Goal: Information Seeking & Learning: Learn about a topic

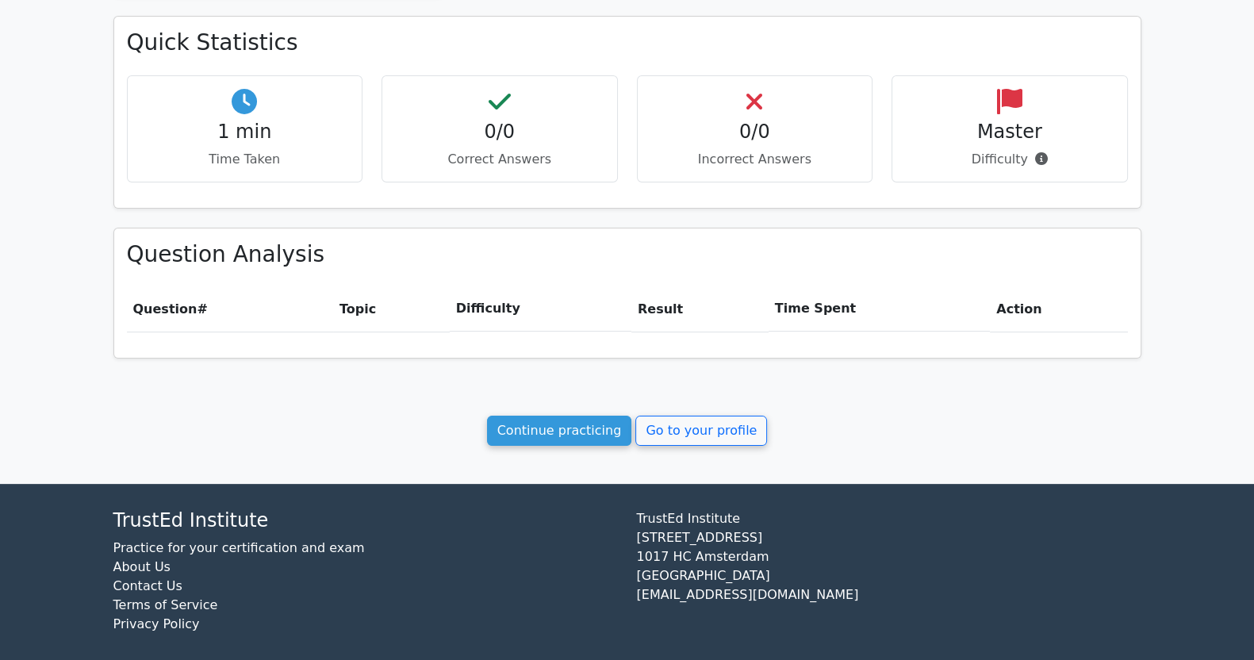
scroll to position [493, 0]
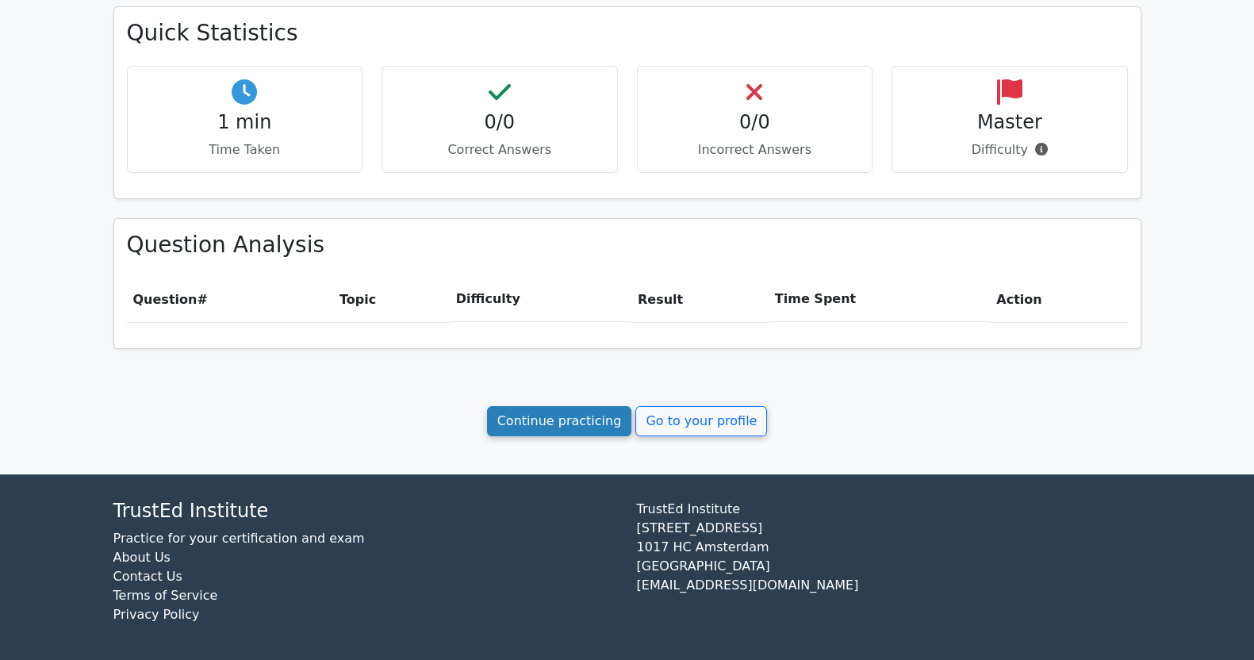
click at [575, 420] on link "Continue practicing" at bounding box center [559, 421] width 145 height 30
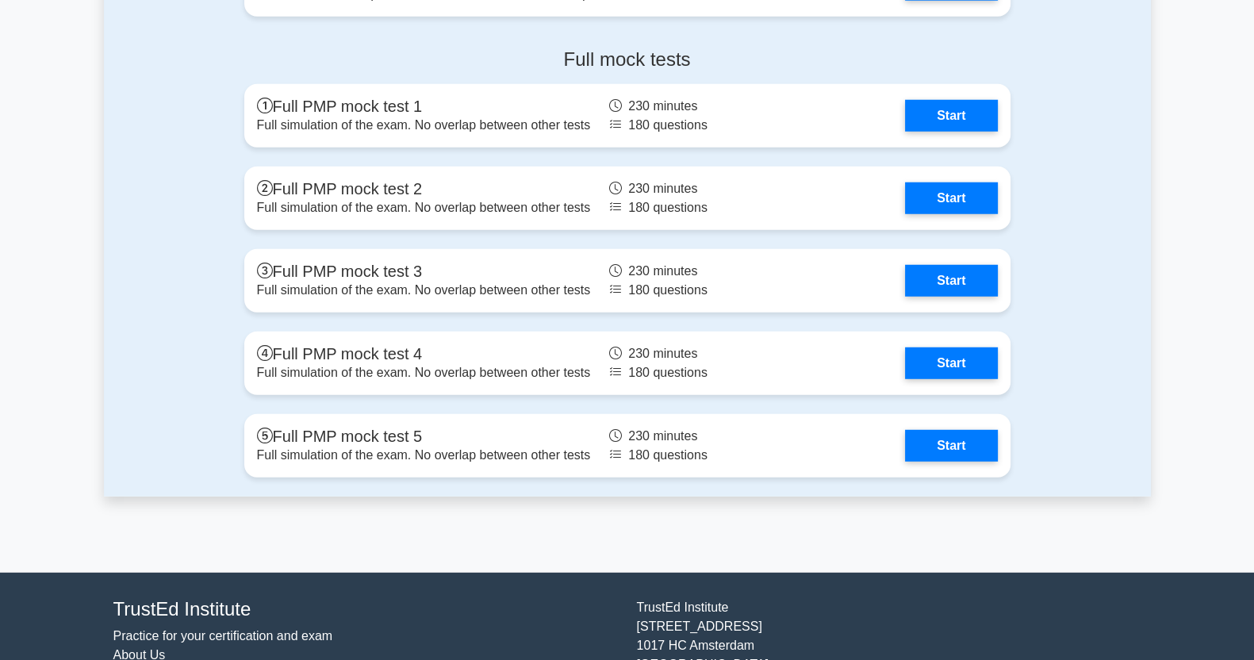
scroll to position [5390, 0]
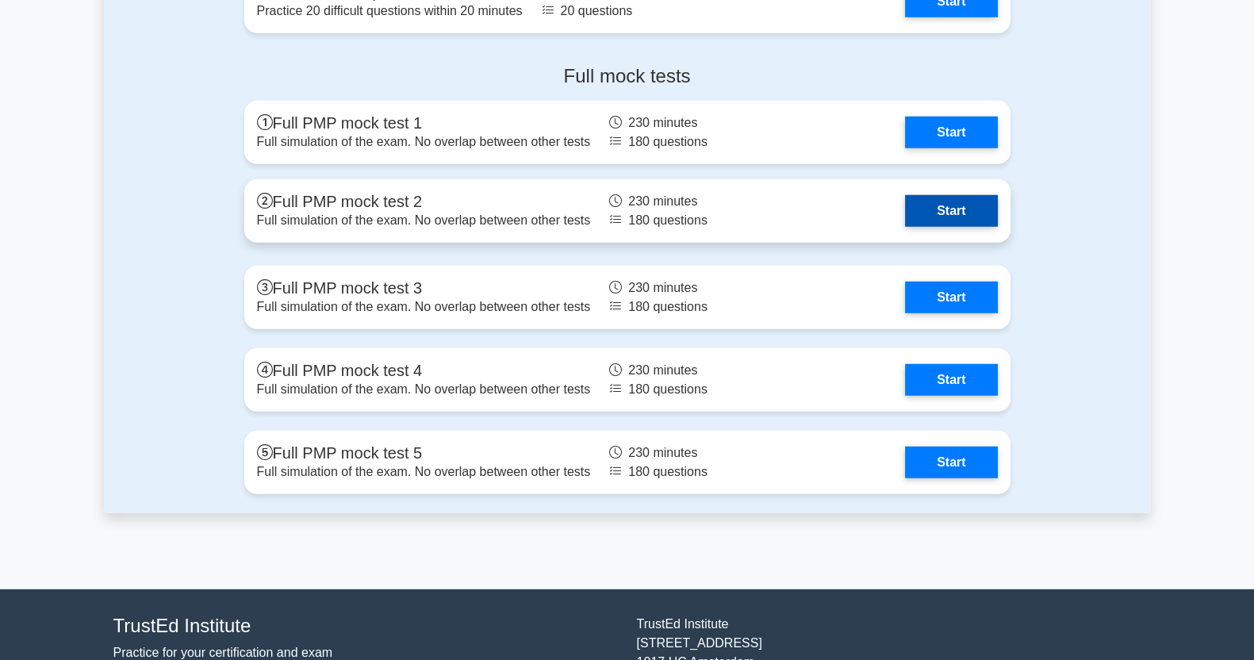
click at [952, 204] on link "Start" at bounding box center [951, 211] width 92 height 32
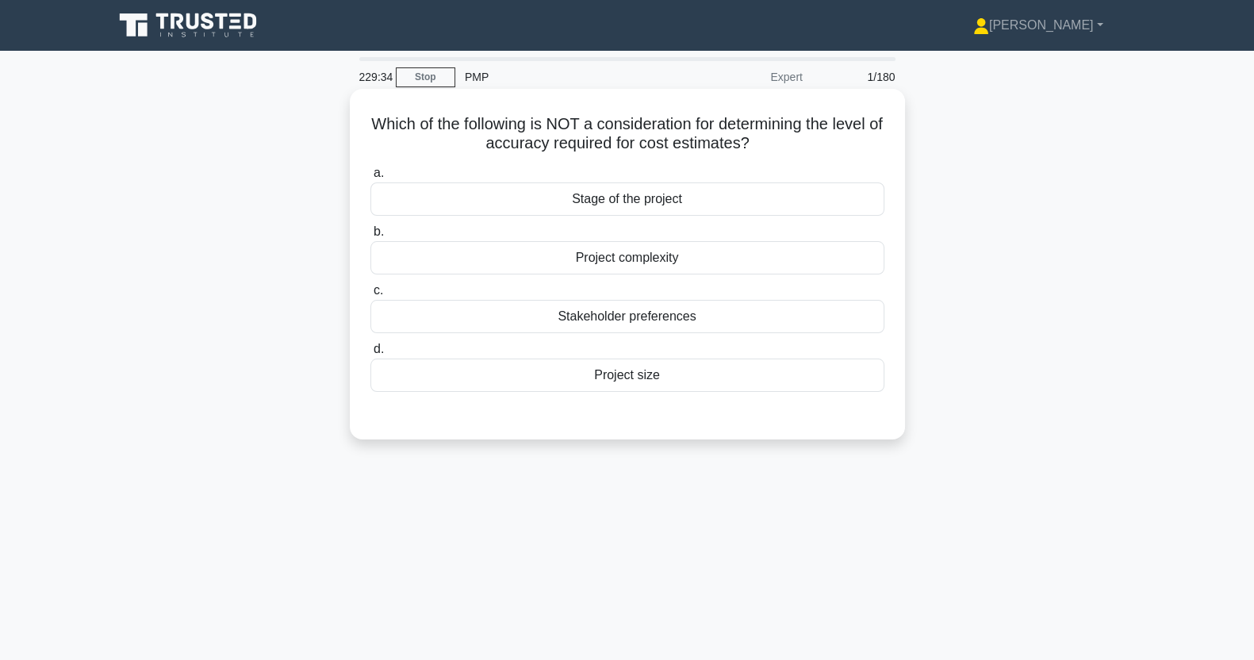
click at [756, 321] on div "Stakeholder preferences" at bounding box center [628, 316] width 514 height 33
click at [371, 296] on input "c. Stakeholder preferences" at bounding box center [371, 291] width 0 height 10
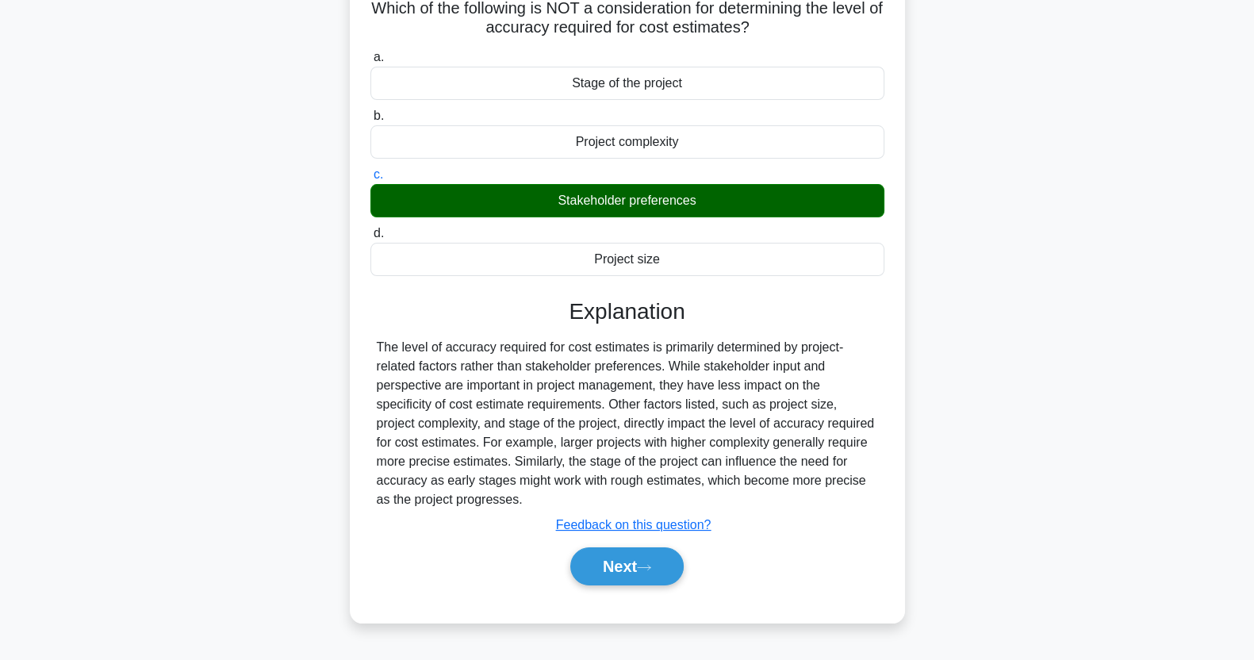
scroll to position [198, 0]
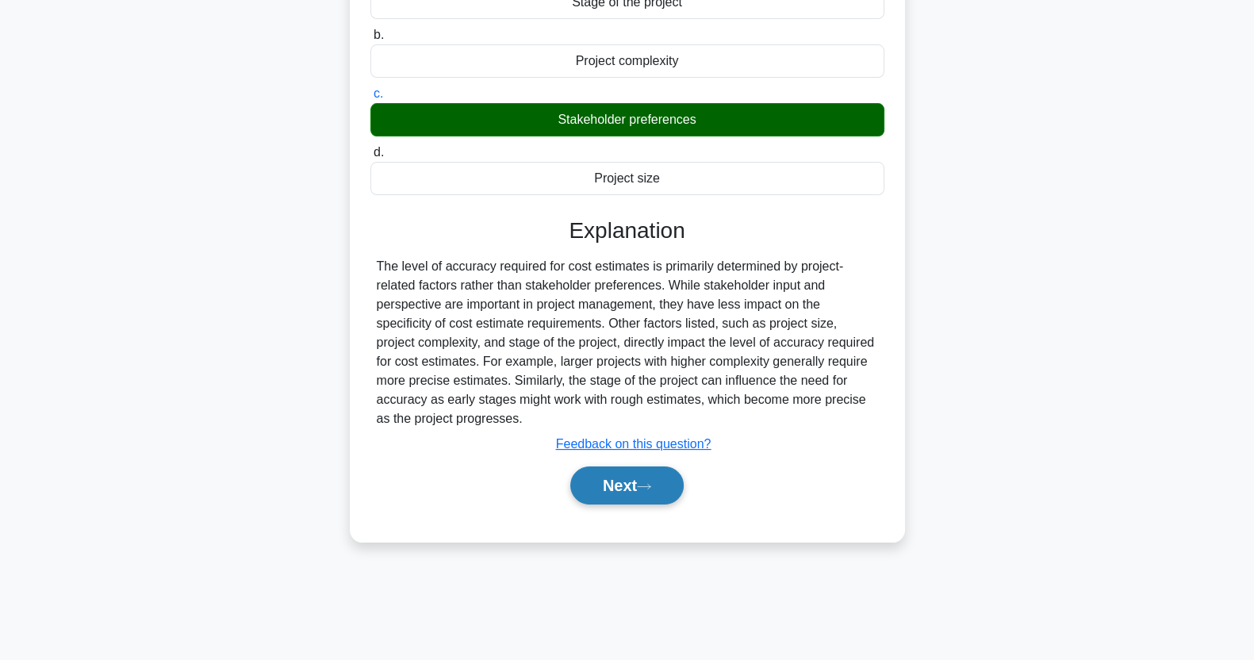
click at [658, 496] on button "Next" at bounding box center [626, 486] width 113 height 38
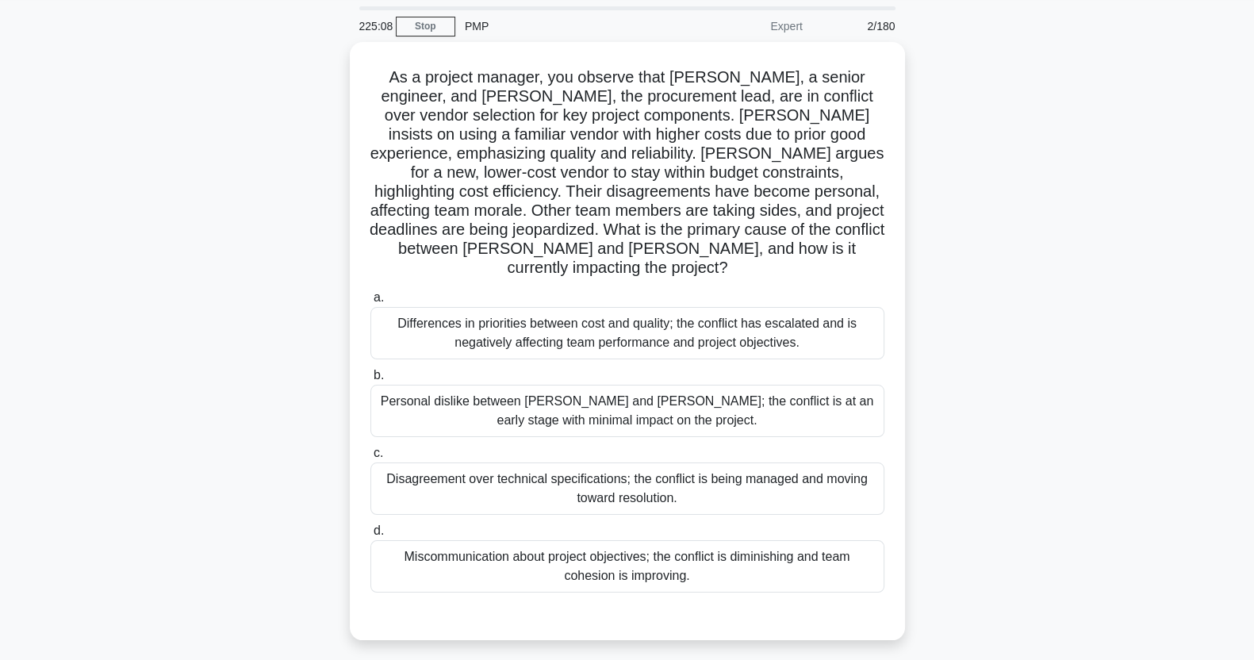
scroll to position [53, 0]
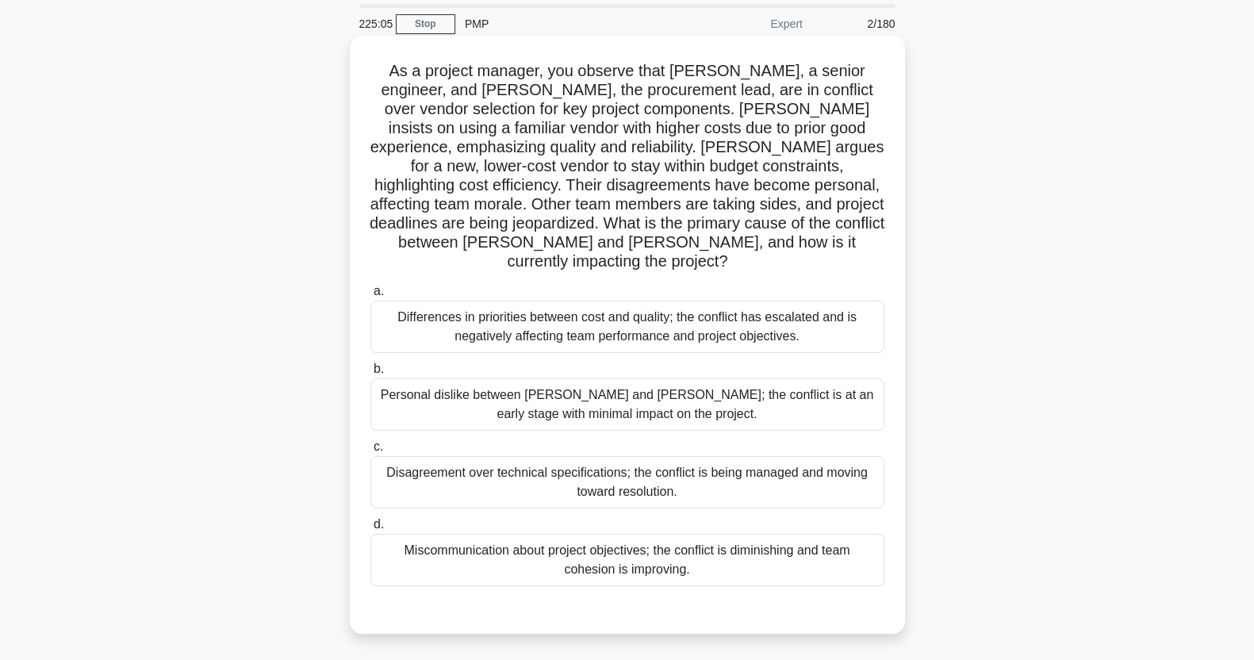
click at [812, 323] on div "Differences in priorities between cost and quality; the conflict has escalated …" at bounding box center [628, 327] width 514 height 52
click at [371, 297] on input "a. Differences in priorities between cost and quality; the conflict has escalat…" at bounding box center [371, 291] width 0 height 10
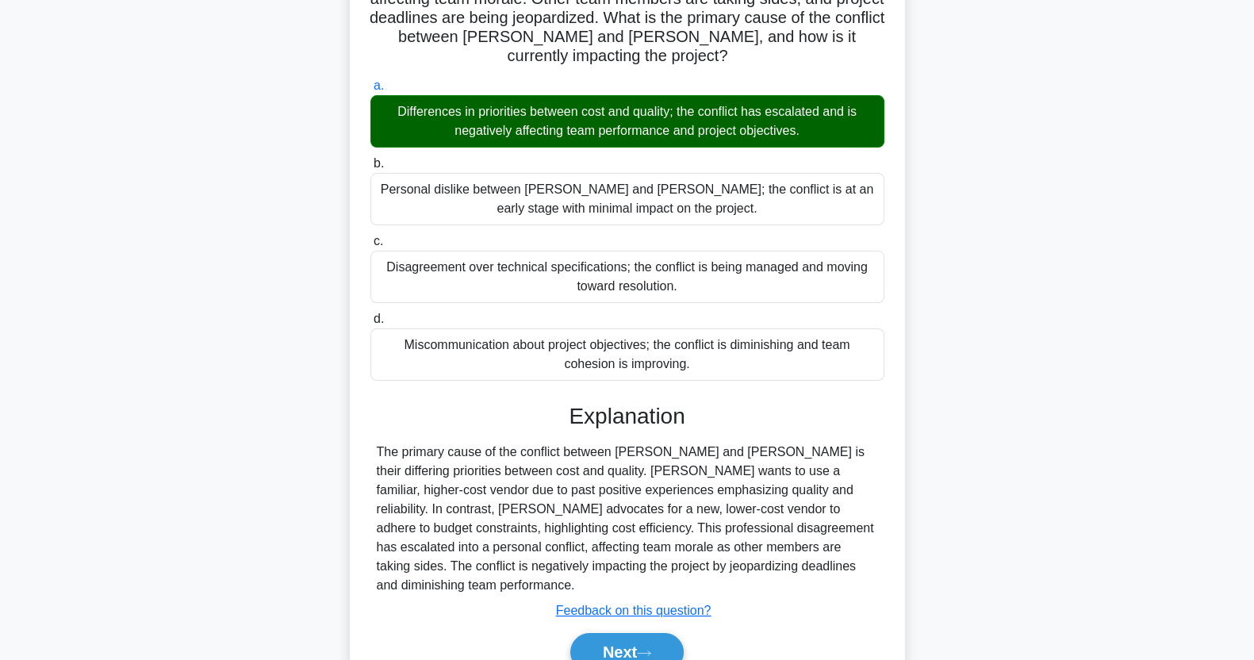
scroll to position [298, 0]
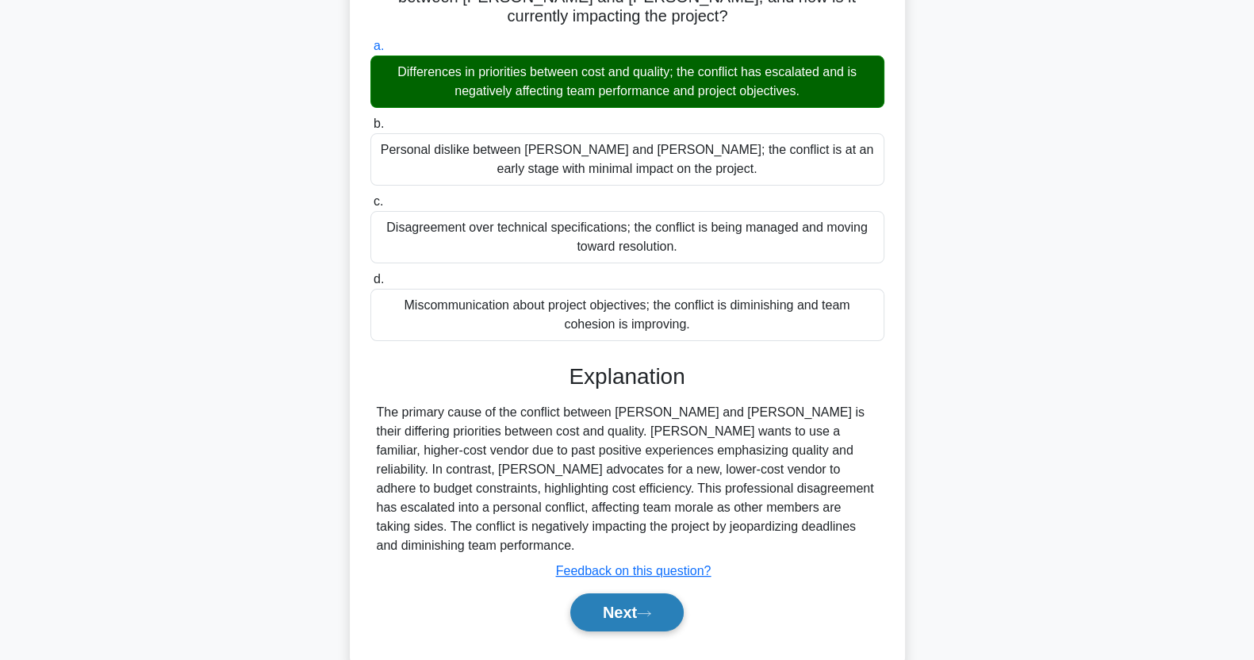
click at [633, 593] on button "Next" at bounding box center [626, 612] width 113 height 38
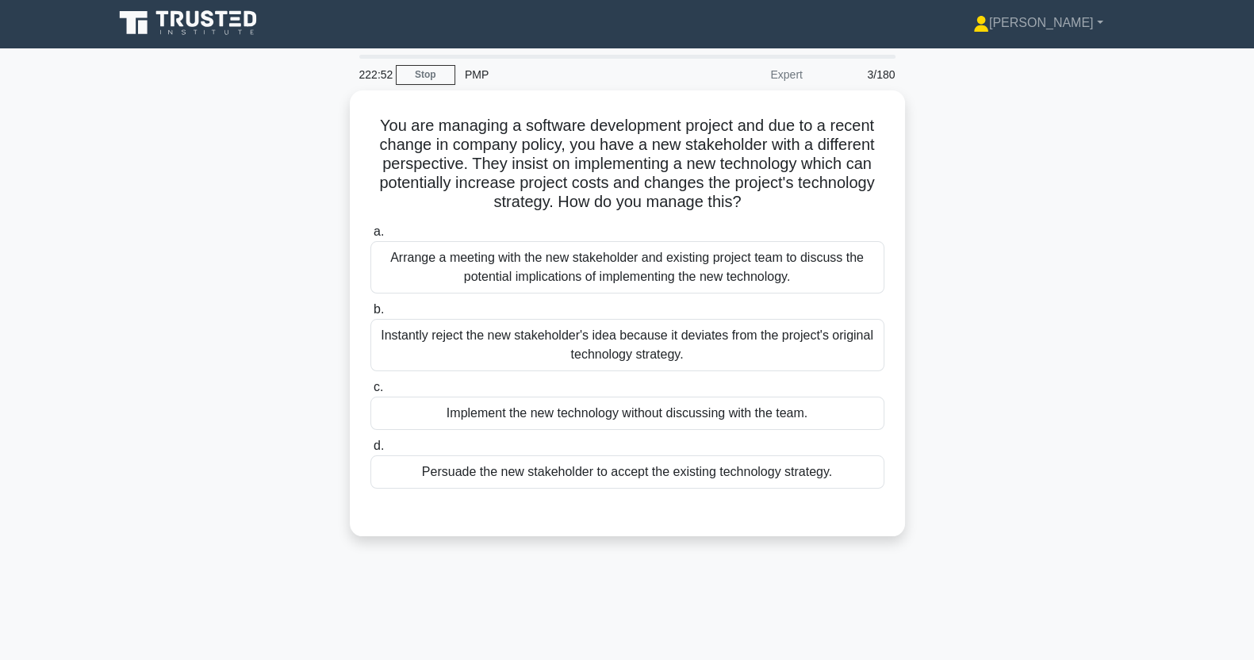
scroll to position [0, 0]
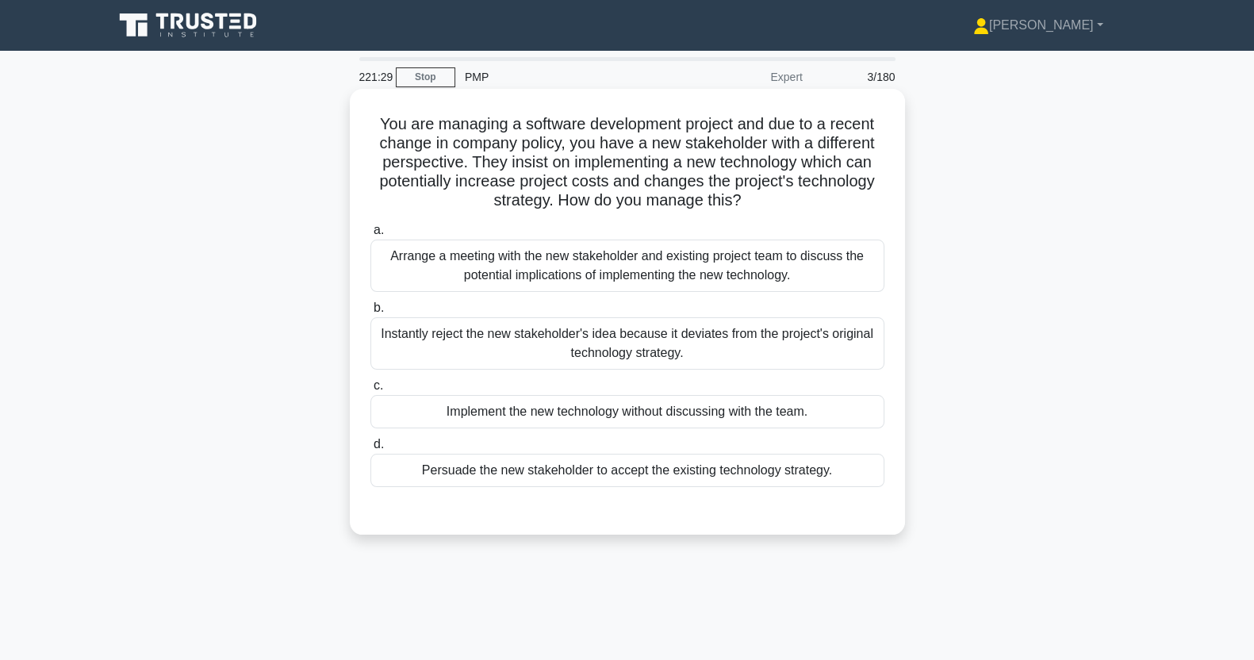
click at [788, 278] on div "Arrange a meeting with the new stakeholder and existing project team to discuss…" at bounding box center [628, 266] width 514 height 52
click at [371, 236] on input "a. Arrange a meeting with the new stakeholder and existing project team to disc…" at bounding box center [371, 230] width 0 height 10
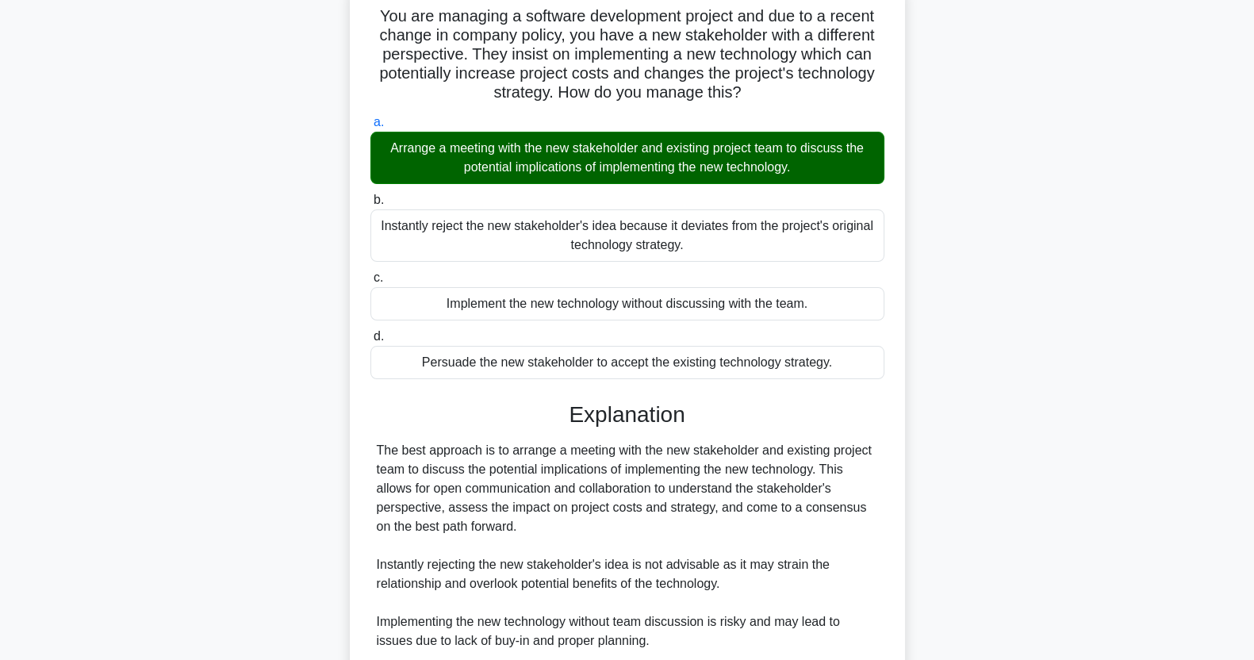
scroll to position [317, 0]
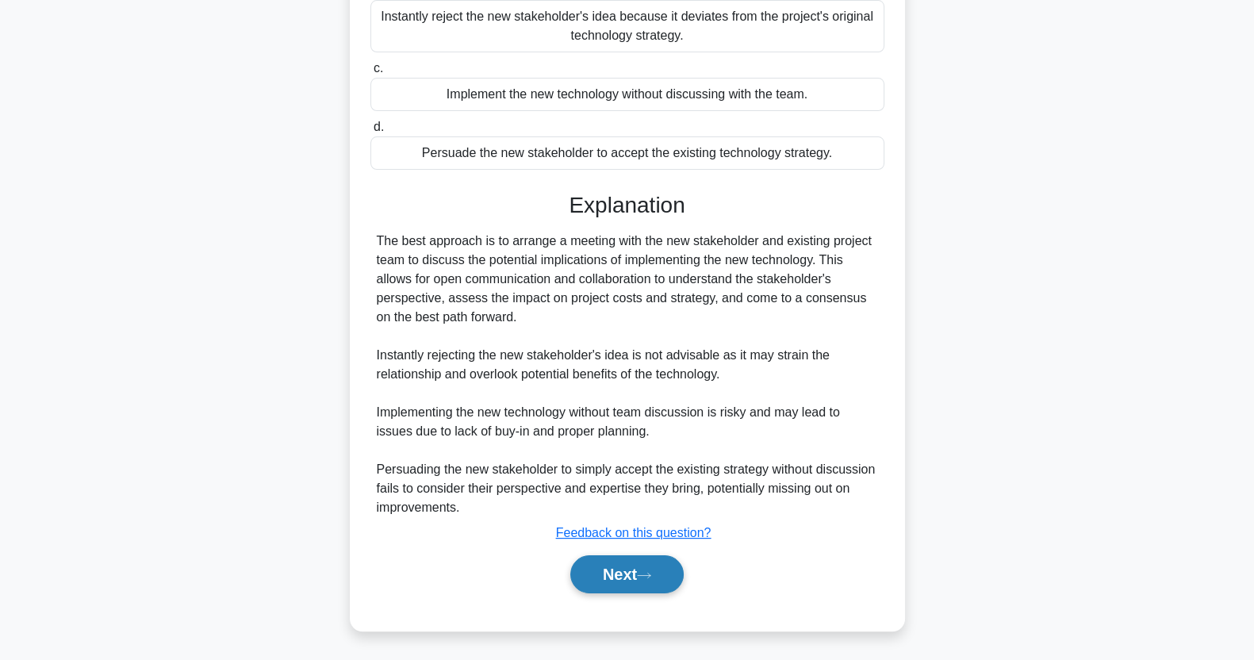
click at [651, 577] on icon at bounding box center [644, 575] width 14 height 9
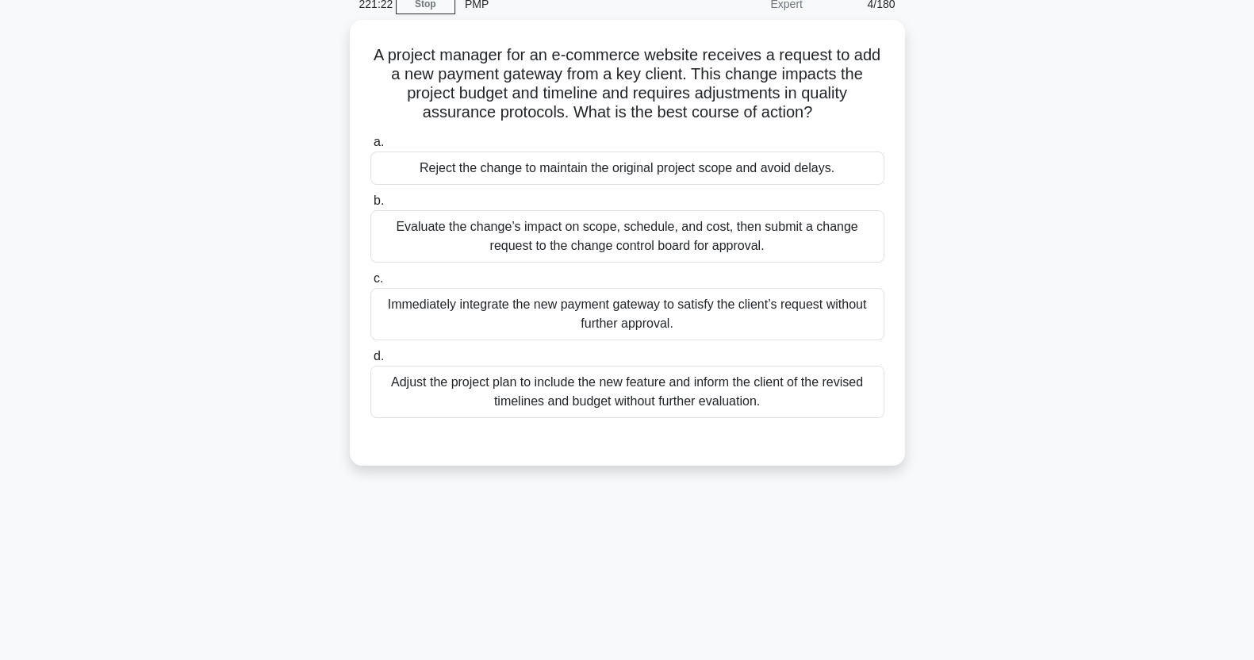
scroll to position [67, 0]
click at [738, 242] on div "Evaluate the change’s impact on scope, schedule, and cost, then submit a change…" at bounding box center [628, 238] width 514 height 52
click at [371, 208] on input "b. Evaluate the change’s impact on scope, schedule, and cost, then submit a cha…" at bounding box center [371, 203] width 0 height 10
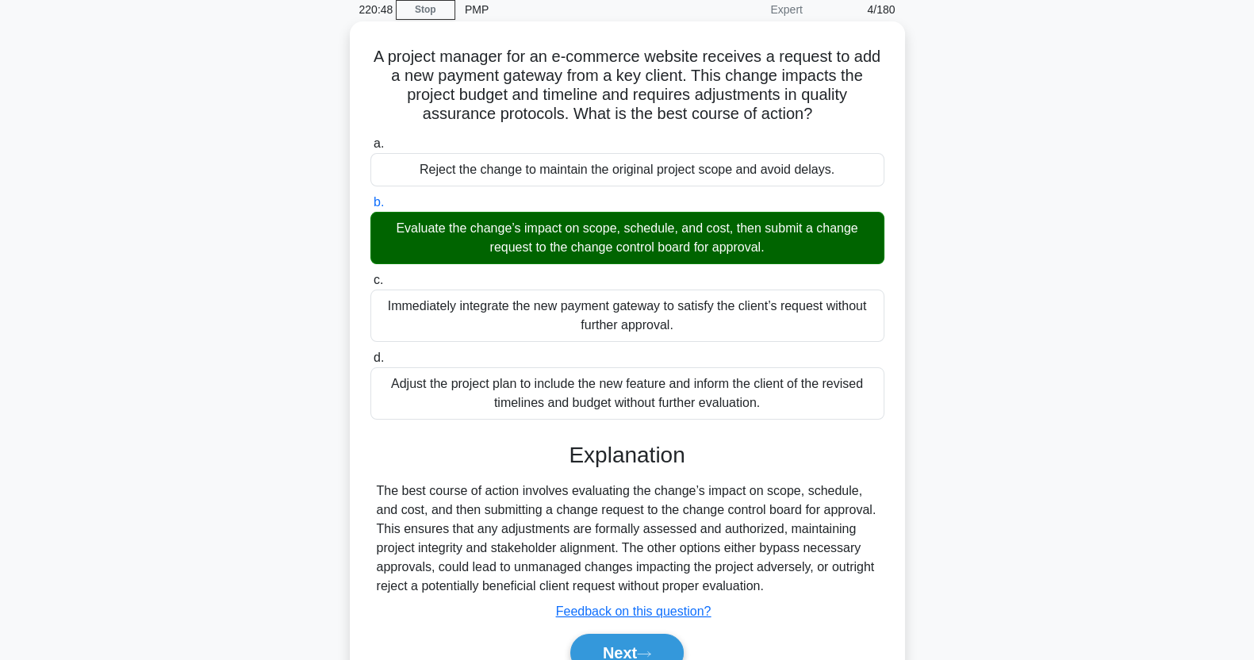
scroll to position [71, 0]
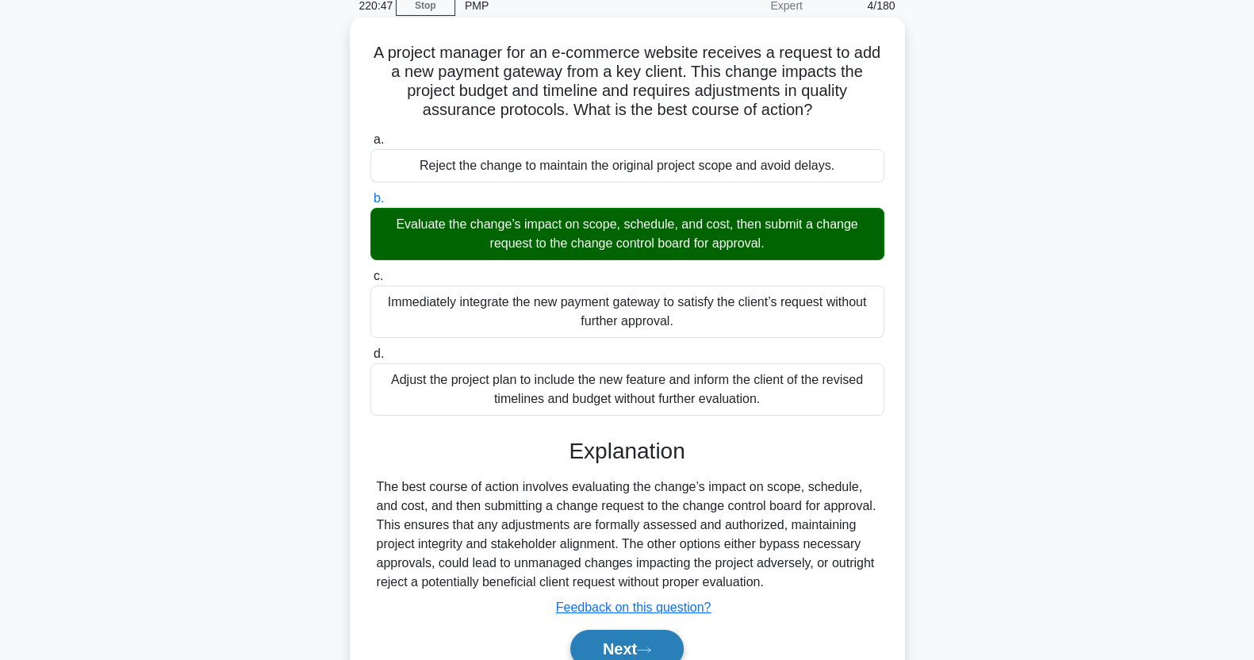
click at [635, 644] on button "Next" at bounding box center [626, 649] width 113 height 38
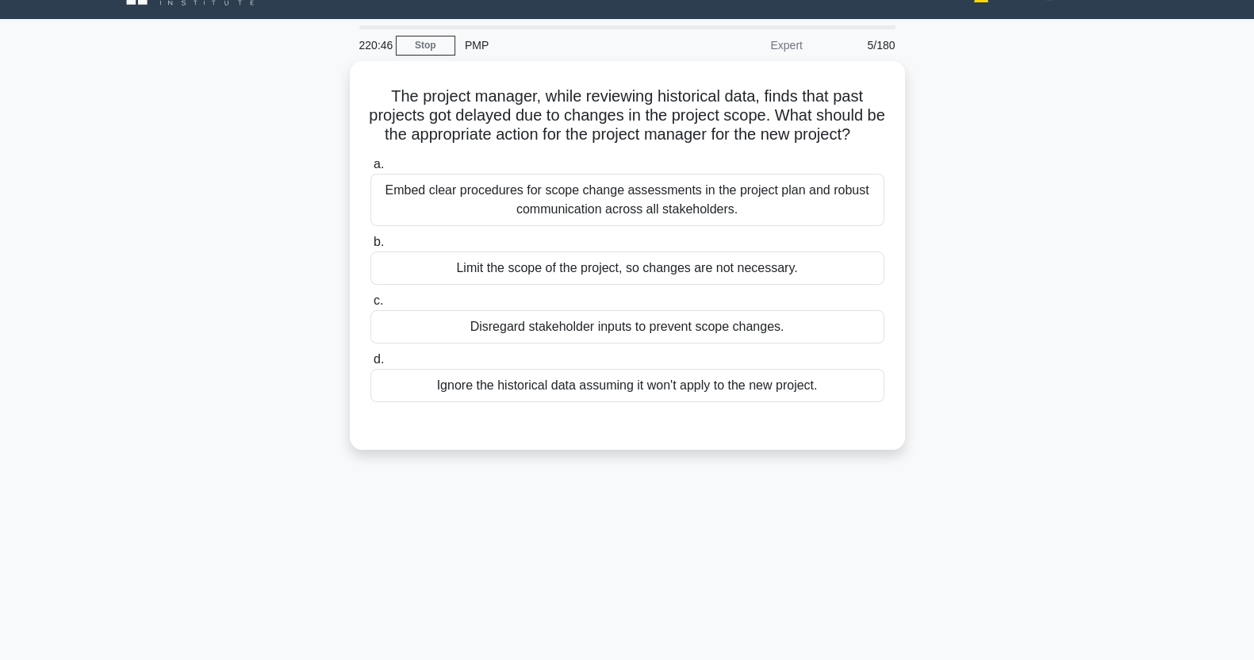
scroll to position [25, 0]
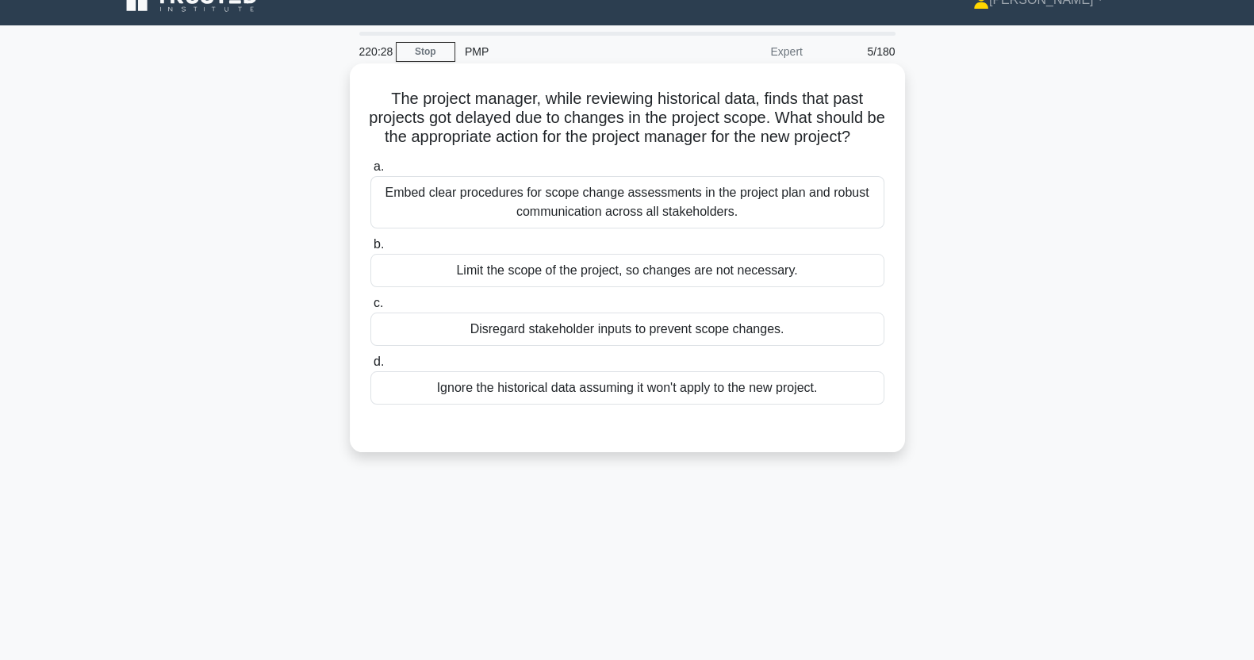
click at [785, 228] on div "Embed clear procedures for scope change assessments in the project plan and rob…" at bounding box center [628, 202] width 514 height 52
click at [371, 172] on input "a. Embed clear procedures for scope change assessments in the project plan and …" at bounding box center [371, 167] width 0 height 10
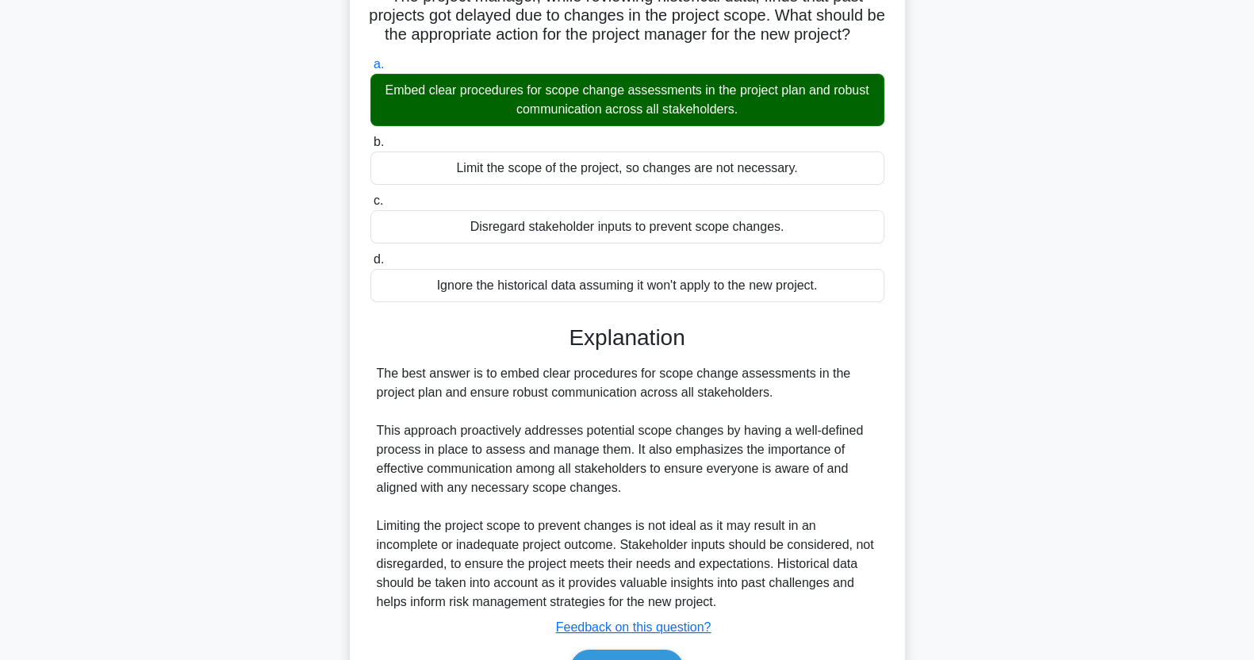
scroll to position [241, 0]
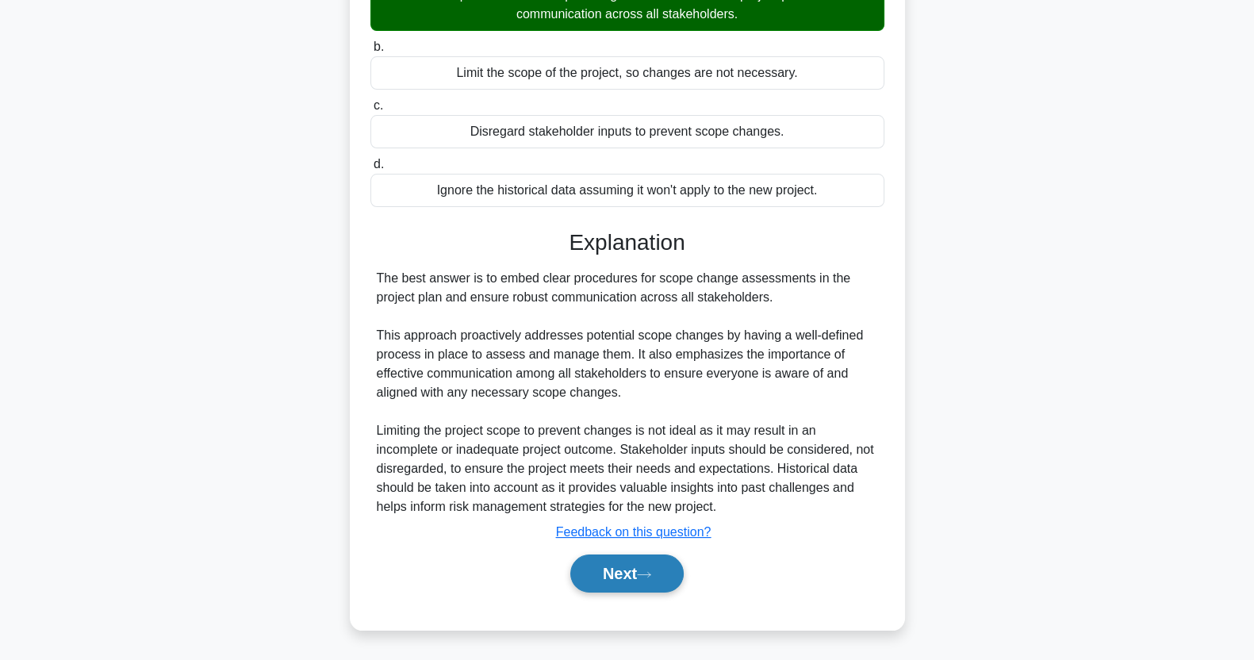
click at [627, 579] on button "Next" at bounding box center [626, 574] width 113 height 38
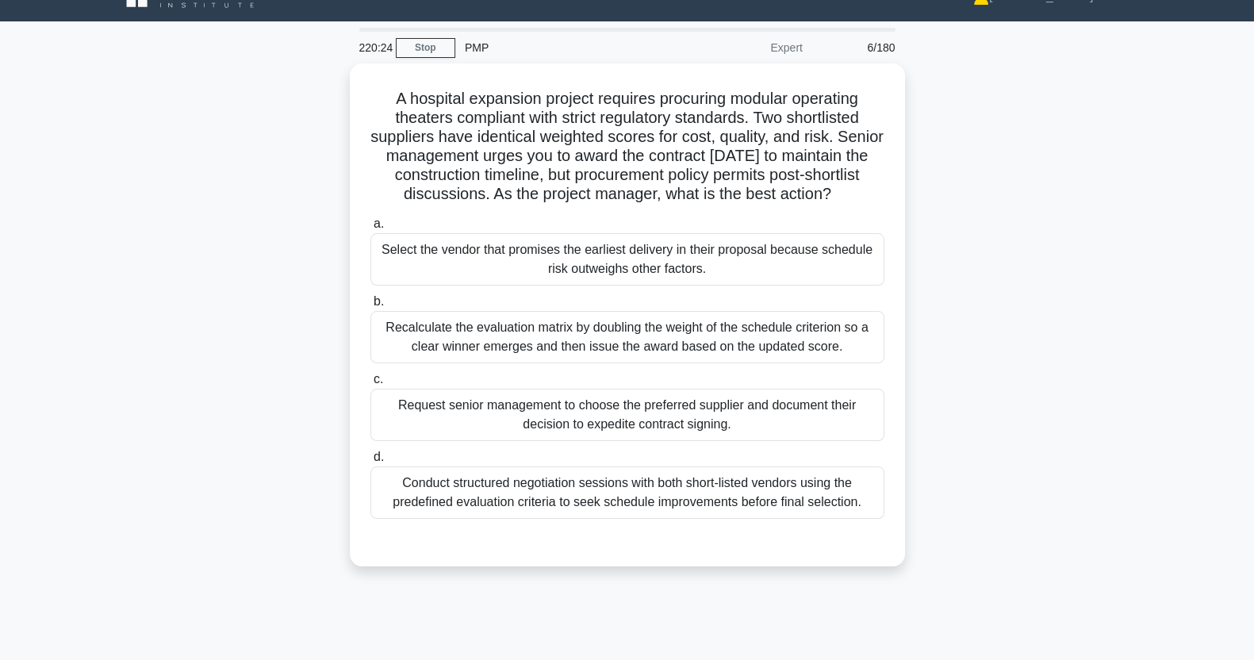
scroll to position [28, 0]
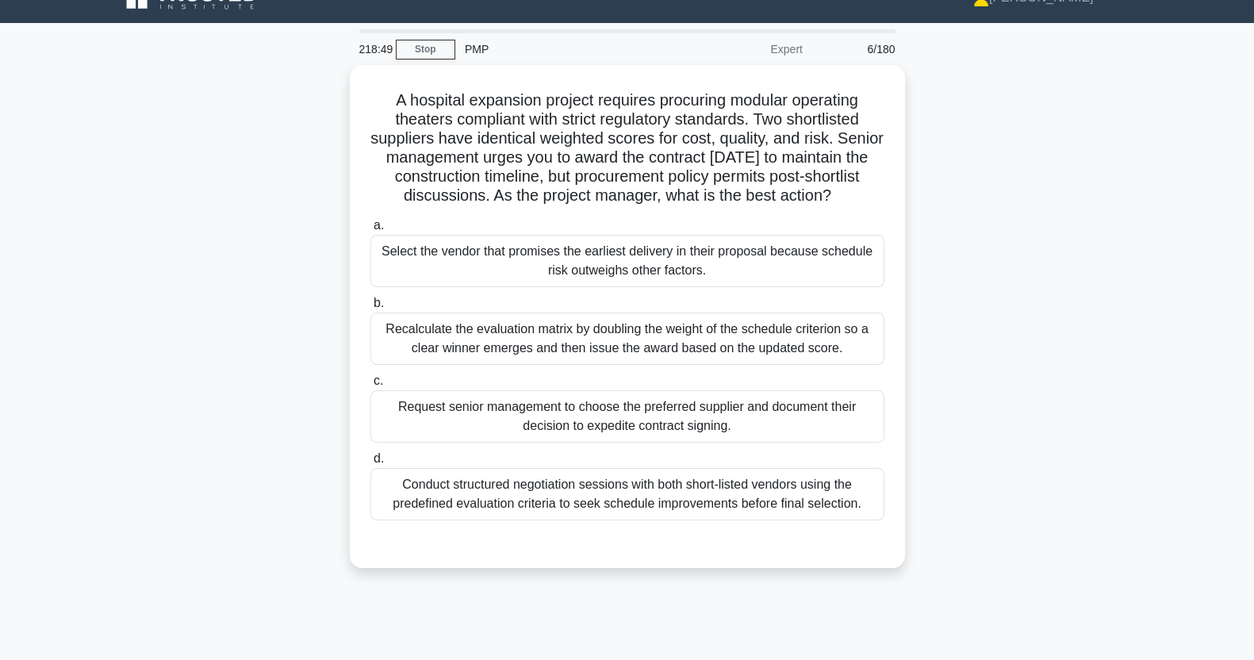
click at [765, 513] on div "Conduct structured negotiation sessions with both short-listed vendors using th…" at bounding box center [628, 494] width 514 height 52
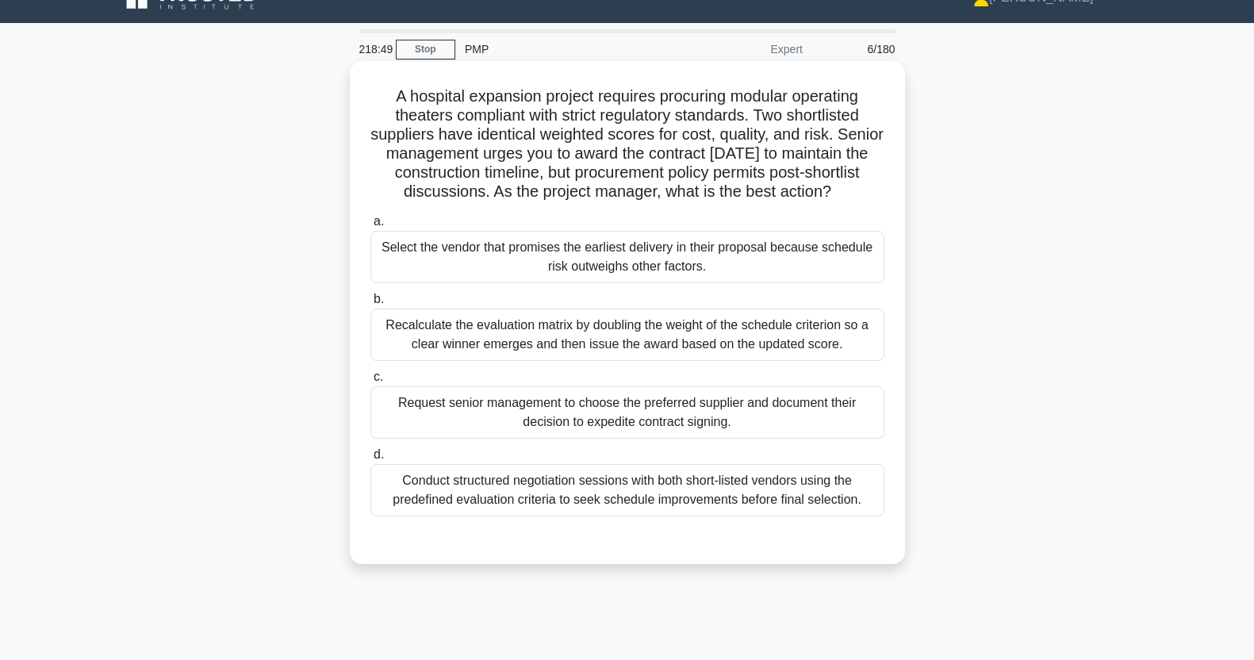
click at [371, 460] on input "d. Conduct structured negotiation sessions with both short-listed vendors using…" at bounding box center [371, 455] width 0 height 10
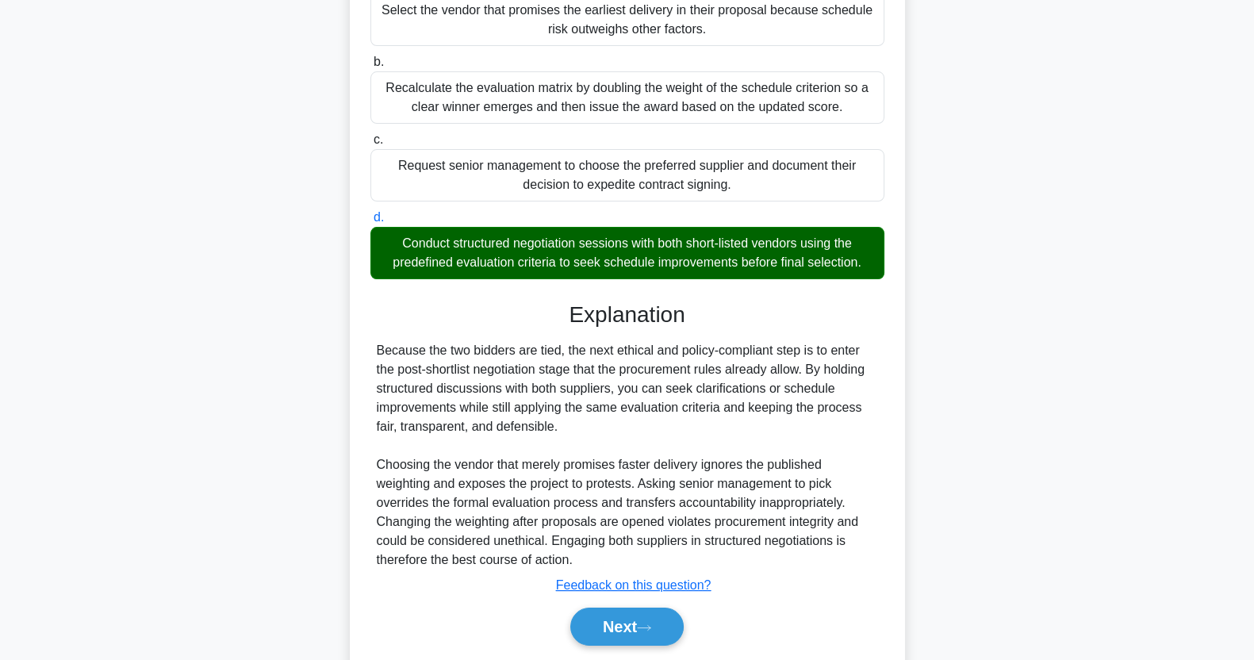
scroll to position [317, 0]
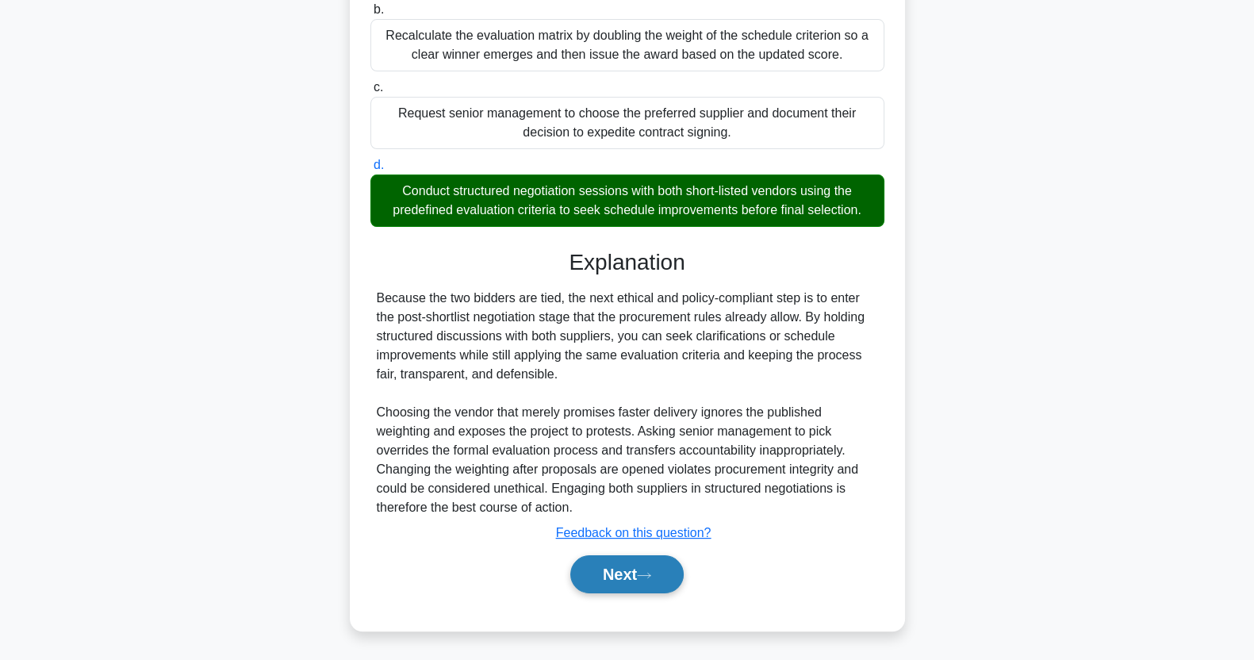
click at [643, 591] on button "Next" at bounding box center [626, 574] width 113 height 38
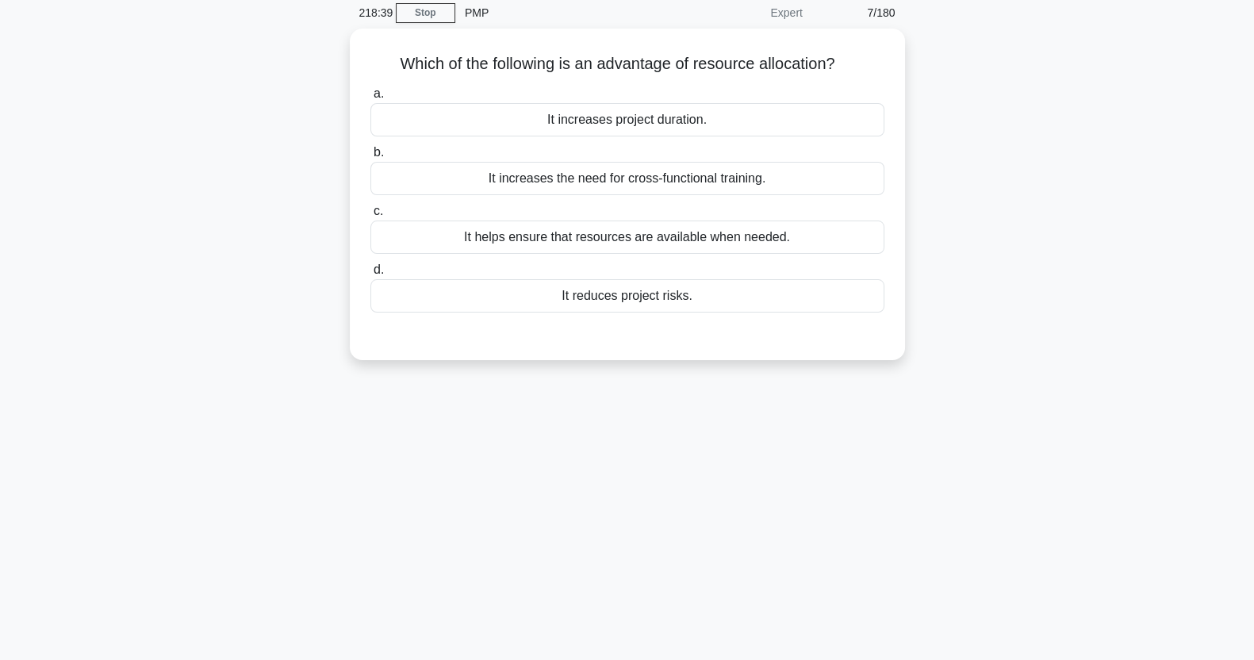
scroll to position [0, 0]
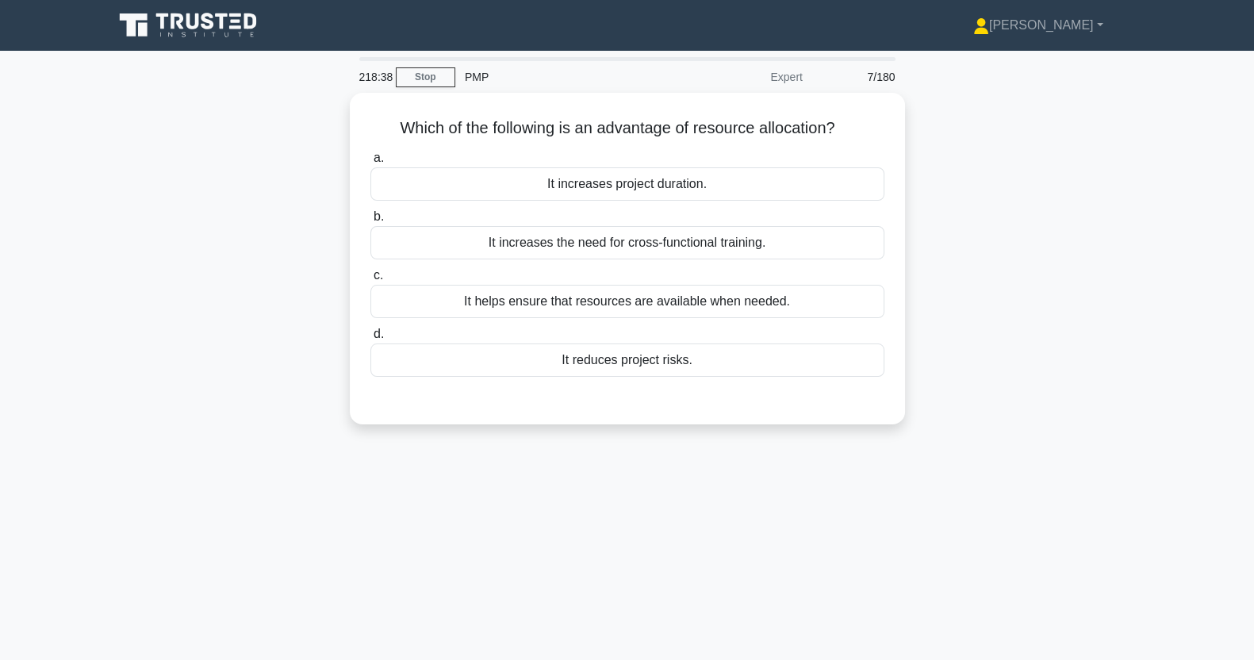
click at [94, 489] on main "218:38 Stop PMP Expert 7/180 Which of the following is an advantage of resource…" at bounding box center [627, 454] width 1254 height 806
click at [67, 418] on main "218:35 Stop PMP Expert 7/180 Which of the following is an advantage of resource…" at bounding box center [627, 454] width 1254 height 806
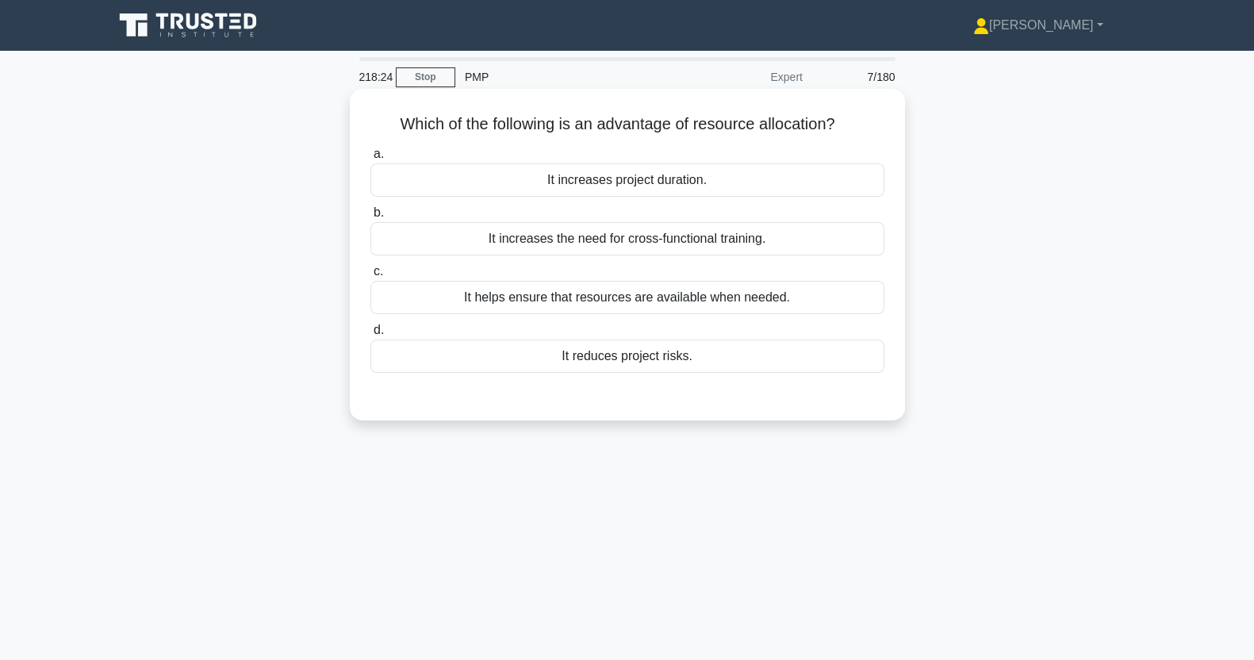
click at [720, 309] on div "It helps ensure that resources are available when needed." at bounding box center [628, 297] width 514 height 33
click at [371, 277] on input "c. It helps ensure that resources are available when needed." at bounding box center [371, 272] width 0 height 10
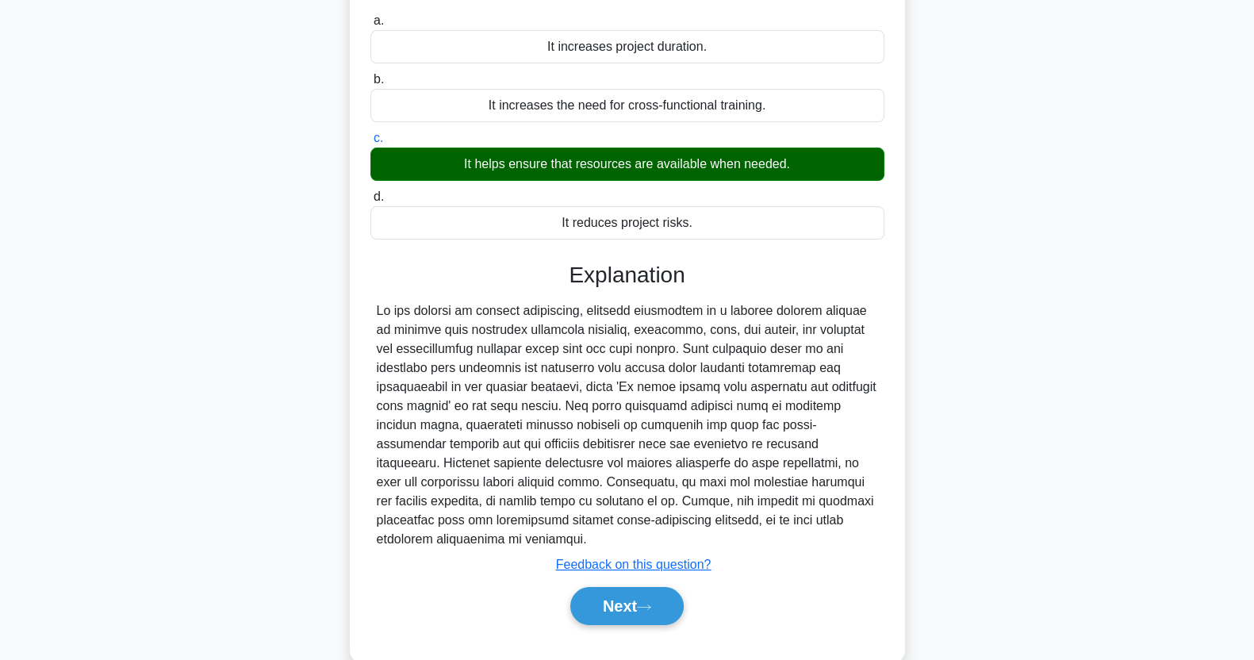
scroll to position [198, 0]
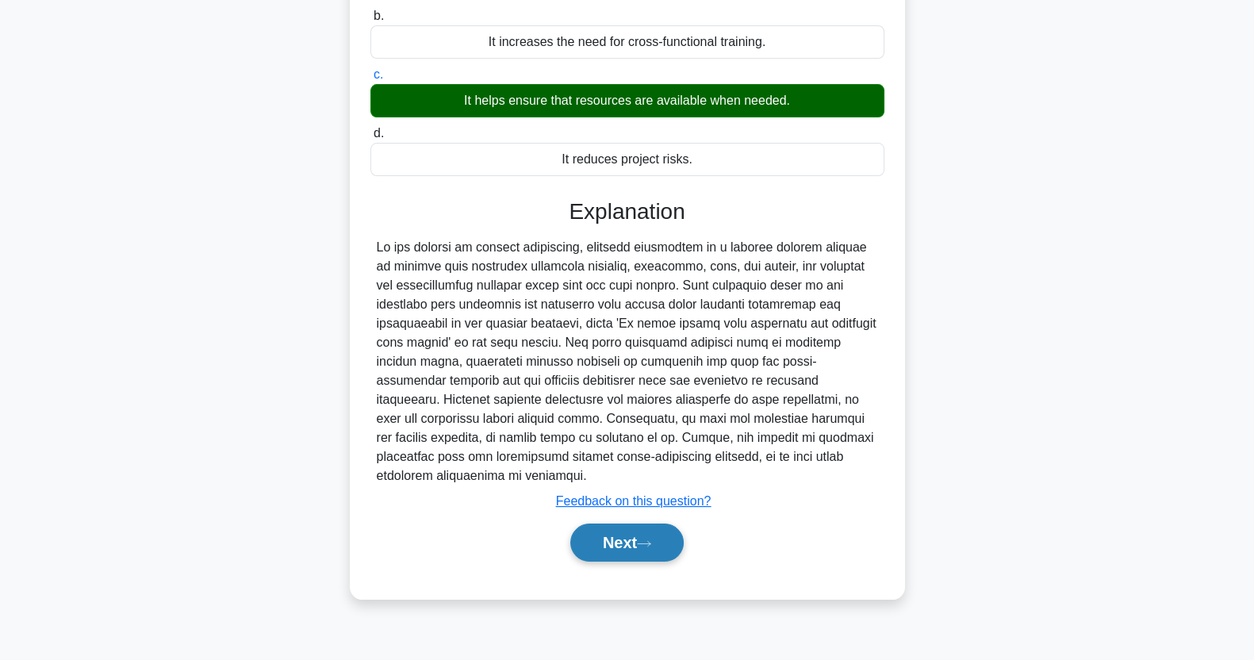
click at [634, 535] on button "Next" at bounding box center [626, 543] width 113 height 38
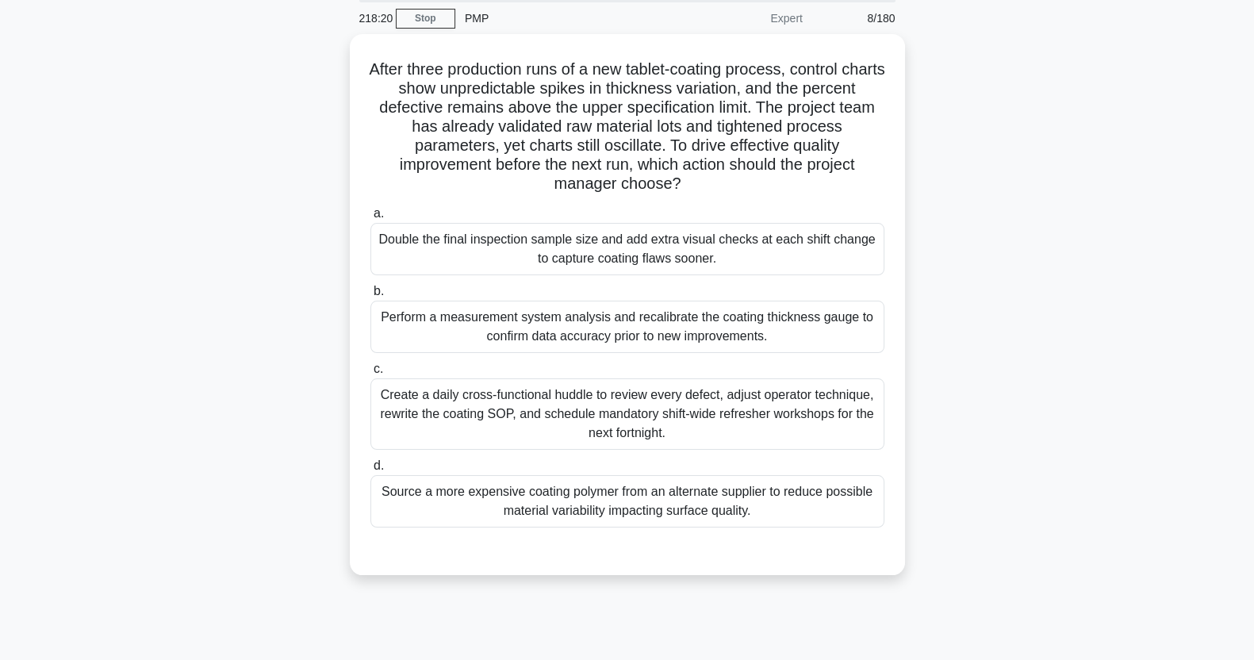
scroll to position [0, 0]
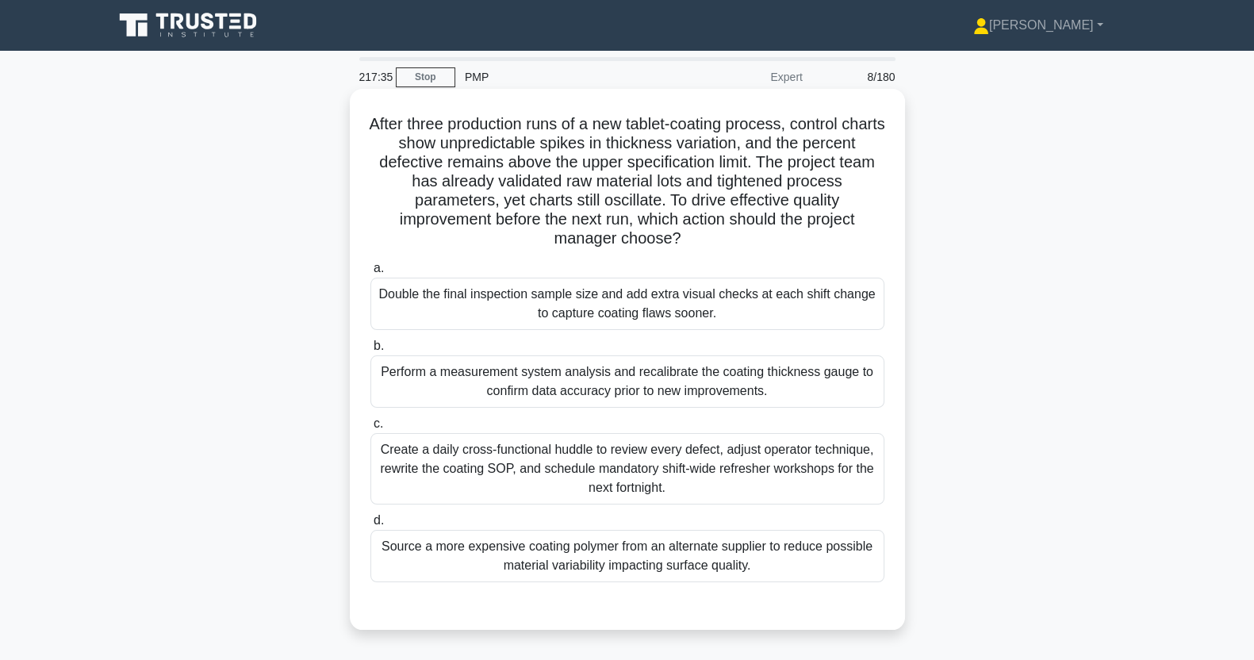
click at [753, 309] on div "Double the final inspection sample size and add extra visual checks at each shi…" at bounding box center [628, 304] width 514 height 52
click at [371, 274] on input "a. Double the final inspection sample size and add extra visual checks at each …" at bounding box center [371, 268] width 0 height 10
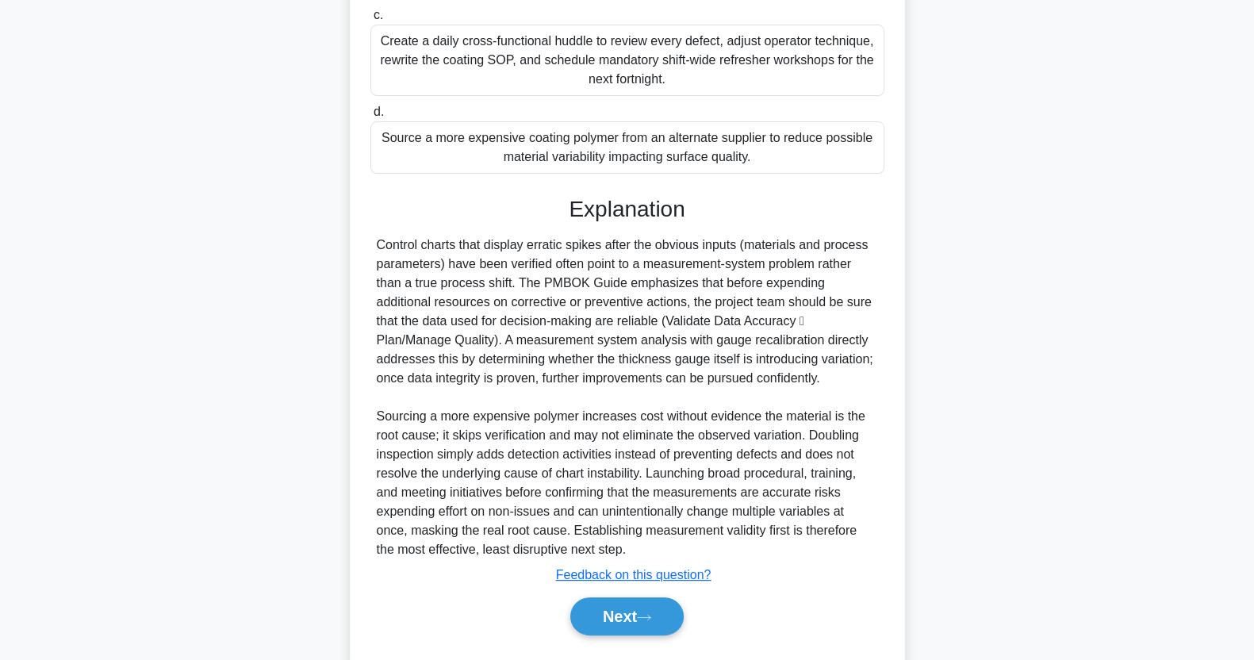
scroll to position [452, 0]
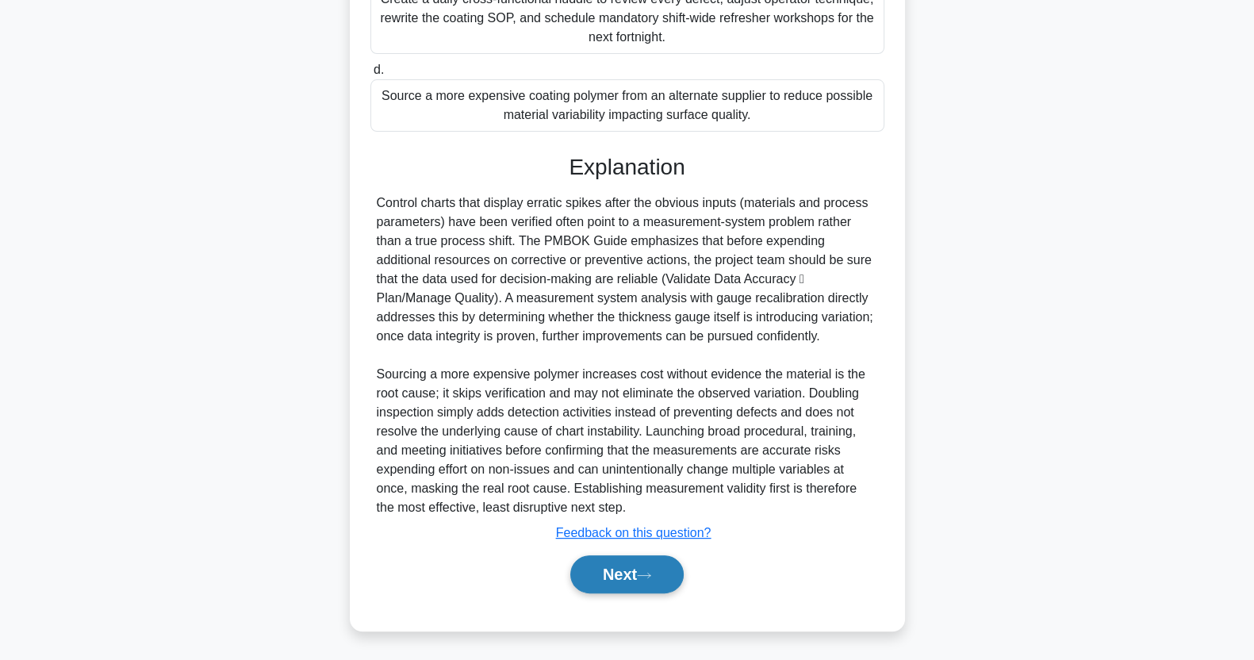
click at [662, 577] on button "Next" at bounding box center [626, 574] width 113 height 38
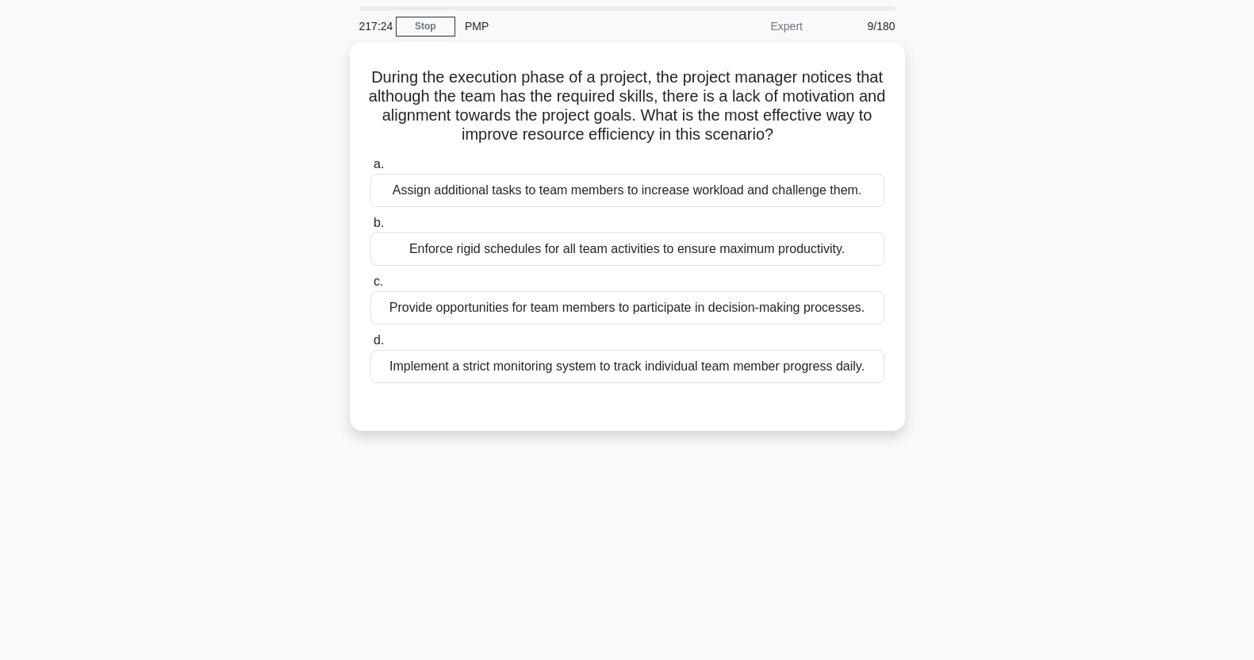
scroll to position [0, 0]
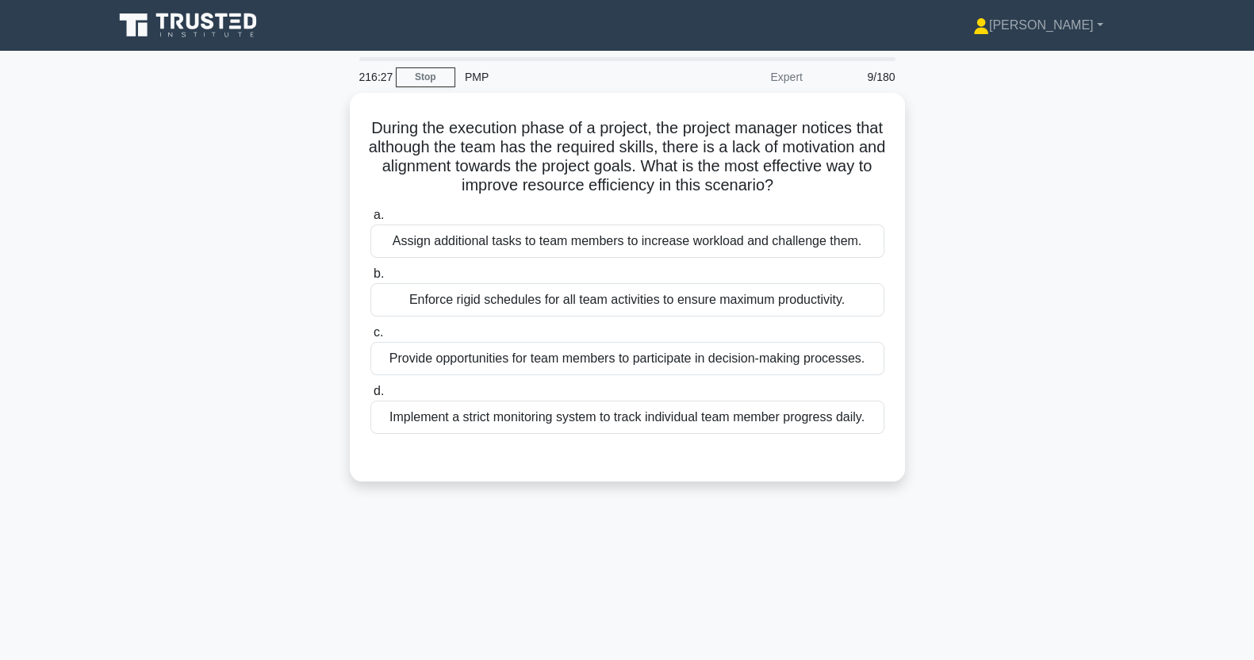
click at [824, 420] on div "Implement a strict monitoring system to track individual team member progress d…" at bounding box center [628, 417] width 514 height 33
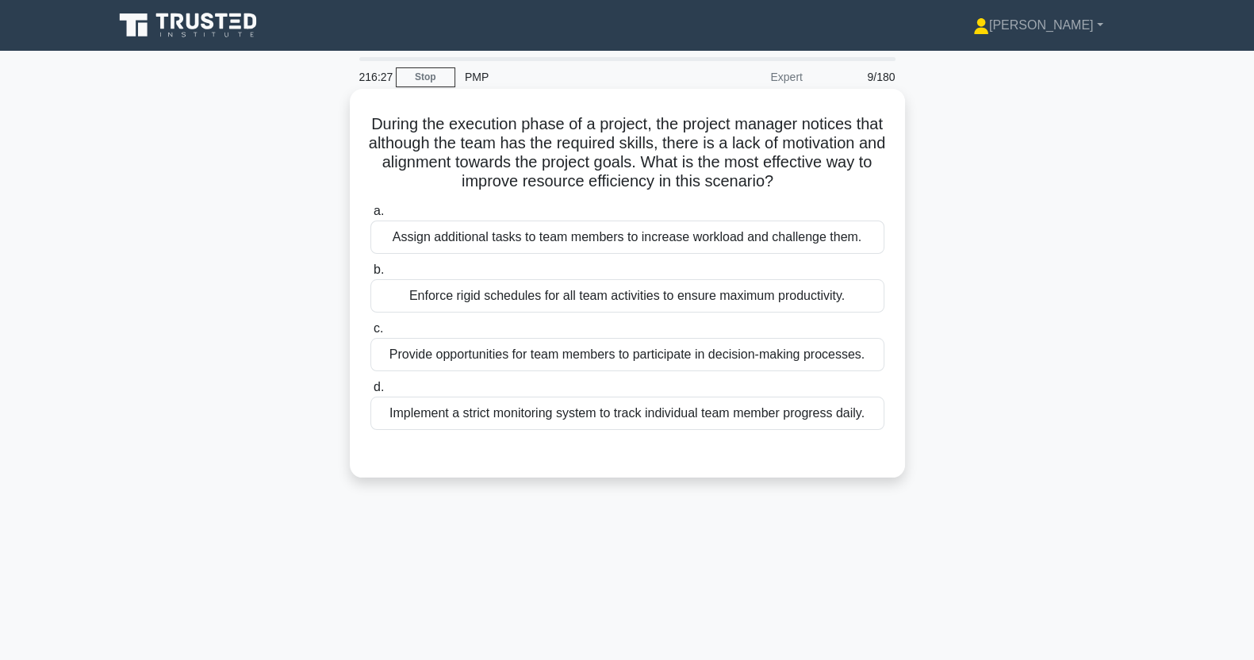
click at [371, 393] on input "d. Implement a strict monitoring system to track individual team member progres…" at bounding box center [371, 387] width 0 height 10
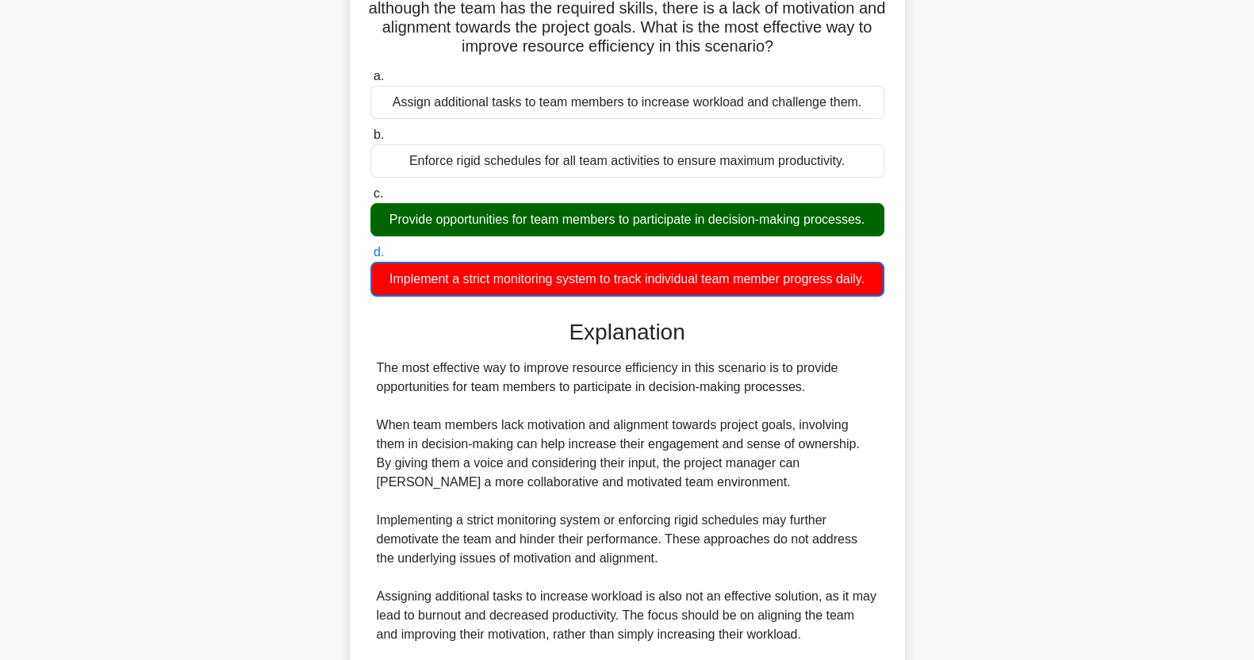
scroll to position [337, 0]
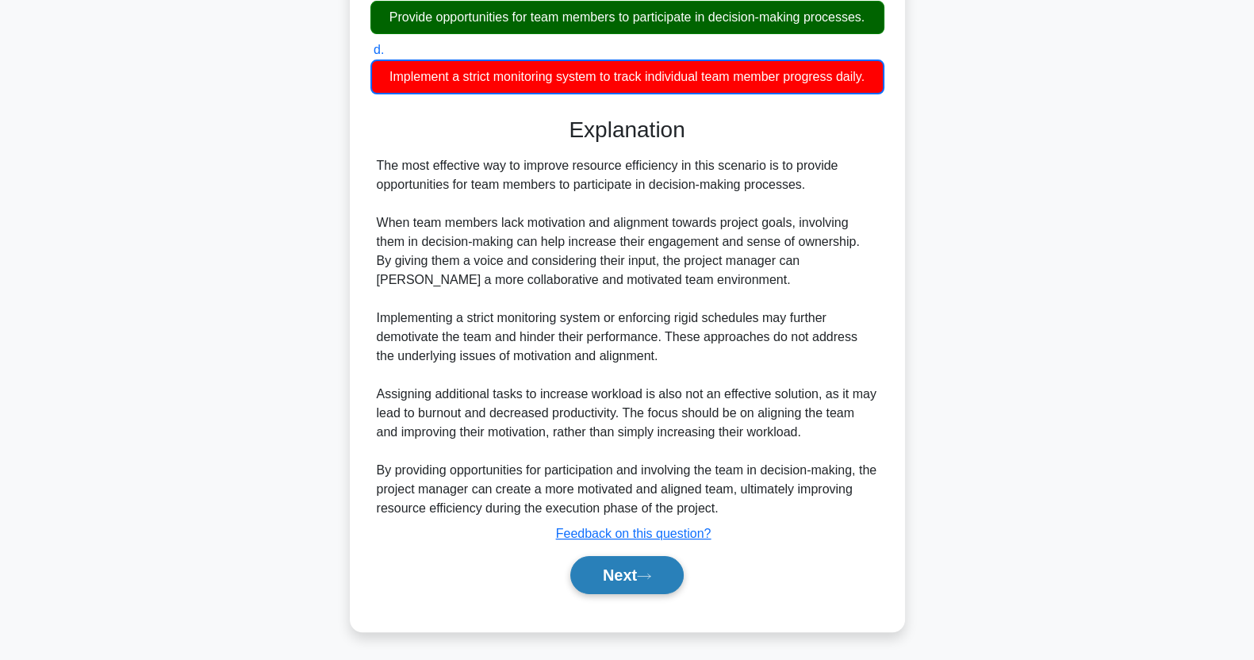
click at [645, 582] on button "Next" at bounding box center [626, 575] width 113 height 38
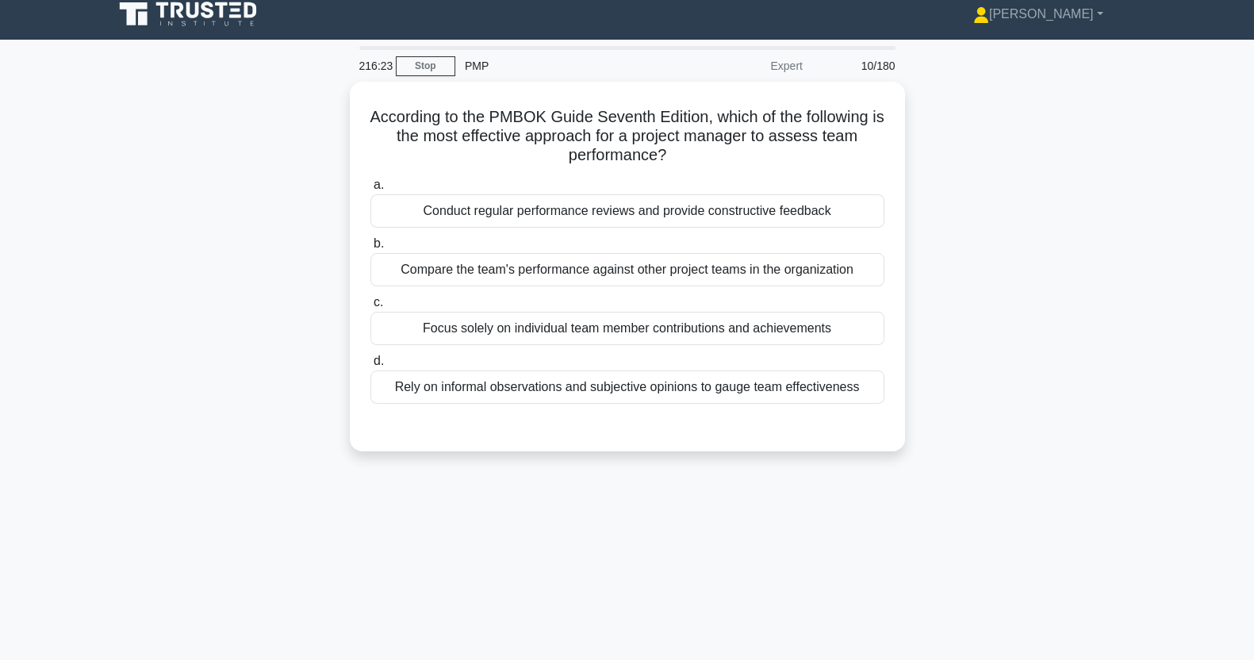
scroll to position [8, 0]
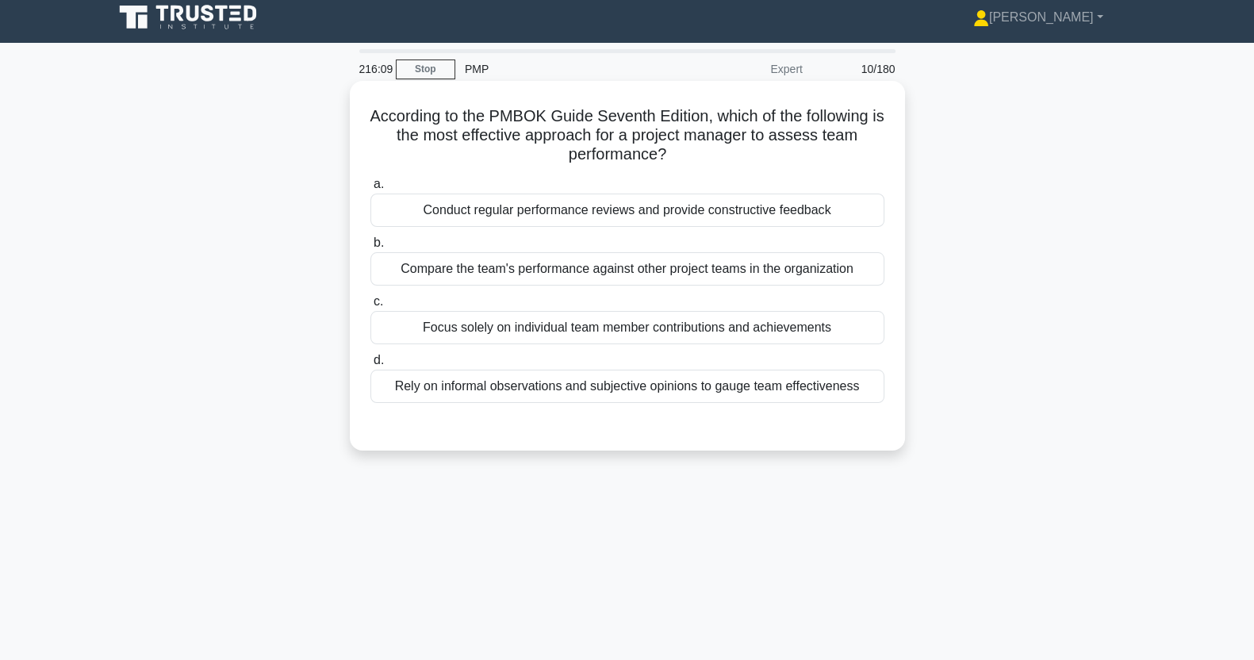
click at [824, 214] on div "Conduct regular performance reviews and provide constructive feedback" at bounding box center [628, 210] width 514 height 33
click at [371, 190] on input "a. Conduct regular performance reviews and provide constructive feedback" at bounding box center [371, 184] width 0 height 10
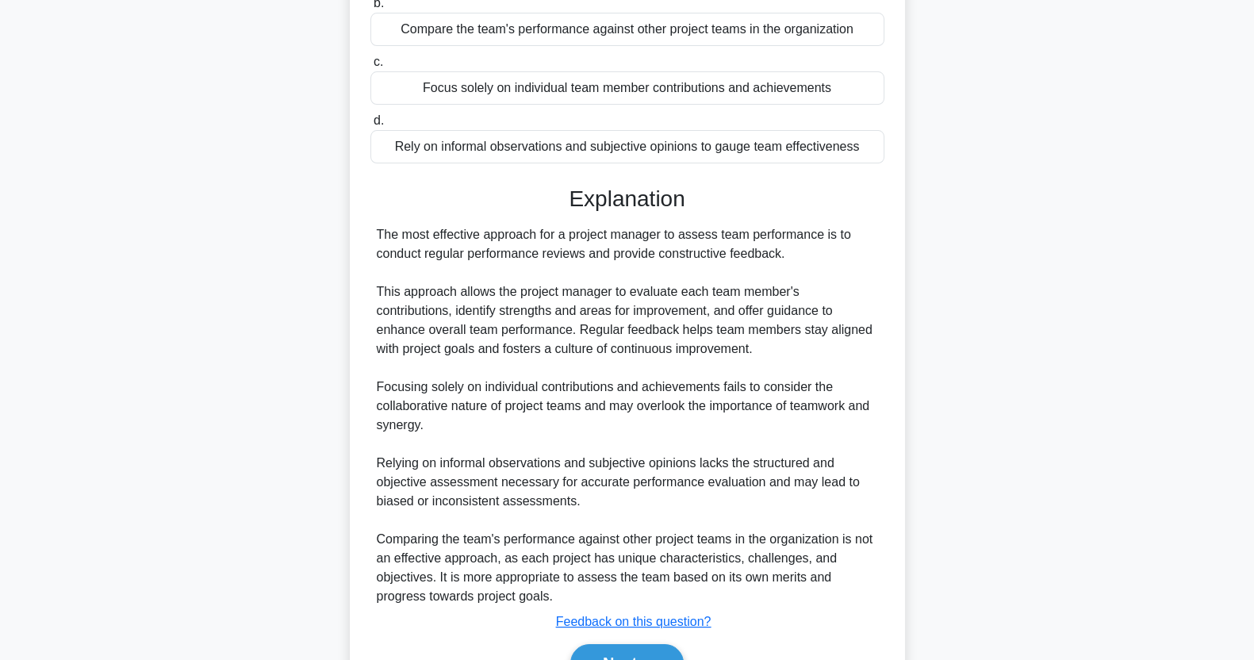
scroll to position [336, 0]
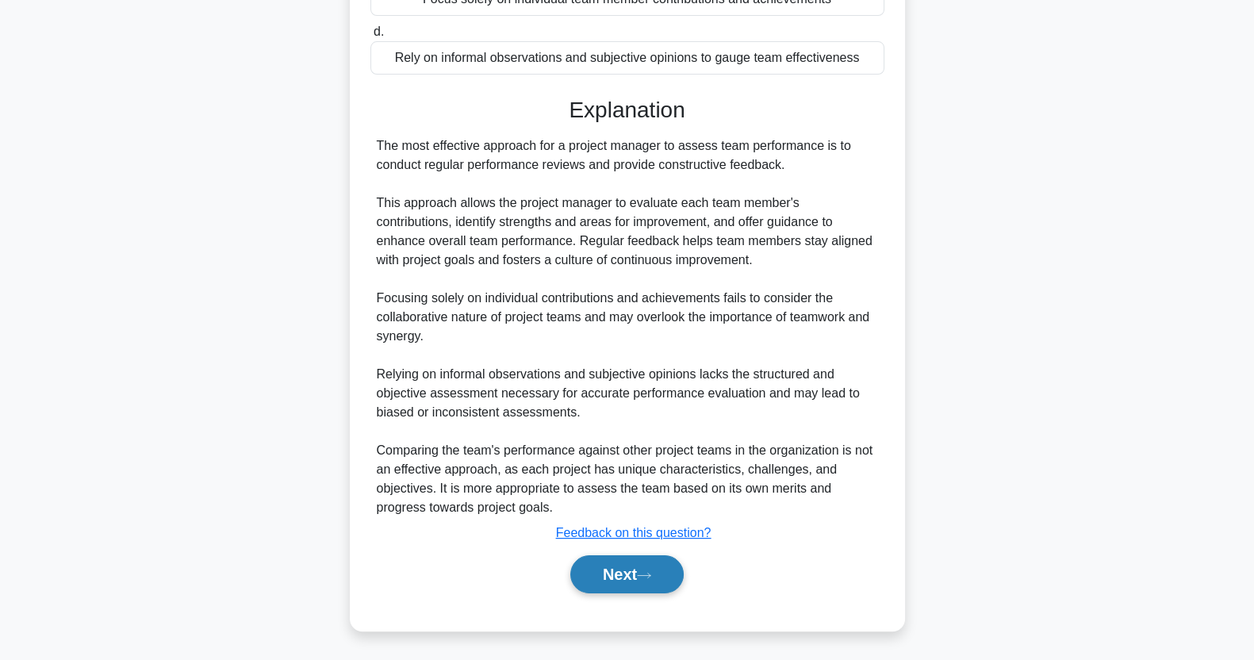
click at [645, 577] on icon at bounding box center [644, 575] width 14 height 9
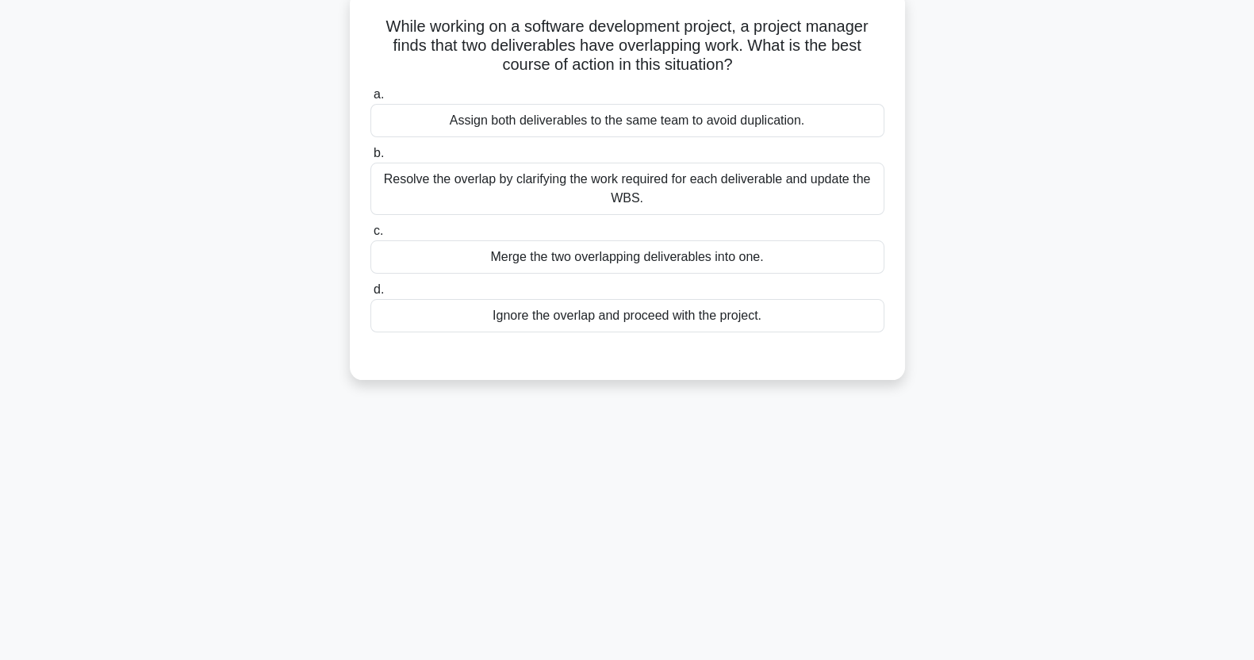
scroll to position [0, 0]
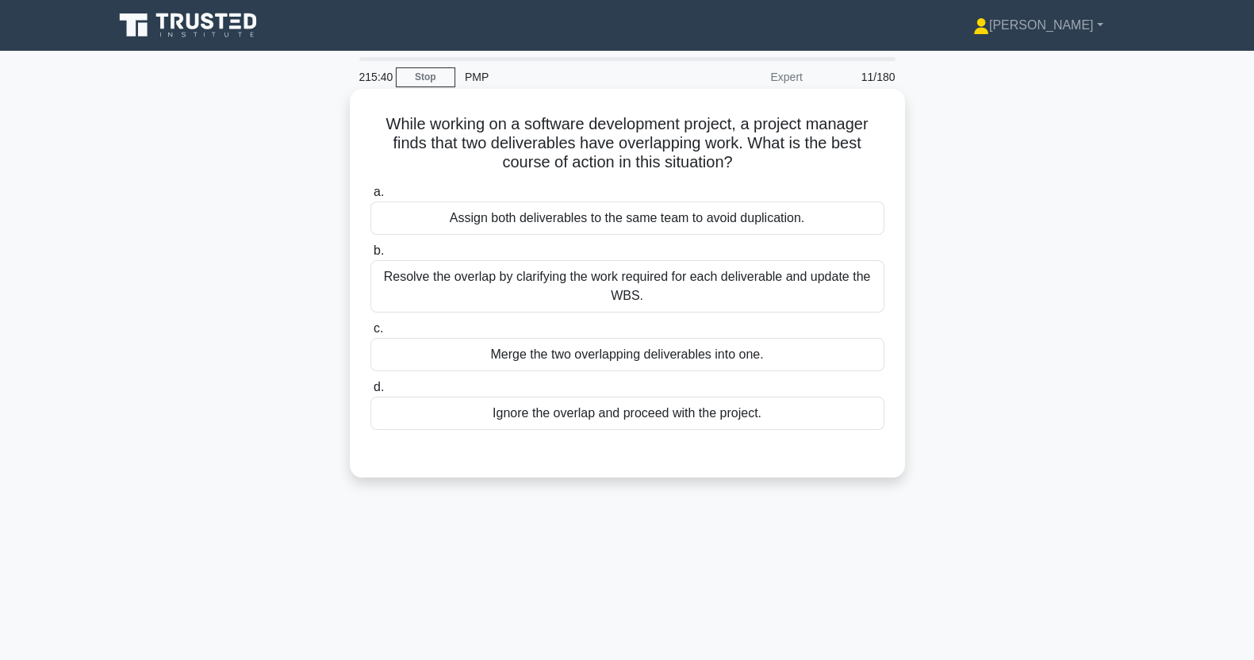
click at [835, 285] on div "Resolve the overlap by clarifying the work required for each deliverable and up…" at bounding box center [628, 286] width 514 height 52
click at [371, 256] on input "b. Resolve the overlap by clarifying the work required for each deliverable and…" at bounding box center [371, 251] width 0 height 10
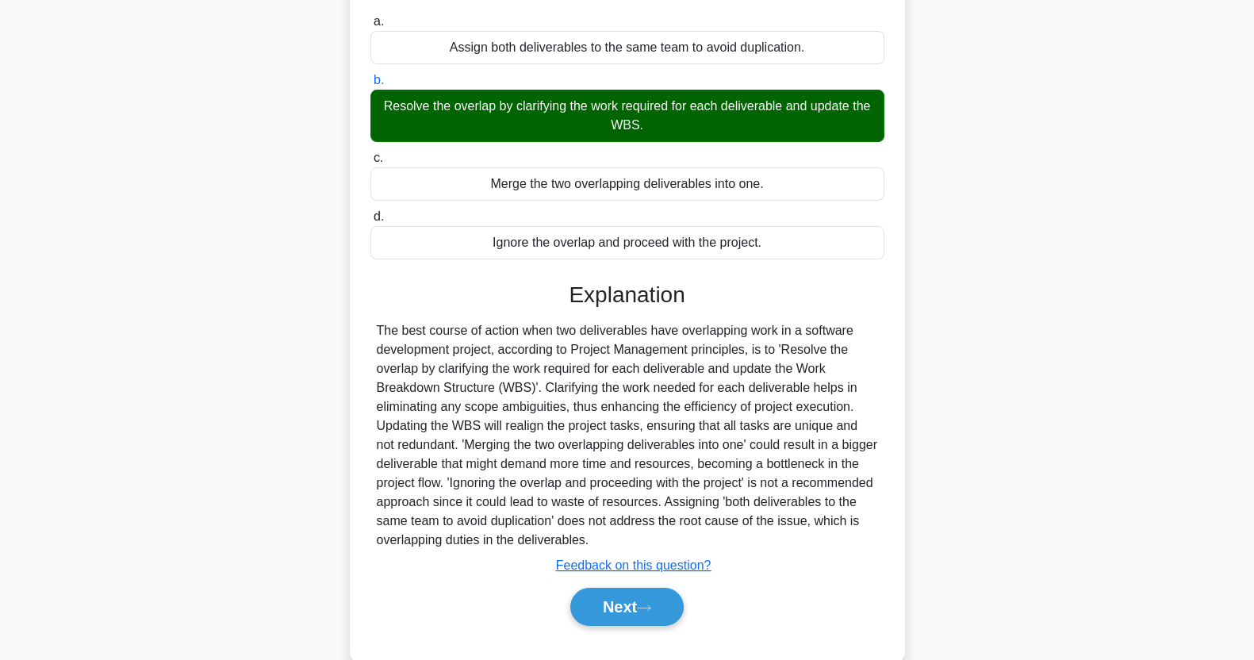
scroll to position [203, 0]
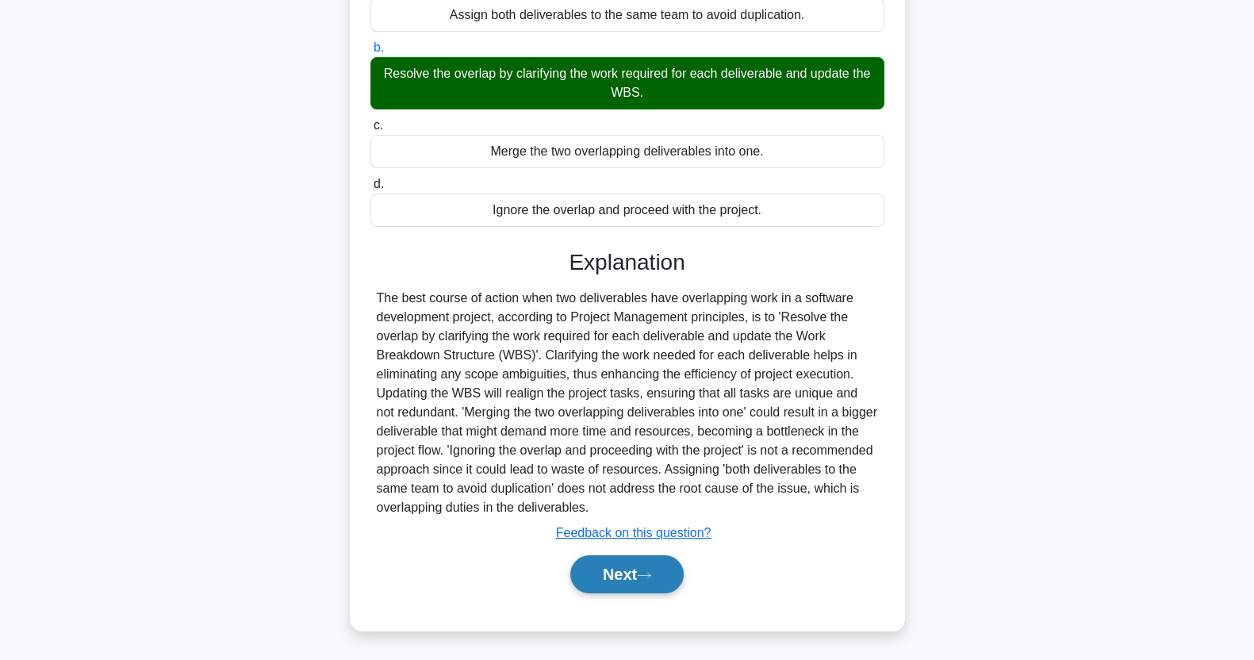
click at [644, 574] on icon at bounding box center [644, 575] width 13 height 5
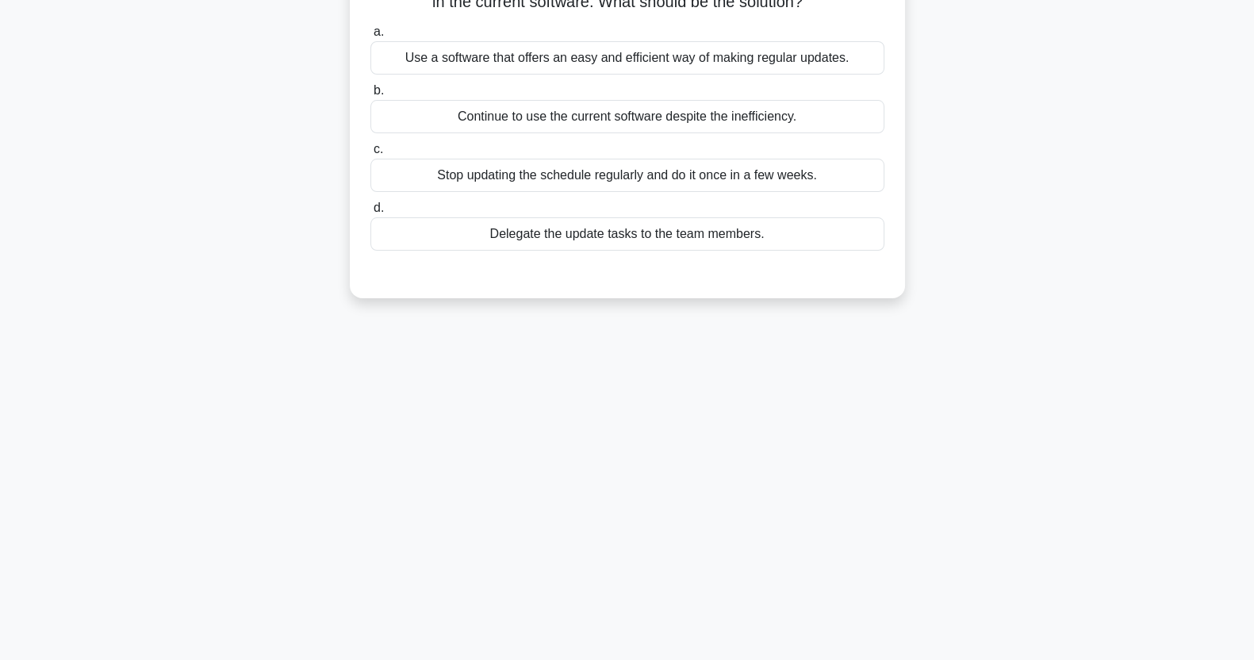
scroll to position [0, 0]
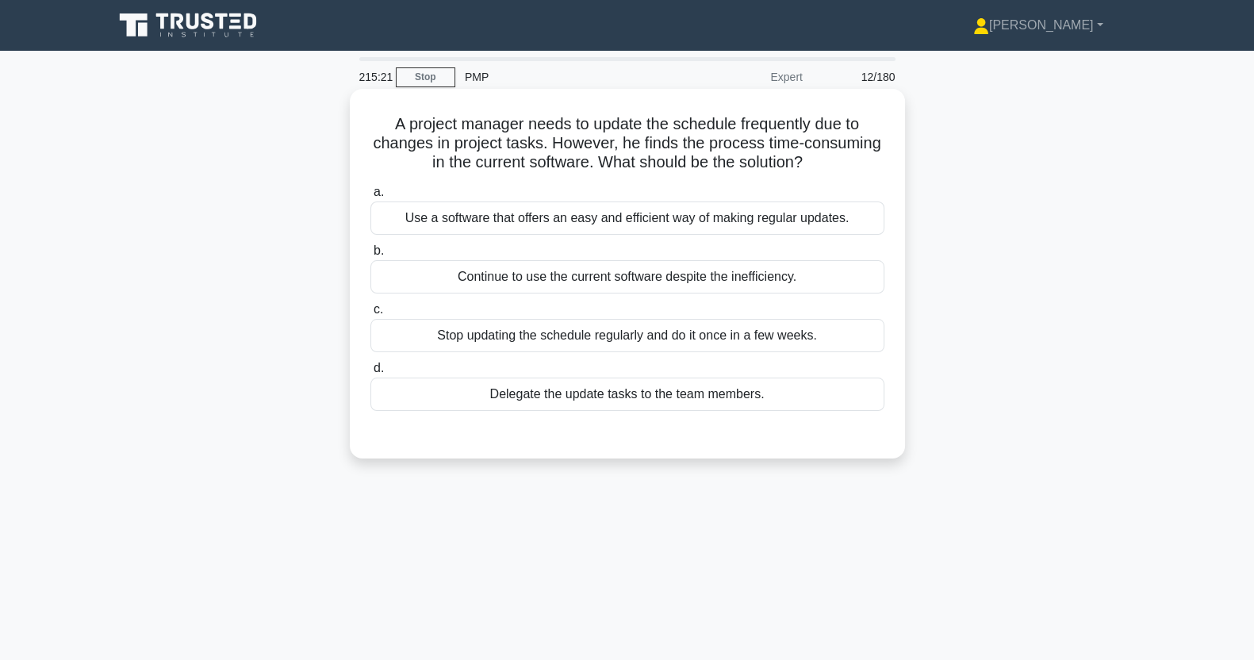
click at [796, 224] on div "Use a software that offers an easy and efficient way of making regular updates." at bounding box center [628, 218] width 514 height 33
click at [371, 198] on input "a. Use a software that offers an easy and efficient way of making regular updat…" at bounding box center [371, 192] width 0 height 10
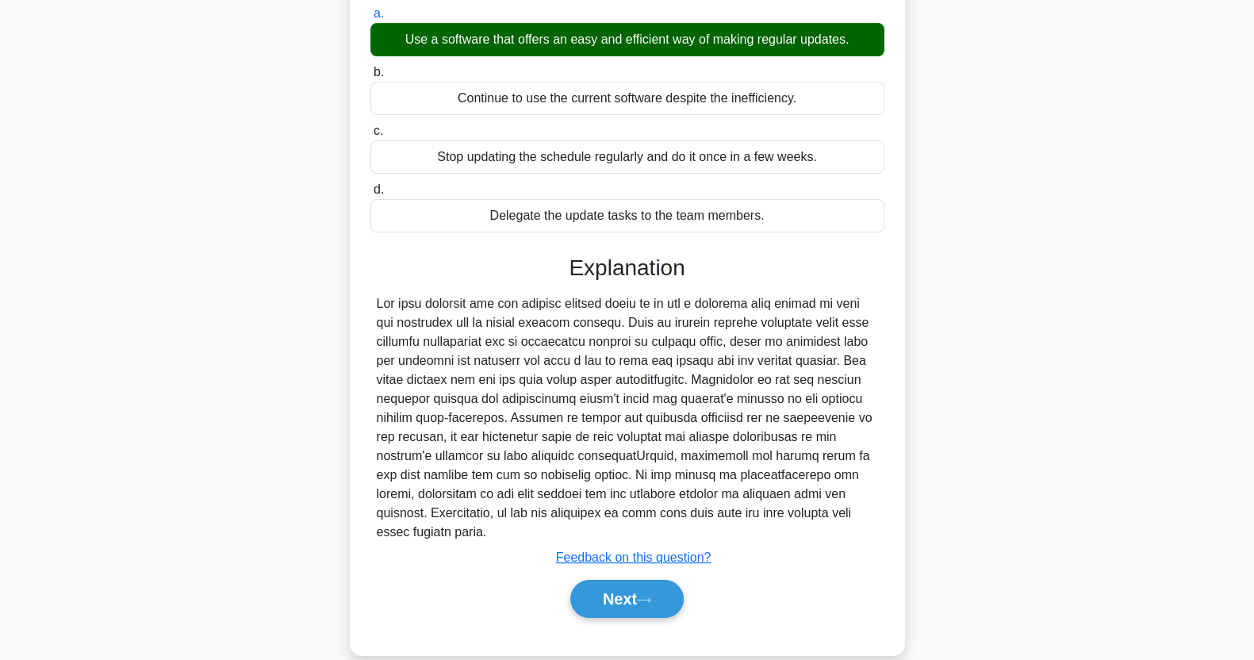
scroll to position [203, 0]
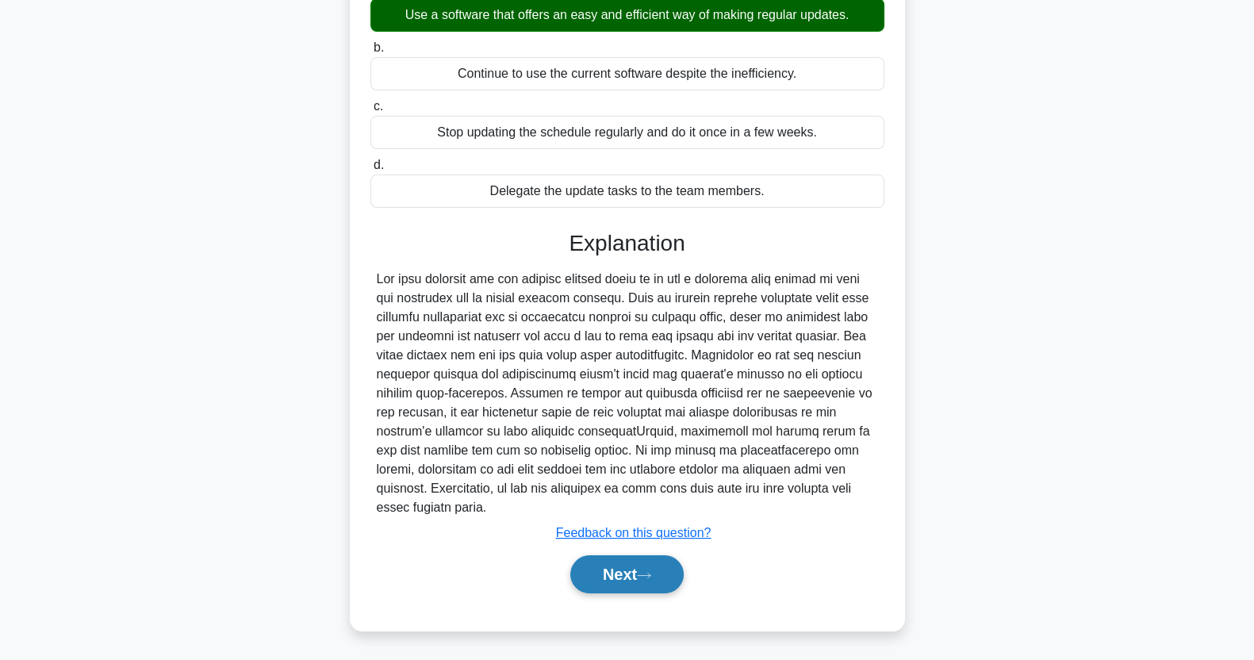
click at [644, 559] on button "Next" at bounding box center [626, 574] width 113 height 38
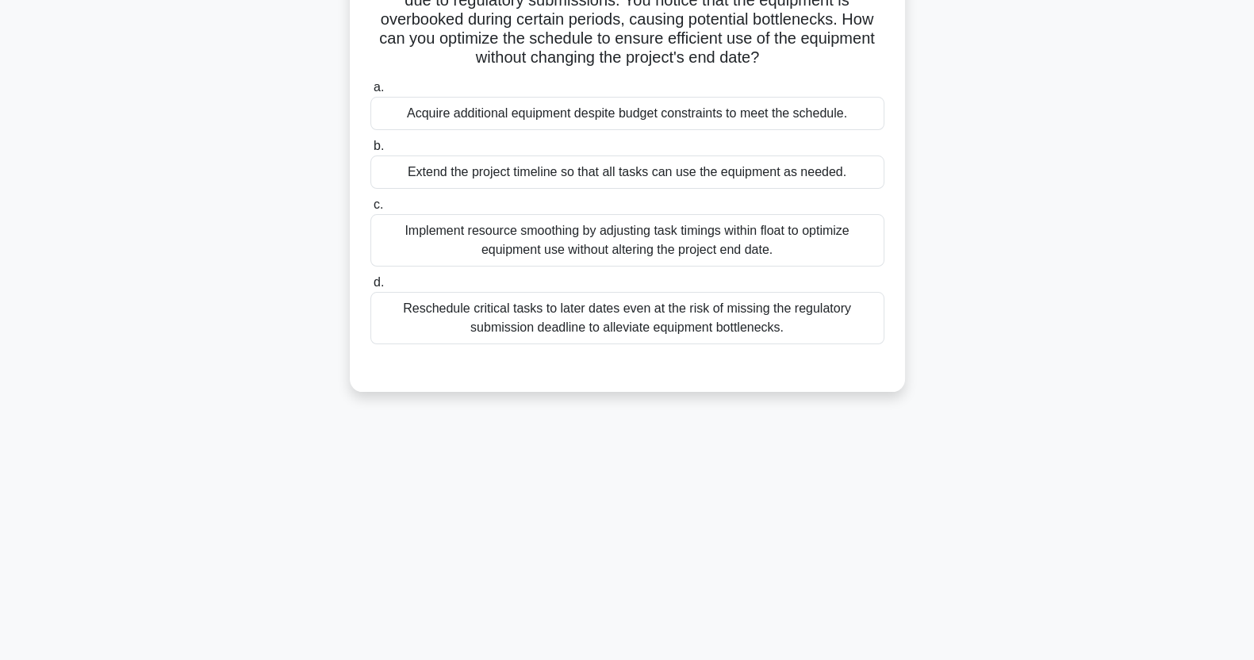
scroll to position [0, 0]
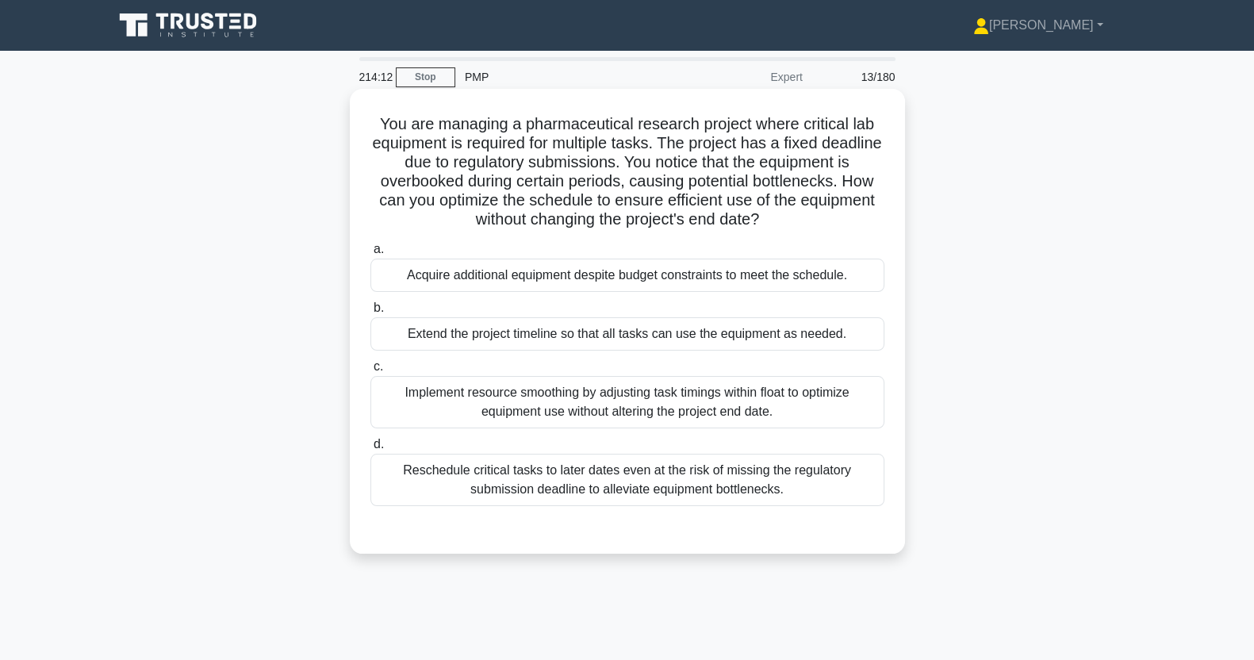
click at [798, 399] on div "Implement resource smoothing by adjusting task timings within float to optimize…" at bounding box center [628, 402] width 514 height 52
click at [371, 372] on input "c. Implement resource smoothing by adjusting task timings within float to optim…" at bounding box center [371, 367] width 0 height 10
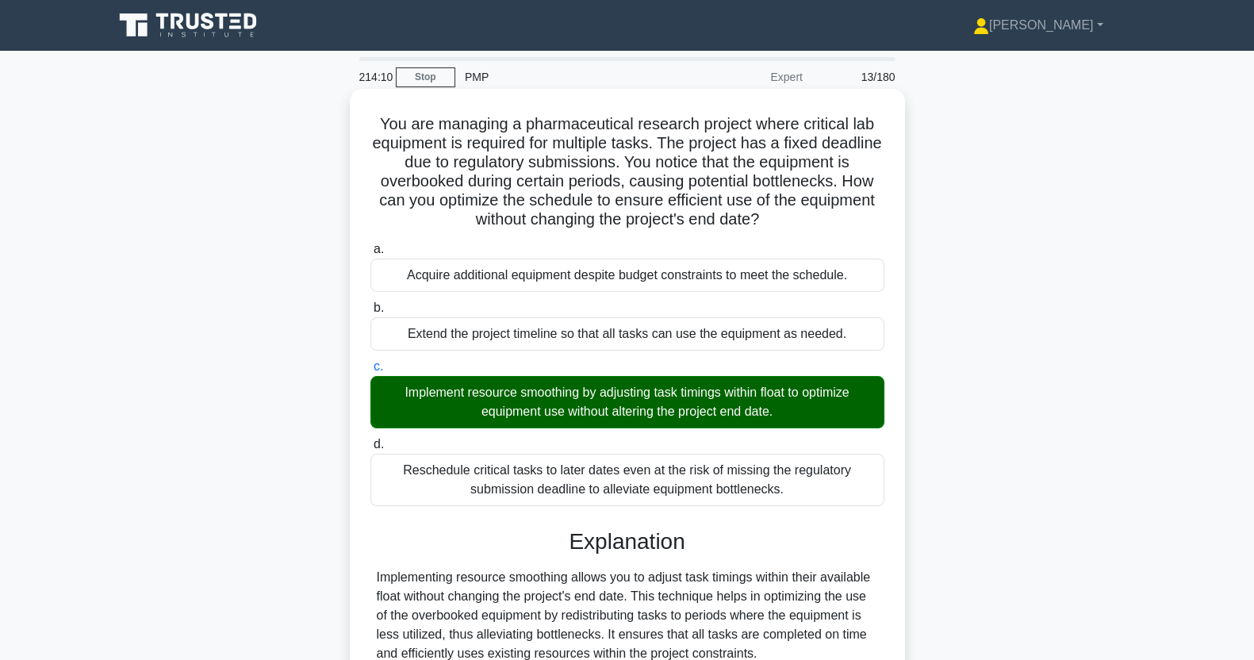
scroll to position [241, 0]
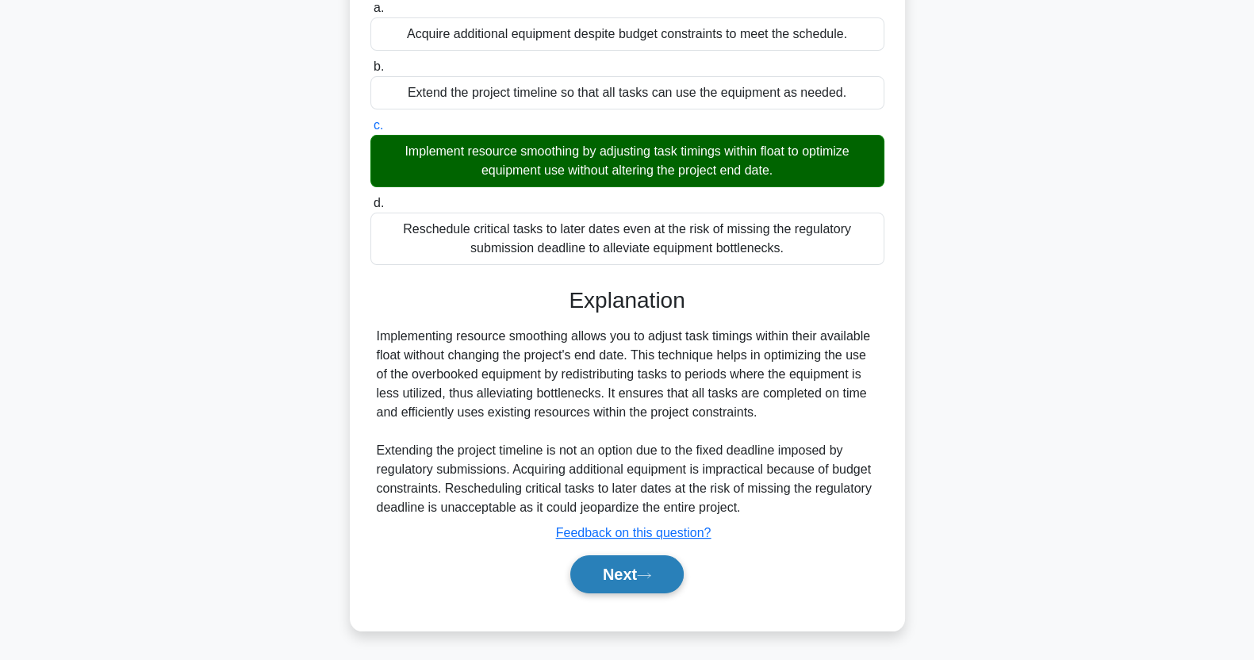
click at [647, 579] on button "Next" at bounding box center [626, 574] width 113 height 38
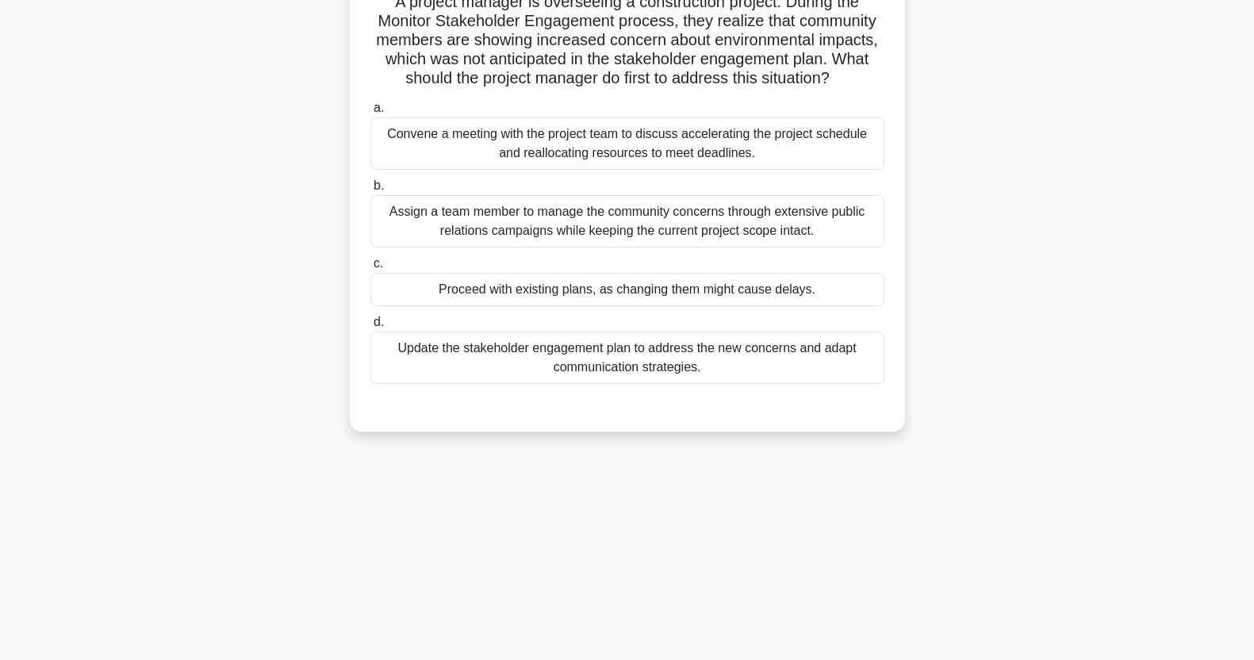
scroll to position [0, 0]
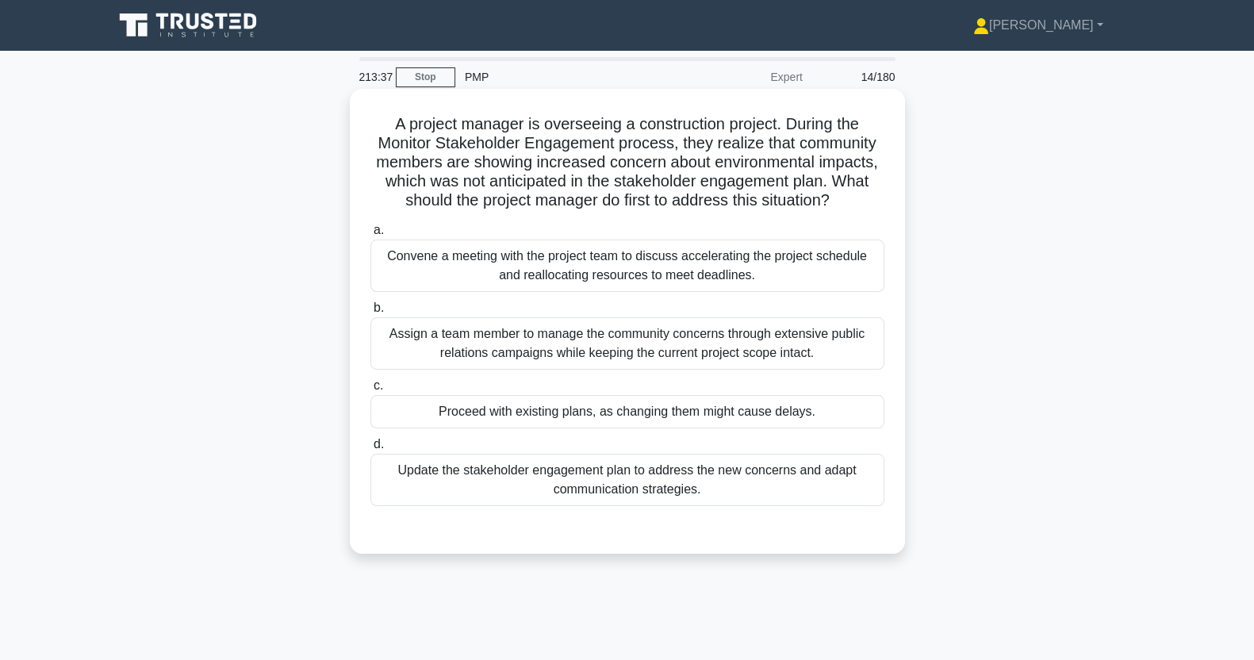
click at [737, 491] on div "Update the stakeholder engagement plan to address the new concerns and adapt co…" at bounding box center [628, 480] width 514 height 52
click at [371, 450] on input "d. Update the stakeholder engagement plan to address the new concerns and adapt…" at bounding box center [371, 445] width 0 height 10
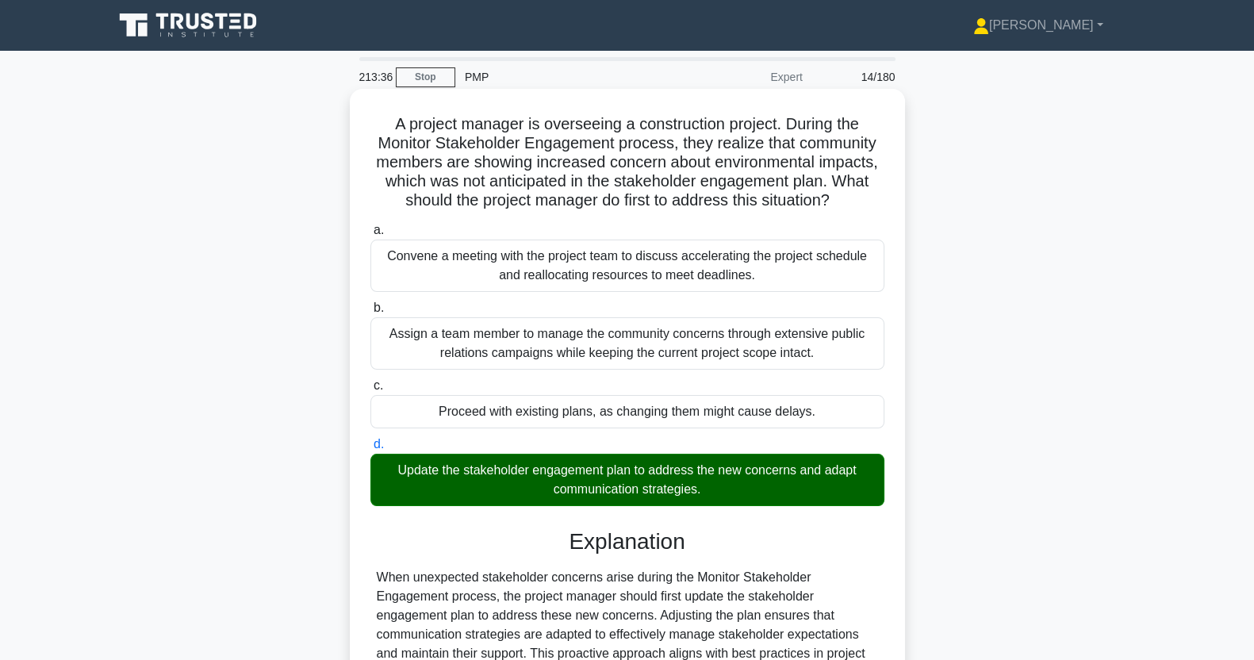
scroll to position [203, 0]
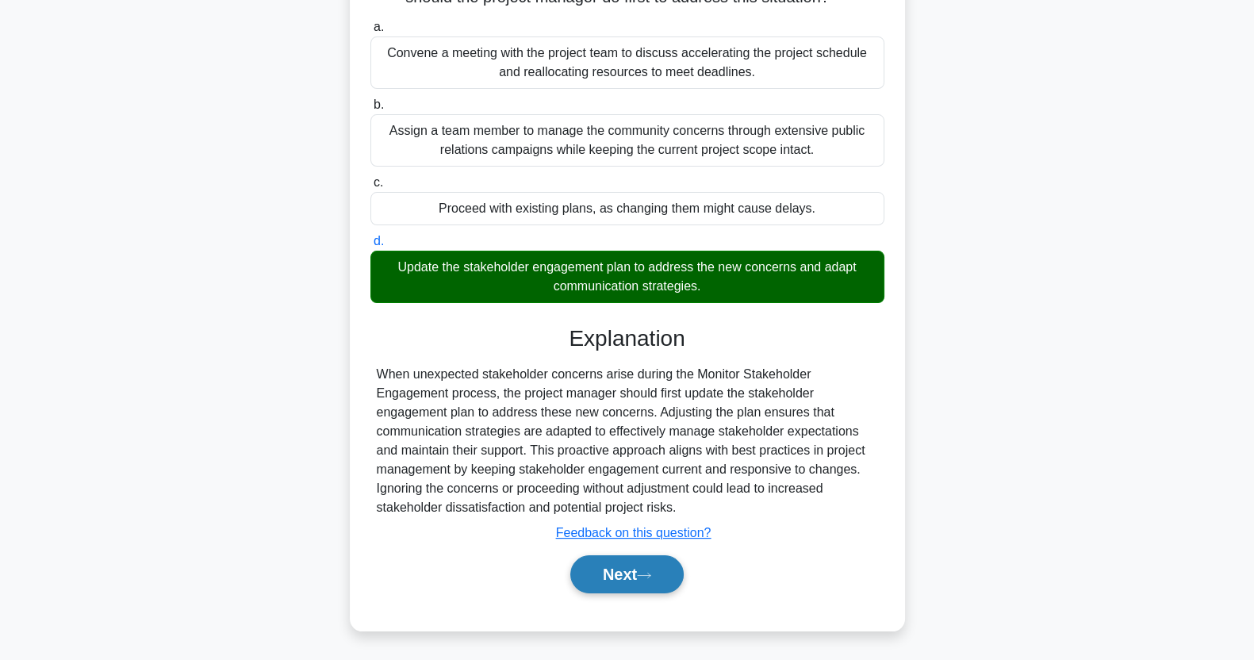
click at [643, 560] on button "Next" at bounding box center [626, 574] width 113 height 38
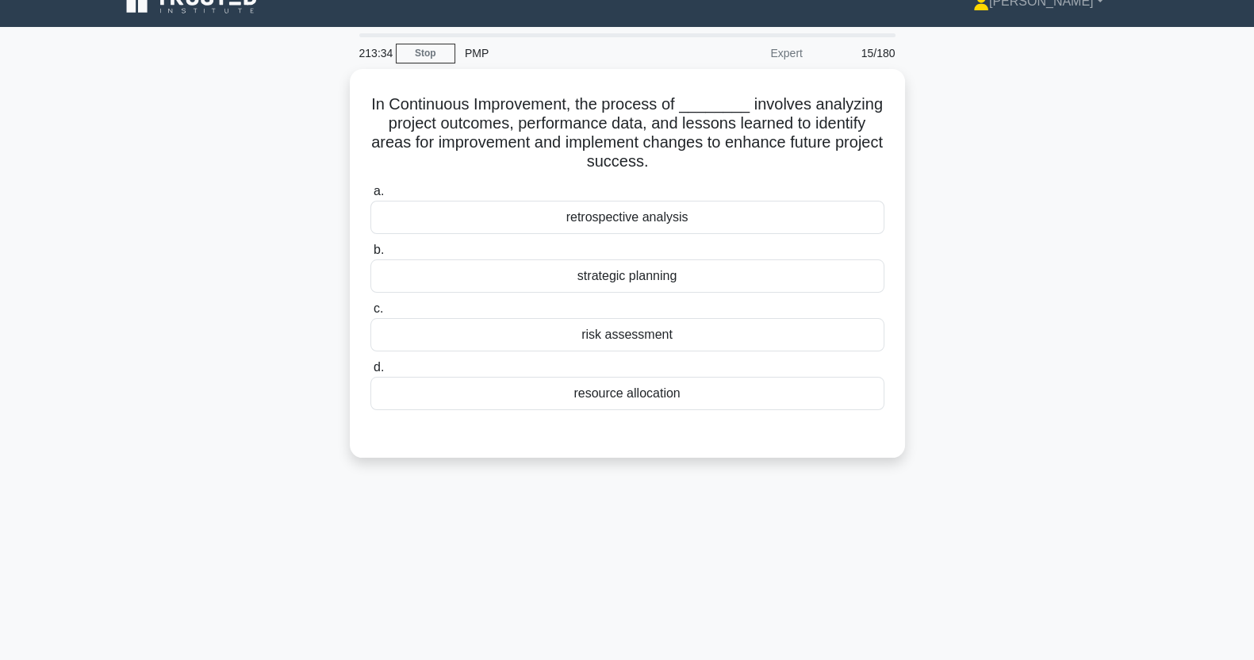
scroll to position [0, 0]
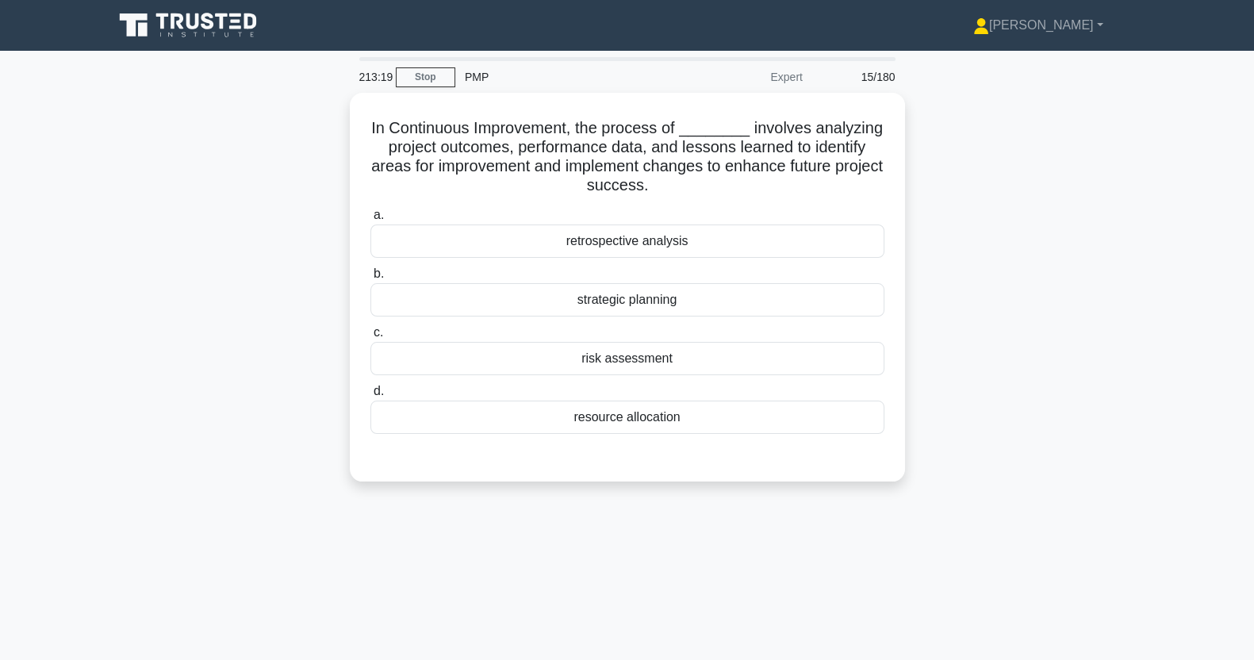
click at [723, 244] on div "retrospective analysis" at bounding box center [628, 241] width 514 height 33
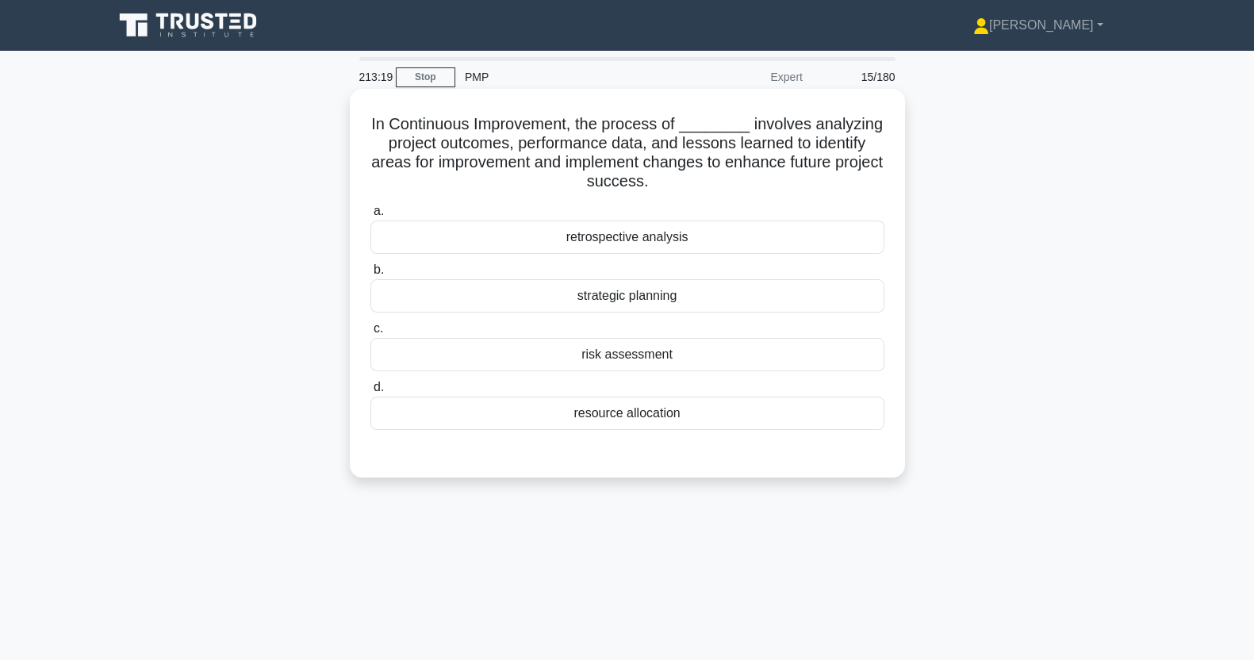
click at [371, 217] on input "a. retrospective analysis" at bounding box center [371, 211] width 0 height 10
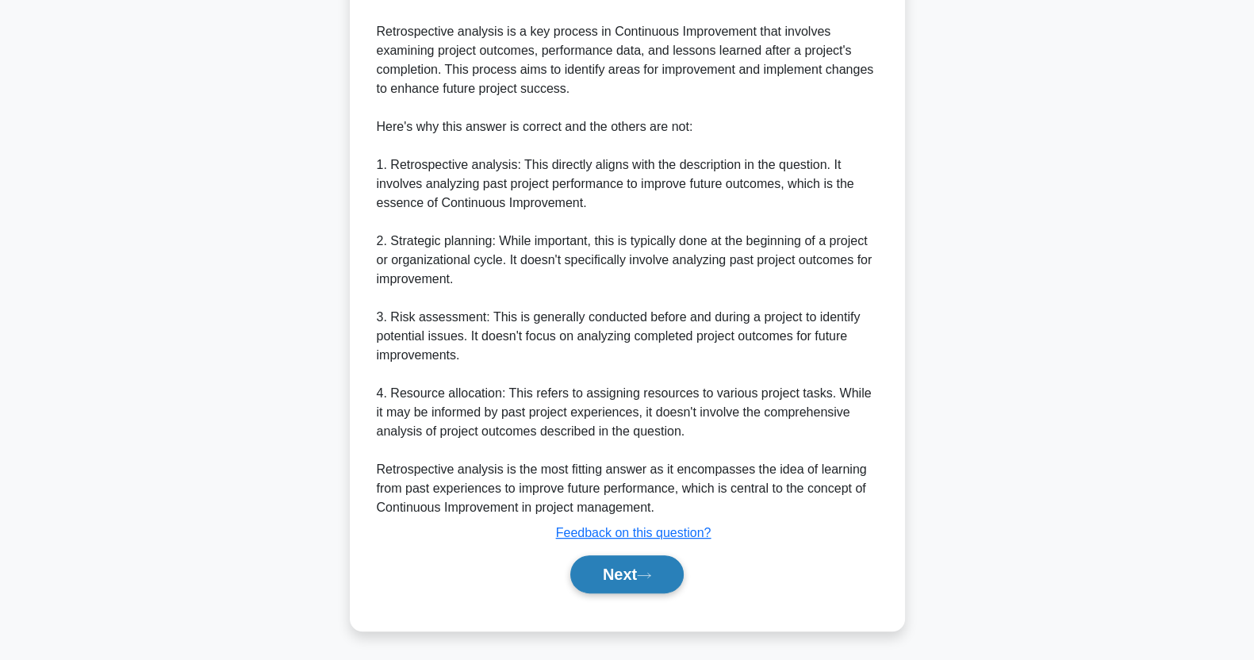
click at [623, 582] on button "Next" at bounding box center [626, 574] width 113 height 38
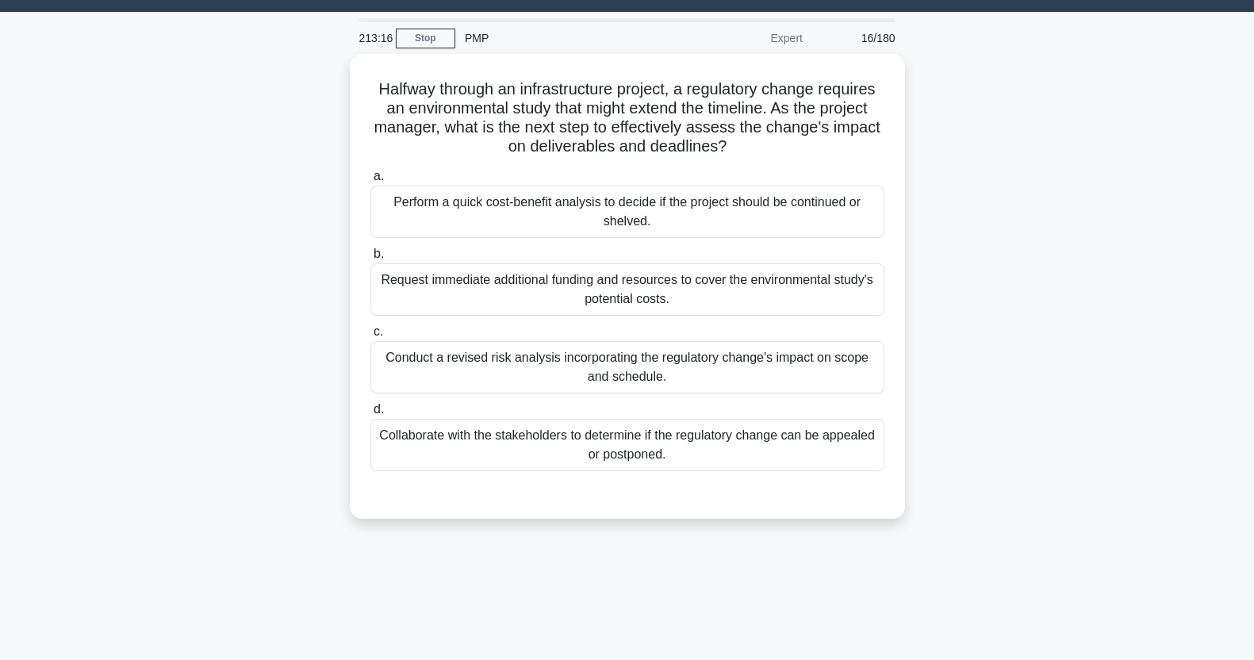
scroll to position [41, 0]
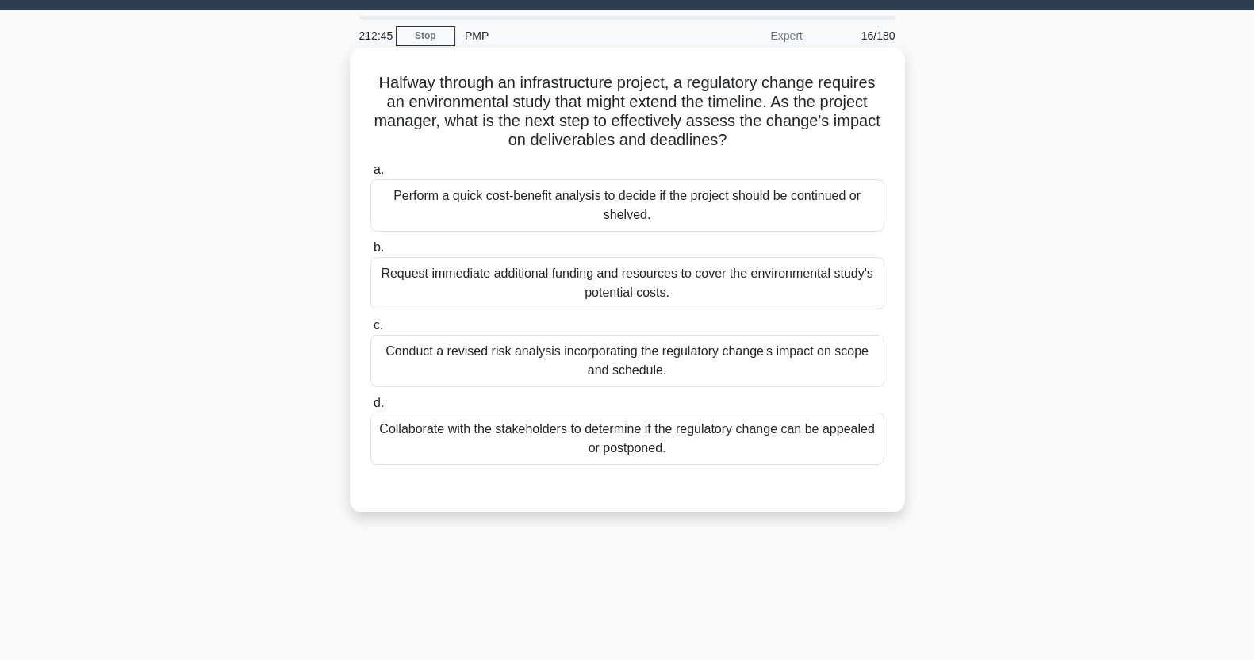
click at [807, 369] on div "Conduct a revised risk analysis incorporating the regulatory change's impact on…" at bounding box center [628, 361] width 514 height 52
click at [371, 331] on input "c. Conduct a revised risk analysis incorporating the regulatory change's impact…" at bounding box center [371, 326] width 0 height 10
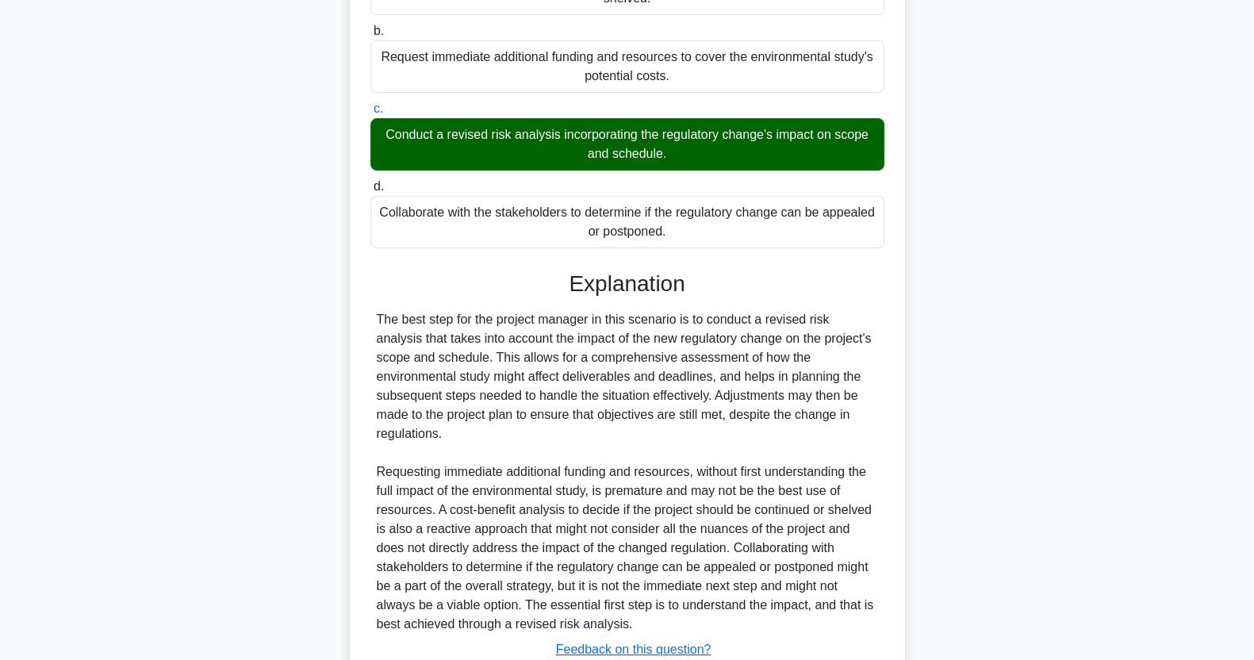
scroll to position [355, 0]
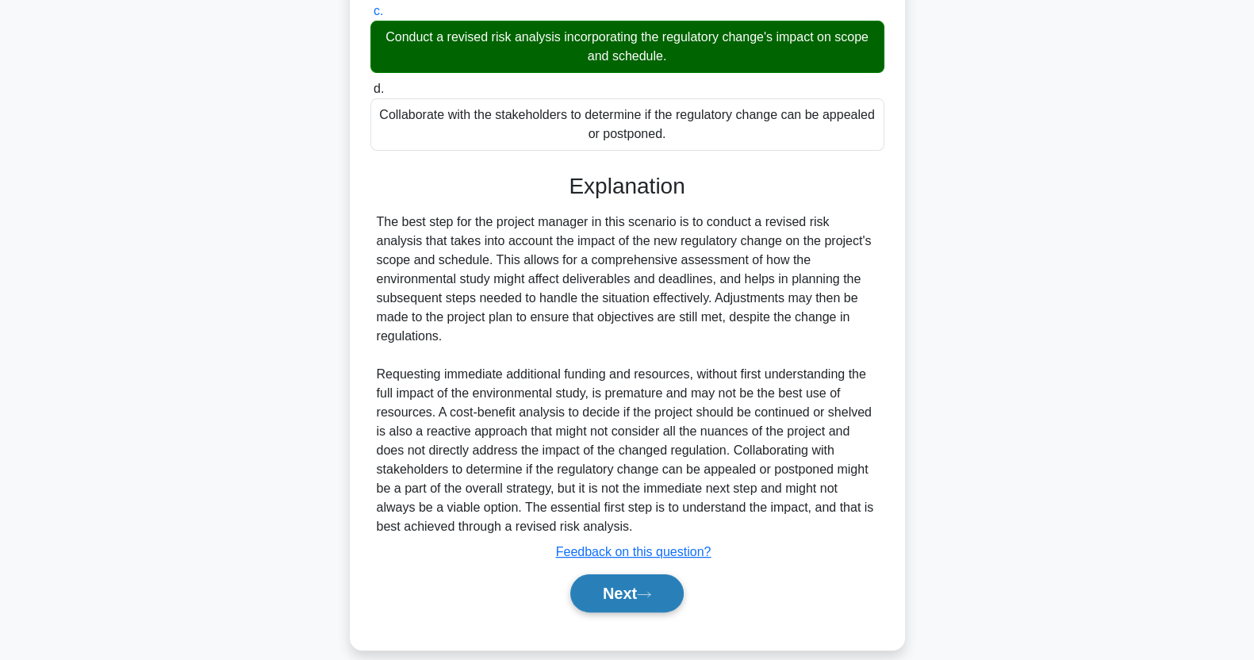
click at [639, 578] on button "Next" at bounding box center [626, 593] width 113 height 38
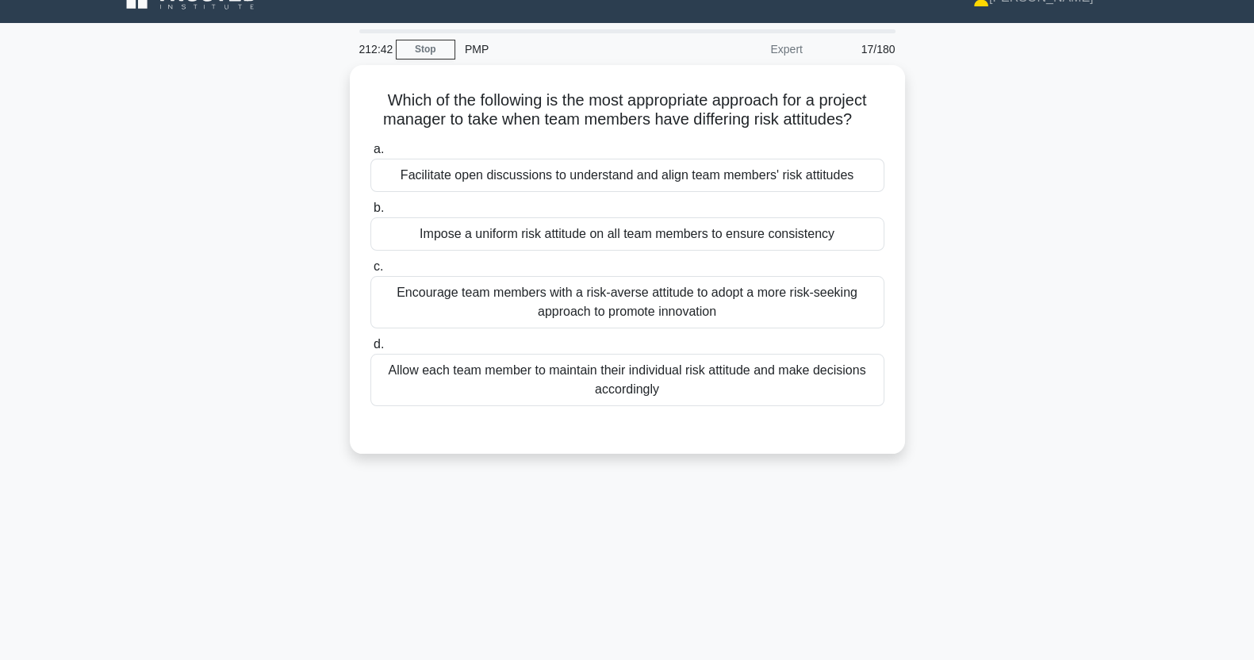
scroll to position [0, 0]
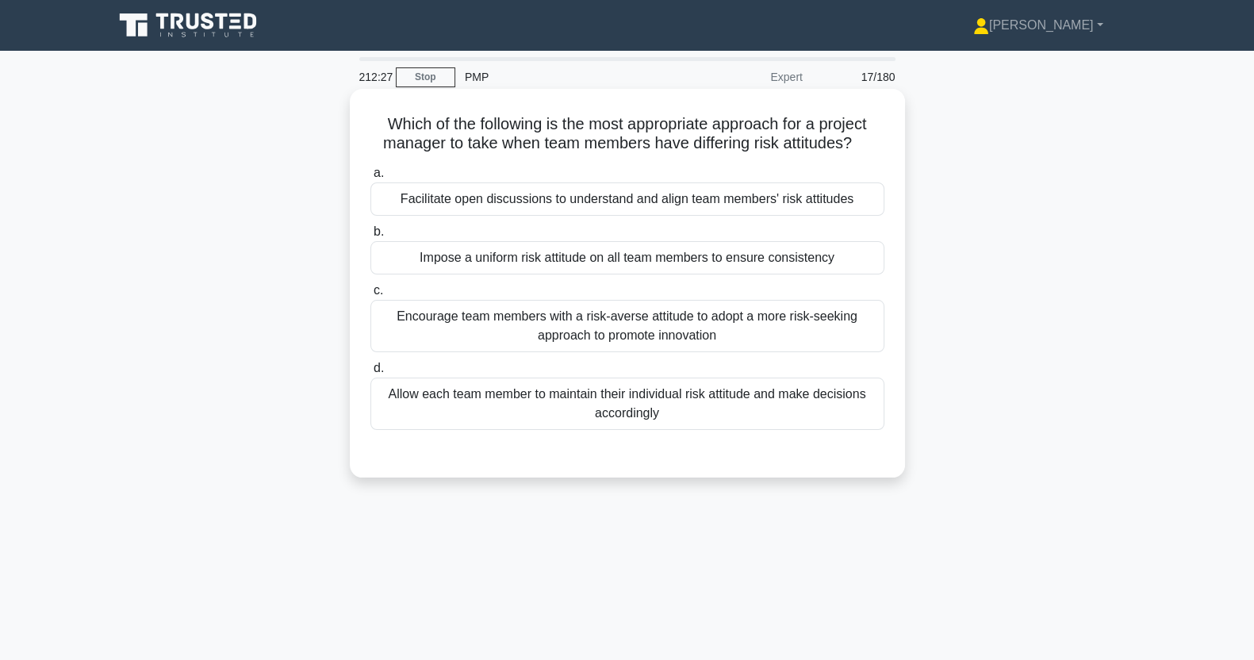
click at [781, 207] on div "Facilitate open discussions to understand and align team members' risk attitudes" at bounding box center [628, 198] width 514 height 33
click at [371, 179] on input "a. Facilitate open discussions to understand and align team members' risk attit…" at bounding box center [371, 173] width 0 height 10
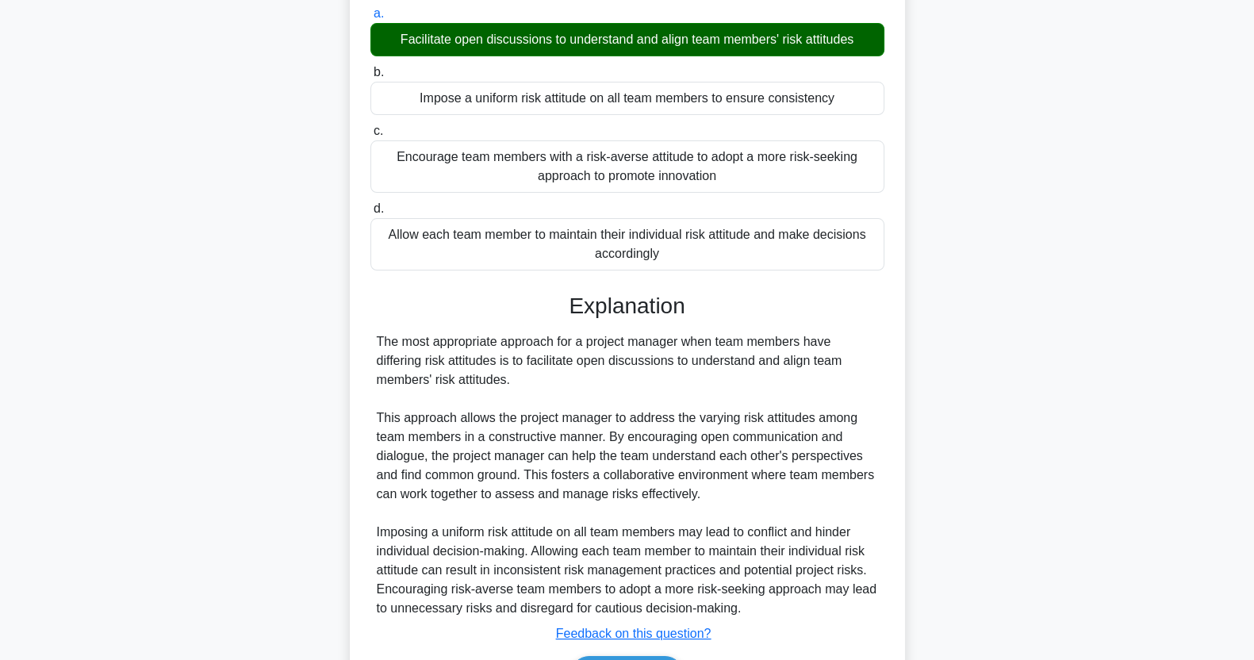
scroll to position [260, 0]
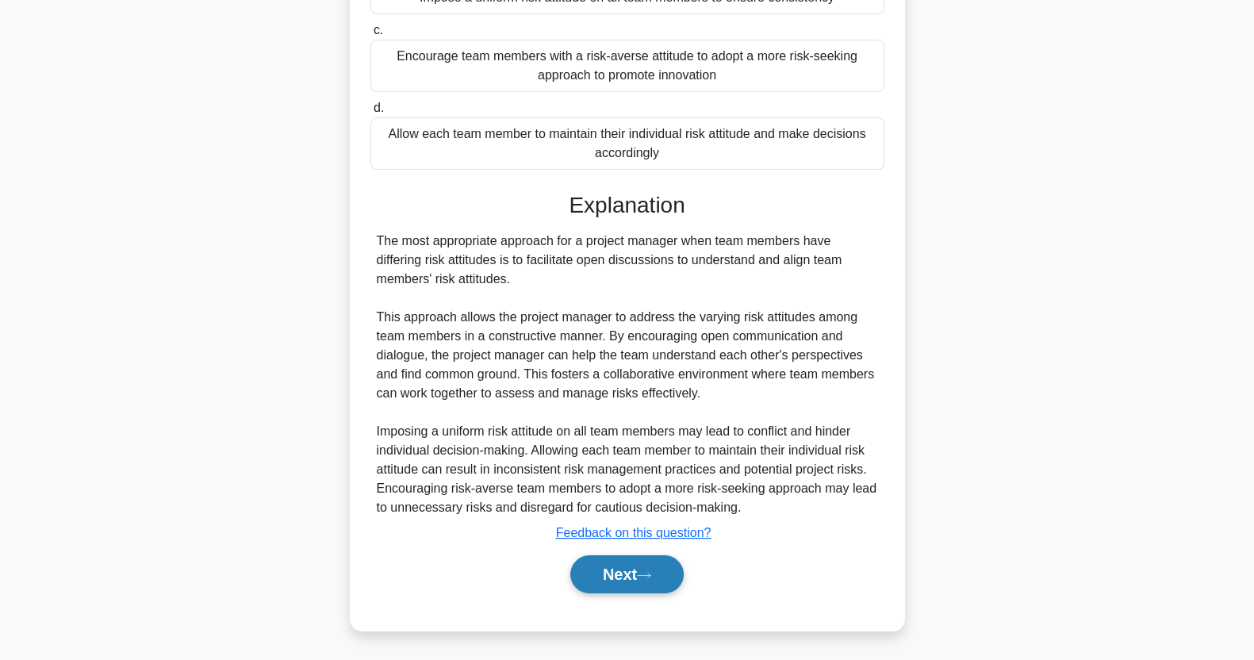
click at [635, 589] on button "Next" at bounding box center [626, 574] width 113 height 38
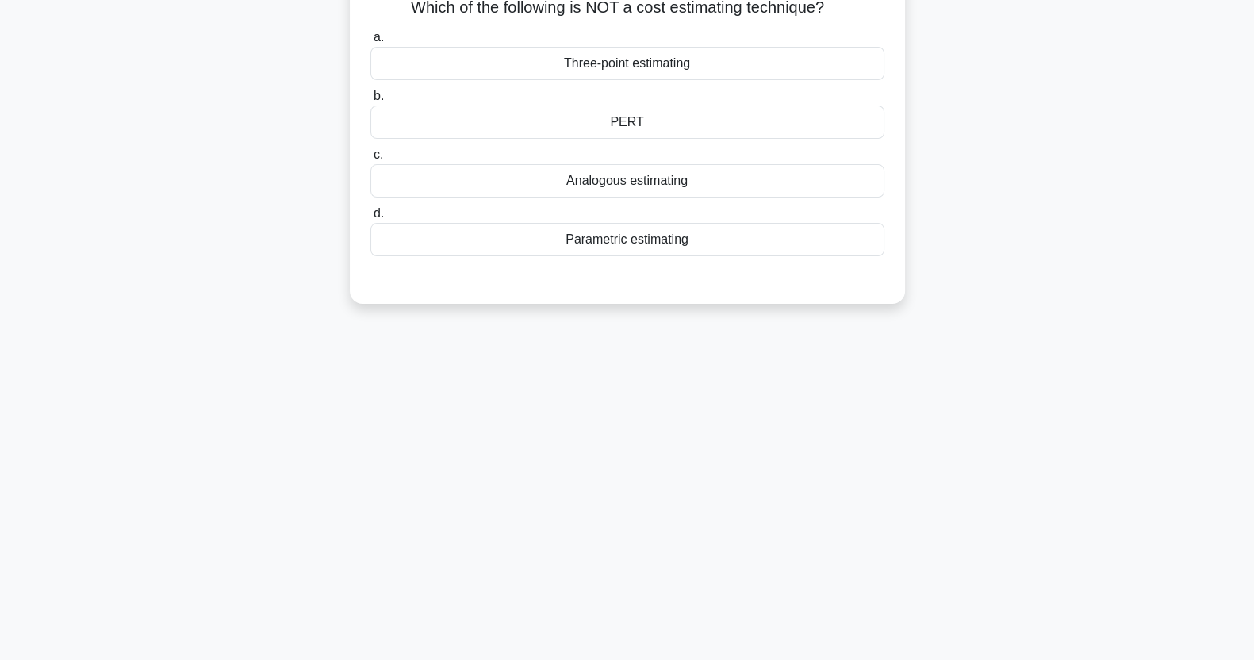
scroll to position [0, 0]
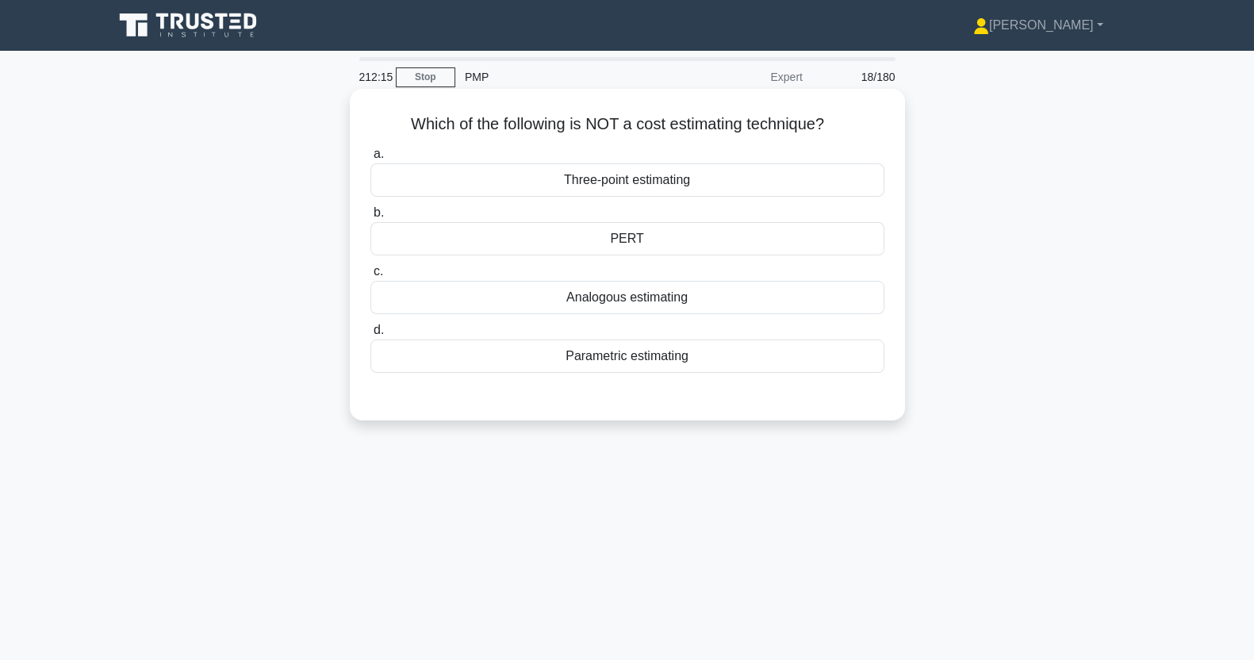
click at [755, 182] on div "Three-point estimating" at bounding box center [628, 179] width 514 height 33
click at [371, 159] on input "a. Three-point estimating" at bounding box center [371, 154] width 0 height 10
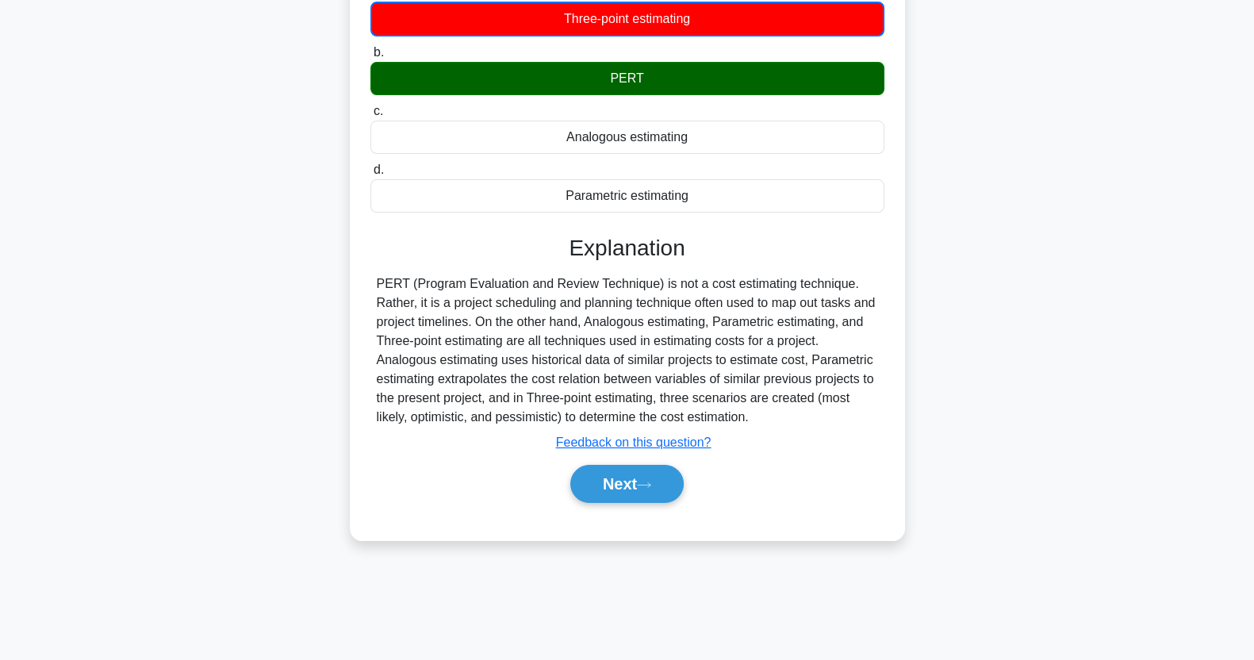
scroll to position [198, 0]
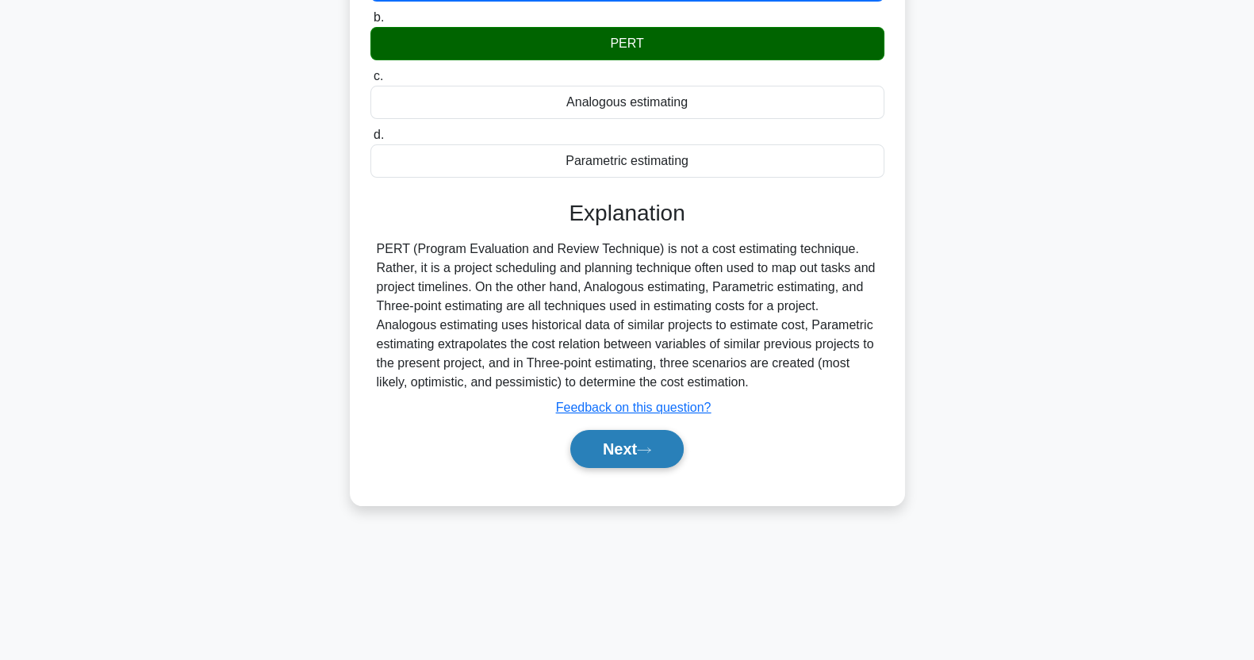
click at [672, 448] on button "Next" at bounding box center [626, 449] width 113 height 38
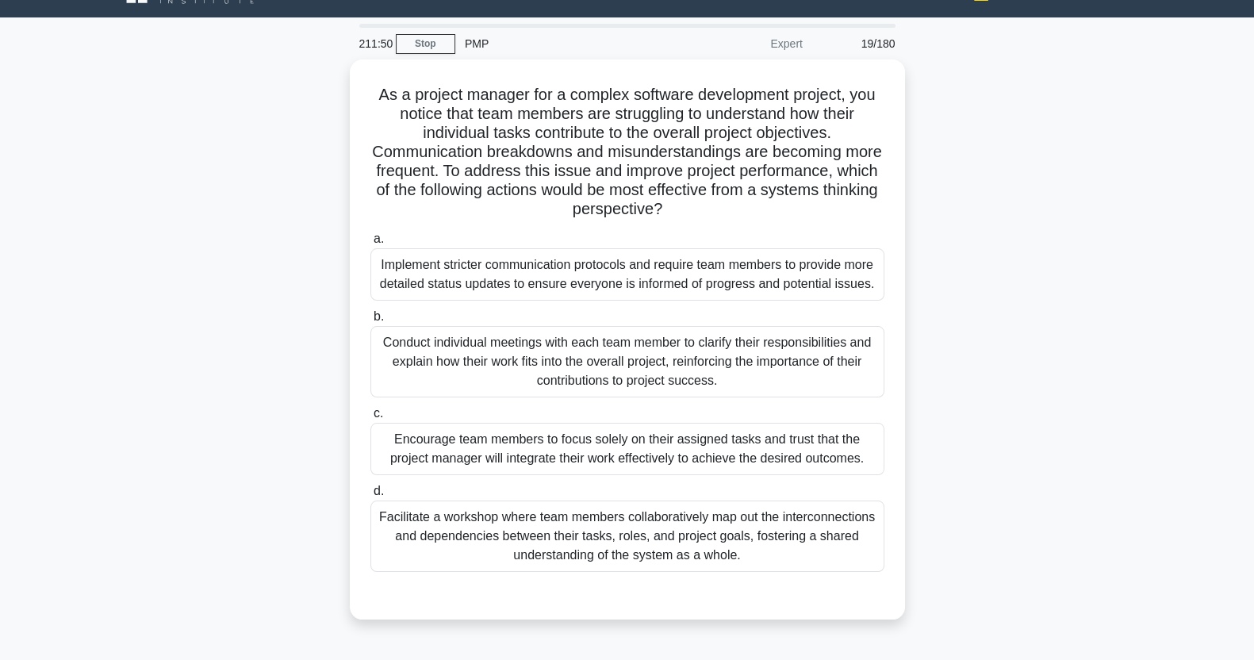
scroll to position [35, 0]
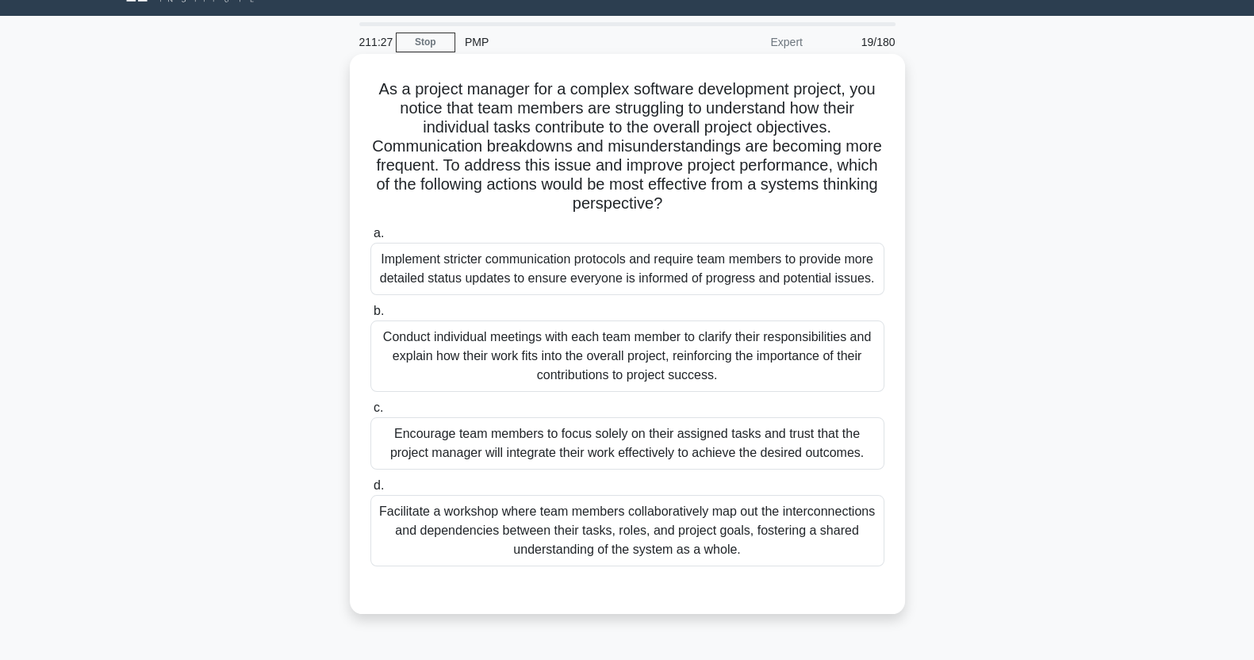
click at [795, 543] on div "Facilitate a workshop where team members collaboratively map out the interconne…" at bounding box center [628, 530] width 514 height 71
click at [371, 491] on input "d. Facilitate a workshop where team members collaboratively map out the interco…" at bounding box center [371, 486] width 0 height 10
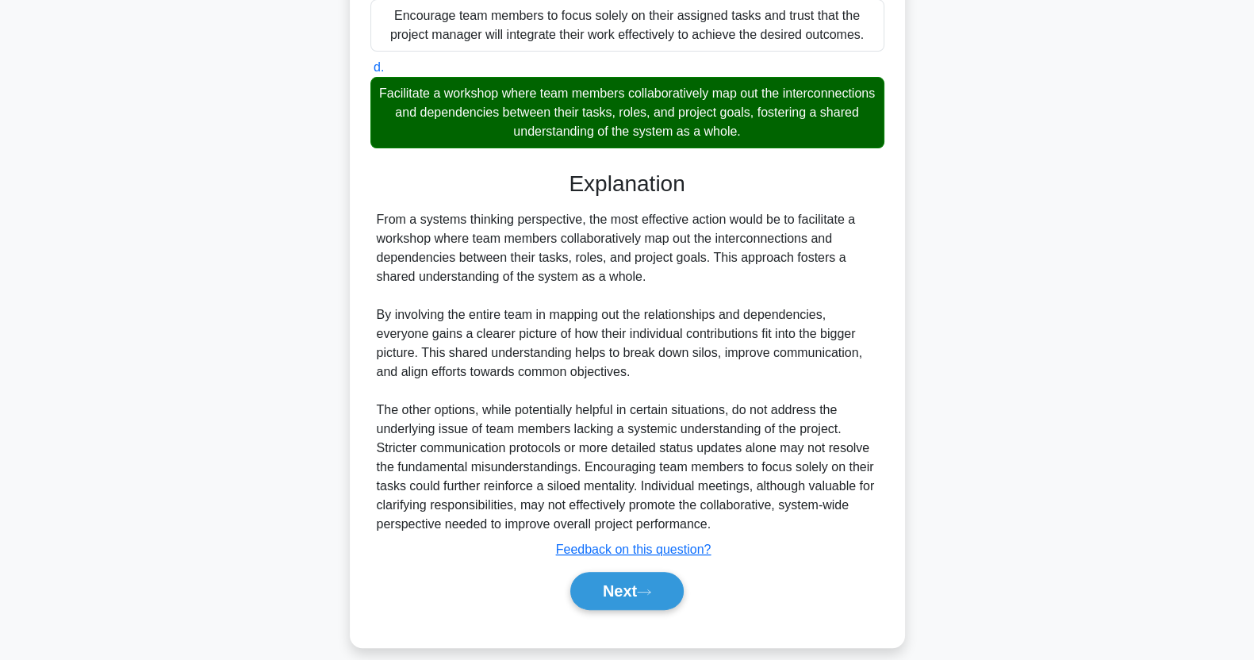
scroll to position [470, 0]
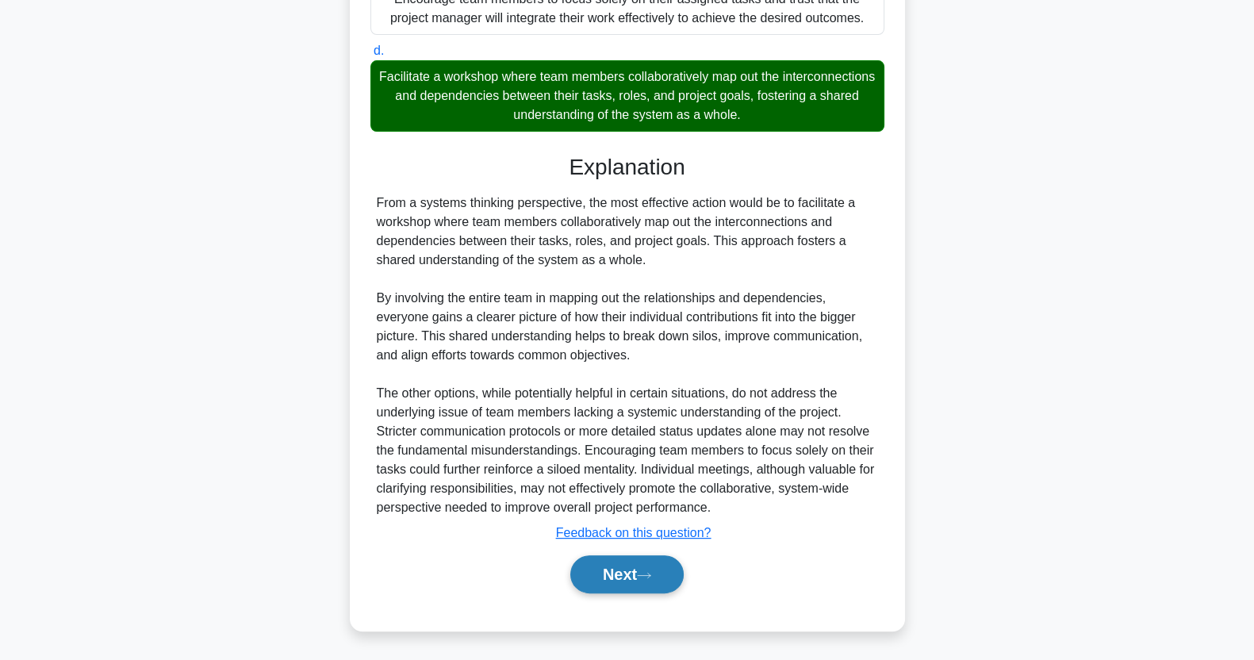
click at [629, 579] on button "Next" at bounding box center [626, 574] width 113 height 38
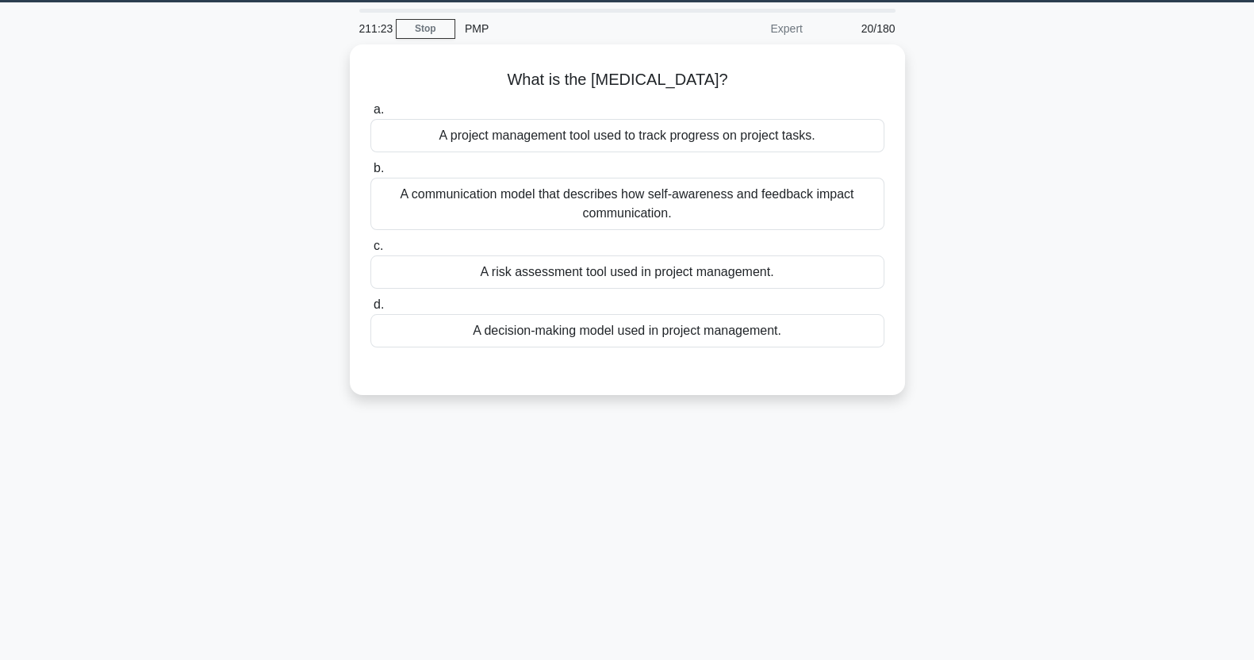
scroll to position [49, 0]
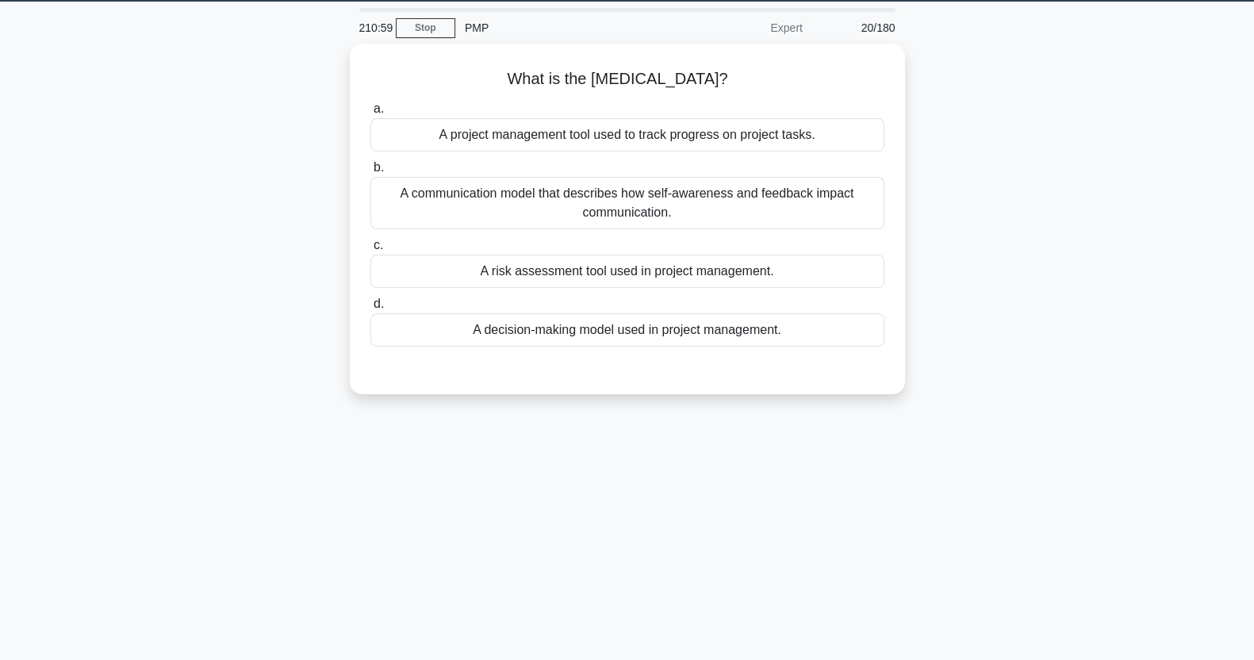
click at [750, 202] on div "A communication model that describes how self-awareness and feedback impact com…" at bounding box center [628, 203] width 514 height 52
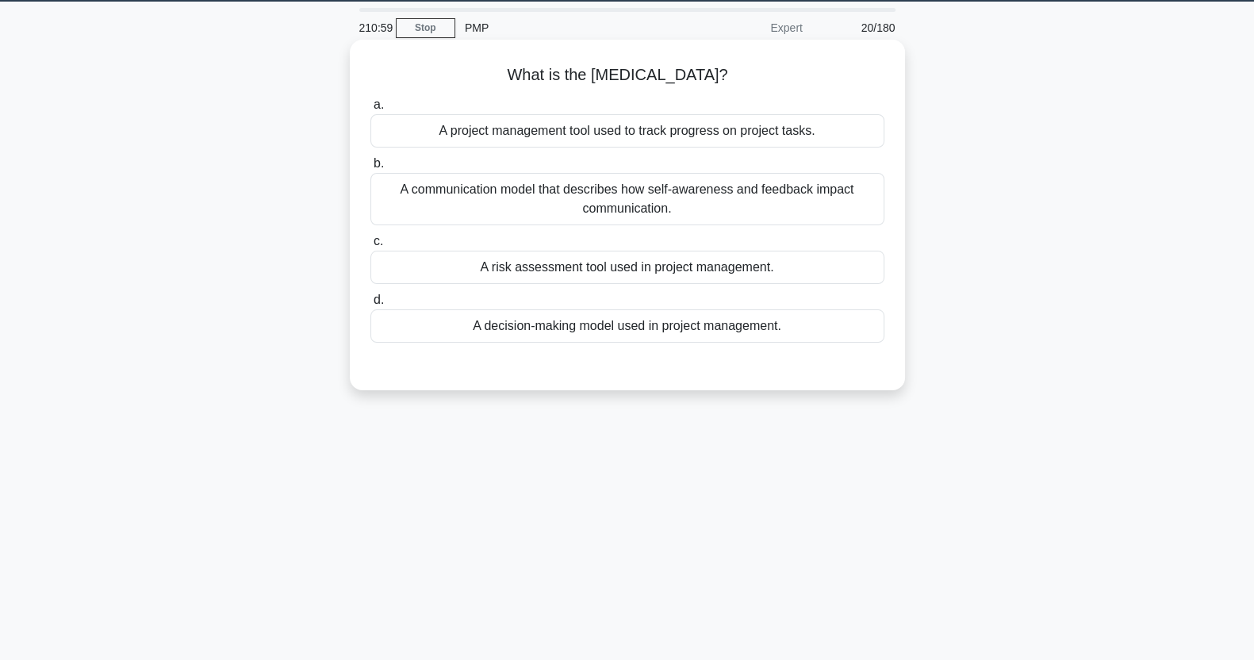
click at [371, 169] on input "b. A communication model that describes how self-awareness and feedback impact …" at bounding box center [371, 164] width 0 height 10
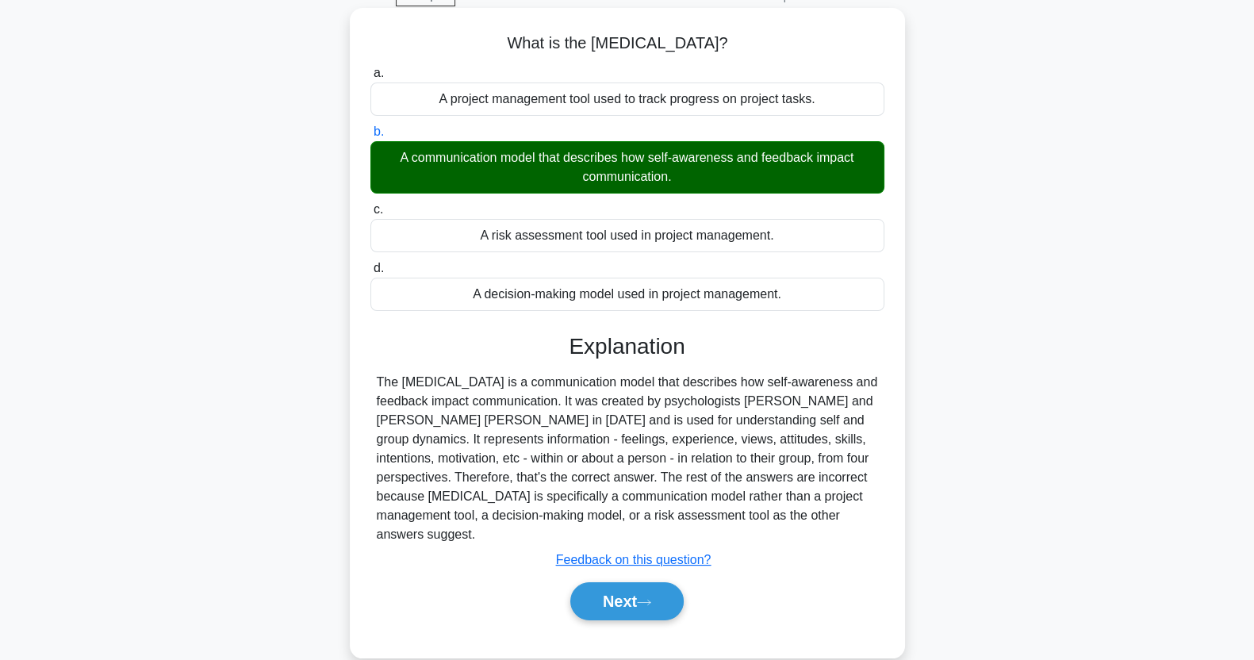
scroll to position [146, 0]
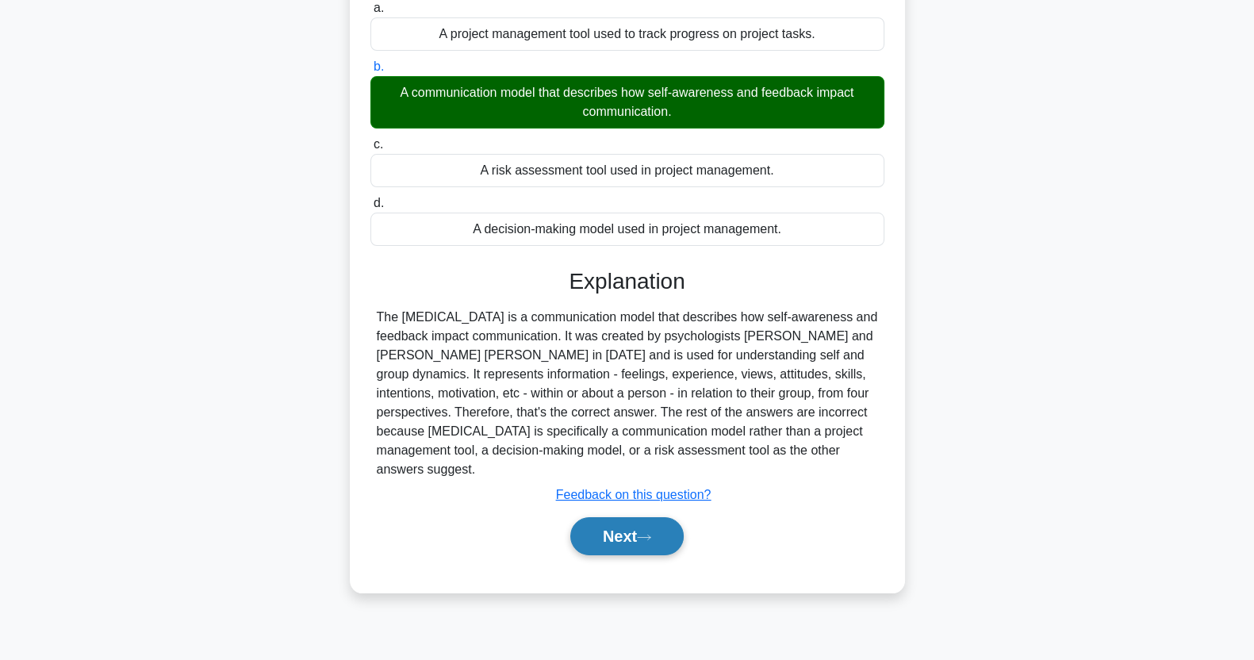
click at [646, 543] on button "Next" at bounding box center [626, 536] width 113 height 38
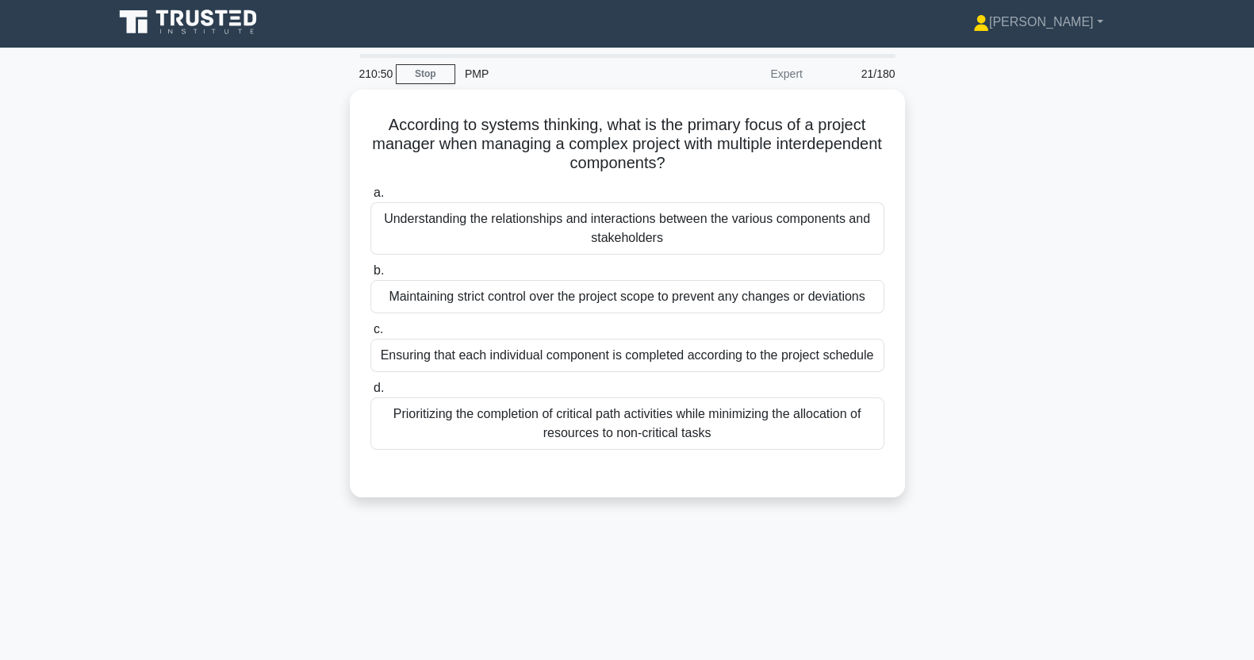
scroll to position [0, 0]
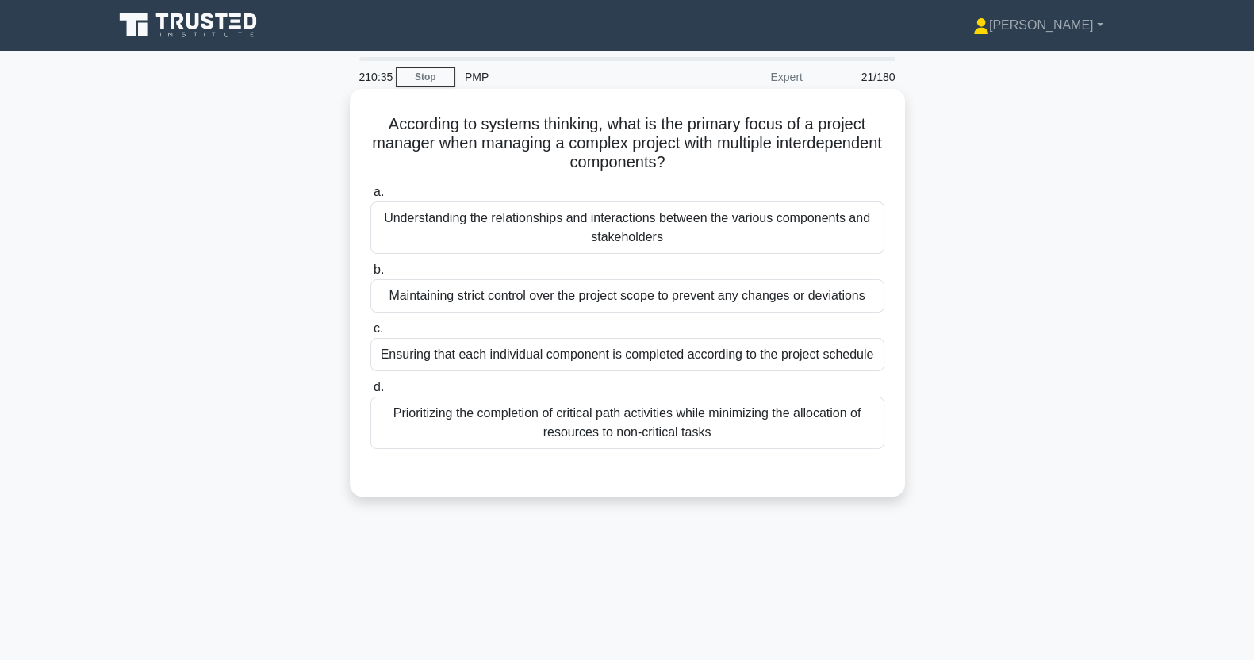
click at [783, 232] on div "Understanding the relationships and interactions between the various components…" at bounding box center [628, 228] width 514 height 52
click at [371, 198] on input "a. Understanding the relationships and interactions between the various compone…" at bounding box center [371, 192] width 0 height 10
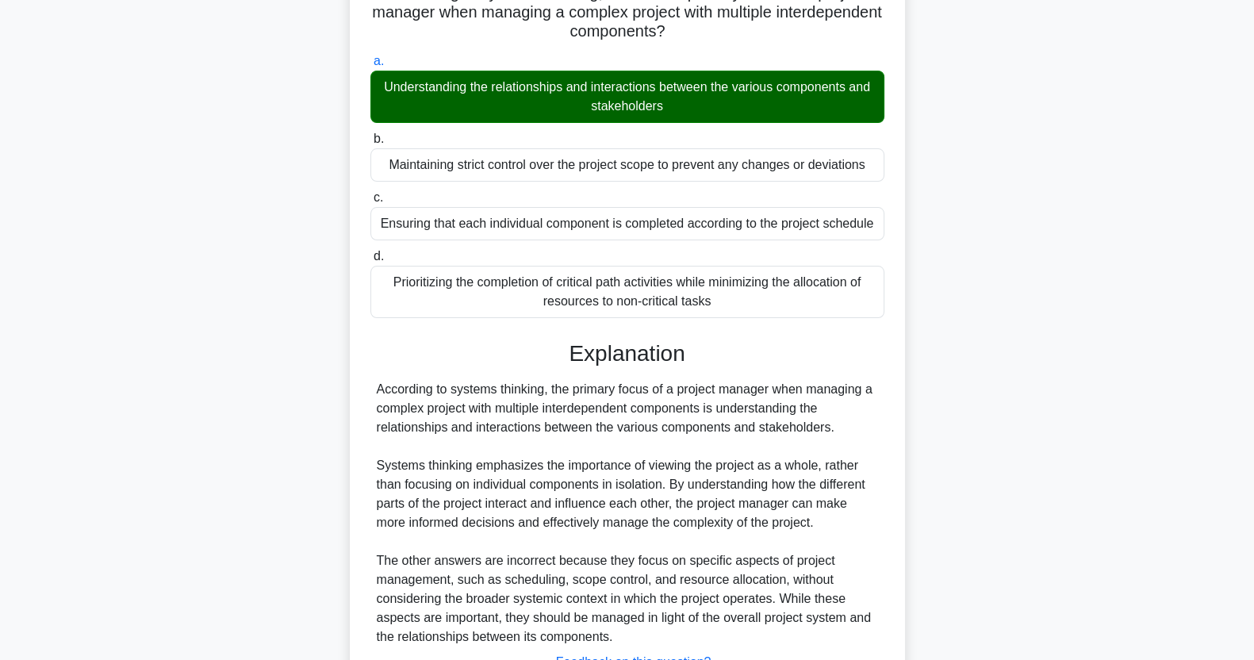
scroll to position [260, 0]
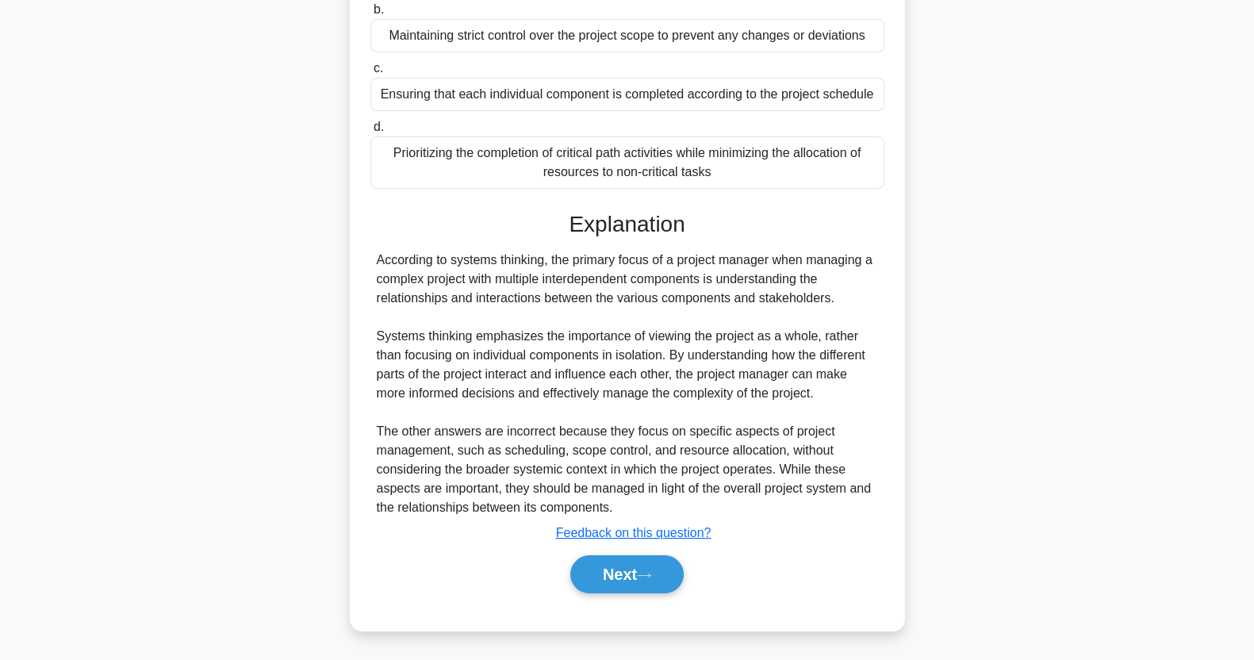
click at [649, 575] on icon at bounding box center [644, 575] width 14 height 9
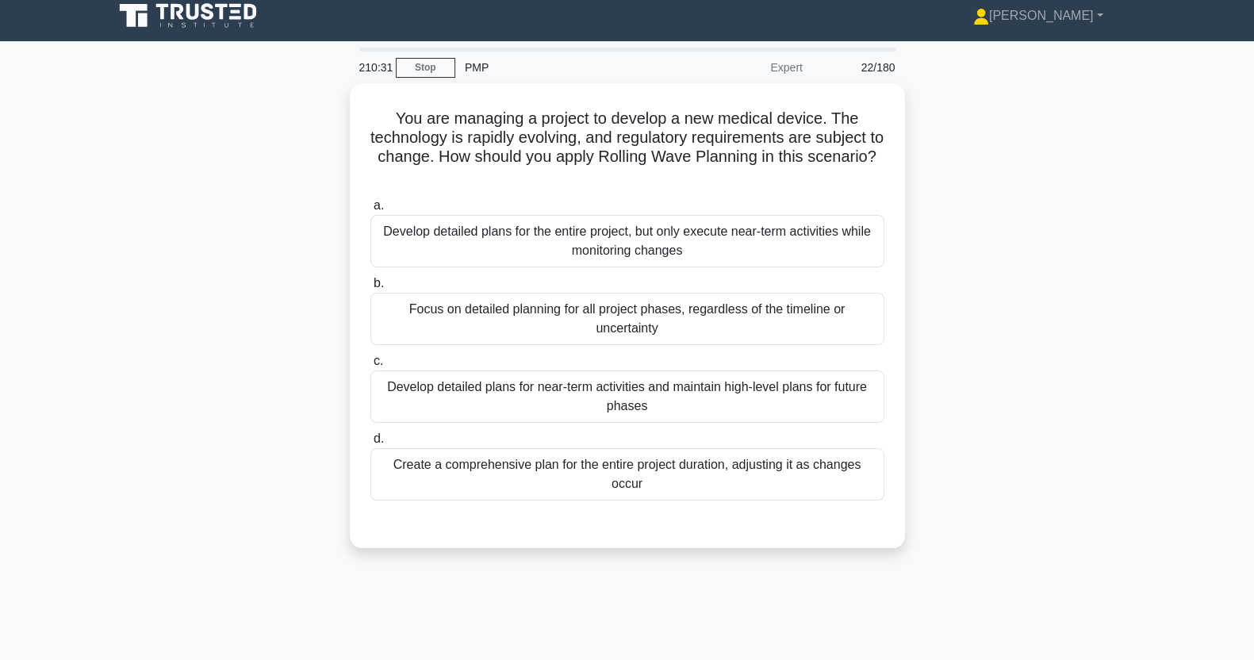
scroll to position [0, 0]
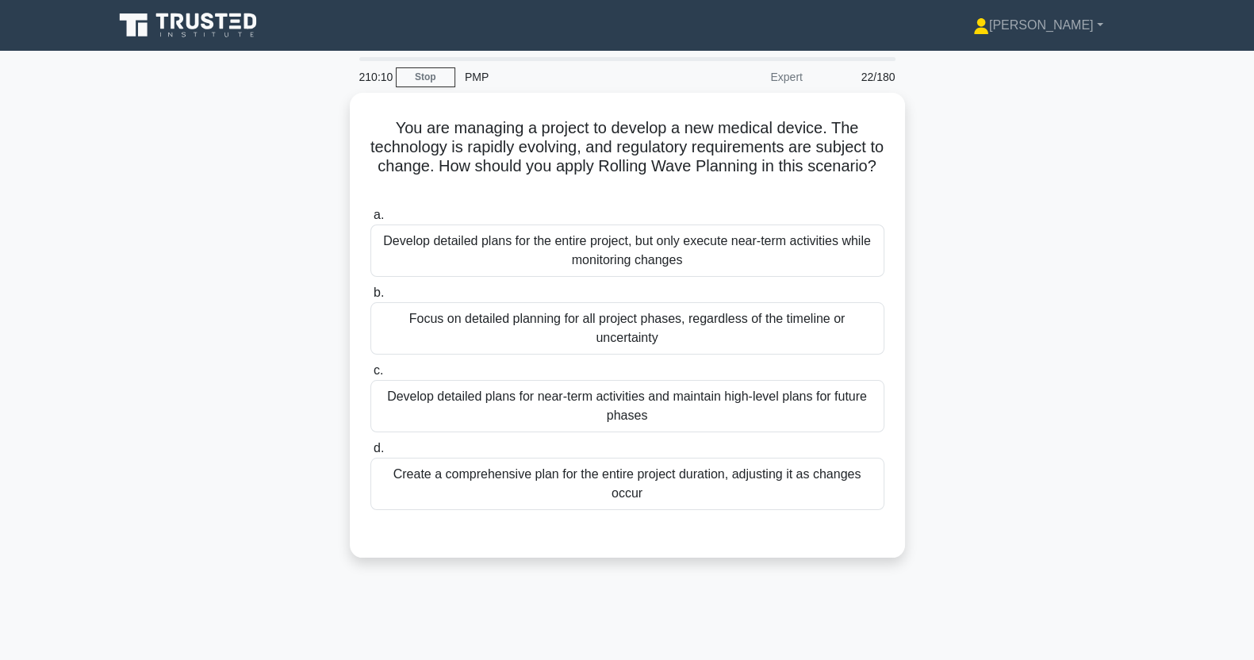
click at [739, 417] on div "Develop detailed plans for near-term activities and maintain high-level plans f…" at bounding box center [628, 406] width 514 height 52
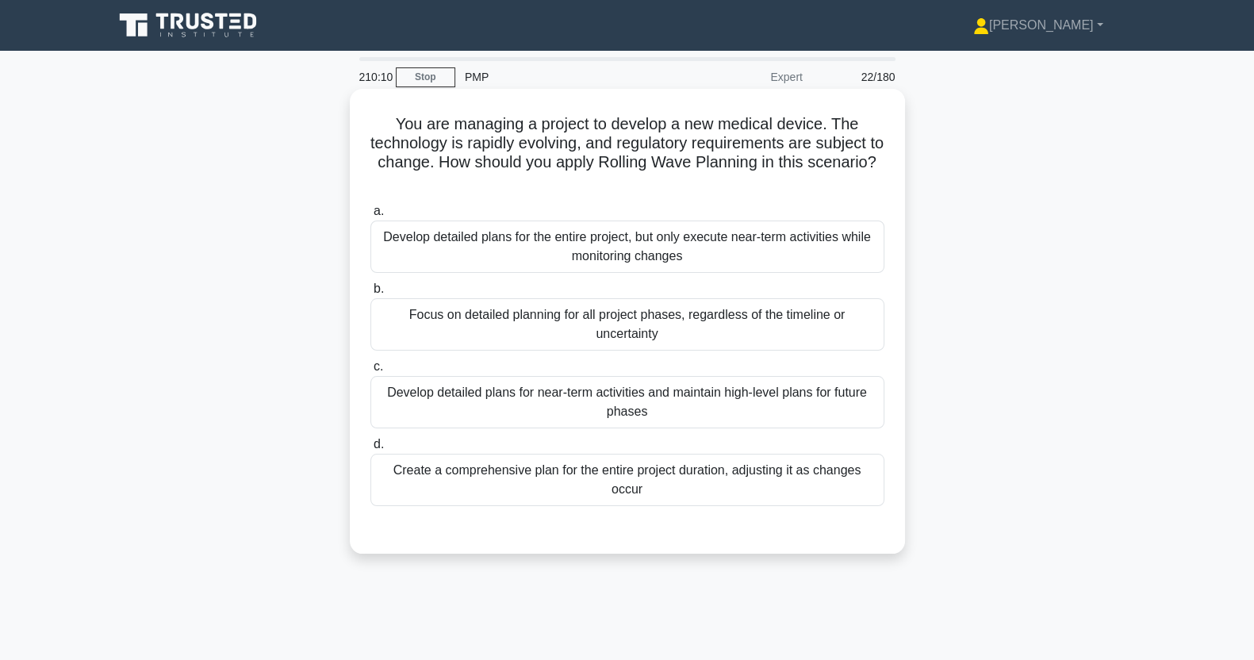
click at [371, 372] on input "c. Develop detailed plans for near-term activities and maintain high-level plan…" at bounding box center [371, 367] width 0 height 10
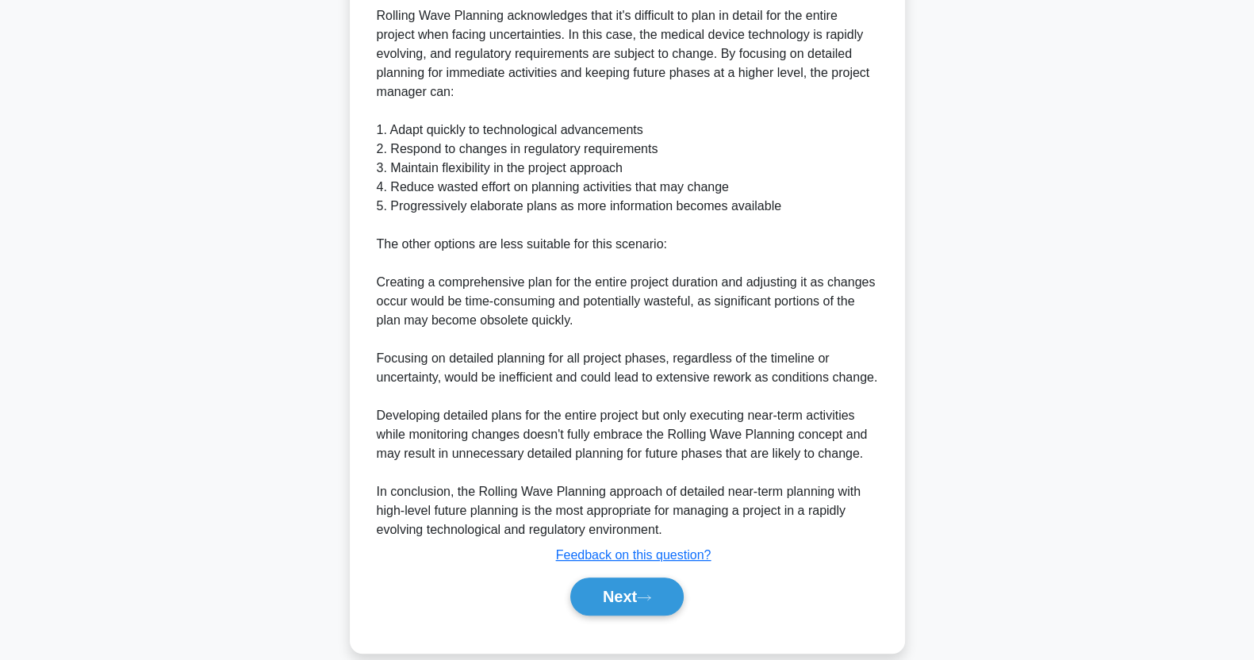
scroll to position [697, 0]
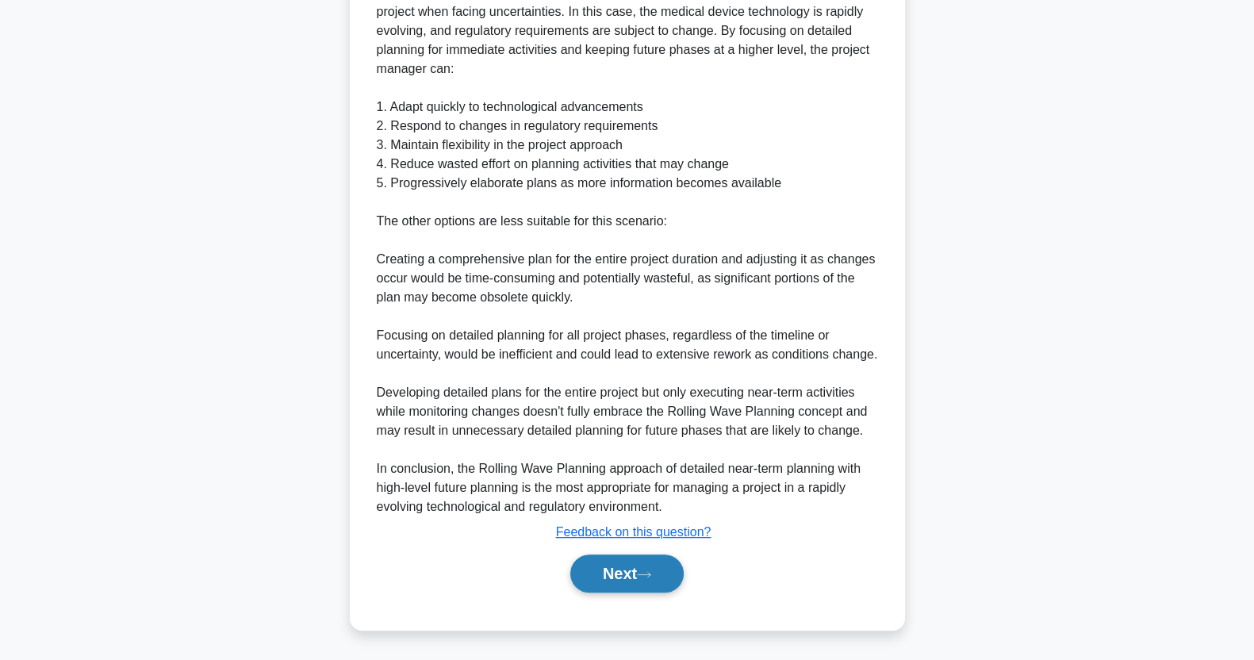
click at [639, 574] on button "Next" at bounding box center [626, 574] width 113 height 38
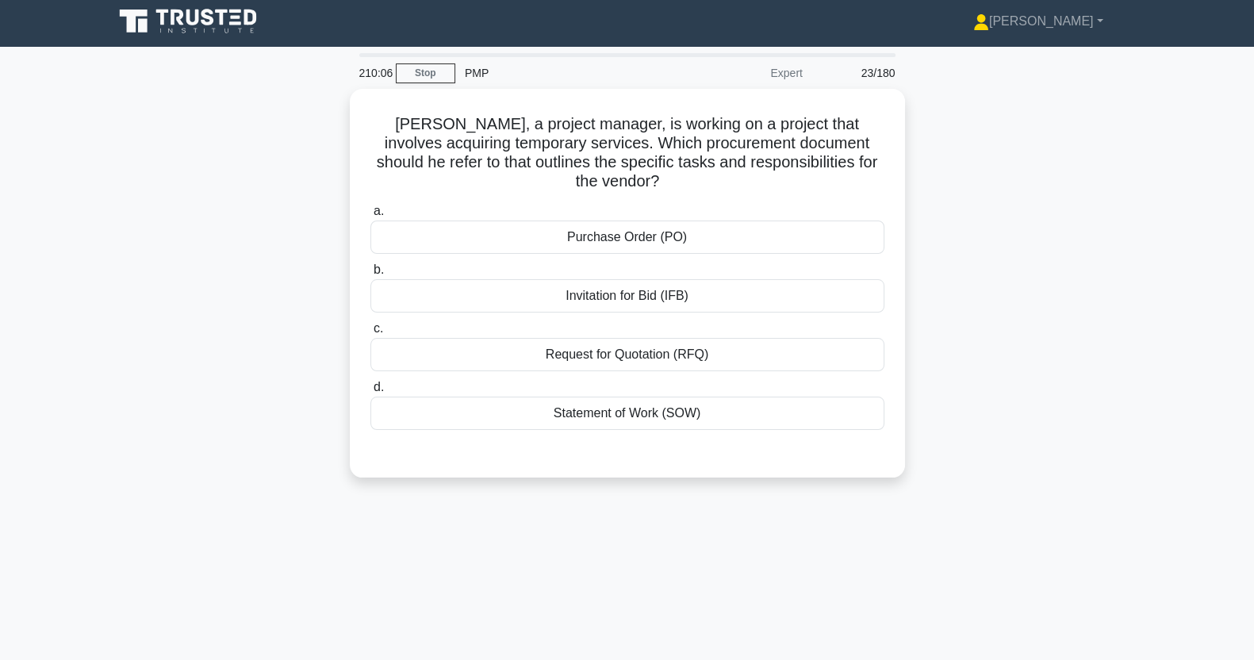
scroll to position [0, 0]
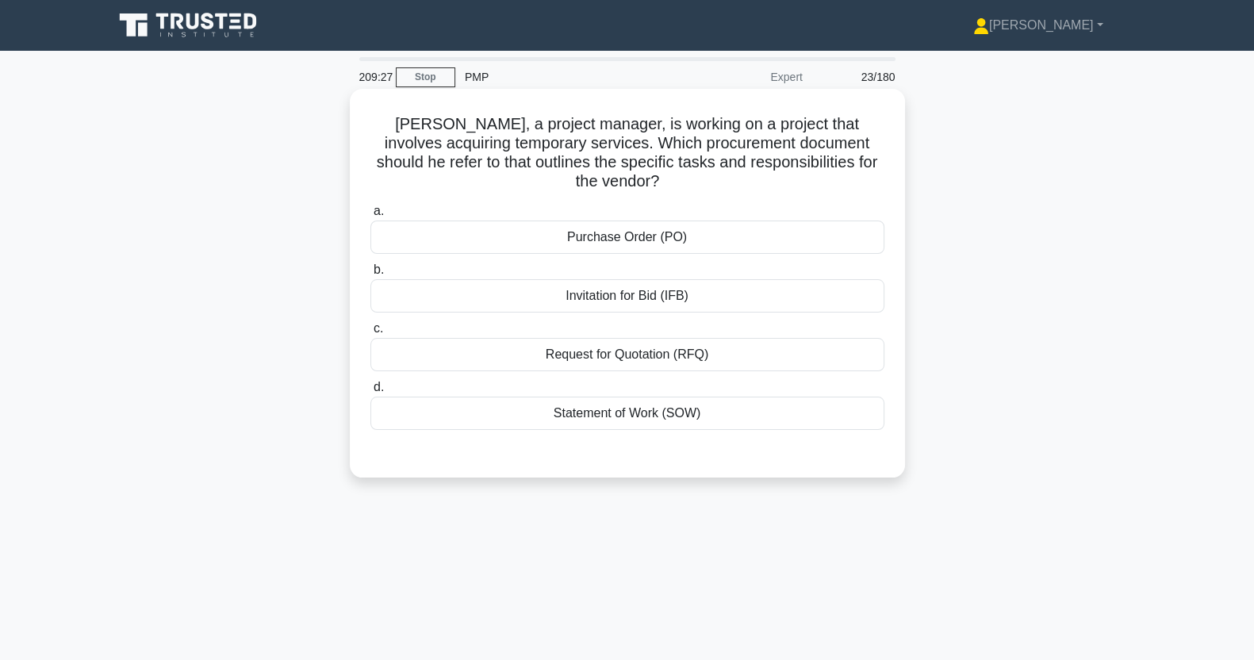
click at [644, 339] on div "Request for Quotation (RFQ)" at bounding box center [628, 354] width 514 height 33
click at [371, 334] on input "c. Request for Quotation (RFQ)" at bounding box center [371, 329] width 0 height 10
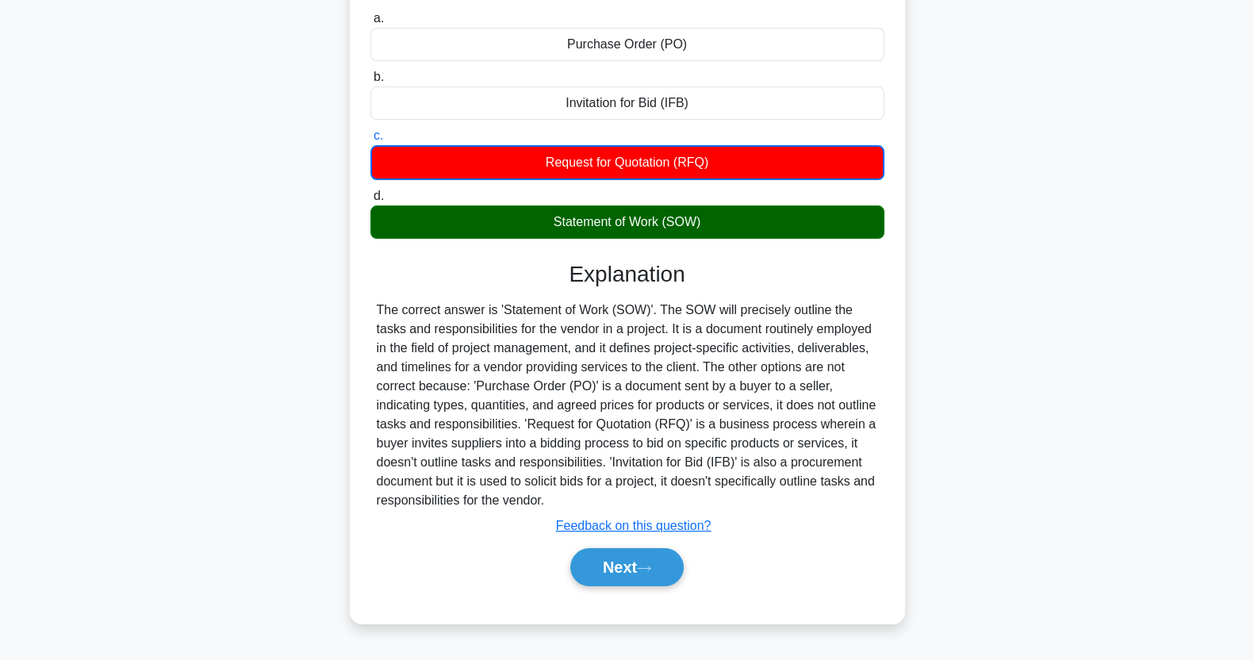
scroll to position [198, 0]
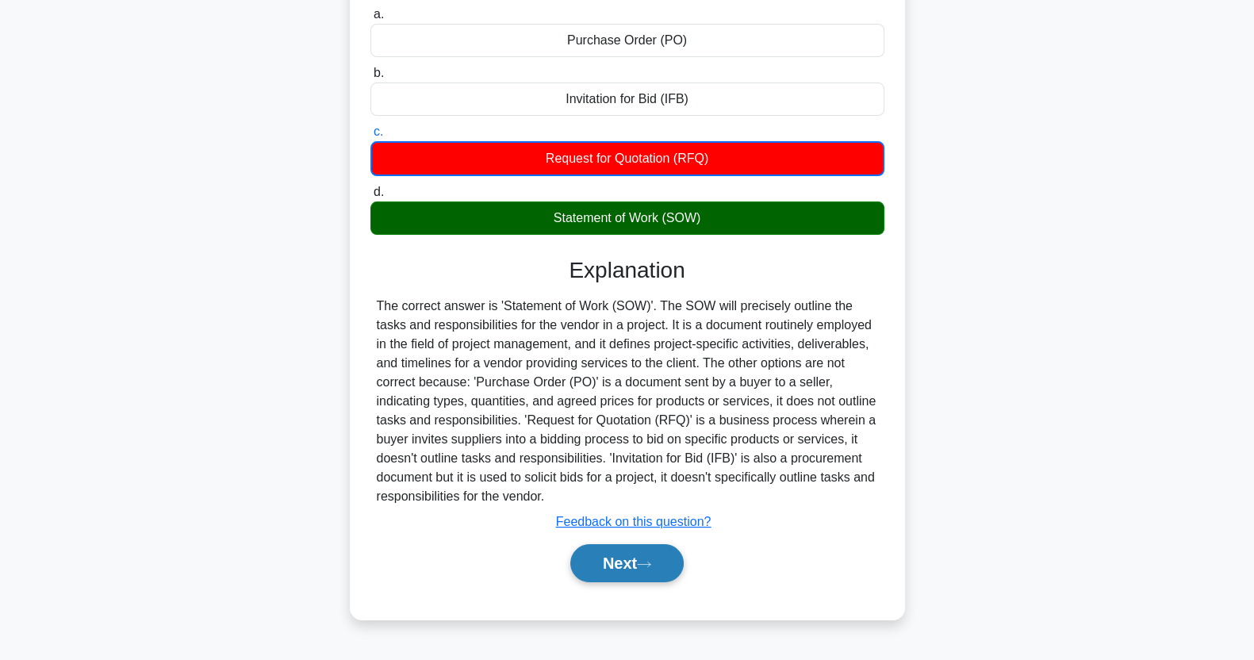
click at [658, 544] on button "Next" at bounding box center [626, 563] width 113 height 38
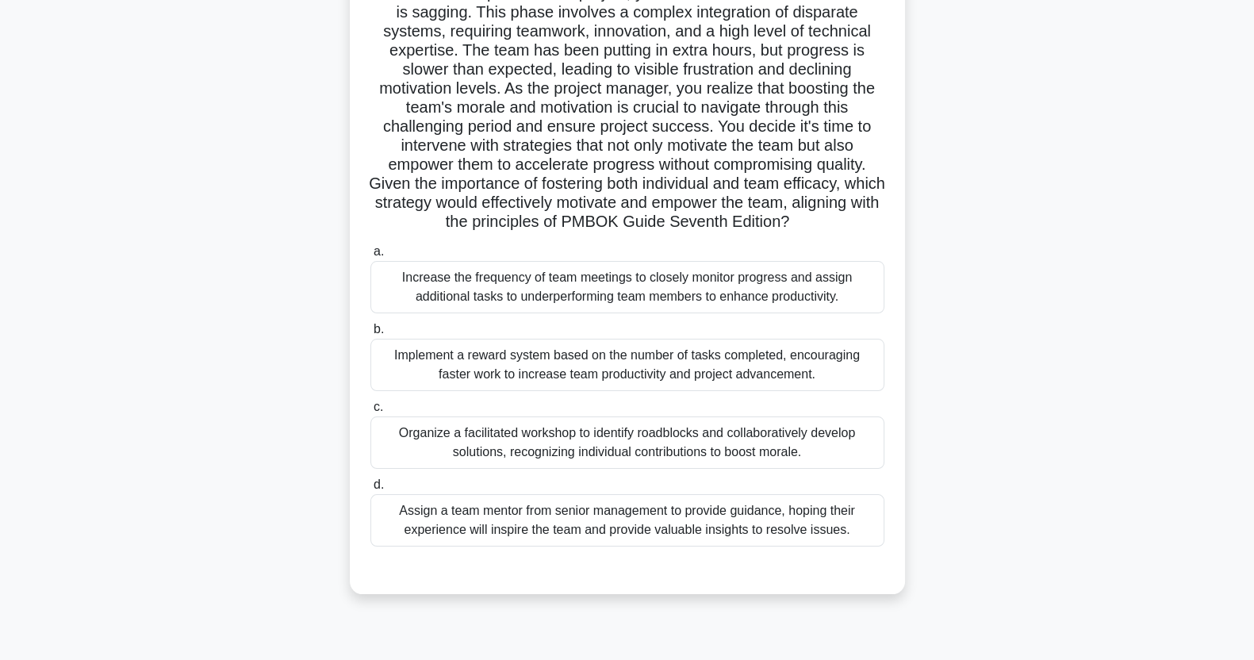
scroll to position [137, 0]
click at [678, 445] on div "Organize a facilitated workshop to identify roadblocks and collaboratively deve…" at bounding box center [628, 440] width 514 height 52
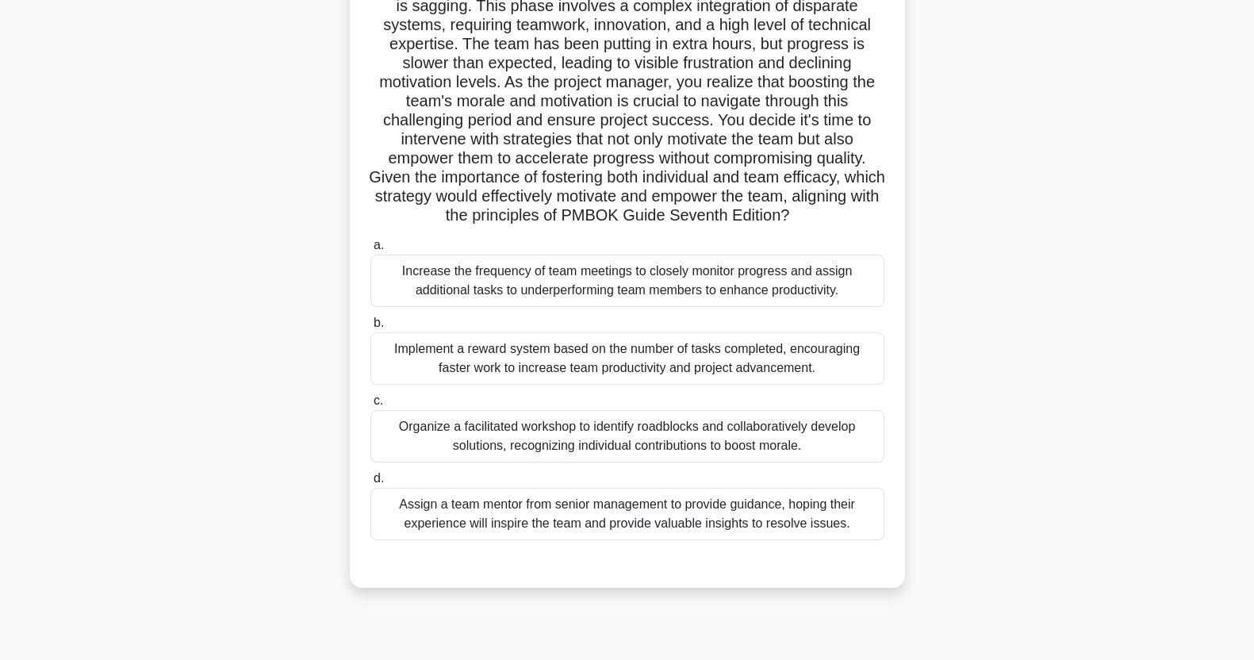
click at [371, 406] on input "c. Organize a facilitated workshop to identify roadblocks and collaboratively d…" at bounding box center [371, 401] width 0 height 10
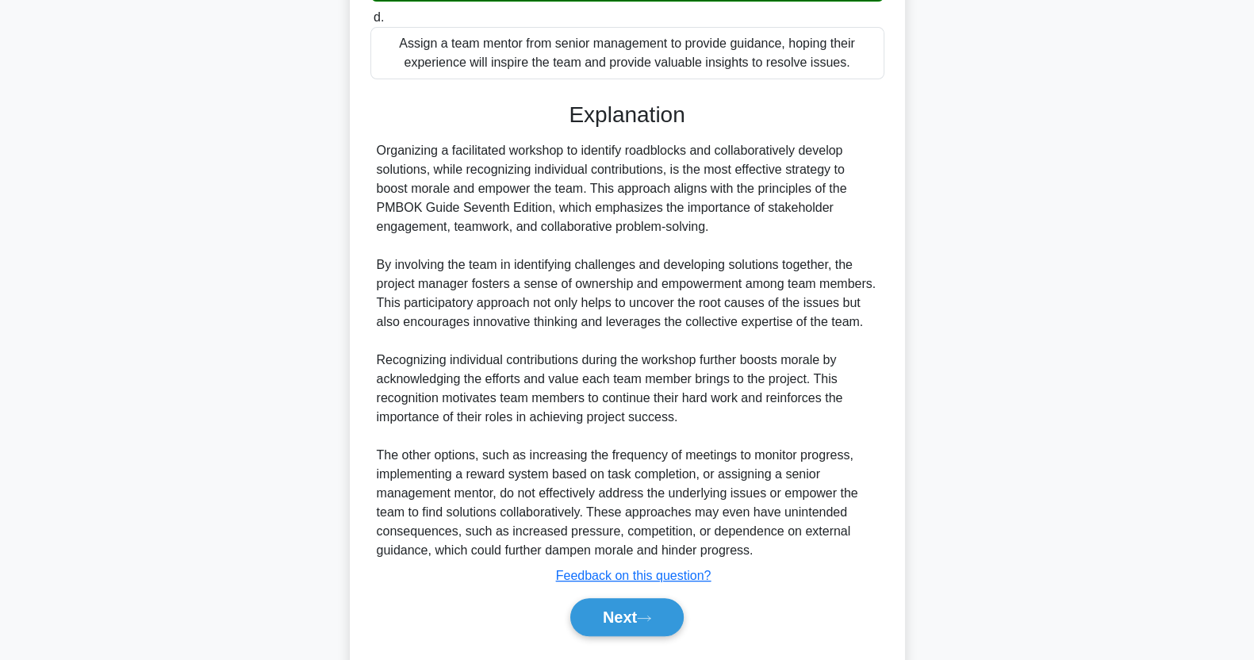
scroll to position [641, 0]
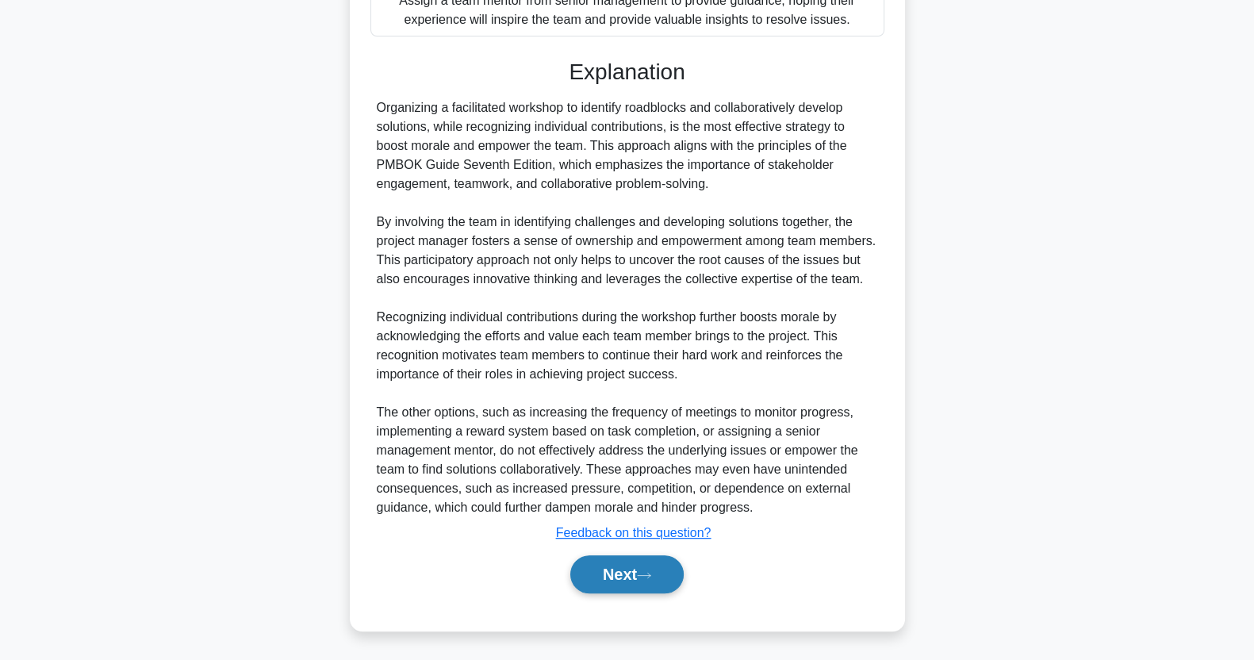
click at [642, 573] on button "Next" at bounding box center [626, 574] width 113 height 38
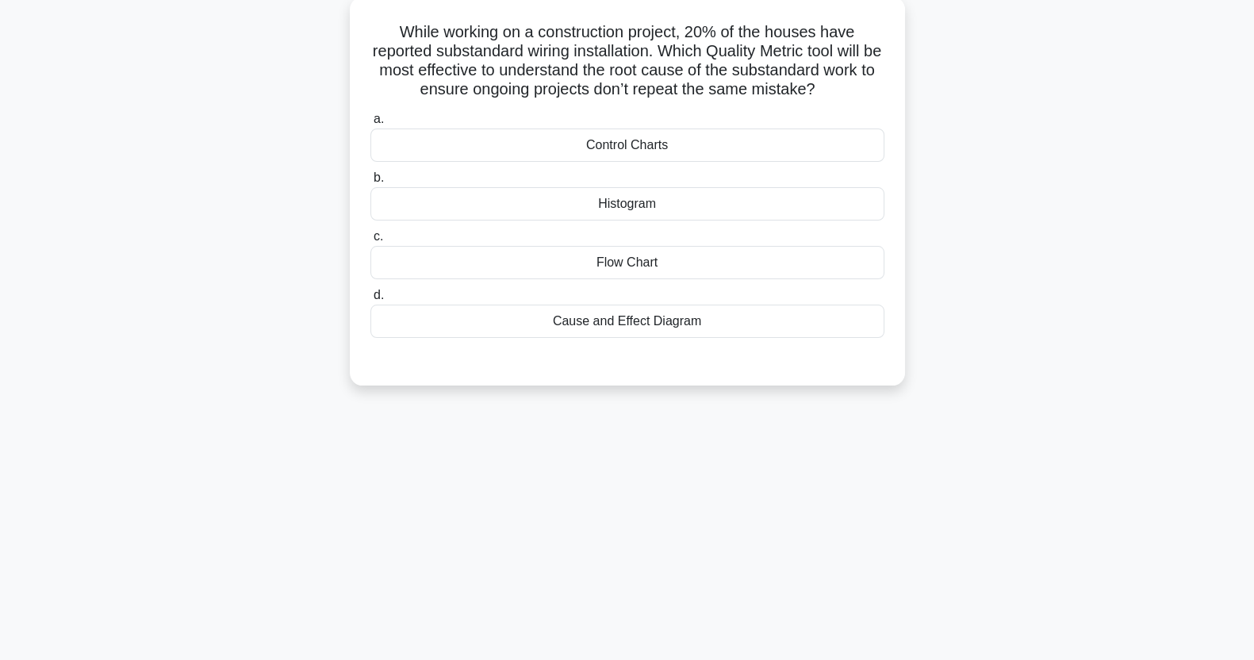
scroll to position [0, 0]
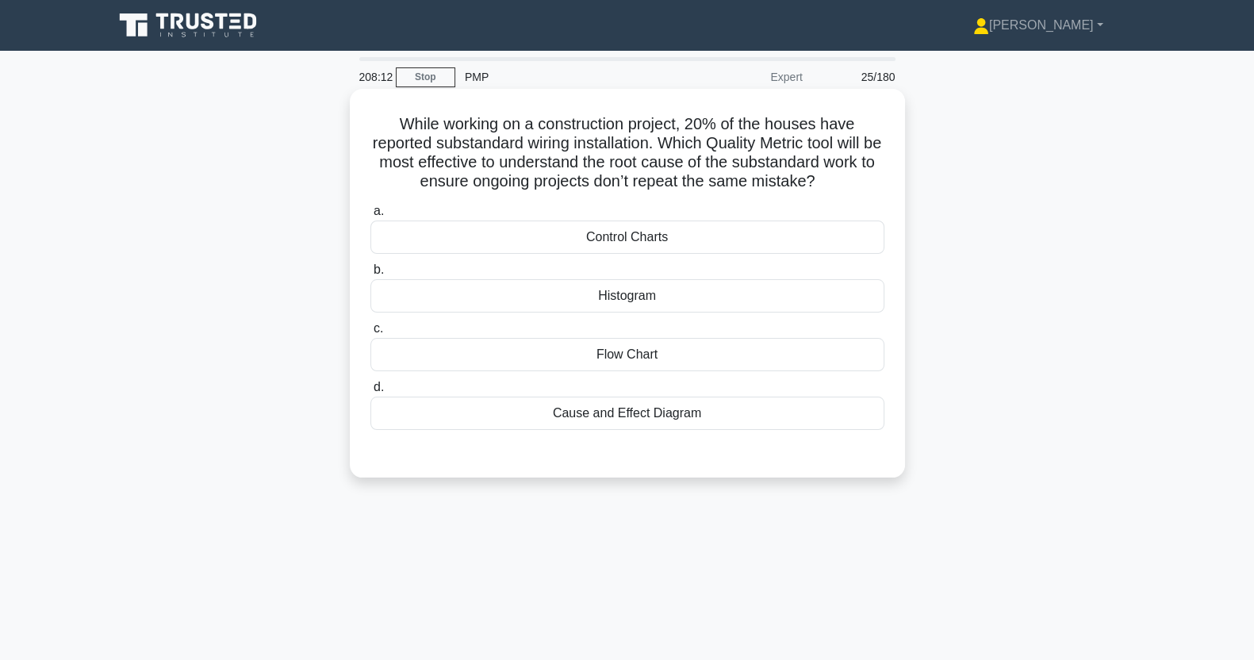
click at [710, 424] on div "Cause and Effect Diagram" at bounding box center [628, 413] width 514 height 33
click at [371, 393] on input "d. Cause and Effect Diagram" at bounding box center [371, 387] width 0 height 10
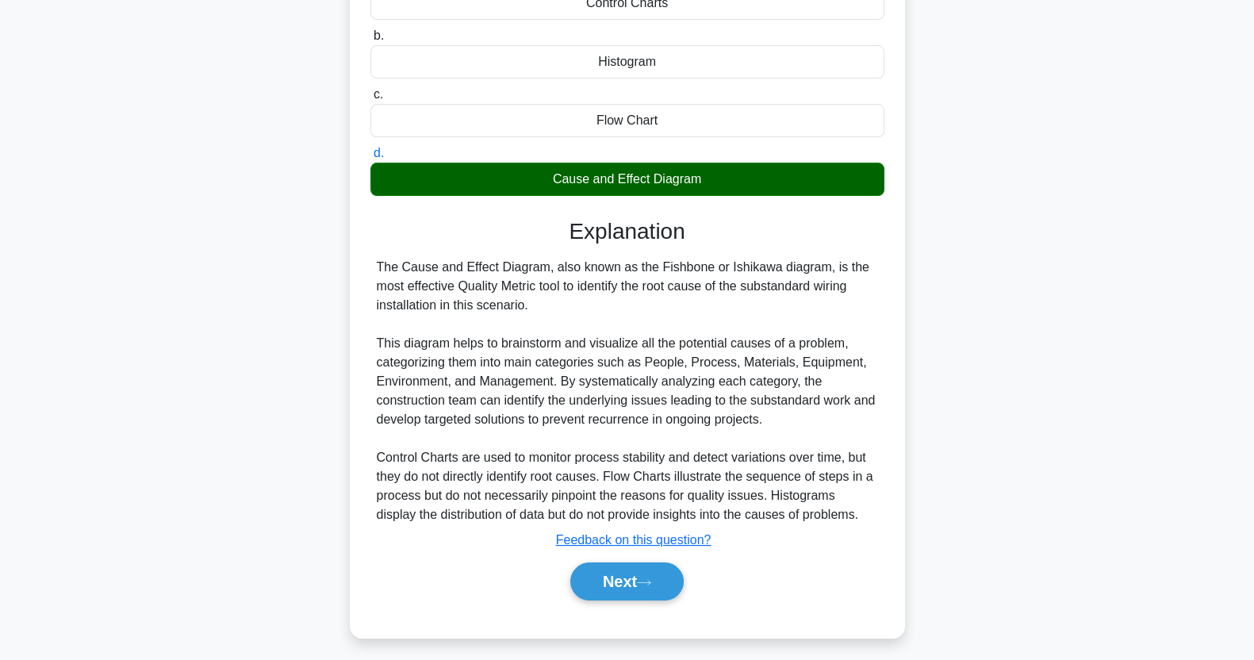
scroll to position [241, 0]
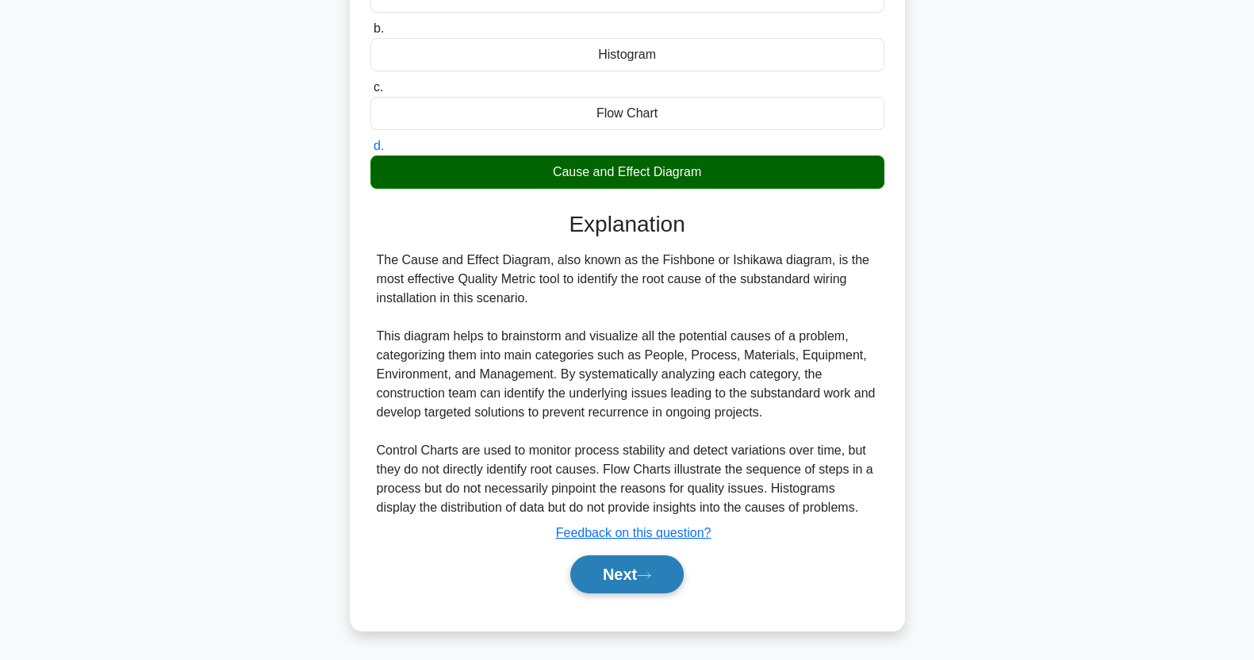
click at [647, 578] on icon at bounding box center [644, 575] width 14 height 9
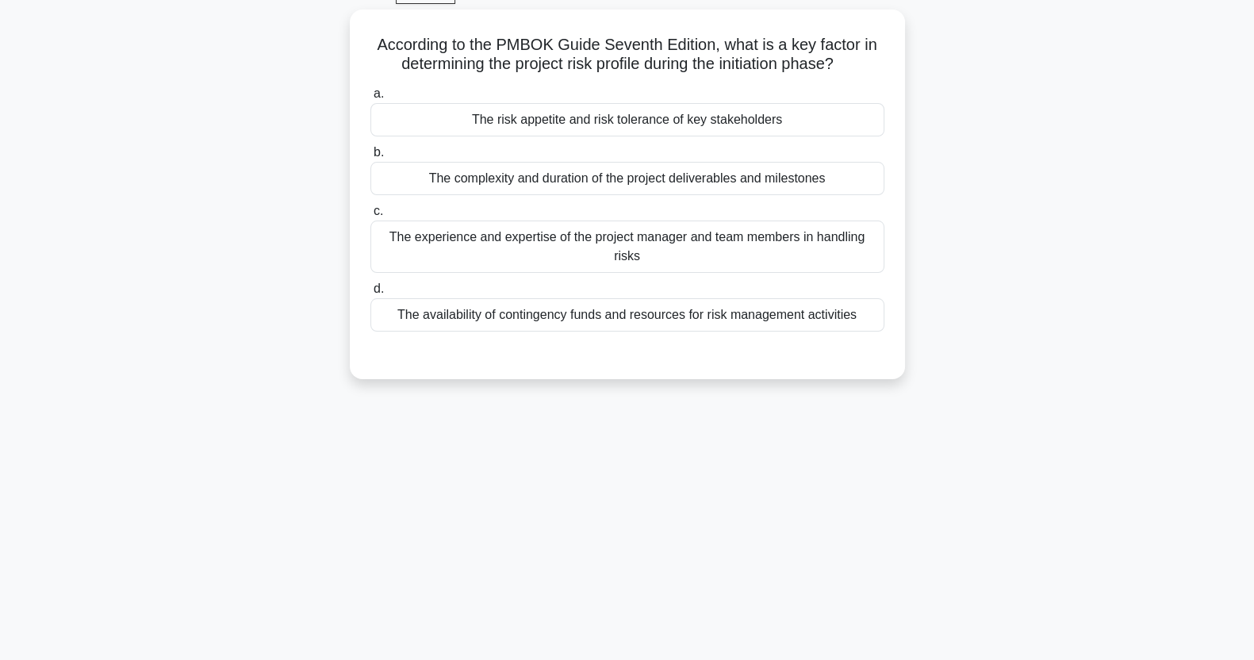
scroll to position [0, 0]
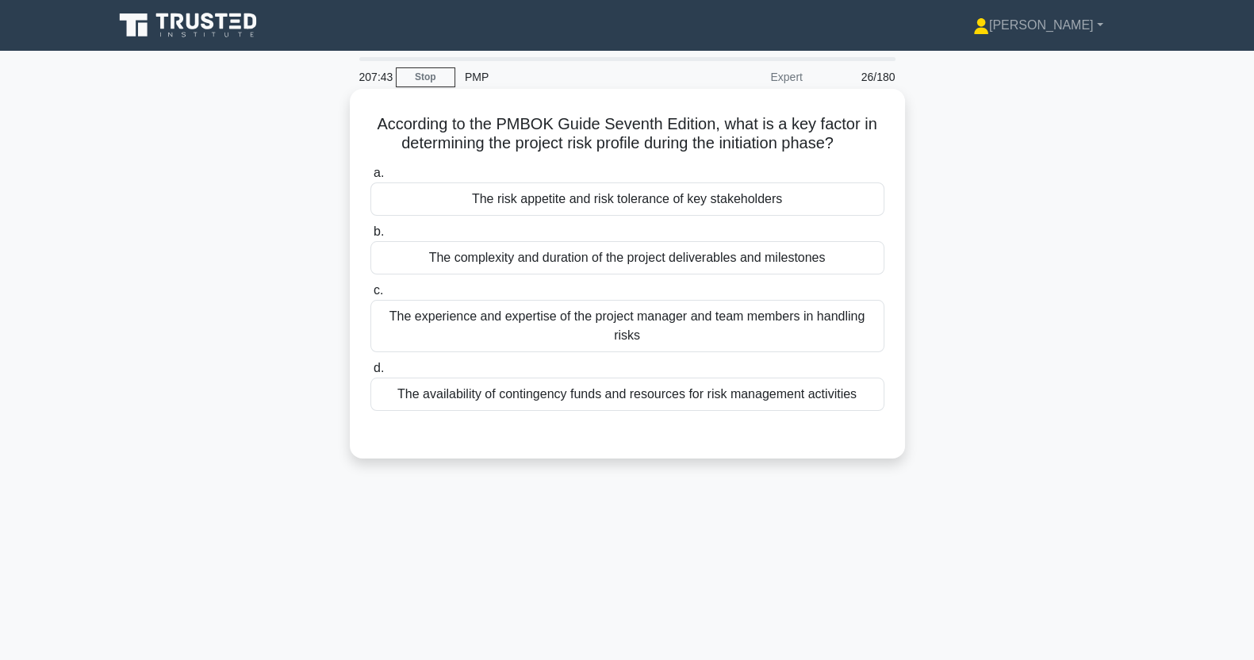
click at [804, 206] on div "The risk appetite and risk tolerance of key stakeholders" at bounding box center [628, 198] width 514 height 33
click at [371, 179] on input "a. The risk appetite and risk tolerance of key stakeholders" at bounding box center [371, 173] width 0 height 10
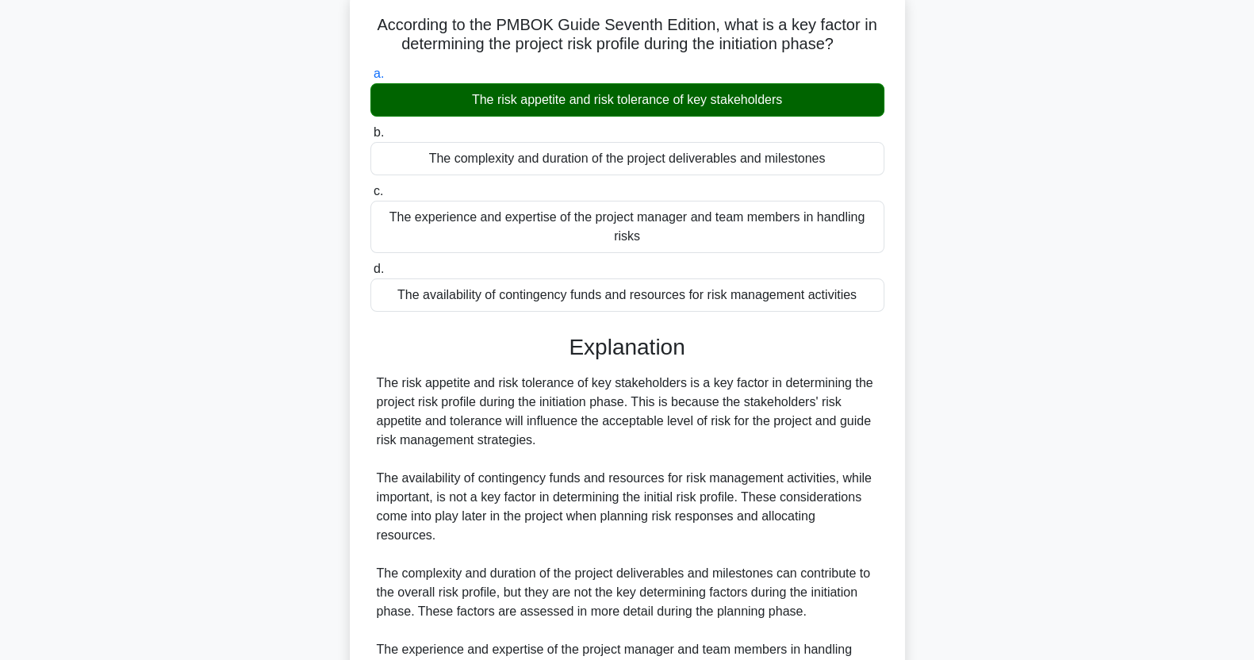
scroll to position [279, 0]
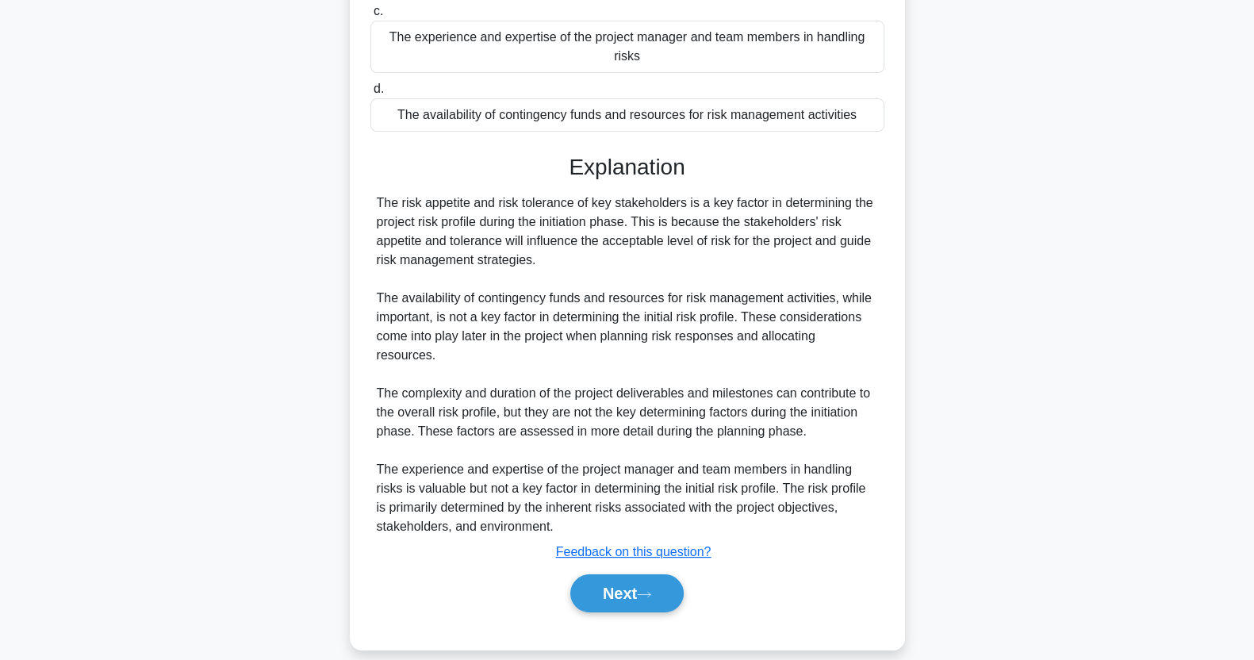
click at [648, 582] on button "Next" at bounding box center [626, 593] width 113 height 38
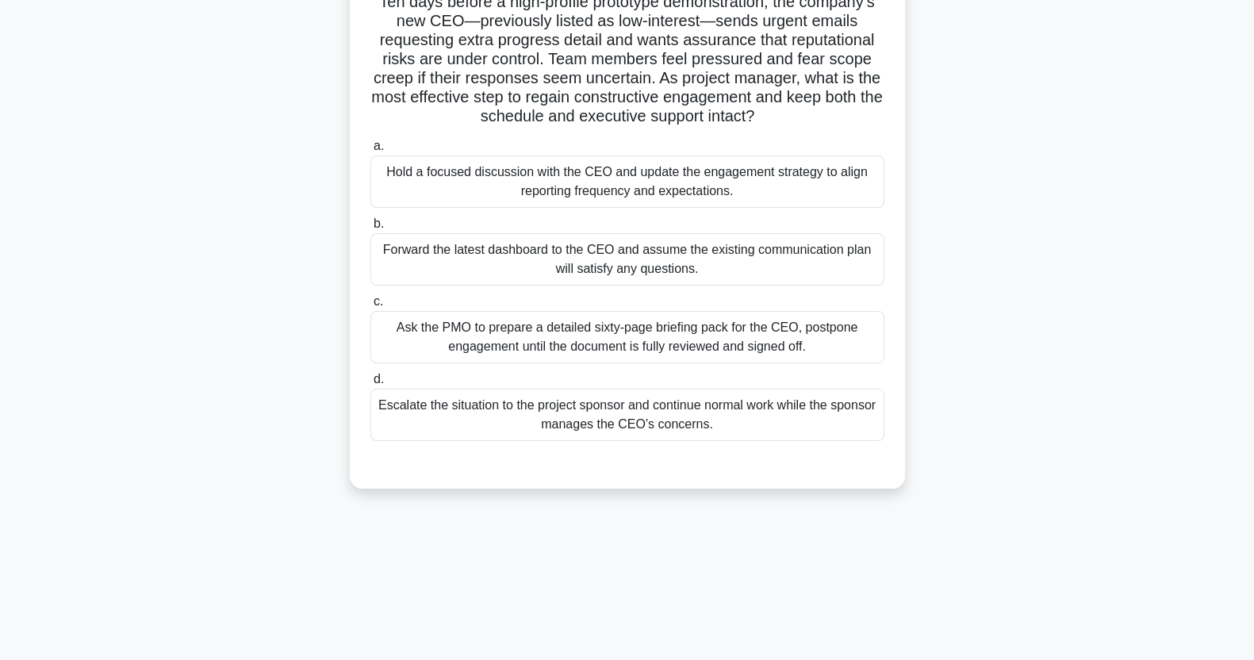
scroll to position [0, 0]
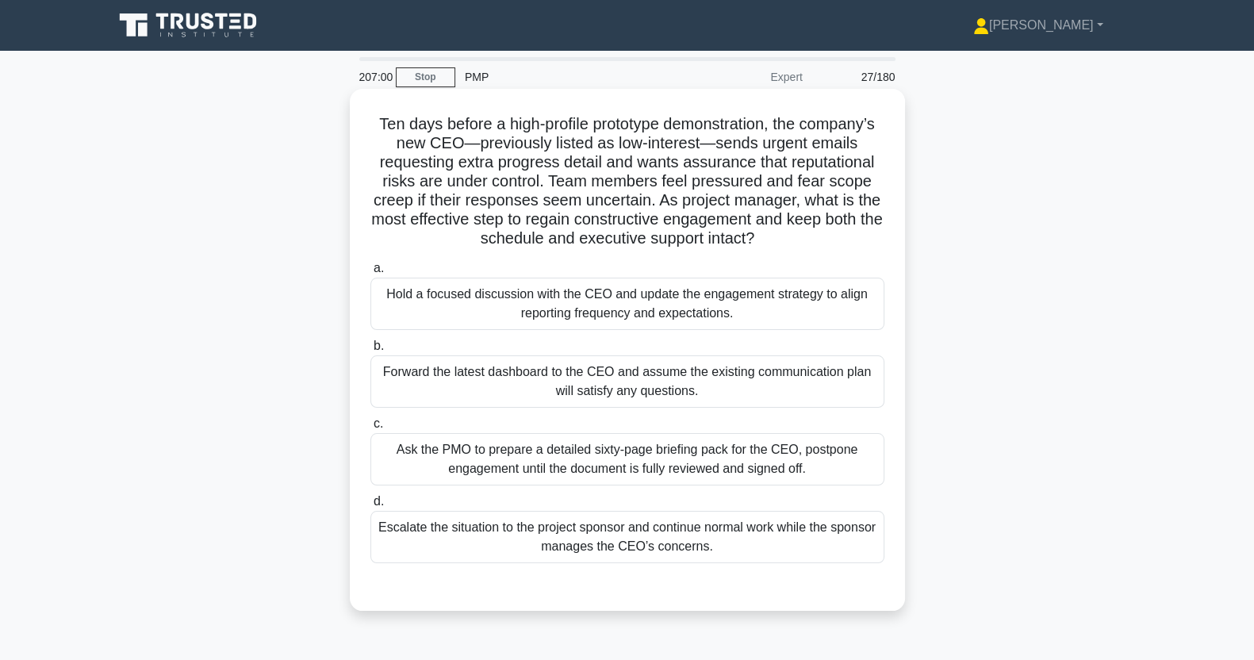
click at [774, 312] on div "Hold a focused discussion with the CEO and update the engagement strategy to al…" at bounding box center [628, 304] width 514 height 52
click at [371, 274] on input "a. Hold a focused discussion with the CEO and update the engagement strategy to…" at bounding box center [371, 268] width 0 height 10
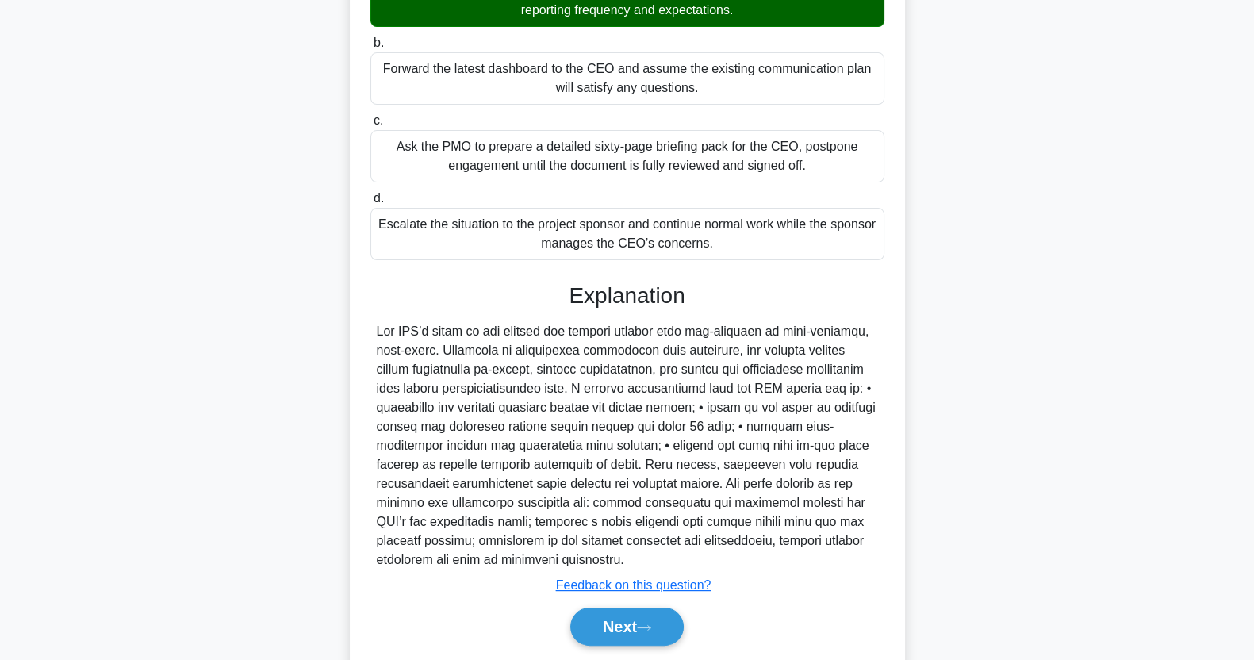
scroll to position [355, 0]
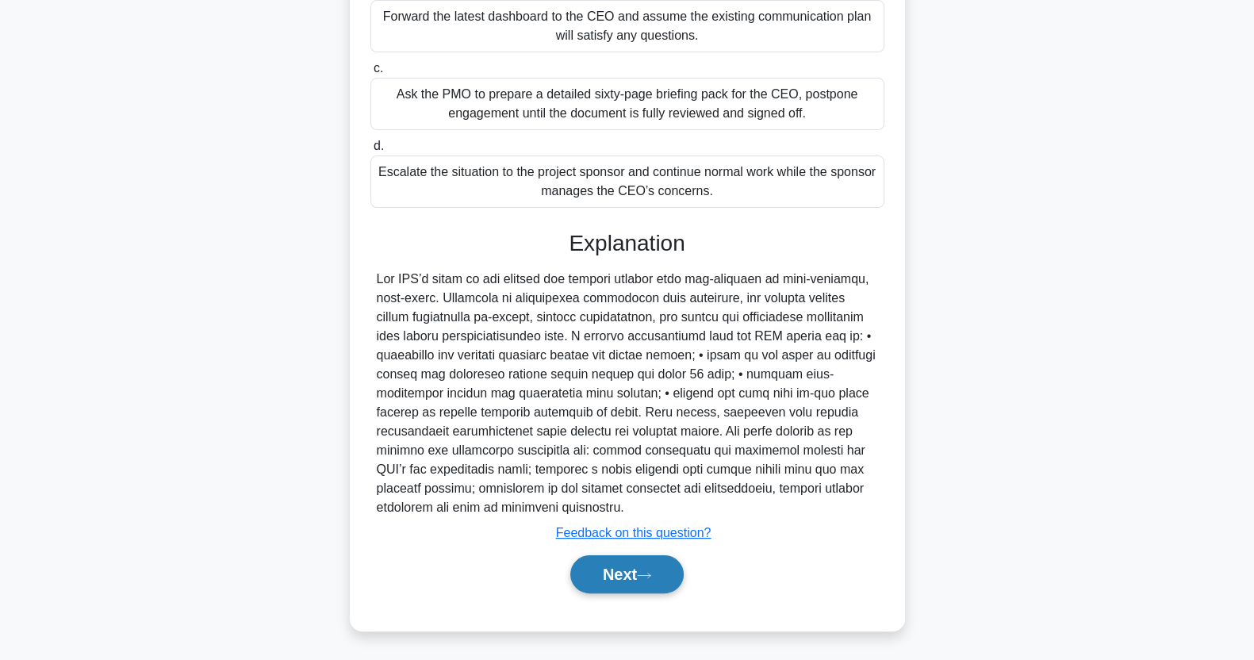
click at [607, 589] on button "Next" at bounding box center [626, 574] width 113 height 38
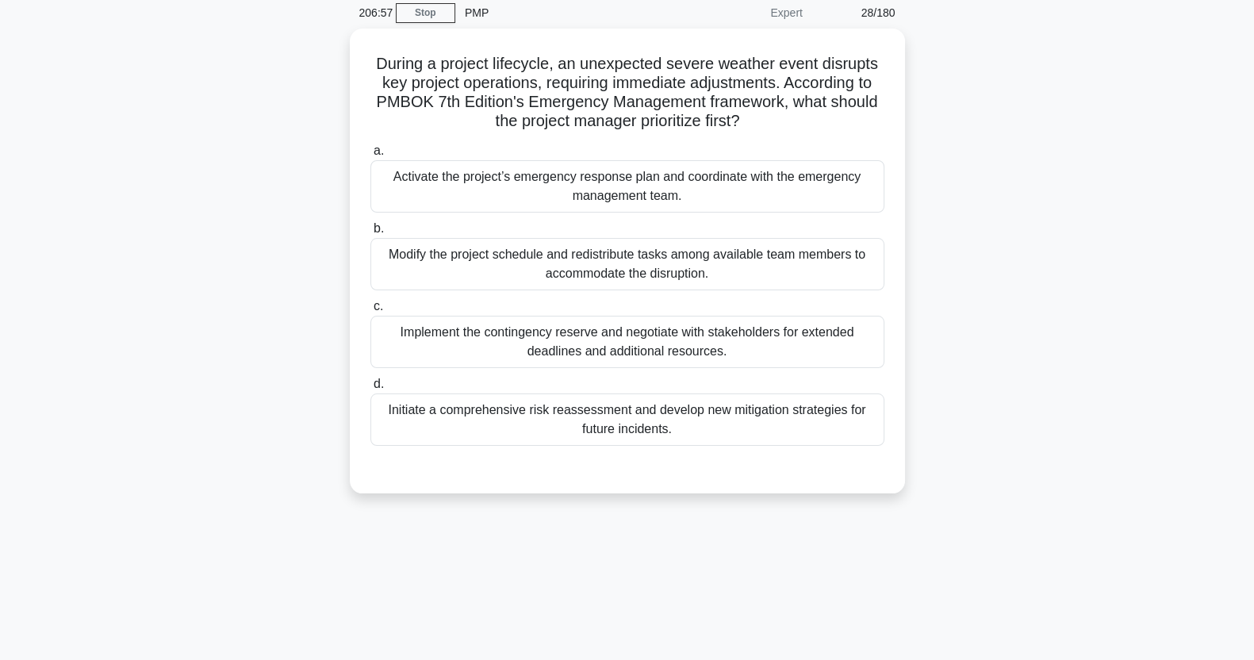
scroll to position [0, 0]
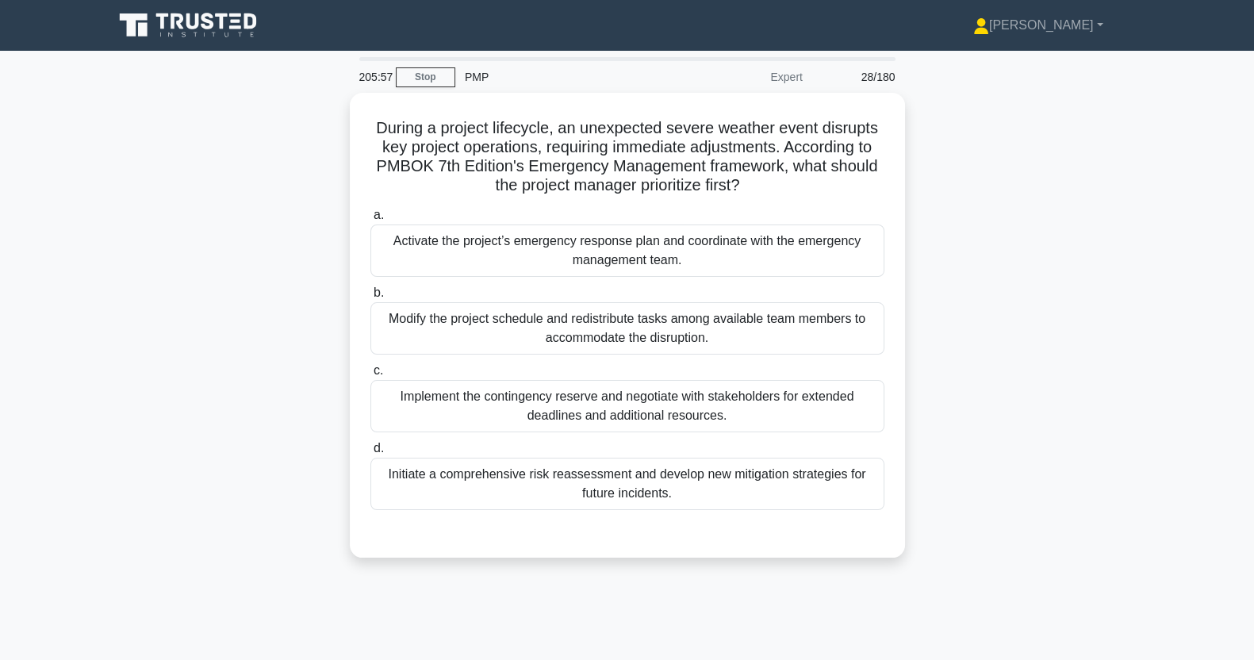
click at [831, 237] on div "Activate the project’s emergency response plan and coordinate with the emergenc…" at bounding box center [628, 251] width 514 height 52
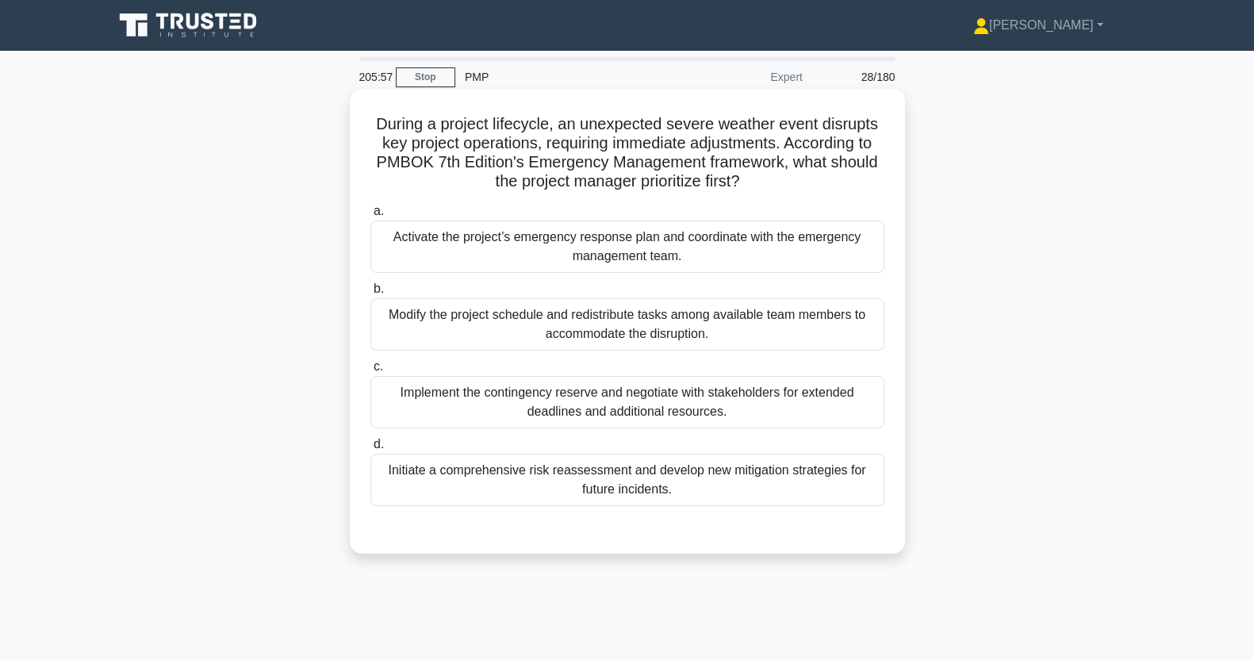
click at [371, 217] on input "a. Activate the project’s emergency response plan and coordinate with the emerg…" at bounding box center [371, 211] width 0 height 10
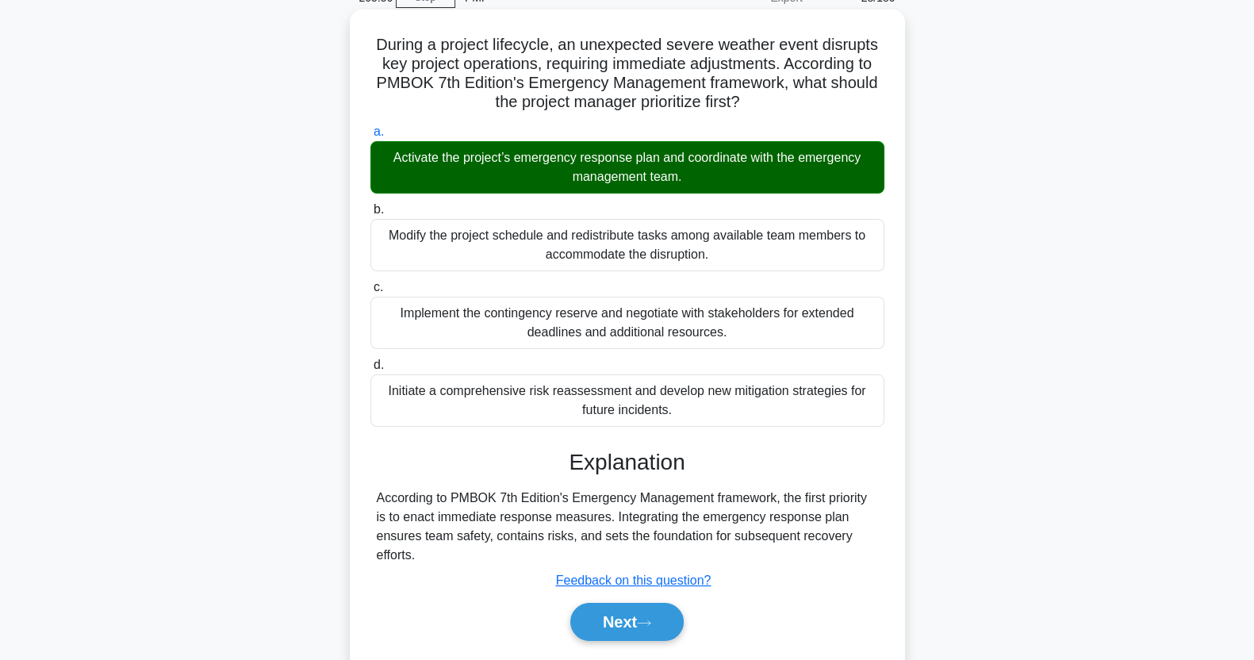
scroll to position [198, 0]
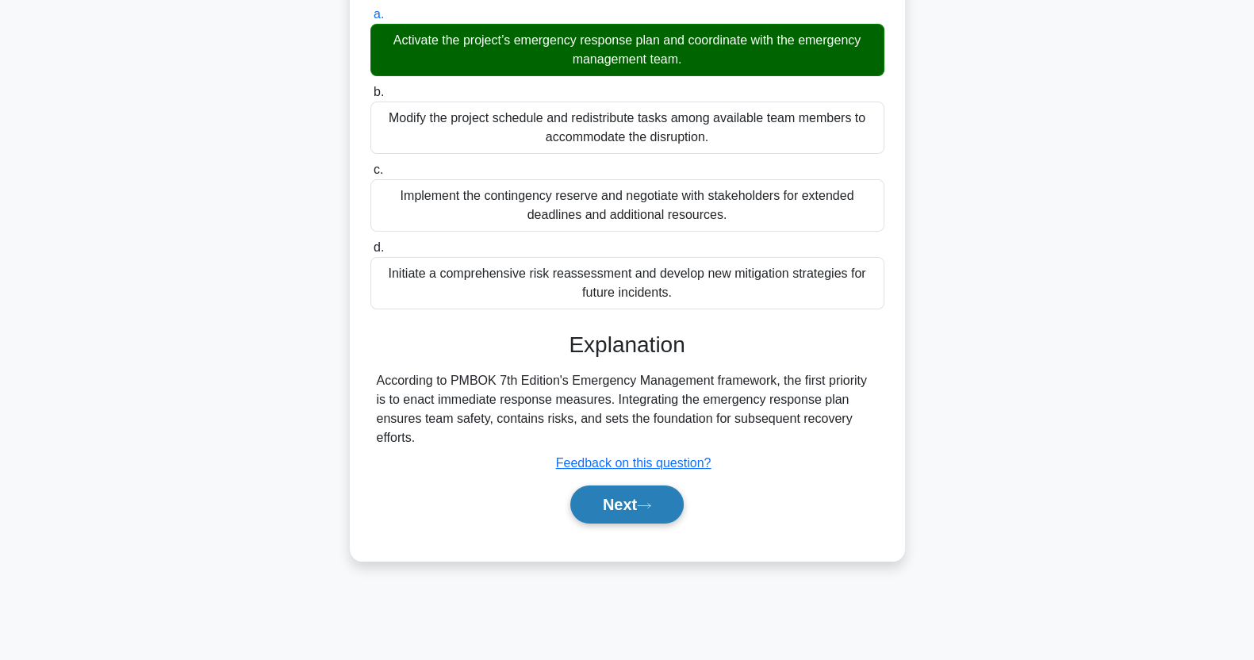
click at [623, 508] on button "Next" at bounding box center [626, 505] width 113 height 38
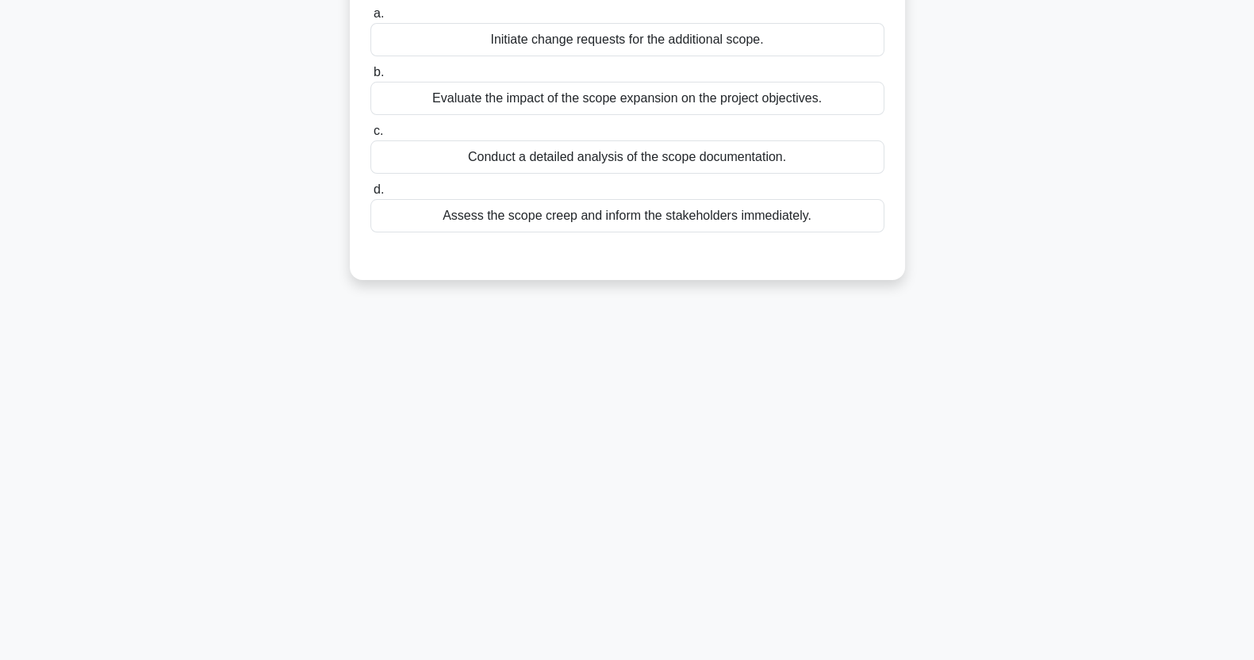
scroll to position [0, 0]
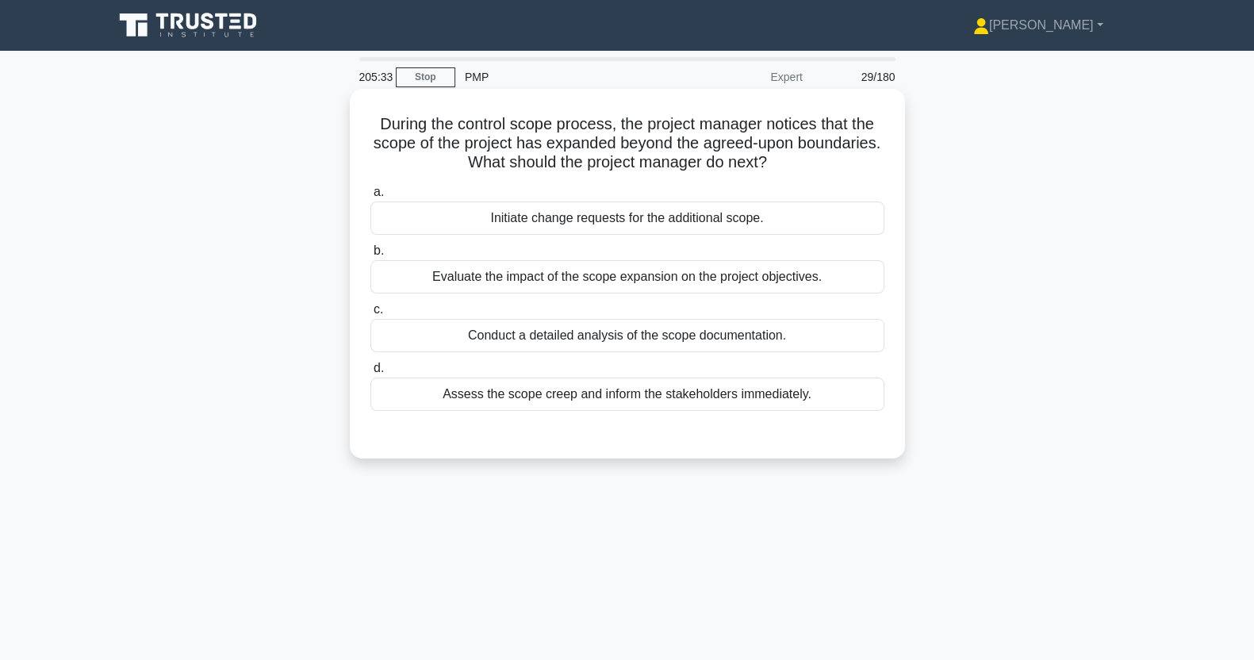
click at [655, 401] on div "Assess the scope creep and inform the stakeholders immediately." at bounding box center [628, 394] width 514 height 33
click at [371, 374] on input "d. Assess the scope creep and inform the stakeholders immediately." at bounding box center [371, 368] width 0 height 10
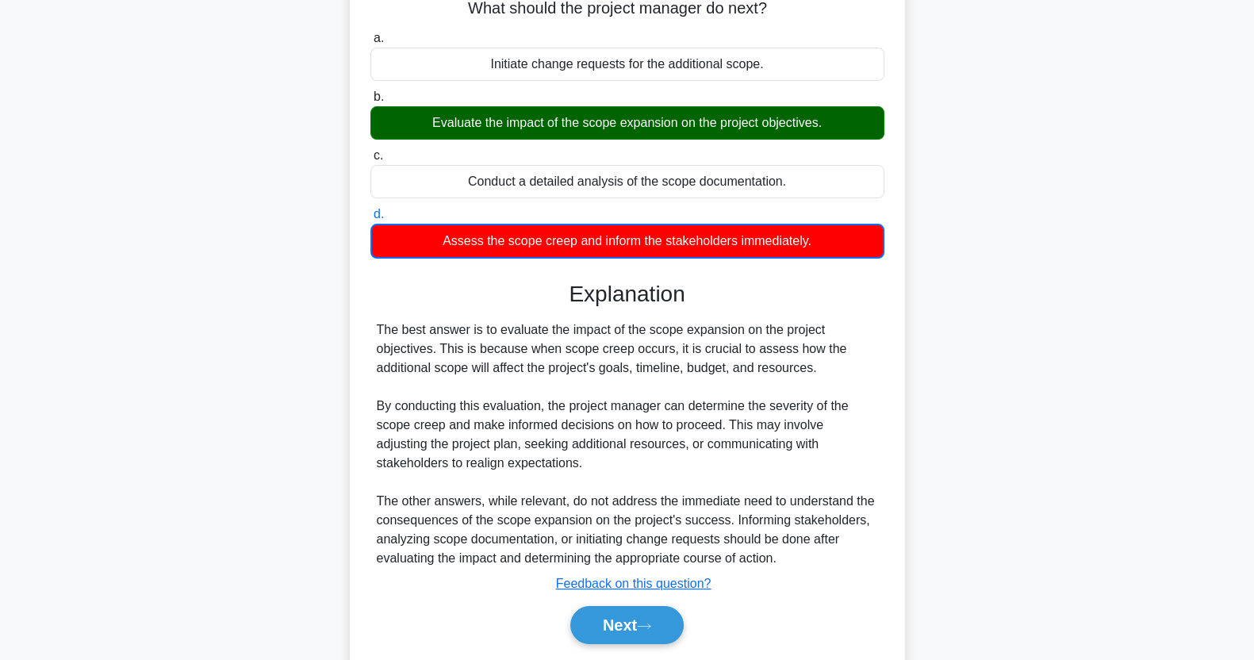
scroll to position [205, 0]
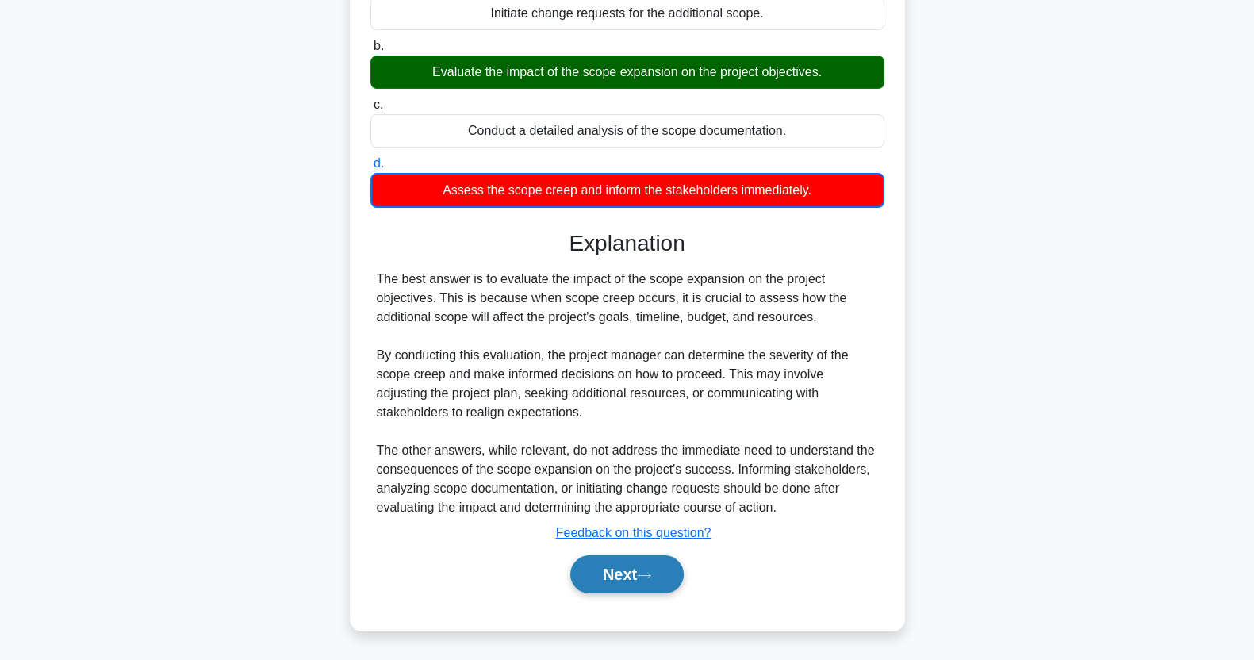
click at [627, 582] on button "Next" at bounding box center [626, 574] width 113 height 38
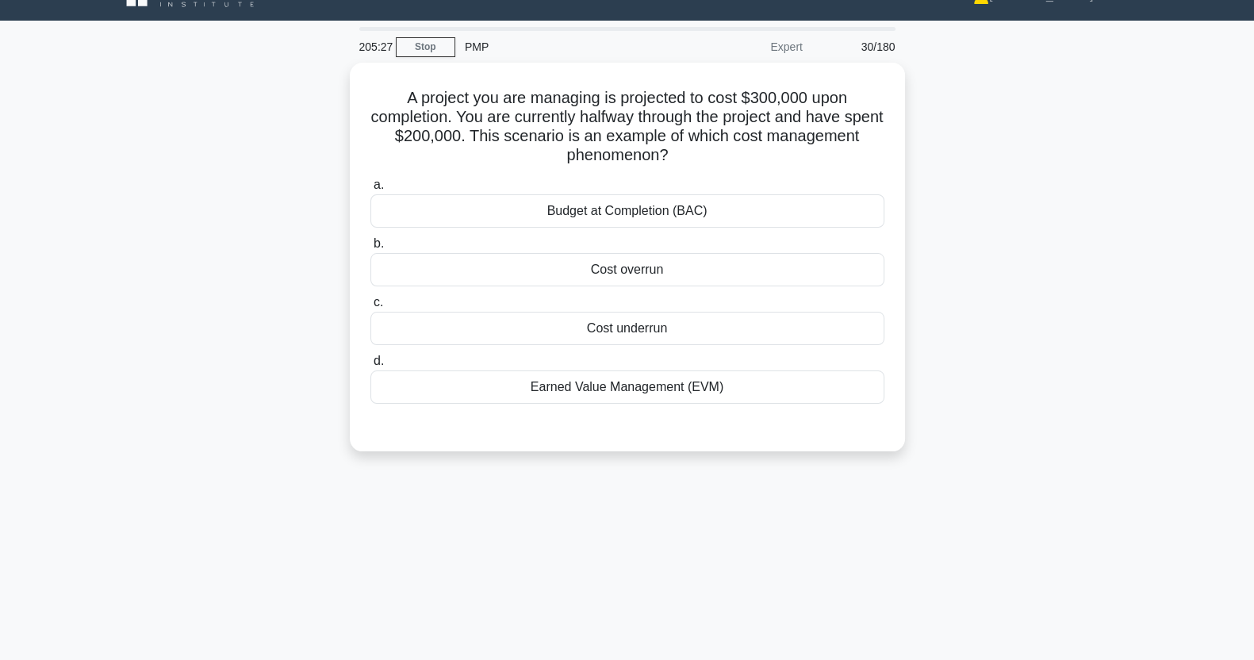
scroll to position [0, 0]
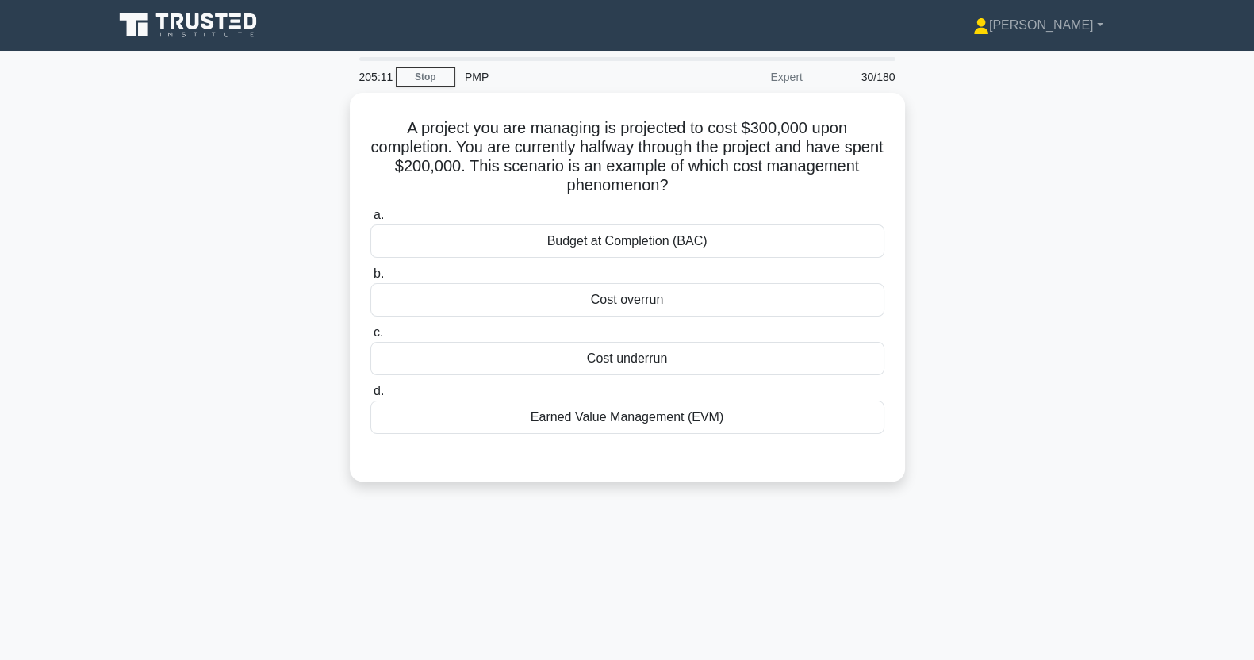
click at [721, 308] on div "Cost overrun" at bounding box center [628, 299] width 514 height 33
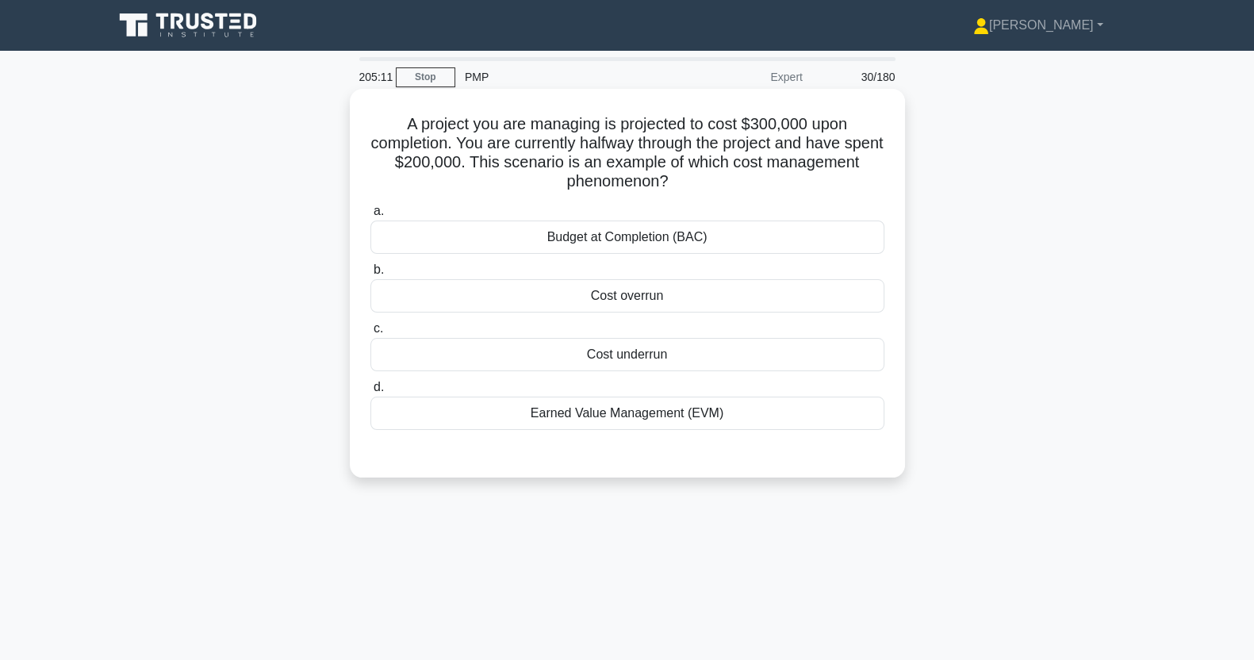
click at [371, 275] on input "b. Cost overrun" at bounding box center [371, 270] width 0 height 10
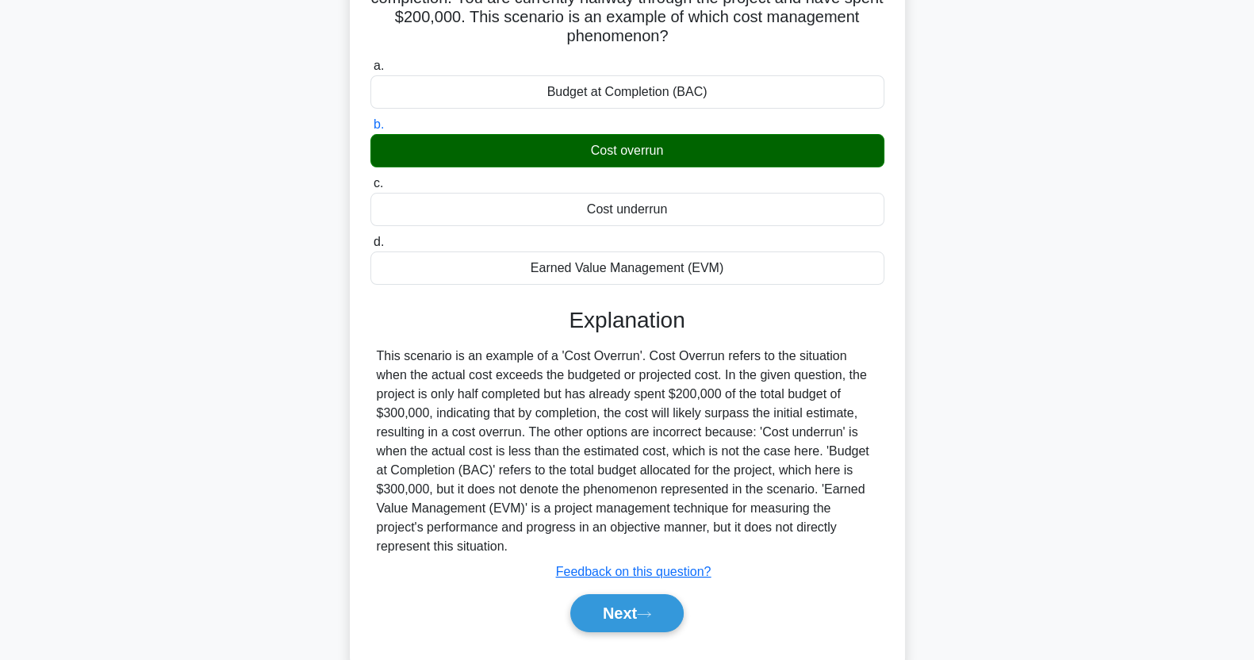
scroll to position [198, 0]
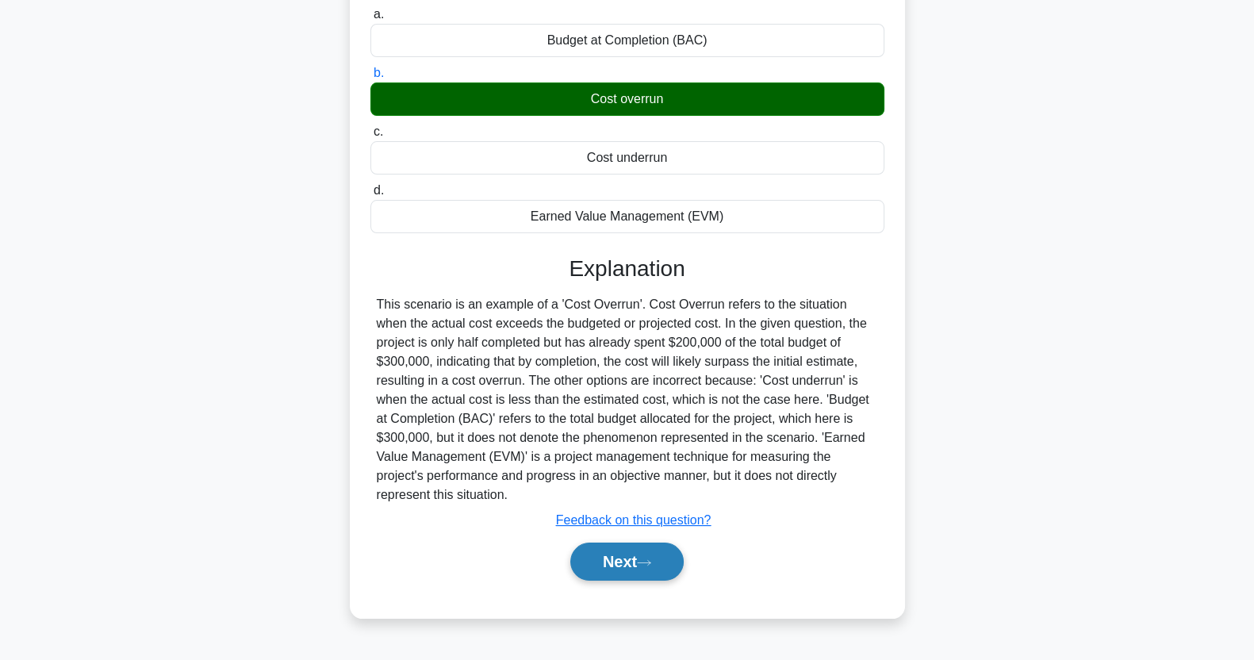
click at [650, 561] on icon at bounding box center [644, 562] width 13 height 5
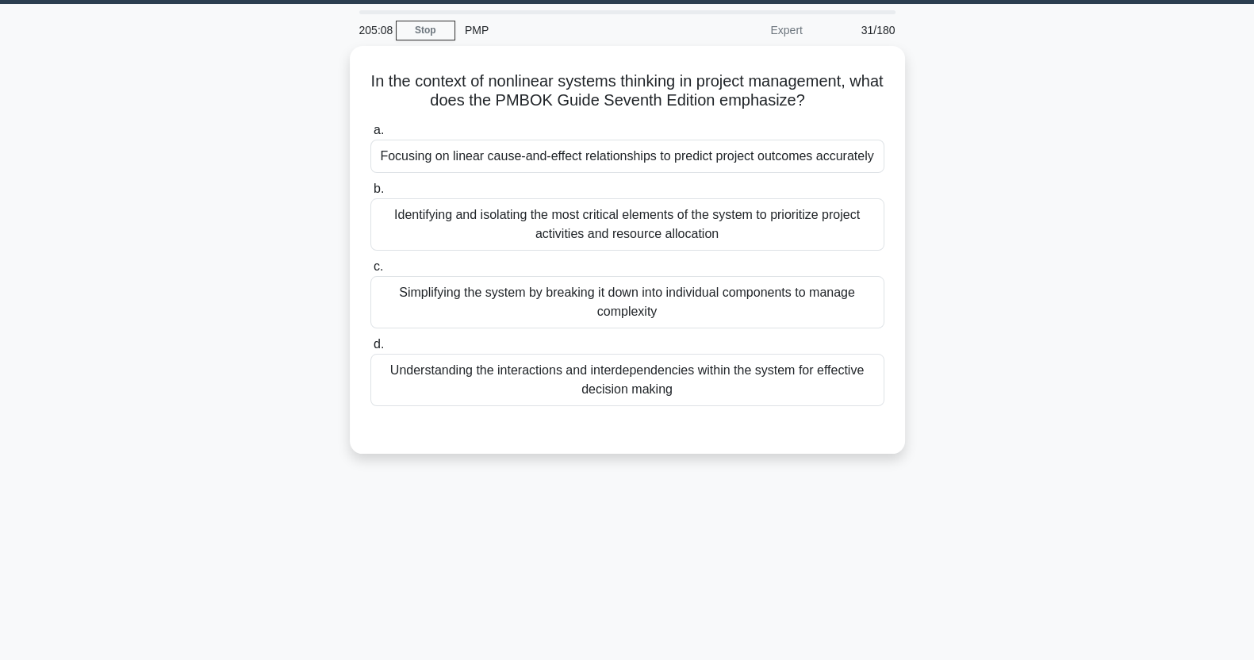
scroll to position [0, 0]
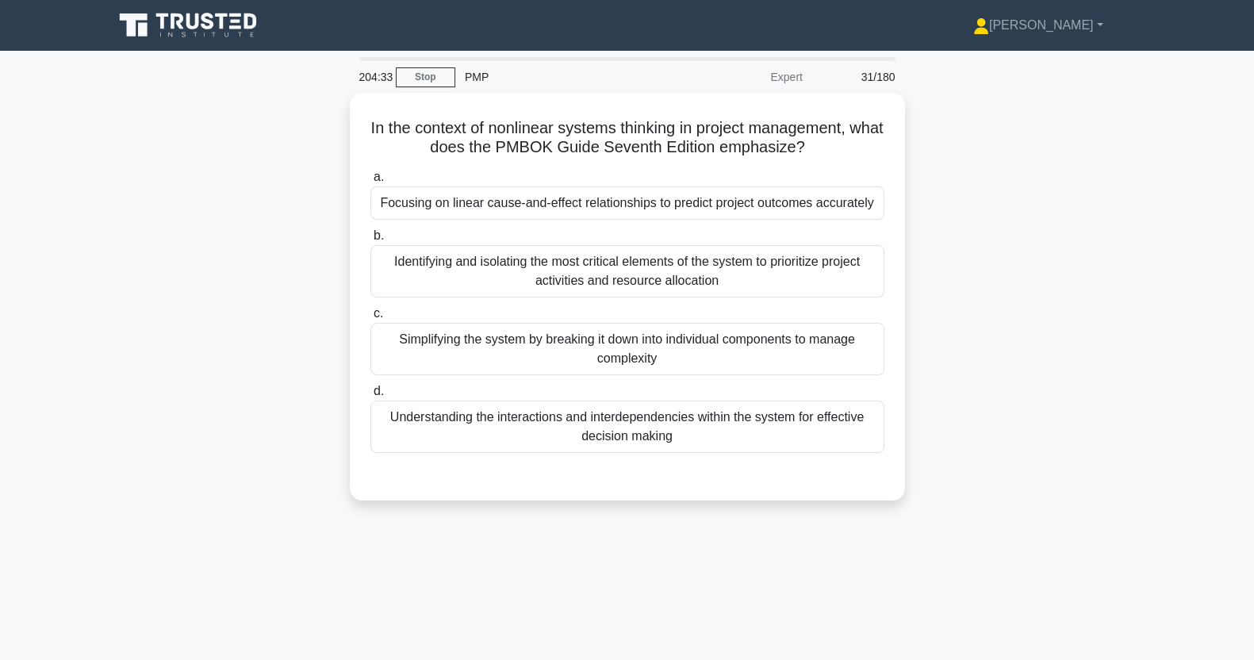
click at [432, 433] on div "Understanding the interactions and interdependencies within the system for effe…" at bounding box center [628, 427] width 514 height 52
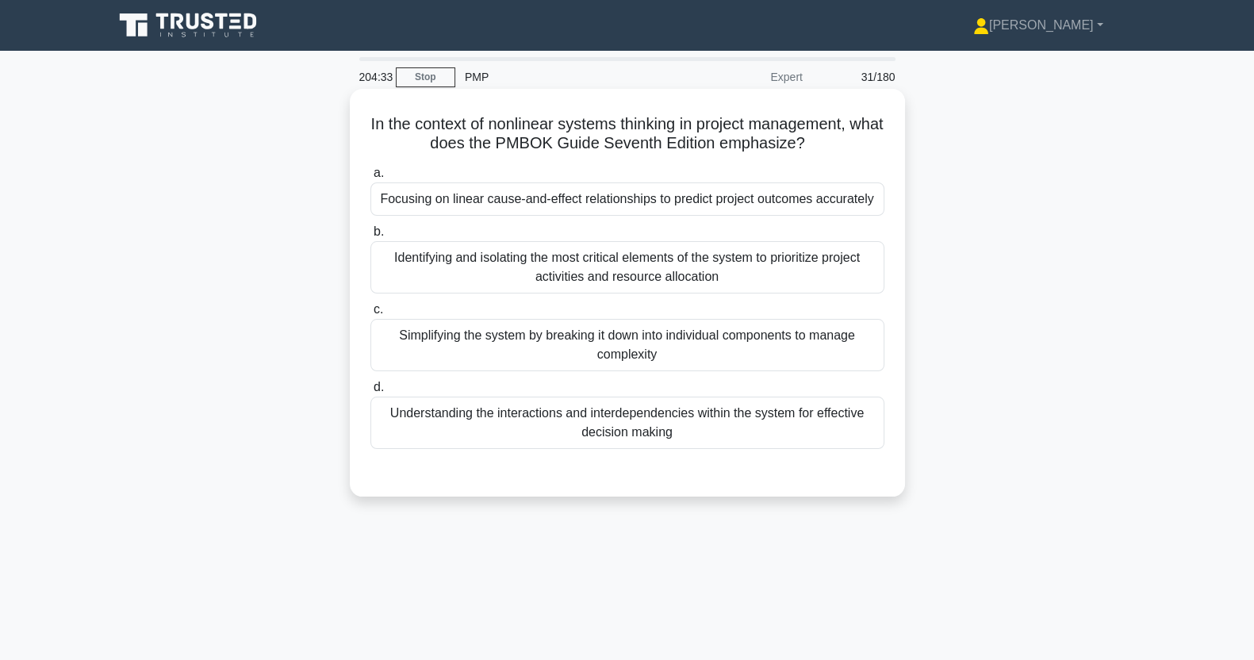
click at [371, 393] on input "d. Understanding the interactions and interdependencies within the system for e…" at bounding box center [371, 387] width 0 height 10
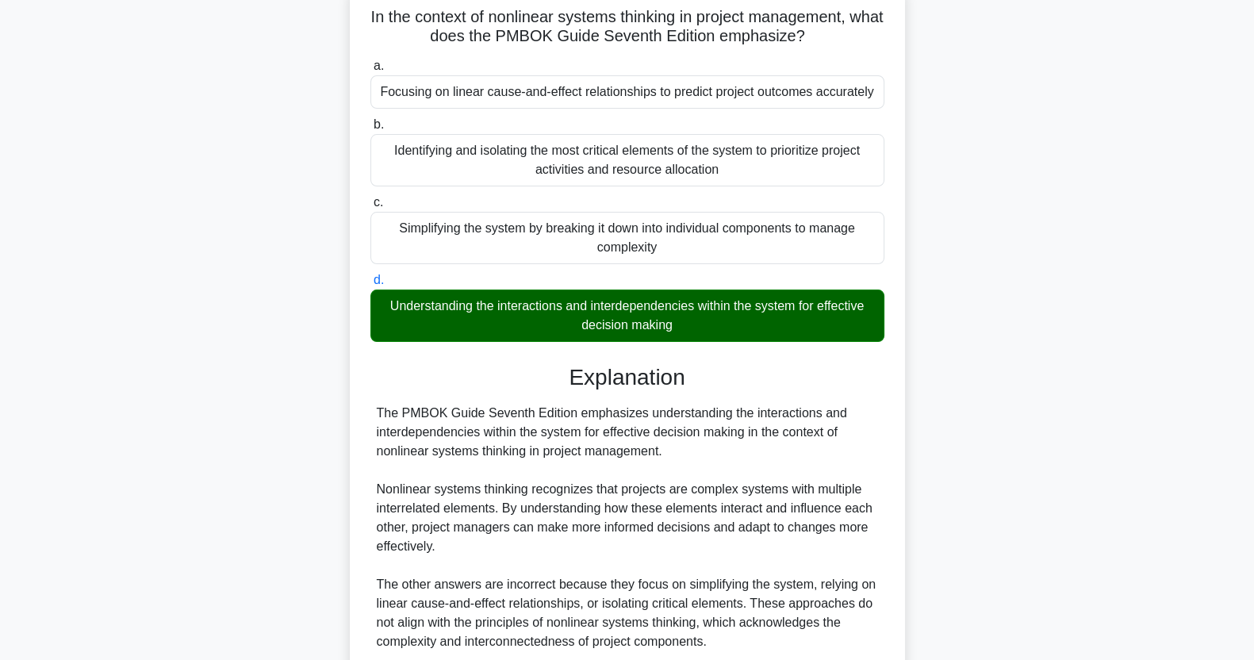
scroll to position [241, 0]
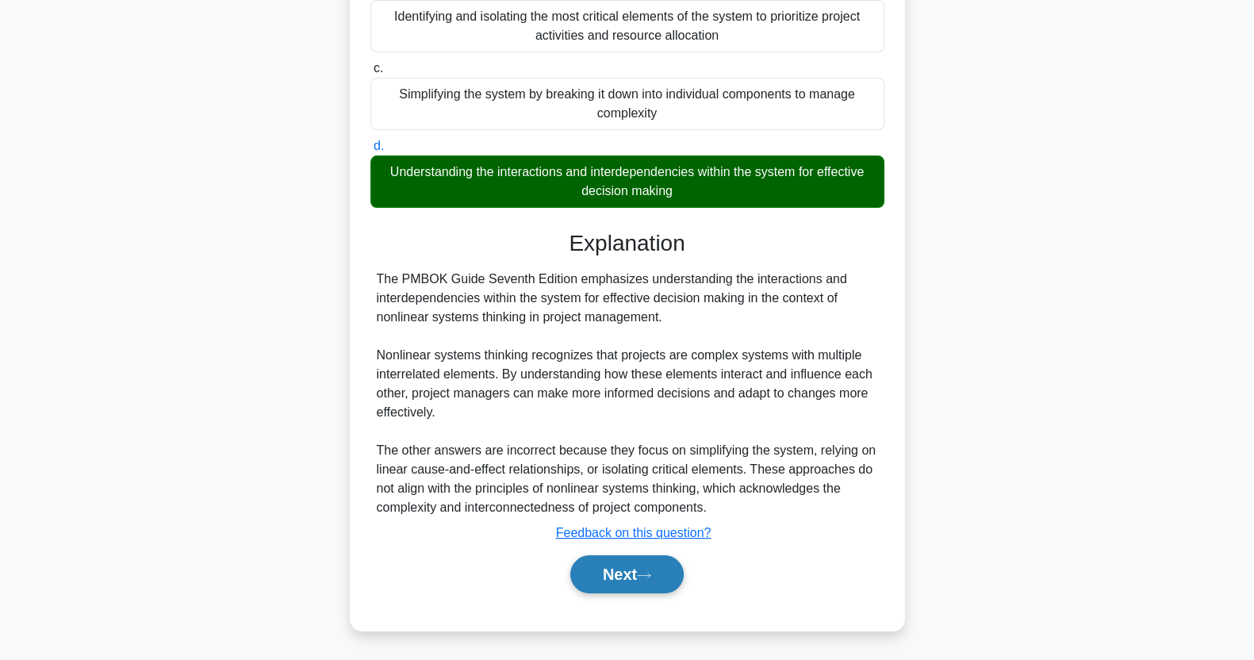
click at [647, 579] on icon at bounding box center [644, 575] width 14 height 9
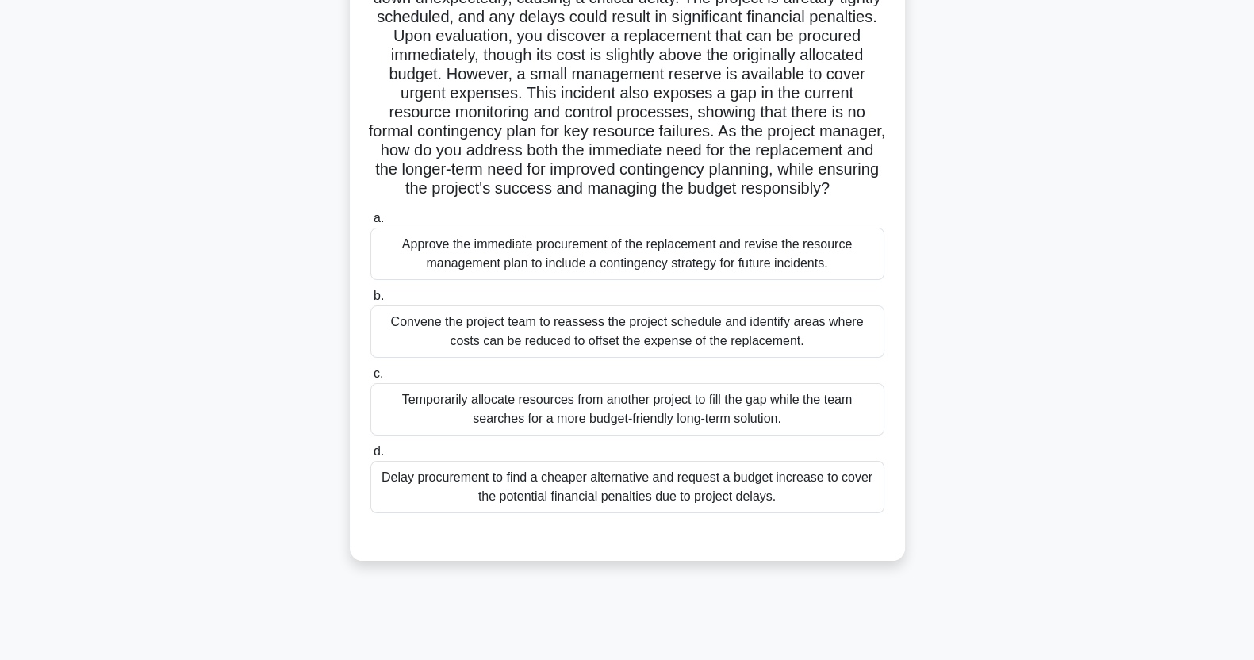
scroll to position [151, 0]
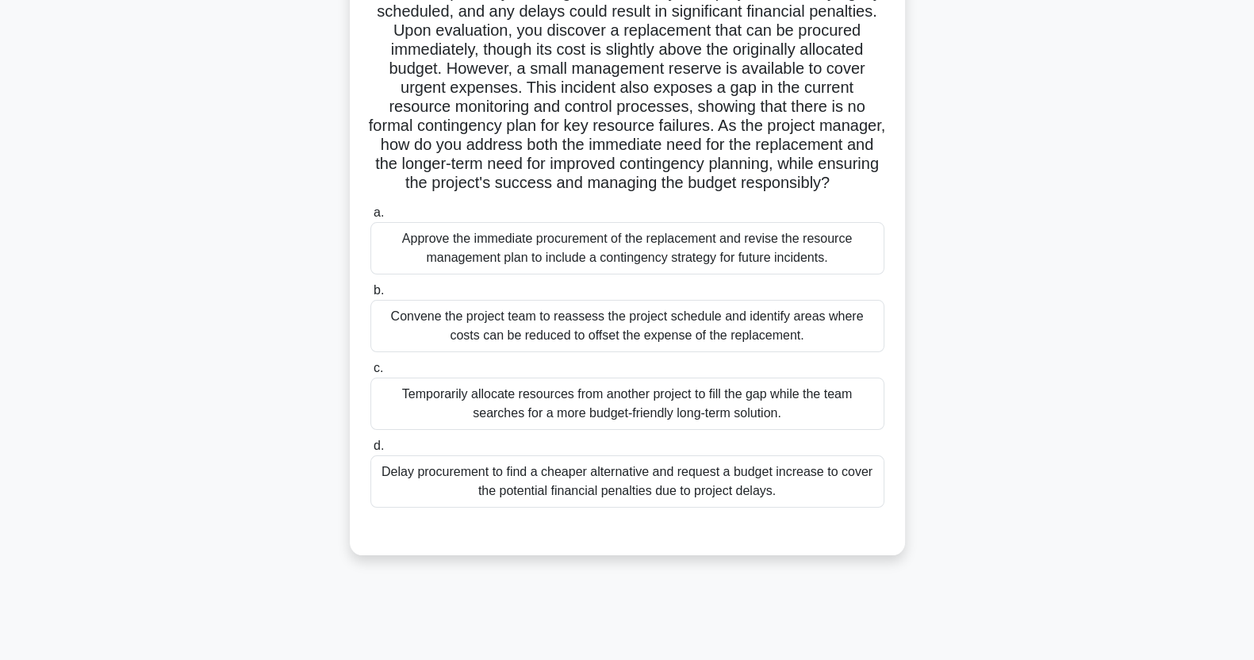
click at [635, 272] on div "Approve the immediate procurement of the replacement and revise the resource ma…" at bounding box center [628, 248] width 514 height 52
click at [371, 218] on input "a. Approve the immediate procurement of the replacement and revise the resource…" at bounding box center [371, 213] width 0 height 10
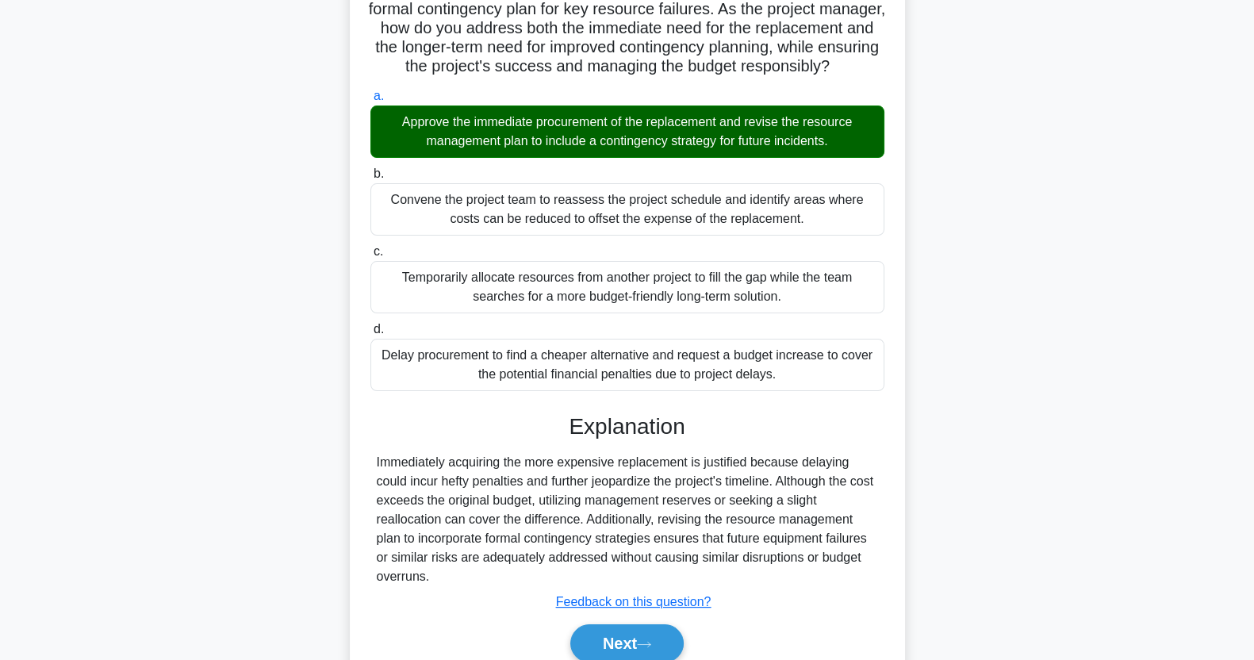
scroll to position [355, 0]
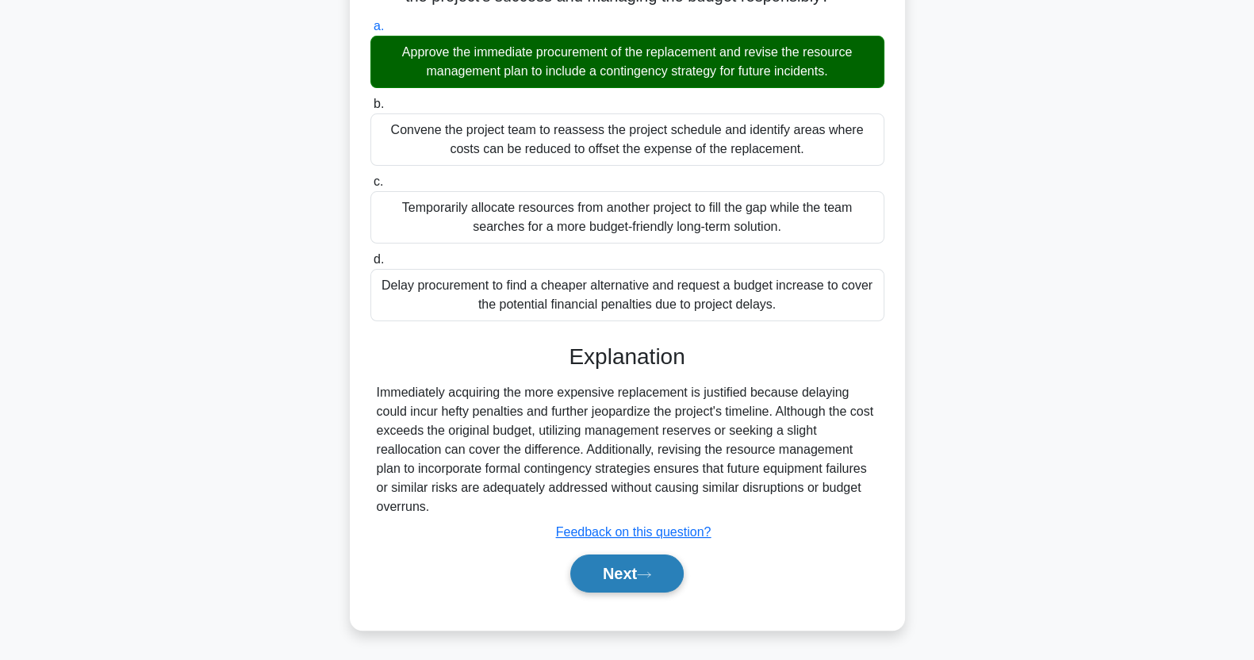
click at [644, 583] on button "Next" at bounding box center [626, 574] width 113 height 38
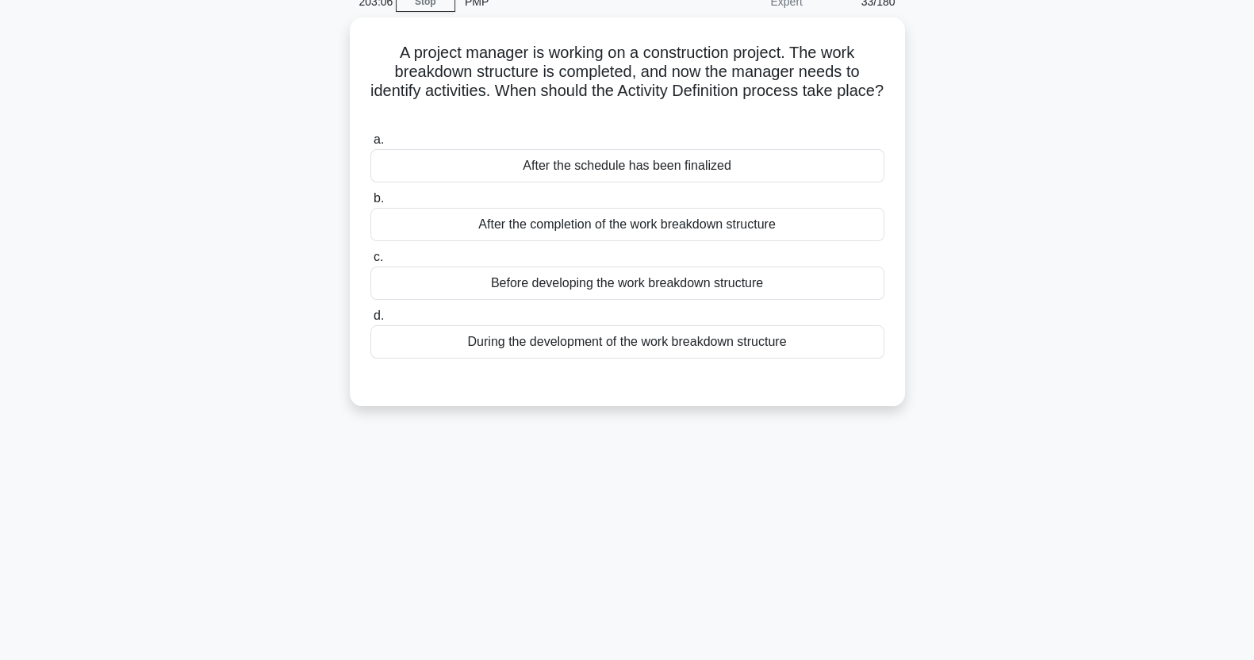
scroll to position [0, 0]
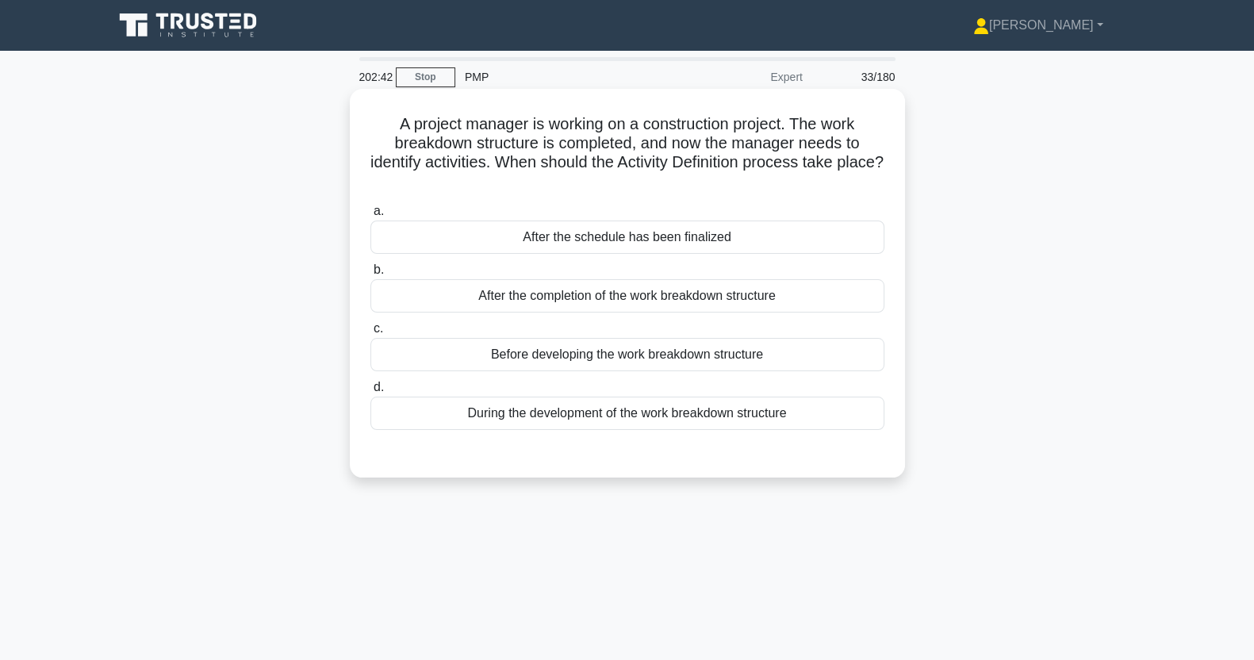
click at [739, 410] on div "During the development of the work breakdown structure" at bounding box center [628, 413] width 514 height 33
click at [371, 393] on input "d. During the development of the work breakdown structure" at bounding box center [371, 387] width 0 height 10
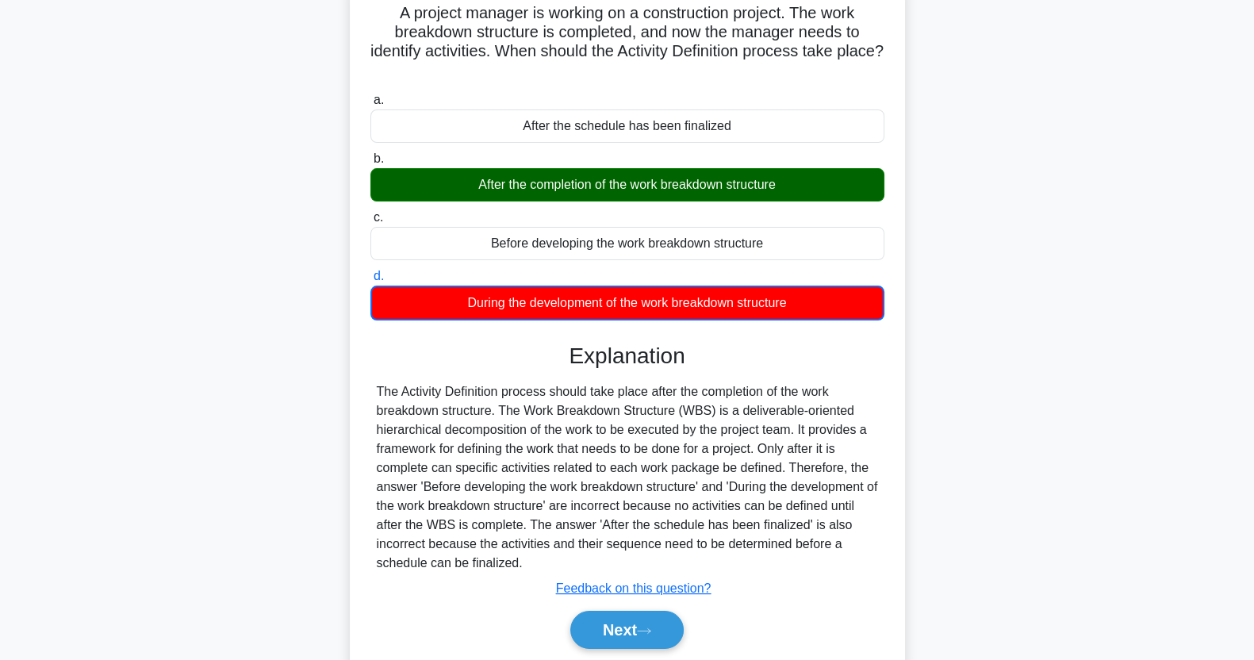
scroll to position [198, 0]
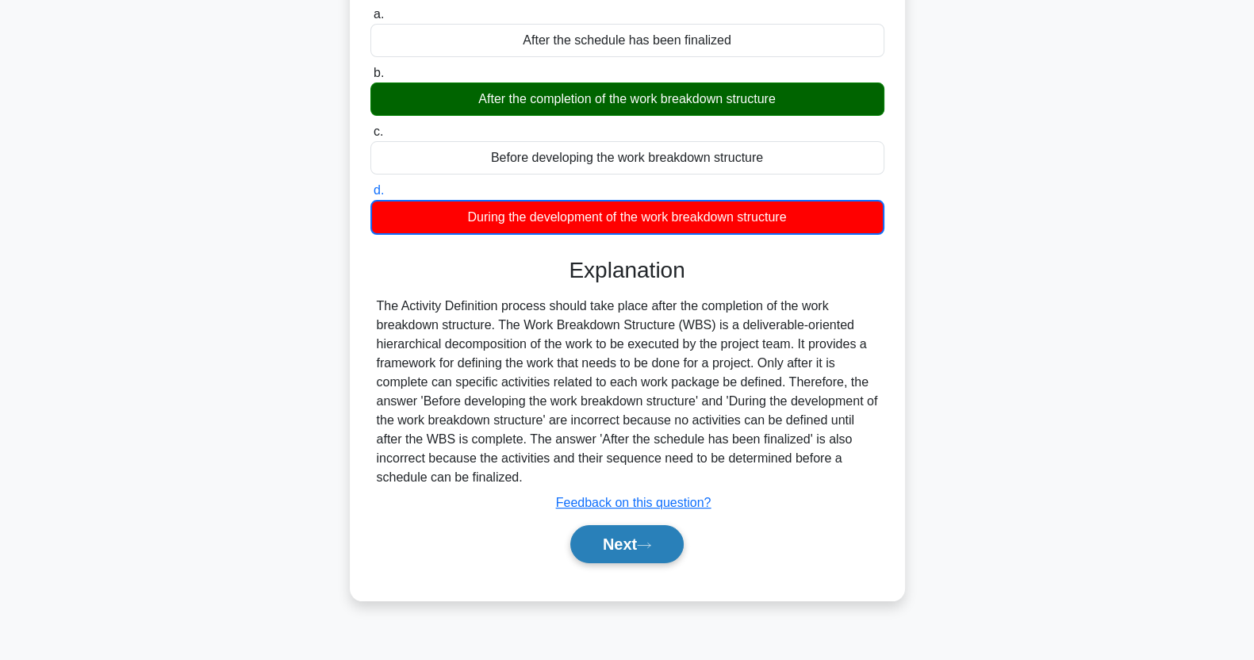
click at [646, 541] on icon at bounding box center [644, 545] width 14 height 9
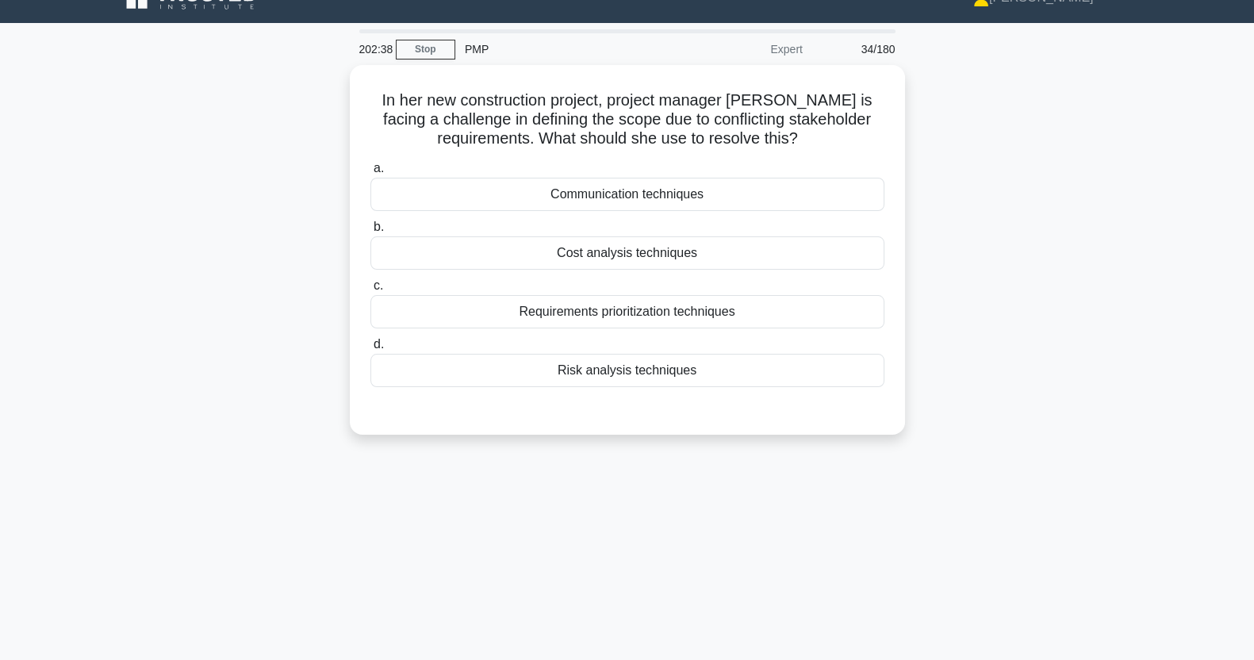
scroll to position [0, 0]
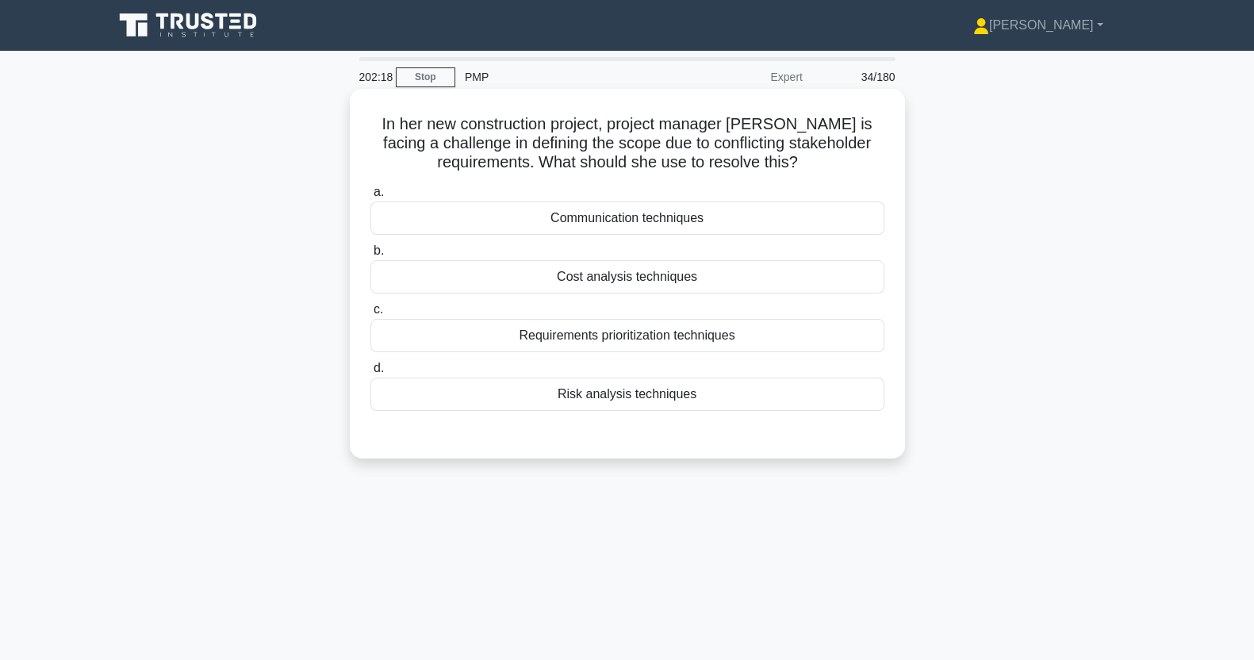
click at [733, 352] on div "Requirements prioritization techniques" at bounding box center [628, 335] width 514 height 33
click at [371, 315] on input "c. Requirements prioritization techniques" at bounding box center [371, 310] width 0 height 10
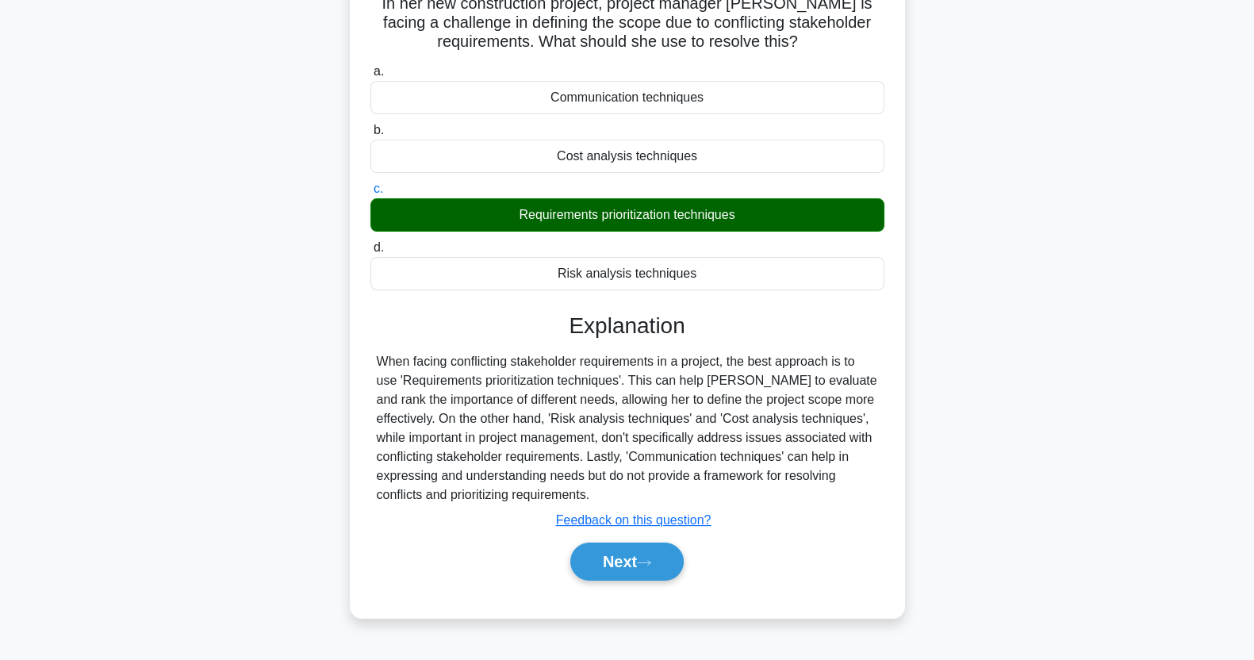
scroll to position [198, 0]
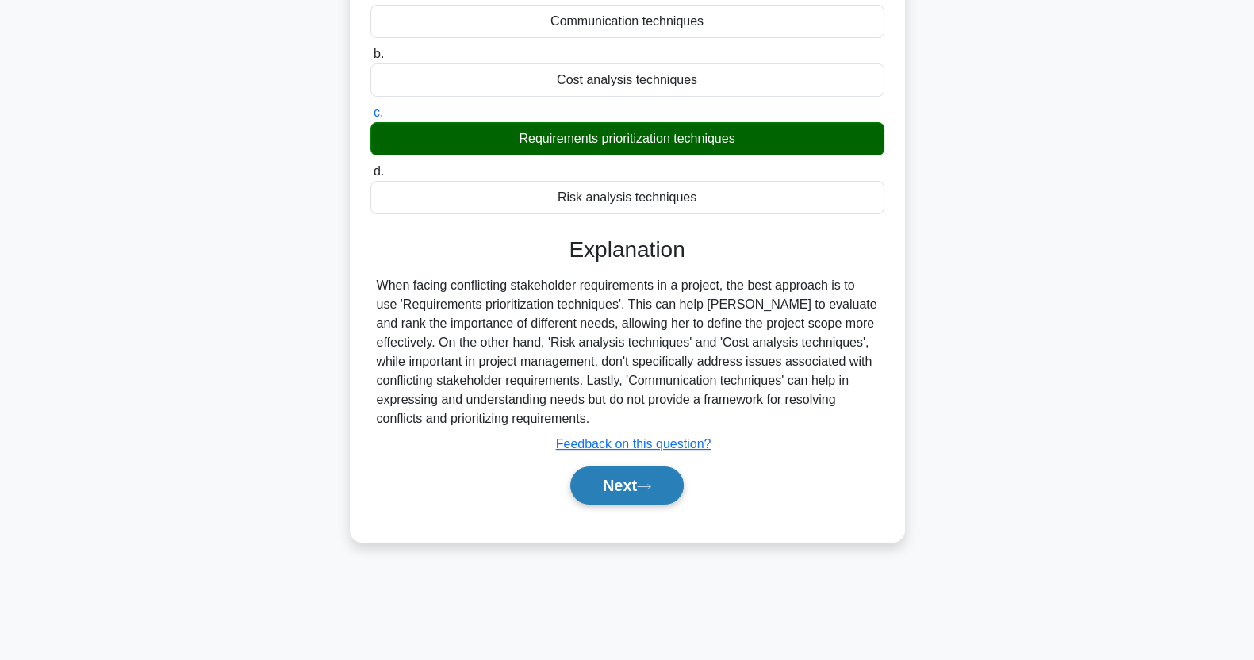
click at [639, 499] on button "Next" at bounding box center [626, 486] width 113 height 38
click at [632, 482] on button "Next" at bounding box center [626, 486] width 113 height 38
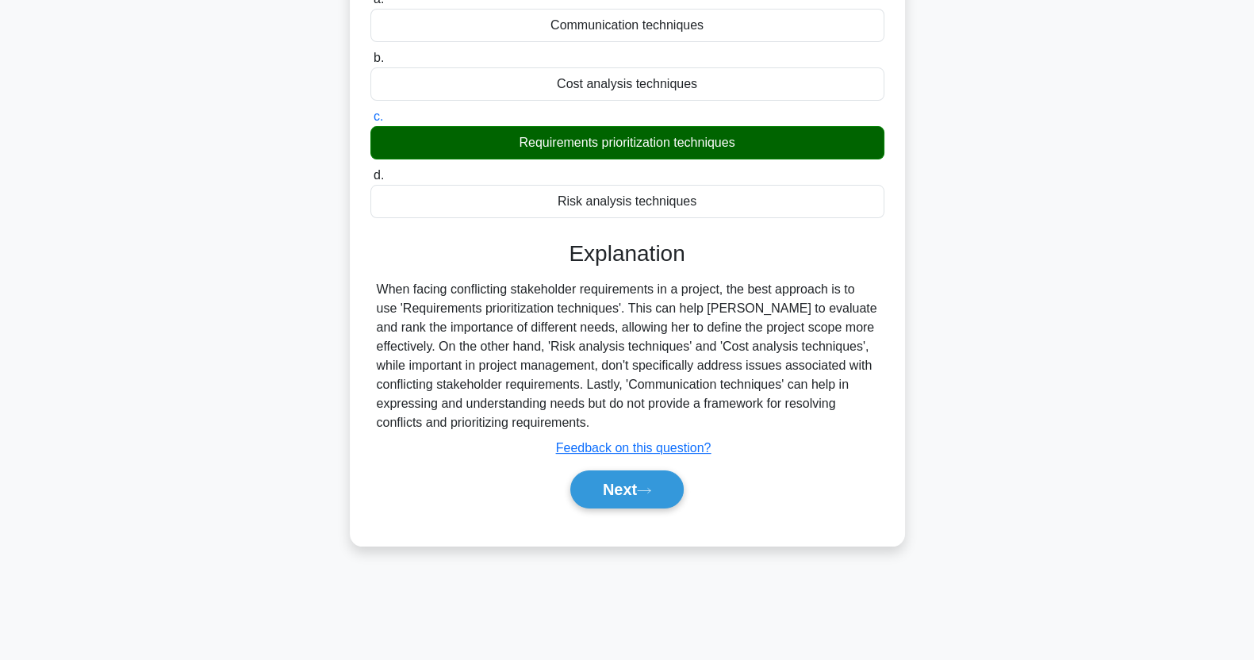
click at [1115, 481] on div "In her new construction project, project manager Maria is facing a challenge in…" at bounding box center [627, 230] width 1047 height 669
click at [651, 486] on icon at bounding box center [644, 490] width 14 height 9
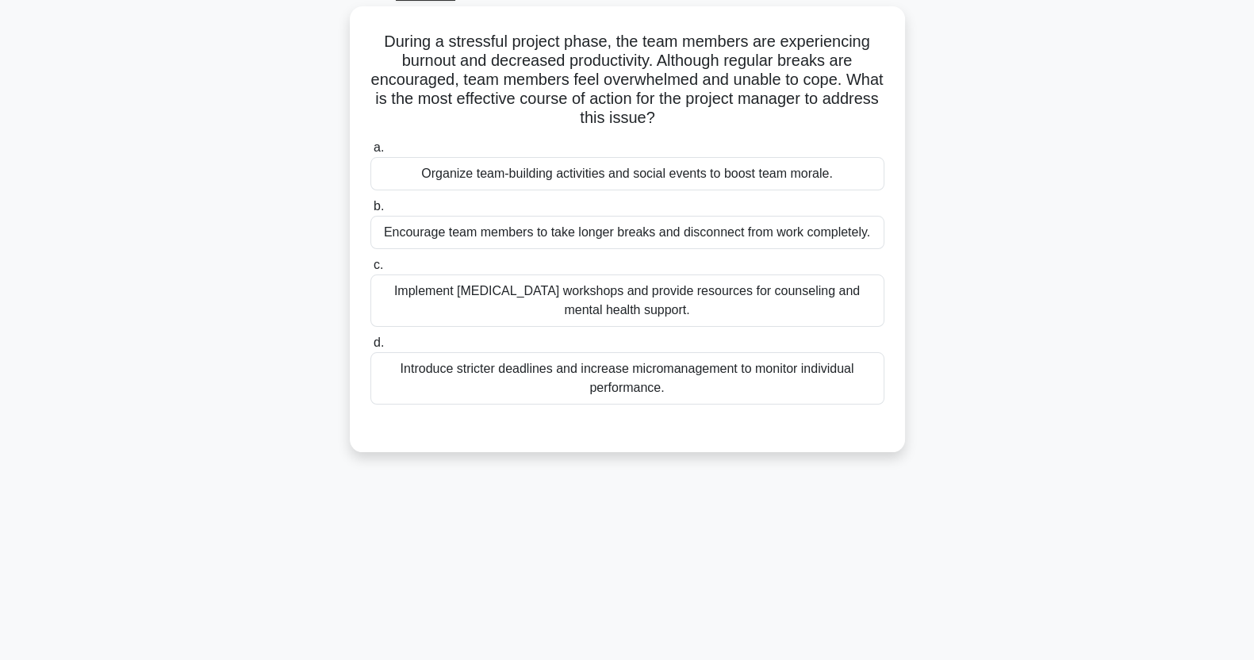
scroll to position [0, 0]
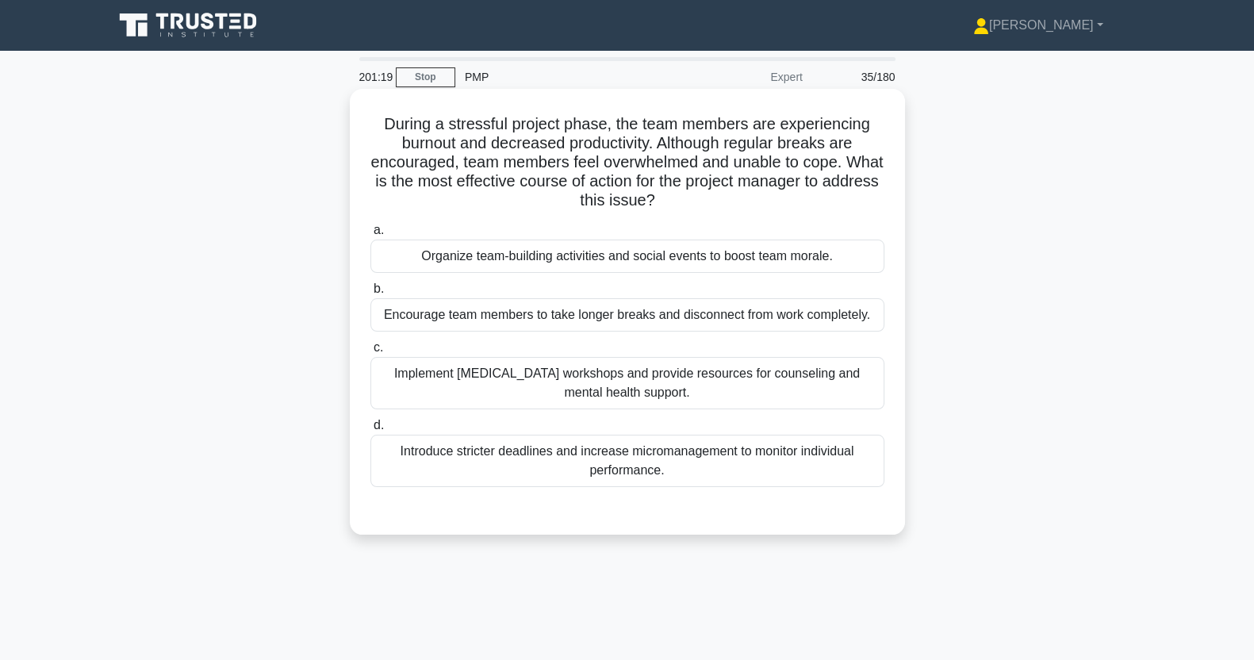
click at [844, 382] on div "Implement stress management workshops and provide resources for counseling and …" at bounding box center [628, 383] width 514 height 52
click at [371, 353] on input "c. Implement stress management workshops and provide resources for counseling a…" at bounding box center [371, 348] width 0 height 10
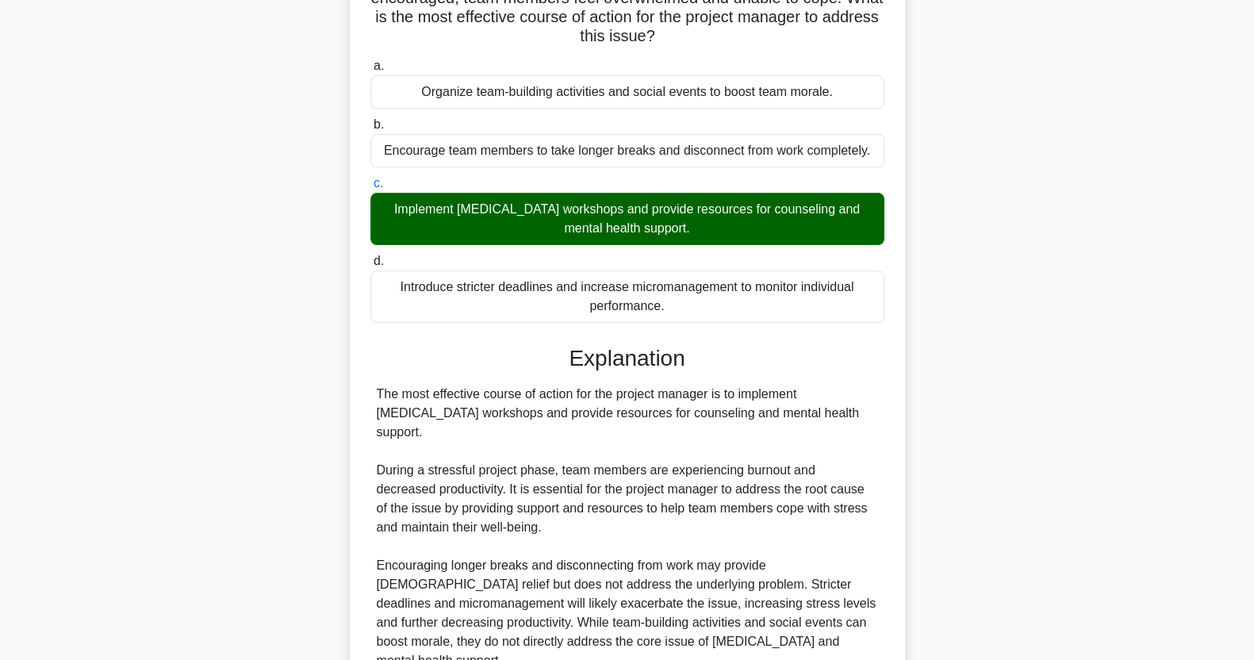
scroll to position [394, 0]
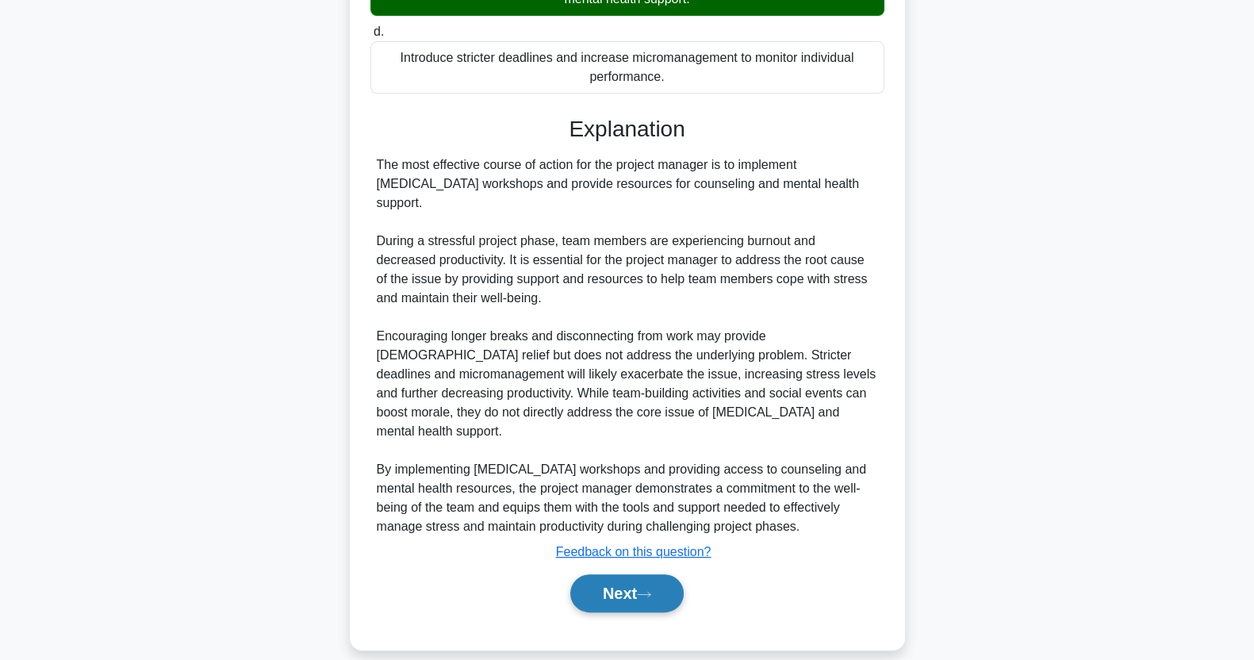
click at [651, 590] on icon at bounding box center [644, 594] width 14 height 9
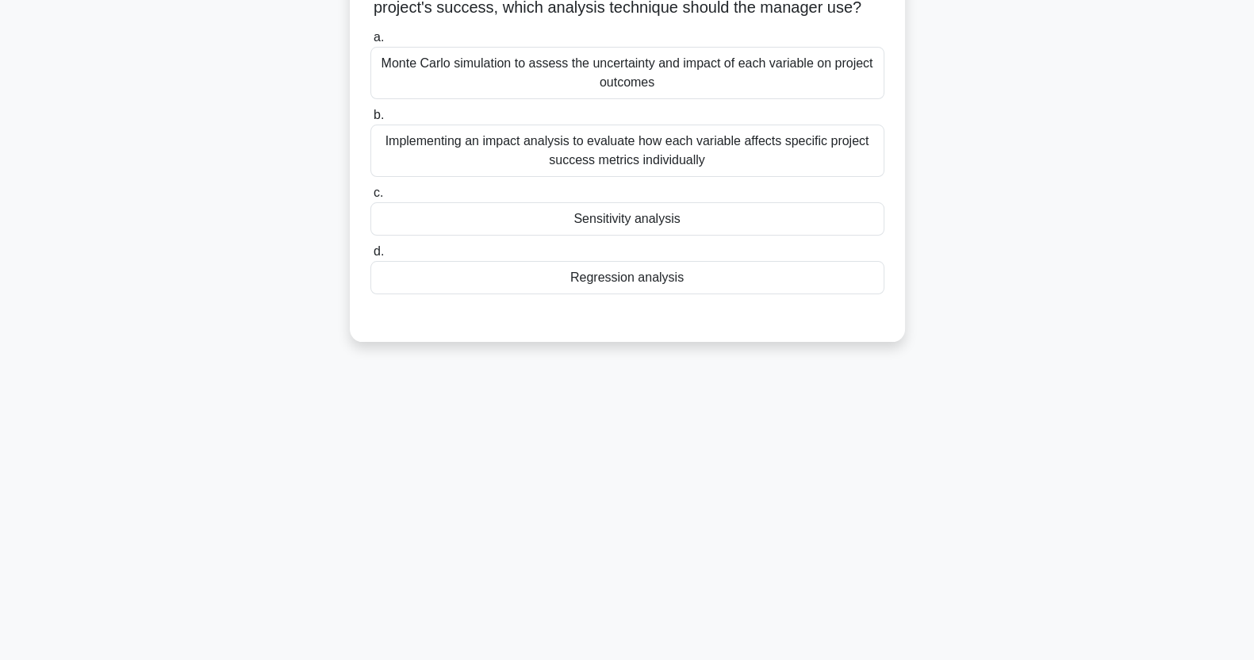
scroll to position [80, 0]
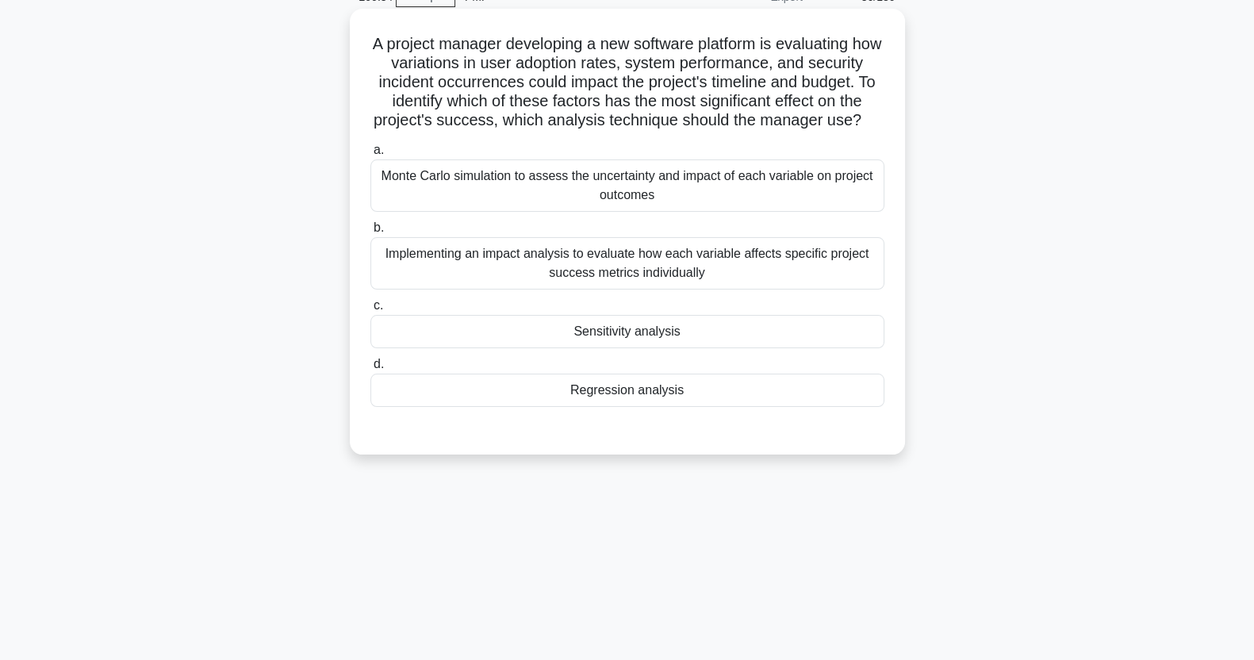
click at [807, 271] on div "Implementing an impact analysis to evaluate how each variable affects specific …" at bounding box center [628, 263] width 514 height 52
click at [371, 233] on input "b. Implementing an impact analysis to evaluate how each variable affects specif…" at bounding box center [371, 228] width 0 height 10
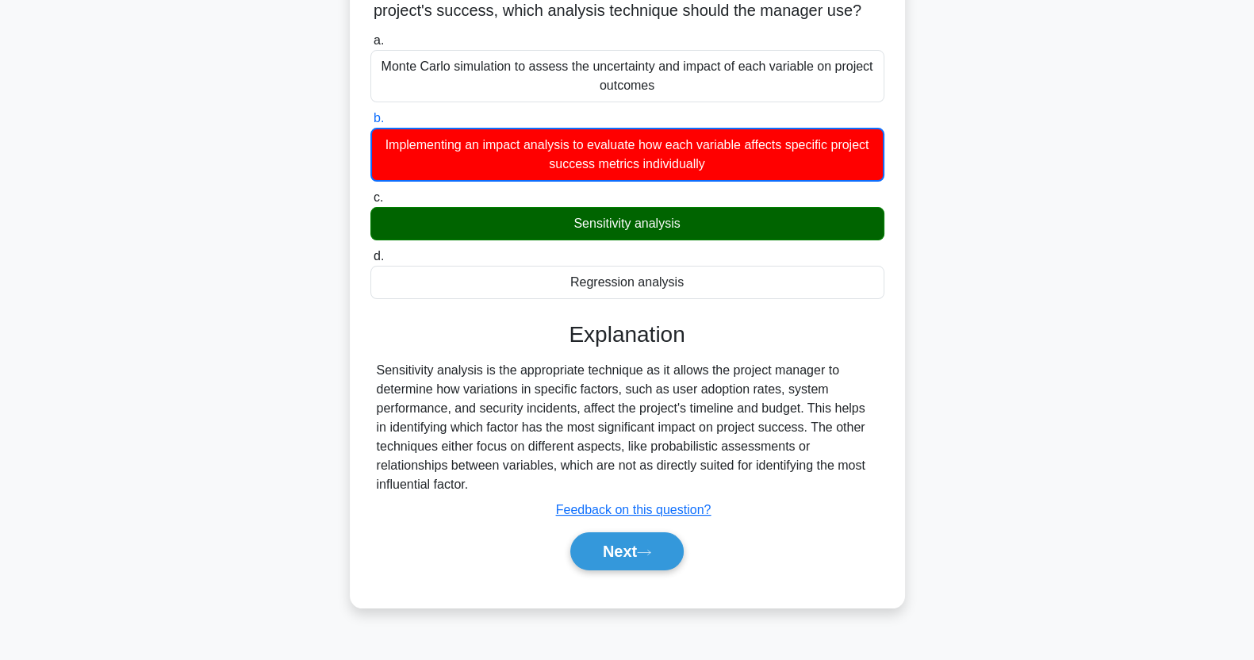
scroll to position [198, 0]
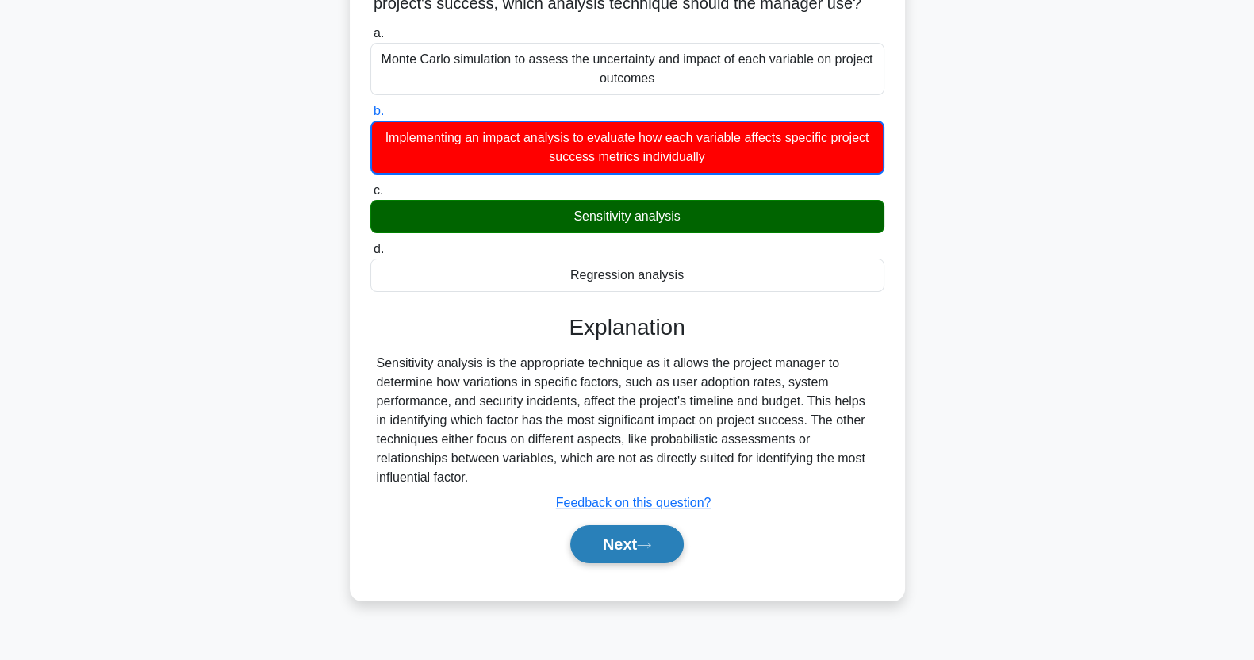
click at [635, 546] on button "Next" at bounding box center [626, 544] width 113 height 38
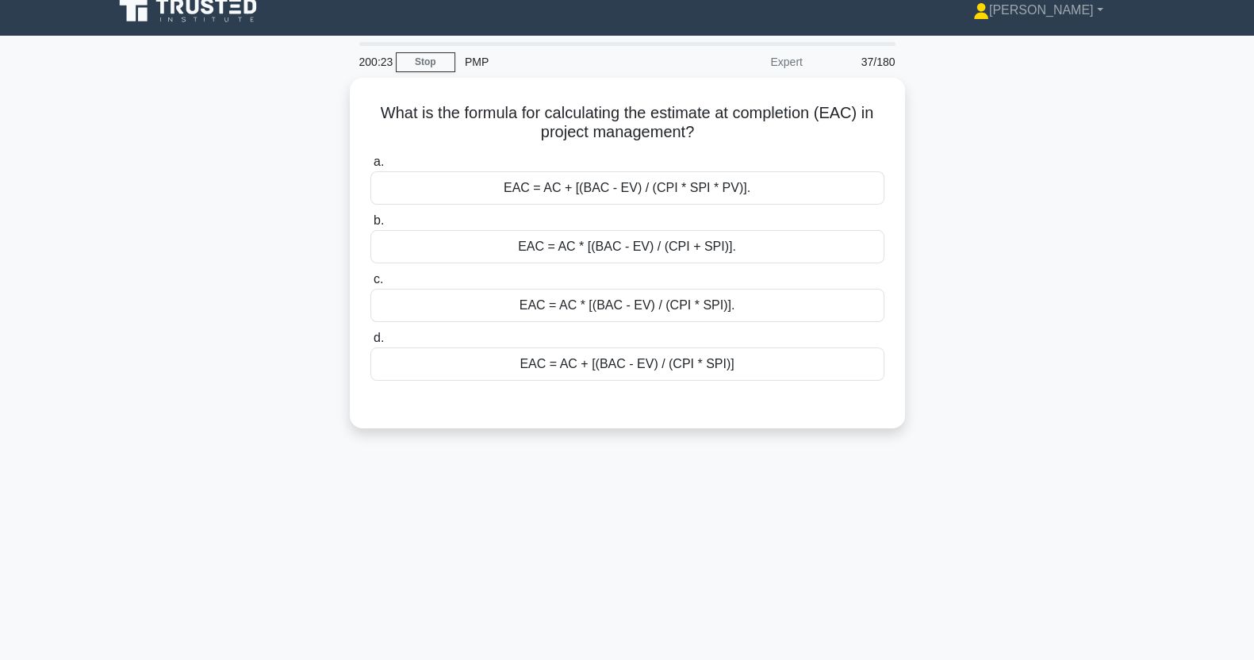
scroll to position [0, 0]
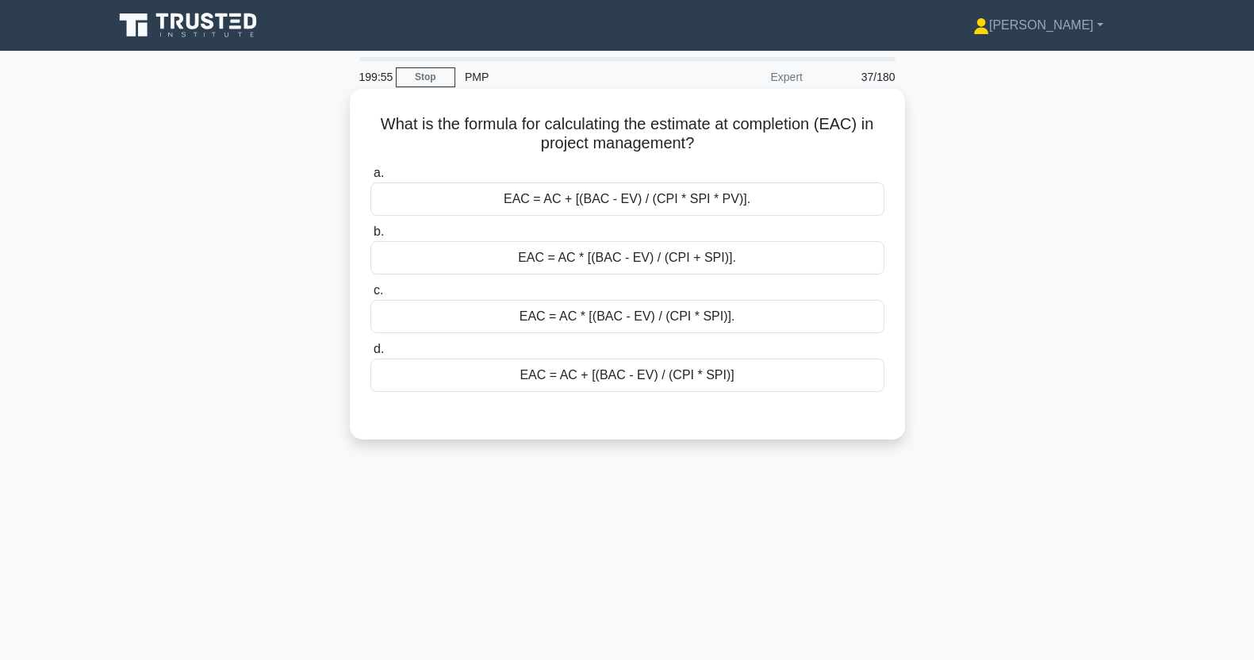
click at [795, 385] on div "EAC = AC + [(BAC - EV) / (CPI * SPI)]" at bounding box center [628, 375] width 514 height 33
click at [371, 355] on input "d. EAC = AC + [(BAC - EV) / (CPI * SPI)]" at bounding box center [371, 349] width 0 height 10
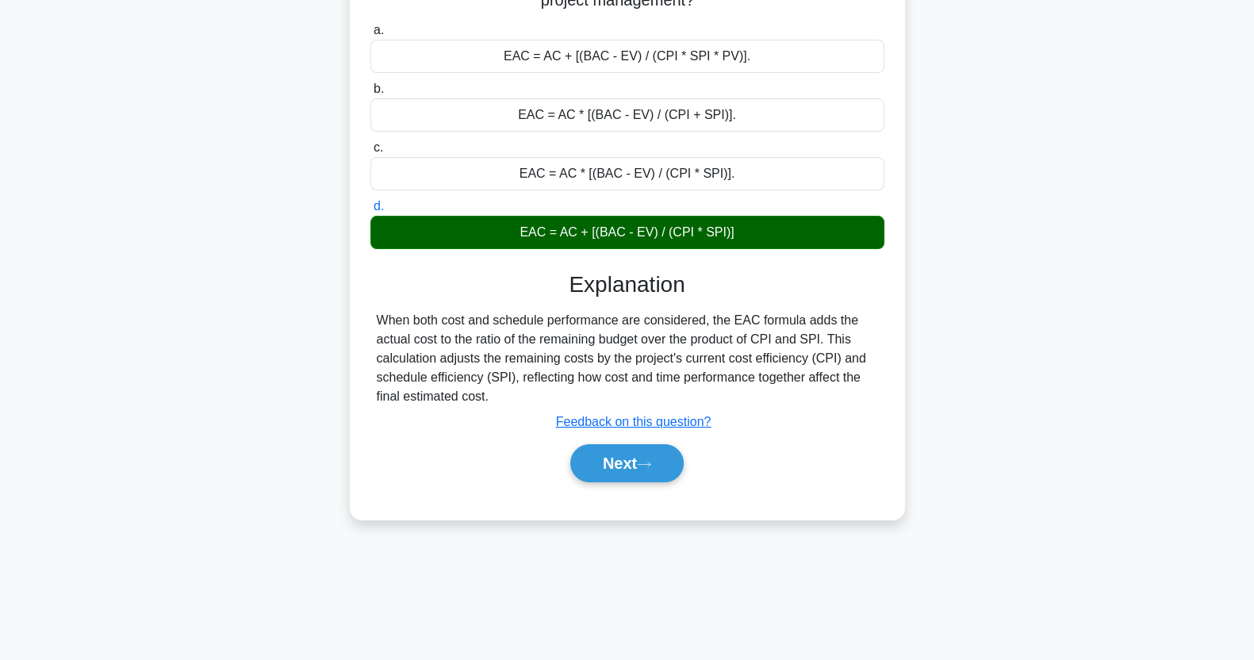
scroll to position [198, 0]
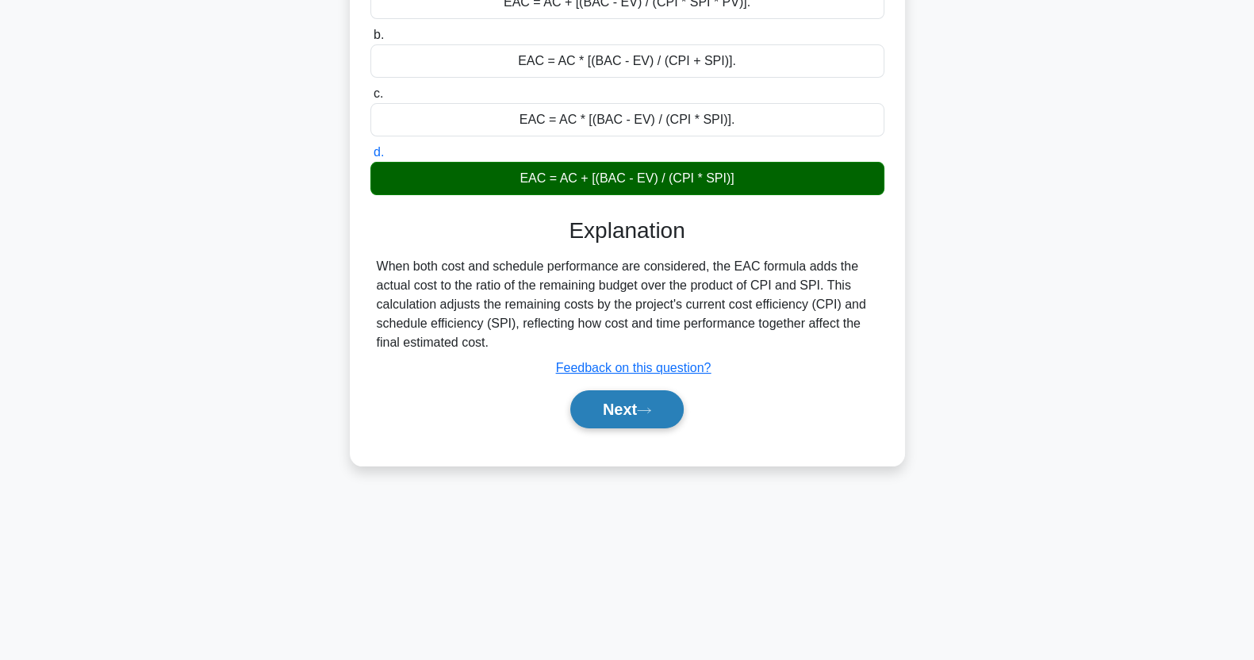
click at [643, 420] on button "Next" at bounding box center [626, 409] width 113 height 38
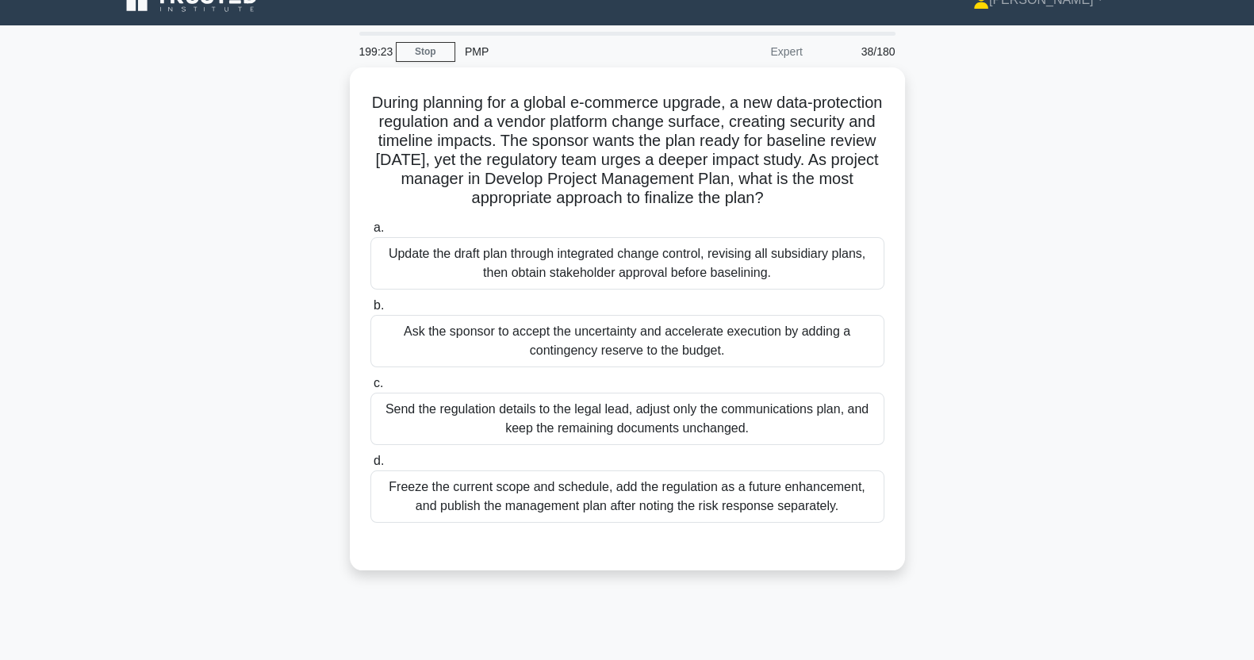
scroll to position [26, 0]
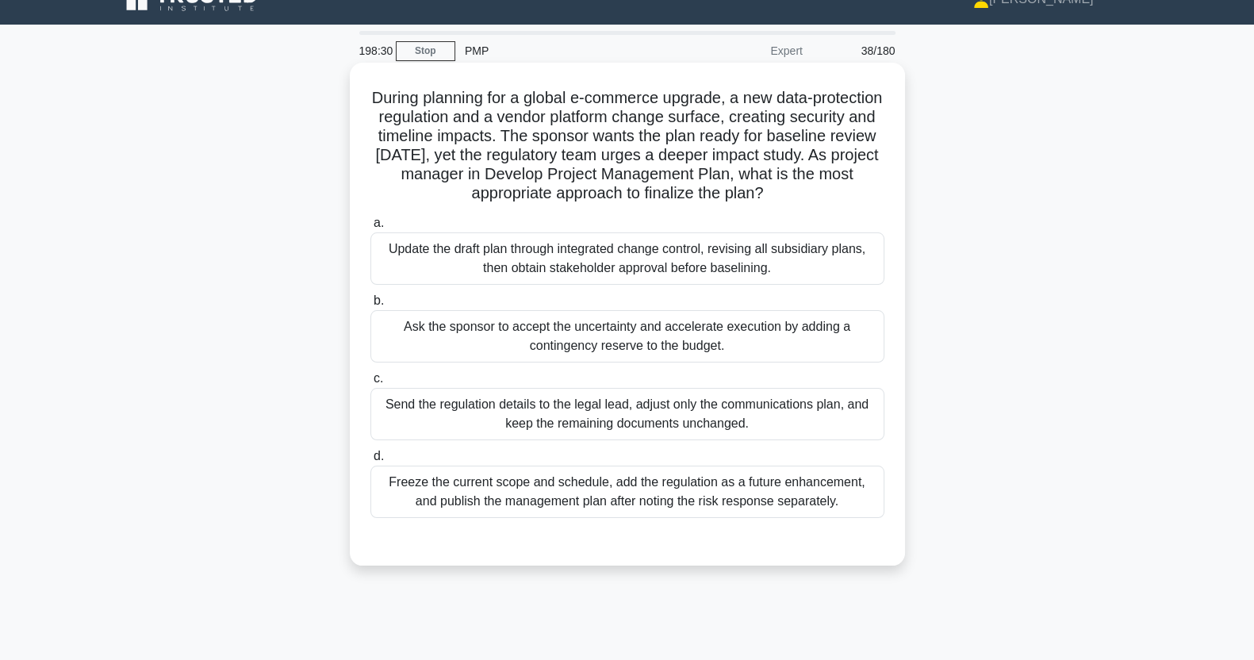
click at [803, 341] on div "Ask the sponsor to accept the uncertainty and accelerate execution by adding a …" at bounding box center [628, 336] width 514 height 52
click at [371, 306] on input "b. Ask the sponsor to accept the uncertainty and accelerate execution by adding…" at bounding box center [371, 301] width 0 height 10
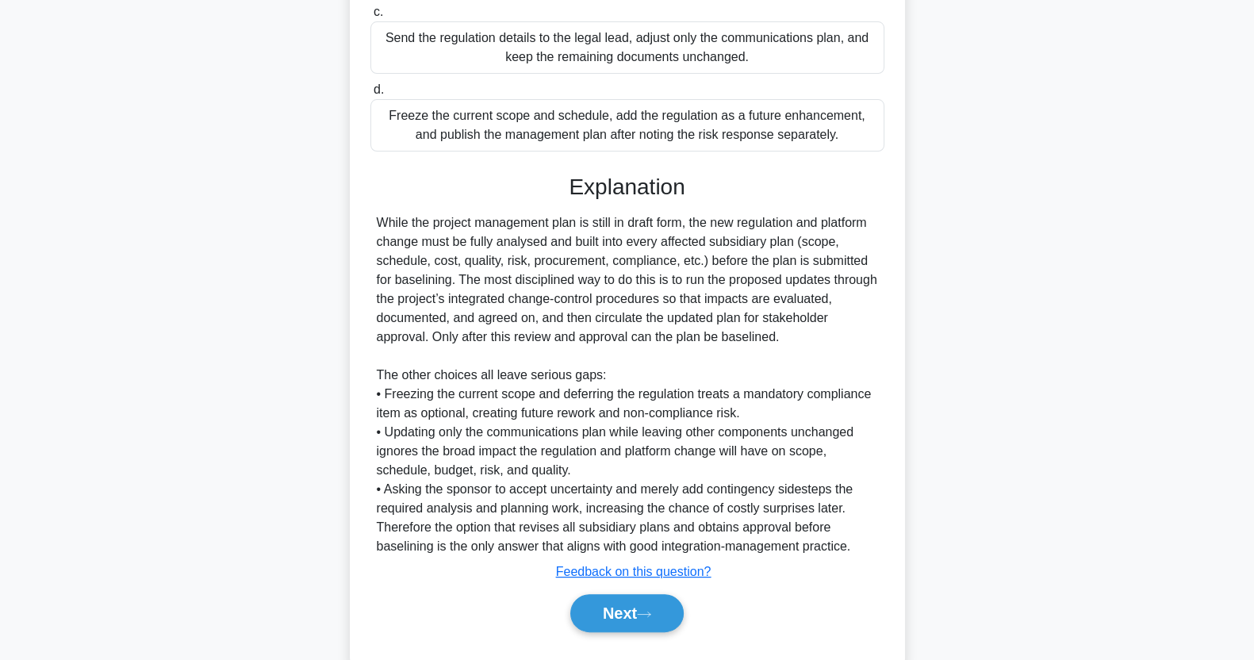
scroll to position [399, 0]
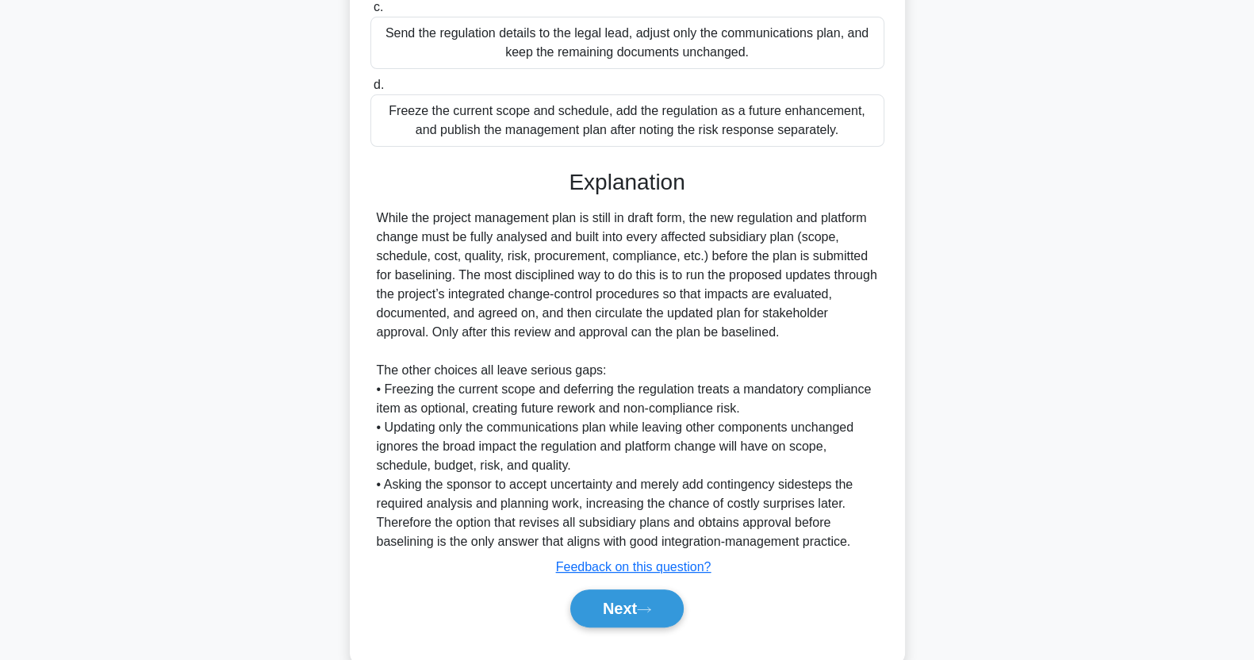
click at [632, 603] on button "Next" at bounding box center [626, 608] width 113 height 38
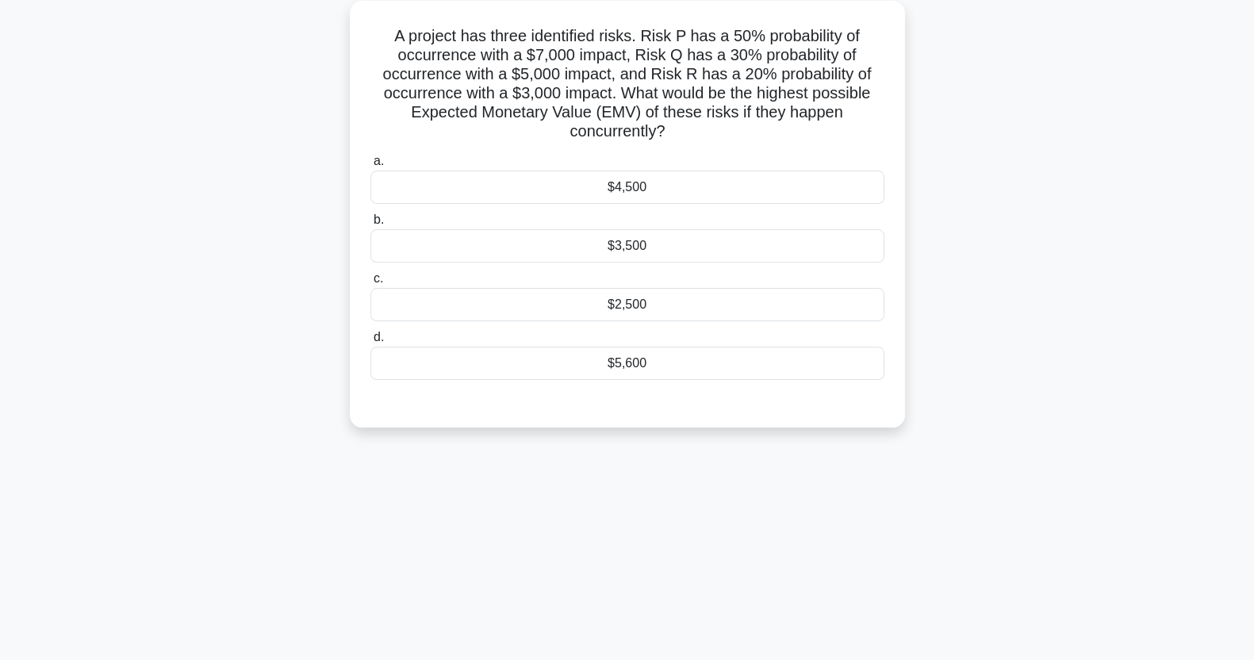
scroll to position [82, 0]
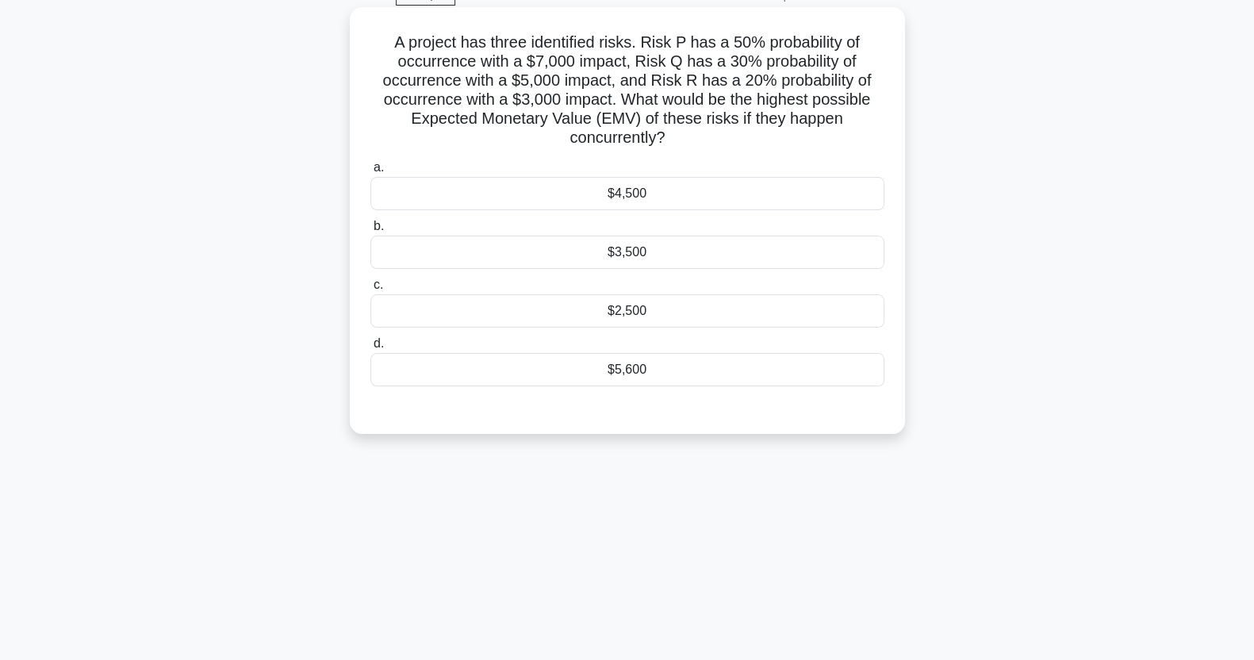
click at [757, 368] on div "$5,600" at bounding box center [628, 369] width 514 height 33
click at [371, 349] on input "d. $5,600" at bounding box center [371, 344] width 0 height 10
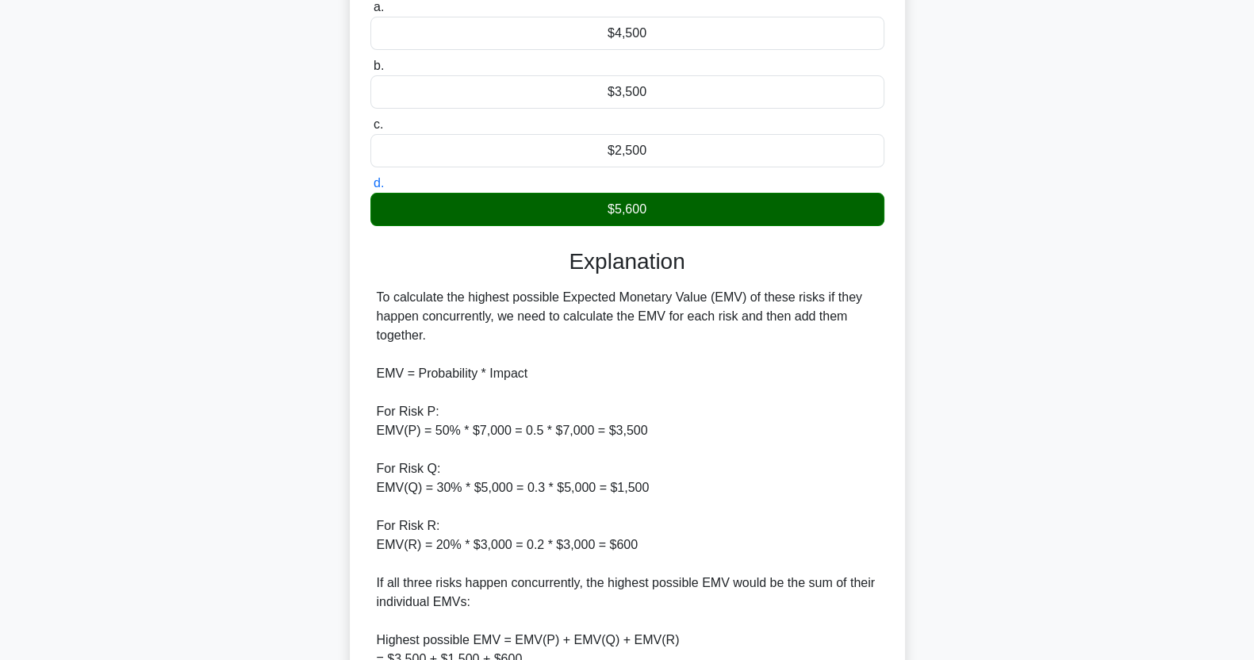
scroll to position [470, 0]
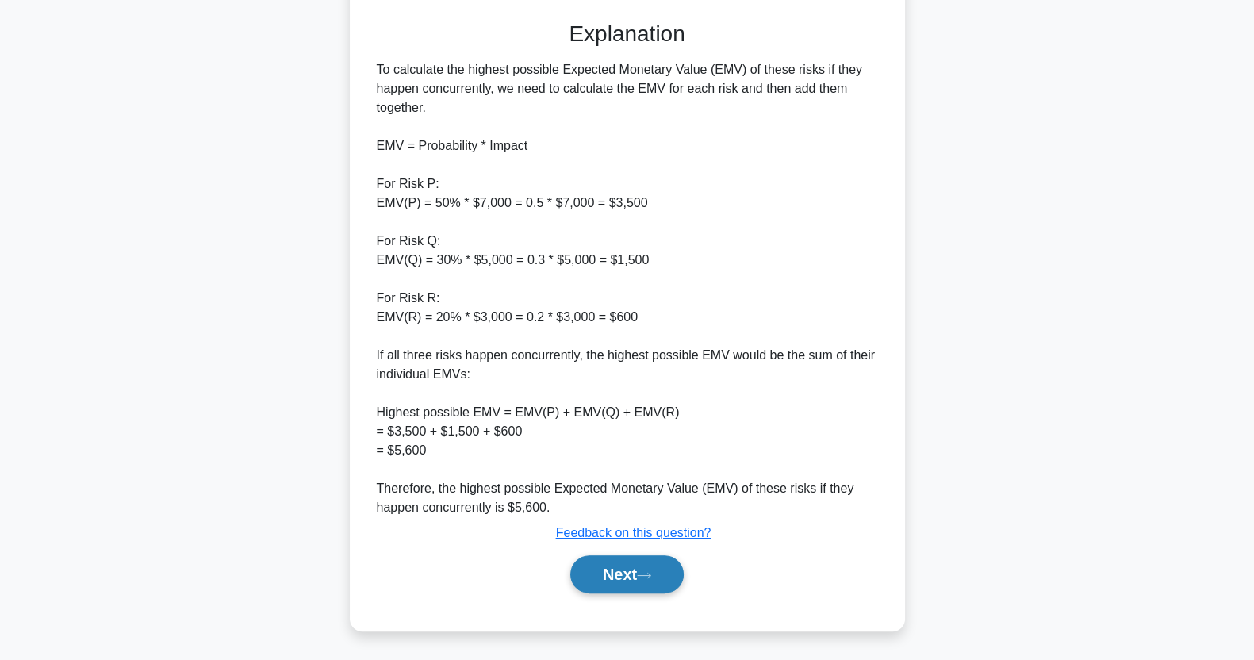
click at [646, 573] on icon at bounding box center [644, 575] width 14 height 9
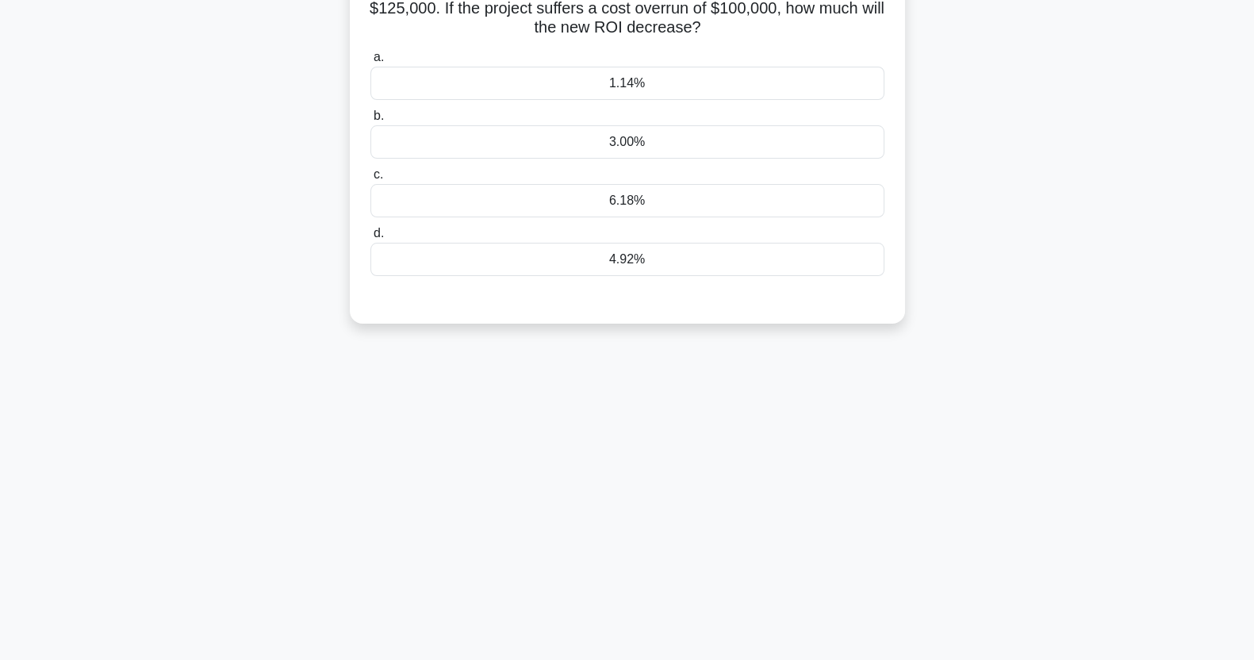
scroll to position [0, 0]
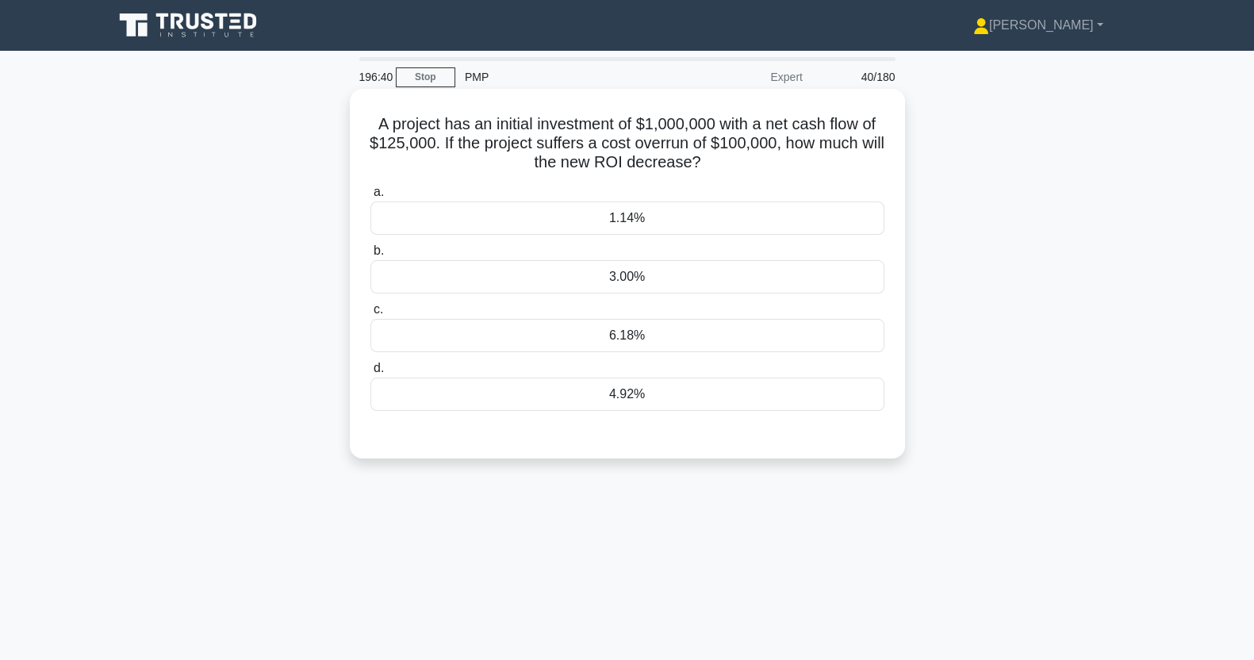
click at [700, 218] on div "1.14%" at bounding box center [628, 218] width 514 height 33
click at [371, 198] on input "a. 1.14%" at bounding box center [371, 192] width 0 height 10
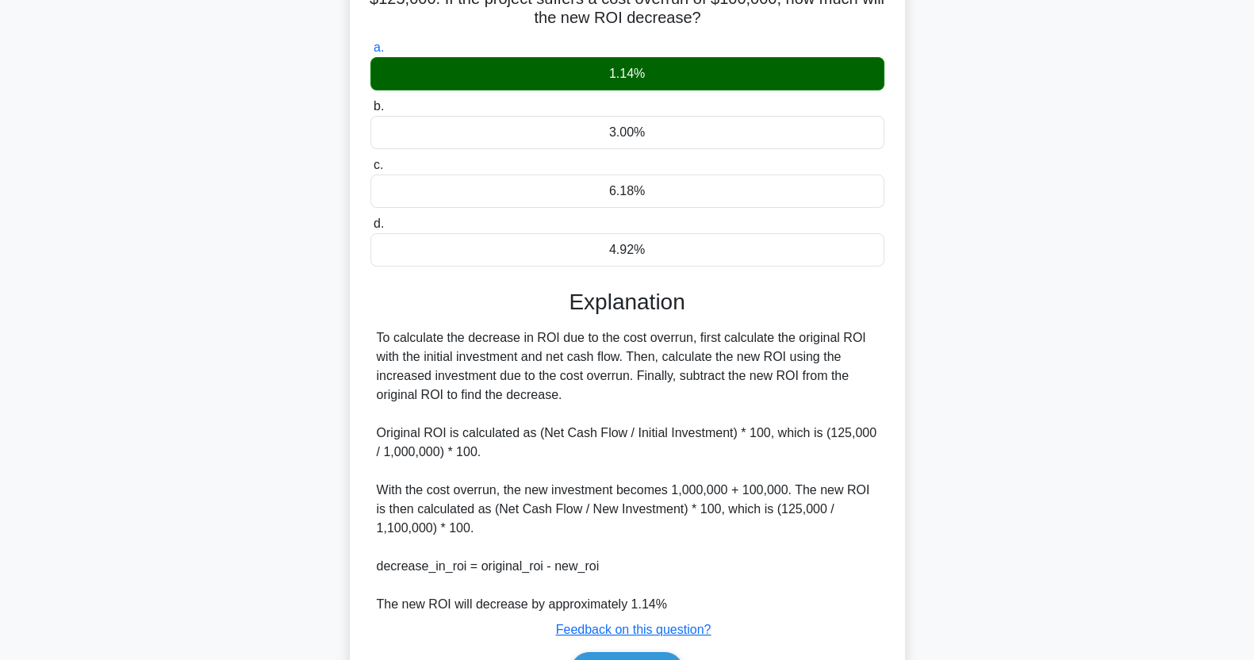
scroll to position [241, 0]
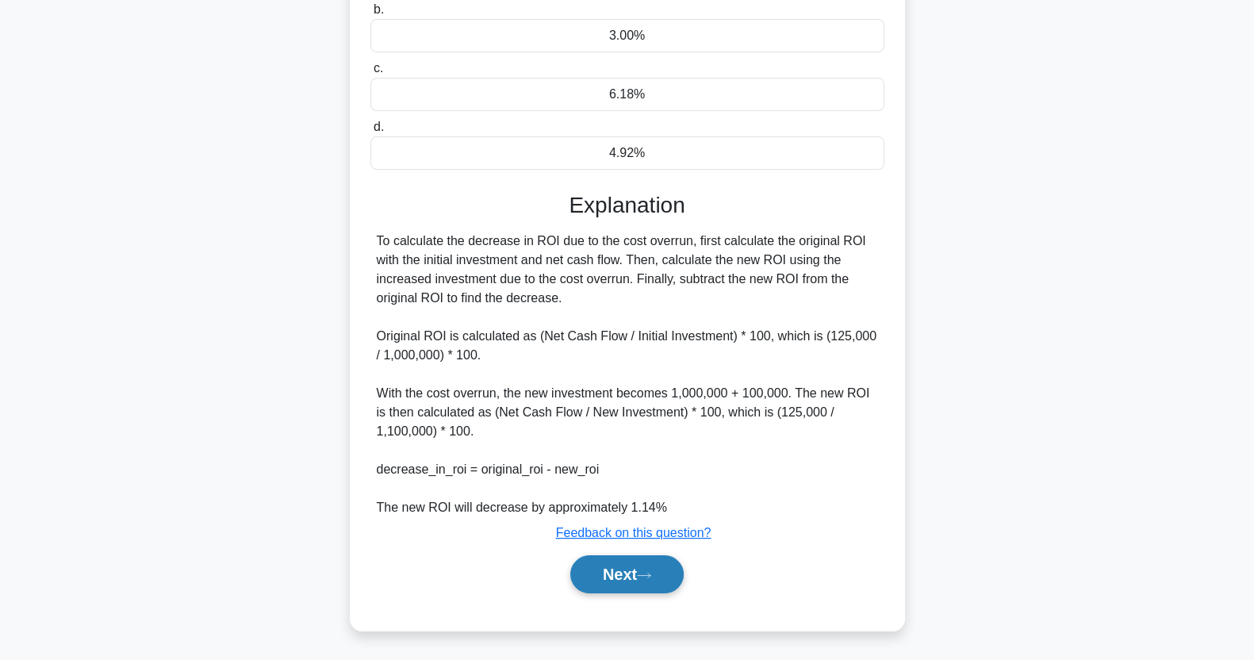
click at [635, 567] on button "Next" at bounding box center [626, 574] width 113 height 38
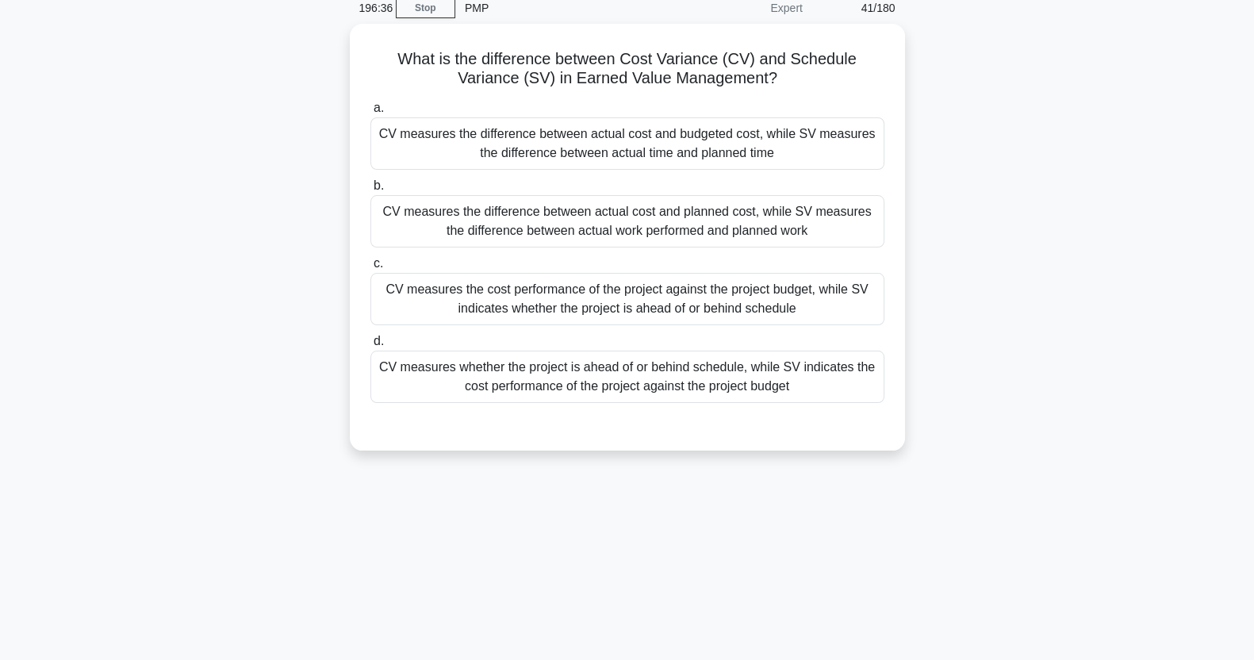
scroll to position [0, 0]
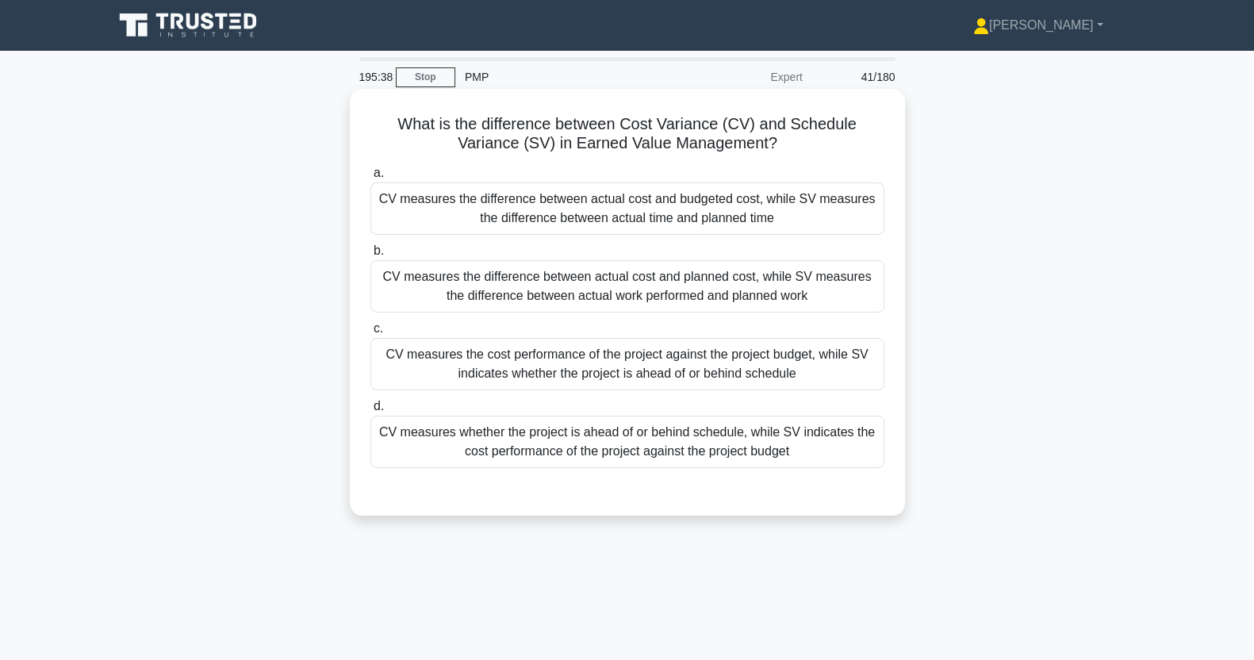
click at [607, 390] on div "CV measures the cost performance of the project against the project budget, whi…" at bounding box center [628, 364] width 514 height 52
click at [371, 334] on input "c. CV measures the cost performance of the project against the project budget, …" at bounding box center [371, 329] width 0 height 10
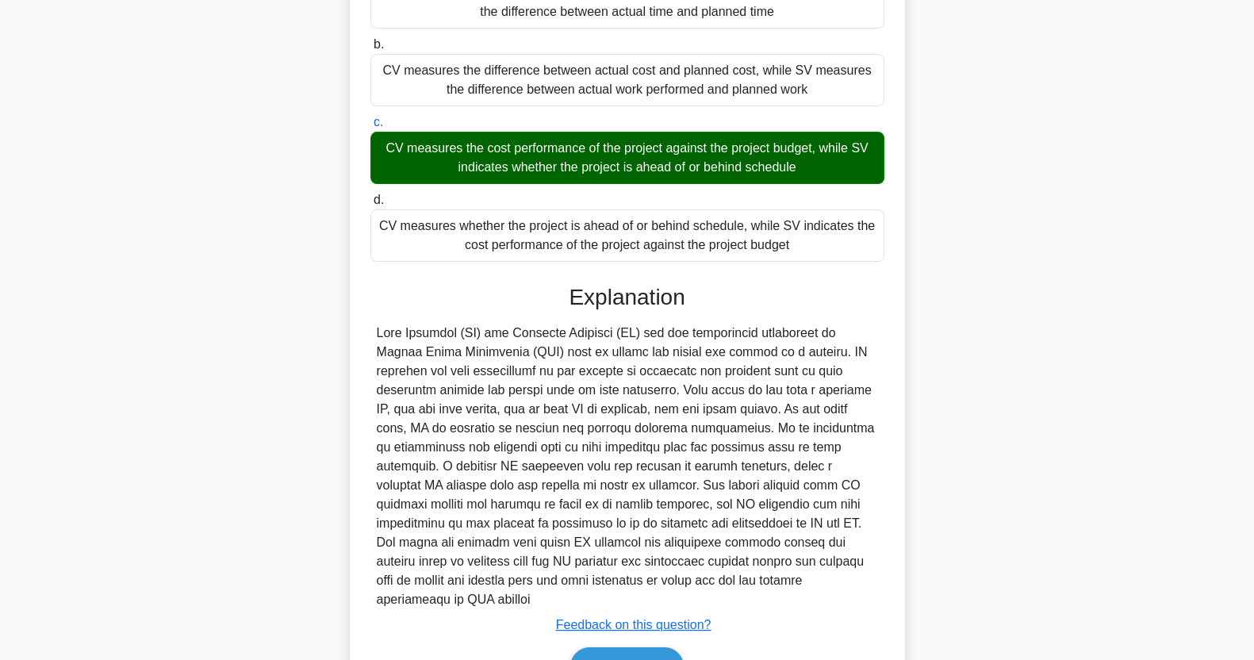
scroll to position [279, 0]
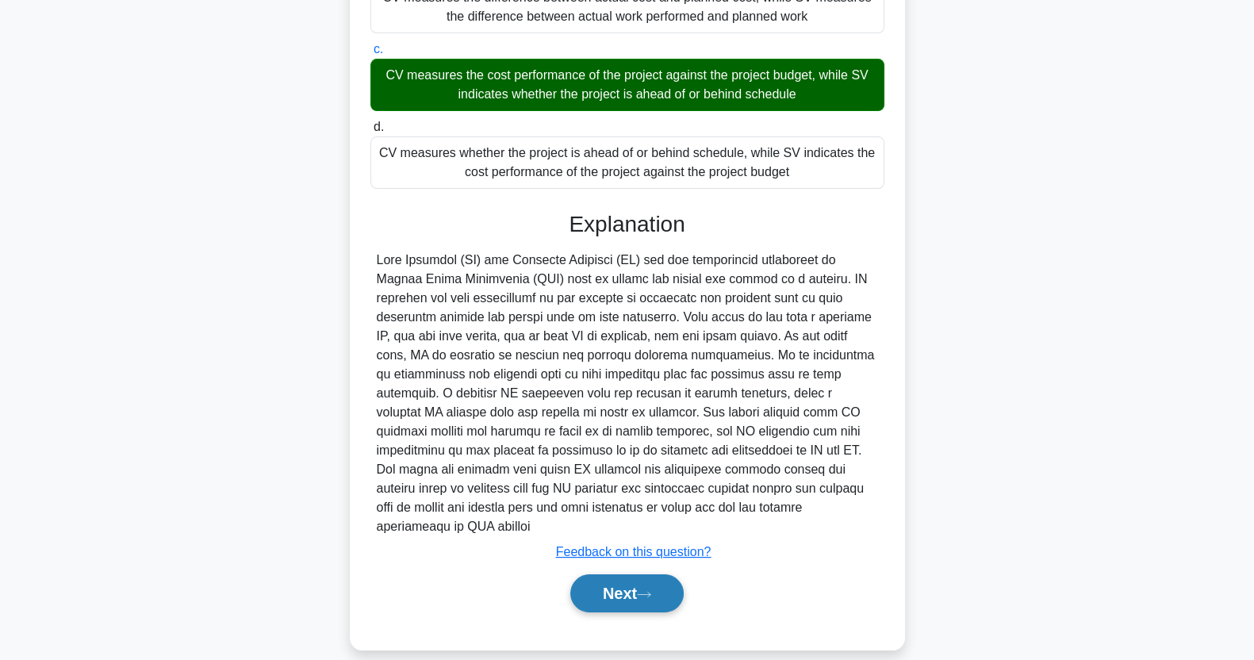
click at [627, 585] on button "Next" at bounding box center [626, 593] width 113 height 38
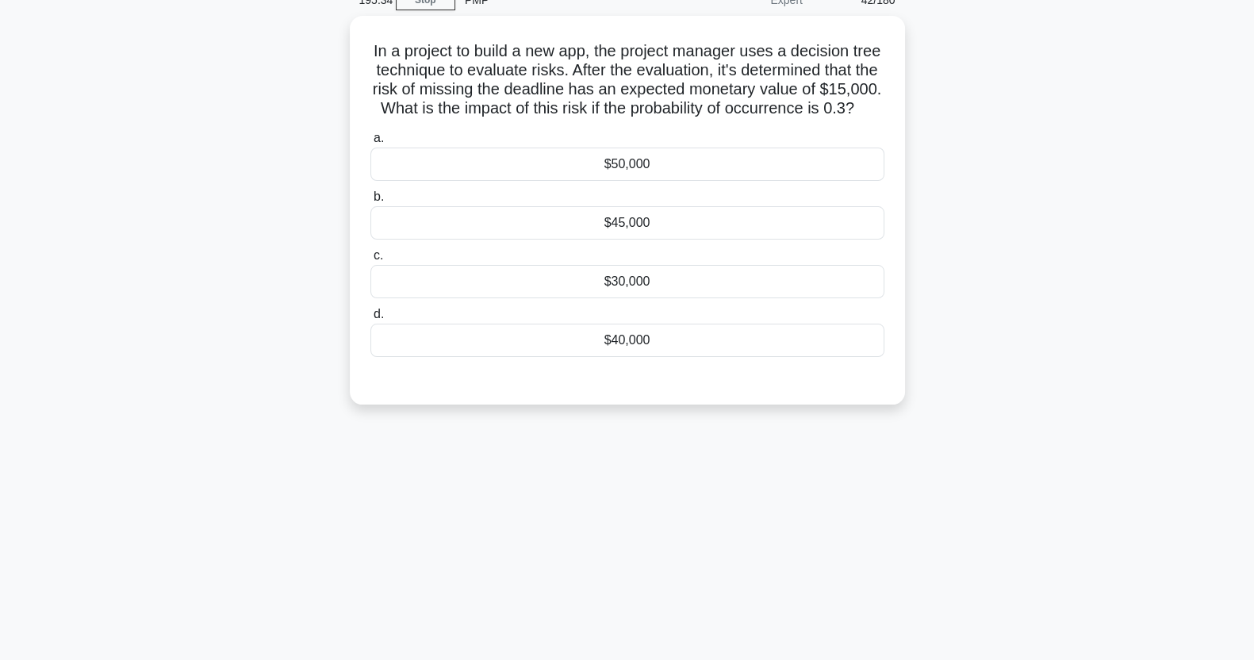
scroll to position [0, 0]
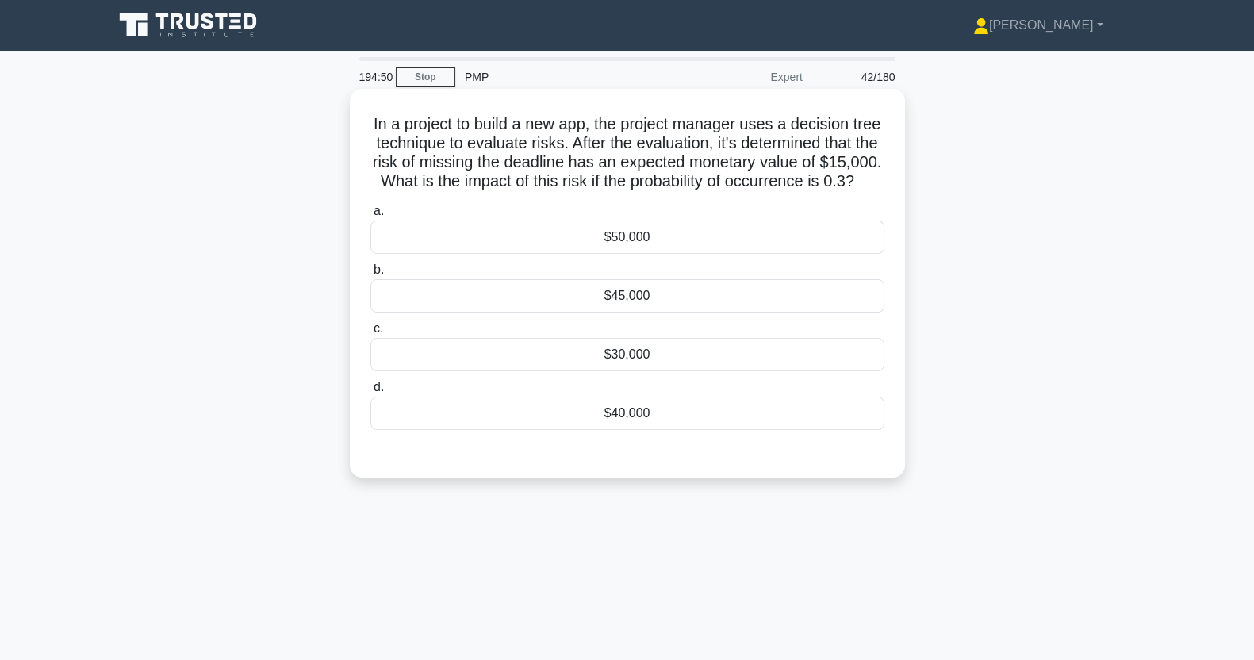
click at [778, 313] on div "$45,000" at bounding box center [628, 295] width 514 height 33
click at [371, 275] on input "b. $45,000" at bounding box center [371, 270] width 0 height 10
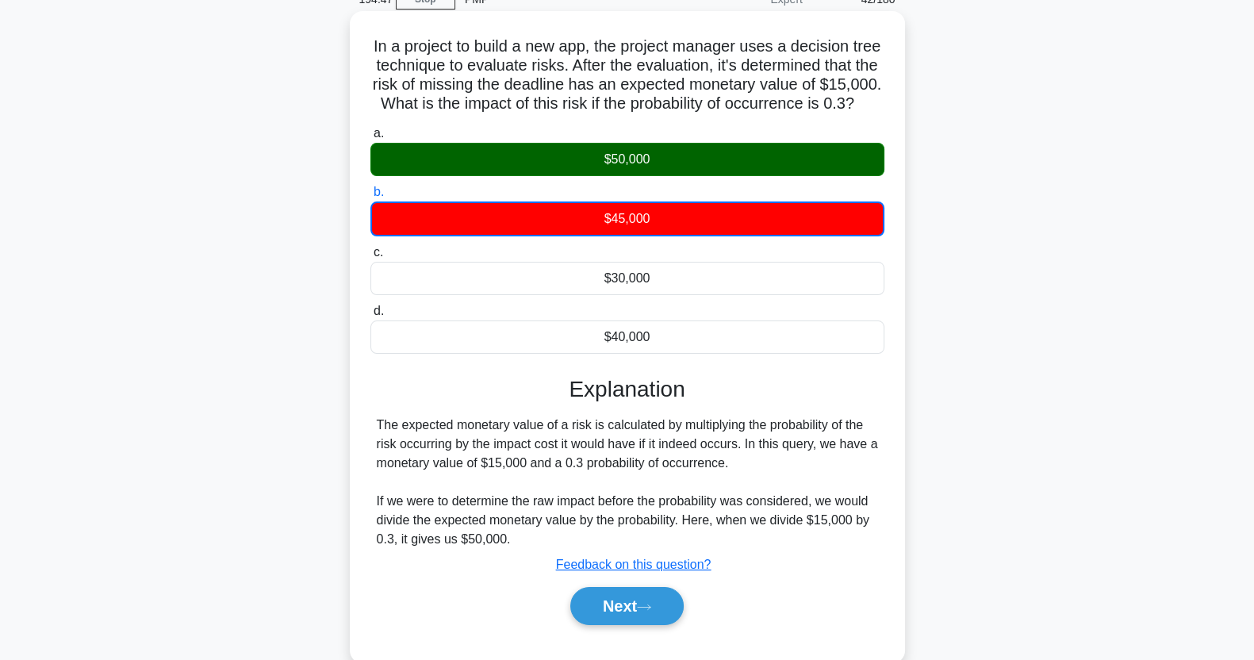
scroll to position [198, 0]
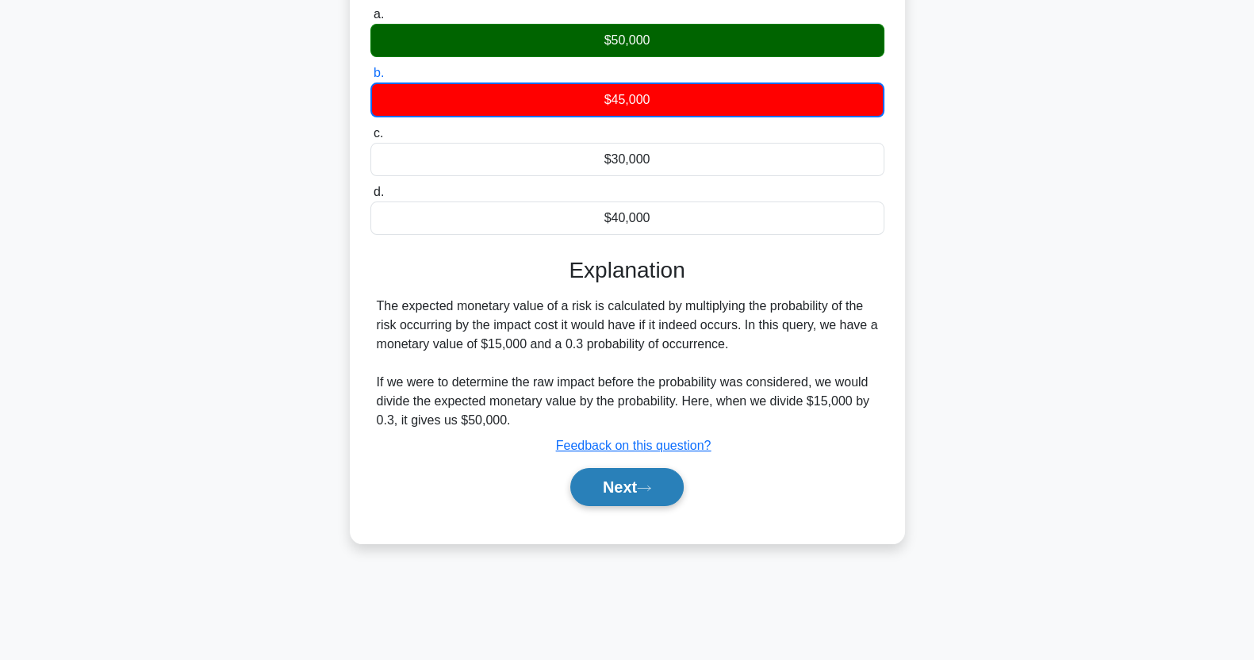
click at [639, 506] on button "Next" at bounding box center [626, 487] width 113 height 38
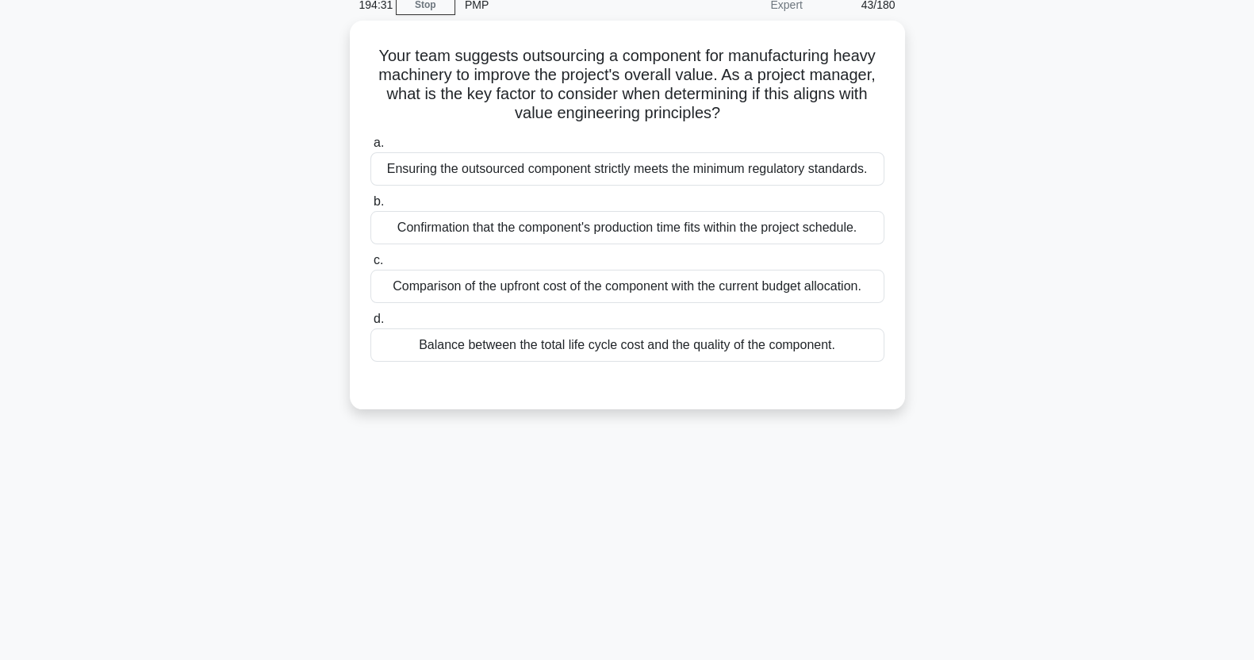
scroll to position [0, 0]
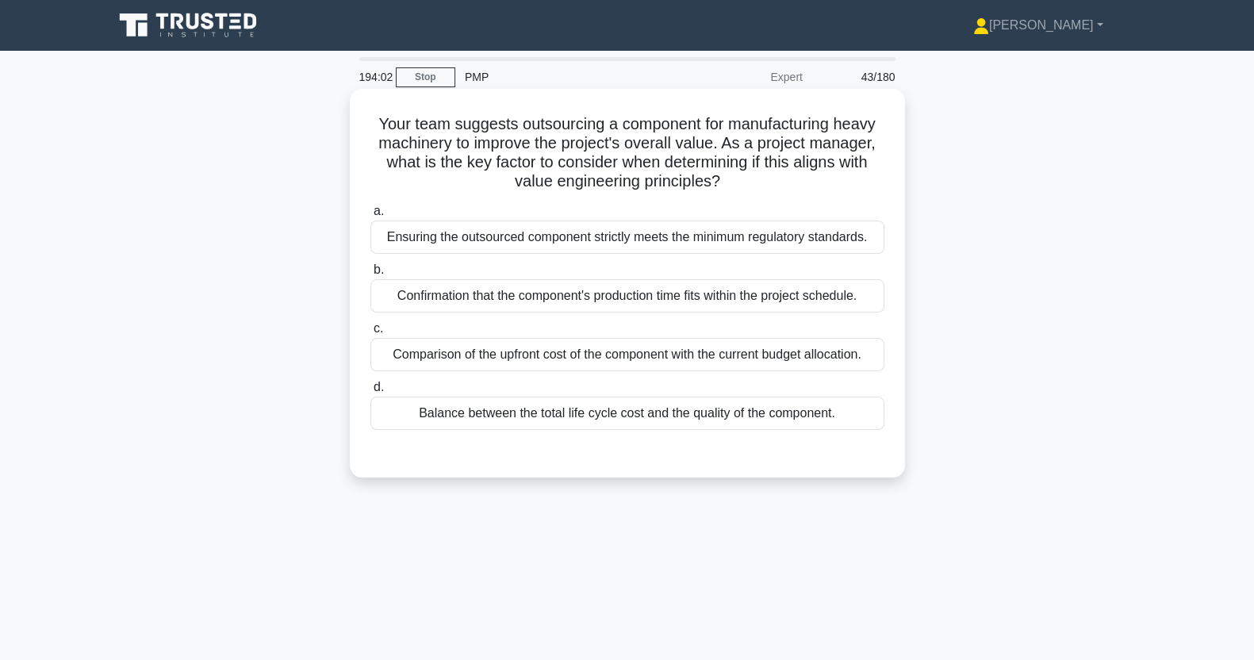
click at [836, 244] on div "Ensuring the outsourced component strictly meets the minimum regulatory standar…" at bounding box center [628, 237] width 514 height 33
click at [371, 217] on input "a. Ensuring the outsourced component strictly meets the minimum regulatory stan…" at bounding box center [371, 211] width 0 height 10
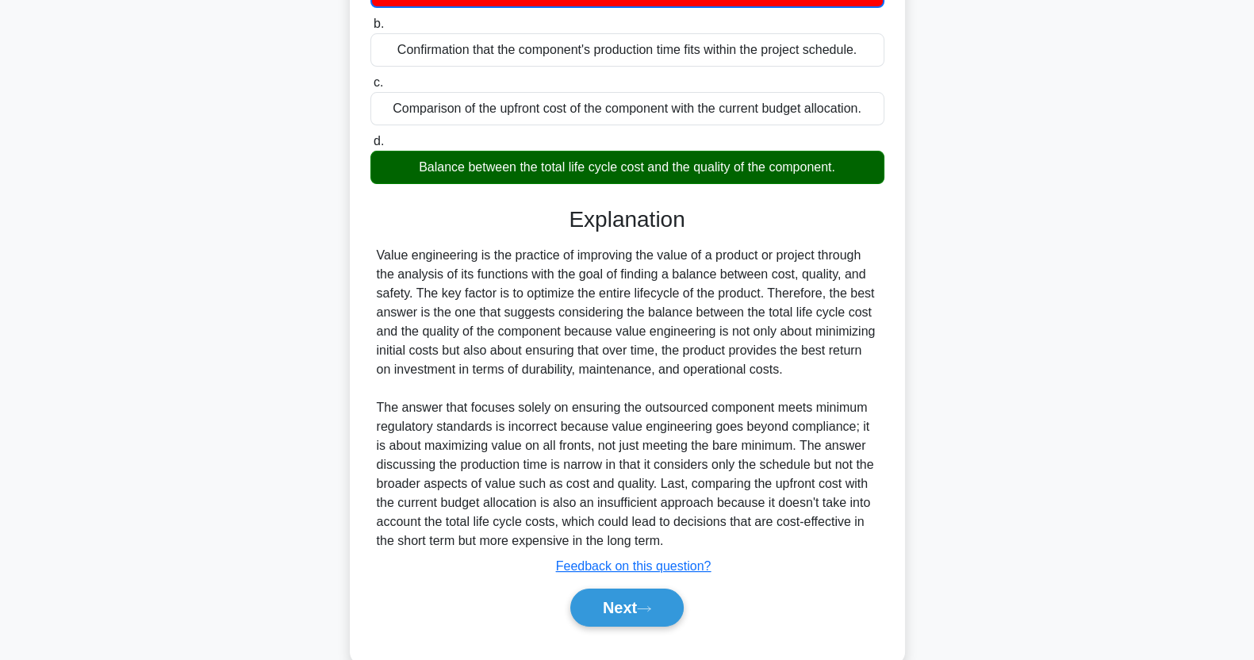
scroll to position [281, 0]
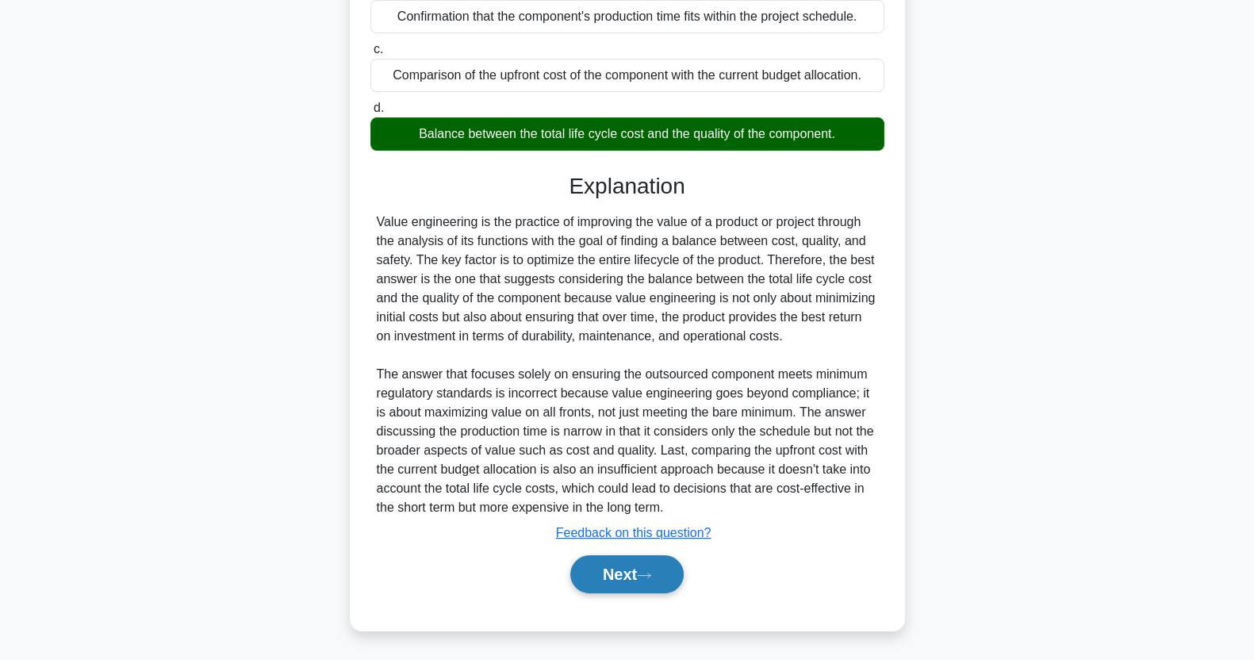
click at [646, 577] on icon at bounding box center [644, 575] width 14 height 9
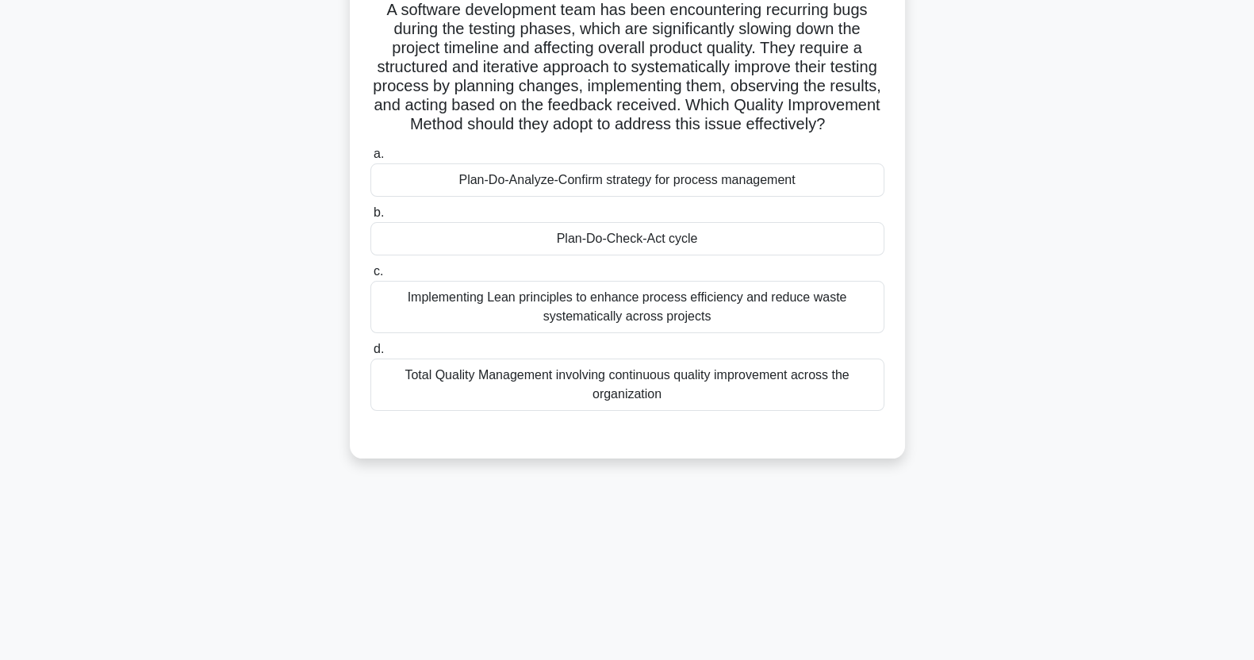
scroll to position [122, 0]
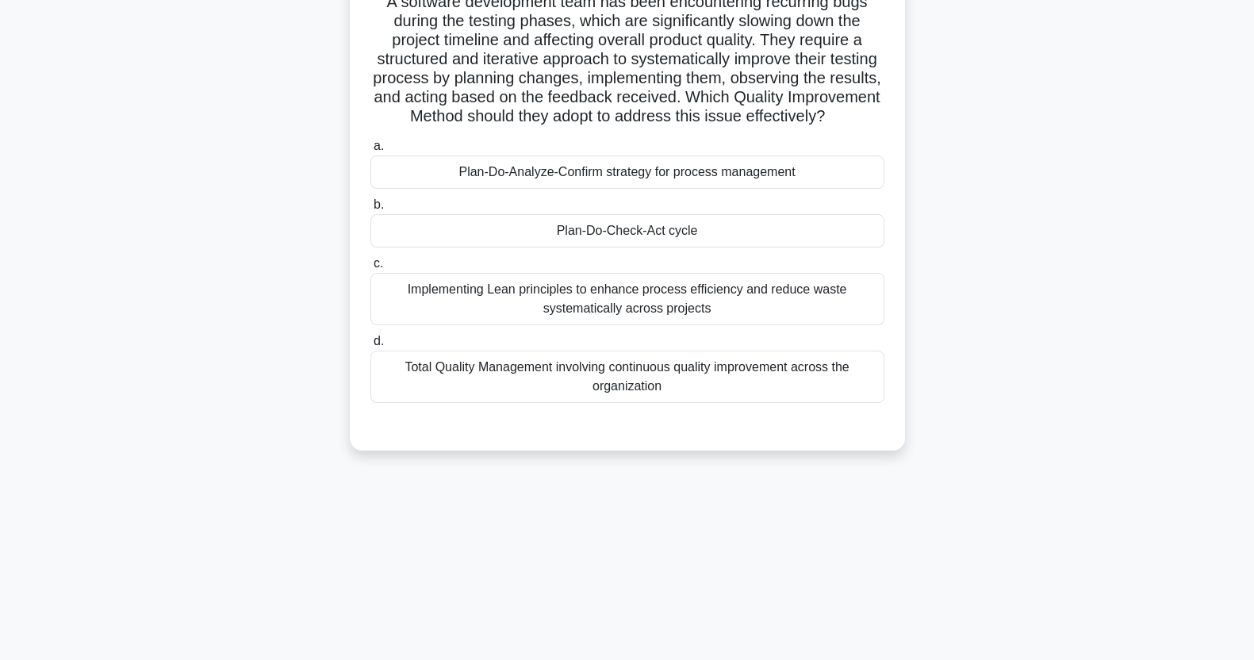
click at [816, 248] on div "Plan-Do-Check-Act cycle" at bounding box center [628, 230] width 514 height 33
click at [371, 210] on input "b. Plan-Do-Check-Act cycle" at bounding box center [371, 205] width 0 height 10
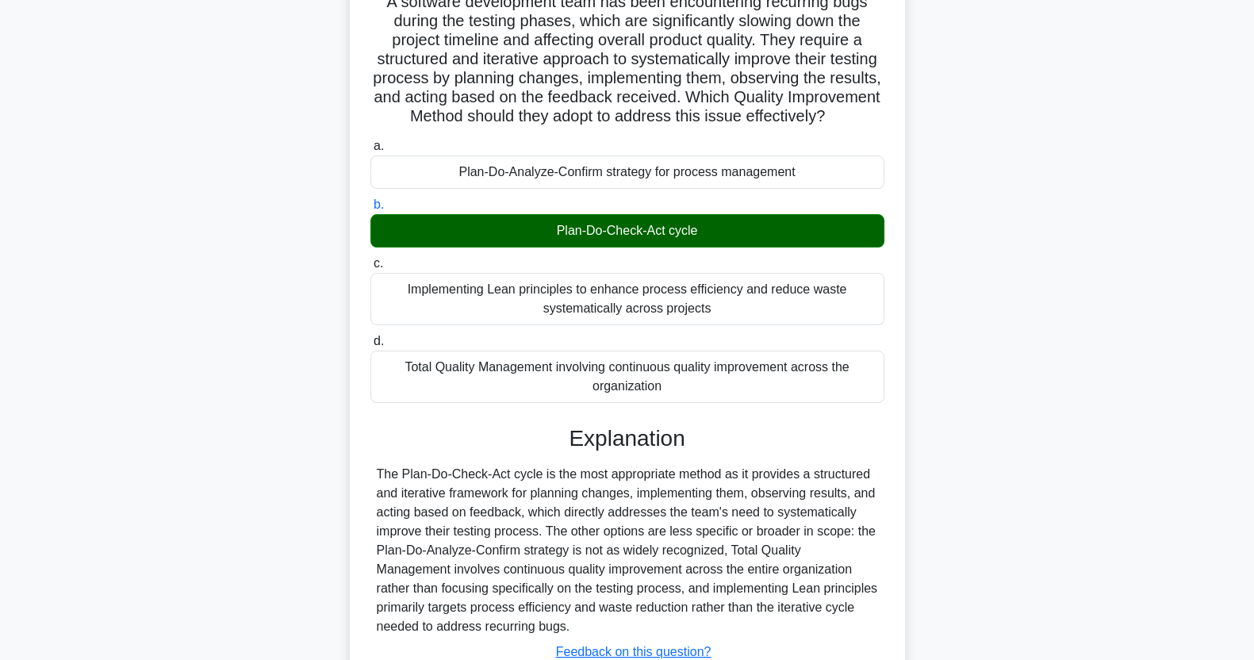
scroll to position [260, 0]
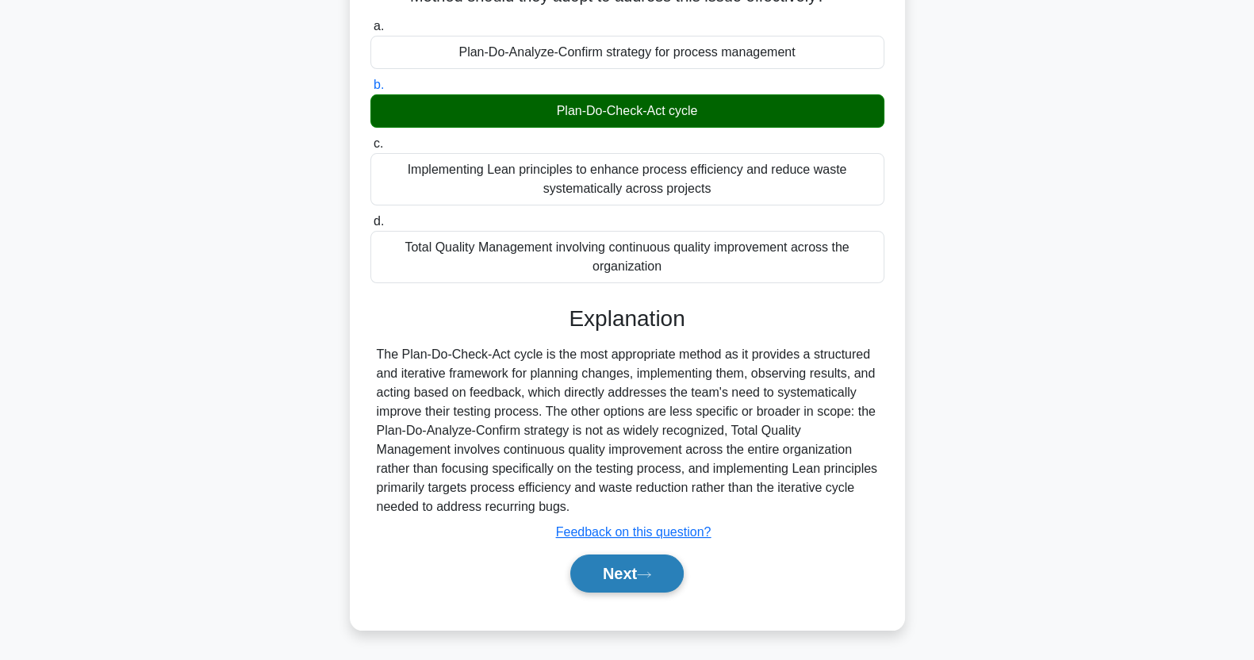
click at [643, 566] on button "Next" at bounding box center [626, 574] width 113 height 38
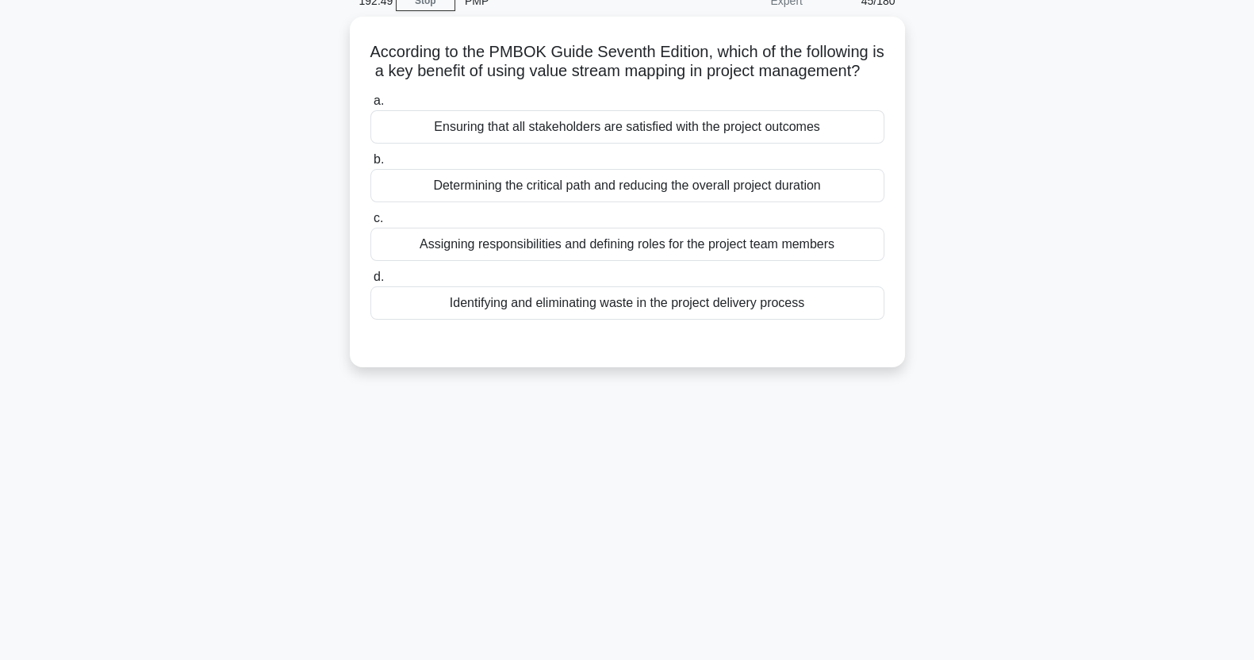
scroll to position [0, 0]
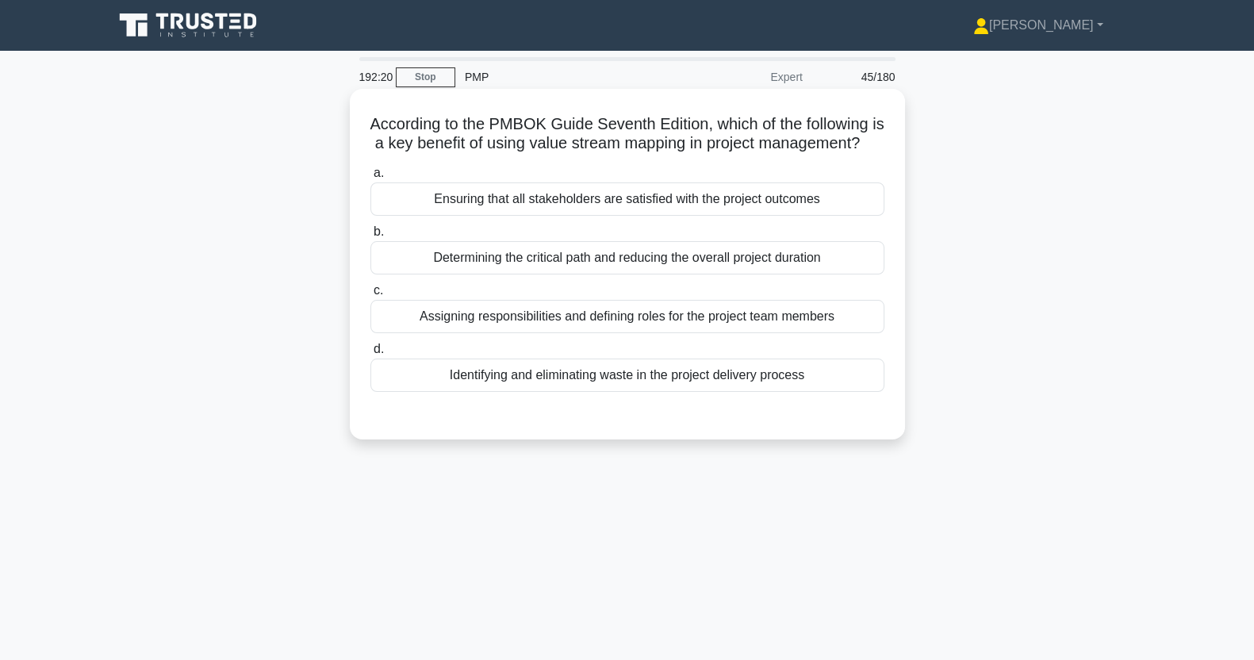
click at [825, 216] on div "Ensuring that all stakeholders are satisfied with the project outcomes" at bounding box center [628, 198] width 514 height 33
click at [371, 179] on input "a. Ensuring that all stakeholders are satisfied with the project outcomes" at bounding box center [371, 173] width 0 height 10
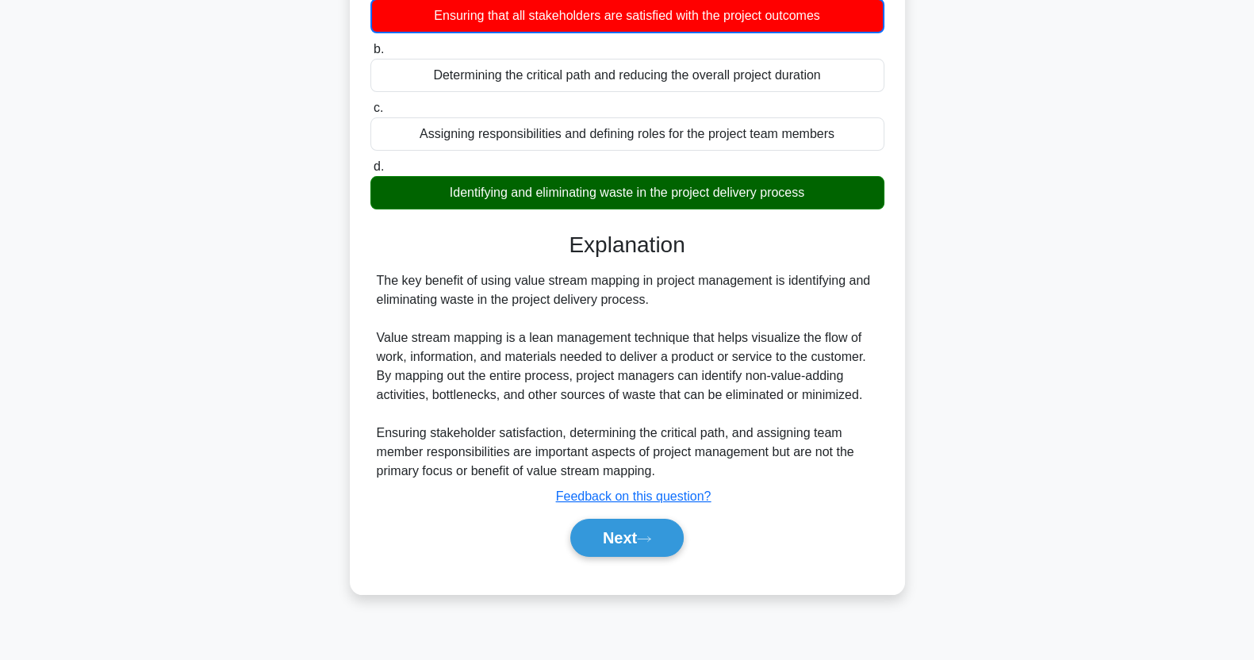
scroll to position [198, 0]
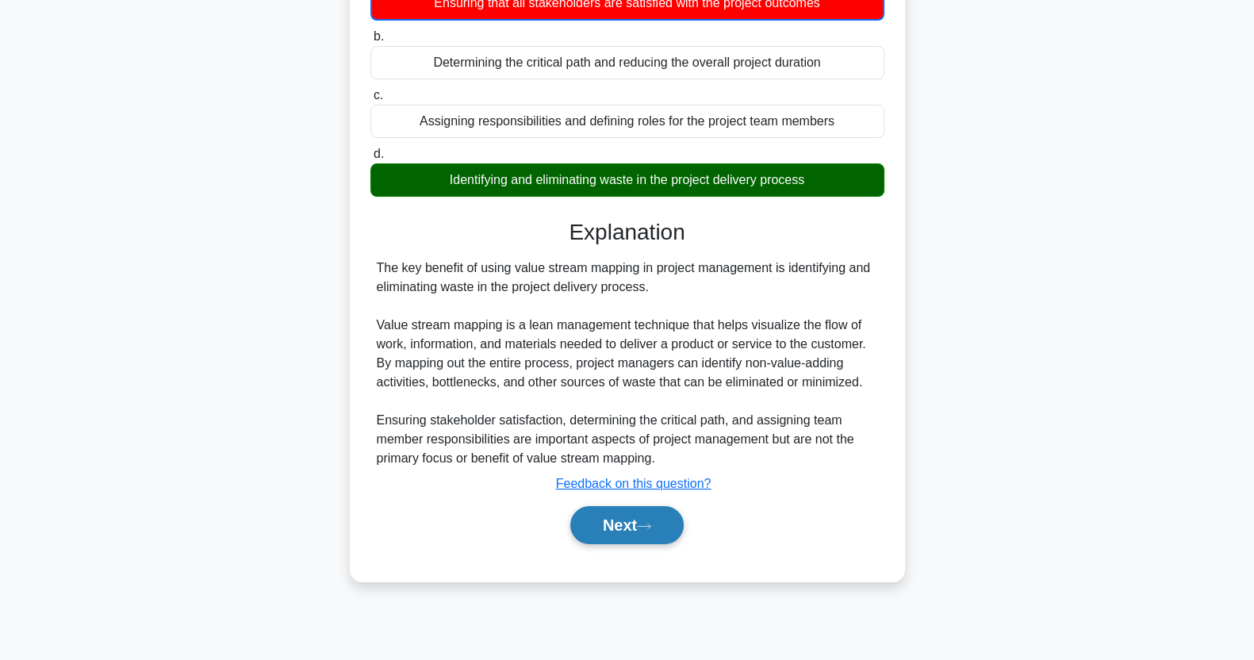
click at [643, 543] on button "Next" at bounding box center [626, 525] width 113 height 38
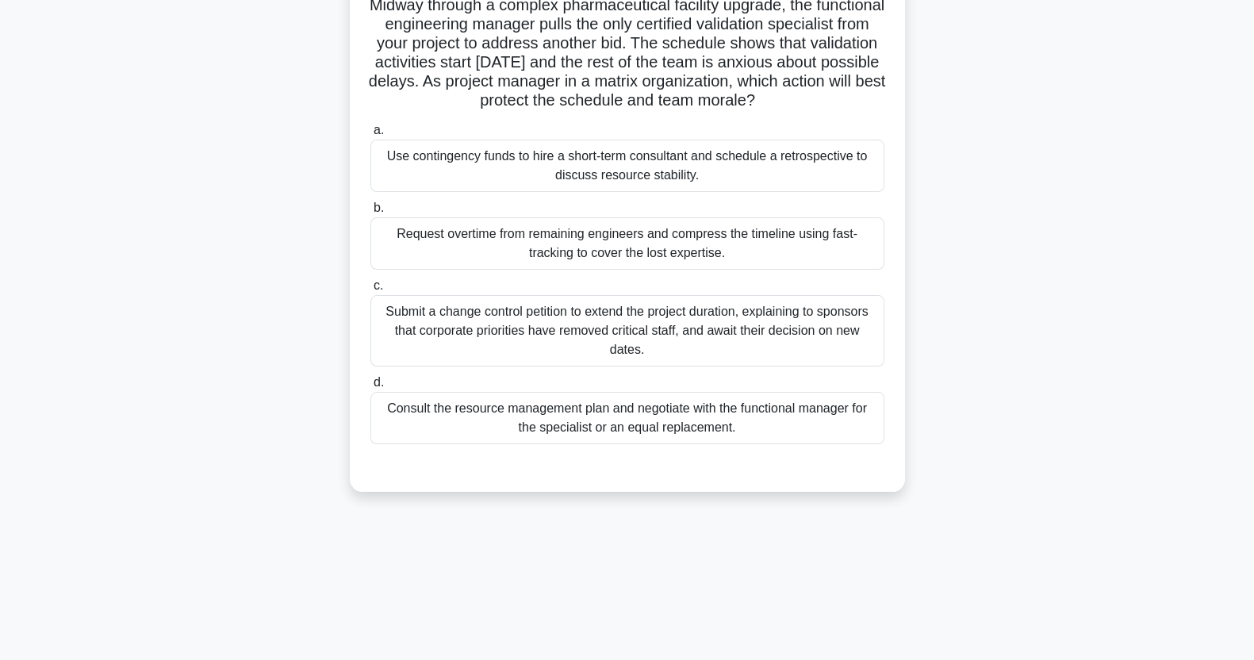
scroll to position [128, 0]
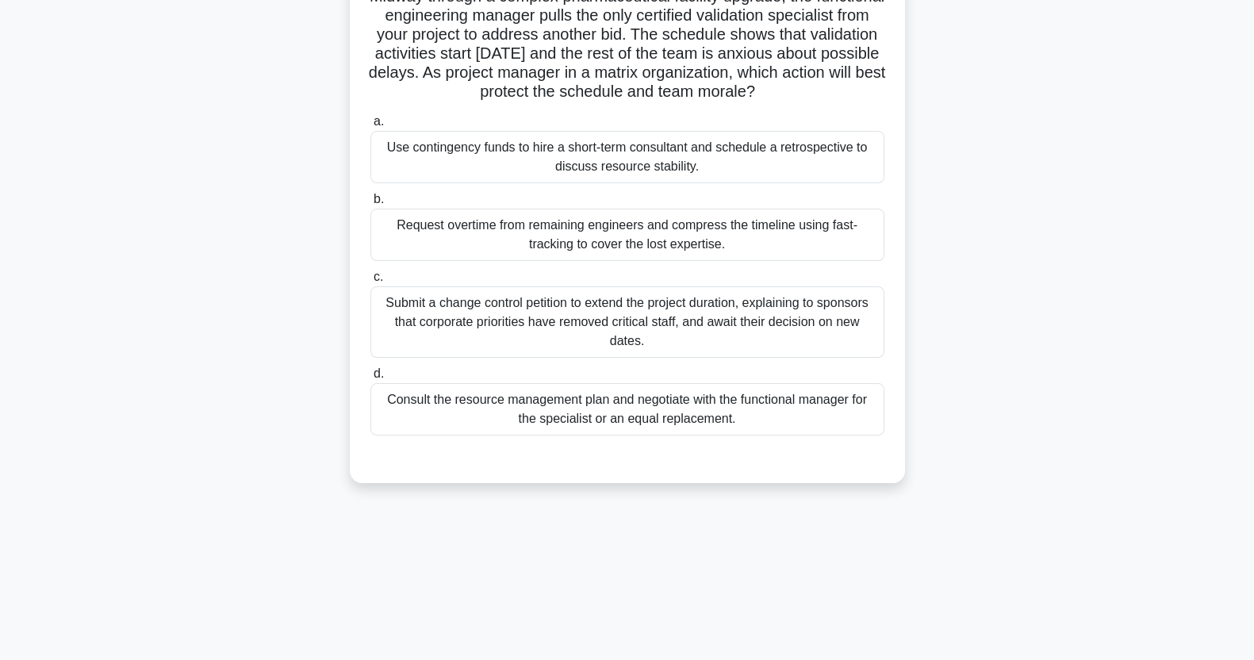
click at [691, 436] on div "Consult the resource management plan and negotiate with the functional manager …" at bounding box center [628, 409] width 514 height 52
click at [371, 379] on input "d. Consult the resource management plan and negotiate with the functional manag…" at bounding box center [371, 374] width 0 height 10
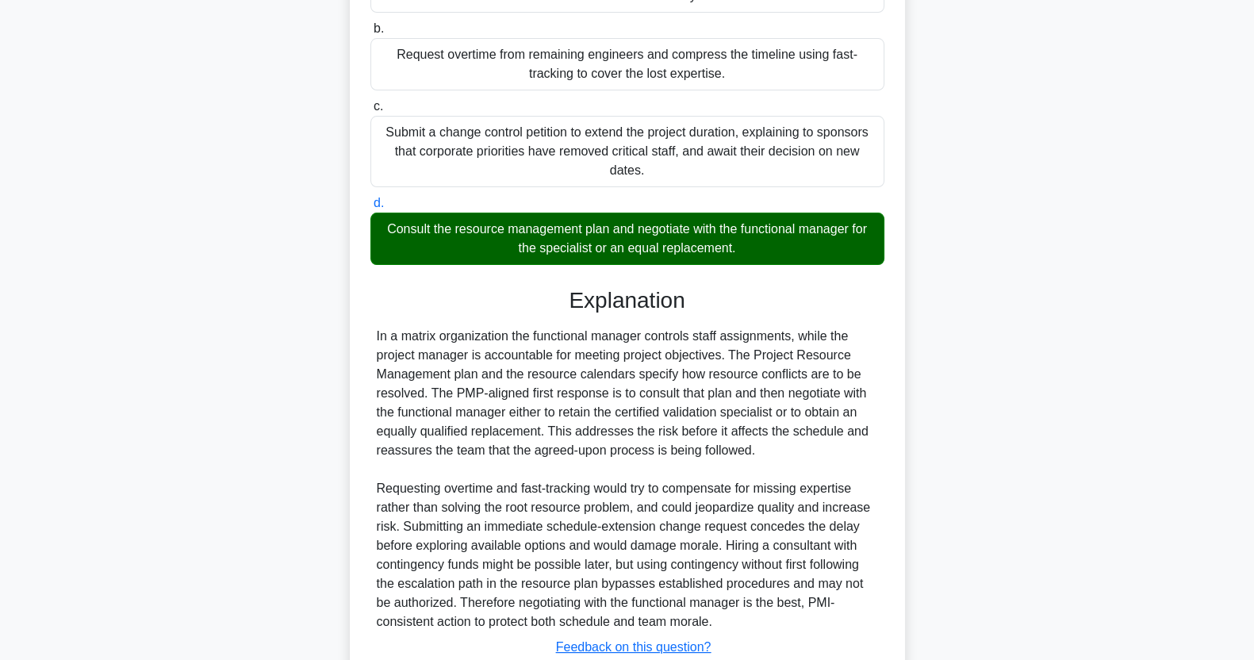
scroll to position [432, 0]
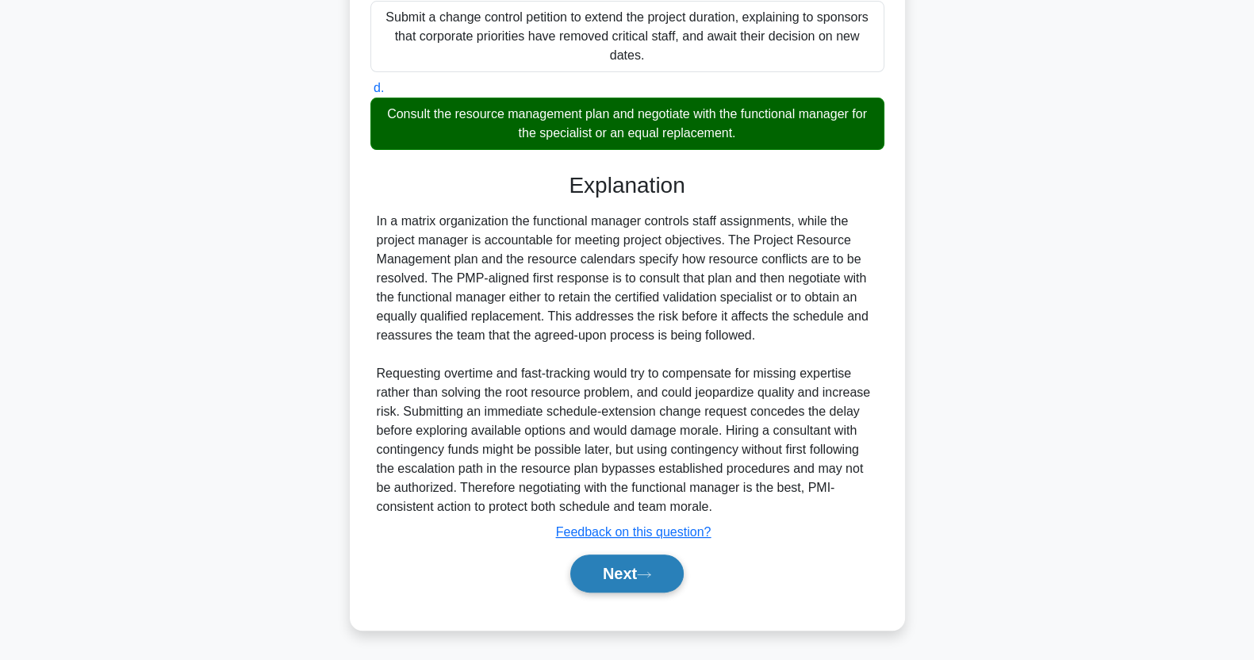
click at [623, 576] on button "Next" at bounding box center [626, 574] width 113 height 38
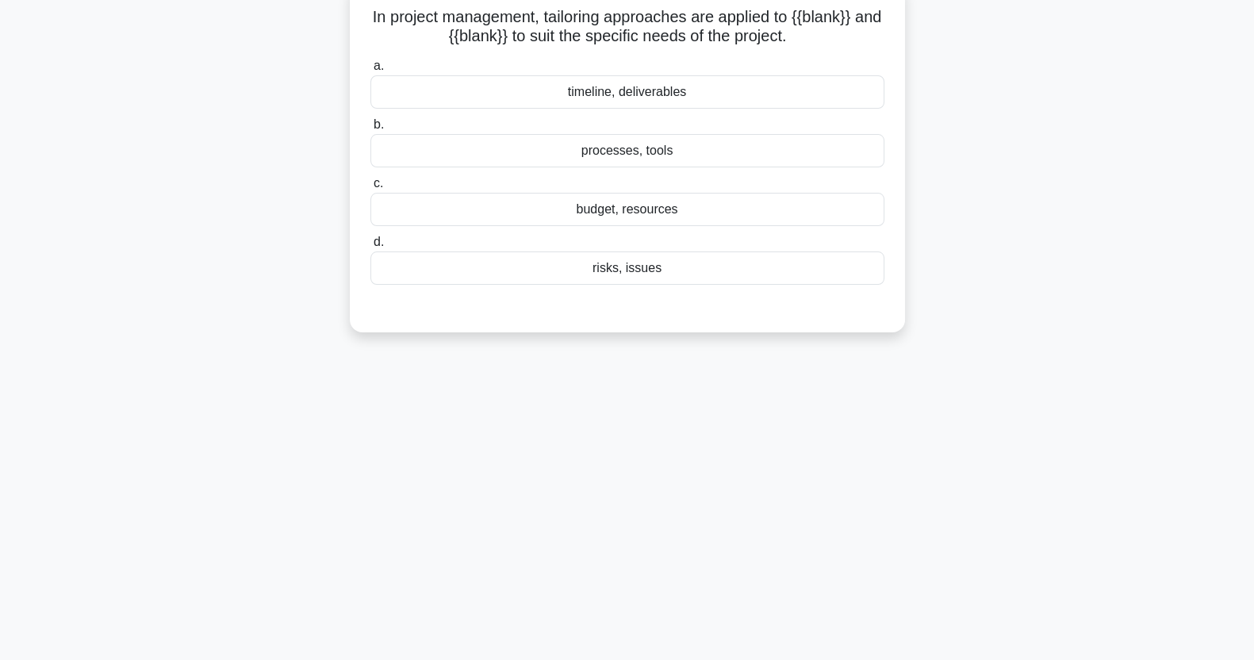
scroll to position [0, 0]
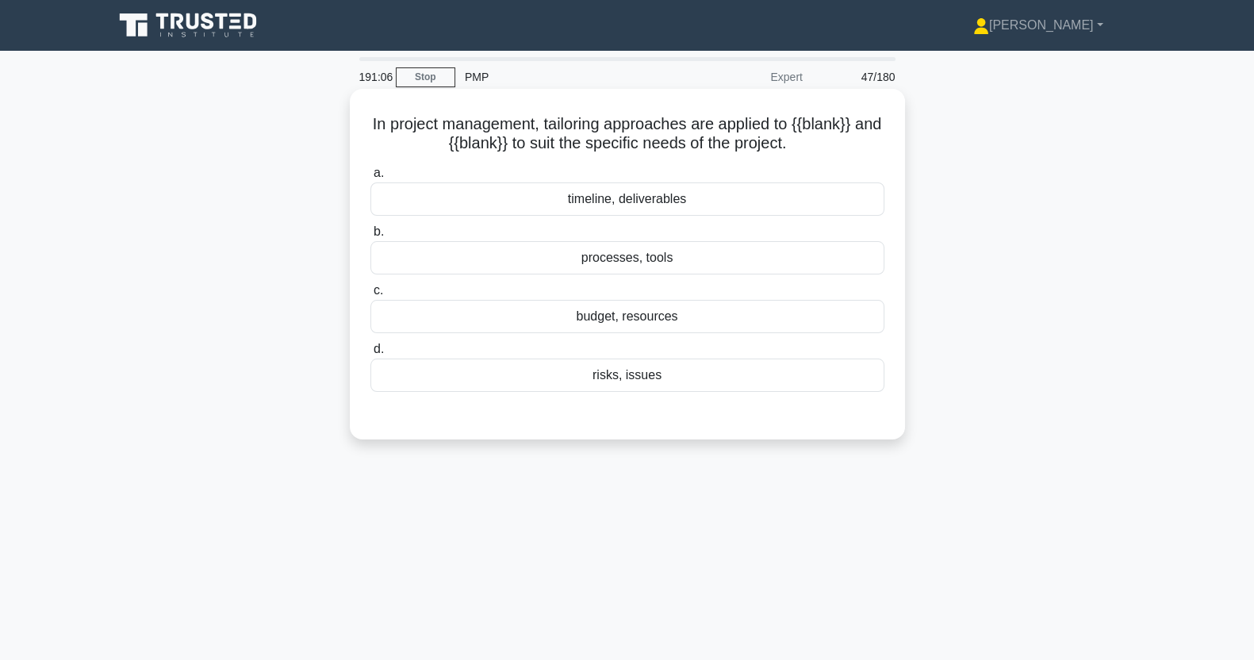
click at [821, 309] on div "budget, resources" at bounding box center [628, 316] width 514 height 33
click at [371, 296] on input "c. budget, resources" at bounding box center [371, 291] width 0 height 10
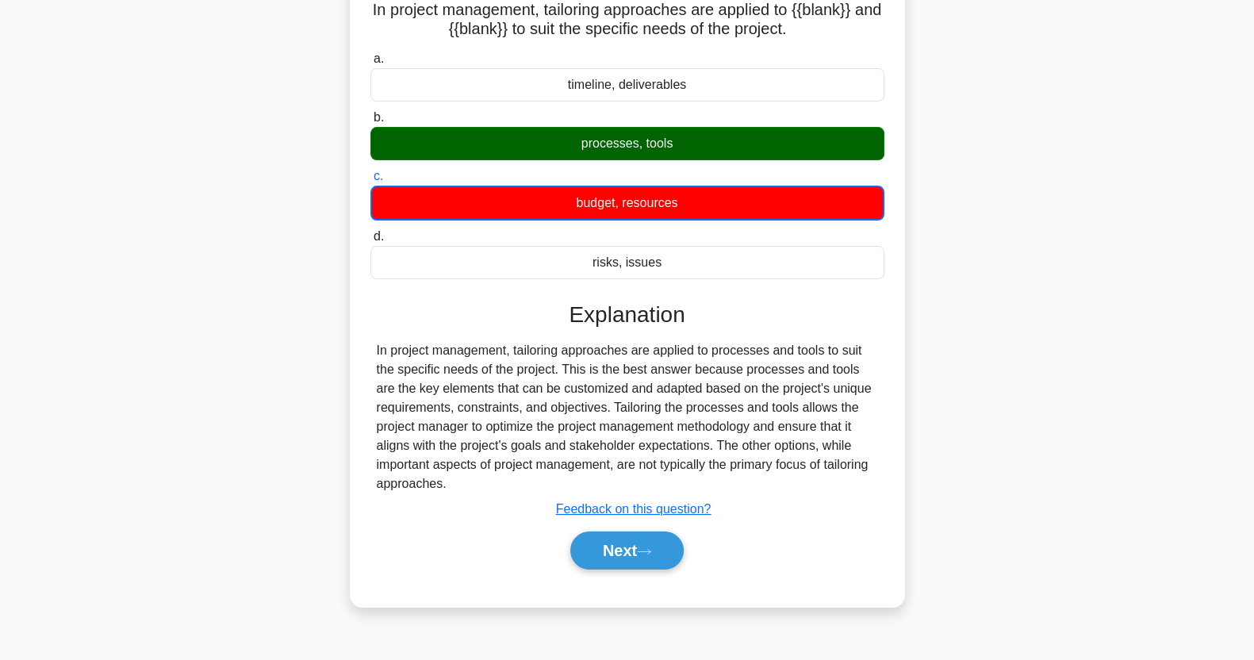
scroll to position [198, 0]
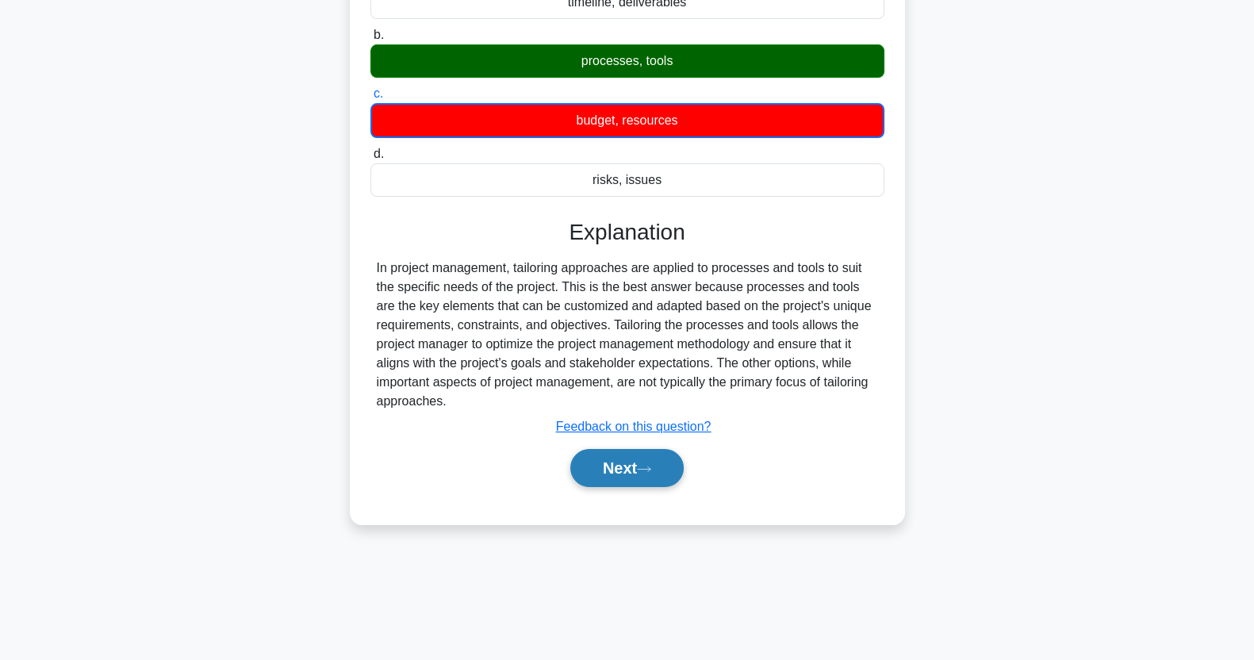
click at [629, 472] on button "Next" at bounding box center [626, 468] width 113 height 38
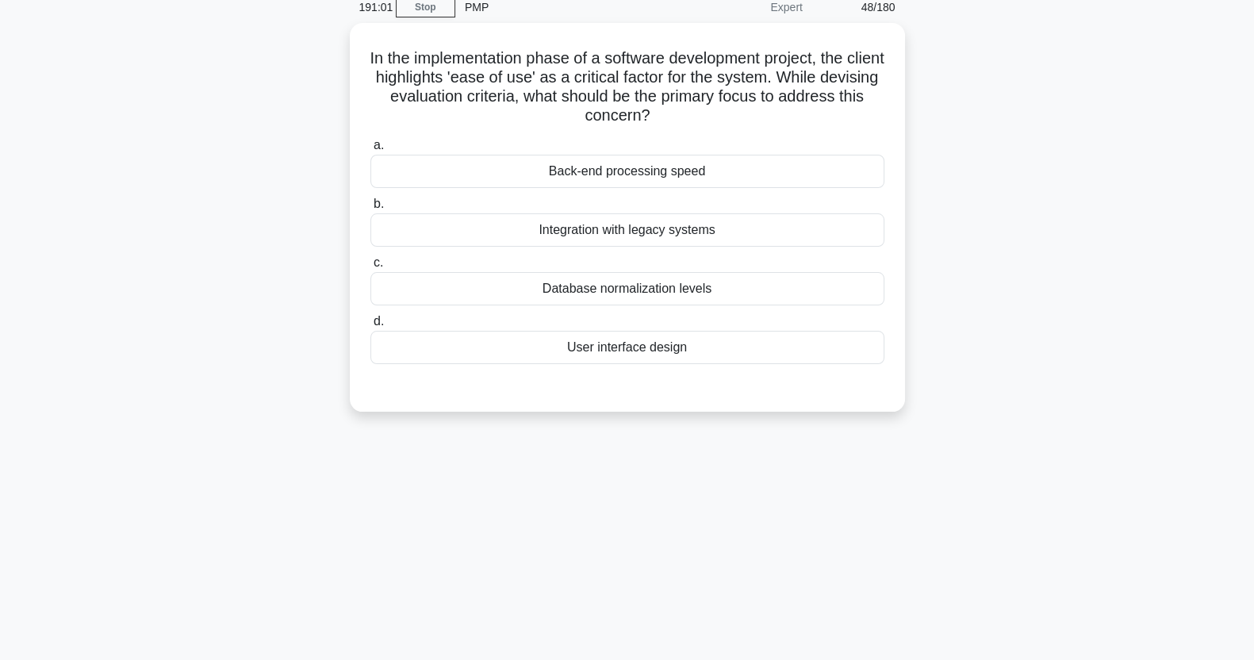
scroll to position [0, 0]
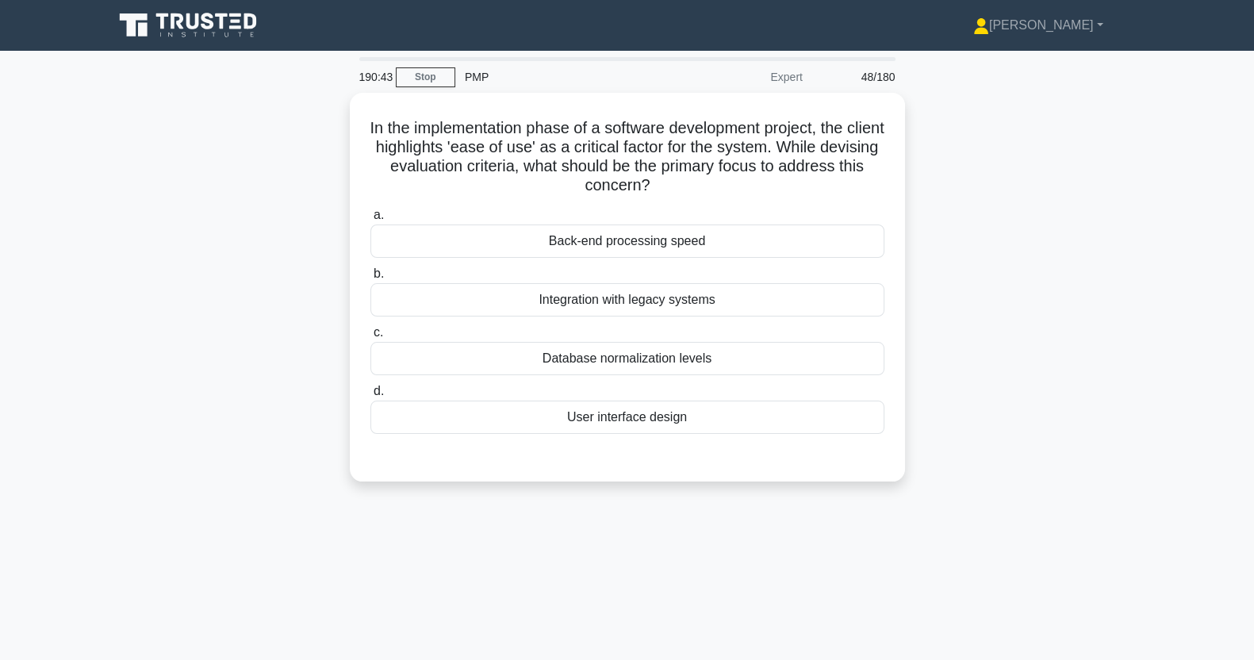
click at [687, 415] on div "User interface design" at bounding box center [628, 417] width 514 height 33
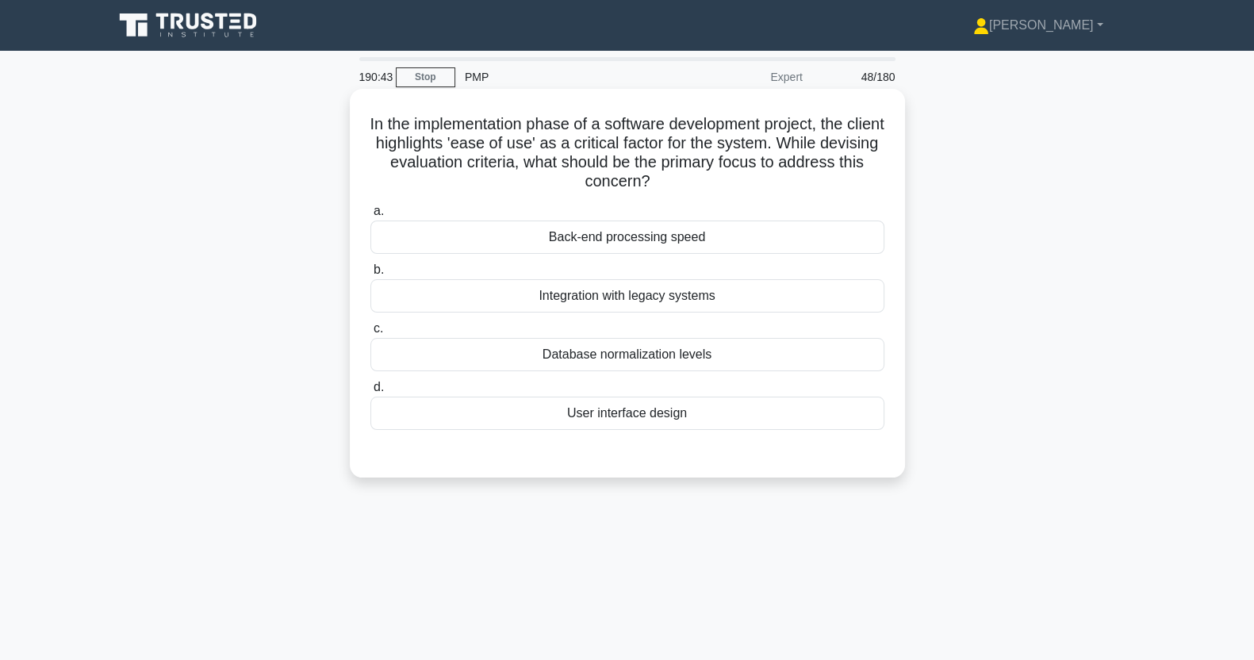
click at [371, 393] on input "d. User interface design" at bounding box center [371, 387] width 0 height 10
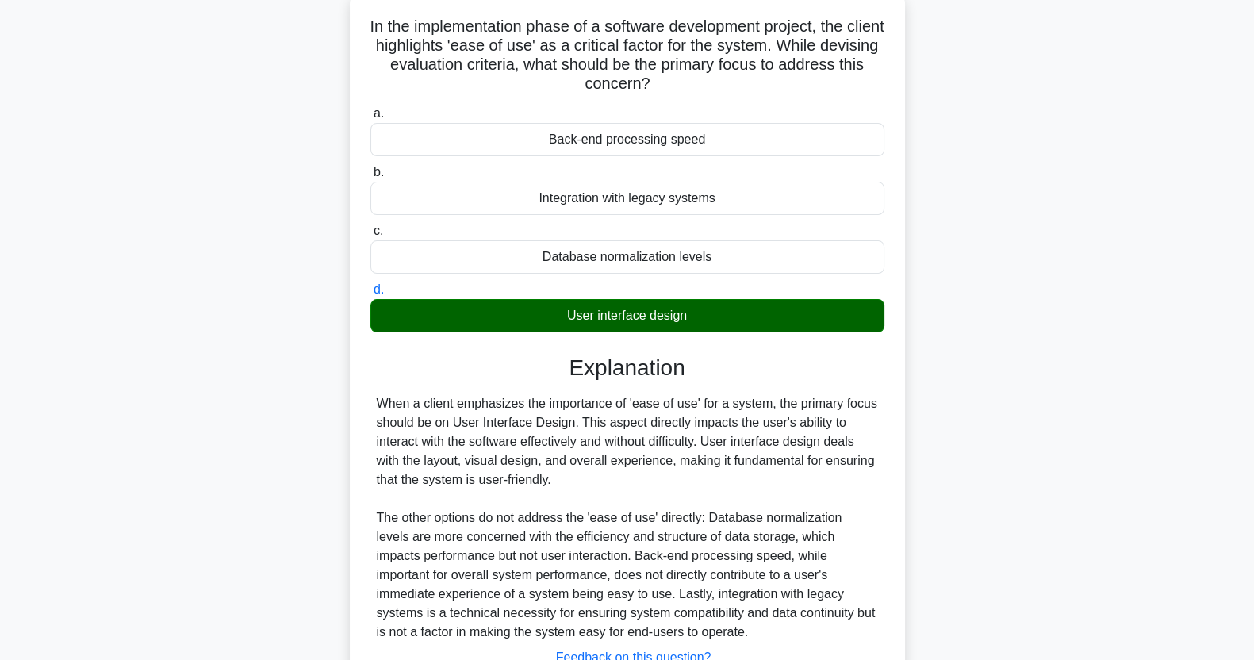
scroll to position [222, 0]
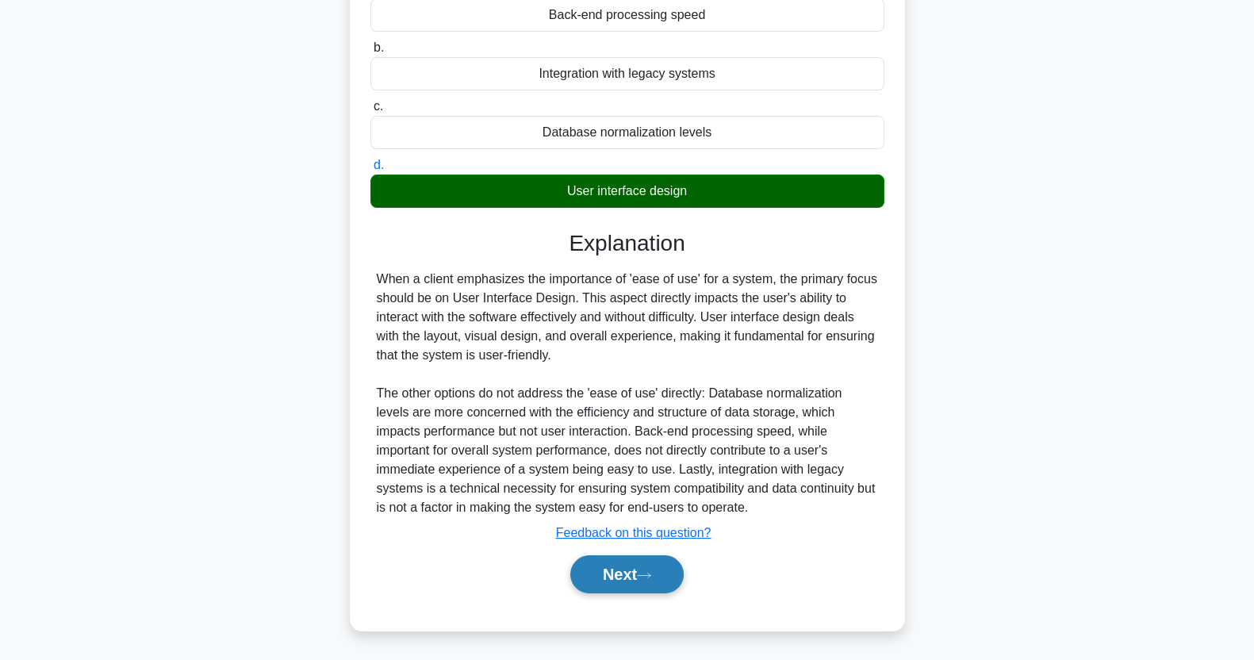
click at [625, 581] on button "Next" at bounding box center [626, 574] width 113 height 38
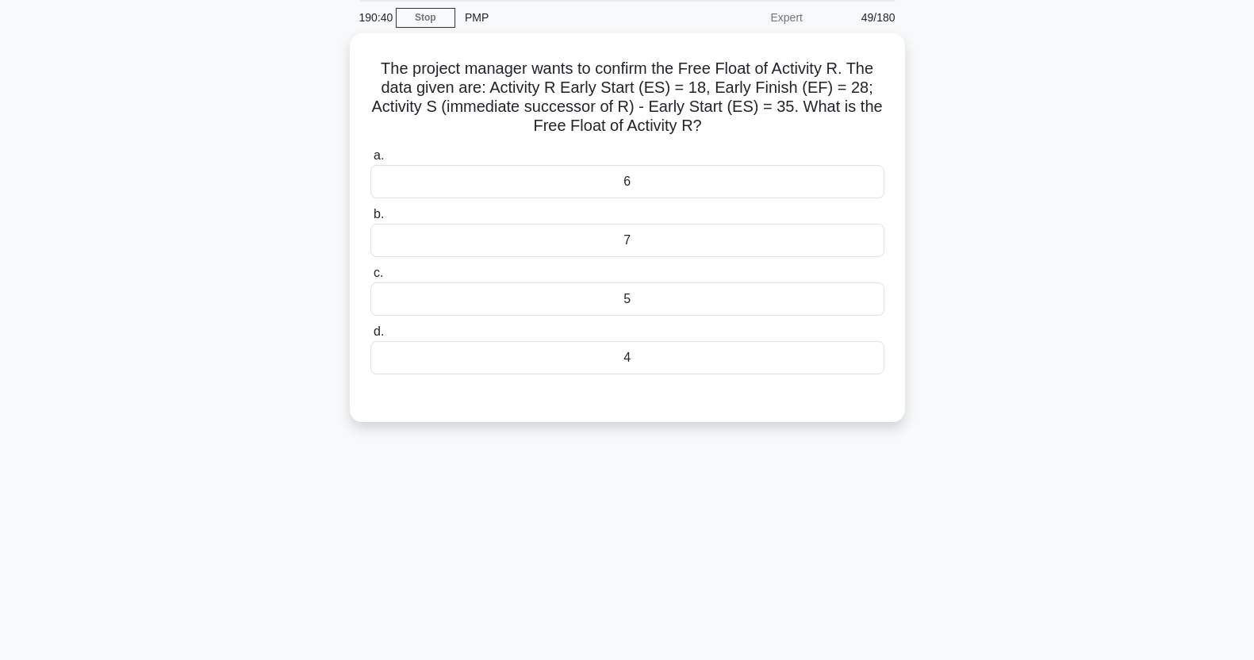
scroll to position [0, 0]
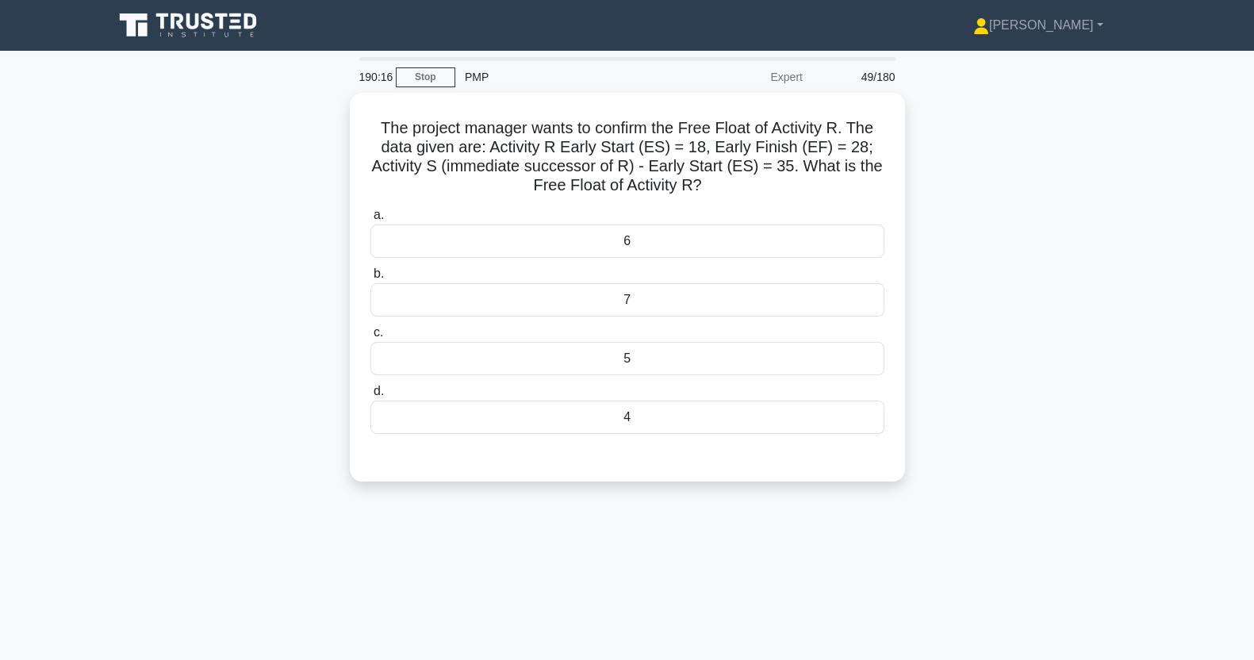
click at [750, 294] on div "7" at bounding box center [628, 299] width 514 height 33
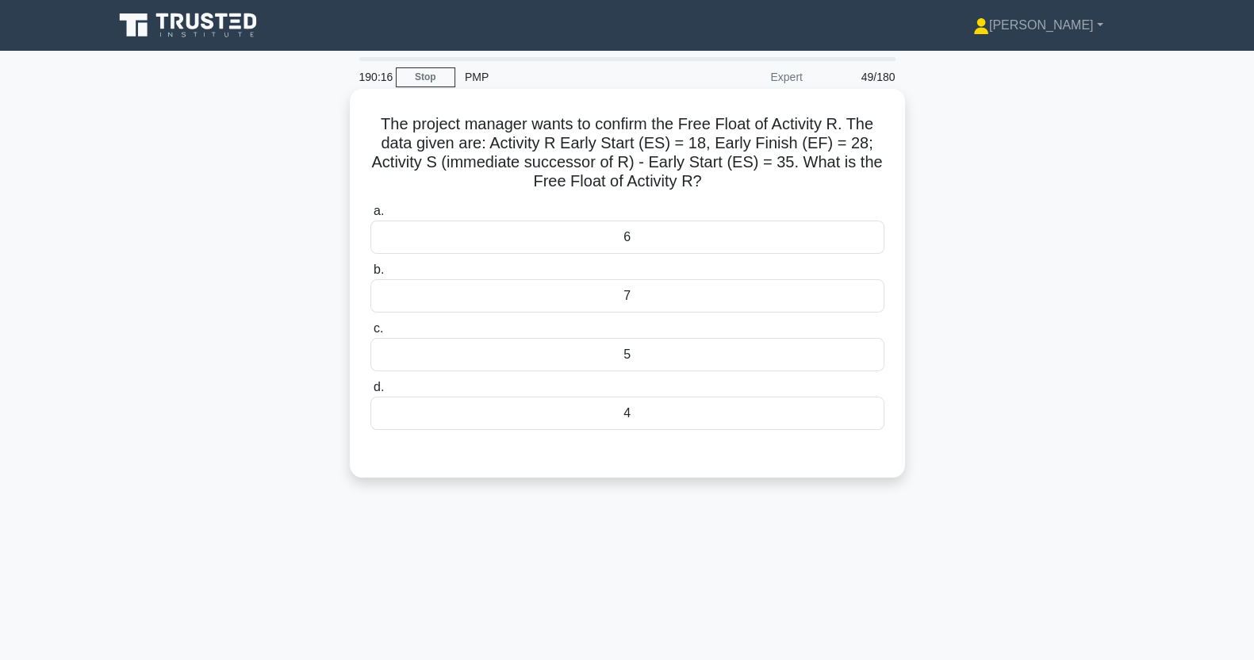
click at [371, 275] on input "b. 7" at bounding box center [371, 270] width 0 height 10
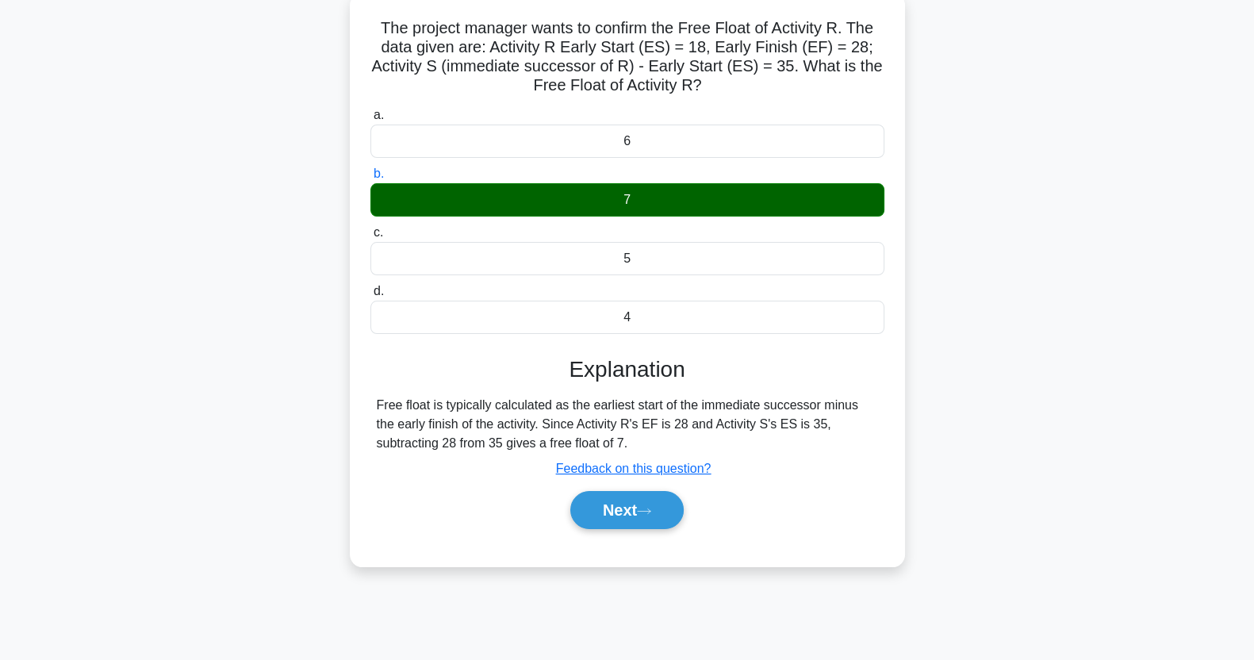
scroll to position [198, 0]
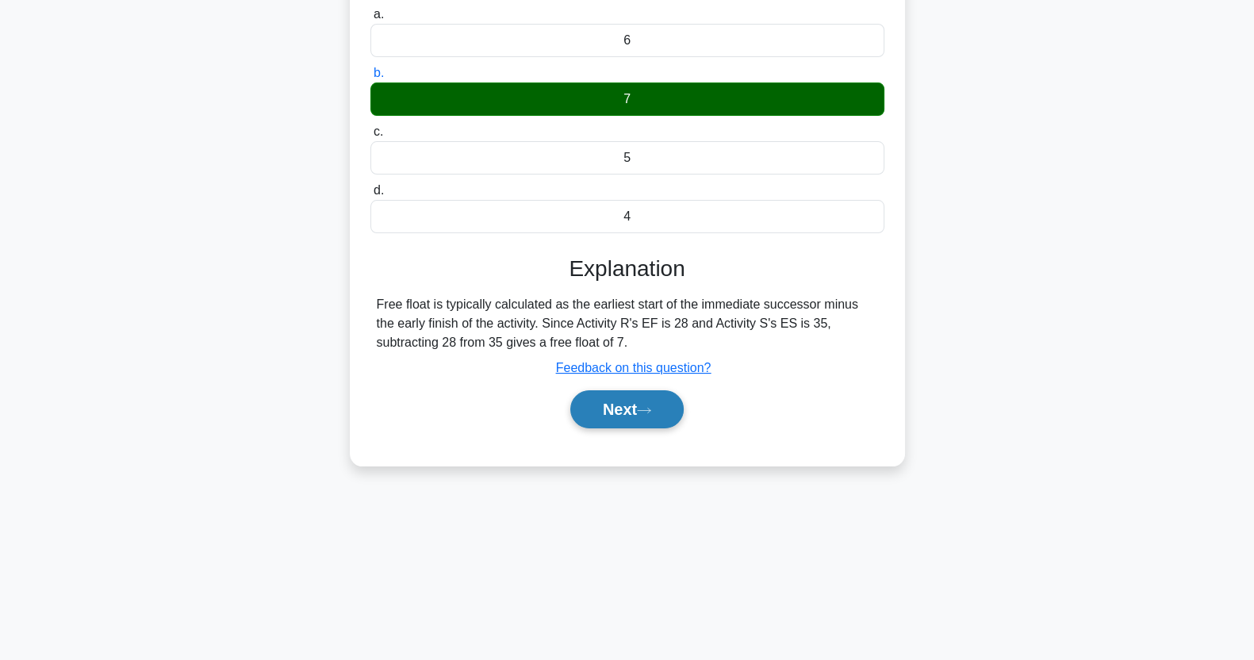
click at [645, 395] on button "Next" at bounding box center [626, 409] width 113 height 38
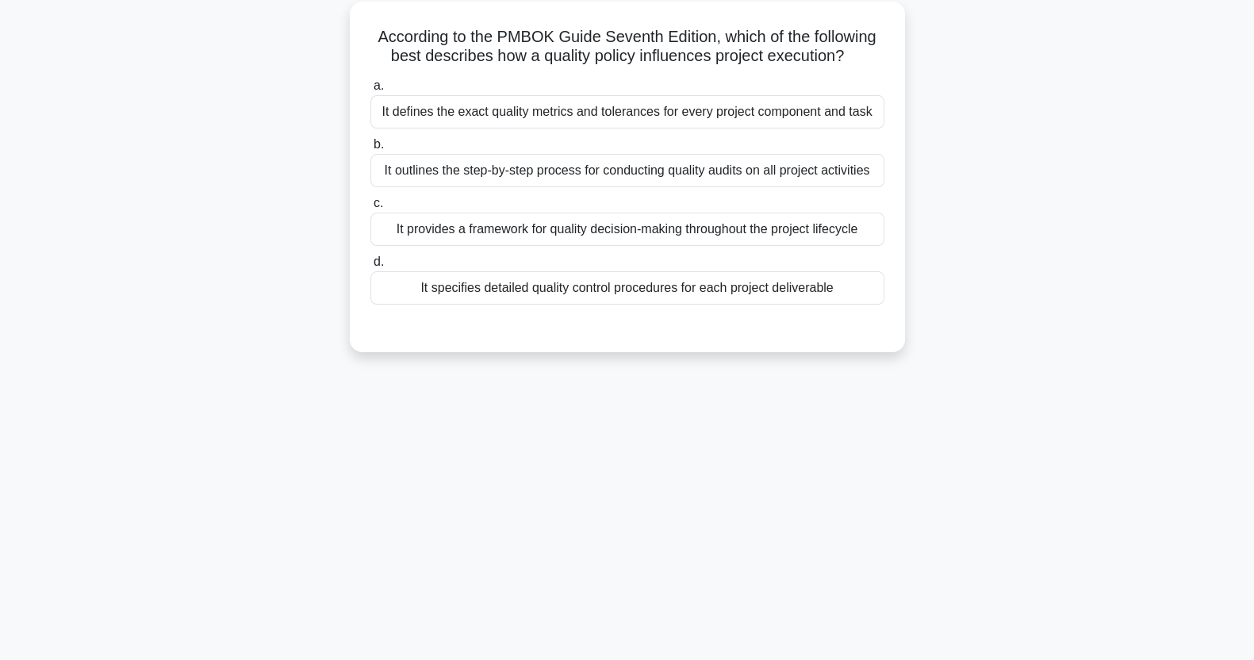
scroll to position [0, 0]
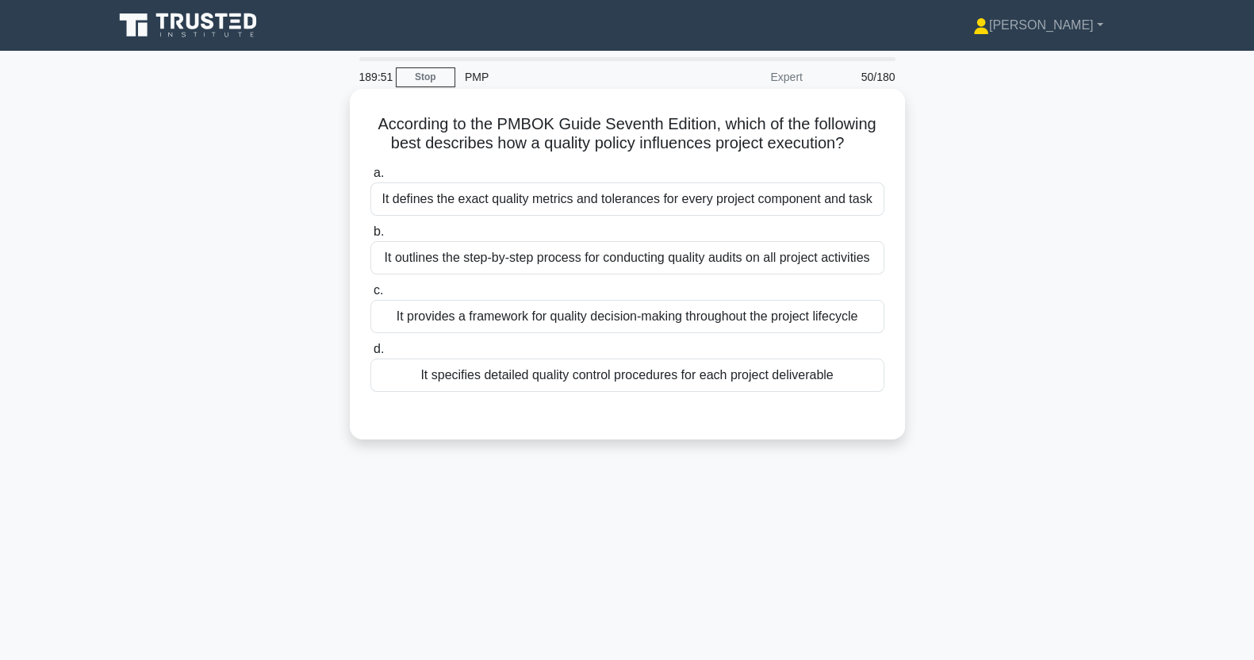
click at [712, 206] on div "It defines the exact quality metrics and tolerances for every project component…" at bounding box center [628, 198] width 514 height 33
click at [371, 179] on input "a. It defines the exact quality metrics and tolerances for every project compon…" at bounding box center [371, 173] width 0 height 10
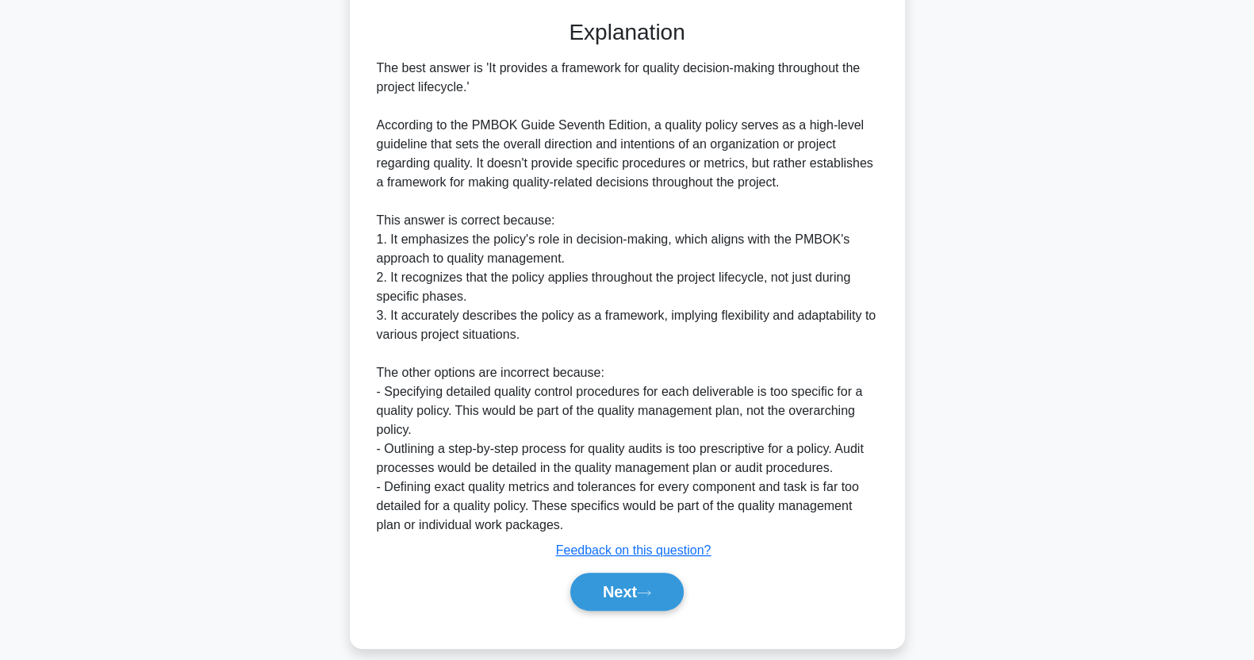
scroll to position [432, 0]
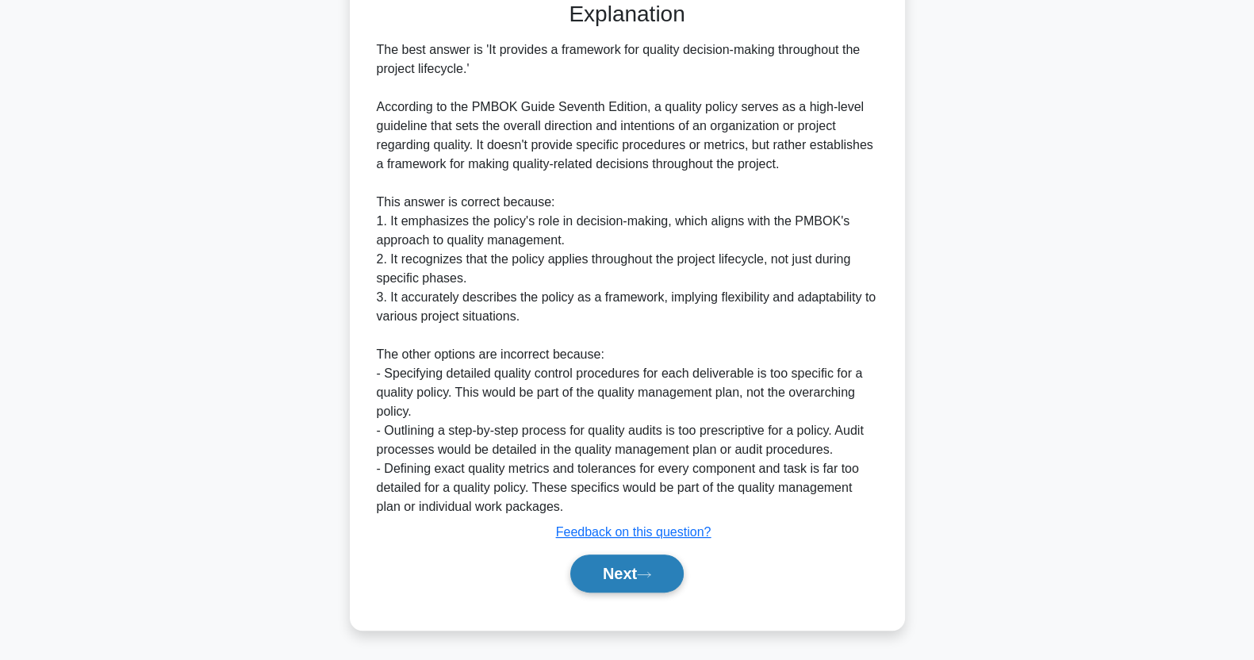
click at [626, 578] on button "Next" at bounding box center [626, 574] width 113 height 38
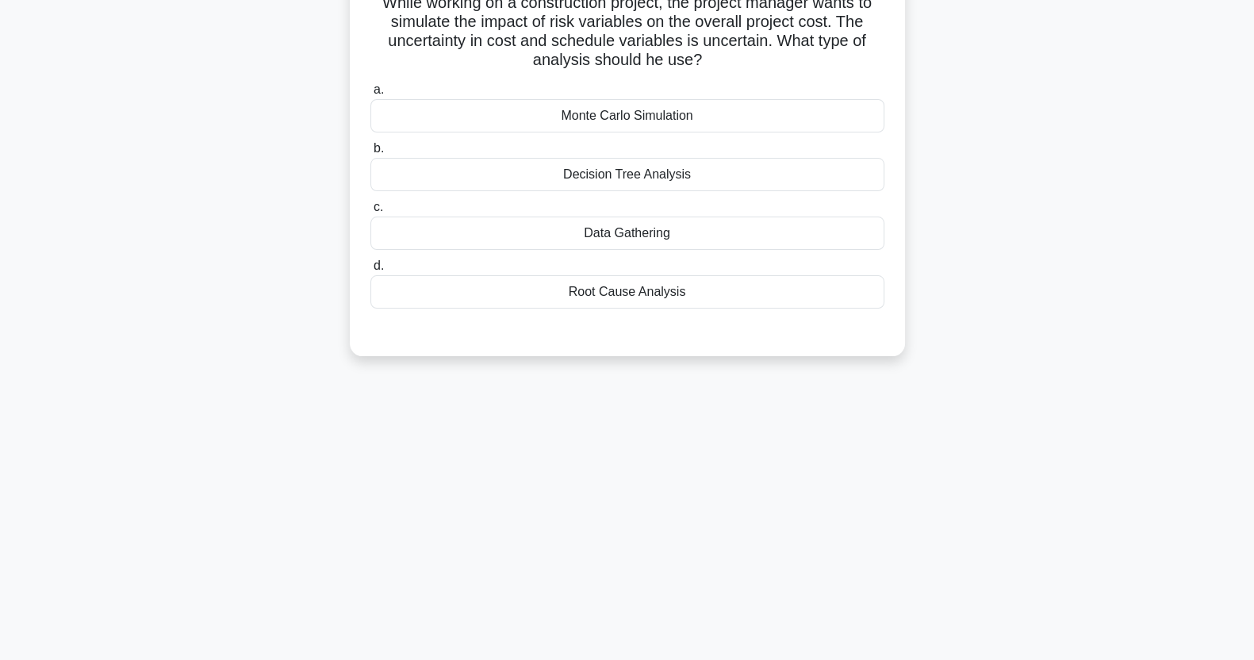
scroll to position [0, 0]
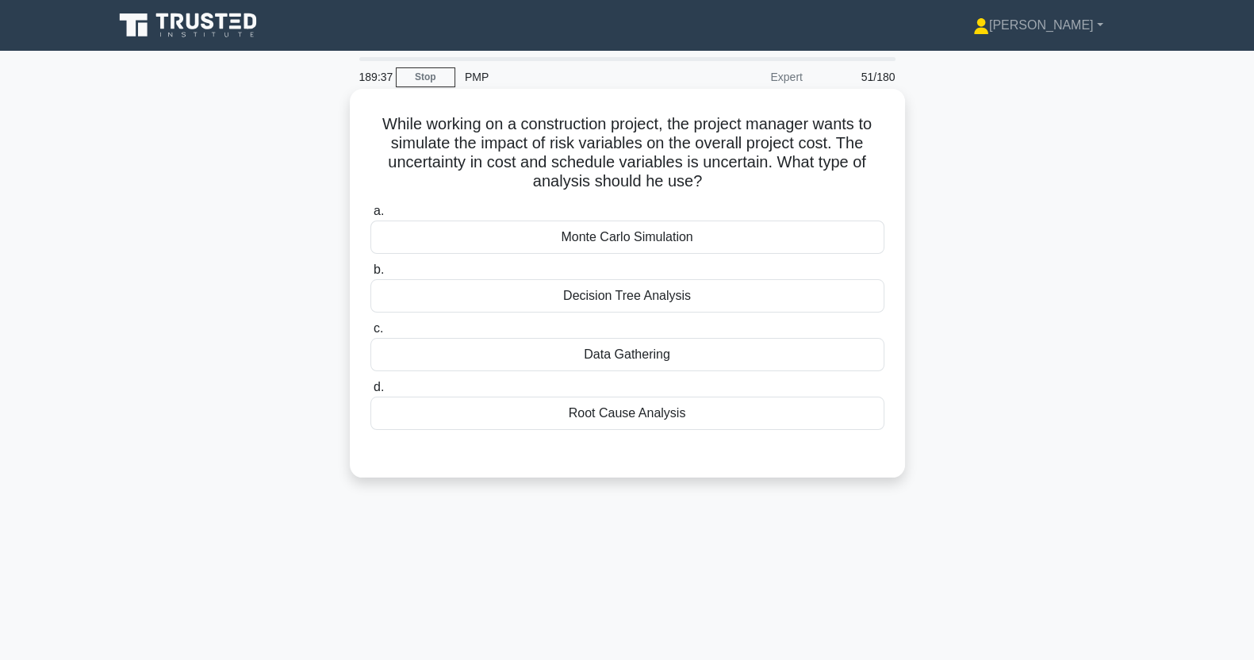
click at [802, 233] on div "Monte Carlo Simulation" at bounding box center [628, 237] width 514 height 33
click at [371, 217] on input "a. Monte Carlo Simulation" at bounding box center [371, 211] width 0 height 10
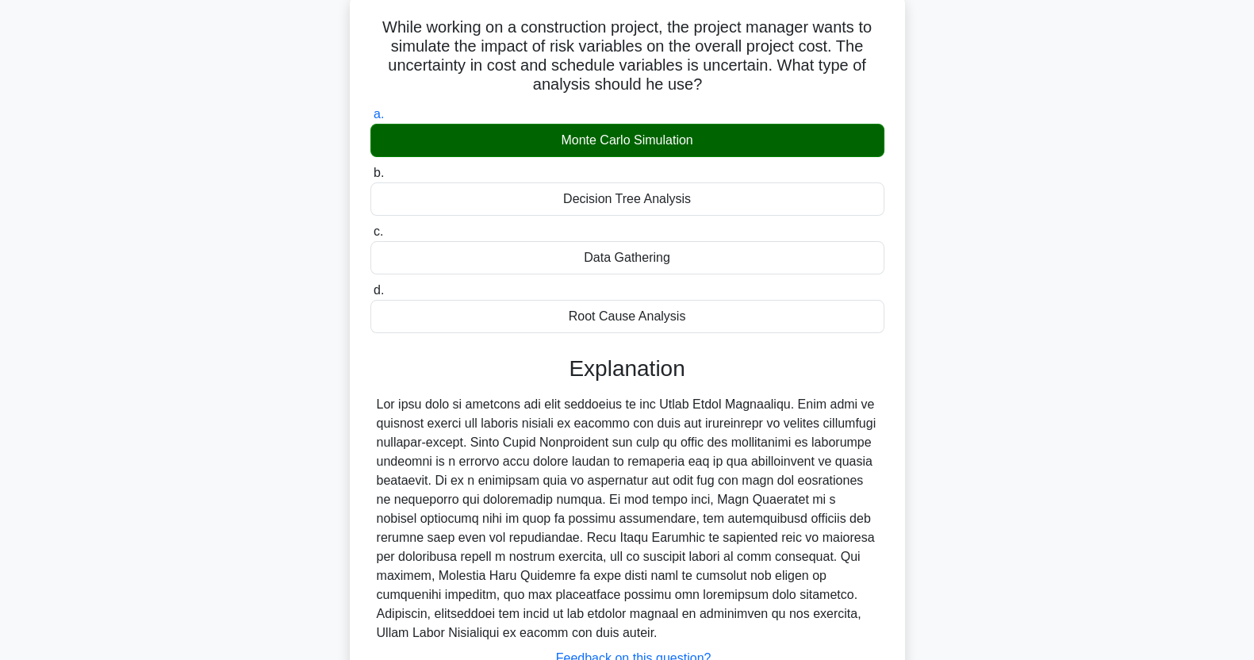
scroll to position [222, 0]
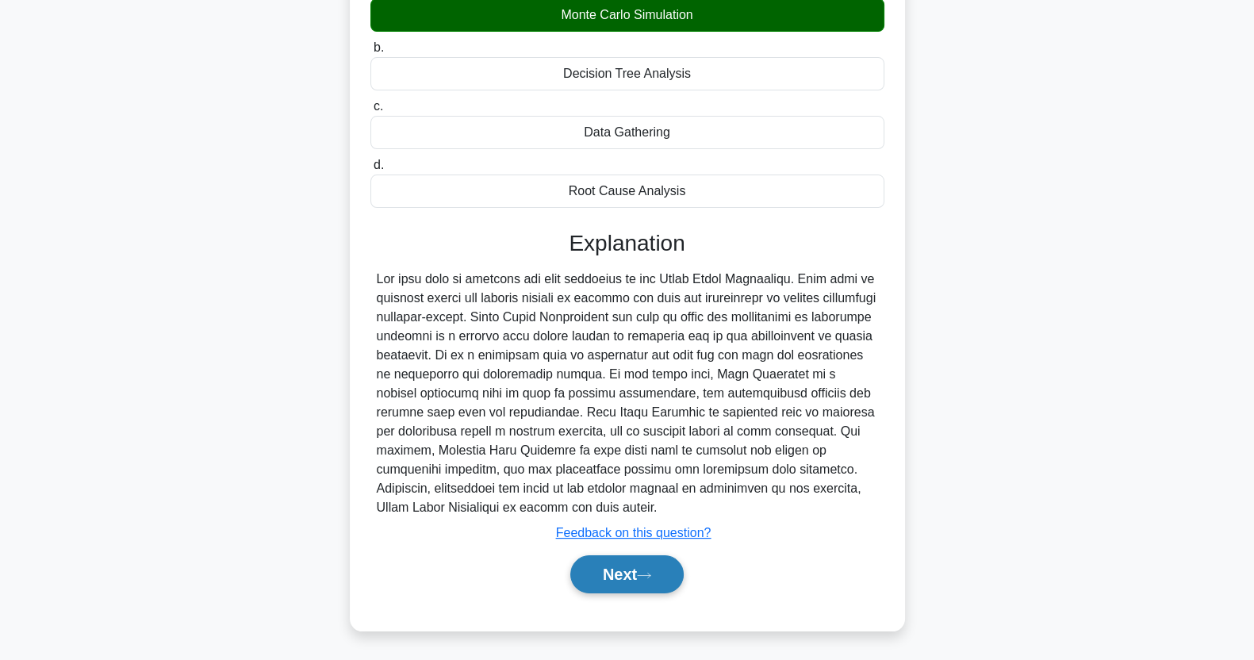
click at [644, 578] on icon at bounding box center [644, 575] width 14 height 9
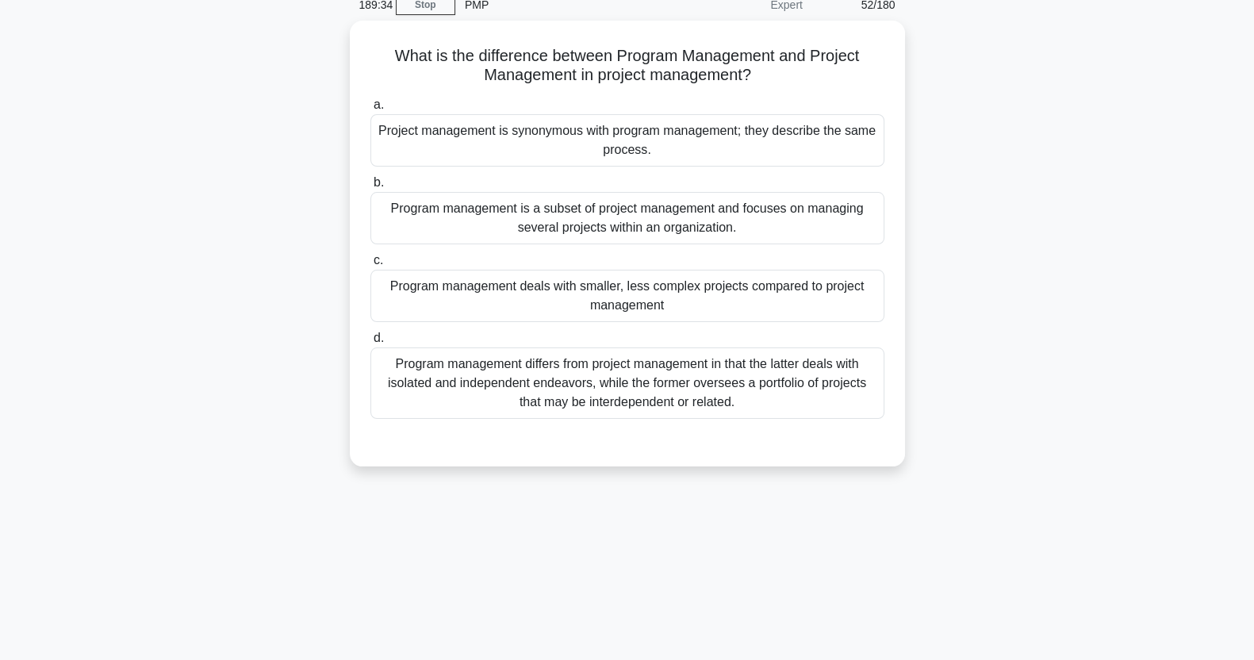
scroll to position [60, 0]
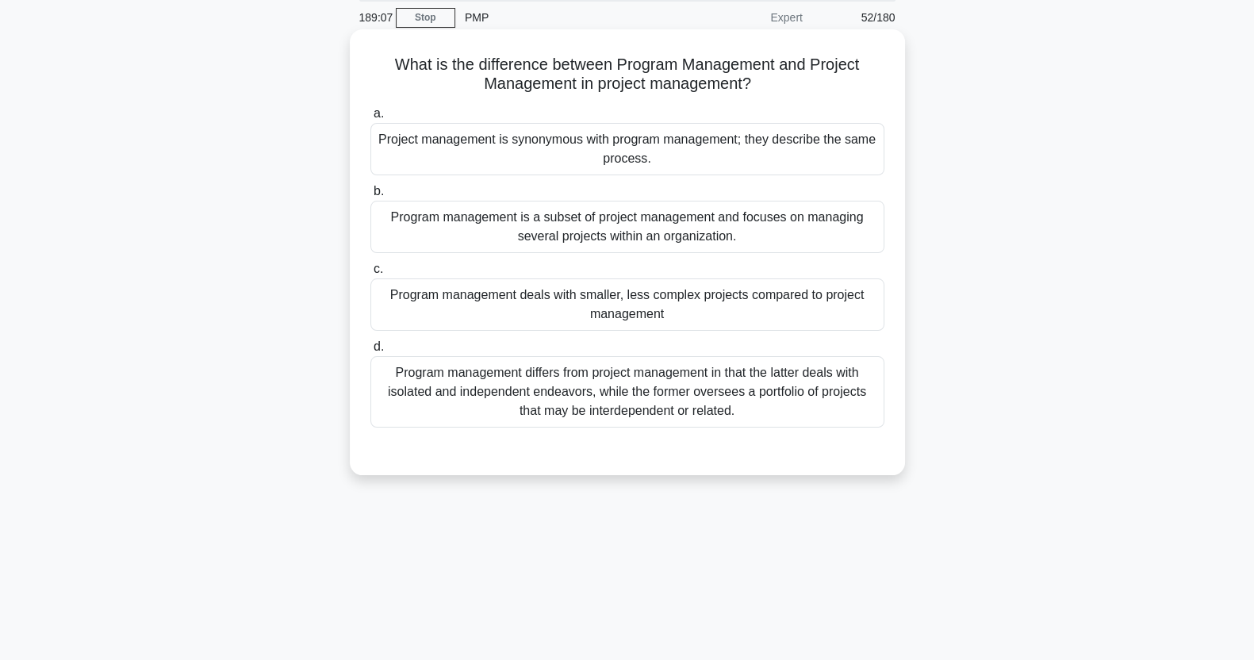
click at [757, 413] on div "Program management differs from project management in that the latter deals wit…" at bounding box center [628, 391] width 514 height 71
click at [371, 352] on input "d. Program management differs from project management in that the latter deals …" at bounding box center [371, 347] width 0 height 10
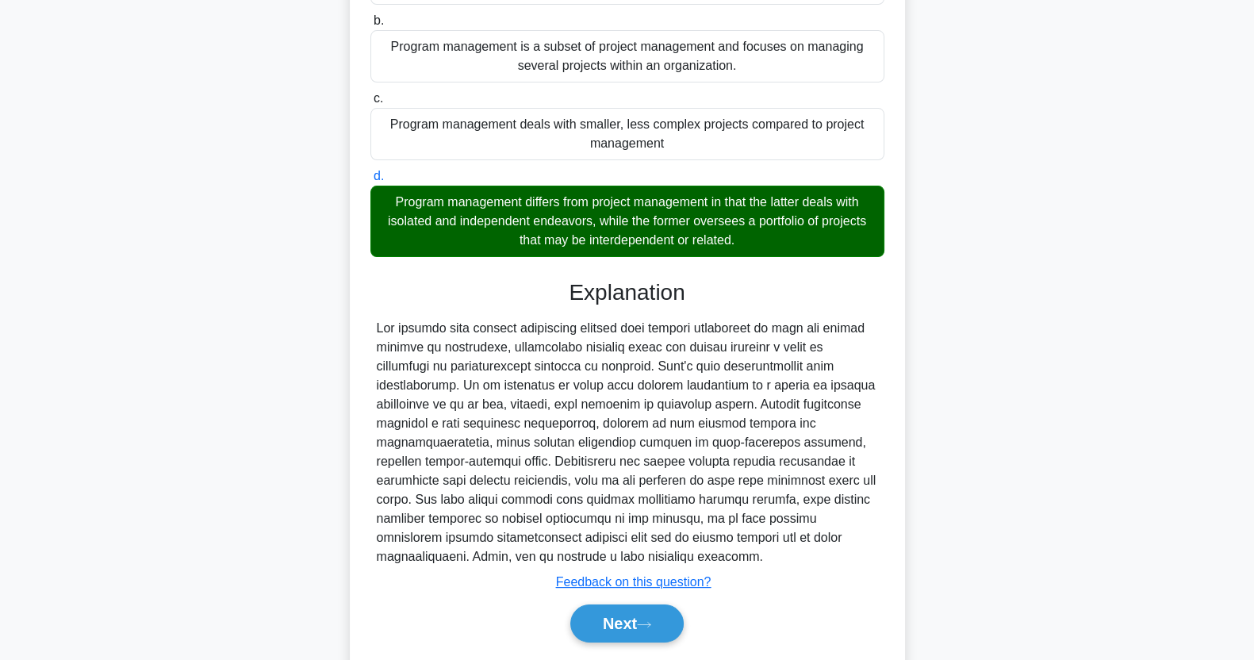
scroll to position [279, 0]
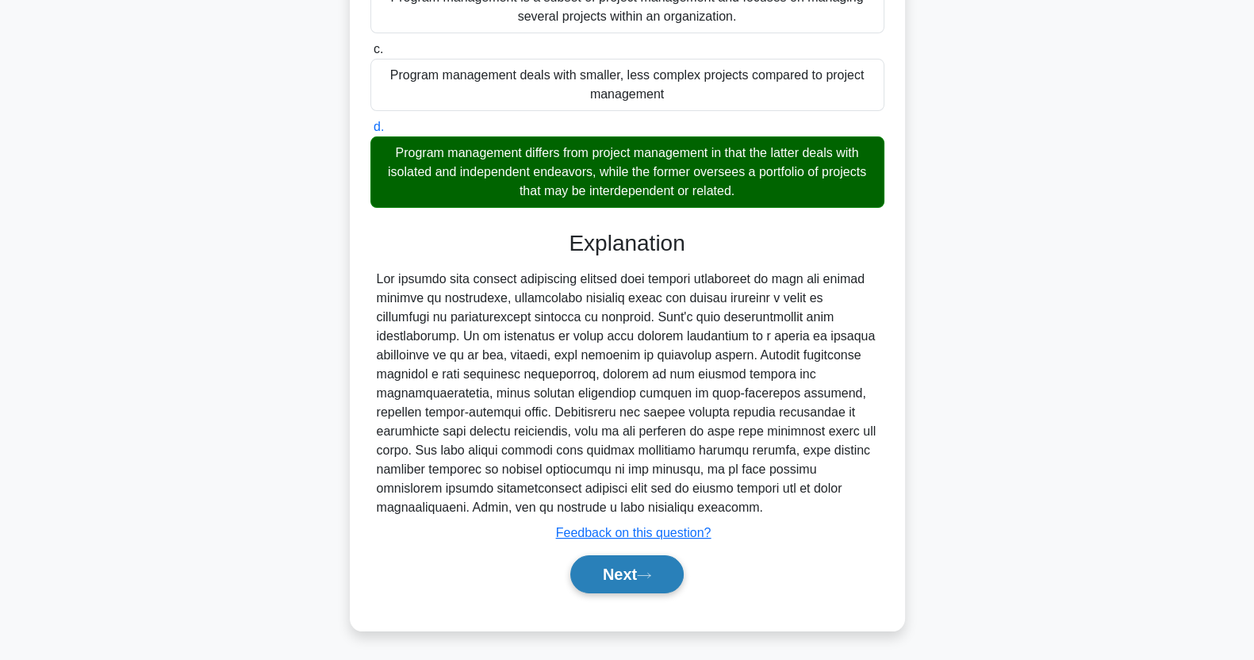
click at [624, 579] on button "Next" at bounding box center [626, 574] width 113 height 38
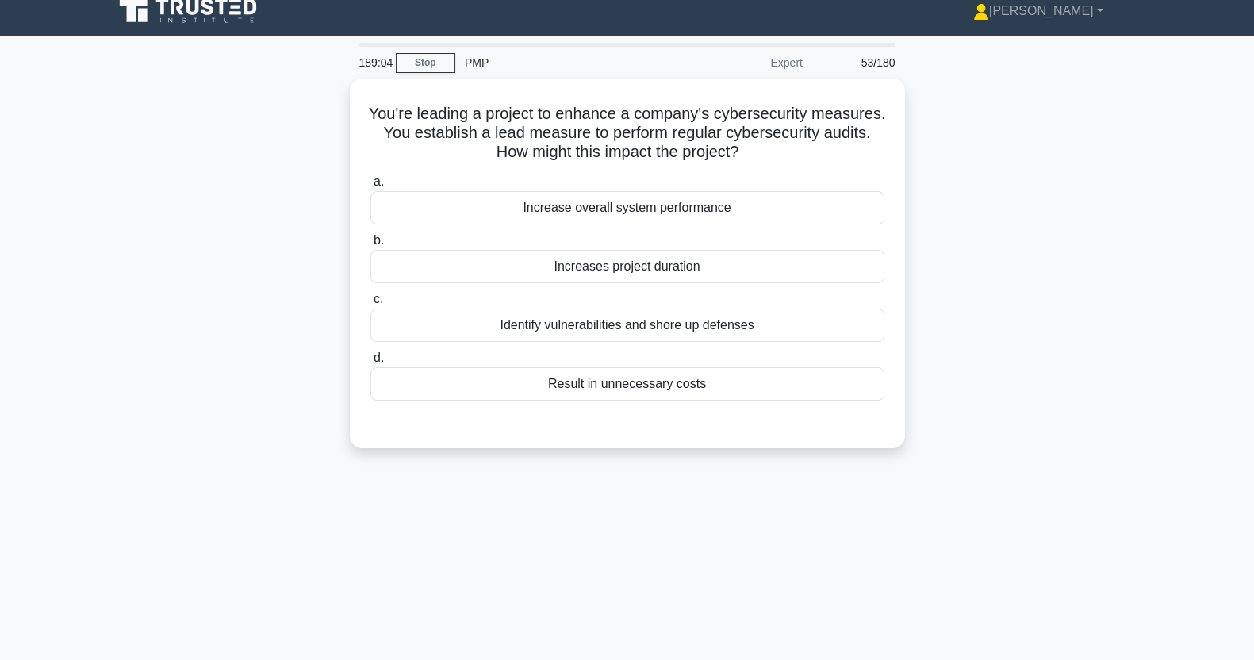
scroll to position [0, 0]
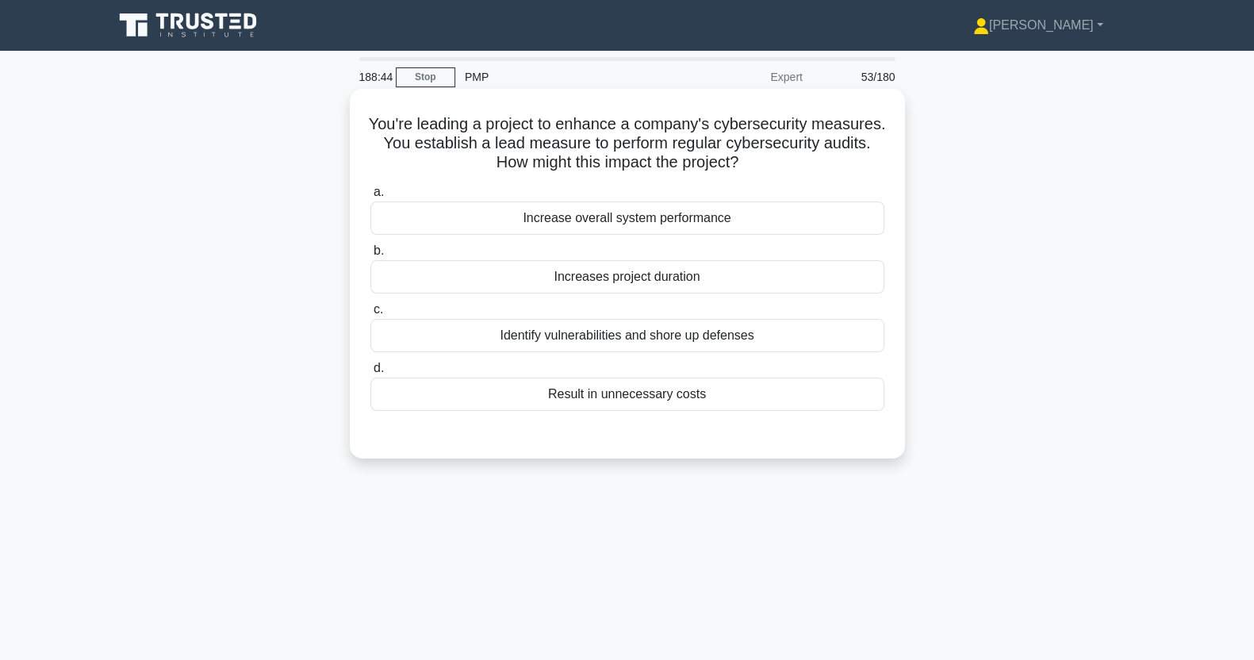
click at [813, 335] on div "Identify vulnerabilities and shore up defenses" at bounding box center [628, 335] width 514 height 33
click at [371, 315] on input "c. Identify vulnerabilities and shore up defenses" at bounding box center [371, 310] width 0 height 10
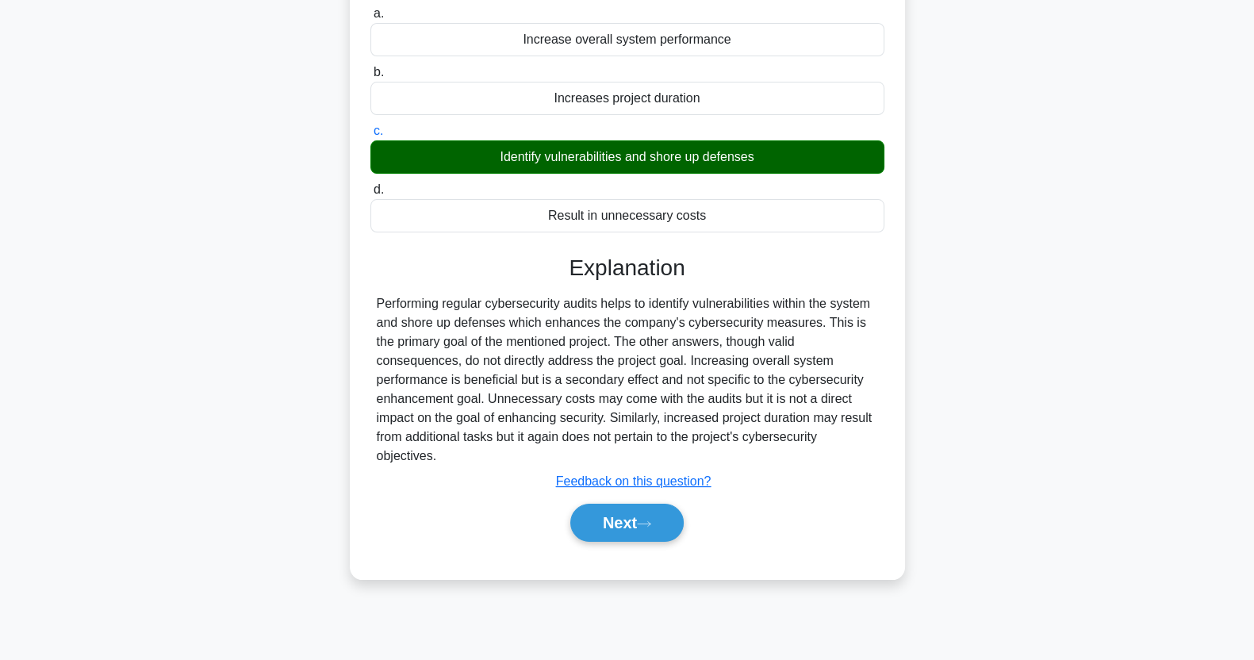
scroll to position [198, 0]
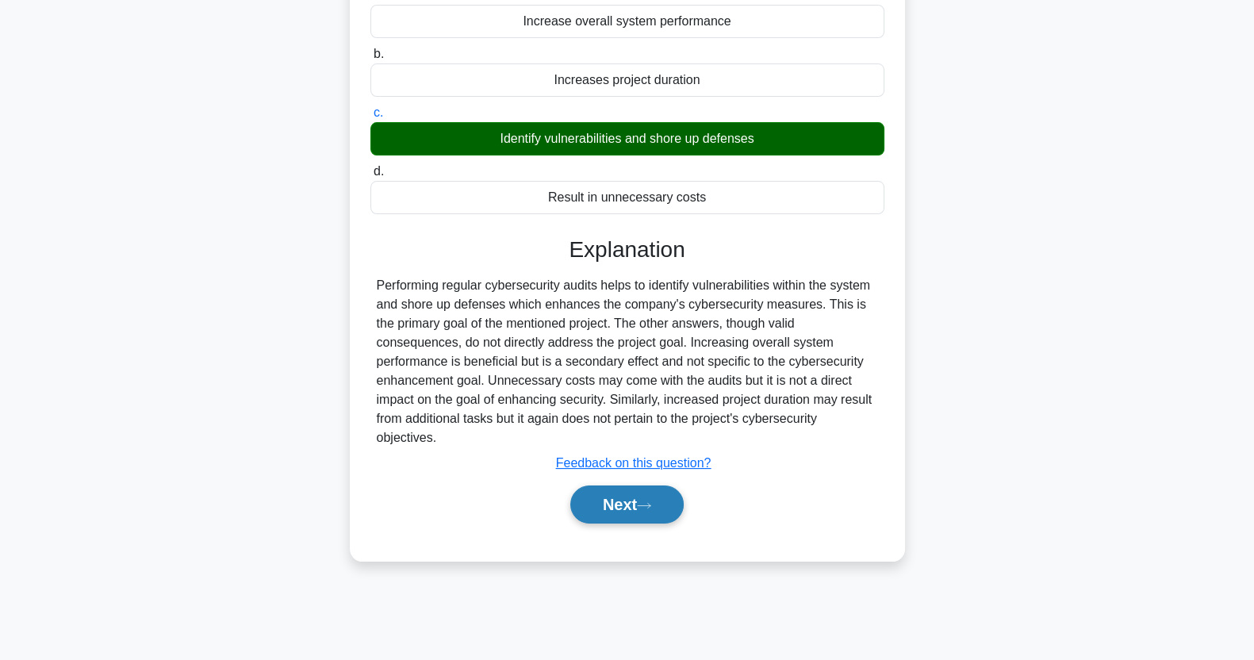
click at [647, 501] on icon at bounding box center [644, 505] width 14 height 9
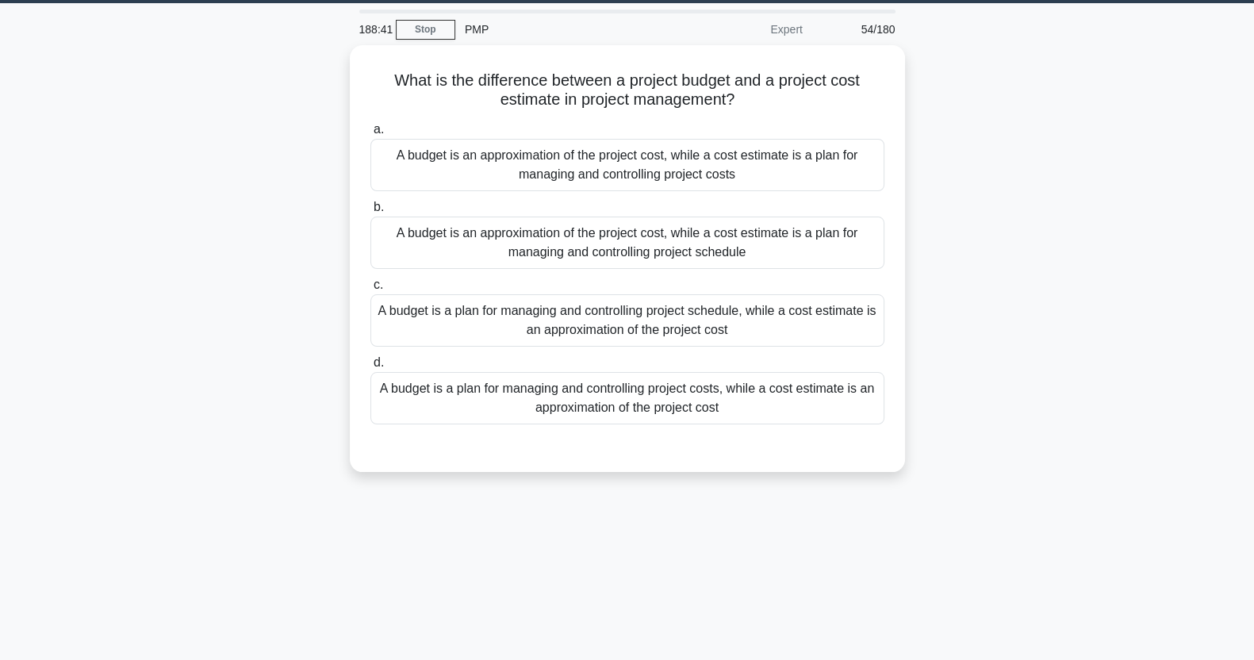
scroll to position [0, 0]
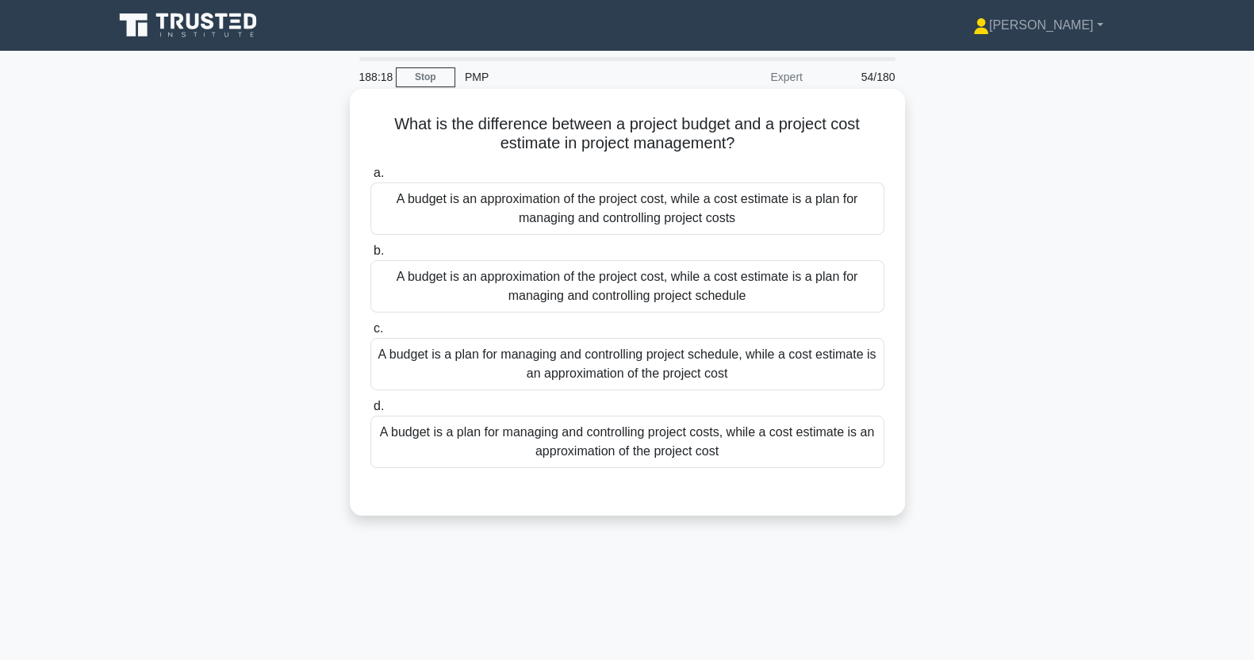
click at [739, 221] on div "A budget is an approximation of the project cost, while a cost estimate is a pl…" at bounding box center [628, 208] width 514 height 52
click at [371, 179] on input "a. A budget is an approximation of the project cost, while a cost estimate is a…" at bounding box center [371, 173] width 0 height 10
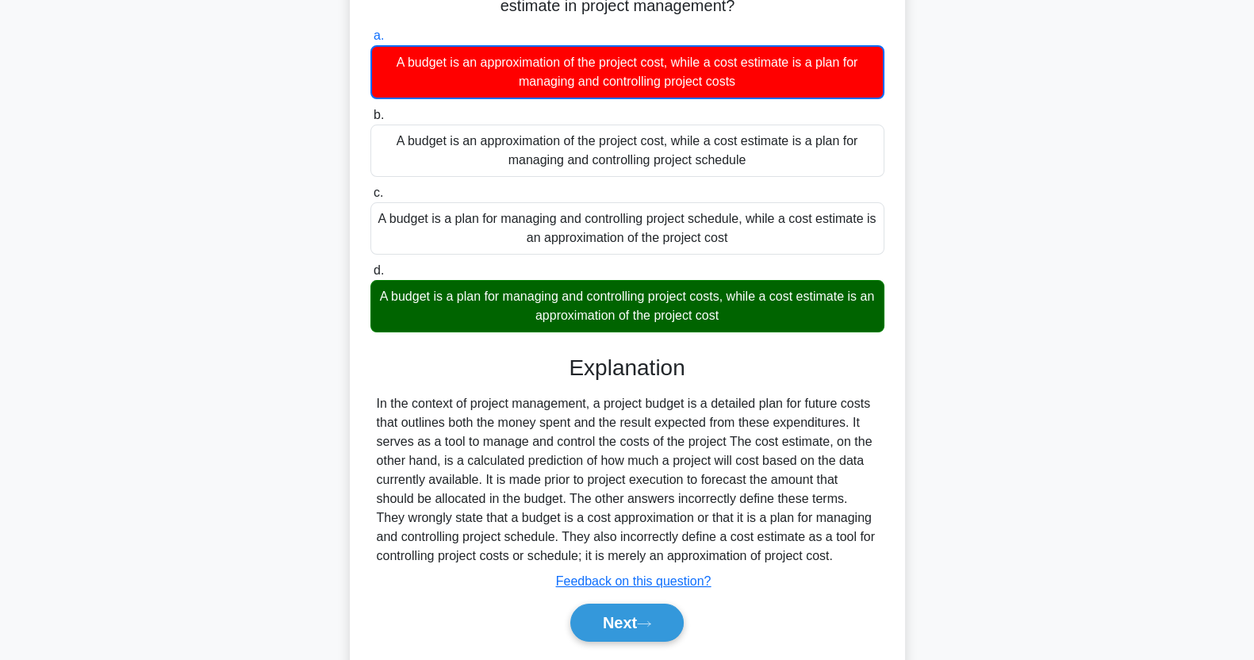
scroll to position [198, 0]
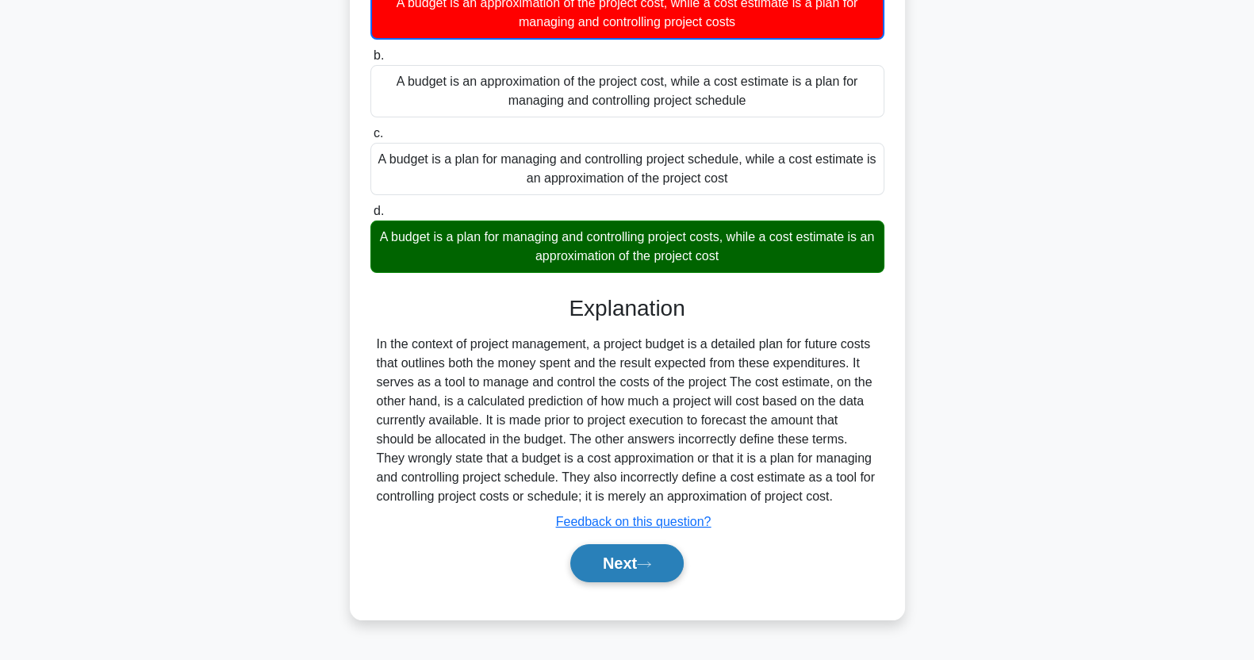
click at [644, 554] on button "Next" at bounding box center [626, 563] width 113 height 38
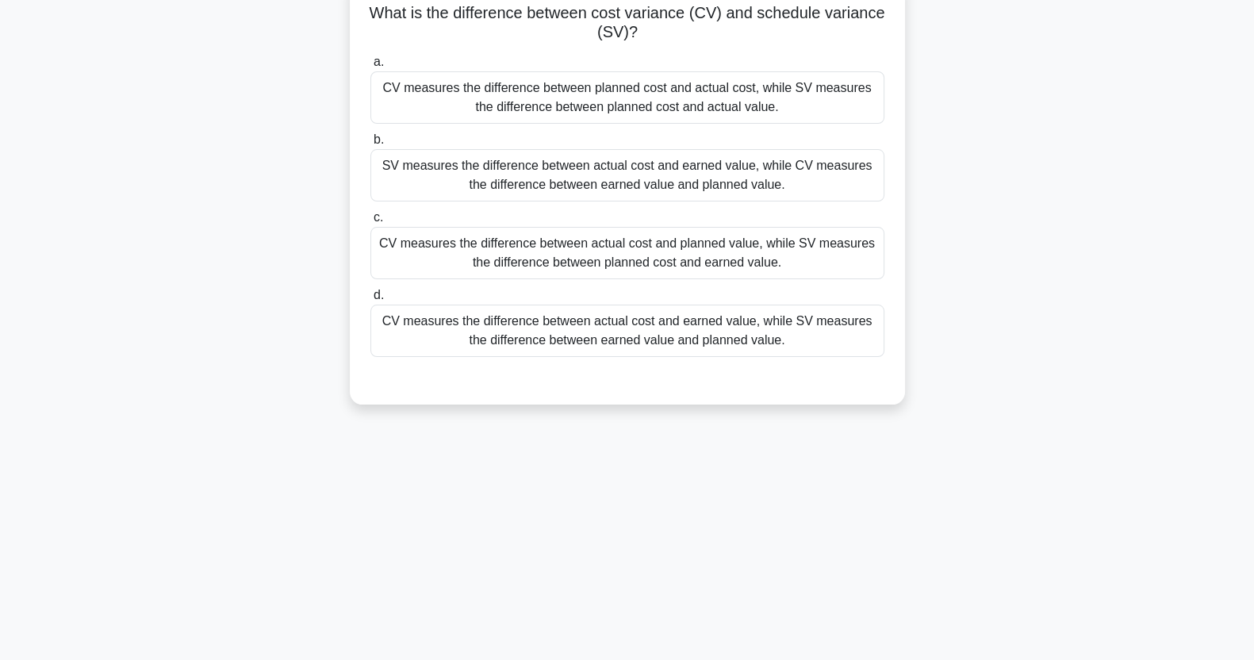
scroll to position [0, 0]
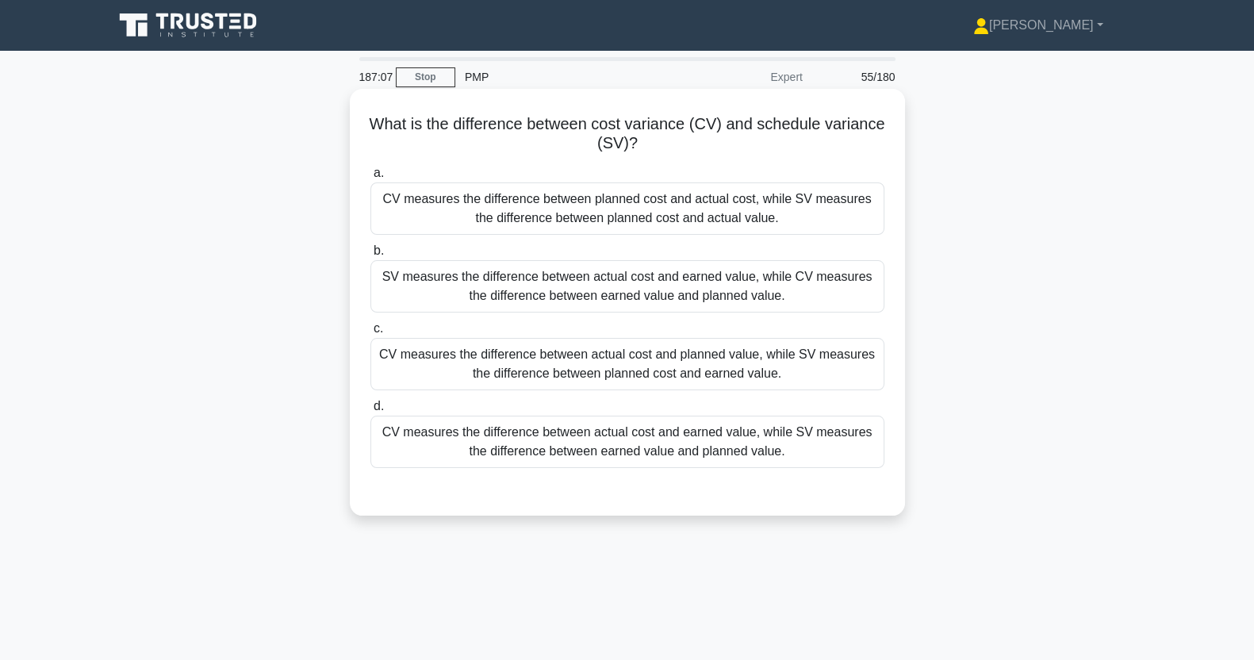
click at [532, 444] on div "CV measures the difference between actual cost and earned value, while SV measu…" at bounding box center [628, 442] width 514 height 52
click at [371, 412] on input "d. CV measures the difference between actual cost and earned value, while SV me…" at bounding box center [371, 406] width 0 height 10
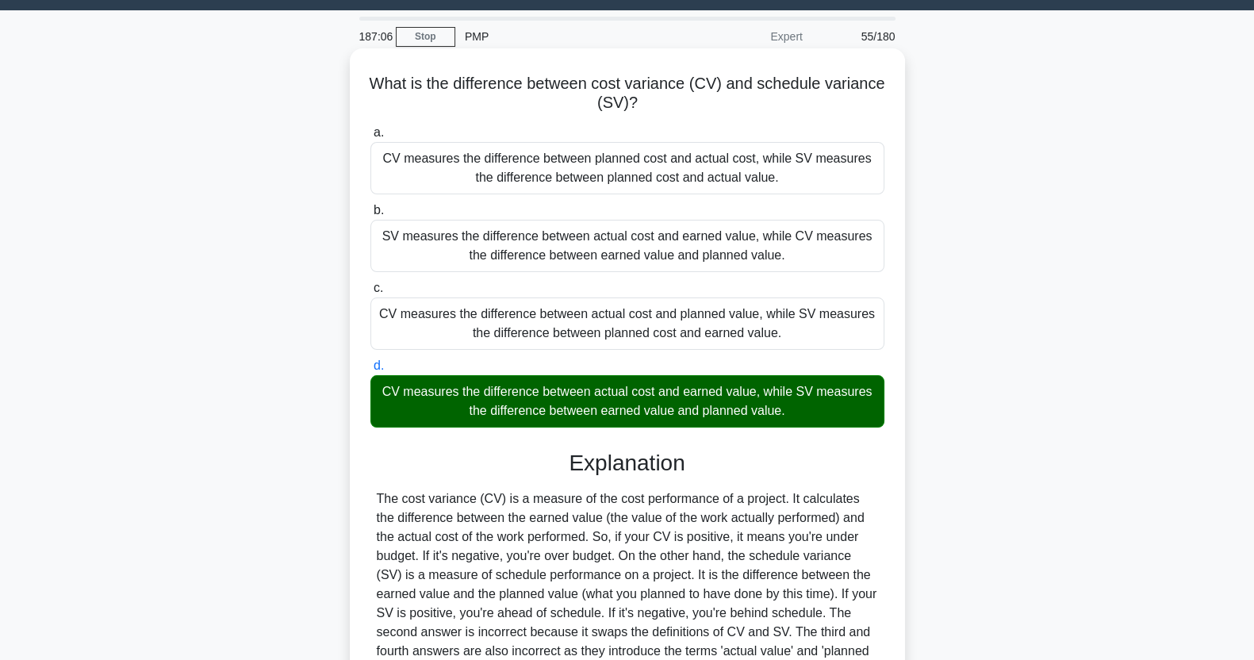
scroll to position [203, 0]
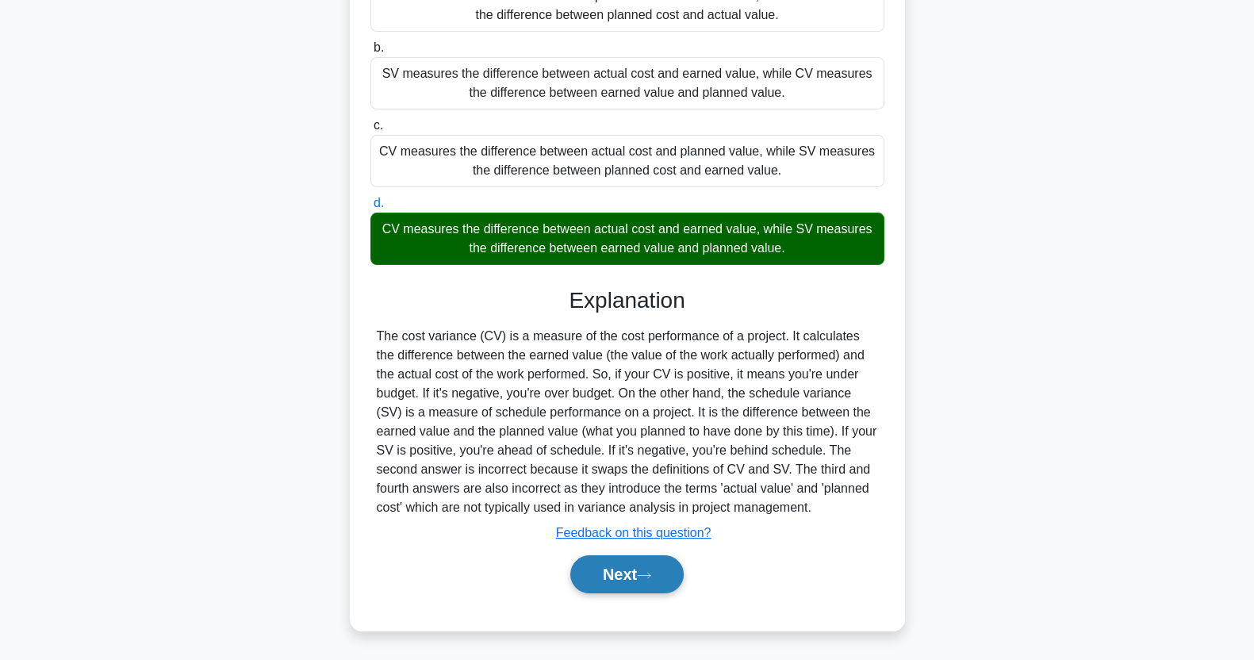
click at [620, 587] on button "Next" at bounding box center [626, 574] width 113 height 38
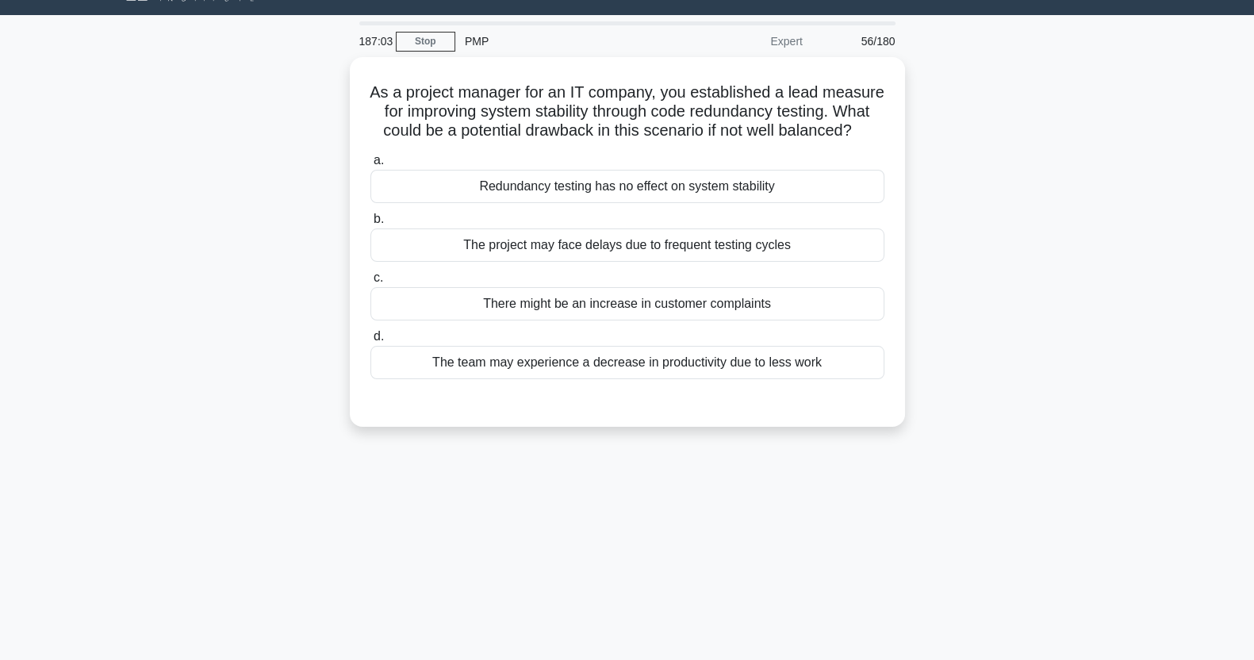
scroll to position [0, 0]
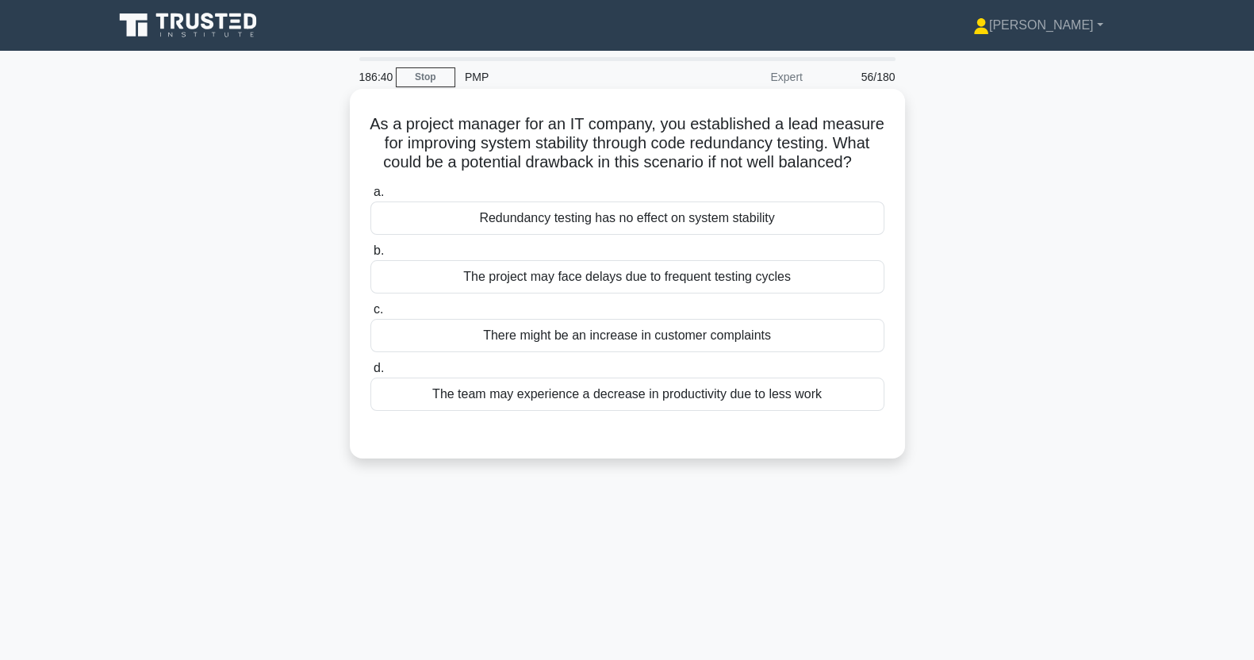
click at [732, 294] on div "The project may face delays due to frequent testing cycles" at bounding box center [628, 276] width 514 height 33
click at [371, 256] on input "b. The project may face delays due to frequent testing cycles" at bounding box center [371, 251] width 0 height 10
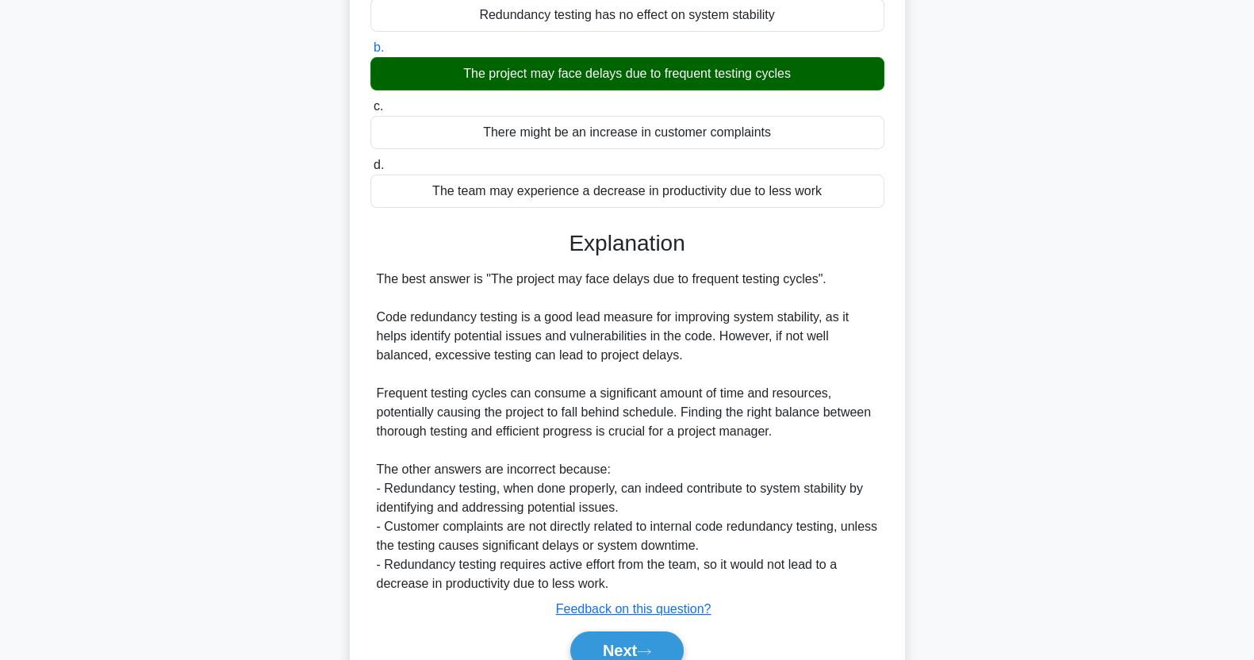
scroll to position [298, 0]
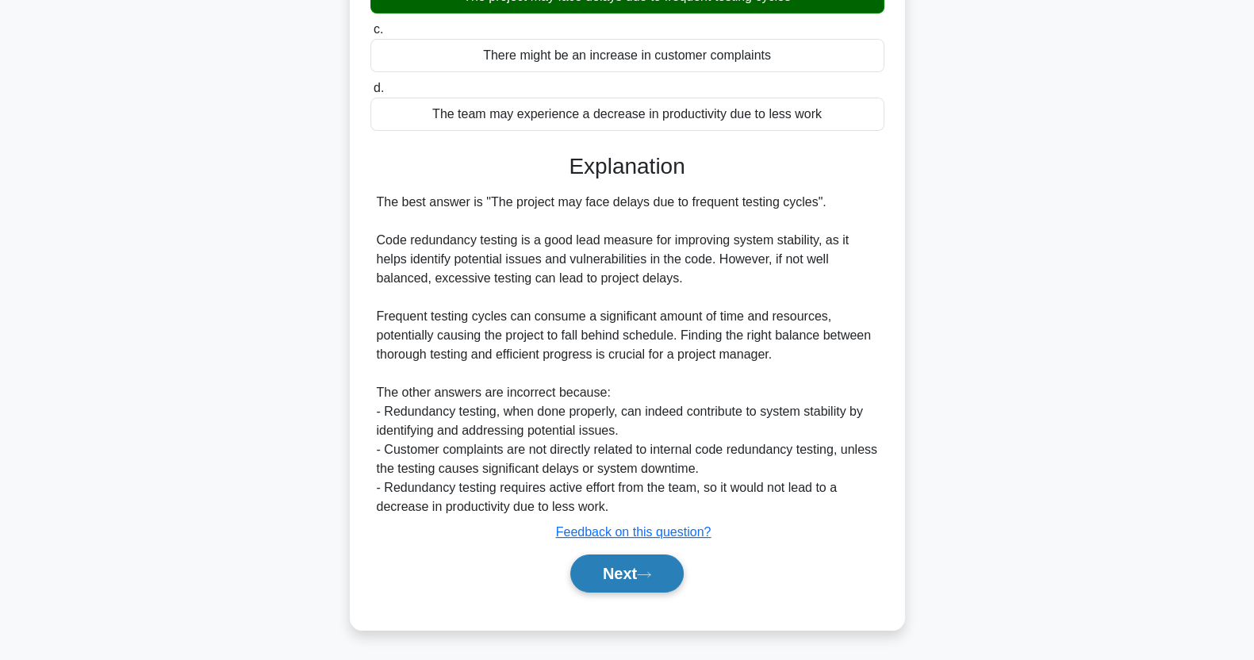
click at [651, 577] on icon at bounding box center [644, 574] width 14 height 9
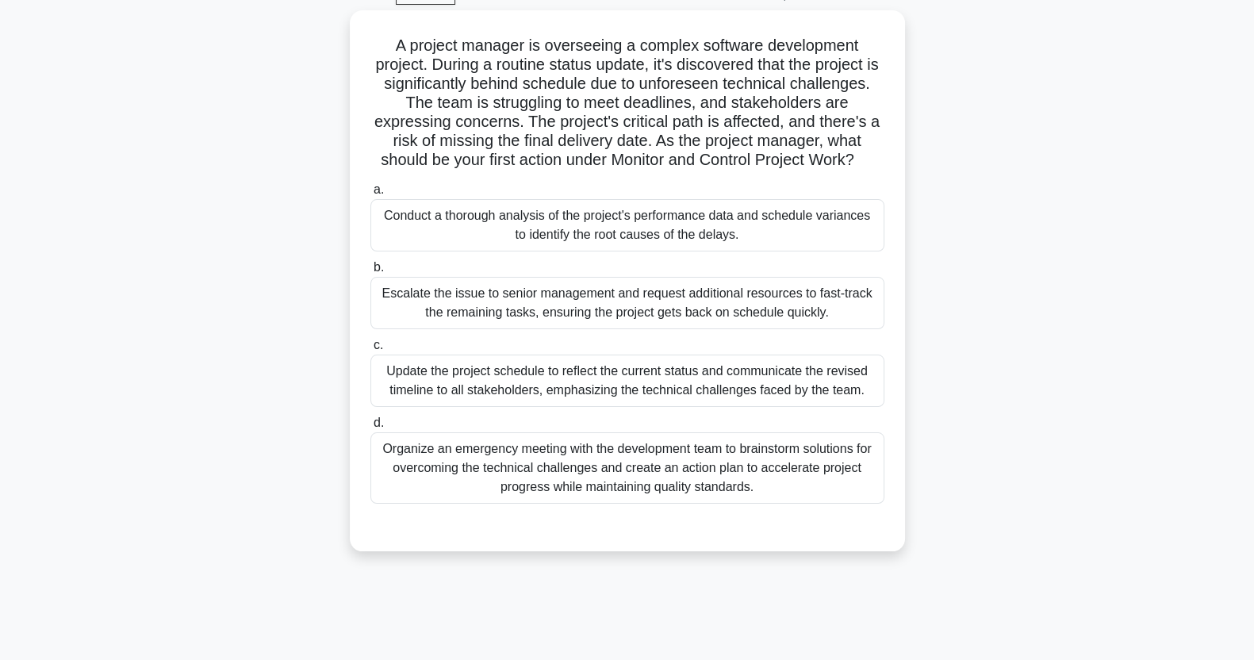
scroll to position [0, 0]
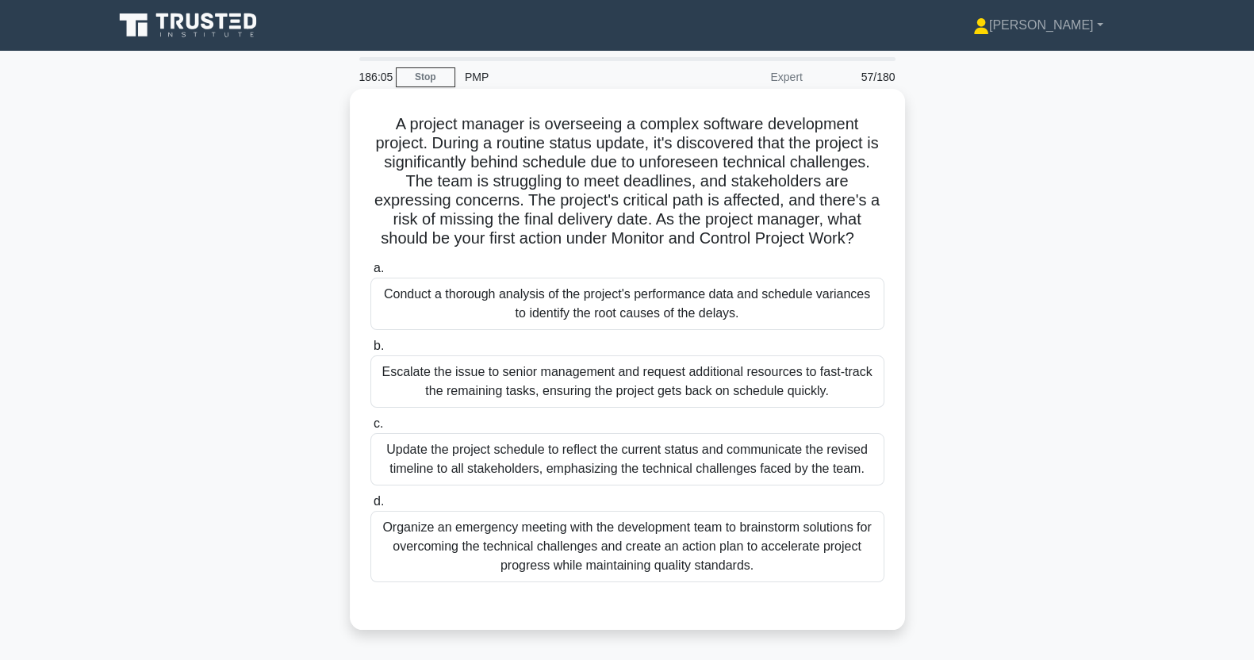
click at [694, 305] on div "Conduct a thorough analysis of the project's performance data and schedule vari…" at bounding box center [628, 304] width 514 height 52
click at [371, 274] on input "a. Conduct a thorough analysis of the project's performance data and schedule v…" at bounding box center [371, 268] width 0 height 10
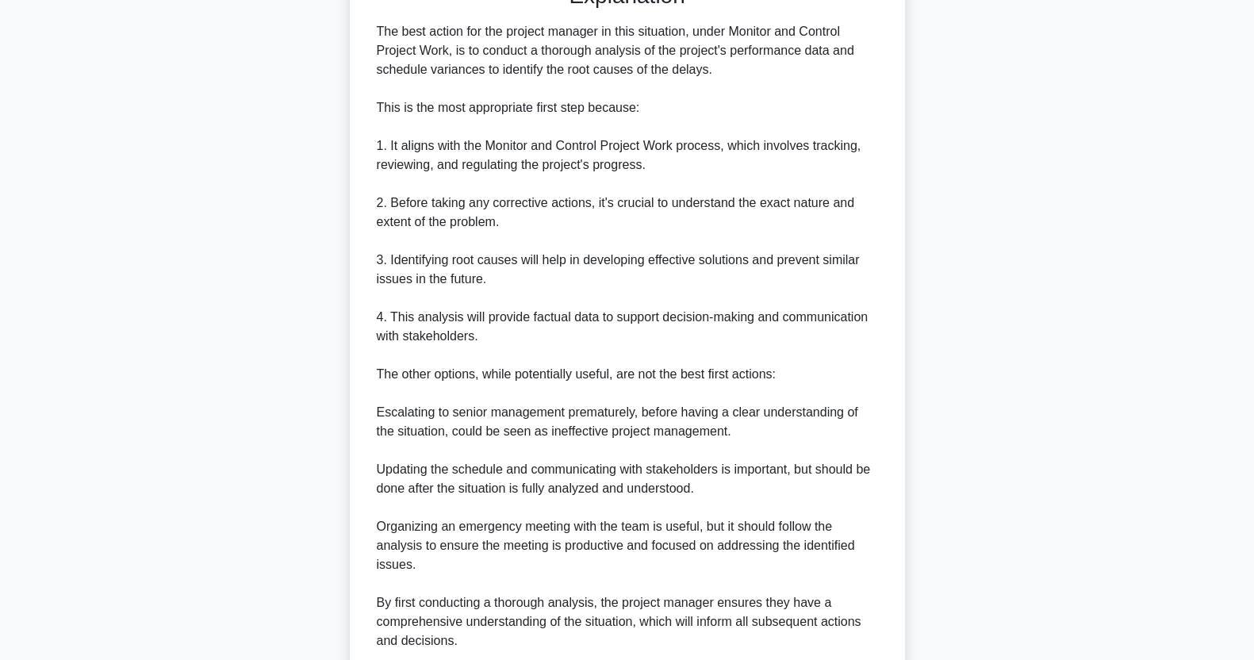
scroll to position [755, 0]
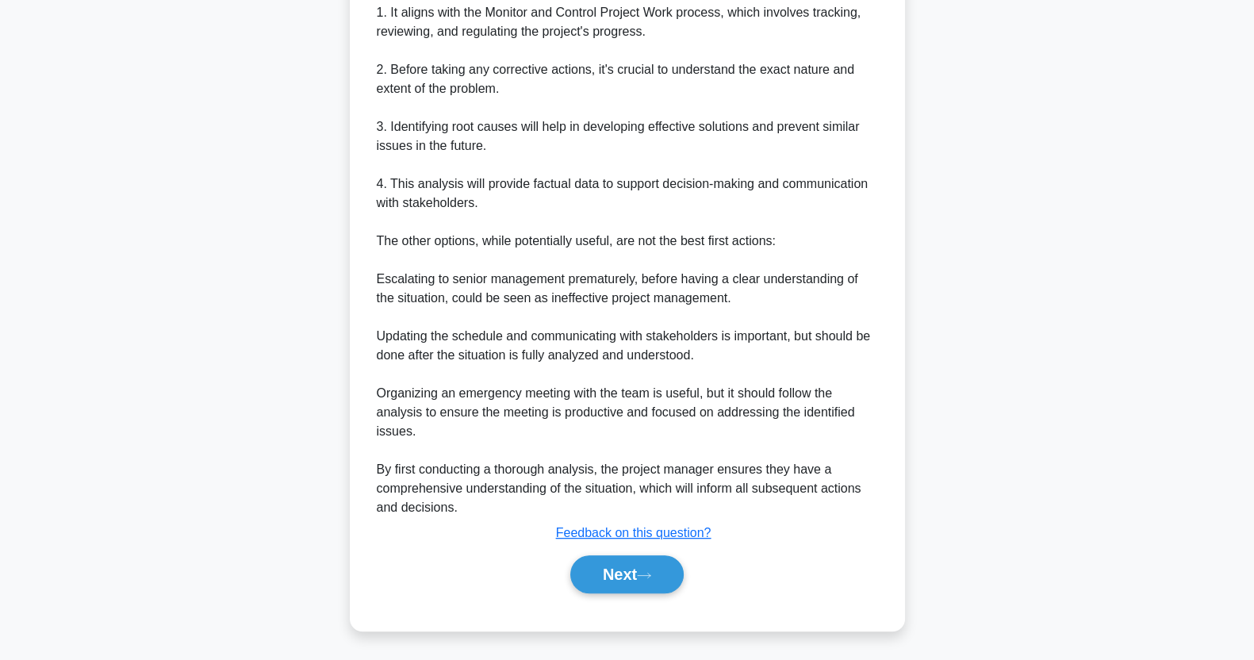
click at [628, 579] on button "Next" at bounding box center [626, 574] width 113 height 38
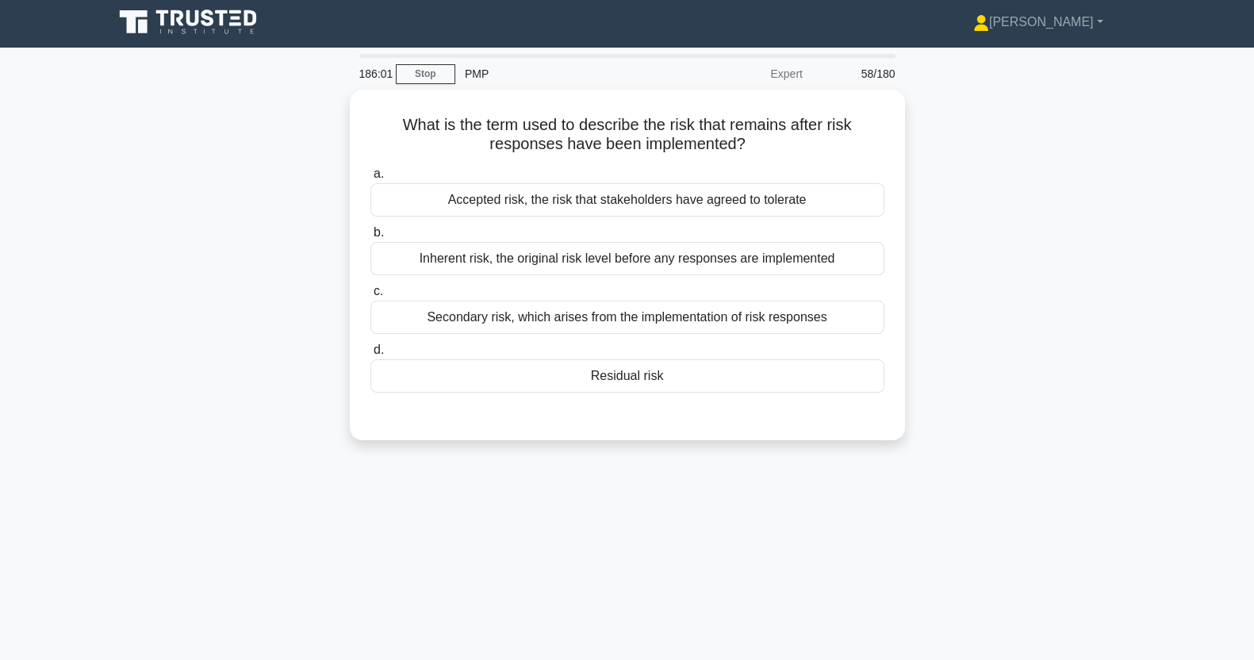
scroll to position [0, 0]
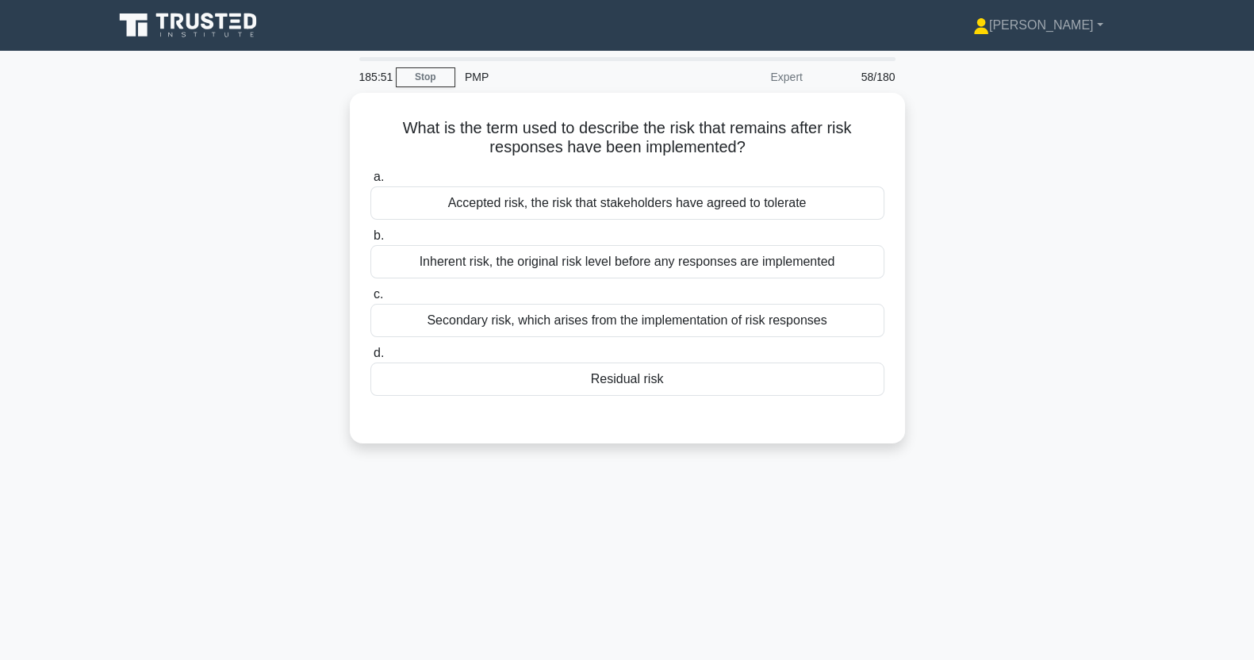
click at [683, 380] on div "Residual risk" at bounding box center [628, 379] width 514 height 33
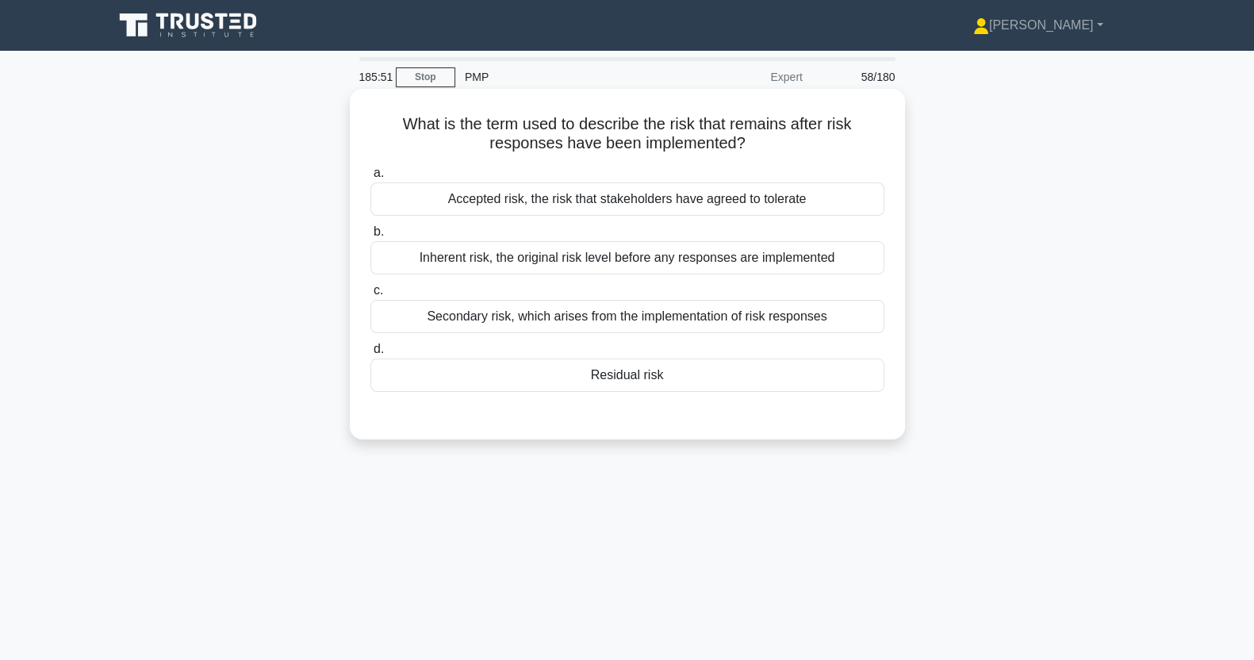
click at [371, 355] on input "d. Residual risk" at bounding box center [371, 349] width 0 height 10
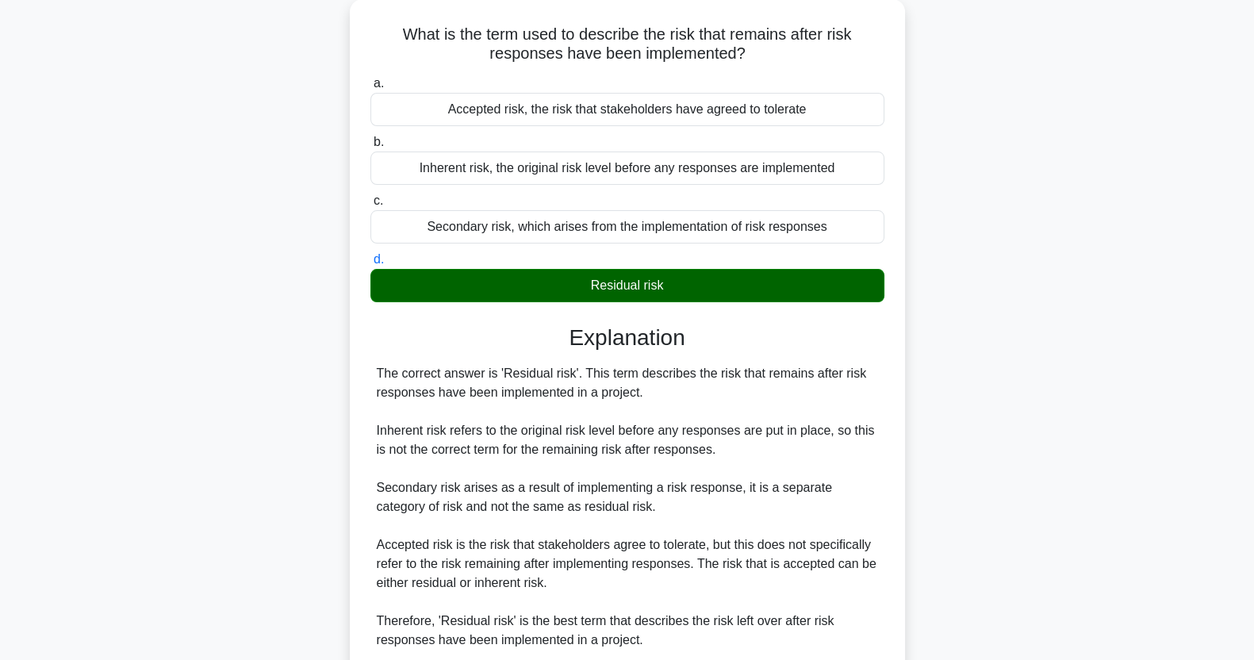
scroll to position [222, 0]
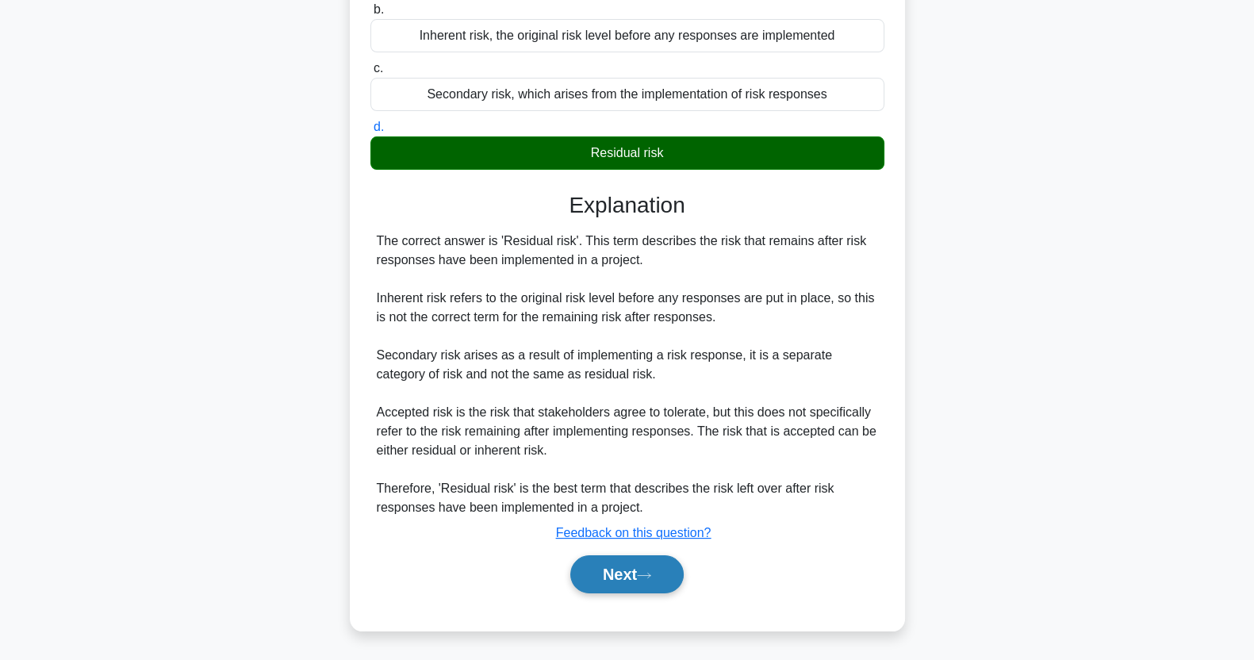
click at [639, 584] on button "Next" at bounding box center [626, 574] width 113 height 38
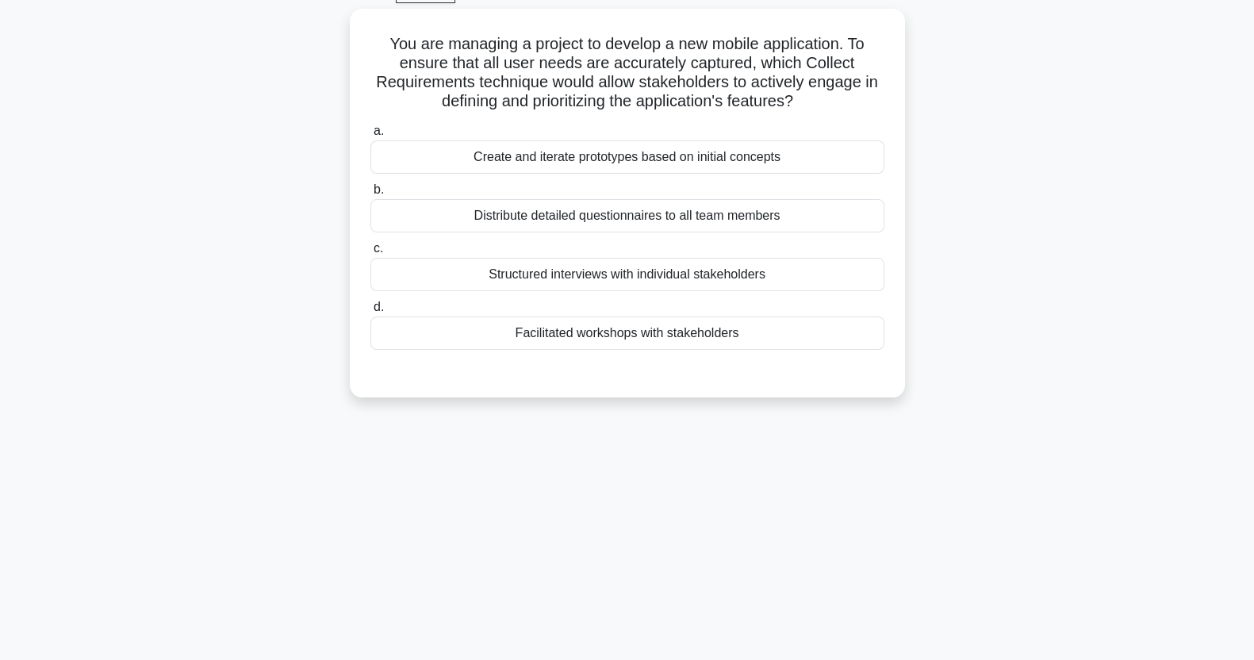
scroll to position [0, 0]
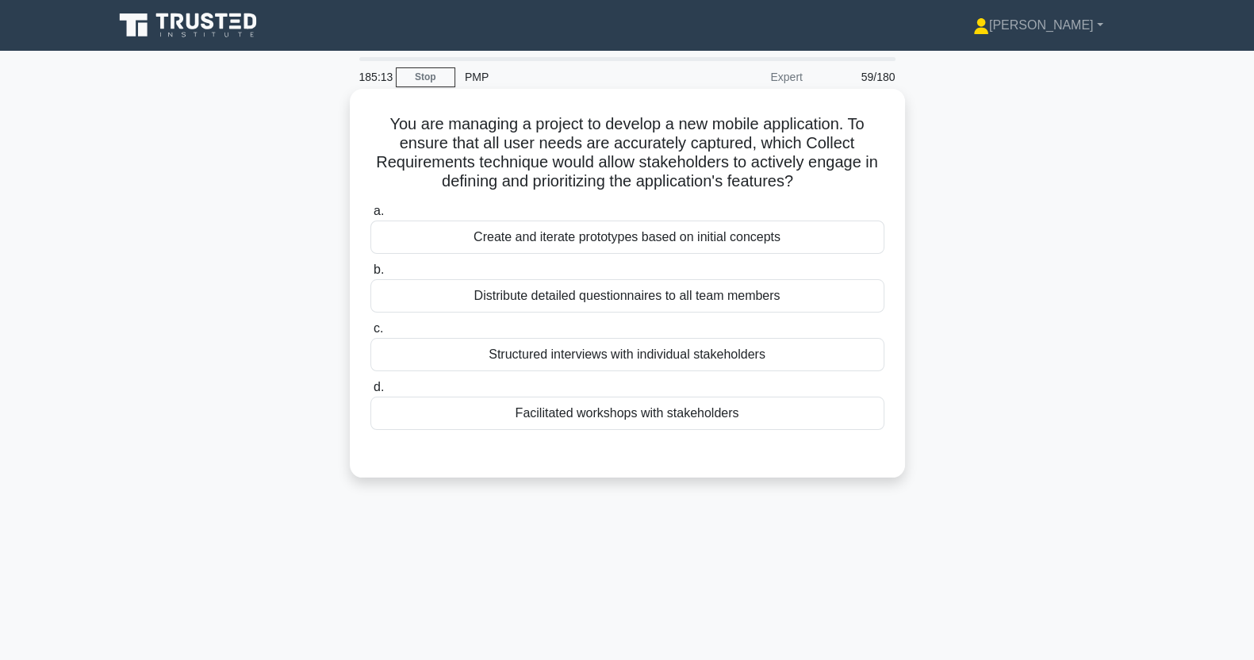
click at [455, 424] on div "Facilitated workshops with stakeholders" at bounding box center [628, 413] width 514 height 33
click at [371, 393] on input "d. Facilitated workshops with stakeholders" at bounding box center [371, 387] width 0 height 10
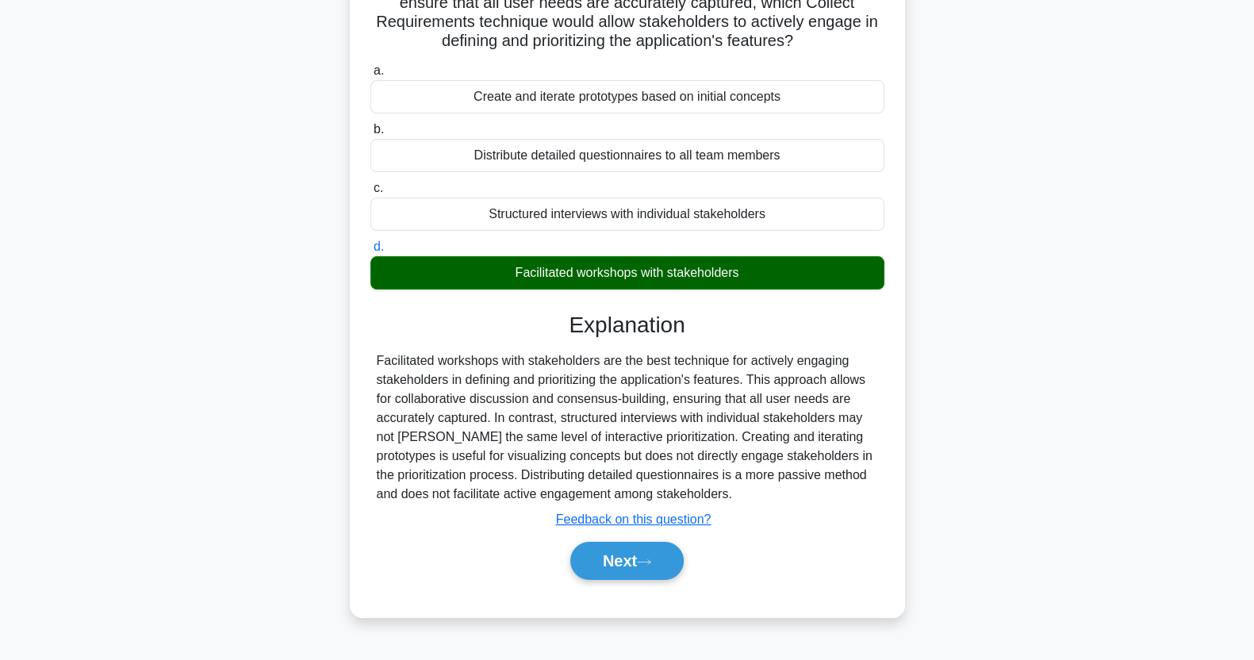
scroll to position [198, 0]
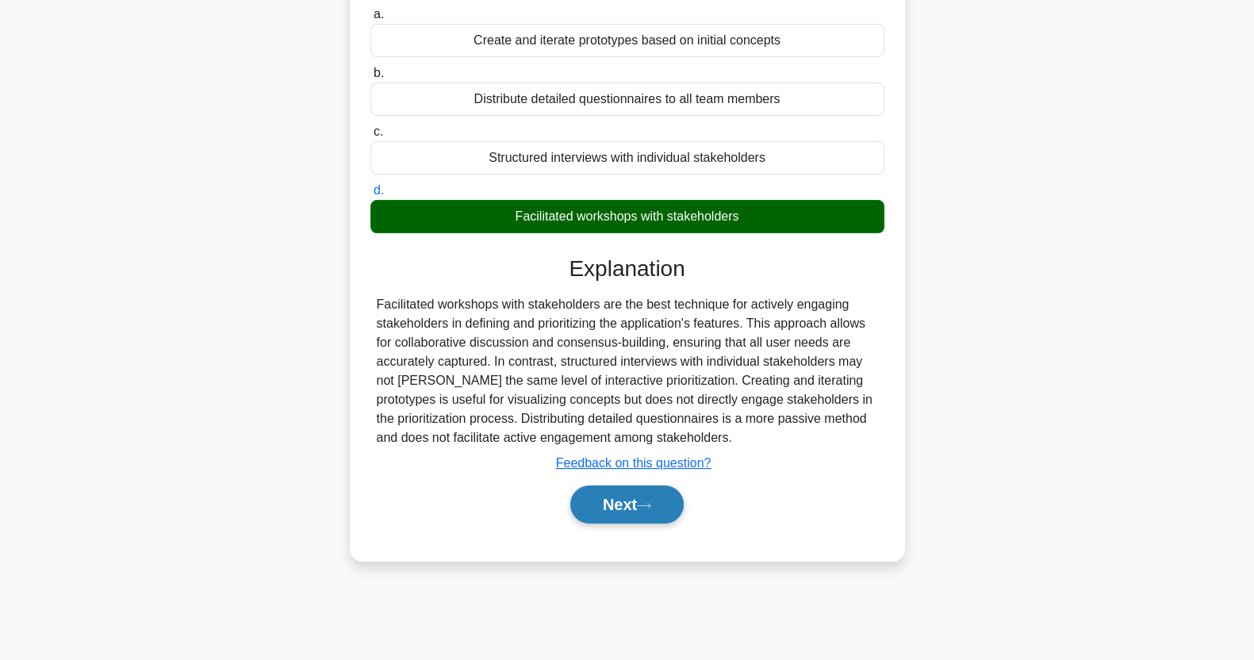
click at [621, 510] on button "Next" at bounding box center [626, 505] width 113 height 38
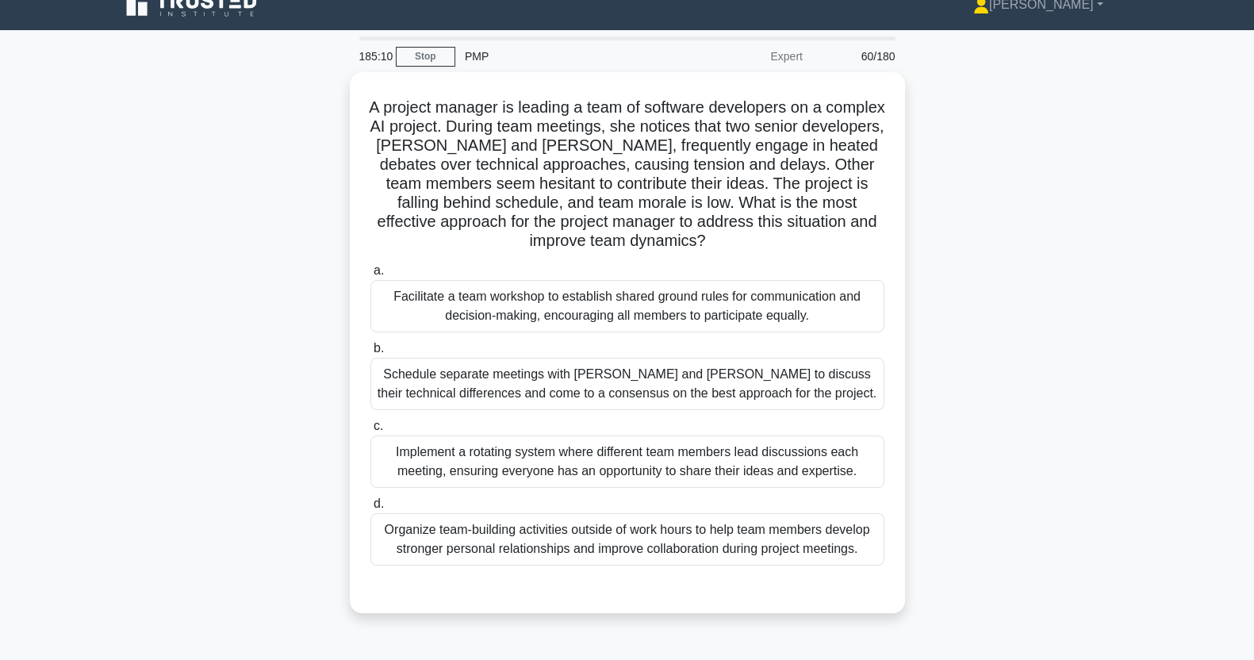
scroll to position [17, 0]
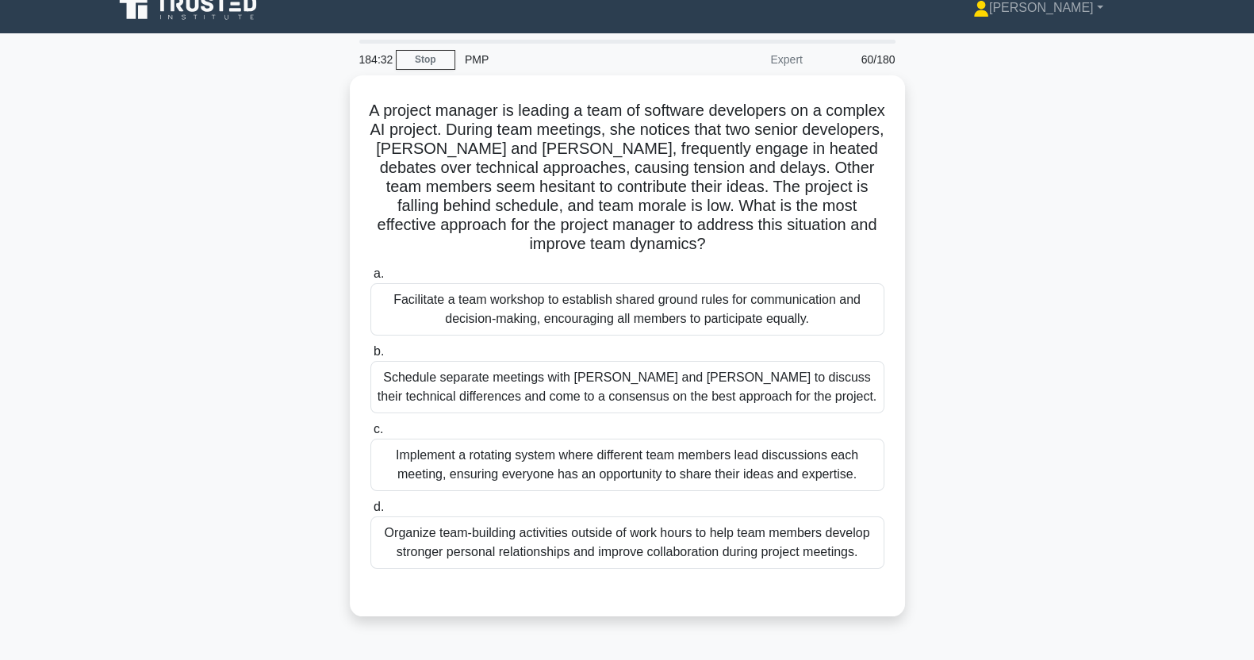
click at [778, 320] on div "Facilitate a team workshop to establish shared ground rules for communication a…" at bounding box center [628, 309] width 514 height 52
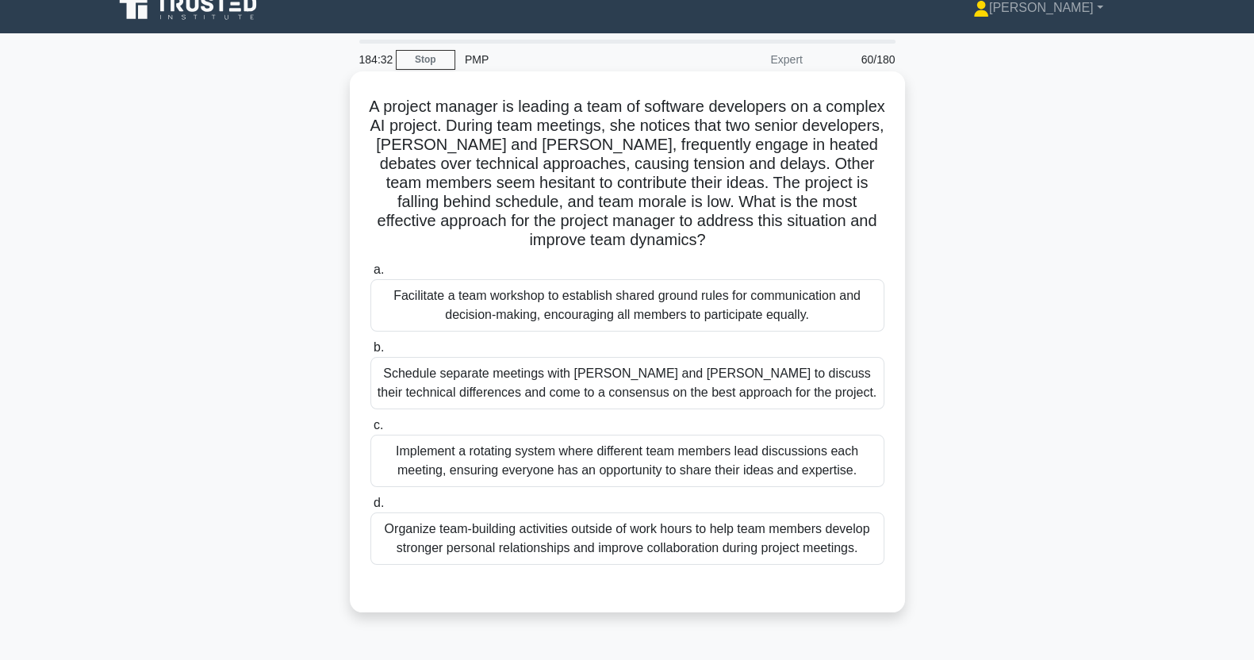
click at [371, 275] on input "a. Facilitate a team workshop to establish shared ground rules for communicatio…" at bounding box center [371, 270] width 0 height 10
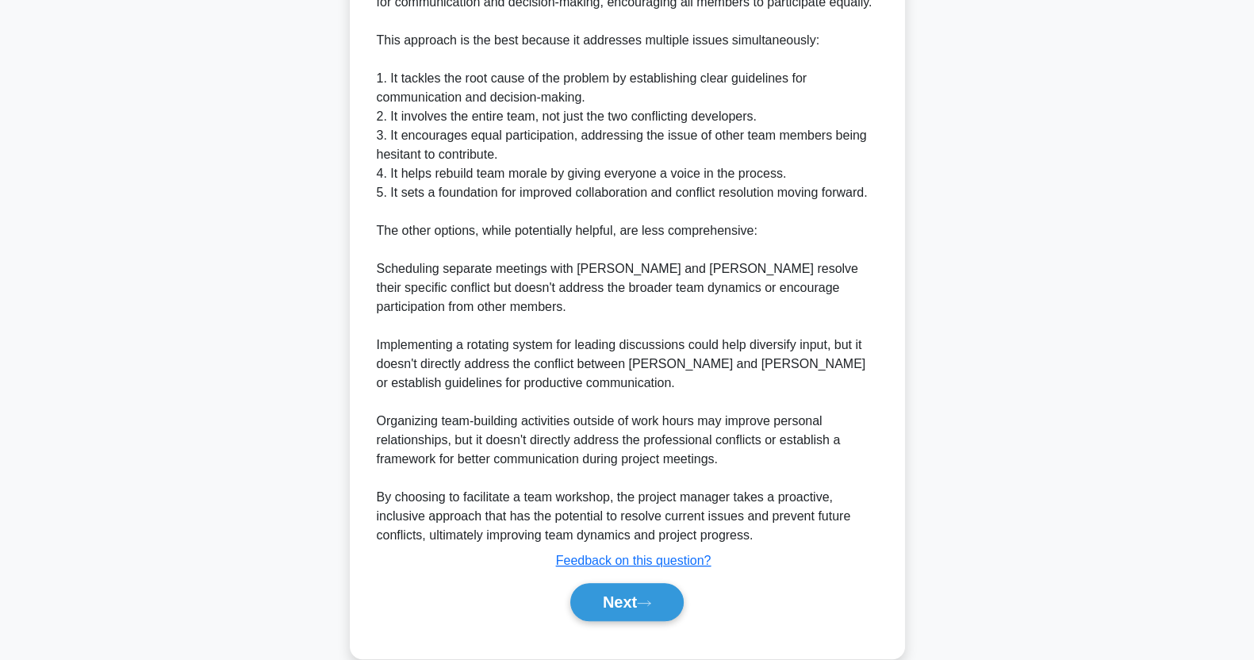
scroll to position [717, 0]
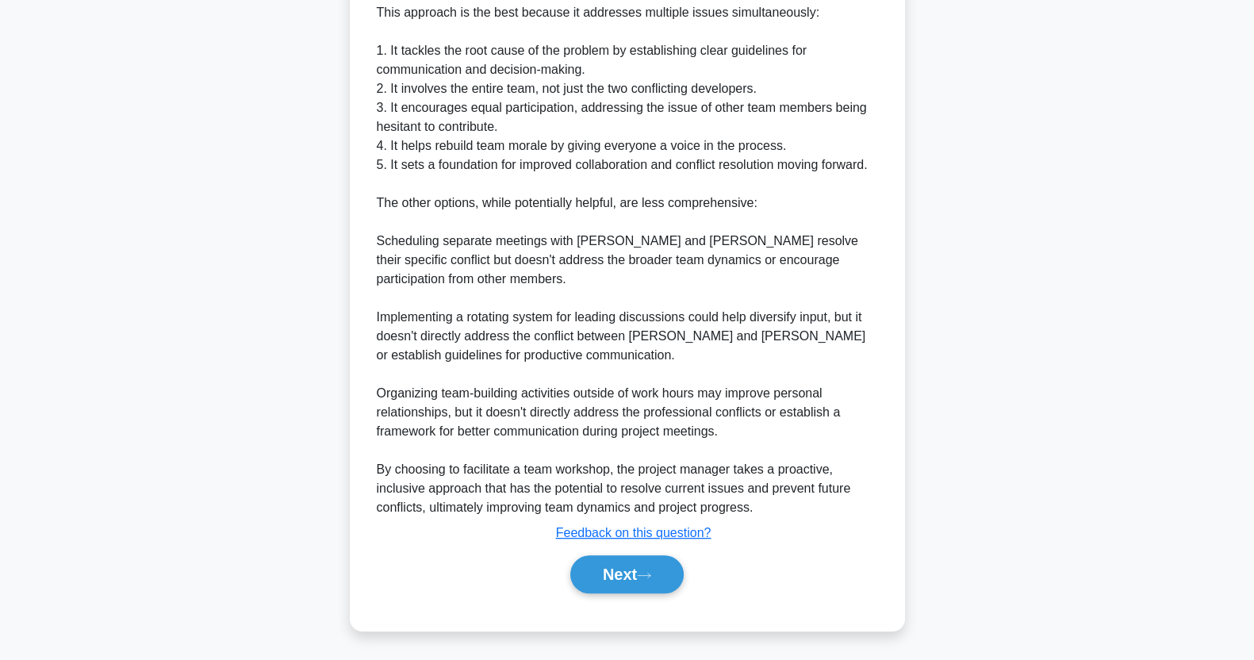
click at [633, 574] on button "Next" at bounding box center [626, 574] width 113 height 38
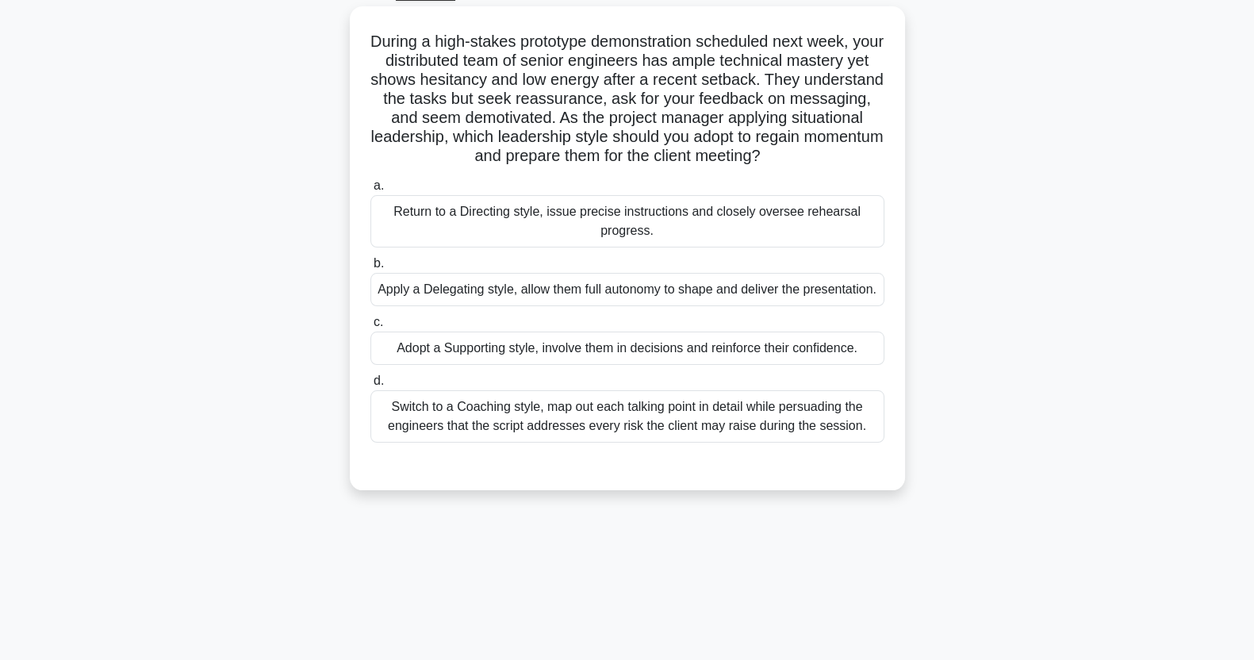
scroll to position [0, 0]
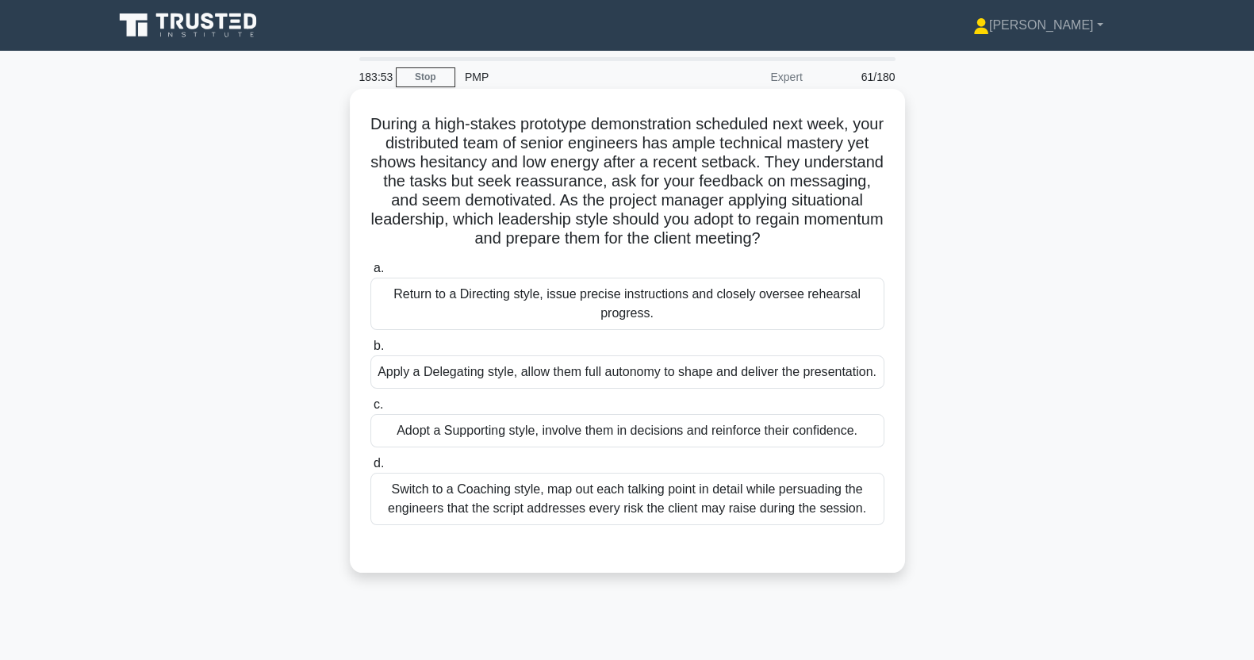
click at [758, 444] on div "Adopt a Supporting style, involve them in decisions and reinforce their confide…" at bounding box center [628, 430] width 514 height 33
click at [371, 410] on input "c. Adopt a Supporting style, involve them in decisions and reinforce their conf…" at bounding box center [371, 405] width 0 height 10
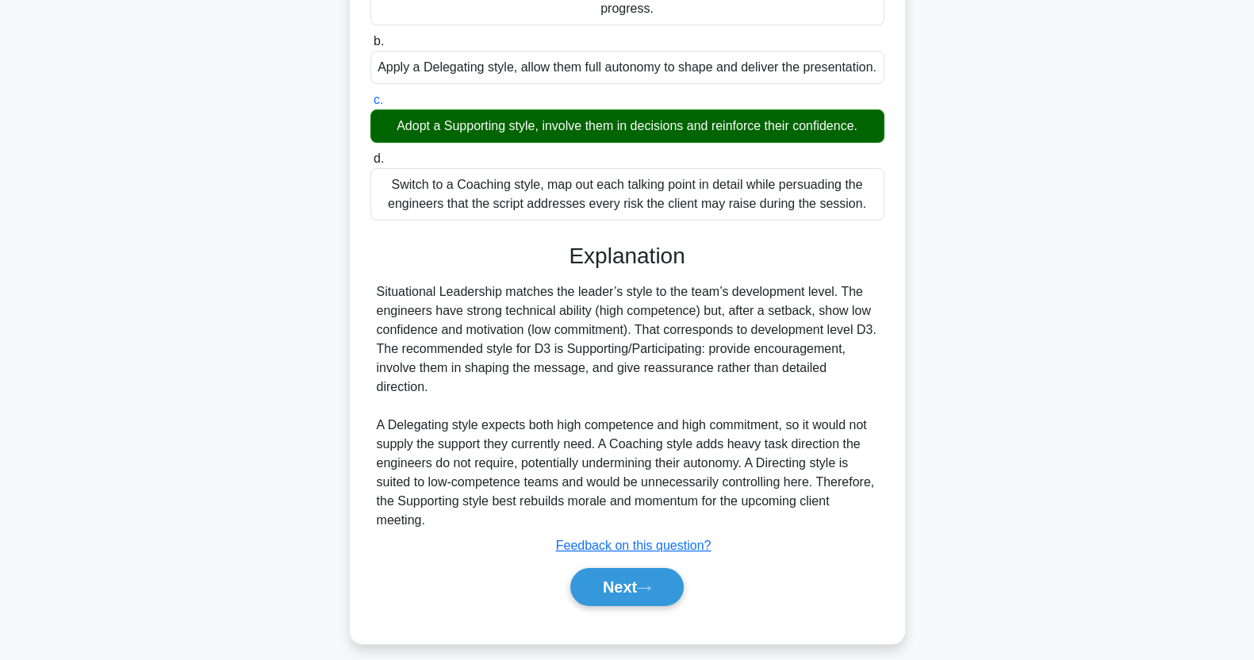
scroll to position [317, 0]
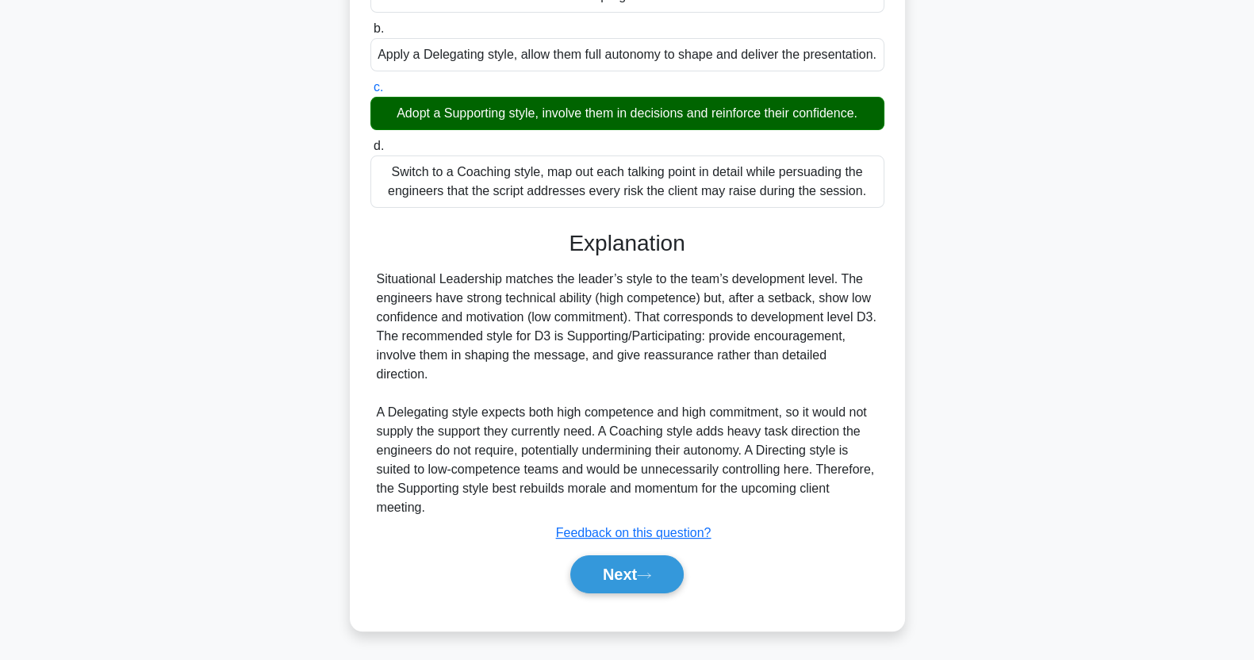
click at [627, 571] on button "Next" at bounding box center [626, 574] width 113 height 38
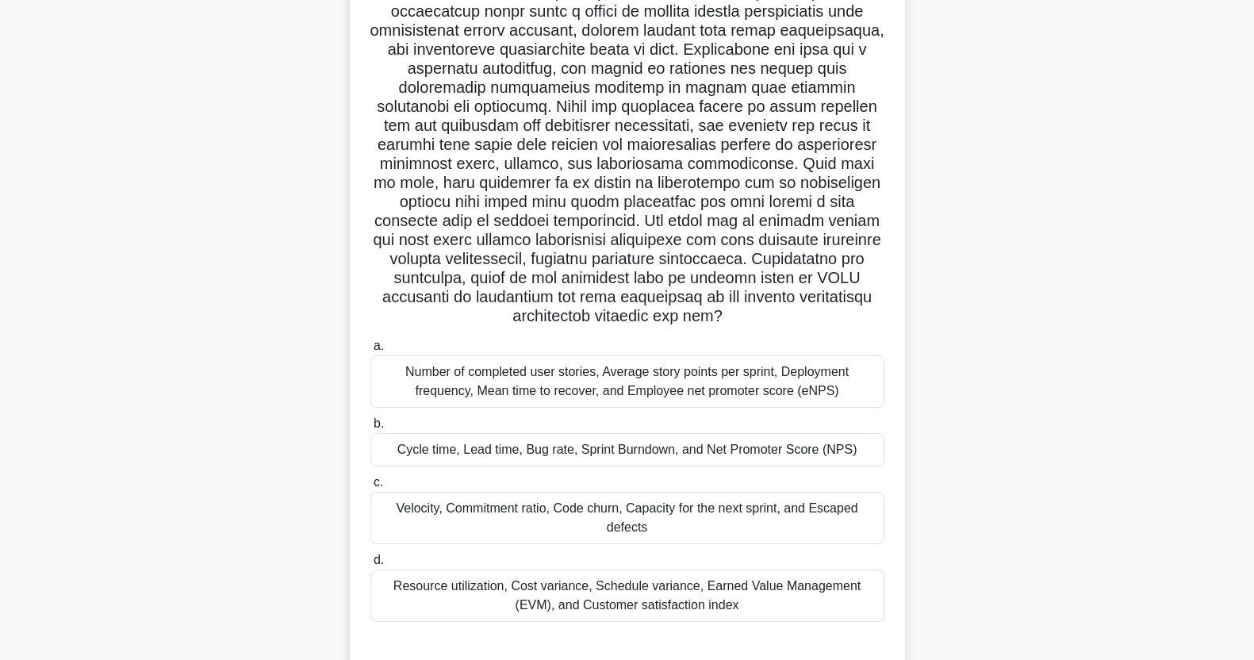
scroll to position [209, 0]
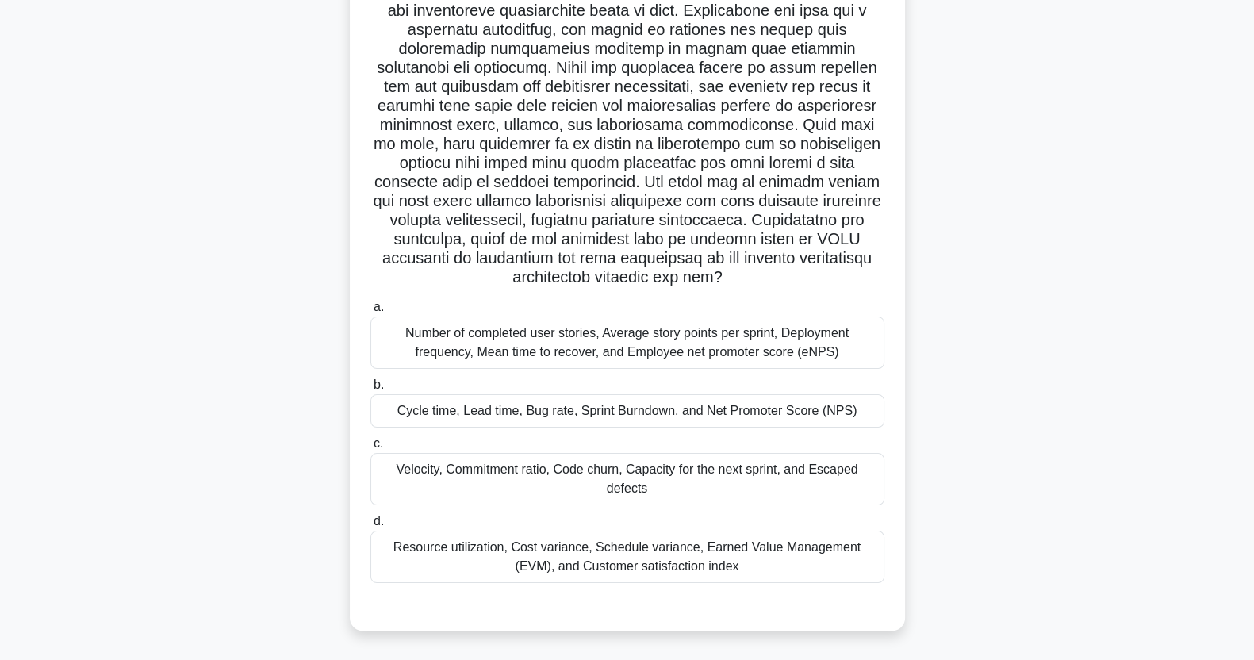
click at [774, 345] on div "Number of completed user stories, Average story points per sprint, Deployment f…" at bounding box center [628, 343] width 514 height 52
click at [371, 313] on input "a. Number of completed user stories, Average story points per sprint, Deploymen…" at bounding box center [371, 307] width 0 height 10
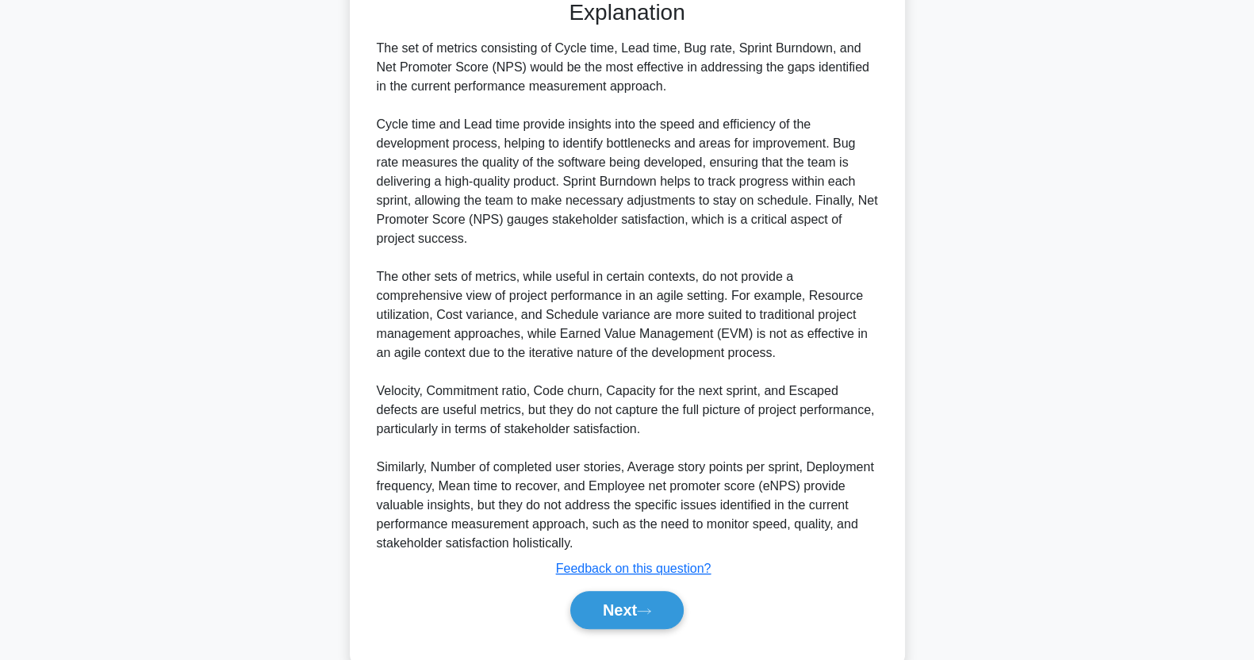
scroll to position [852, 0]
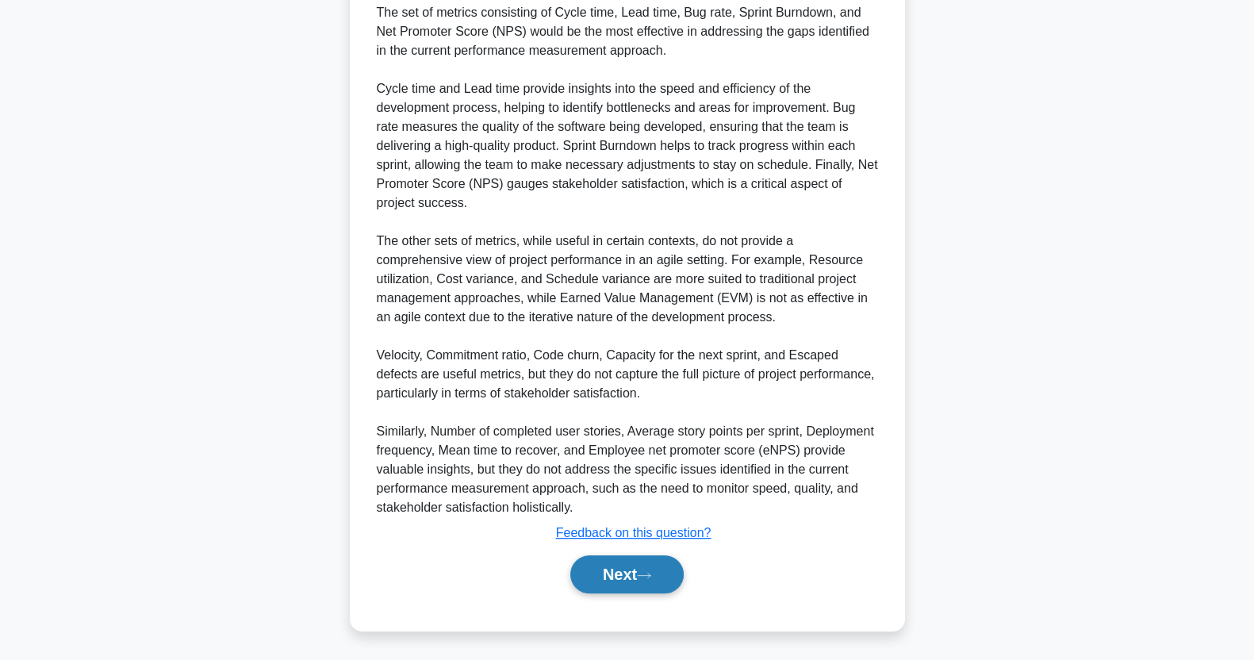
click at [643, 578] on icon at bounding box center [644, 575] width 14 height 9
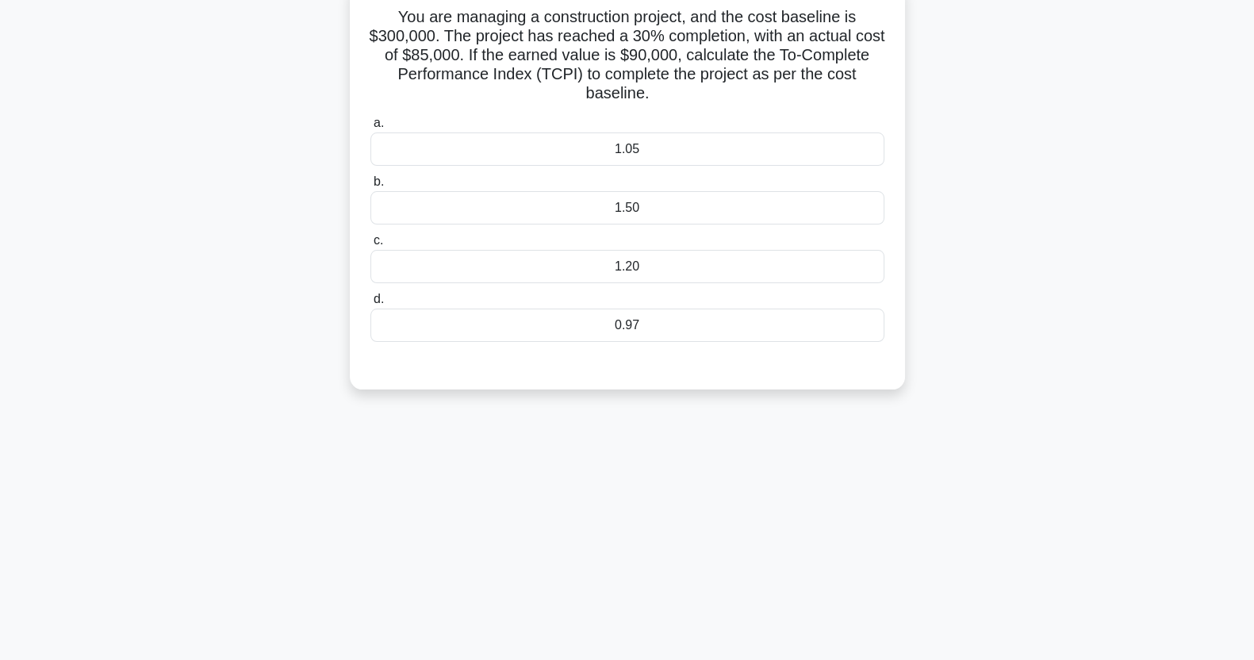
scroll to position [0, 0]
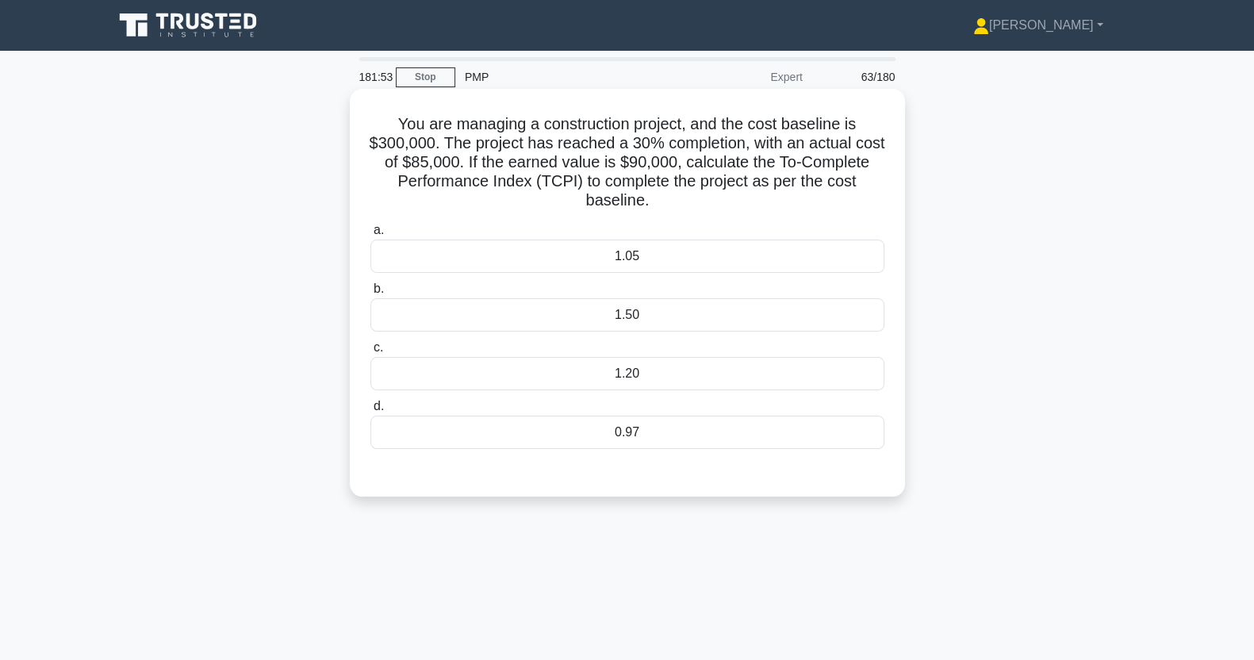
click at [739, 438] on div "0.97" at bounding box center [628, 432] width 514 height 33
click at [371, 412] on input "d. 0.97" at bounding box center [371, 406] width 0 height 10
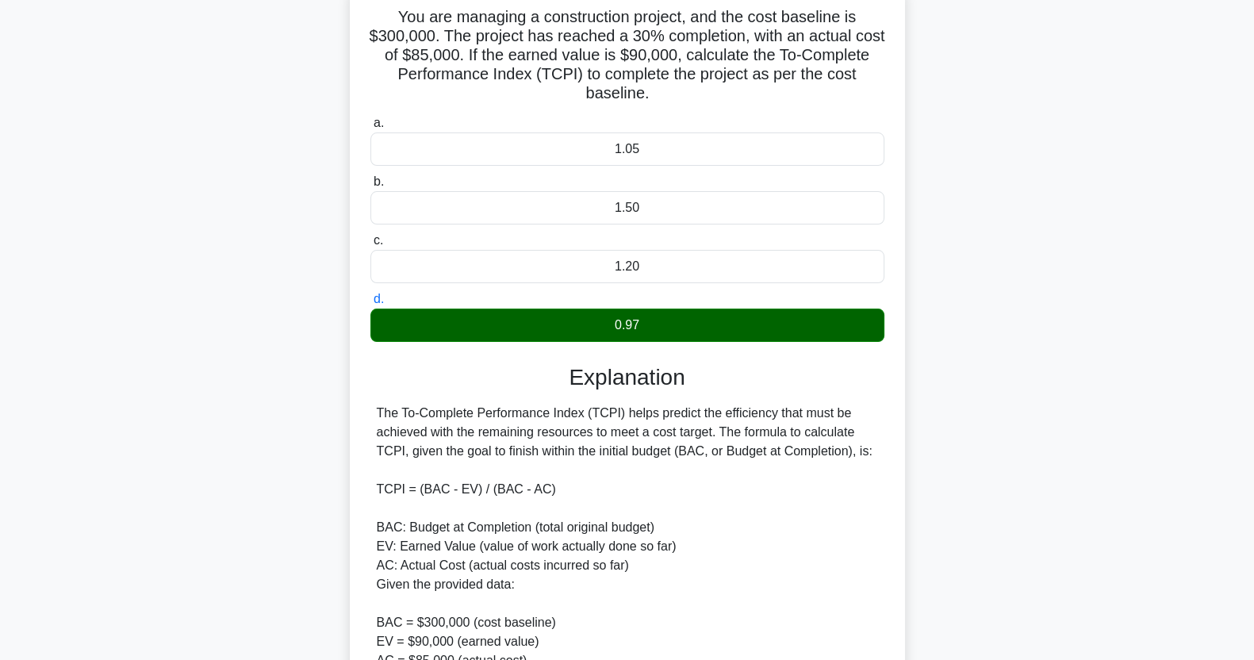
scroll to position [451, 0]
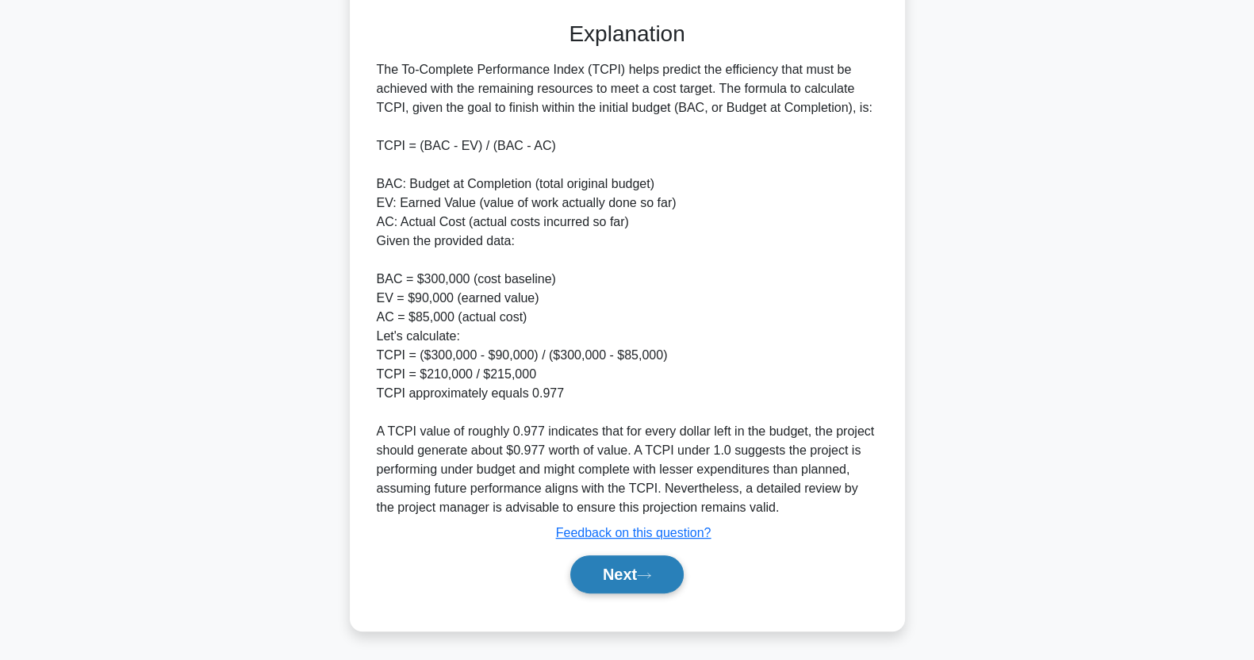
click at [627, 577] on button "Next" at bounding box center [626, 574] width 113 height 38
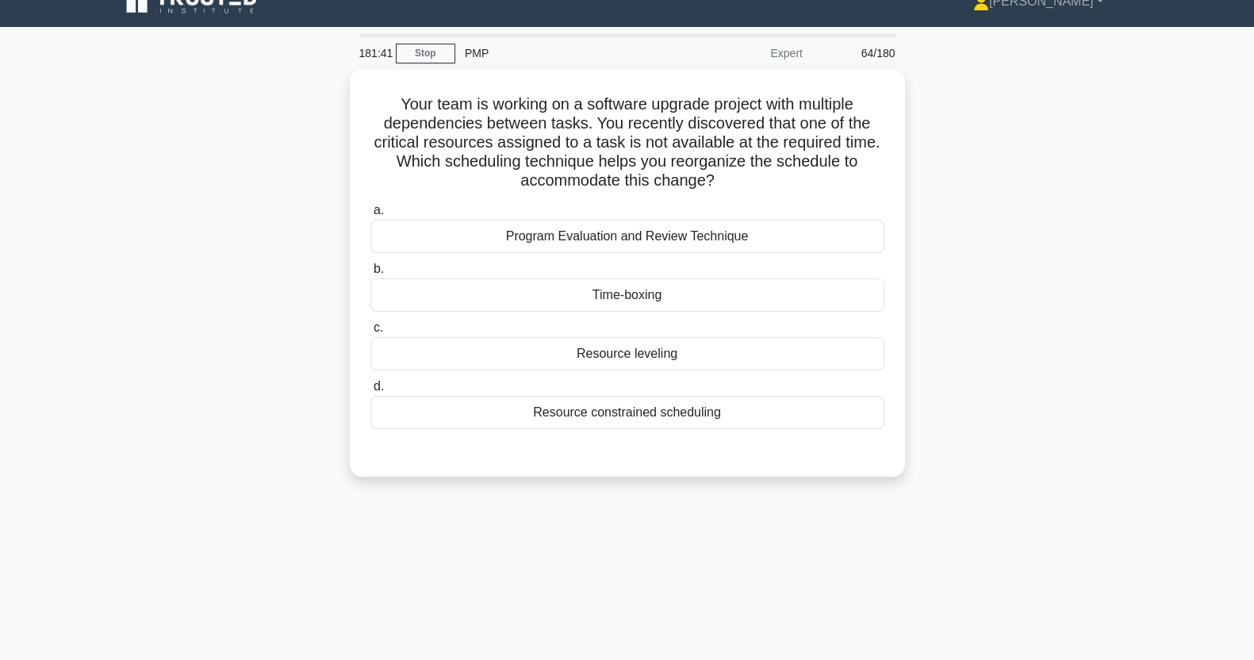
scroll to position [0, 0]
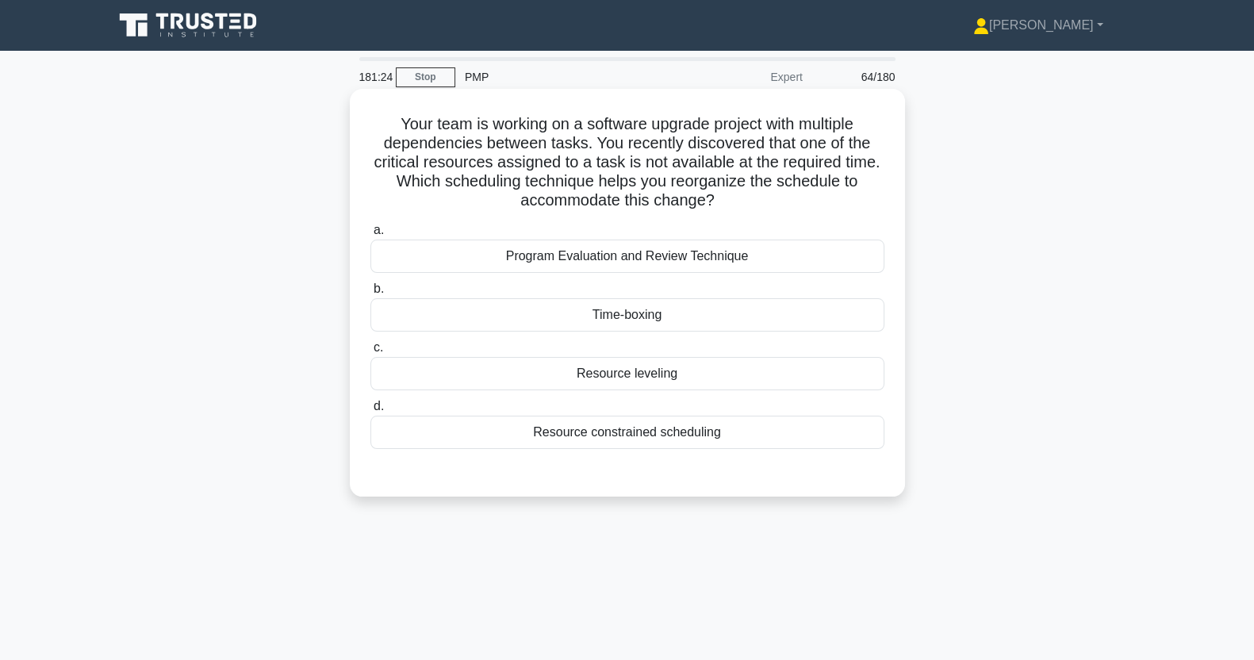
click at [793, 370] on div "Resource leveling" at bounding box center [628, 373] width 514 height 33
click at [371, 353] on input "c. Resource leveling" at bounding box center [371, 348] width 0 height 10
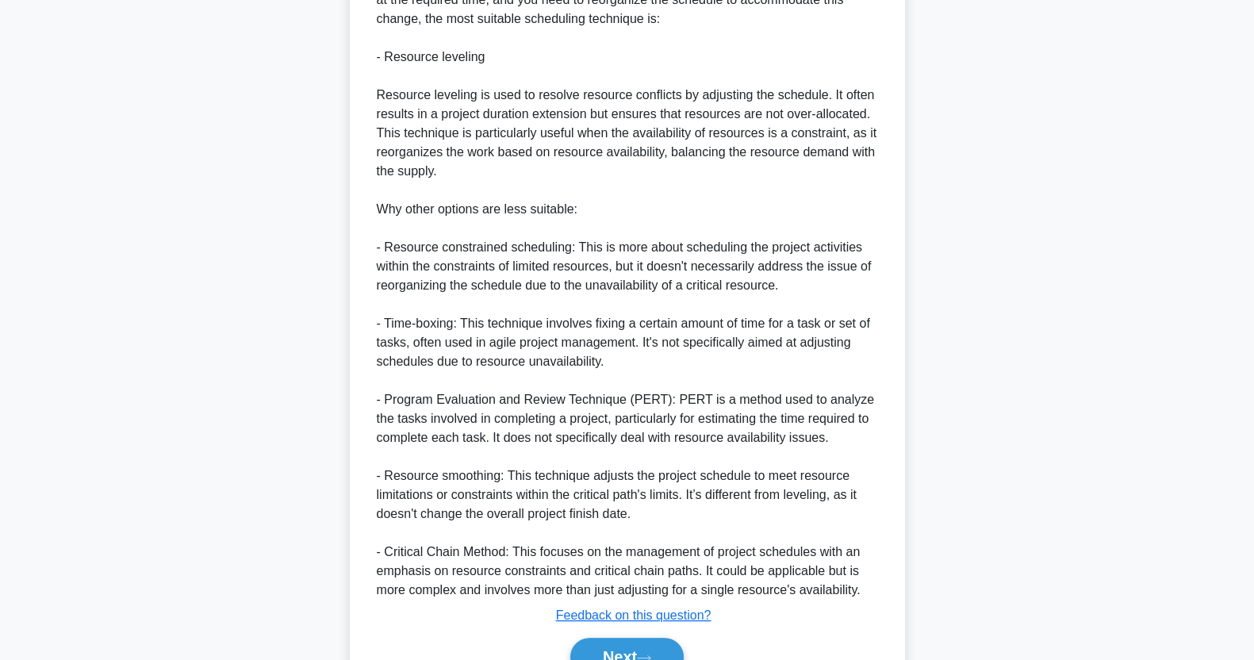
scroll to position [622, 0]
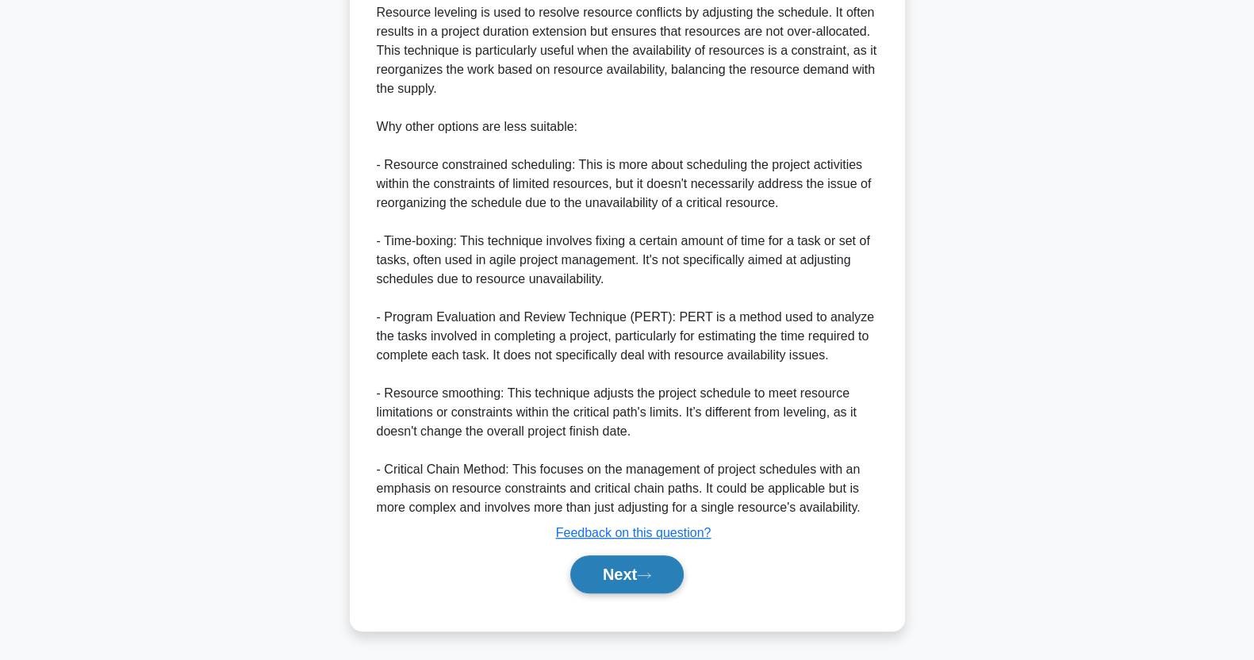
click at [639, 577] on button "Next" at bounding box center [626, 574] width 113 height 38
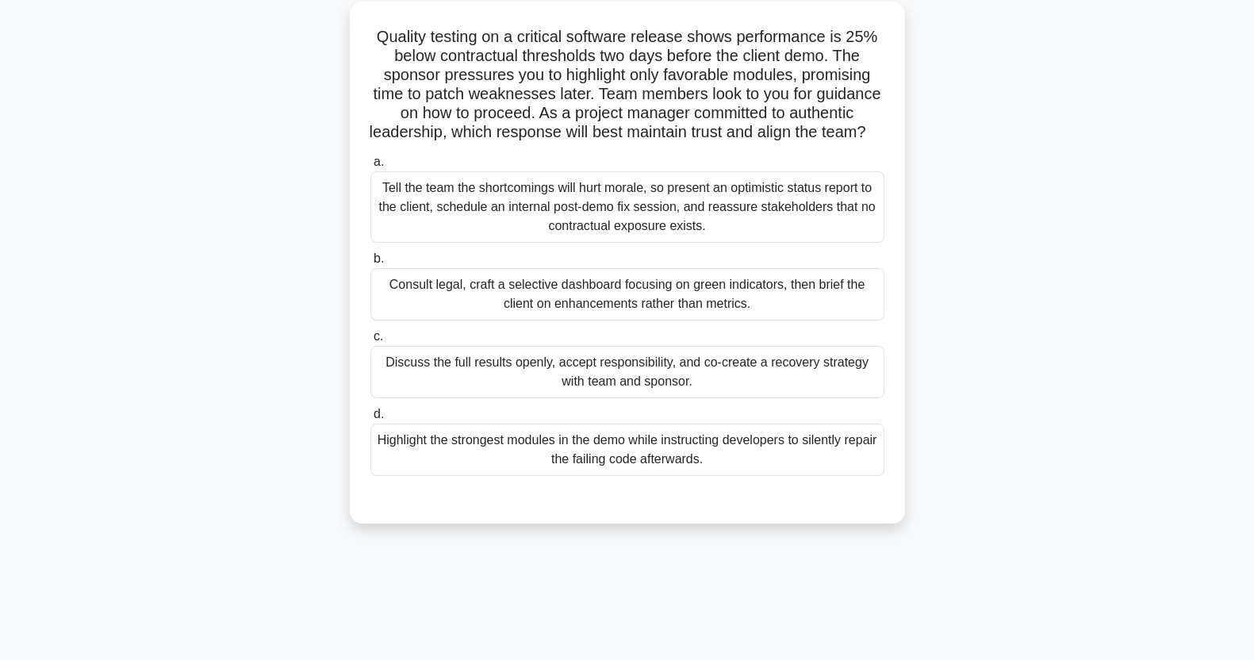
scroll to position [98, 0]
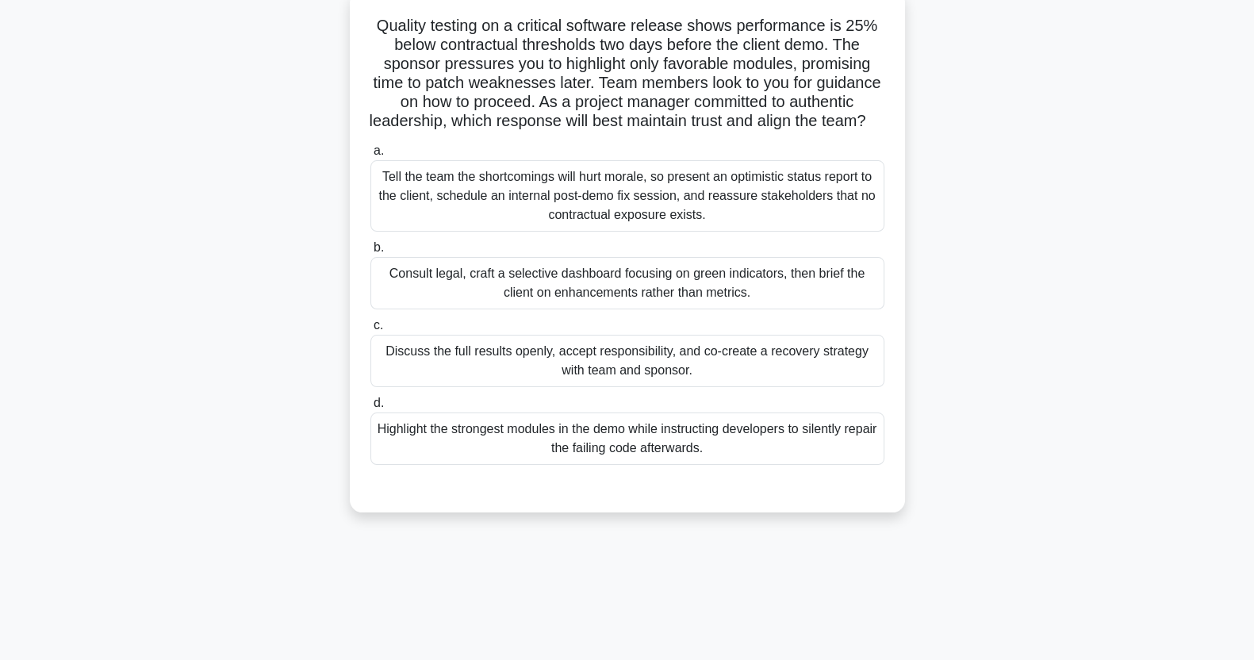
click at [776, 455] on div "Highlight the strongest modules in the demo while instructing developers to sil…" at bounding box center [628, 439] width 514 height 52
click at [371, 409] on input "d. Highlight the strongest modules in the demo while instructing developers to …" at bounding box center [371, 403] width 0 height 10
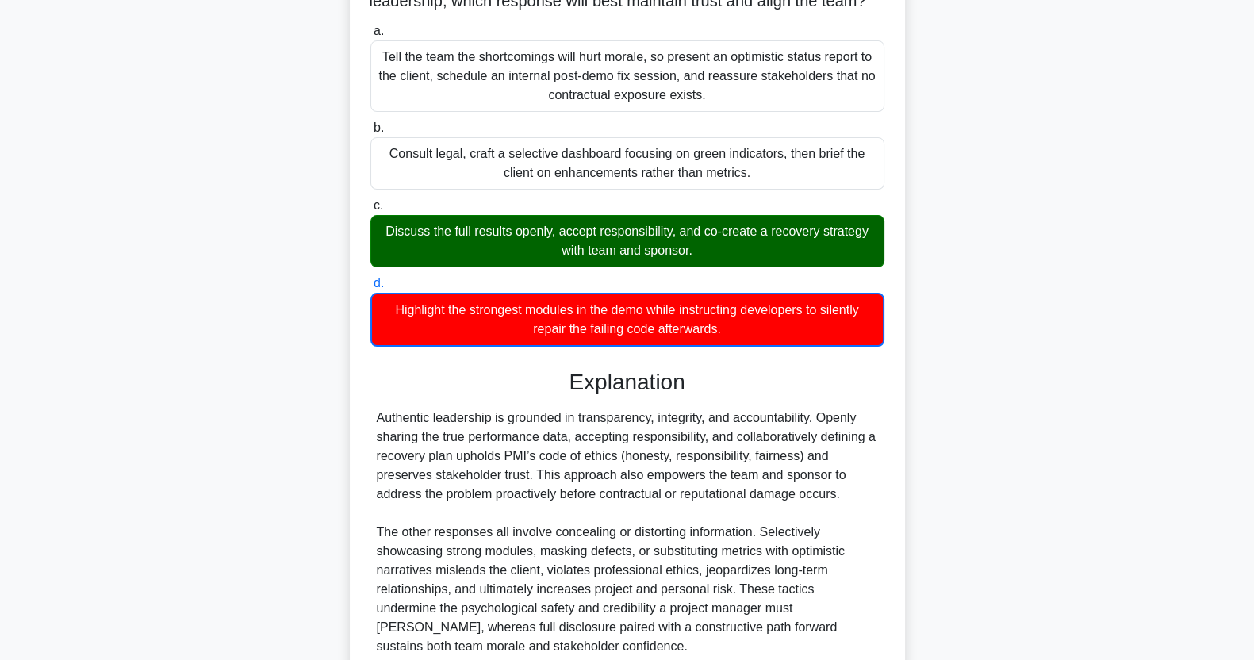
scroll to position [376, 0]
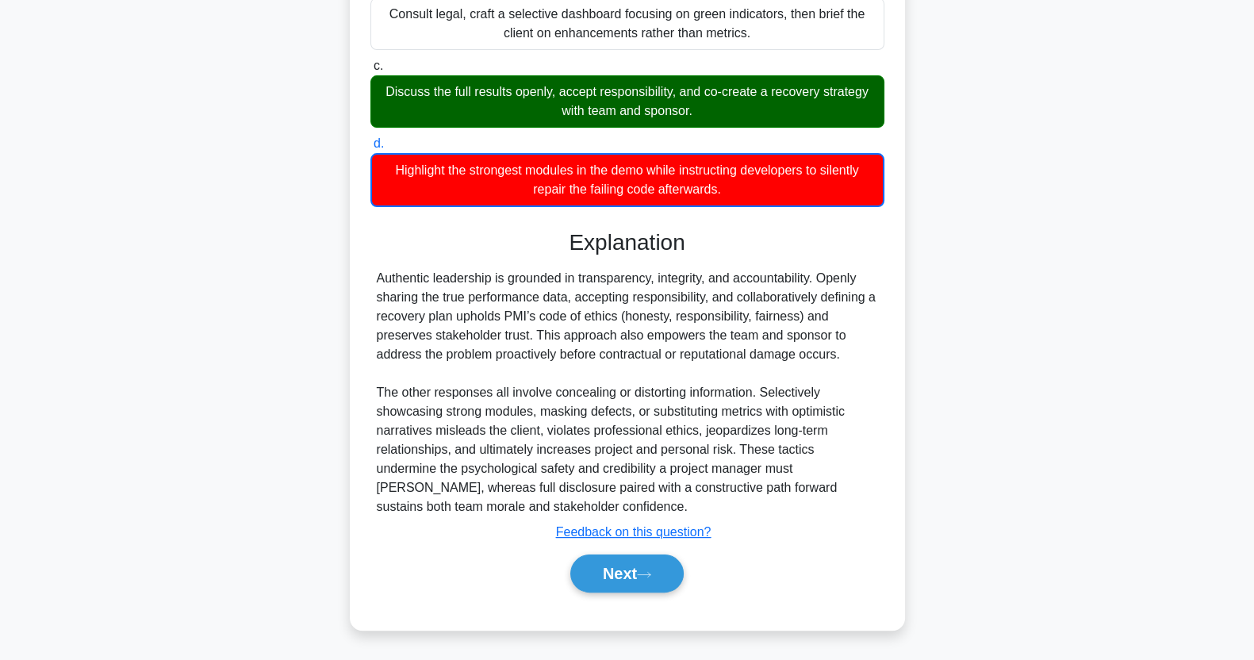
click at [639, 582] on button "Next" at bounding box center [626, 574] width 113 height 38
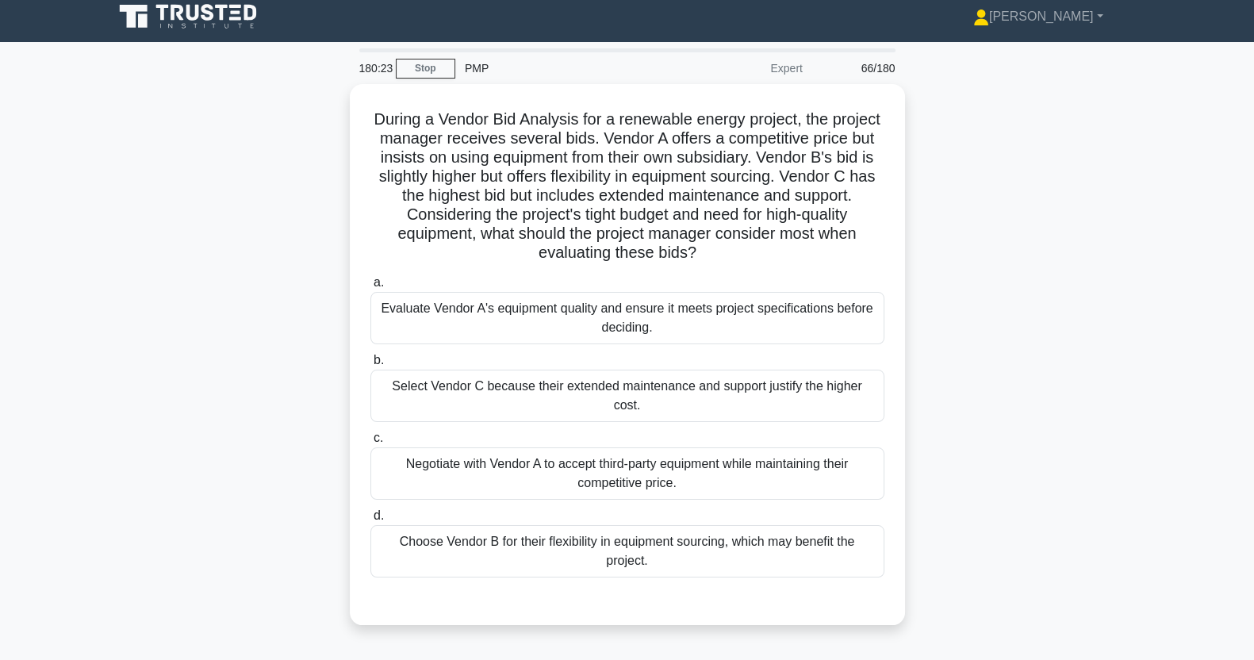
scroll to position [11, 0]
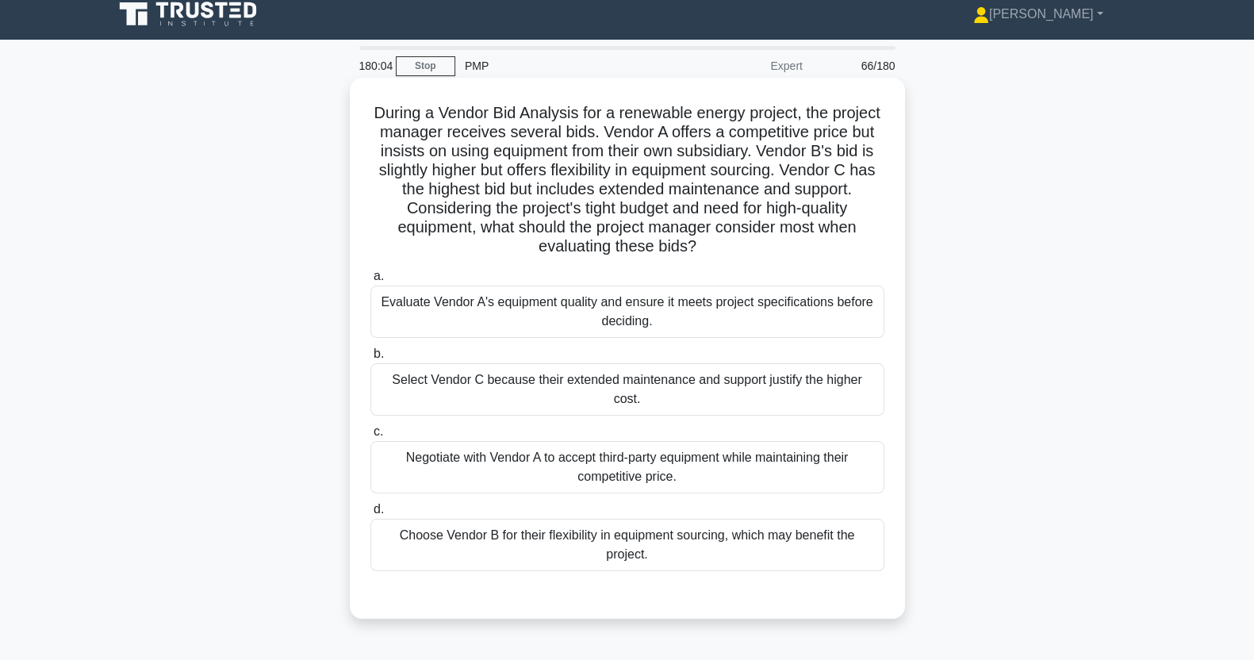
click at [788, 462] on div "Negotiate with Vendor A to accept third-party equipment while maintaining their…" at bounding box center [628, 467] width 514 height 52
click at [371, 437] on input "c. Negotiate with Vendor A to accept third-party equipment while maintaining th…" at bounding box center [371, 432] width 0 height 10
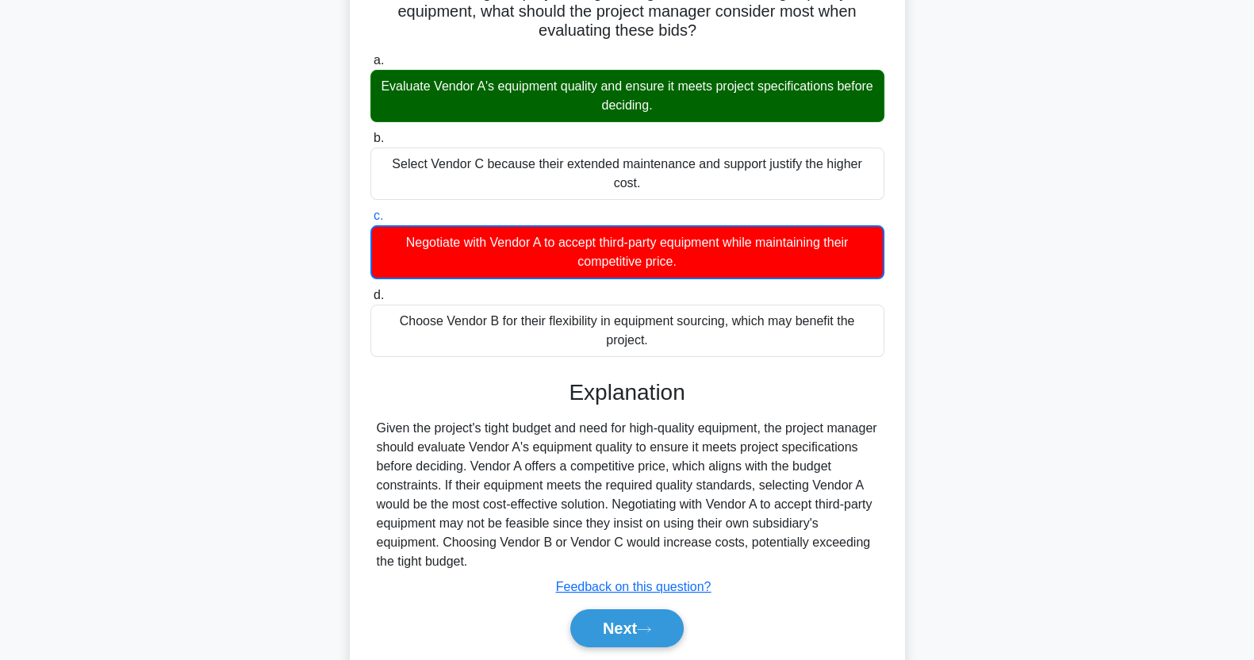
scroll to position [262, 0]
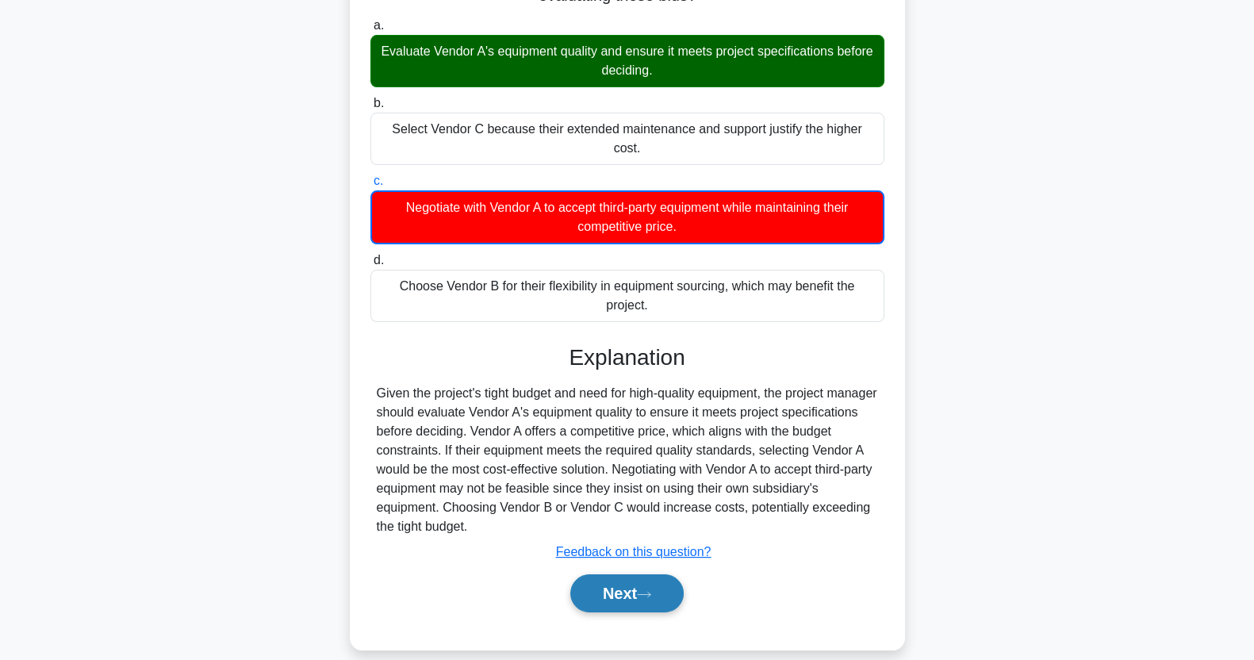
click at [624, 575] on button "Next" at bounding box center [626, 593] width 113 height 38
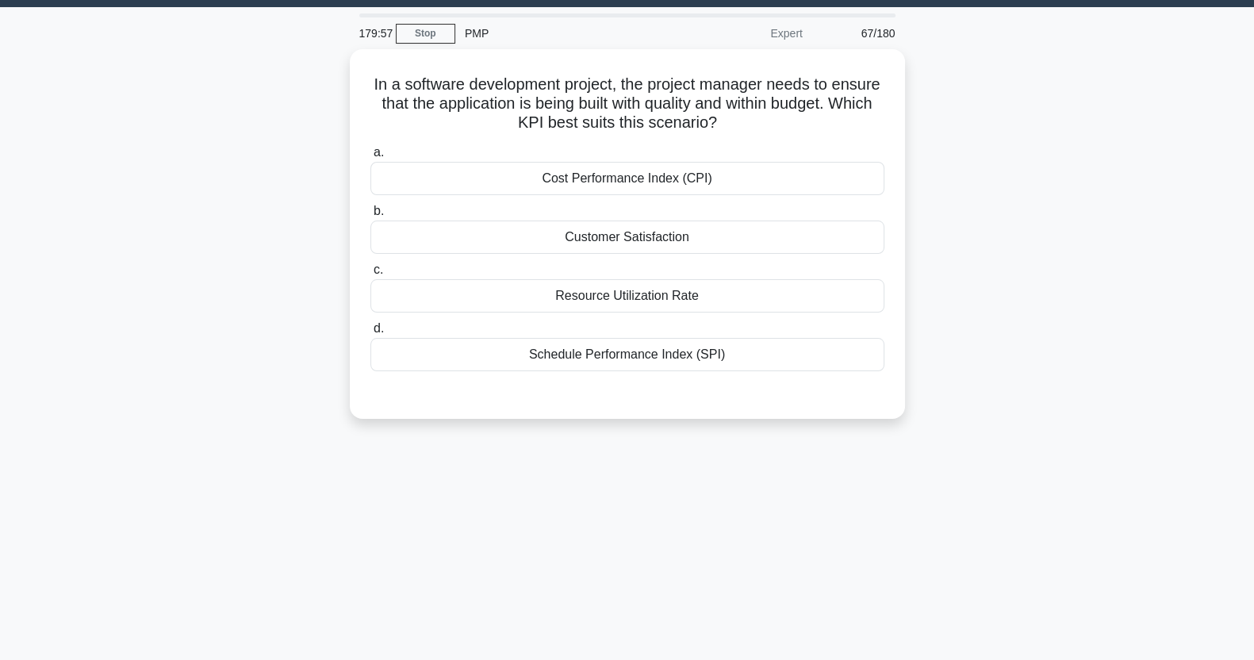
scroll to position [0, 0]
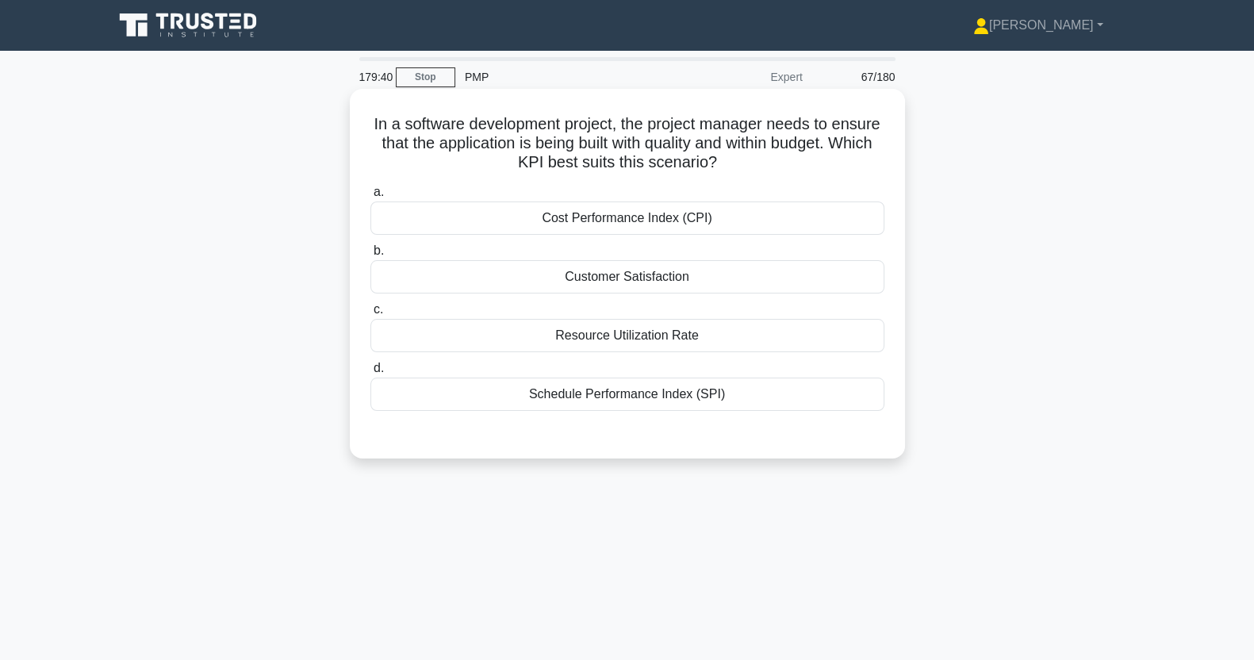
click at [812, 222] on div "Cost Performance Index (CPI)" at bounding box center [628, 218] width 514 height 33
click at [371, 198] on input "a. Cost Performance Index (CPI)" at bounding box center [371, 192] width 0 height 10
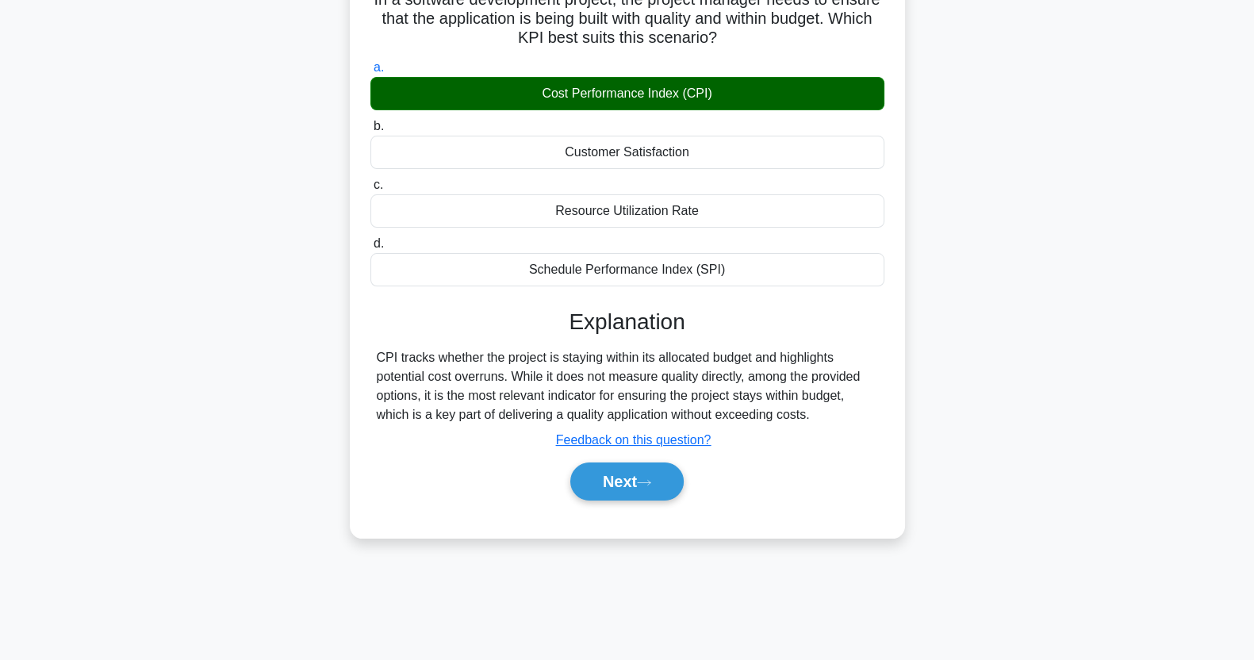
scroll to position [198, 0]
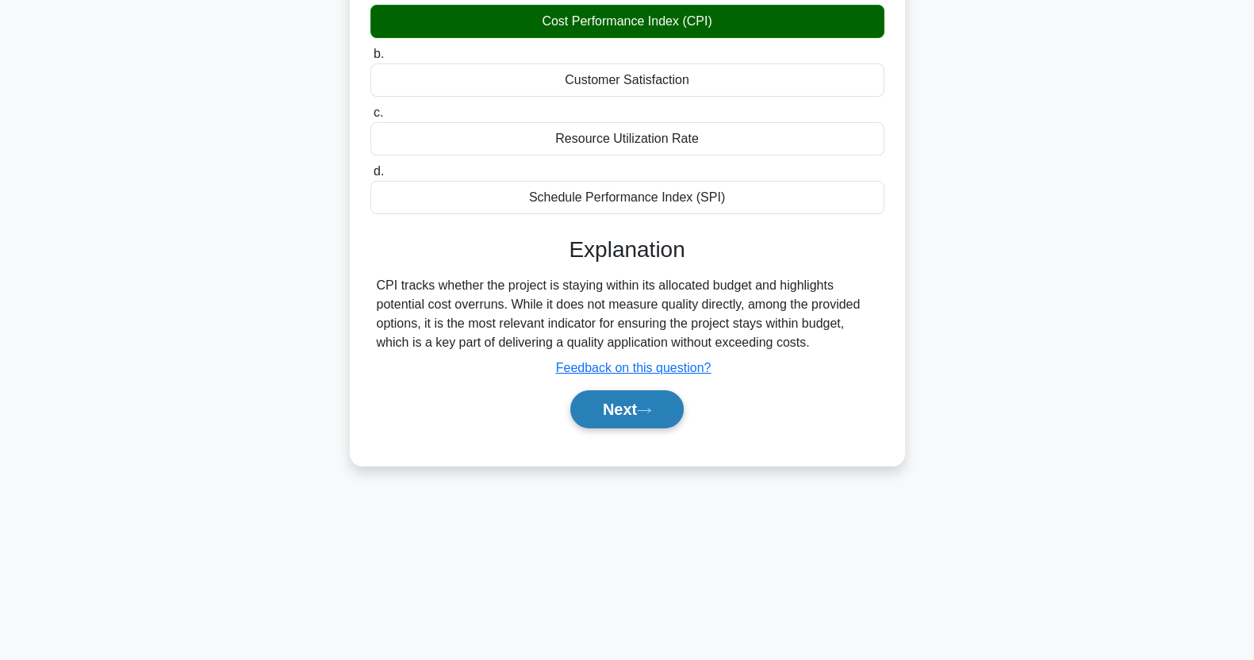
click at [647, 408] on icon at bounding box center [644, 410] width 14 height 9
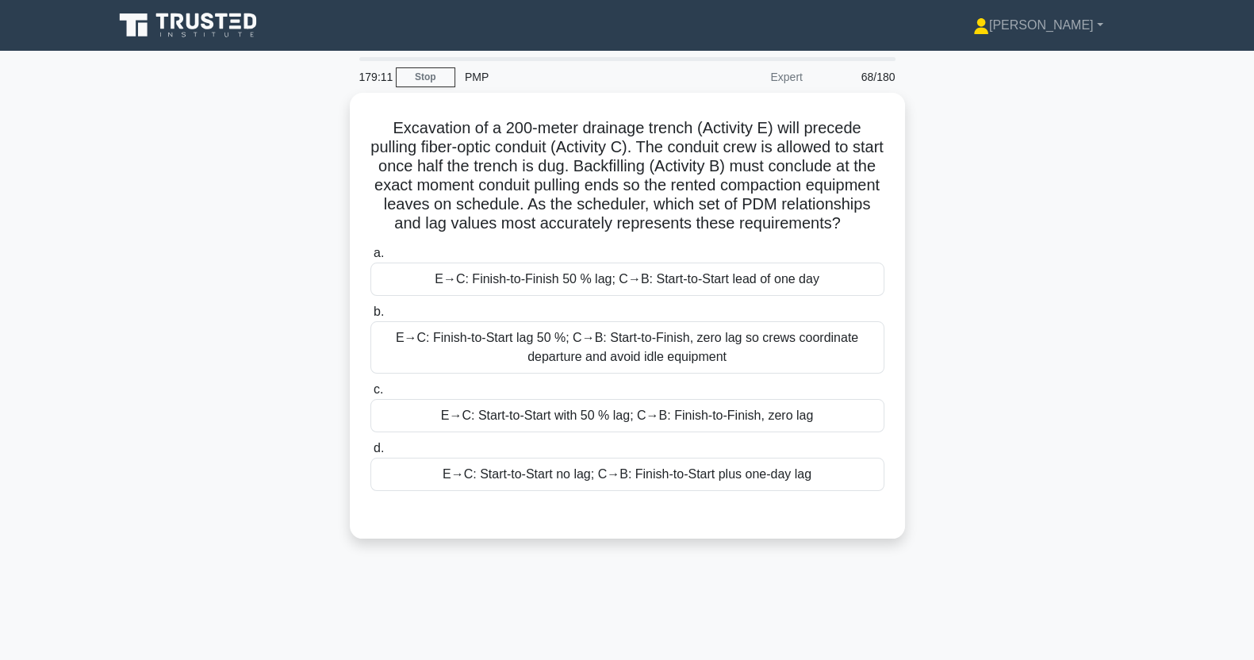
scroll to position [6, 0]
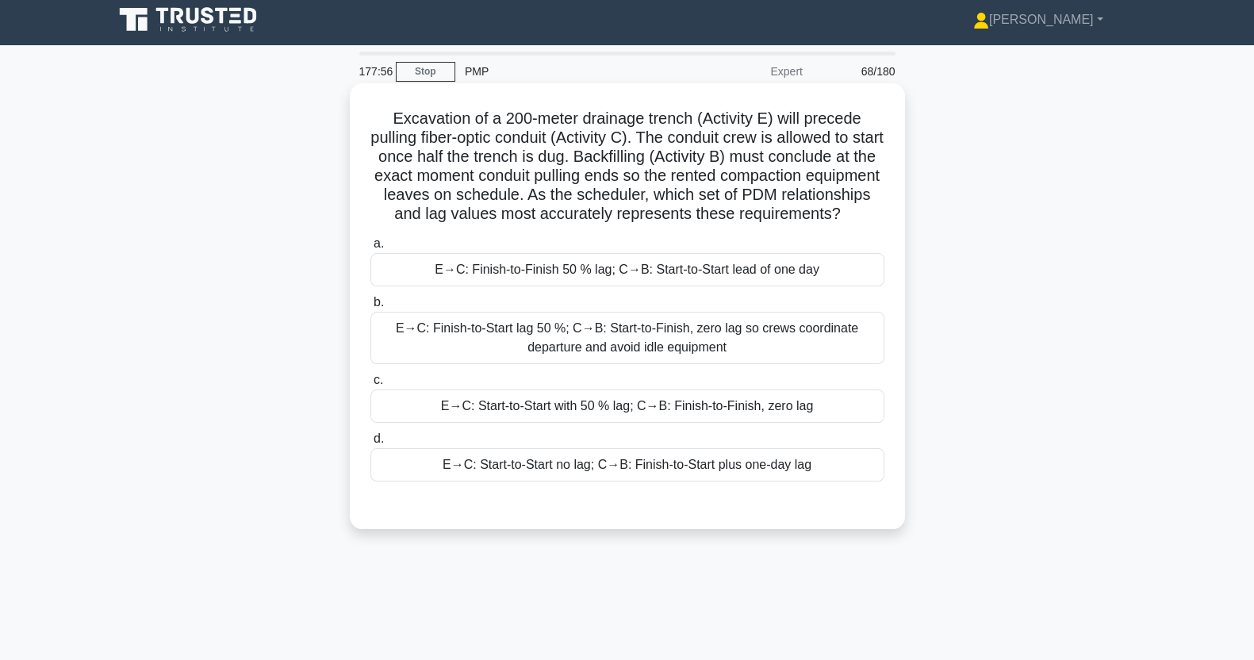
click at [805, 423] on div "E→C: Start-to-Start with 50 % lag; C→B: Finish-to-Finish, zero lag" at bounding box center [628, 406] width 514 height 33
click at [371, 386] on input "c. E→C: Start-to-Start with 50 % lag; C→B: Finish-to-Finish, zero lag" at bounding box center [371, 380] width 0 height 10
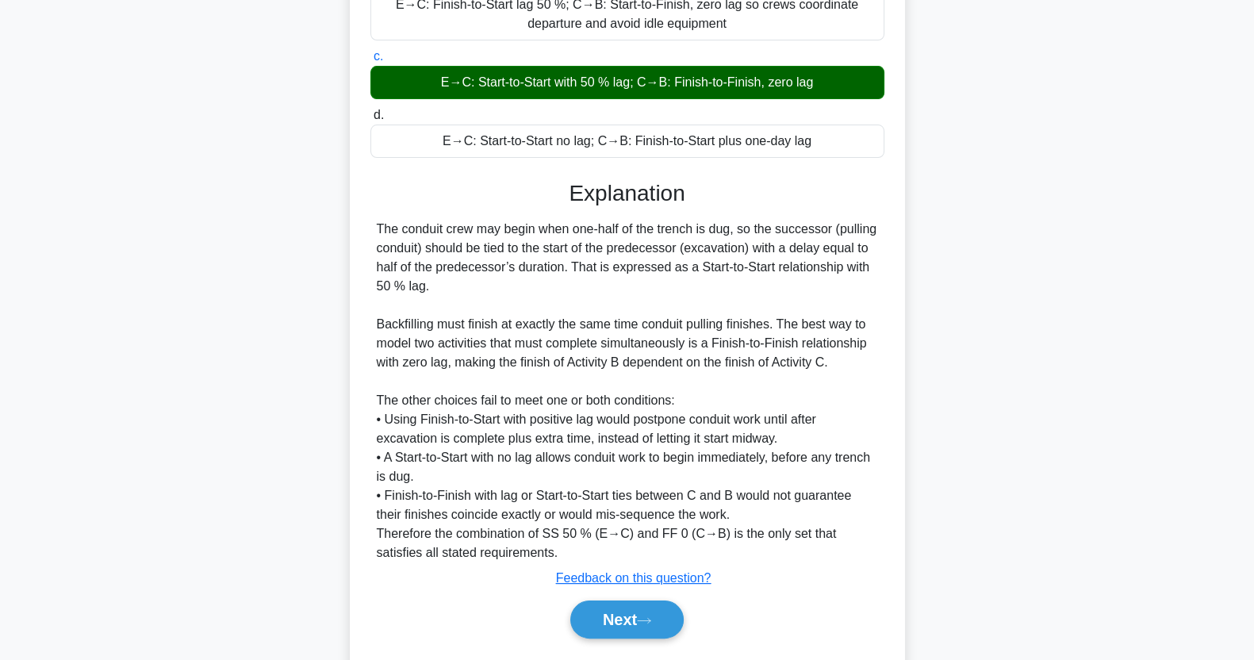
scroll to position [394, 0]
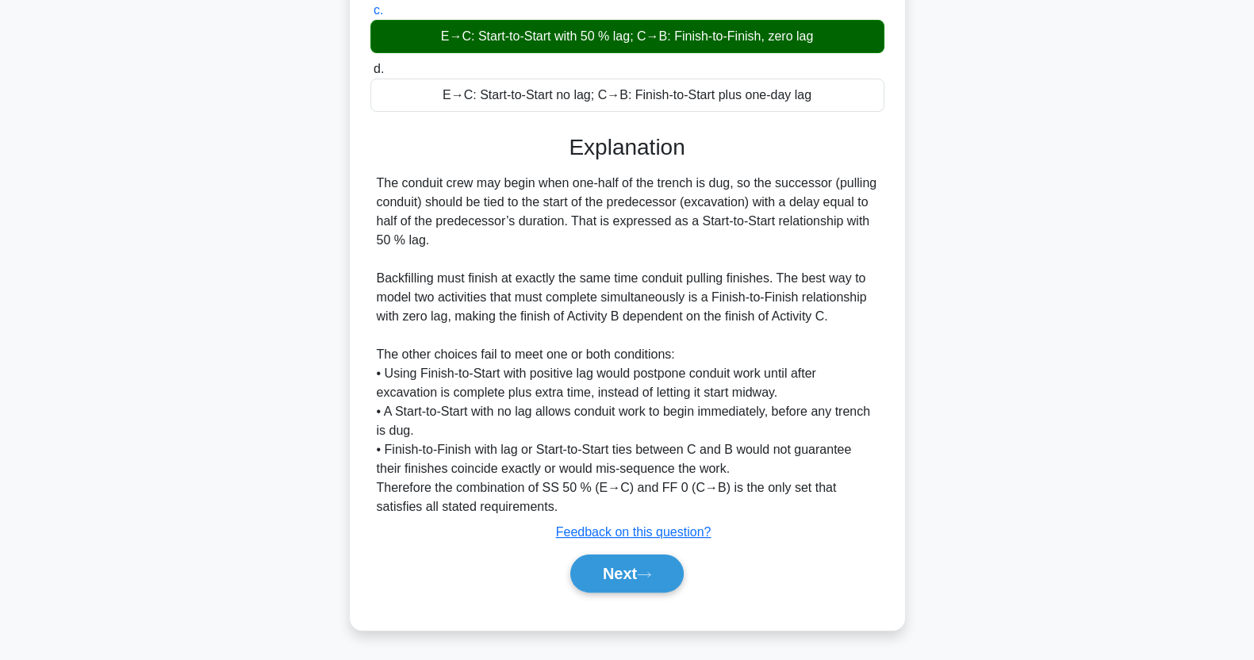
click at [659, 567] on button "Next" at bounding box center [626, 574] width 113 height 38
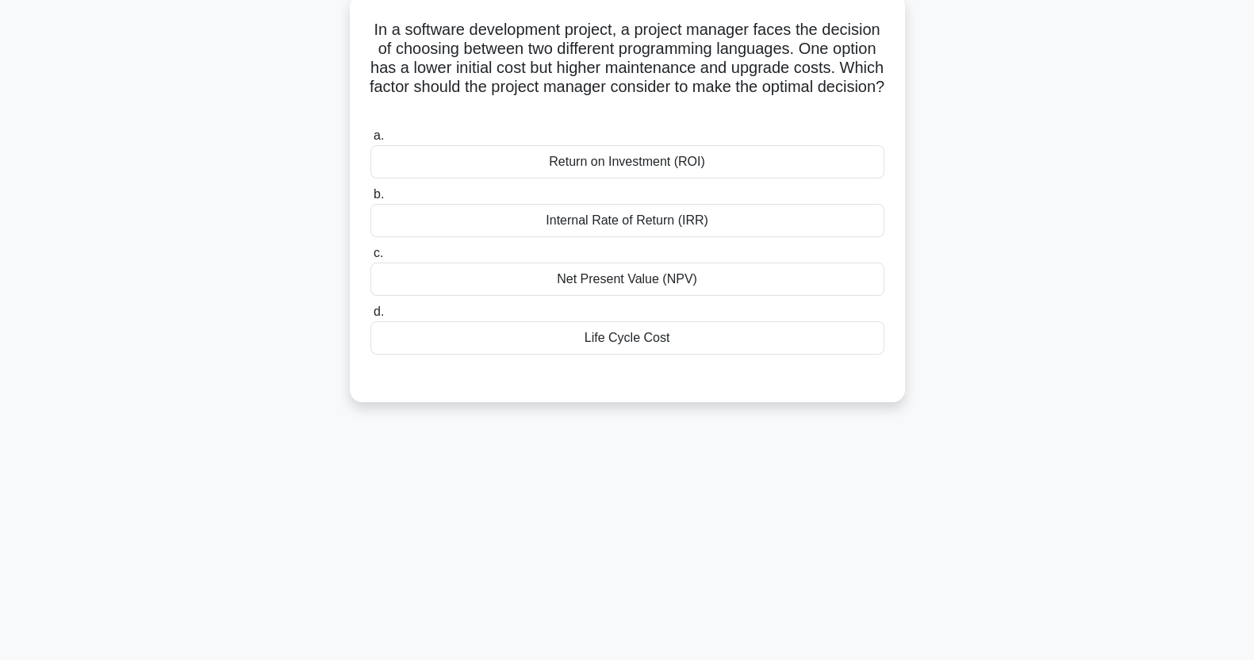
scroll to position [0, 0]
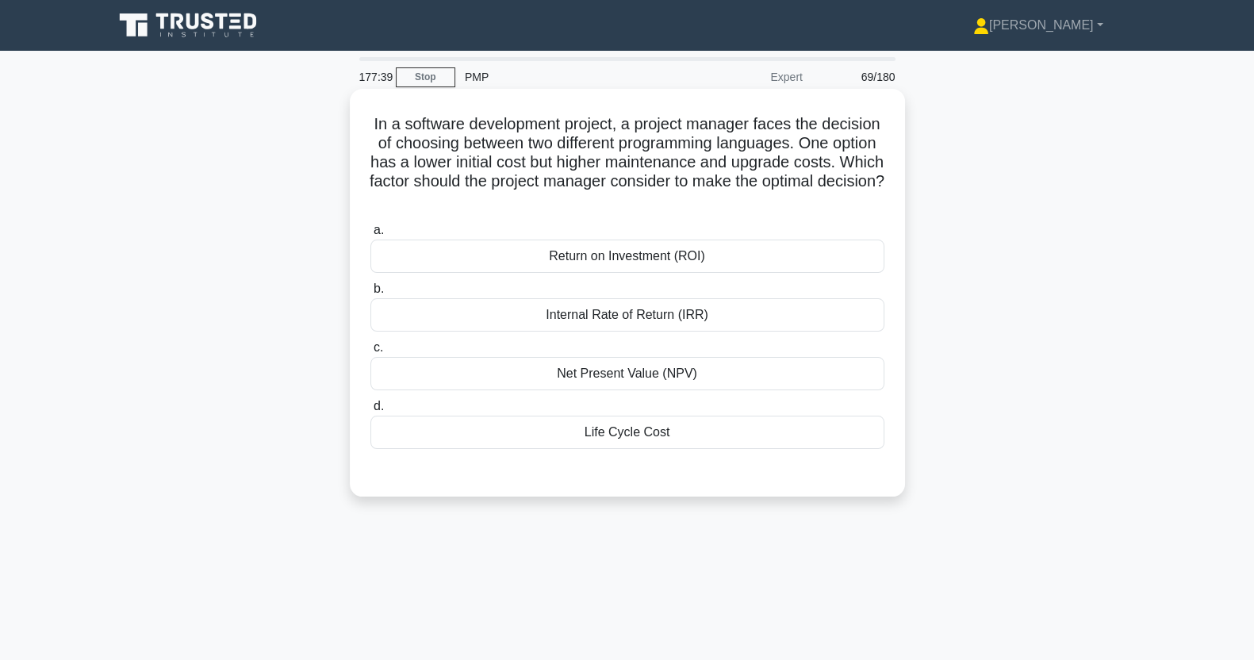
click at [788, 386] on div "Net Present Value (NPV)" at bounding box center [628, 373] width 514 height 33
click at [371, 353] on input "c. Net Present Value (NPV)" at bounding box center [371, 348] width 0 height 10
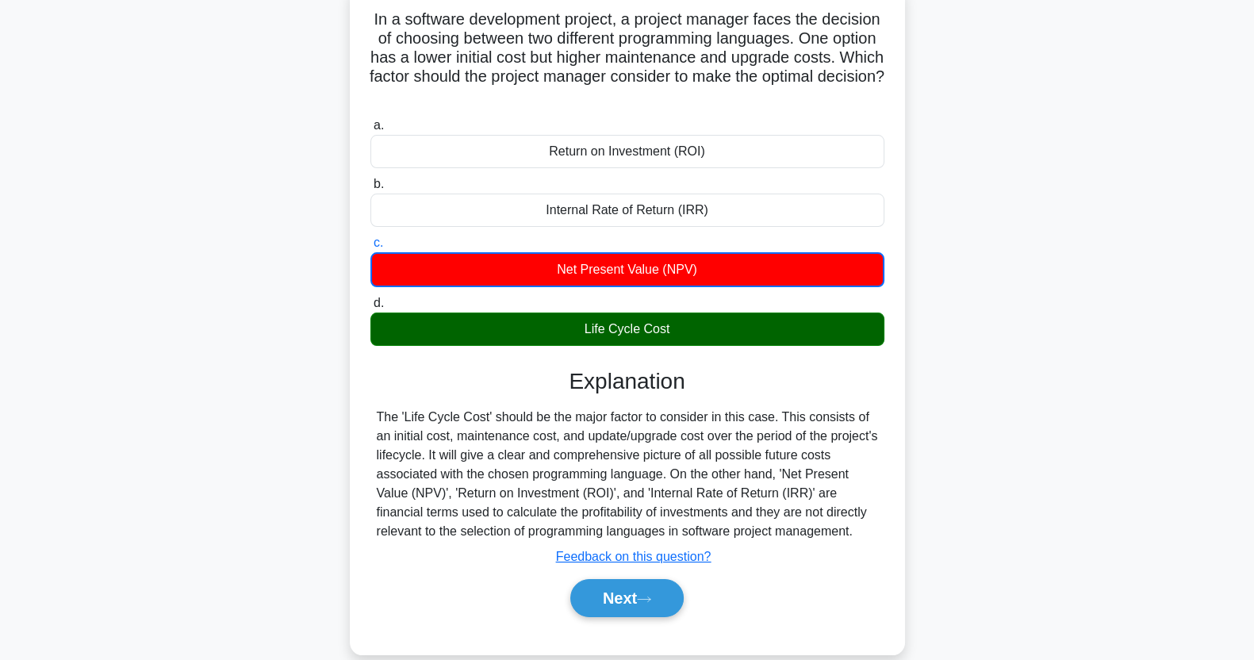
scroll to position [198, 0]
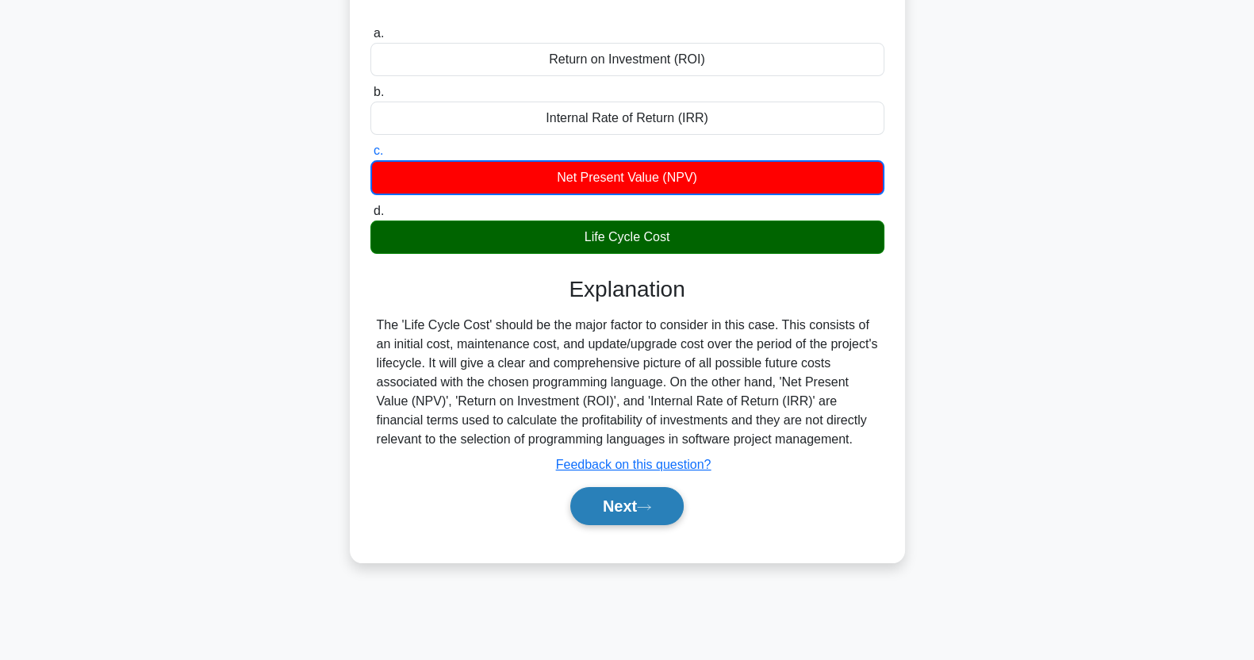
click at [618, 520] on button "Next" at bounding box center [626, 506] width 113 height 38
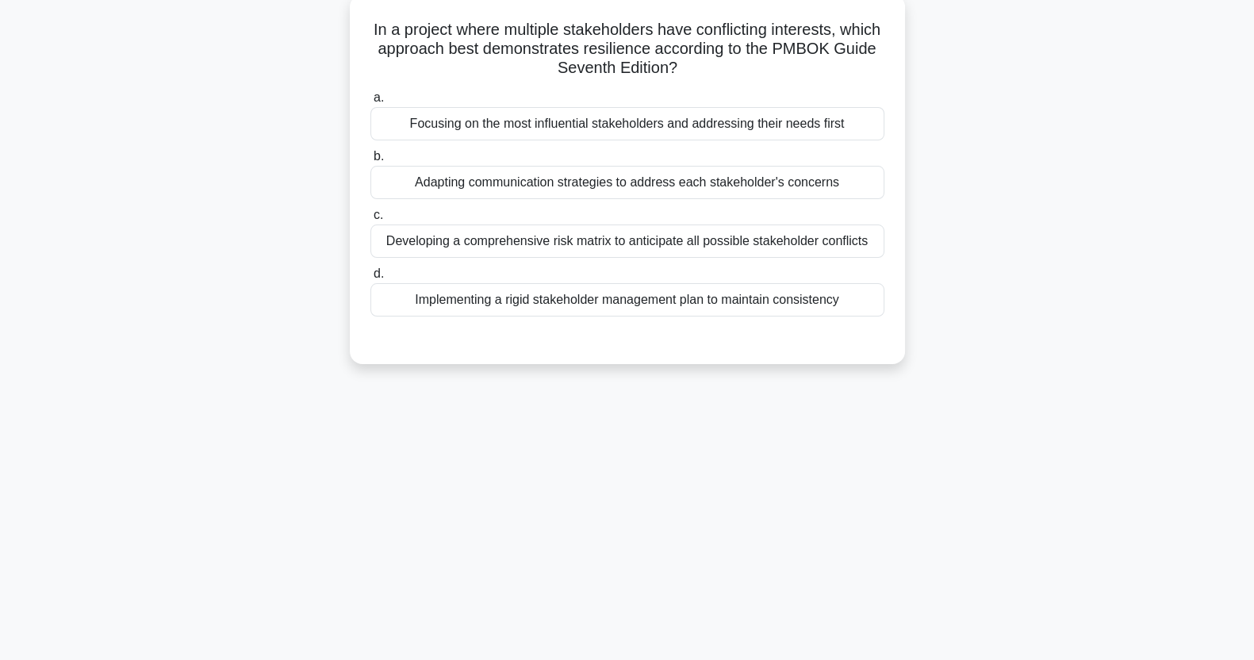
scroll to position [0, 0]
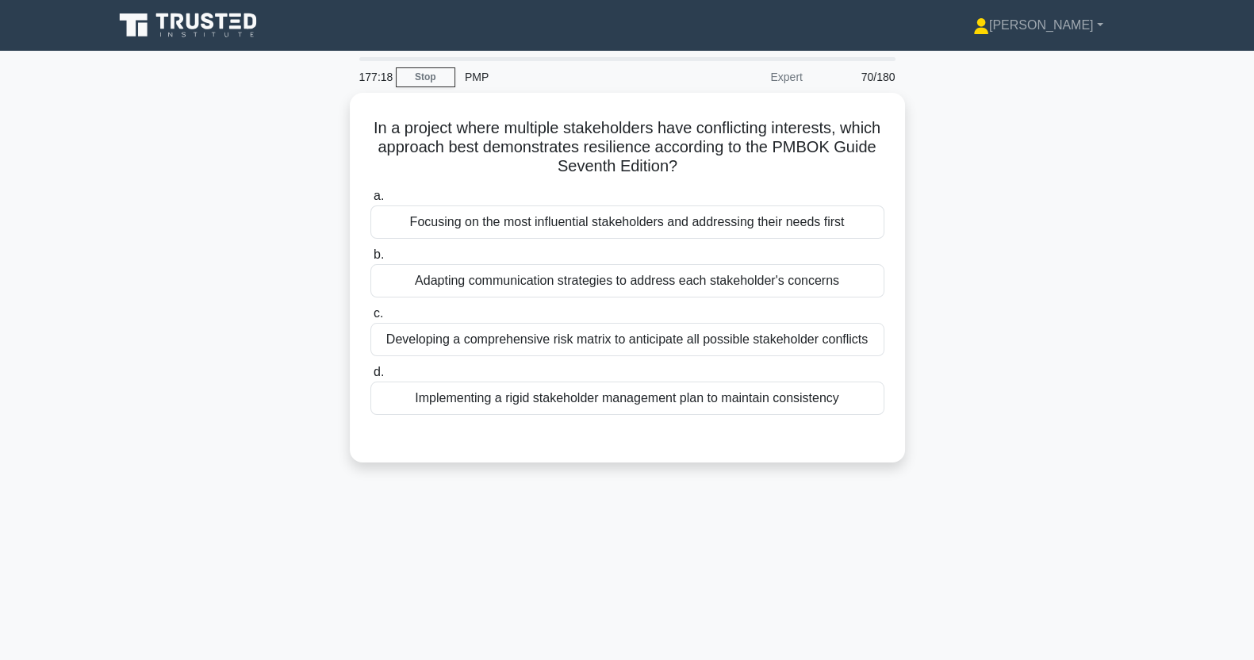
click at [765, 290] on div "Adapting communication strategies to address each stakeholder's concerns" at bounding box center [628, 280] width 514 height 33
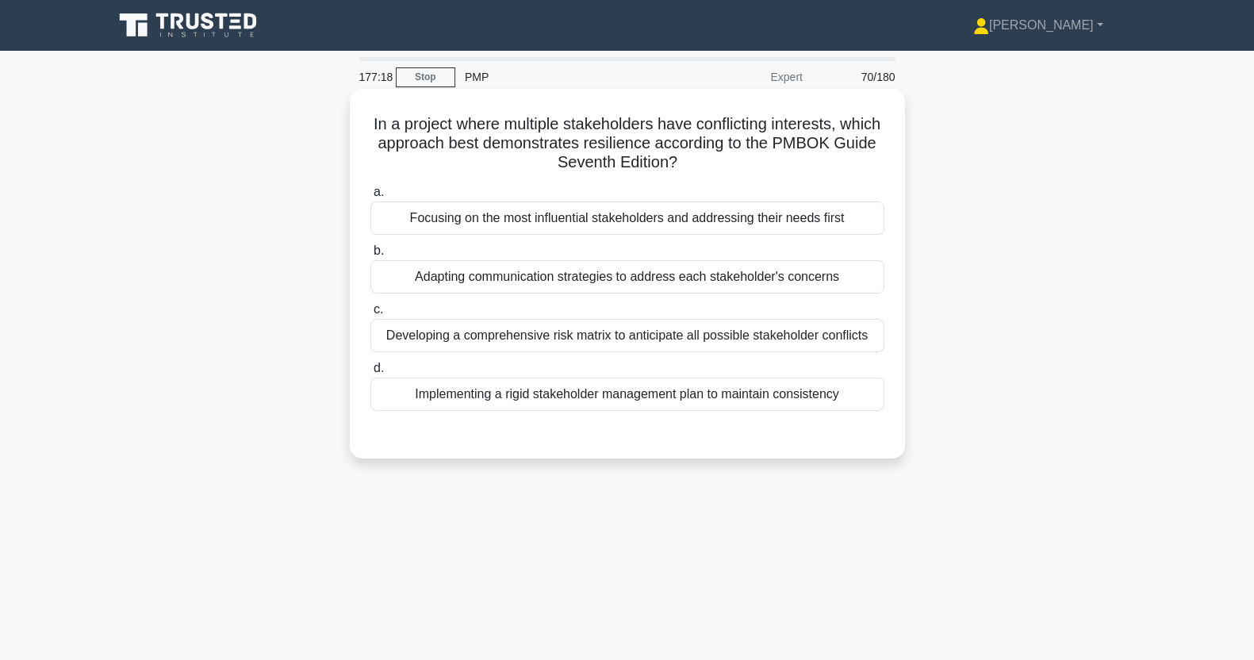
click at [371, 256] on input "b. Adapting communication strategies to address each stakeholder's concerns" at bounding box center [371, 251] width 0 height 10
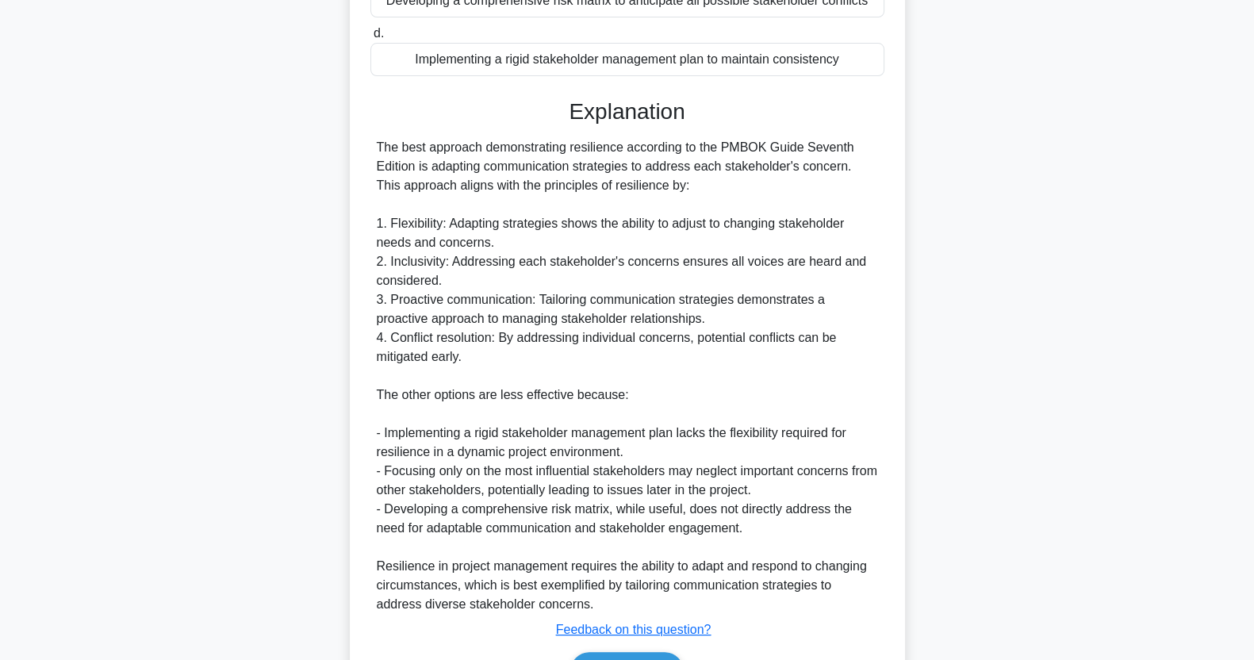
scroll to position [432, 0]
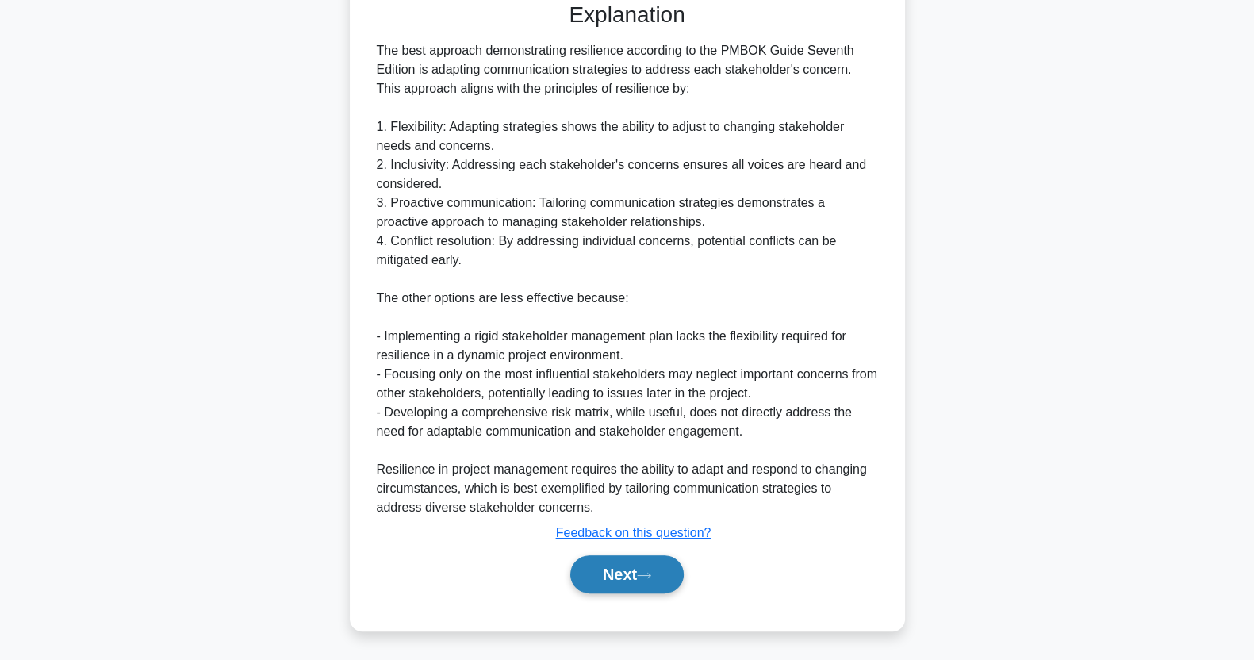
click at [638, 582] on button "Next" at bounding box center [626, 574] width 113 height 38
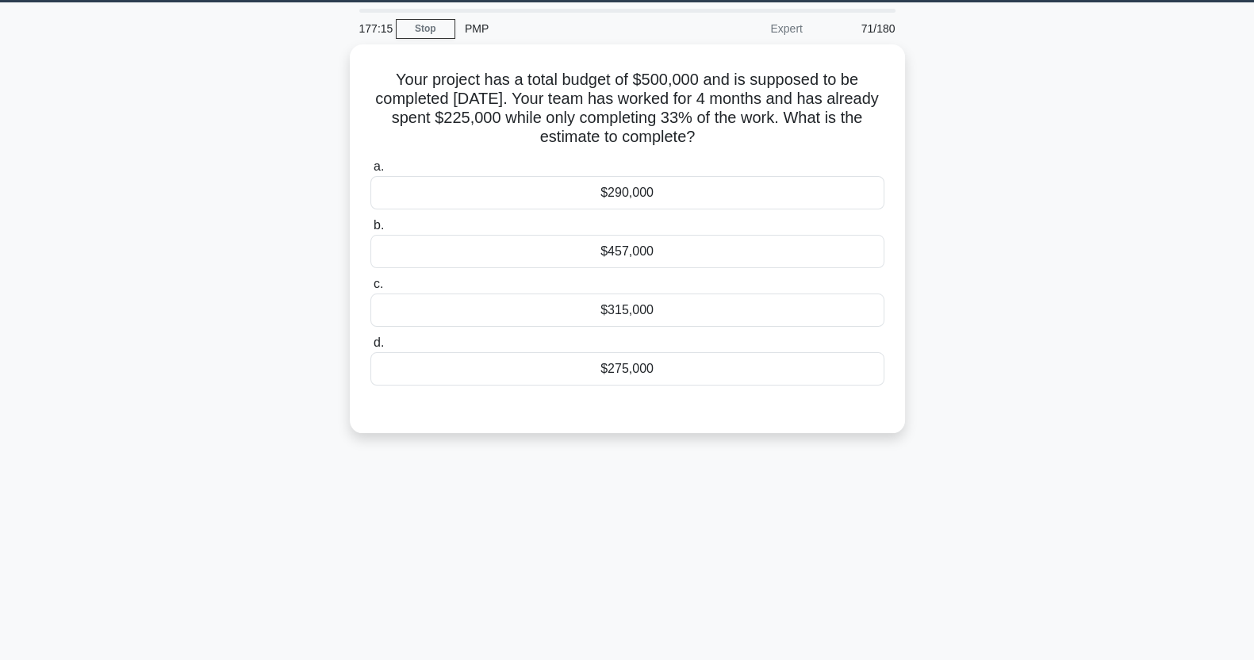
scroll to position [0, 0]
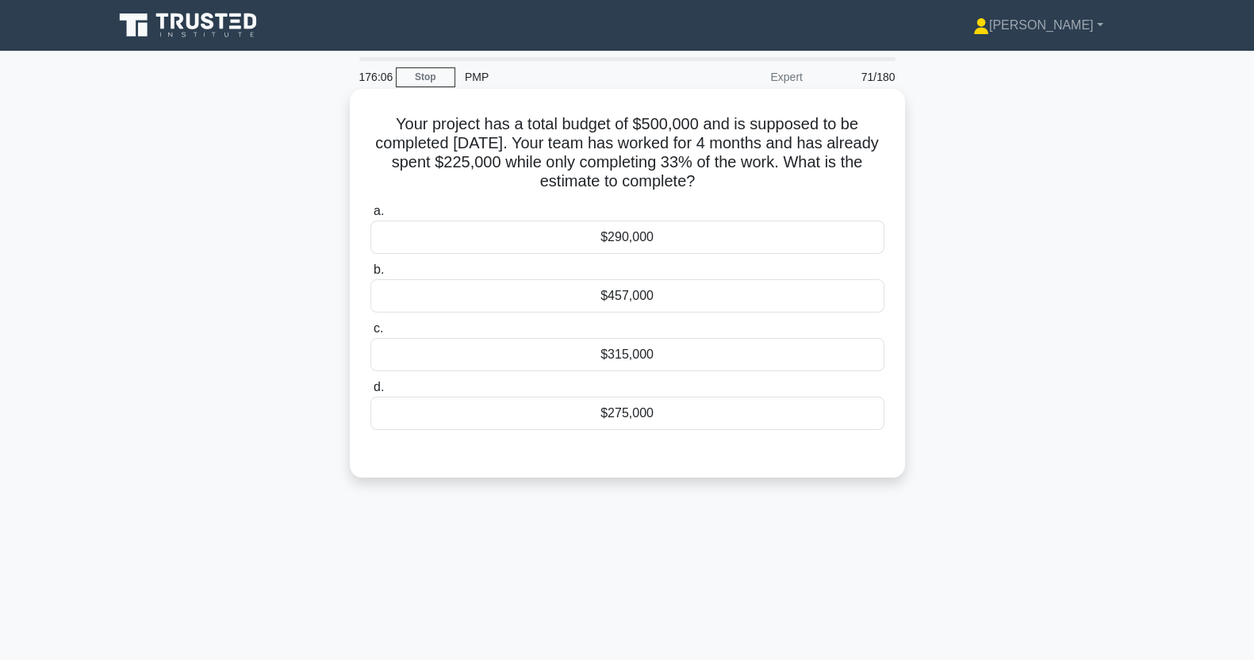
click at [695, 416] on div "$275,000" at bounding box center [628, 413] width 514 height 33
click at [371, 393] on input "d. $275,000" at bounding box center [371, 387] width 0 height 10
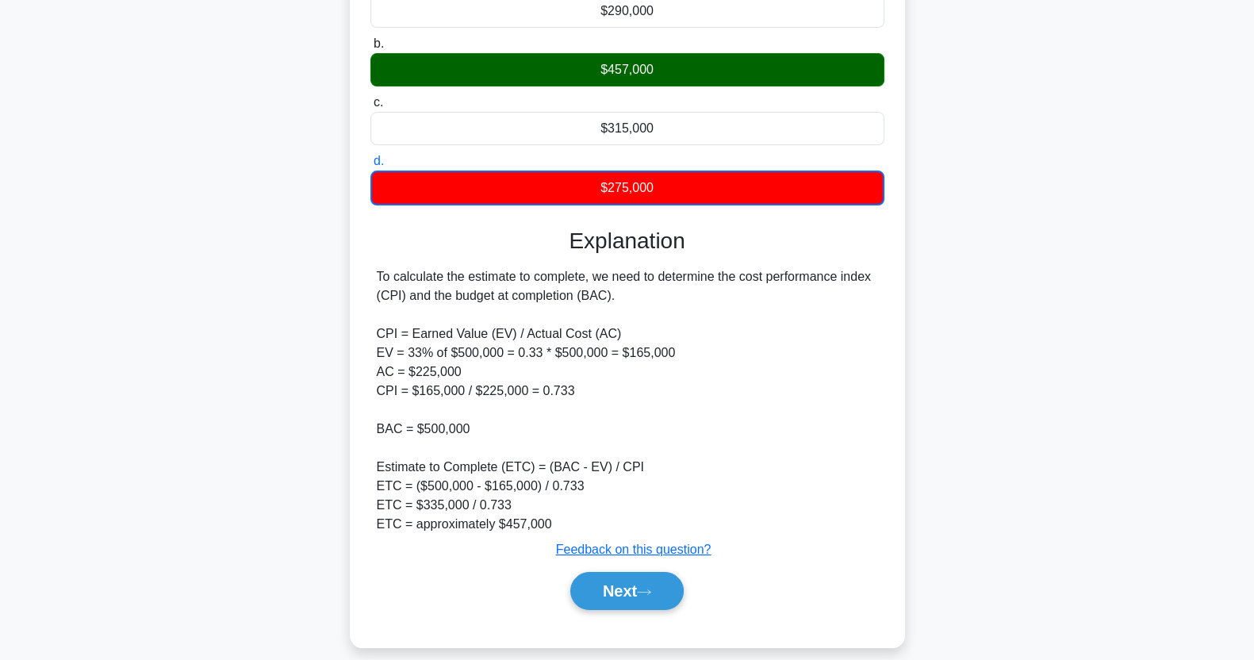
scroll to position [242, 0]
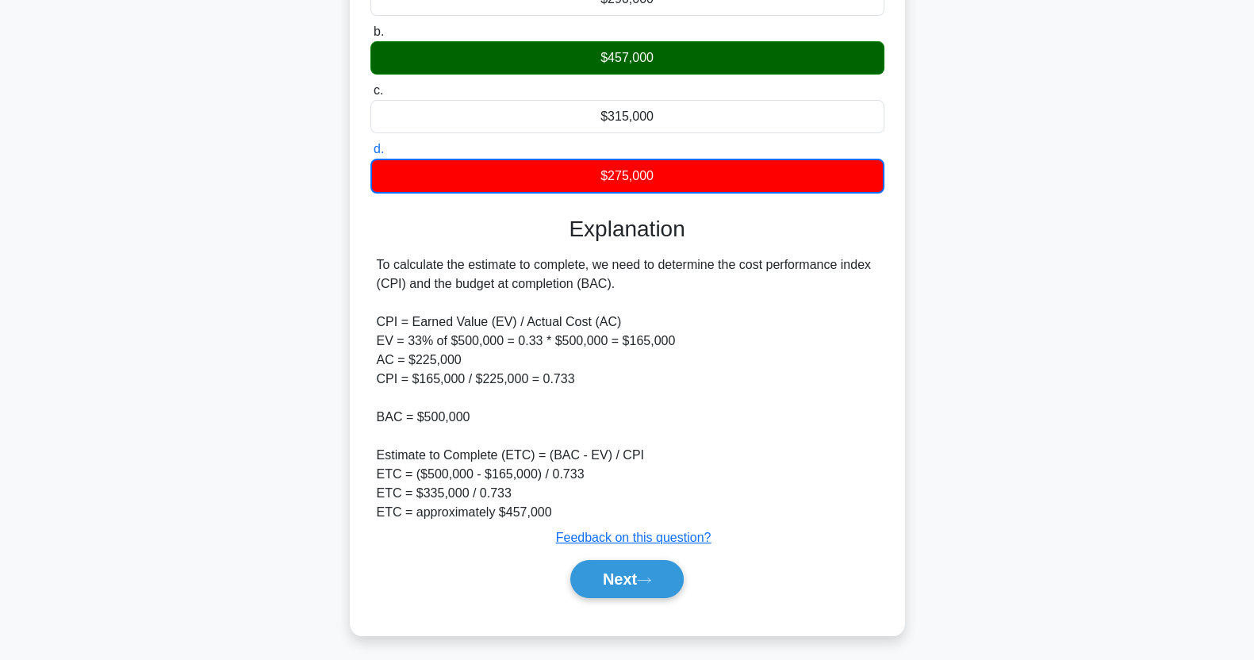
click at [1170, 532] on main "175:59 Stop PMP Expert 71/180 Your project has a total budget of $500,000 and i…" at bounding box center [627, 235] width 1254 height 852
click at [624, 596] on div "Next" at bounding box center [627, 579] width 520 height 38
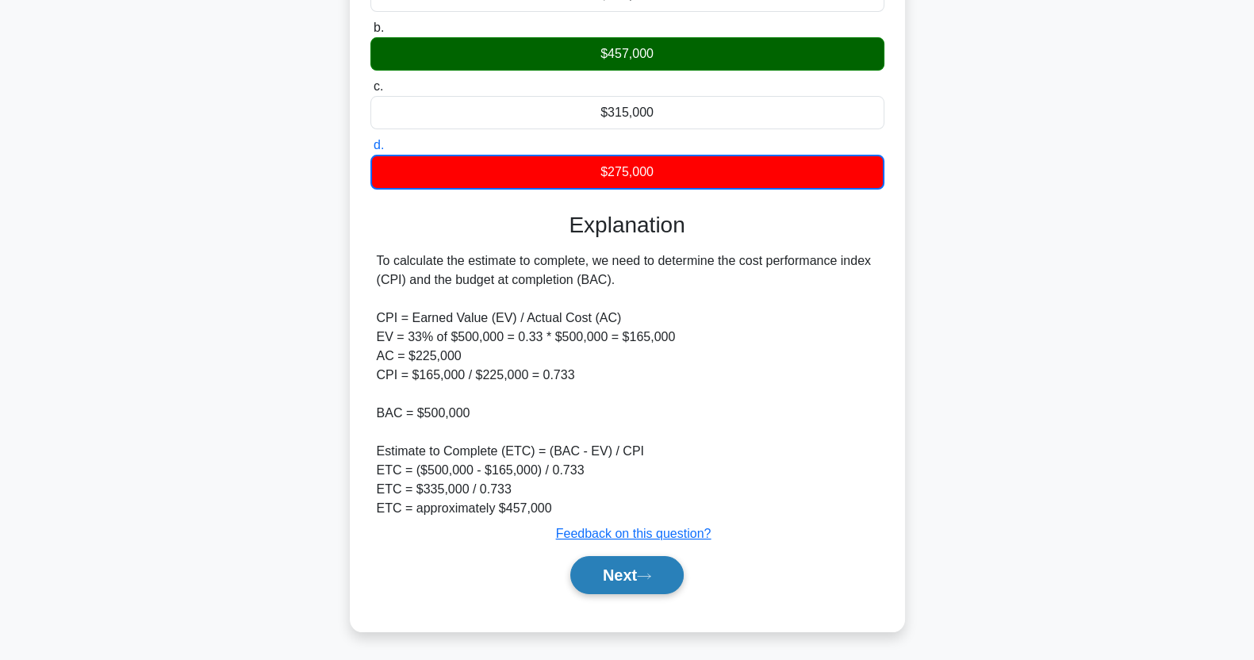
click at [647, 578] on icon at bounding box center [644, 576] width 14 height 9
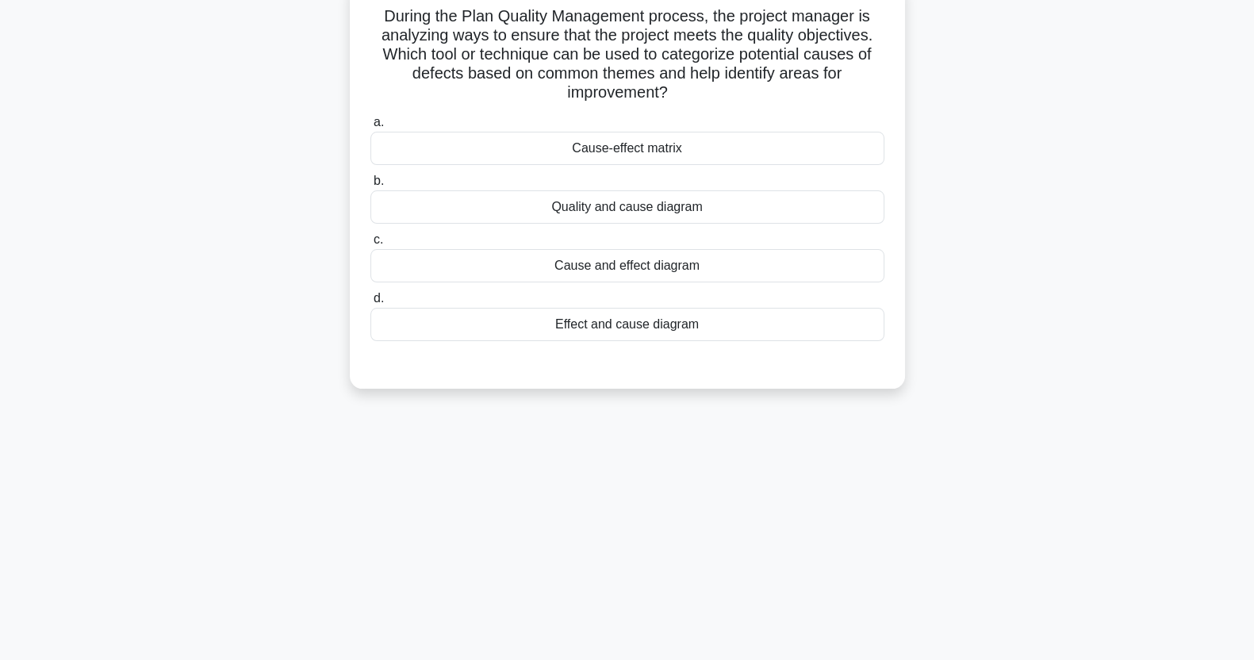
scroll to position [0, 0]
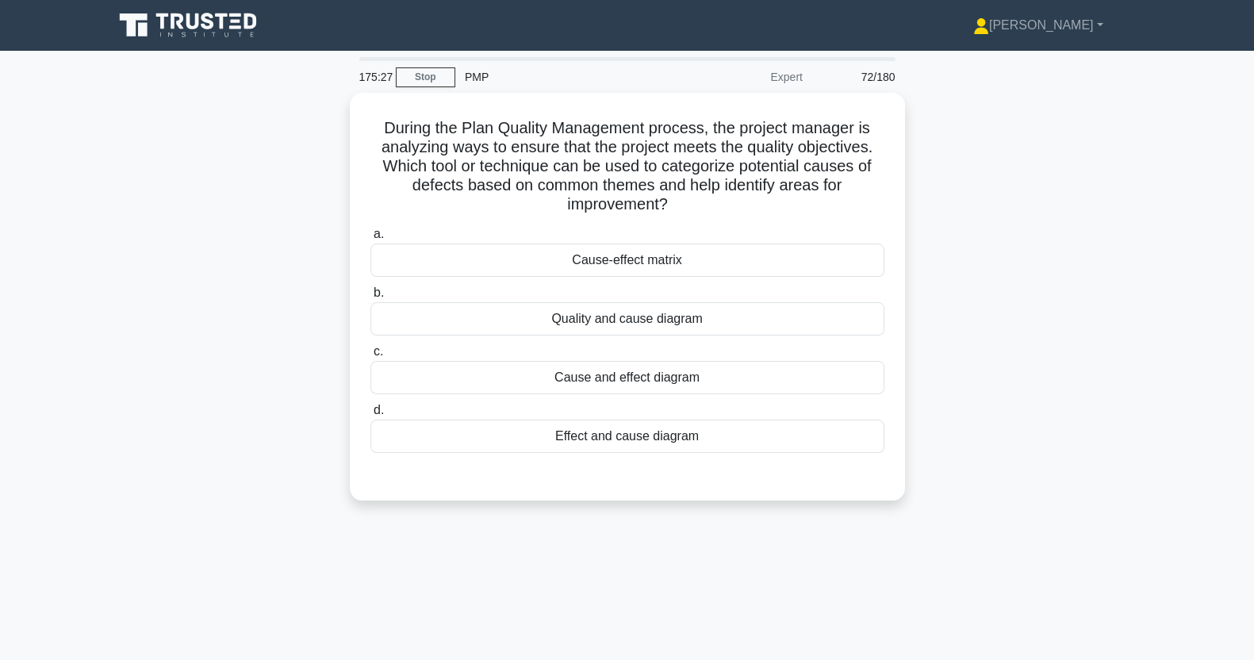
click at [807, 261] on div "Cause-effect matrix" at bounding box center [628, 260] width 514 height 33
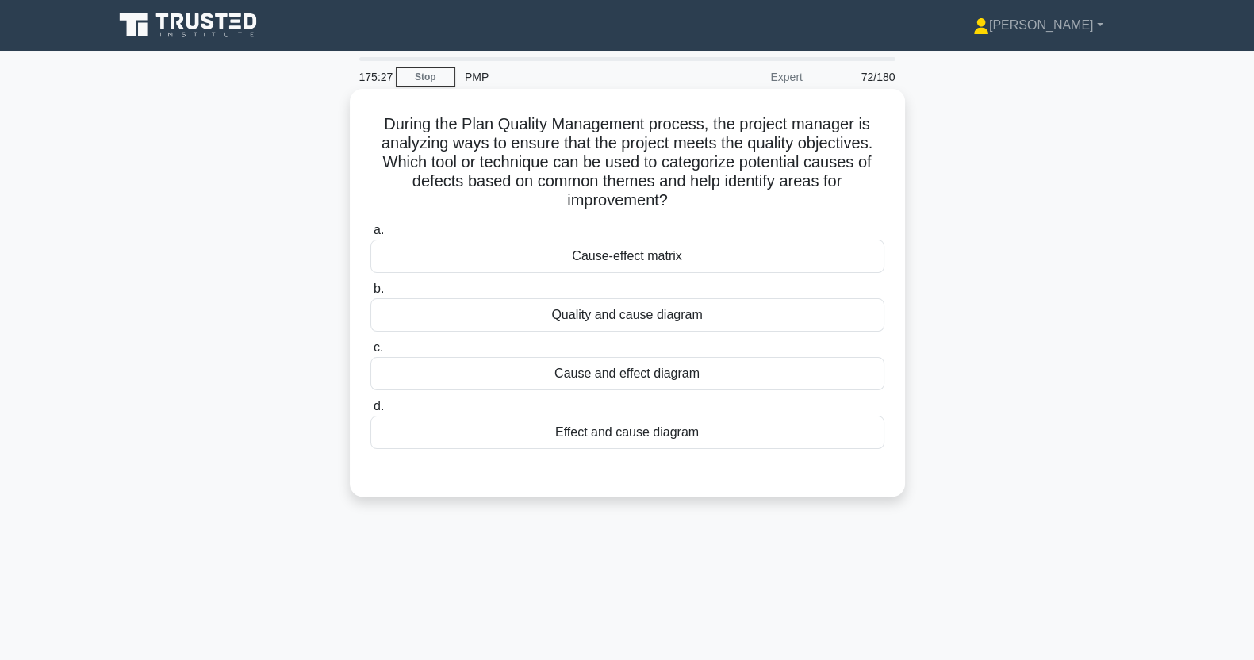
click at [371, 236] on input "a. Cause-effect matrix" at bounding box center [371, 230] width 0 height 10
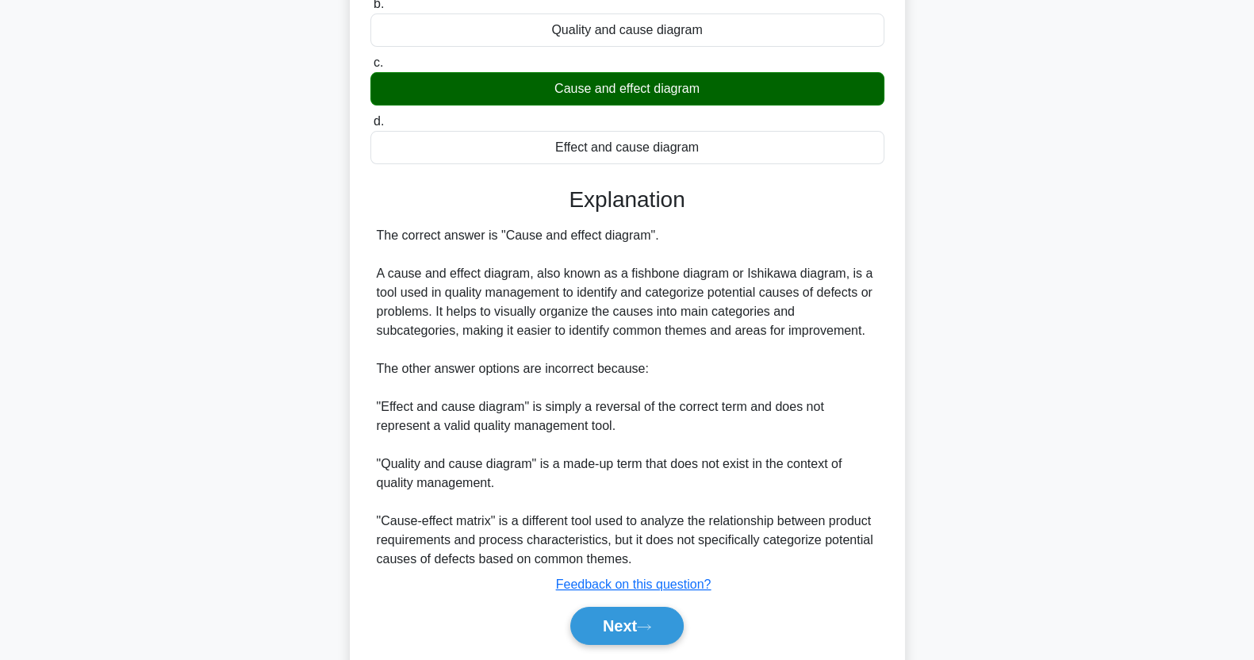
scroll to position [337, 0]
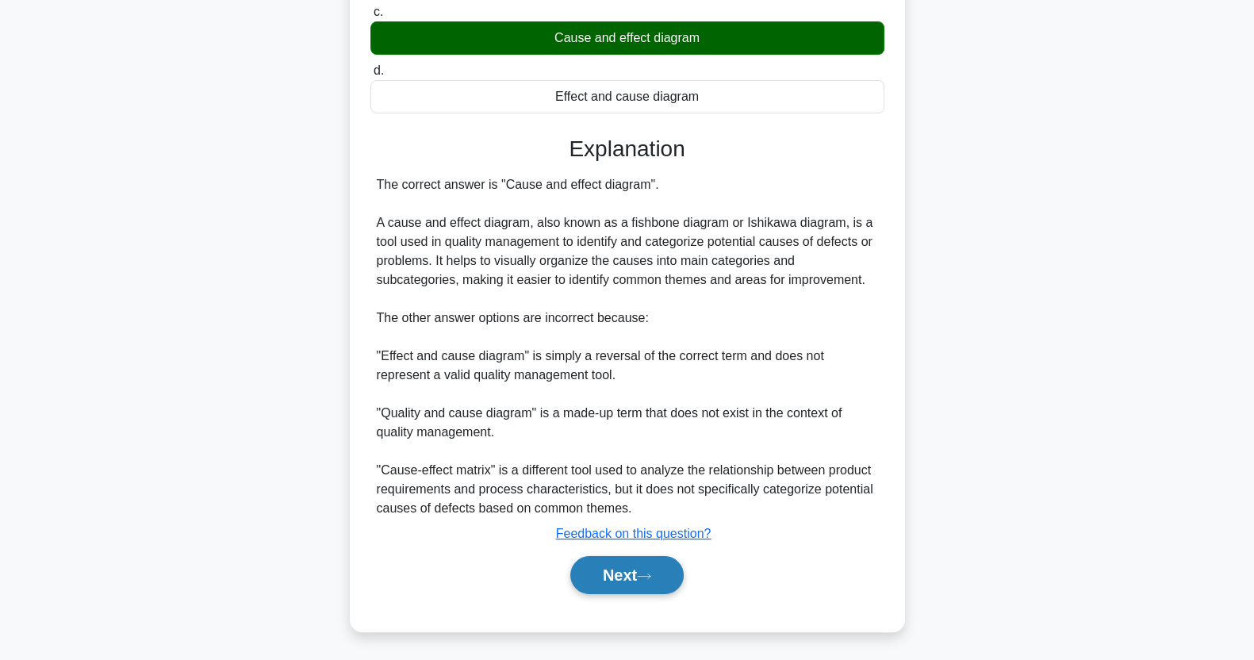
click at [649, 579] on icon at bounding box center [644, 576] width 14 height 9
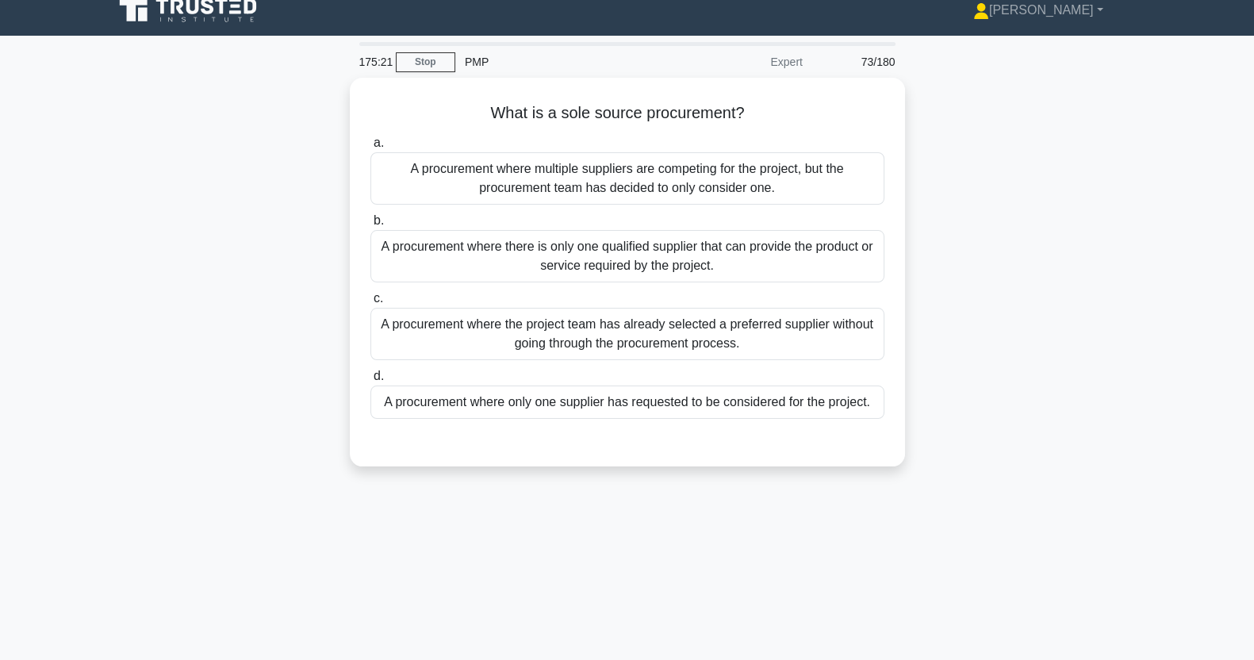
scroll to position [0, 0]
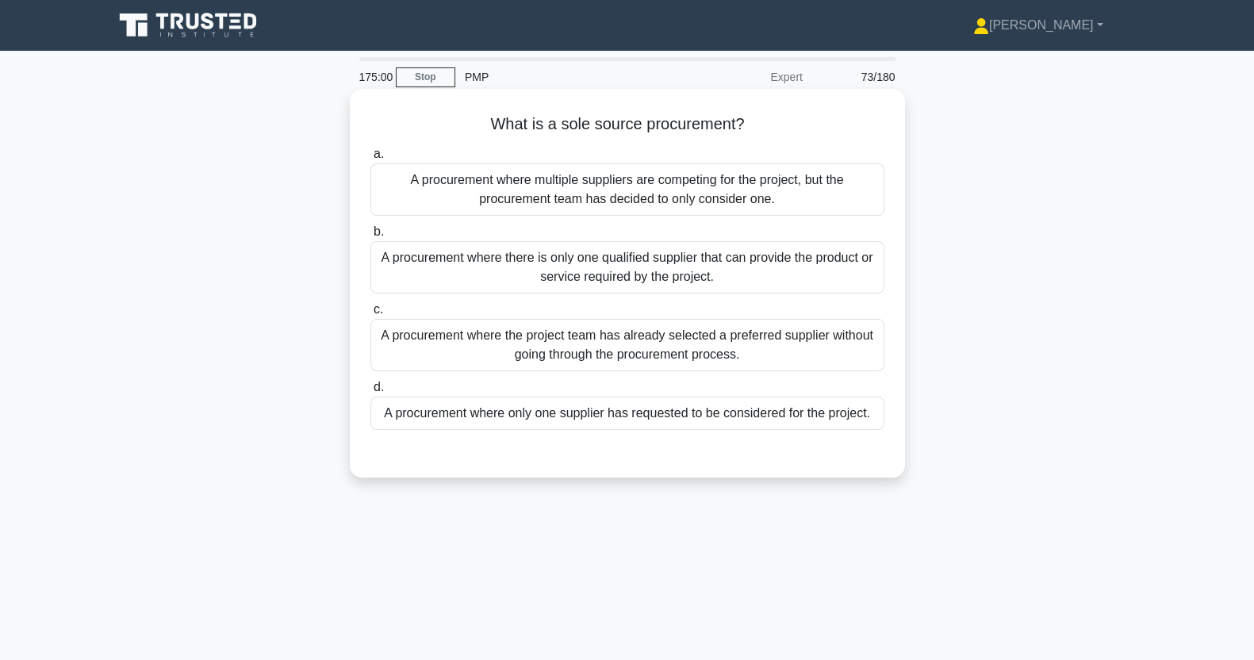
click at [807, 347] on div "A procurement where the project team has already selected a preferred supplier …" at bounding box center [628, 345] width 514 height 52
click at [371, 315] on input "c. A procurement where the project team has already selected a preferred suppli…" at bounding box center [371, 310] width 0 height 10
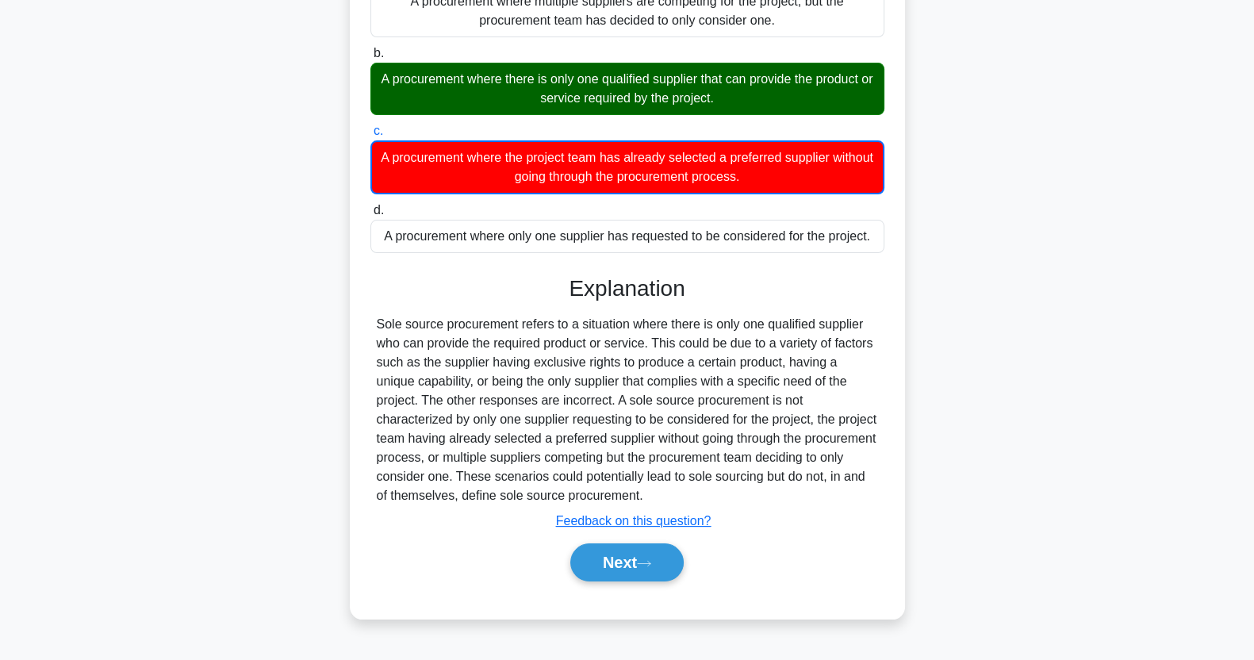
scroll to position [198, 0]
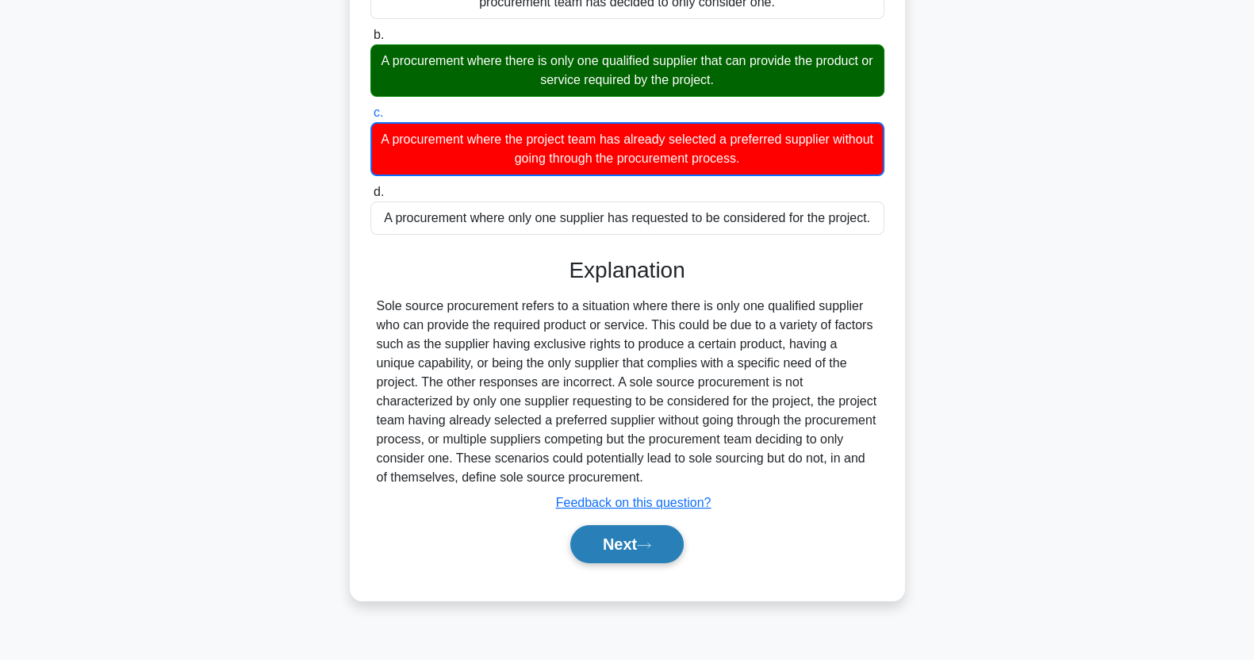
click at [635, 539] on button "Next" at bounding box center [626, 544] width 113 height 38
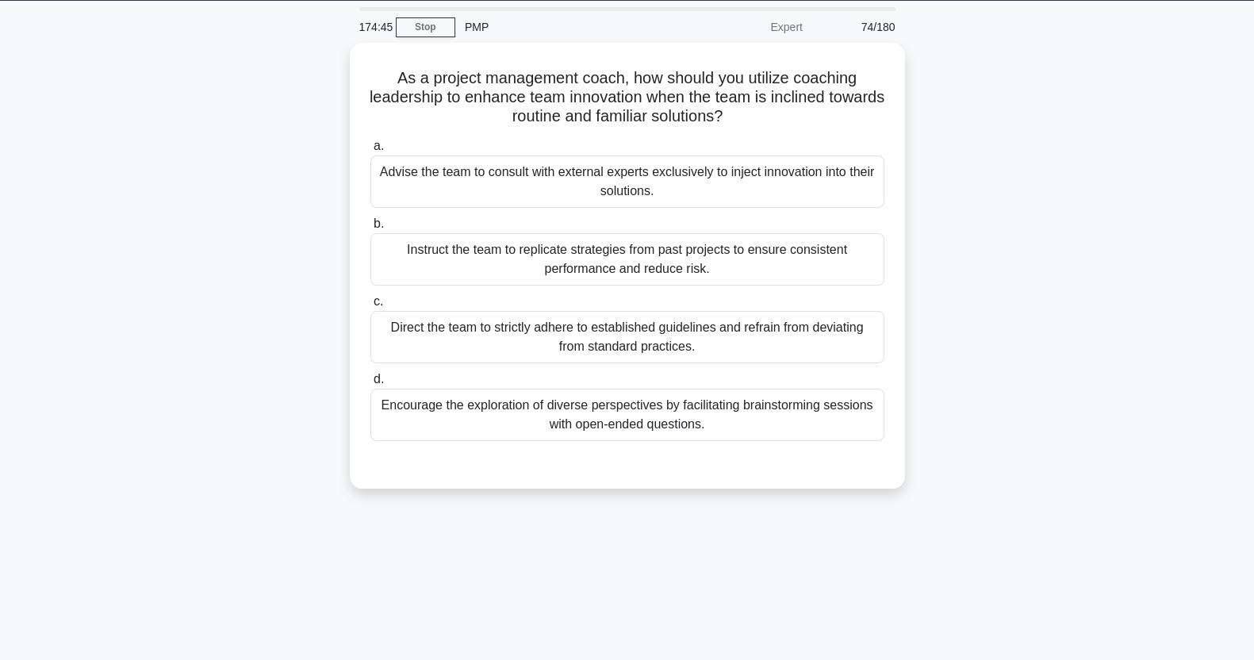
scroll to position [0, 0]
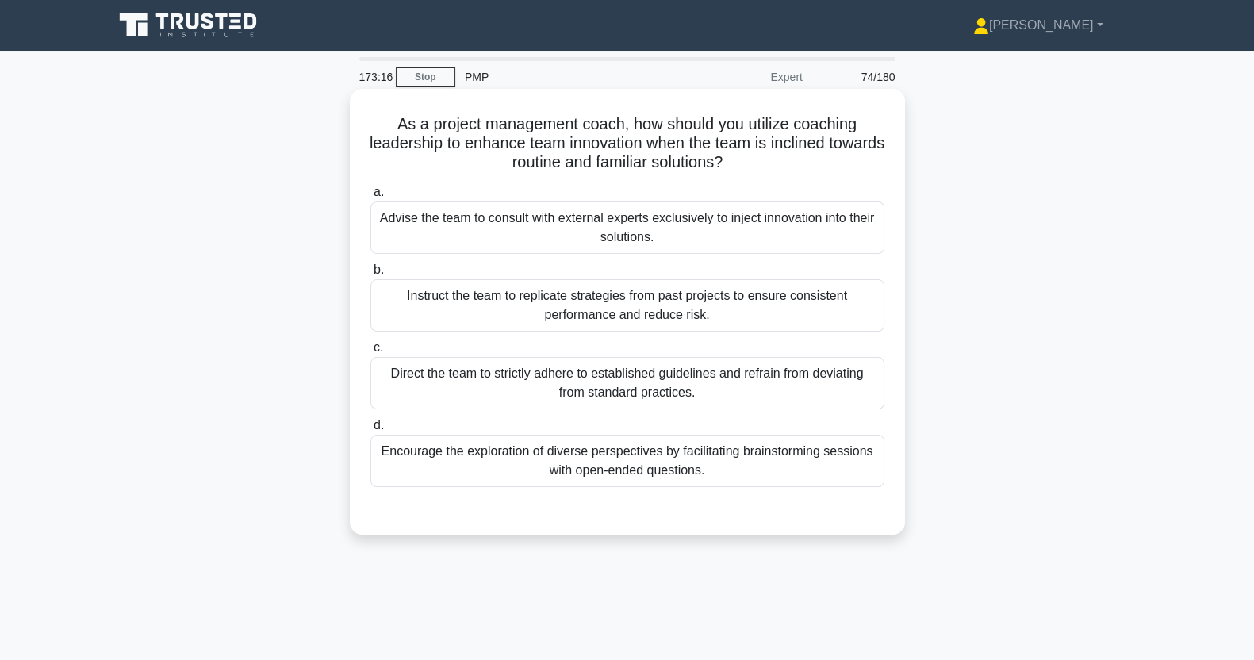
click at [574, 468] on div "Encourage the exploration of diverse perspectives by facilitating brainstorming…" at bounding box center [628, 461] width 514 height 52
click at [371, 431] on input "d. Encourage the exploration of diverse perspectives by facilitating brainstorm…" at bounding box center [371, 425] width 0 height 10
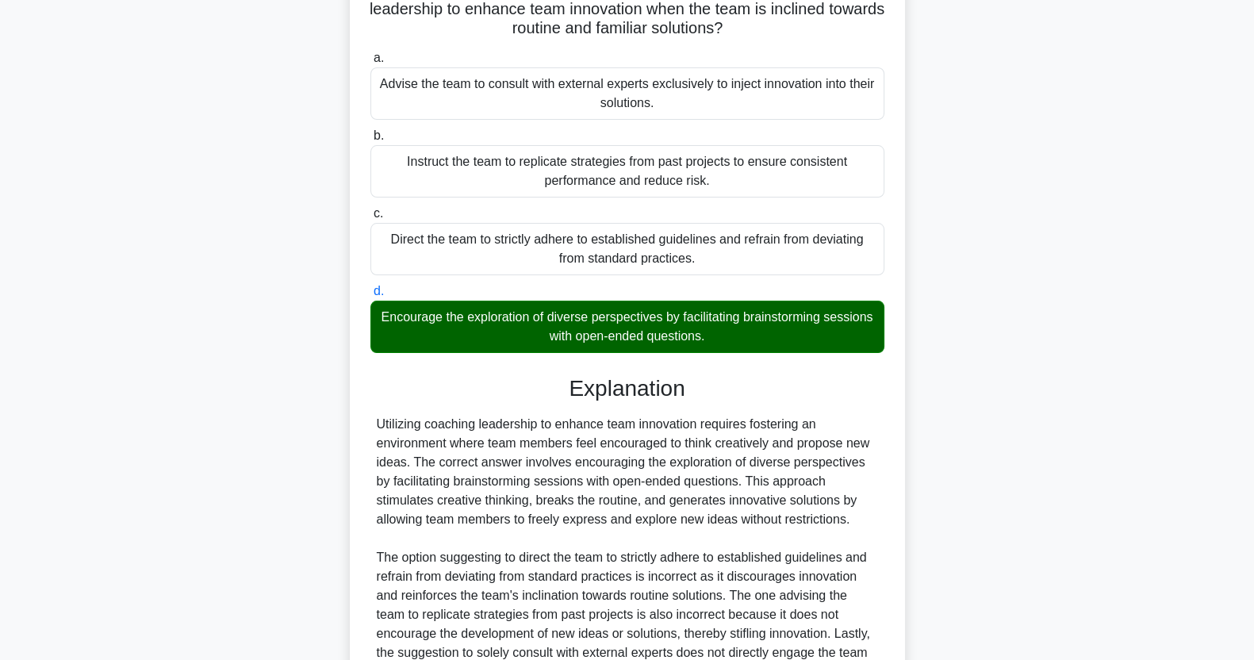
scroll to position [317, 0]
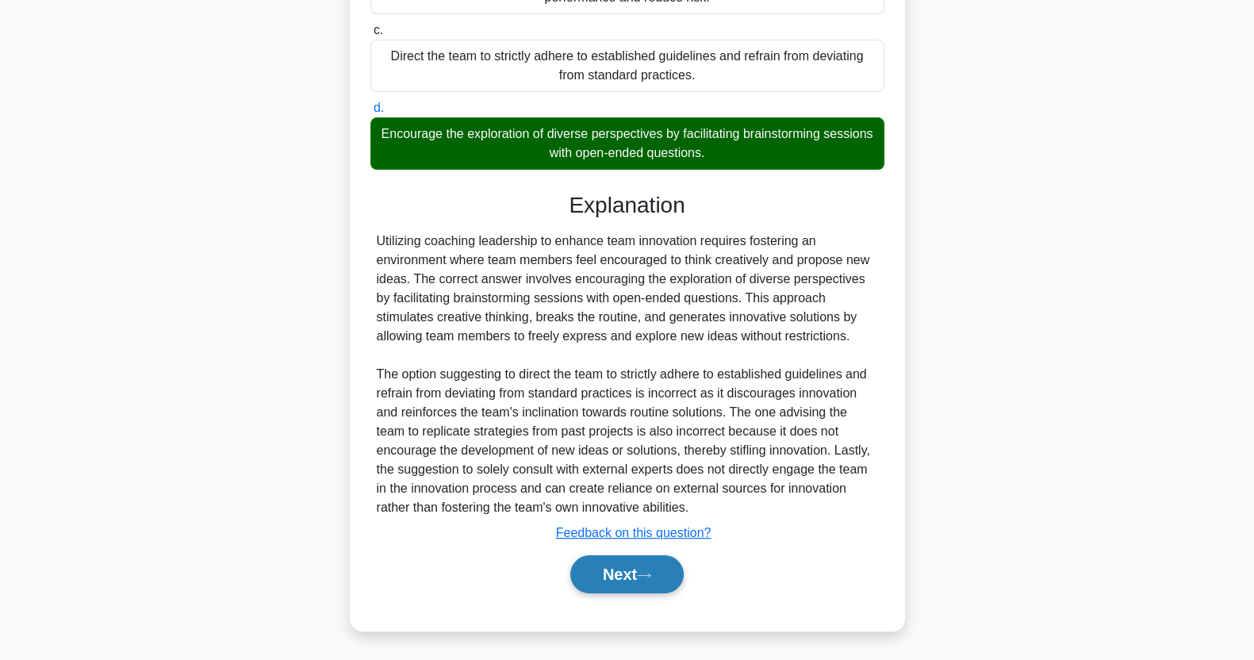
click at [619, 578] on button "Next" at bounding box center [626, 574] width 113 height 38
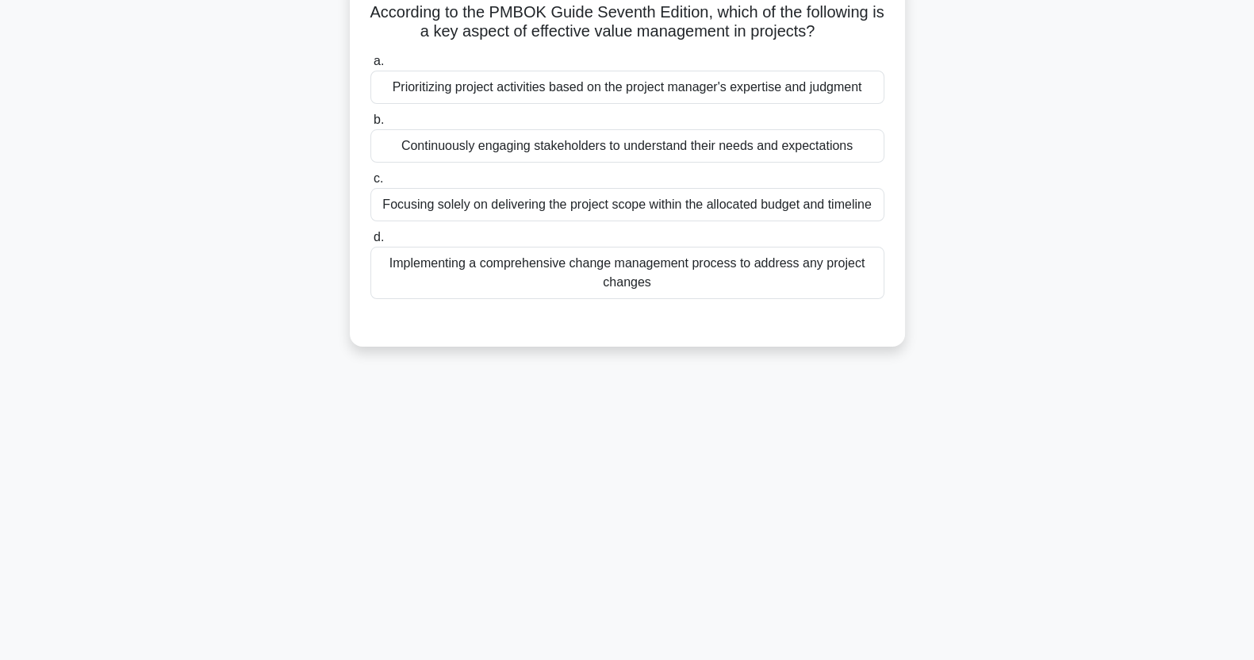
scroll to position [0, 0]
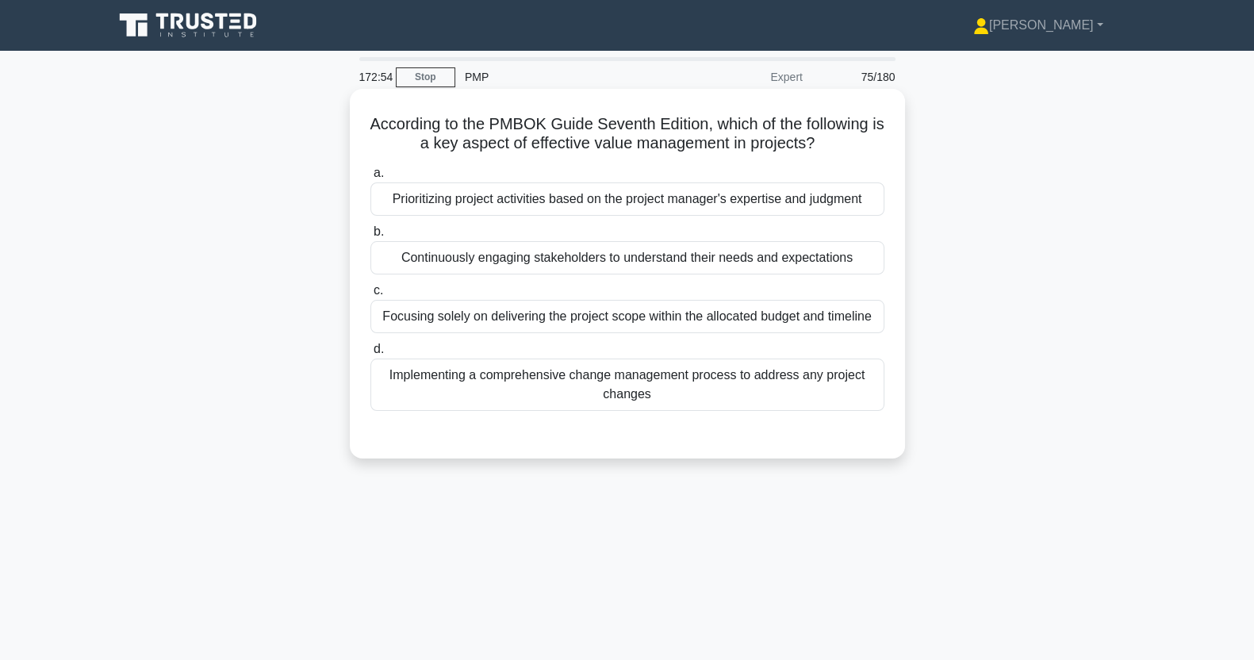
click at [824, 265] on div "Continuously engaging stakeholders to understand their needs and expectations" at bounding box center [628, 257] width 514 height 33
click at [371, 237] on input "b. Continuously engaging stakeholders to understand their needs and expectations" at bounding box center [371, 232] width 0 height 10
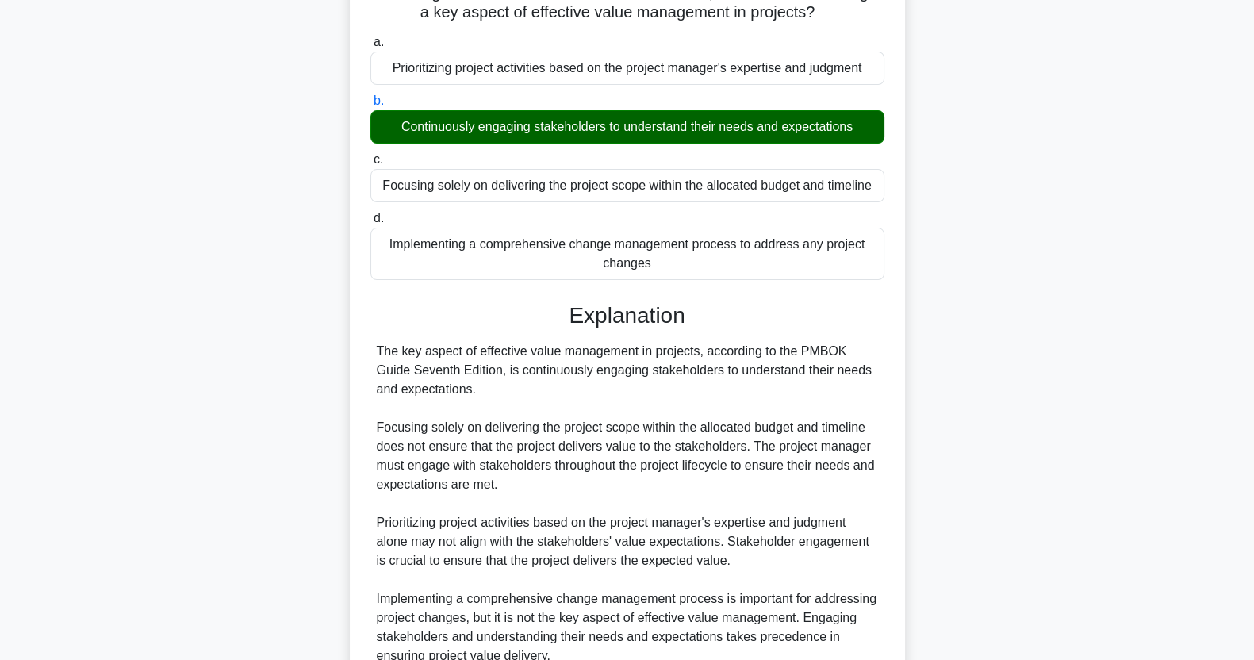
scroll to position [279, 0]
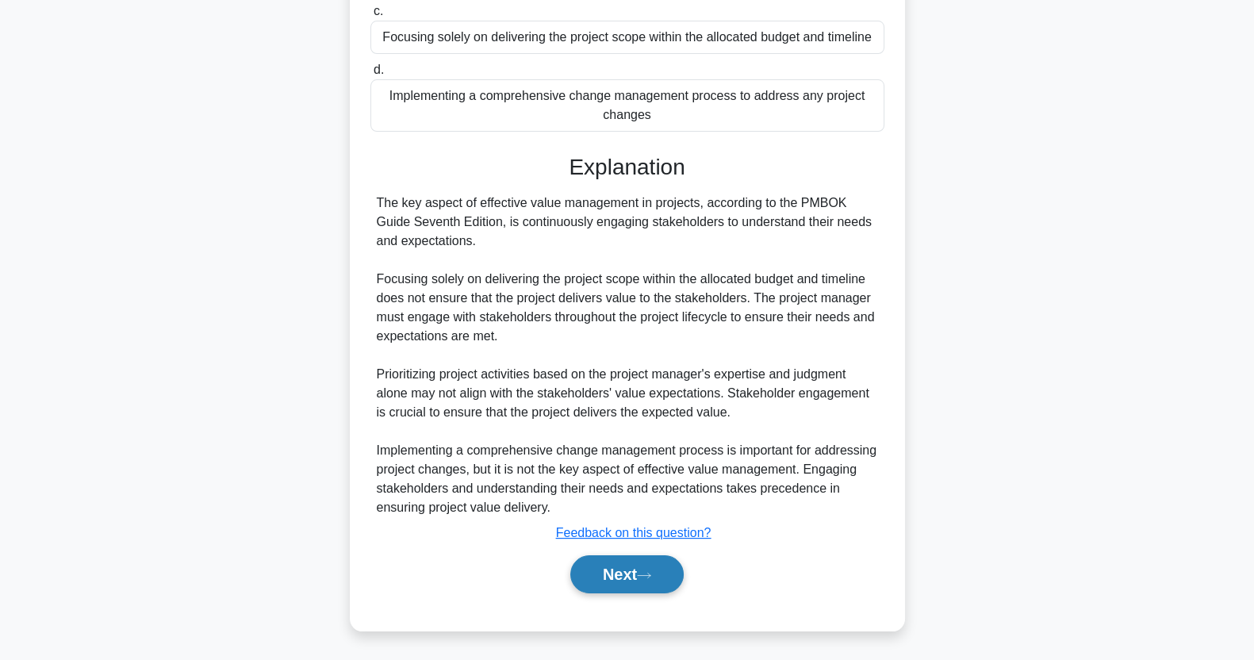
click at [668, 576] on button "Next" at bounding box center [626, 574] width 113 height 38
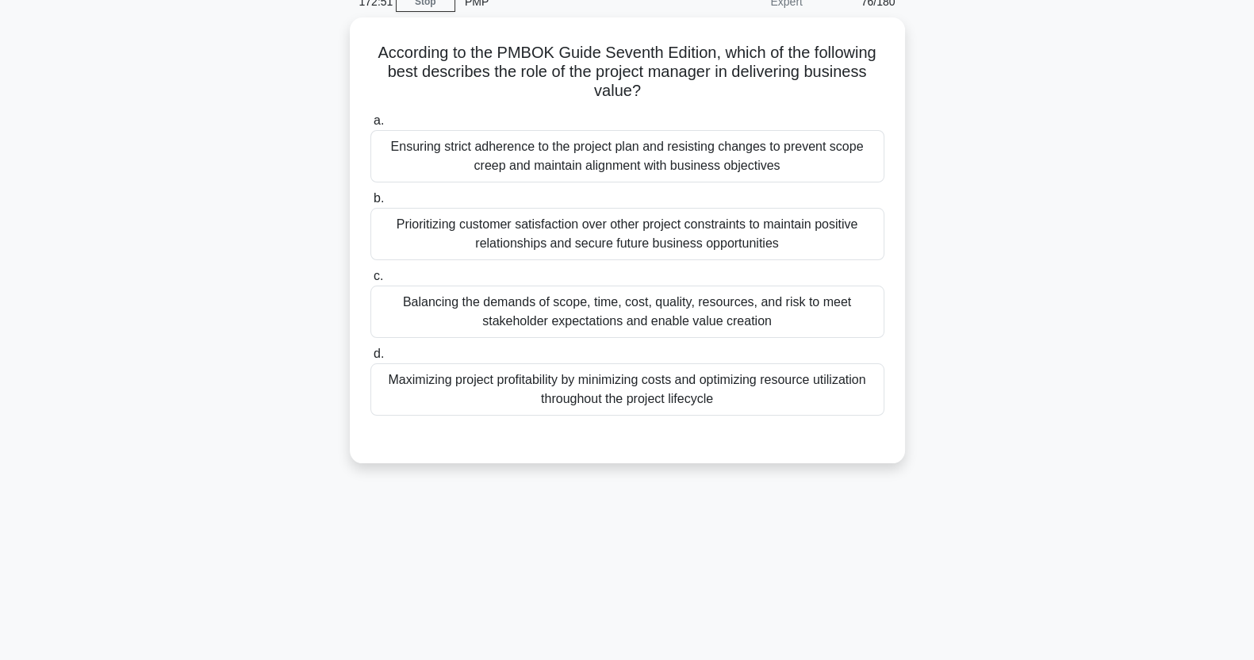
scroll to position [0, 0]
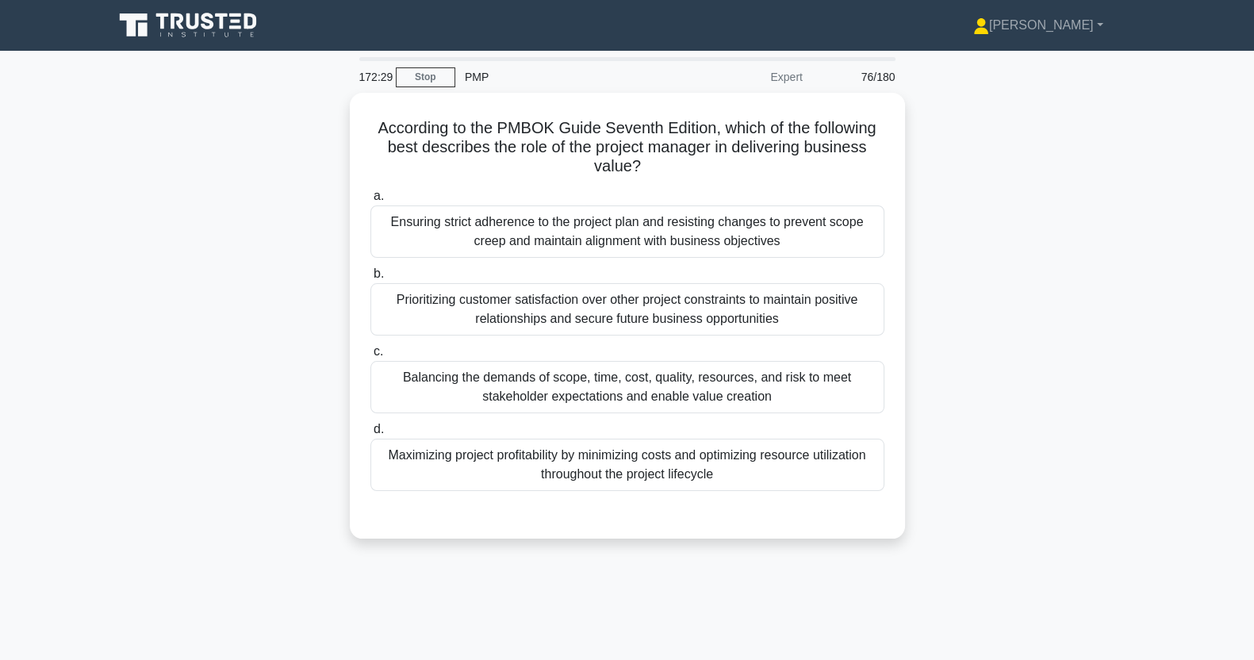
click at [804, 397] on div "Balancing the demands of scope, time, cost, quality, resources, and risk to mee…" at bounding box center [628, 387] width 514 height 52
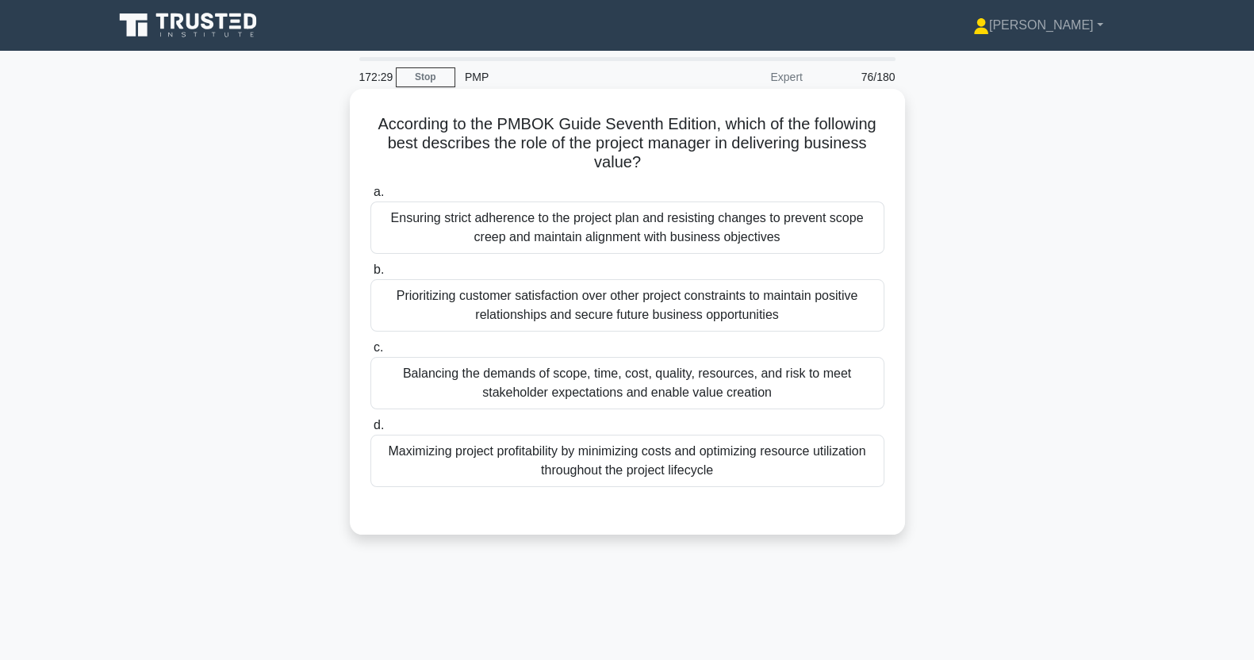
click at [371, 353] on input "c. Balancing the demands of scope, time, cost, quality, resources, and risk to …" at bounding box center [371, 348] width 0 height 10
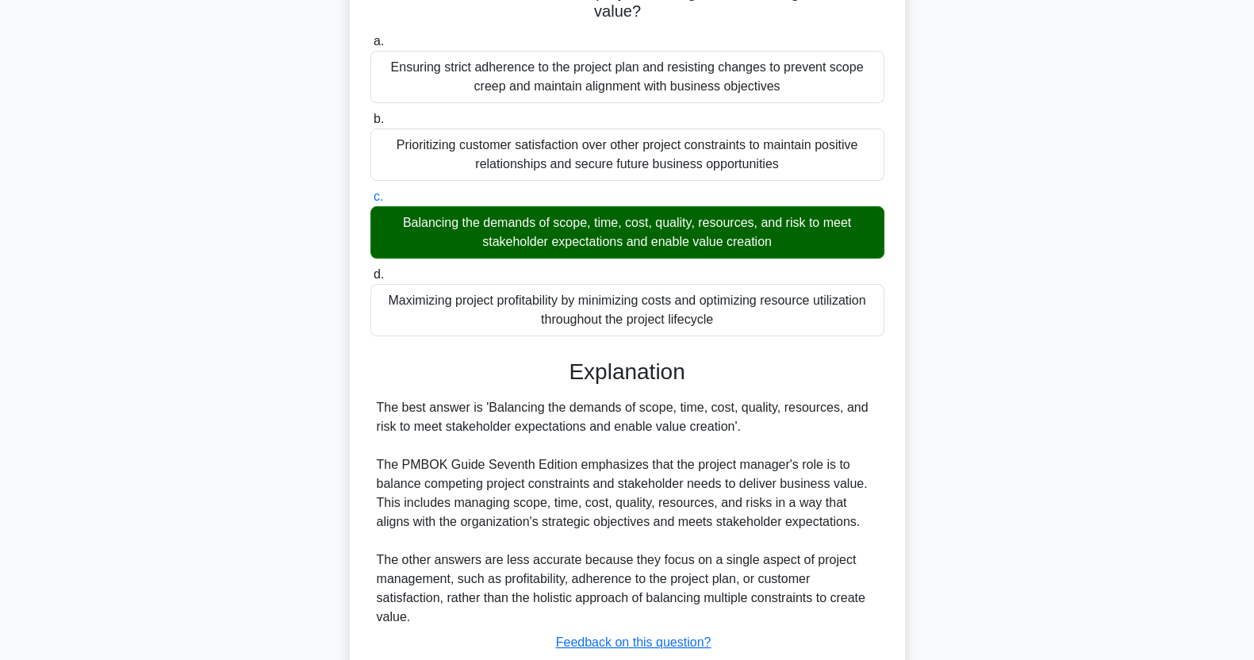
scroll to position [260, 0]
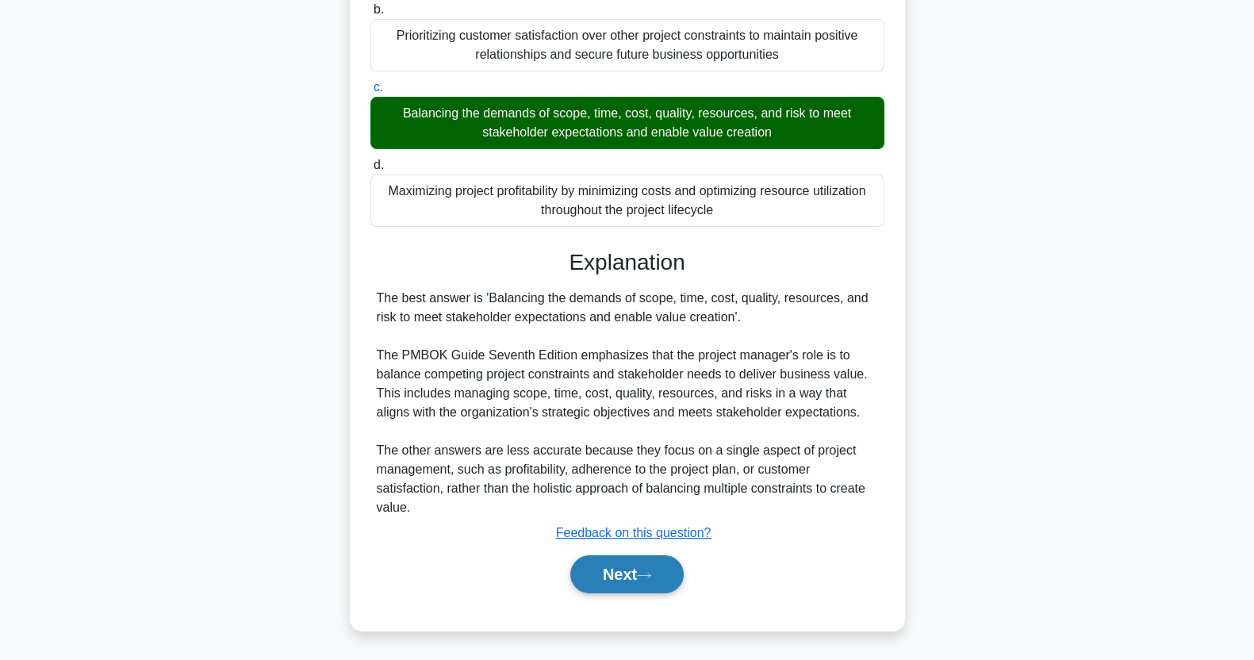
click at [651, 577] on icon at bounding box center [644, 575] width 13 height 5
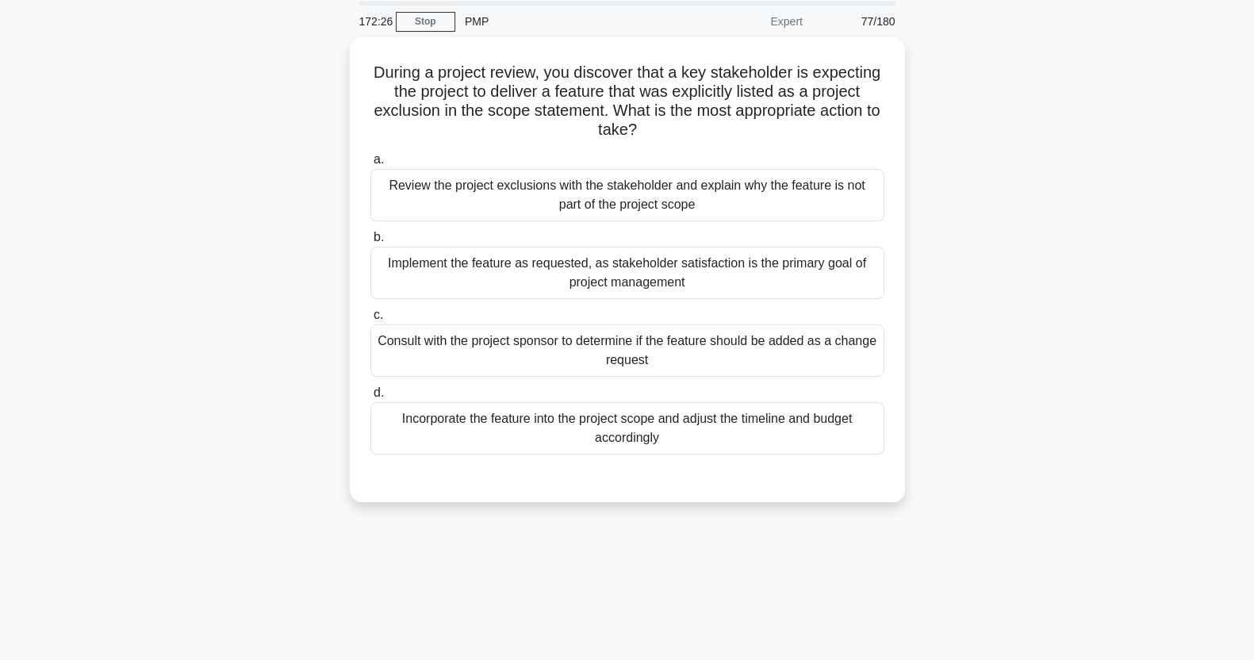
scroll to position [0, 0]
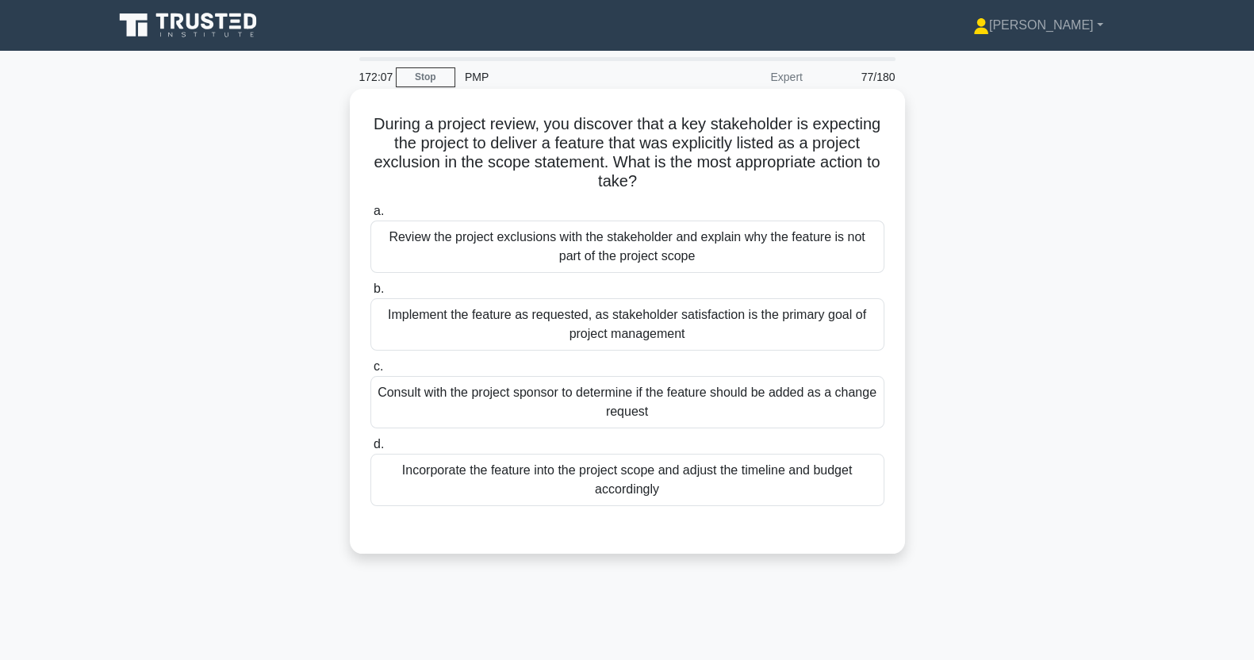
click at [777, 244] on div "Review the project exclusions with the stakeholder and explain why the feature …" at bounding box center [628, 247] width 514 height 52
click at [371, 217] on input "a. Review the project exclusions with the stakeholder and explain why the featu…" at bounding box center [371, 211] width 0 height 10
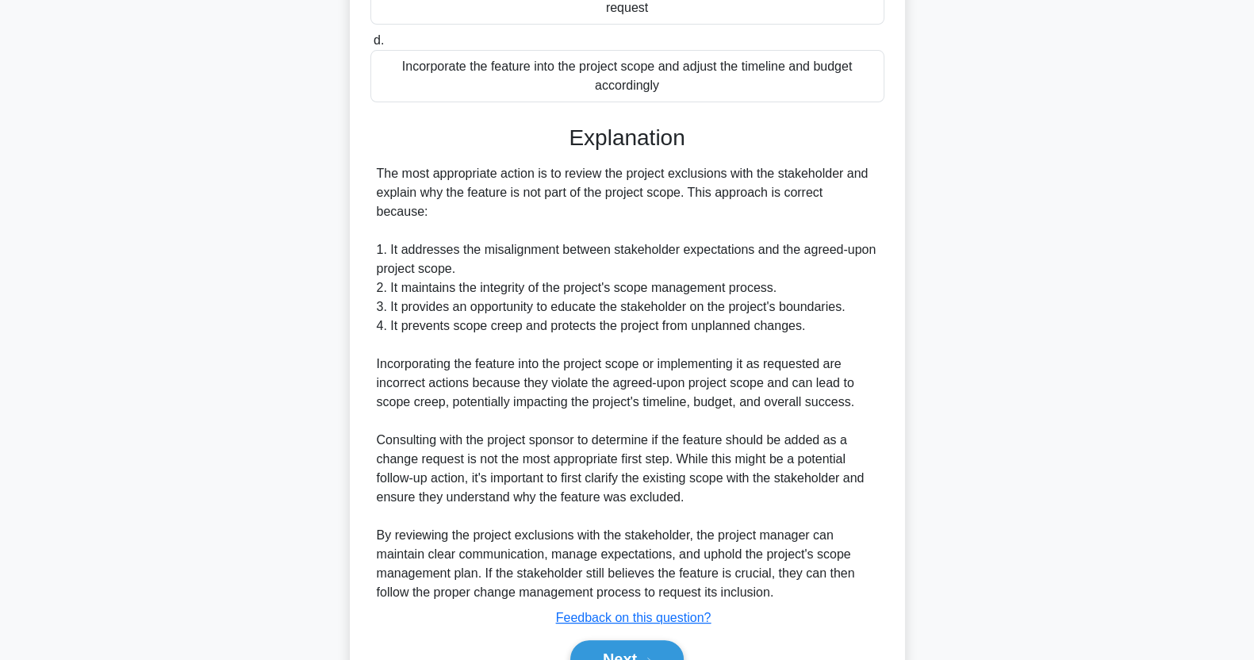
scroll to position [470, 0]
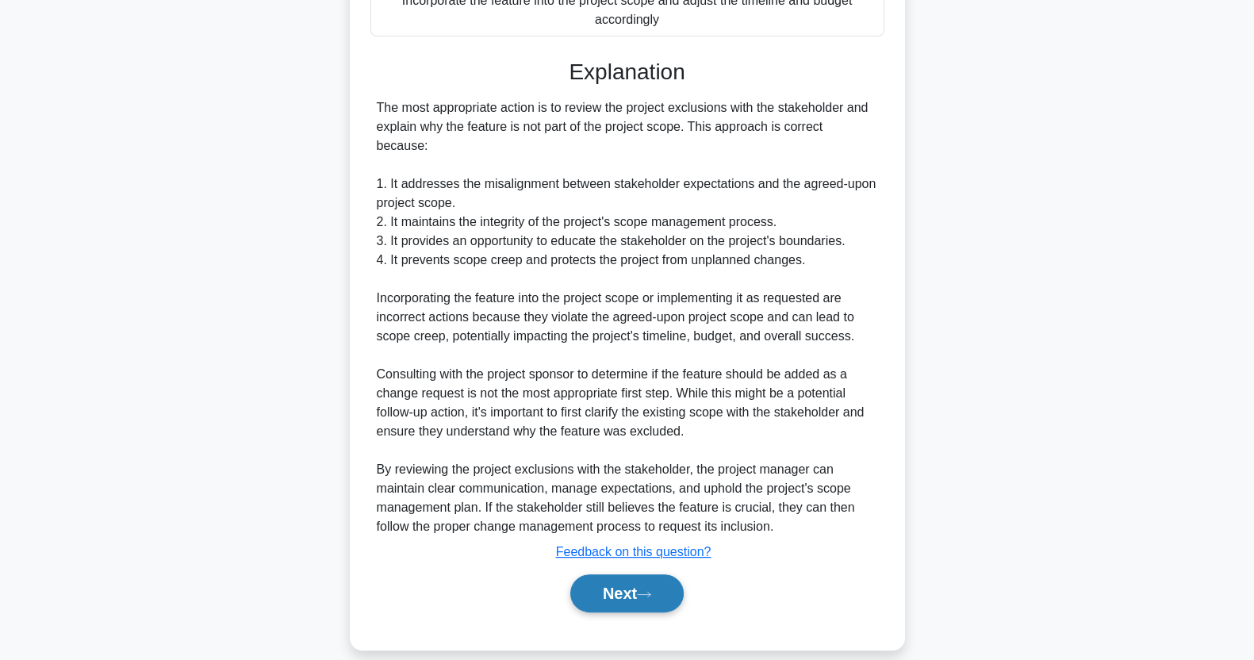
click at [641, 574] on button "Next" at bounding box center [626, 593] width 113 height 38
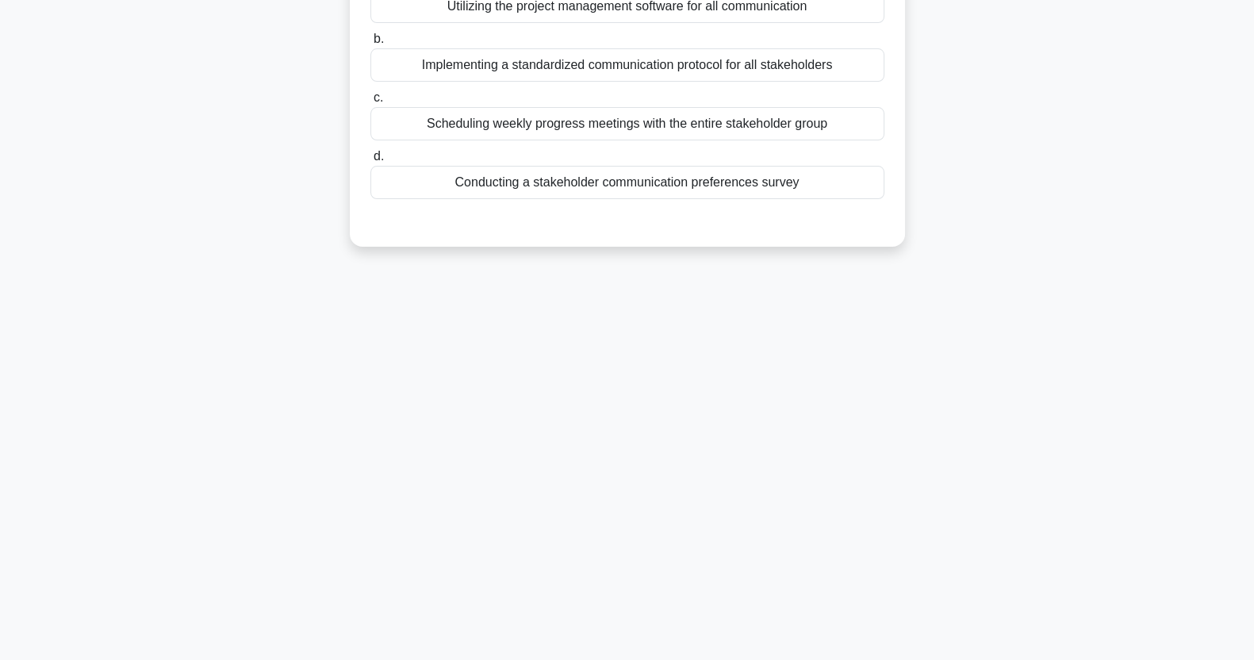
scroll to position [0, 0]
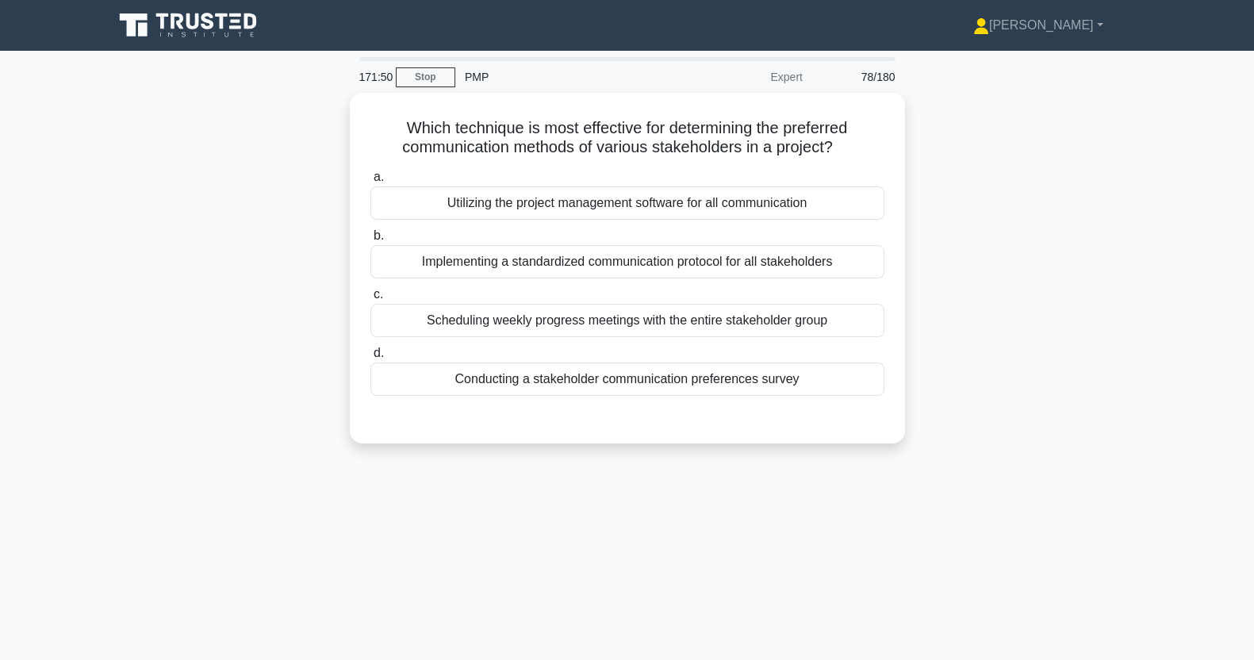
click at [699, 377] on div "Conducting a stakeholder communication preferences survey" at bounding box center [628, 379] width 514 height 33
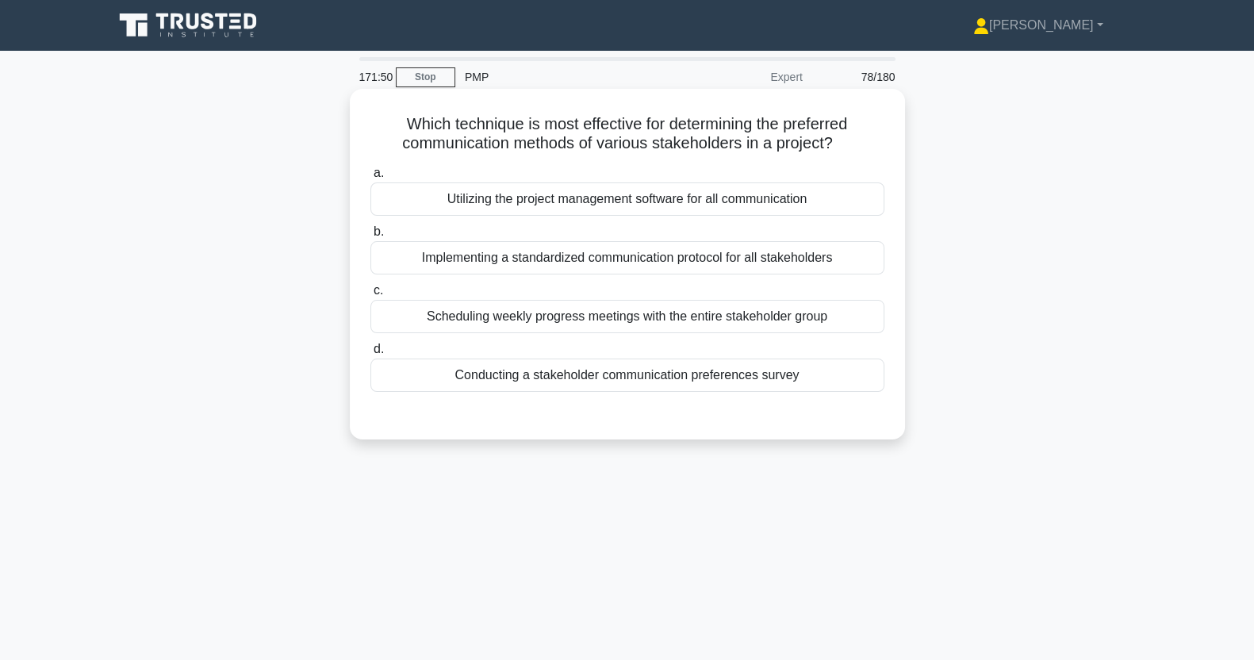
click at [371, 355] on input "d. Conducting a stakeholder communication preferences survey" at bounding box center [371, 349] width 0 height 10
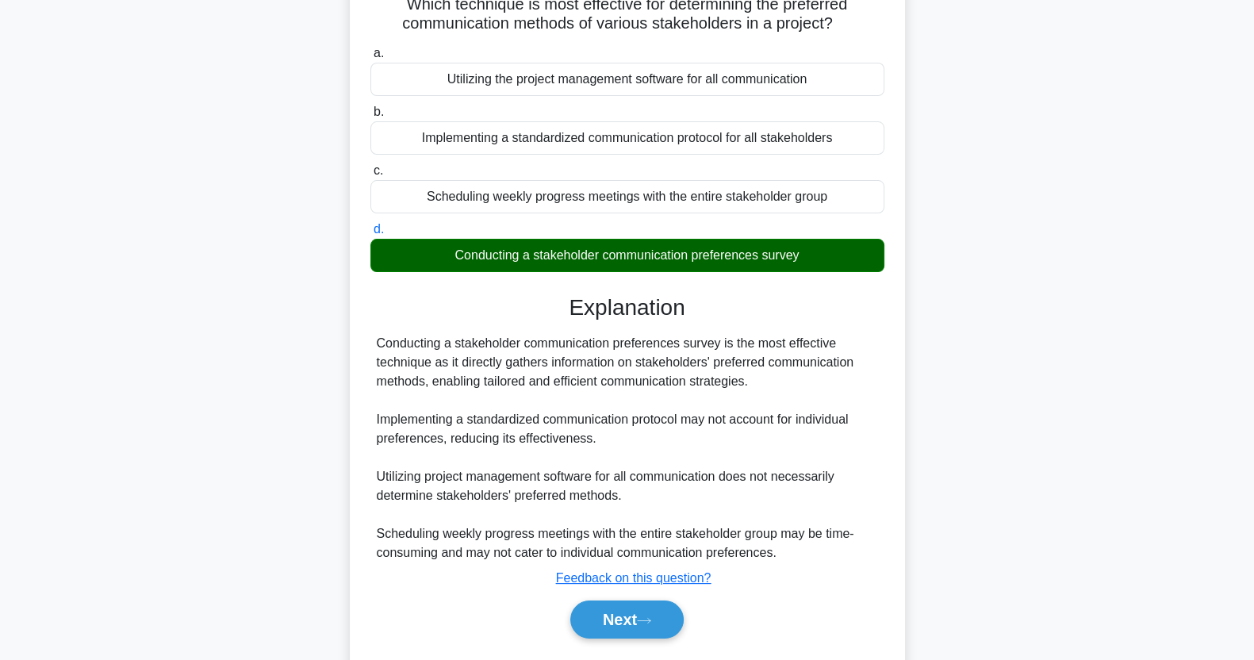
scroll to position [198, 0]
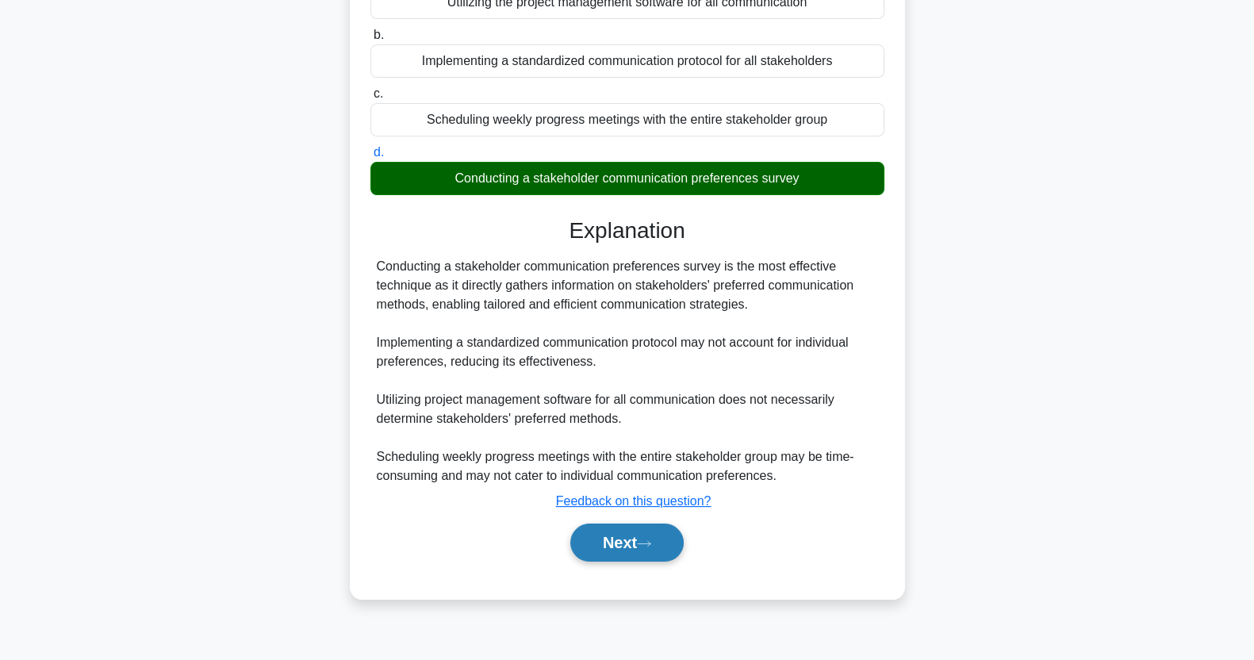
click at [644, 543] on icon at bounding box center [644, 543] width 14 height 9
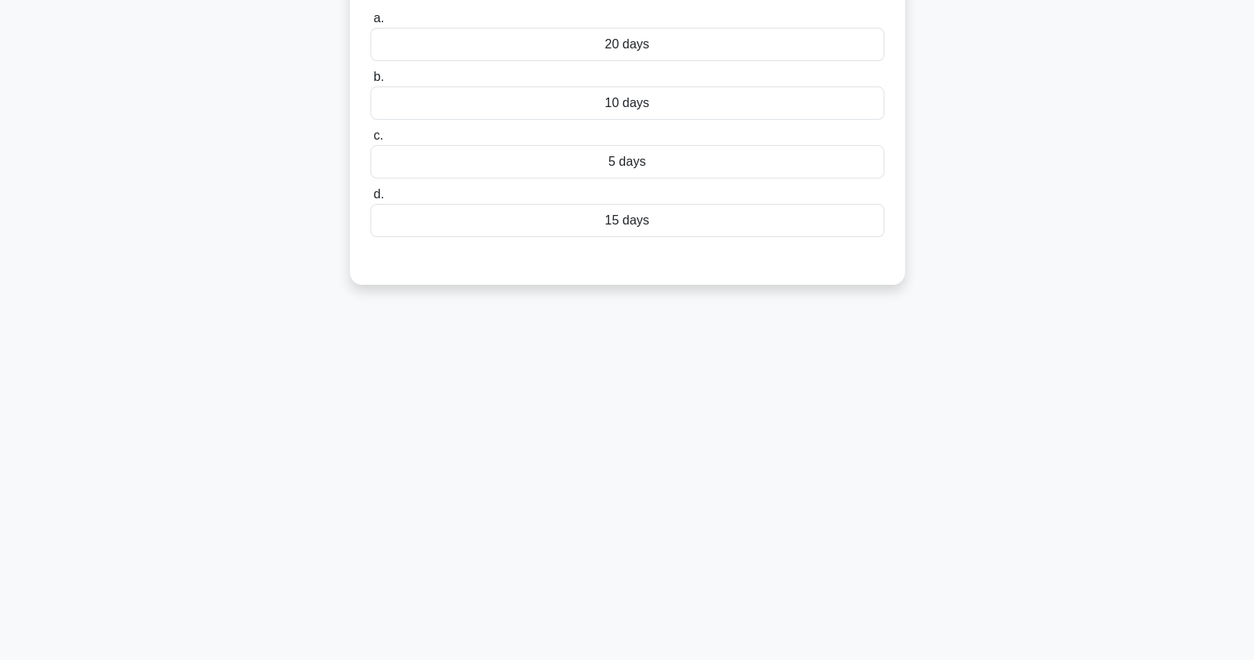
scroll to position [0, 0]
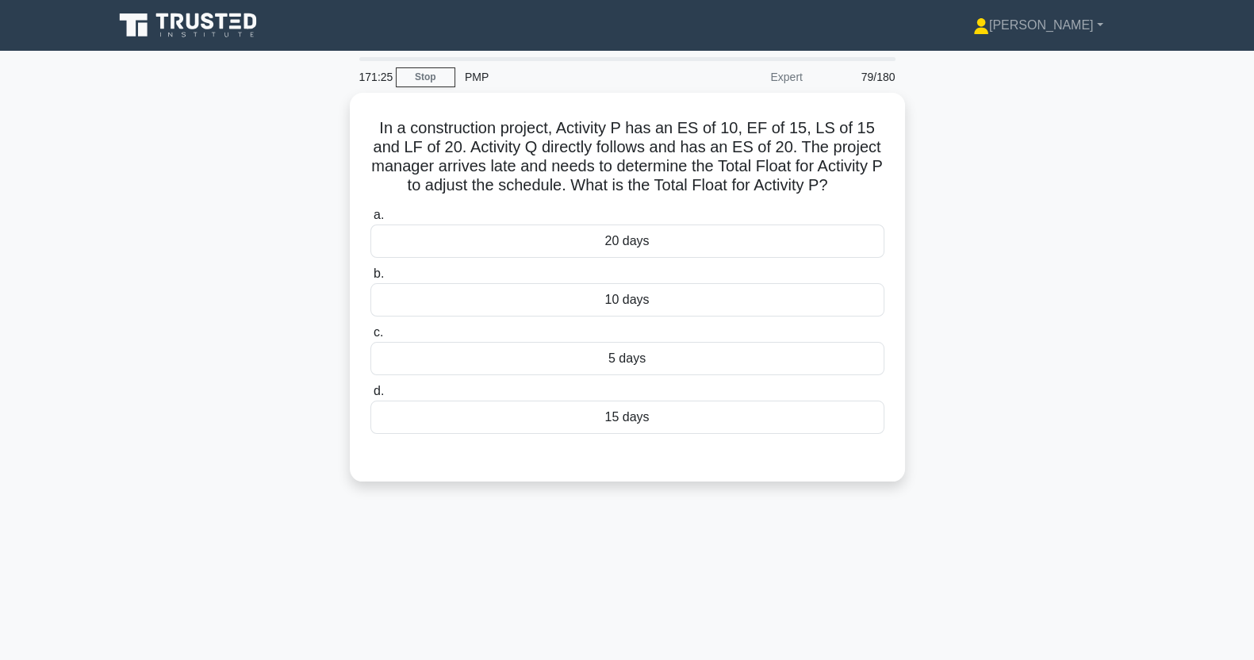
click at [667, 367] on div "5 days" at bounding box center [628, 358] width 514 height 33
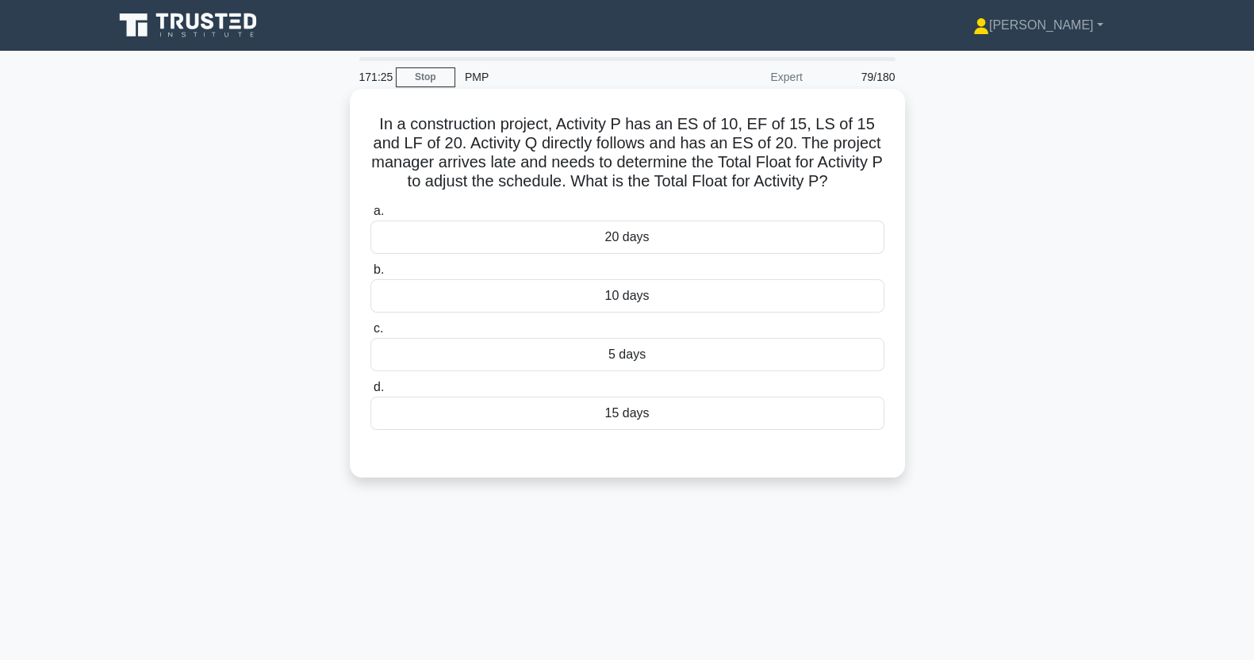
click at [371, 334] on input "c. 5 days" at bounding box center [371, 329] width 0 height 10
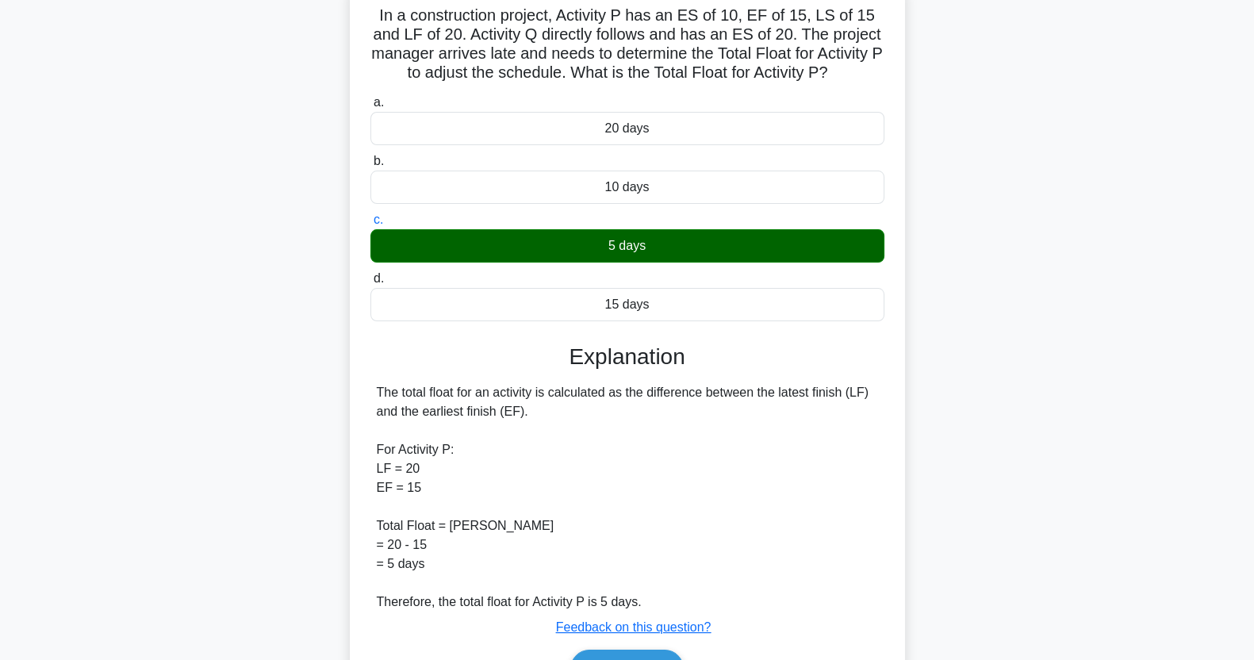
scroll to position [203, 0]
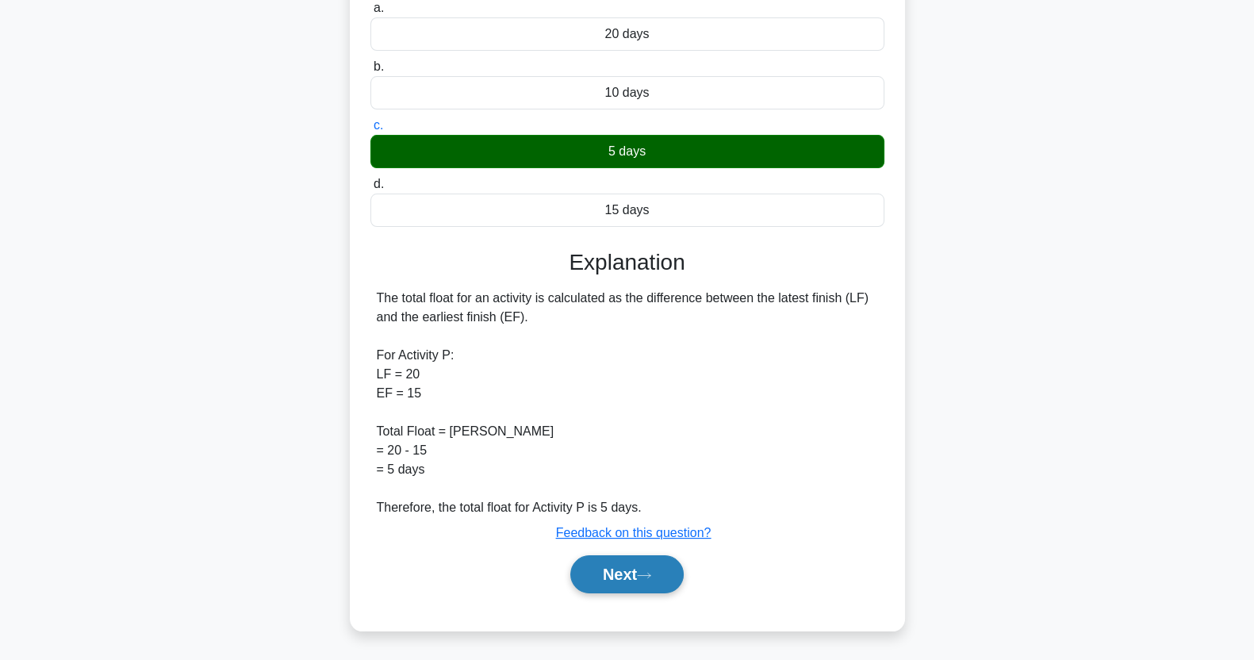
click at [643, 577] on button "Next" at bounding box center [626, 574] width 113 height 38
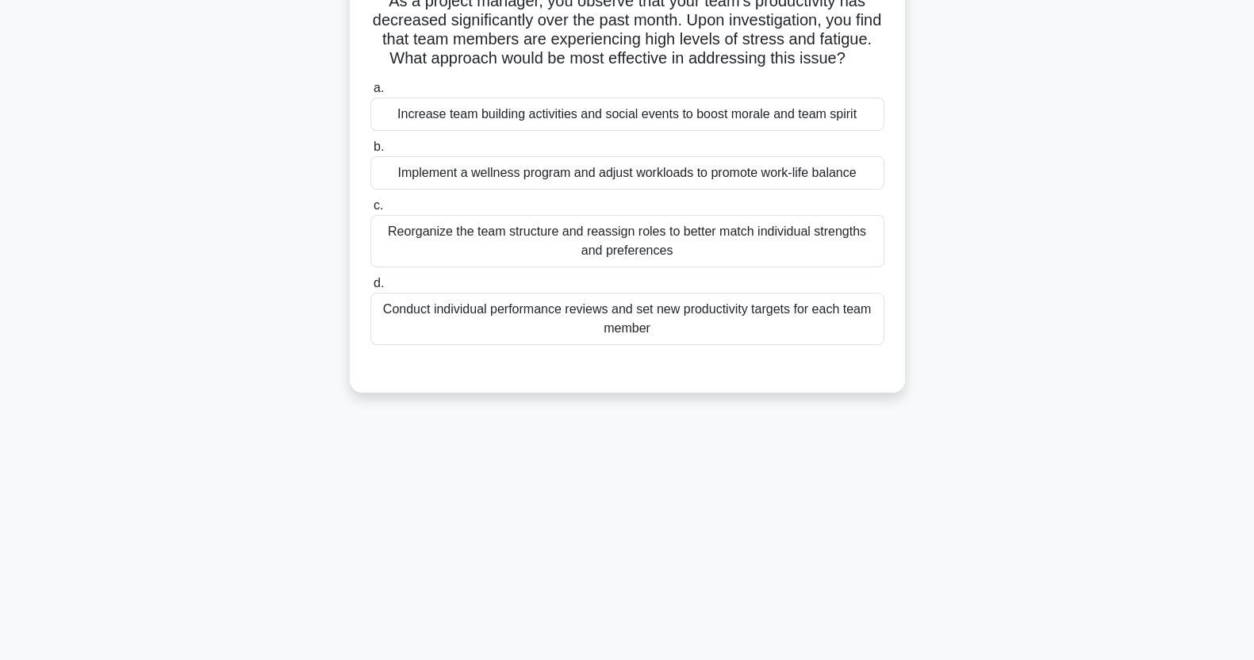
scroll to position [0, 0]
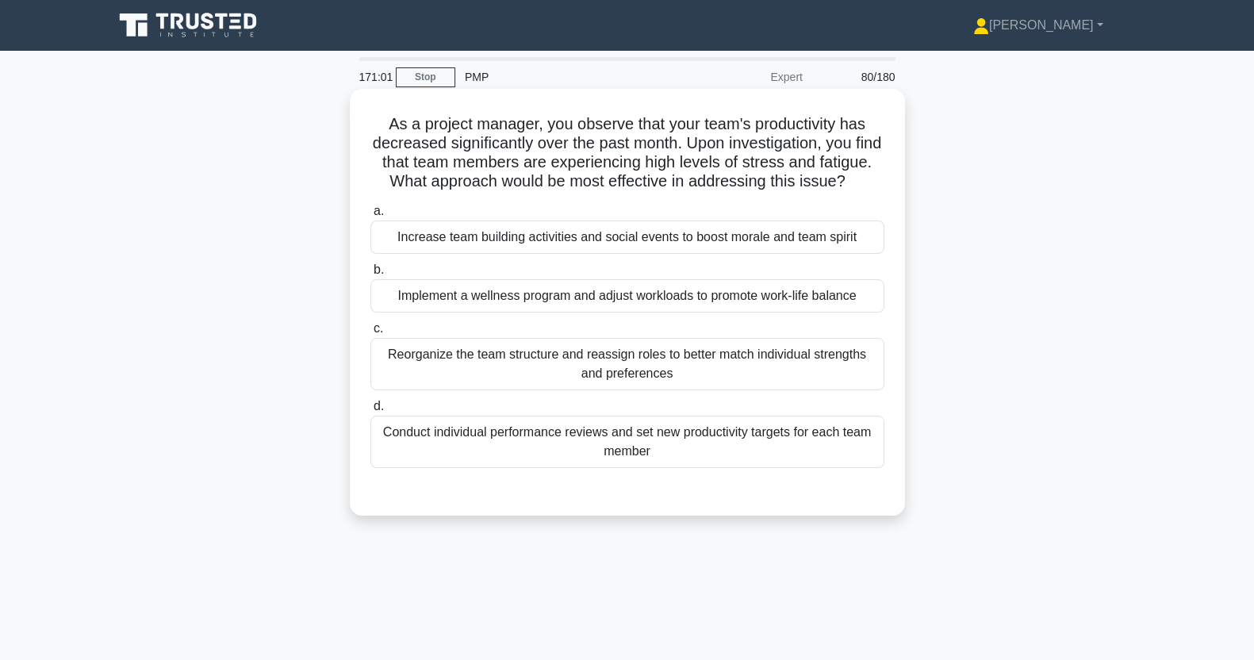
click at [672, 313] on div "Implement a wellness program and adjust workloads to promote work-life balance" at bounding box center [628, 295] width 514 height 33
click at [371, 275] on input "b. Implement a wellness program and adjust workloads to promote work-life balan…" at bounding box center [371, 270] width 0 height 10
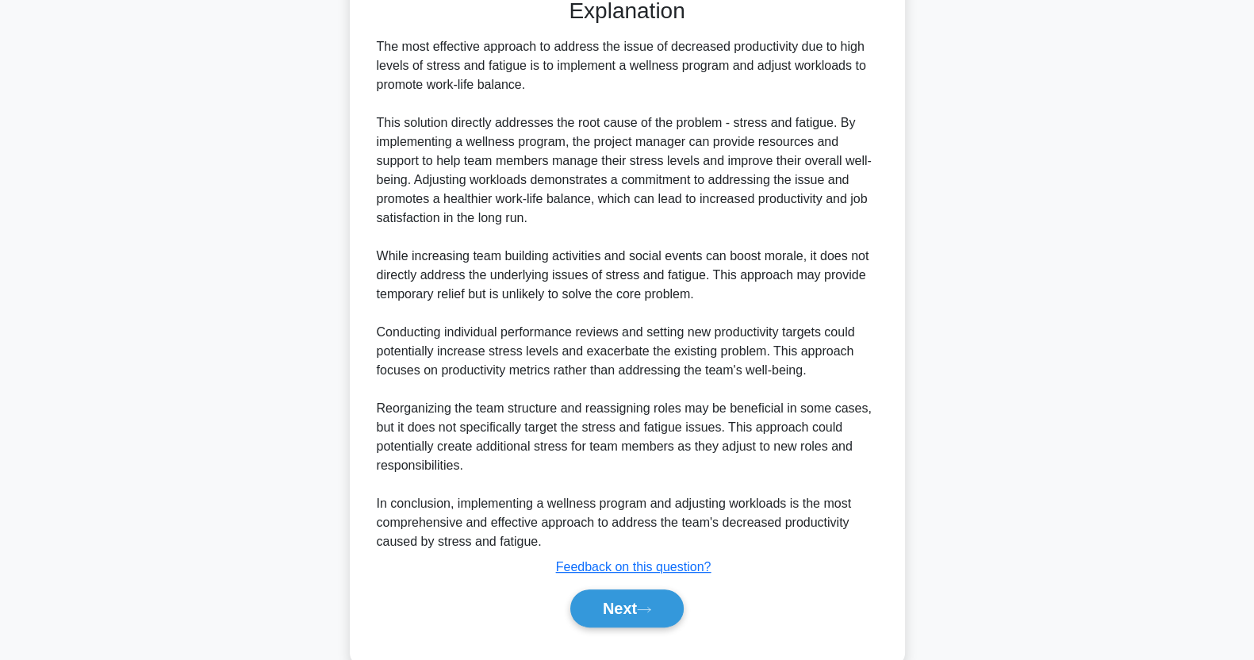
scroll to position [546, 0]
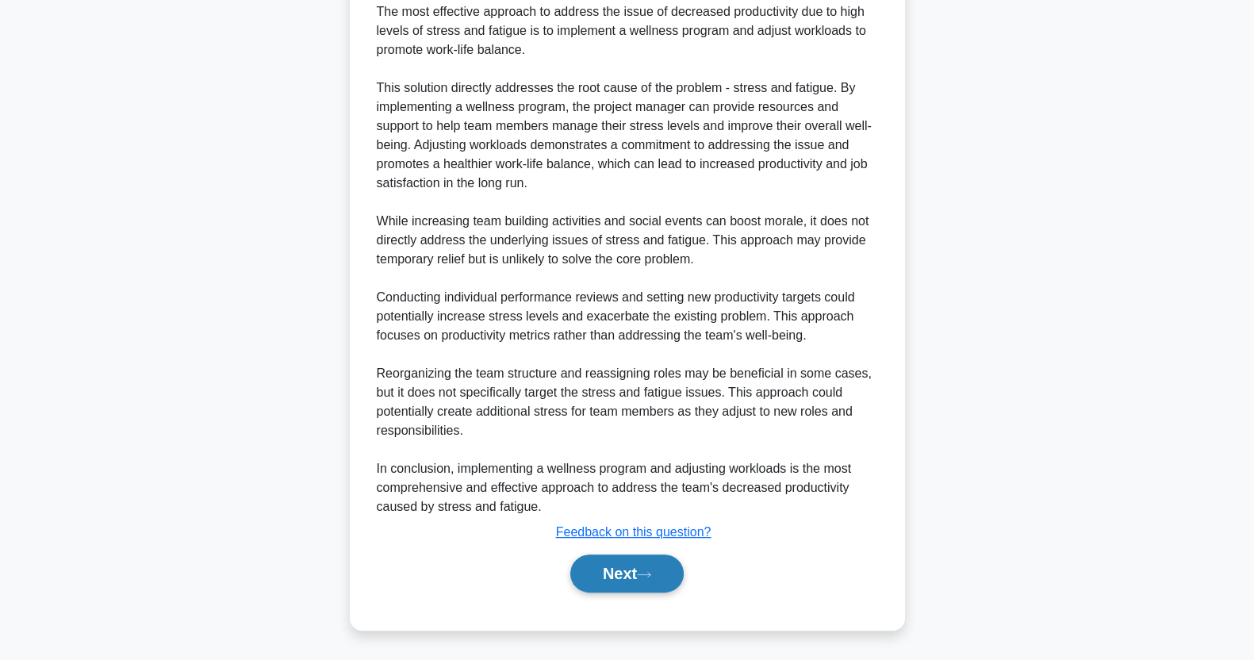
click at [635, 579] on button "Next" at bounding box center [626, 574] width 113 height 38
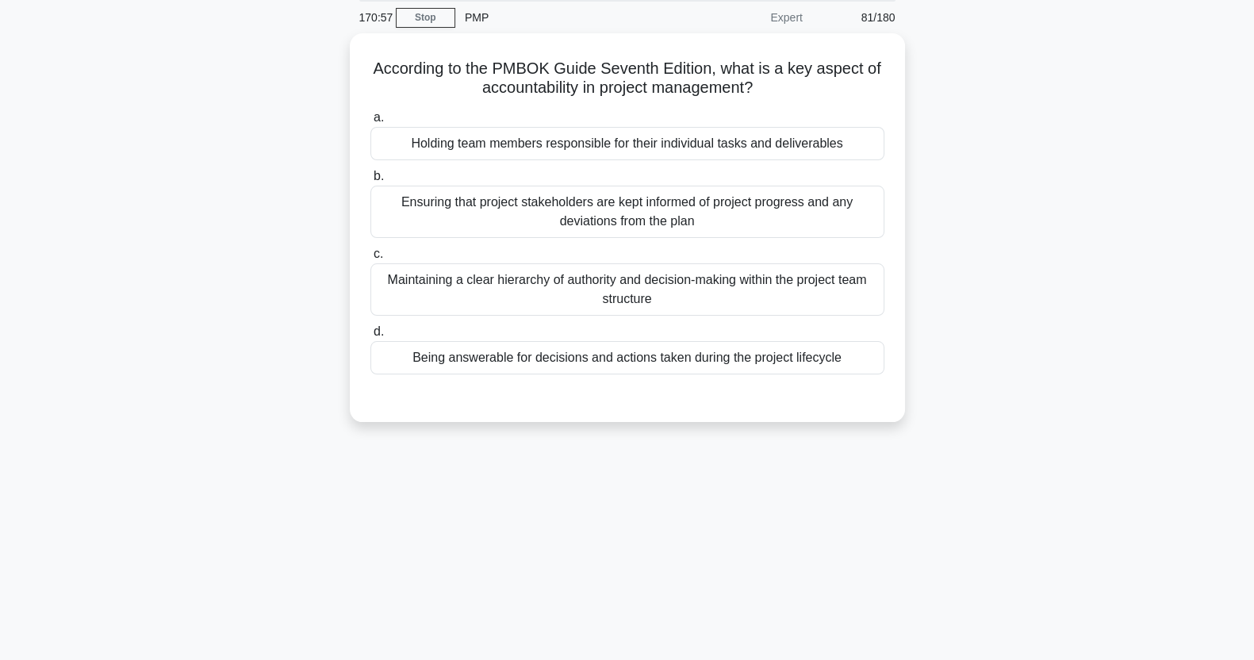
scroll to position [0, 0]
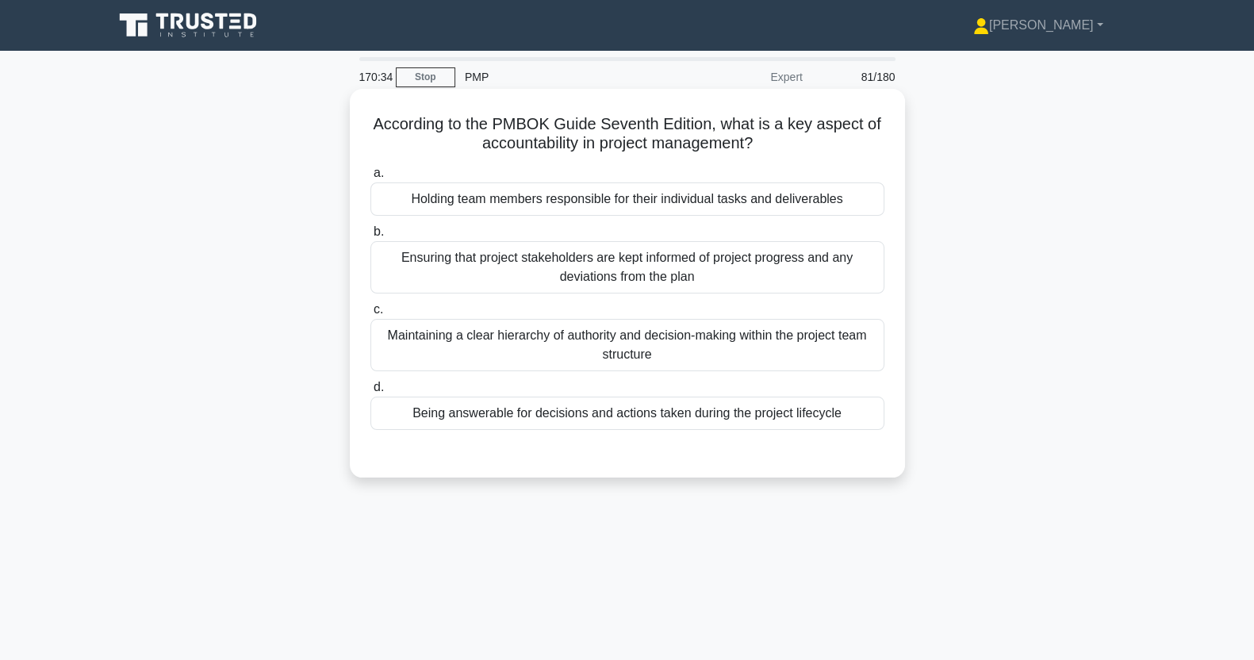
click at [766, 286] on div "Ensuring that project stakeholders are kept informed of project progress and an…" at bounding box center [628, 267] width 514 height 52
click at [371, 237] on input "b. Ensuring that project stakeholders are kept informed of project progress and…" at bounding box center [371, 232] width 0 height 10
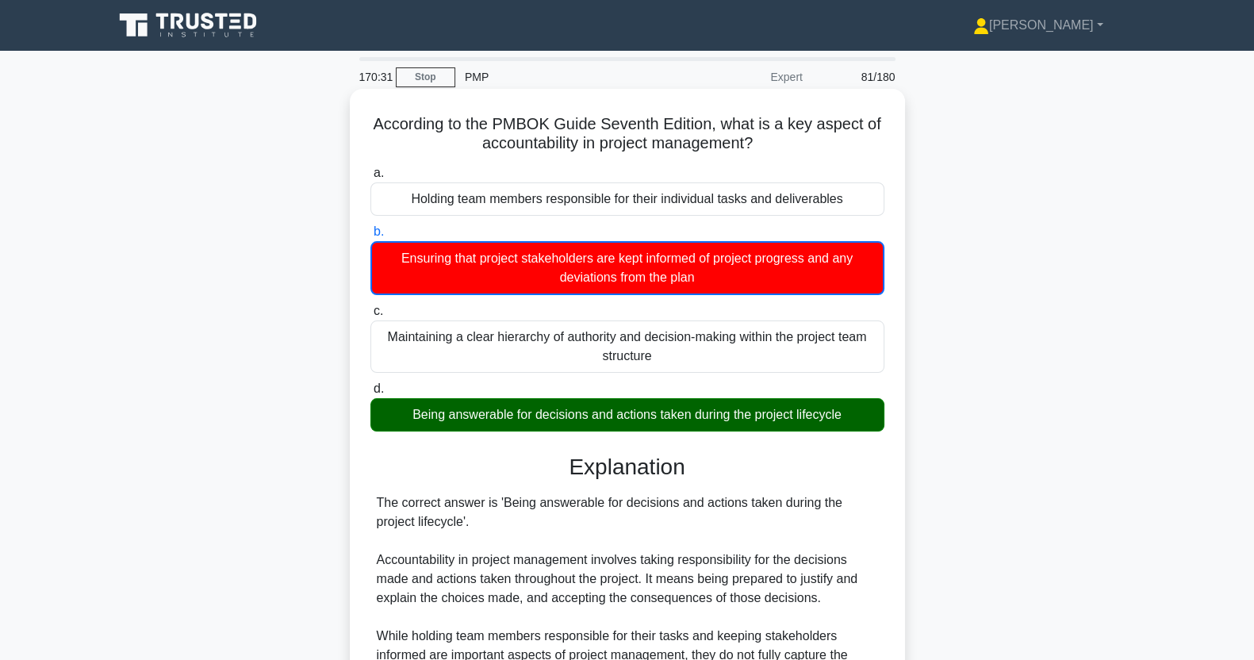
scroll to position [242, 0]
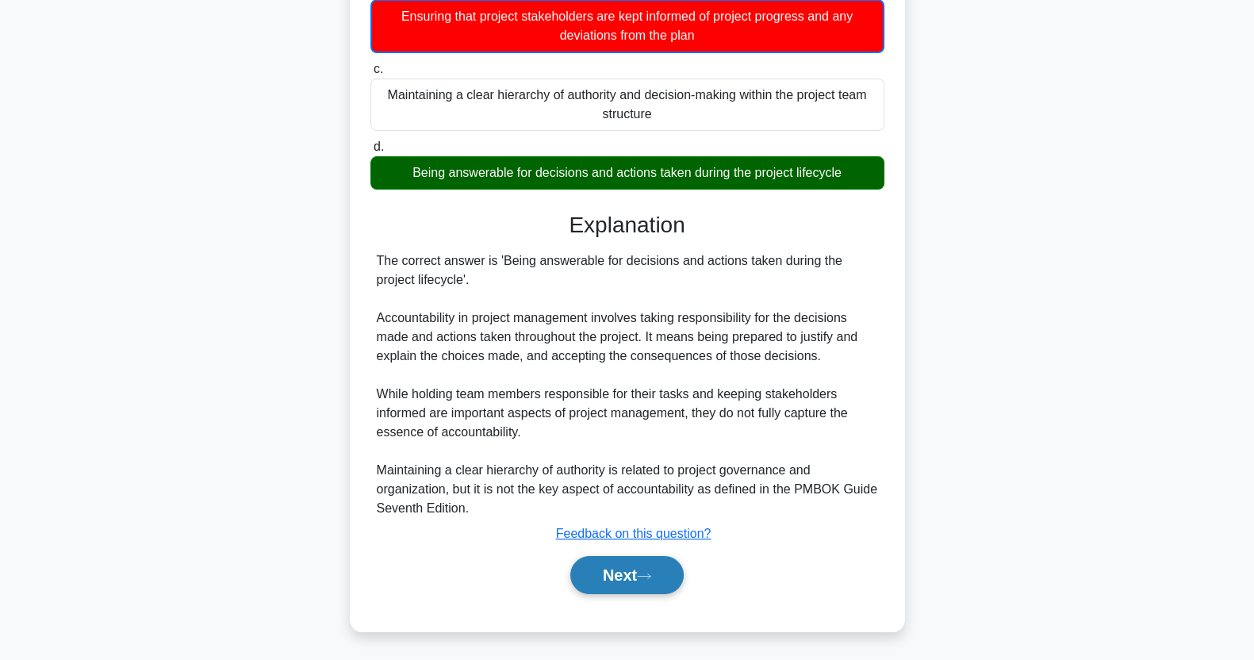
click at [639, 575] on button "Next" at bounding box center [626, 575] width 113 height 38
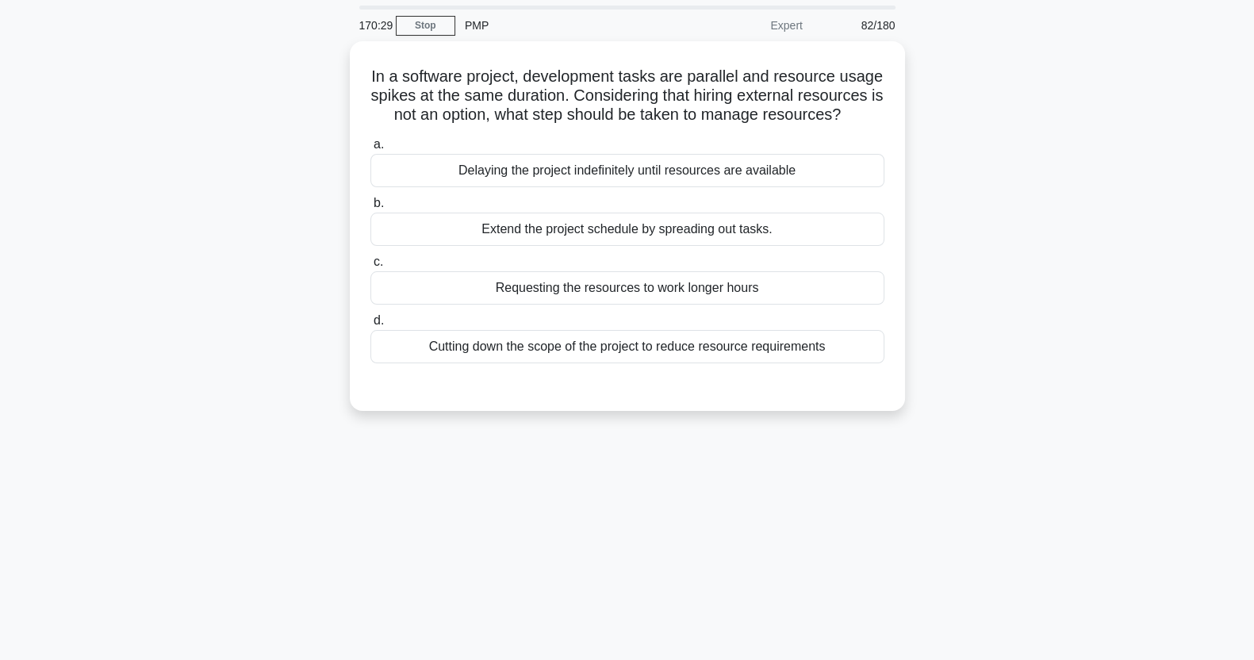
scroll to position [0, 0]
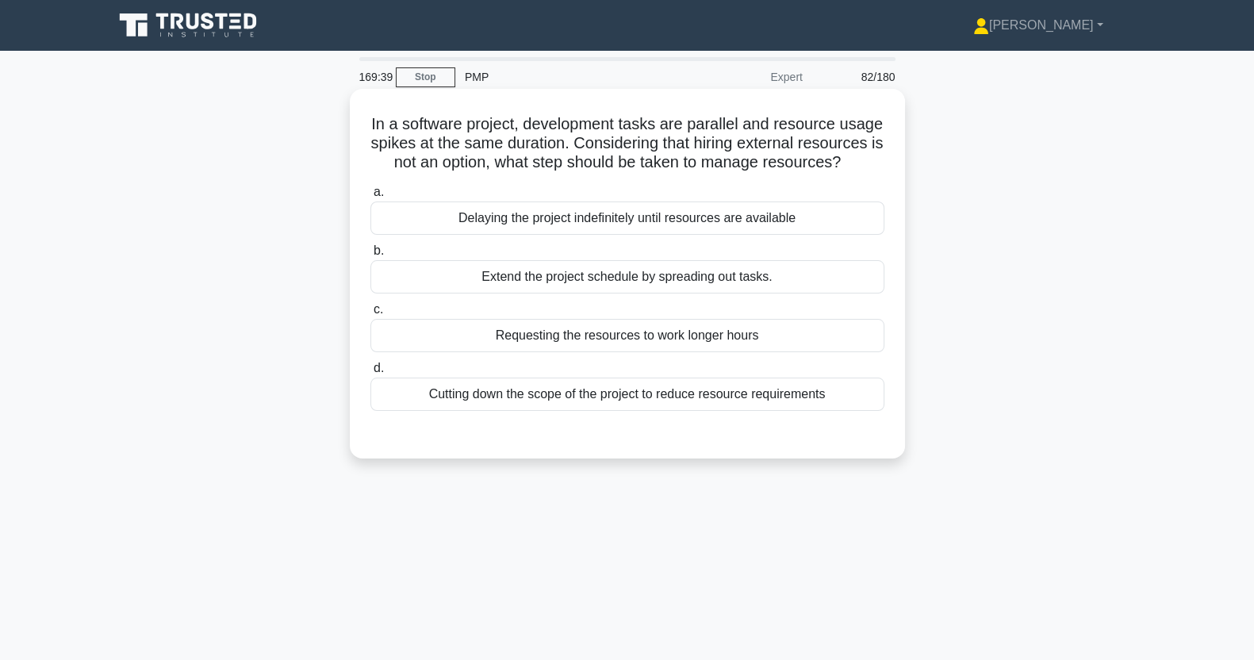
click at [744, 294] on div "Extend the project schedule by spreading out tasks." at bounding box center [628, 276] width 514 height 33
click at [371, 256] on input "b. Extend the project schedule by spreading out tasks." at bounding box center [371, 251] width 0 height 10
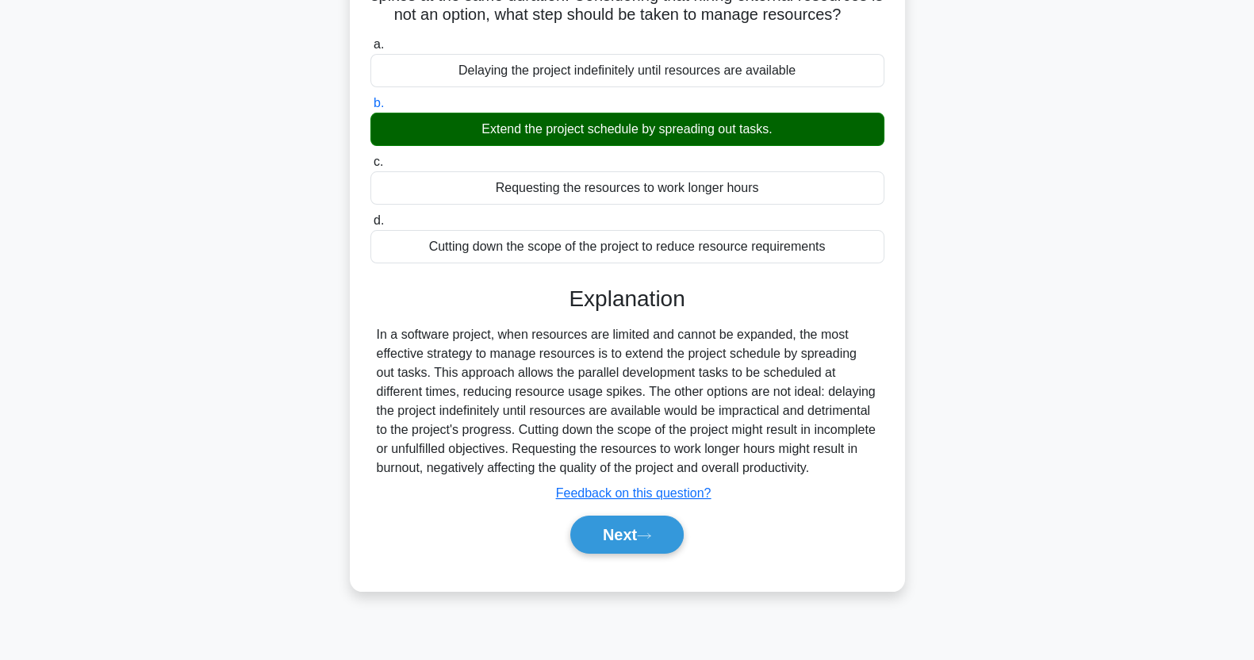
scroll to position [198, 0]
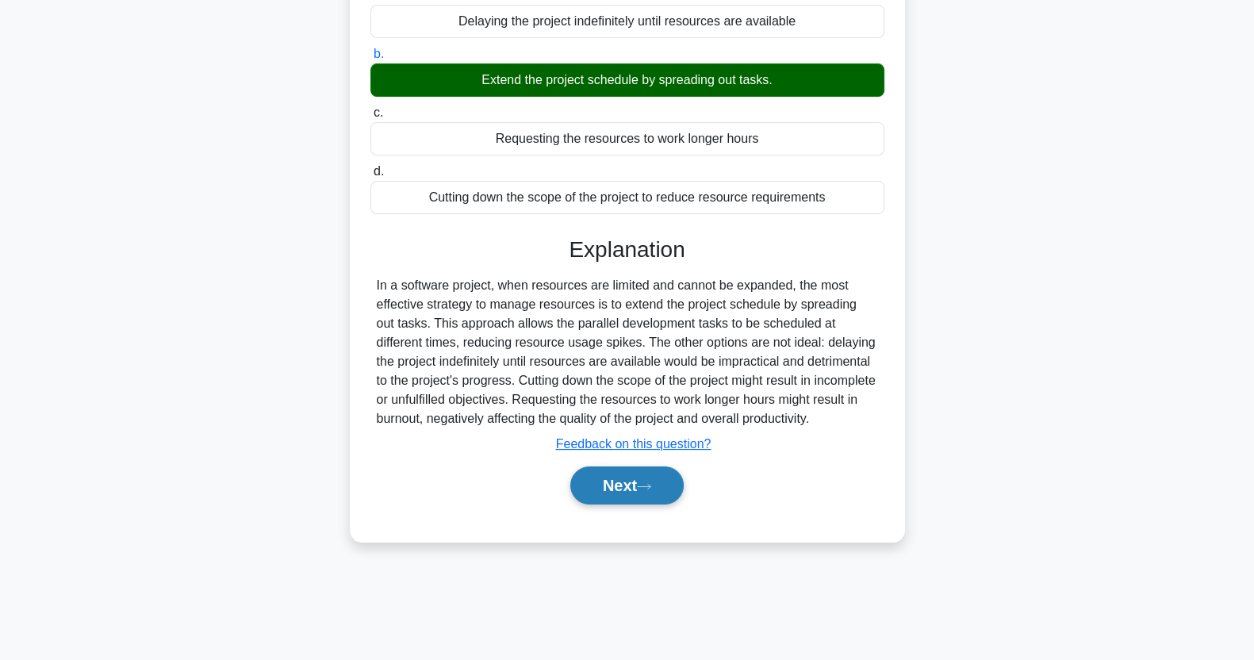
click at [631, 505] on button "Next" at bounding box center [626, 486] width 113 height 38
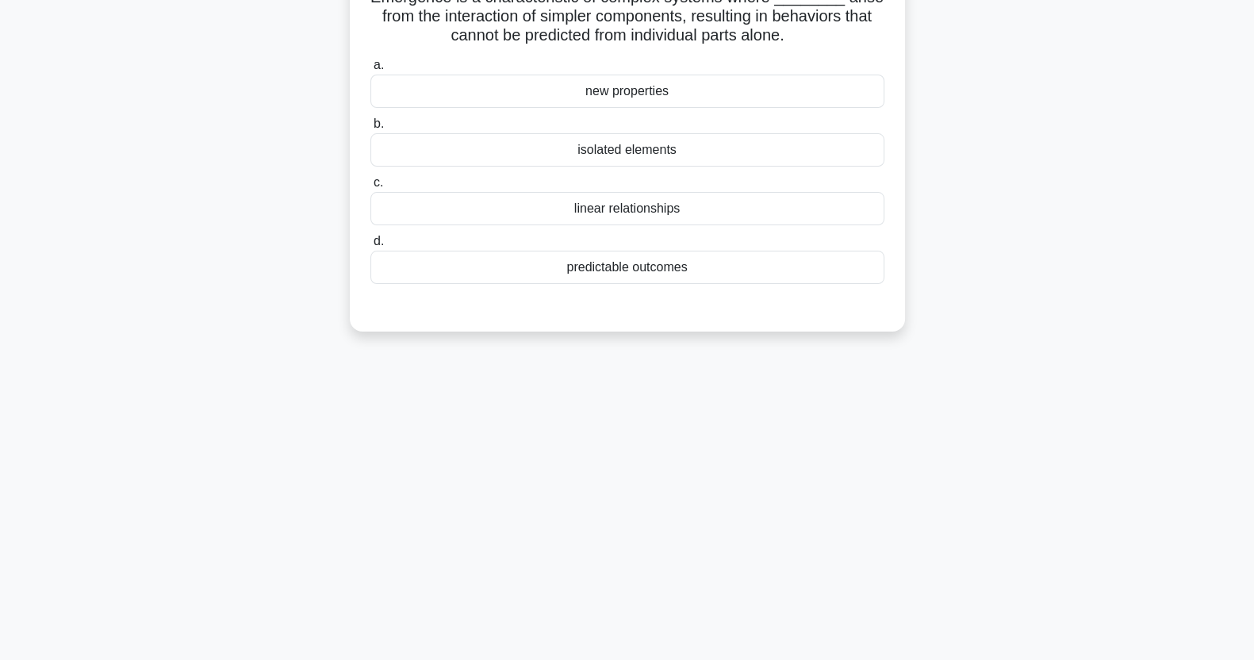
scroll to position [0, 0]
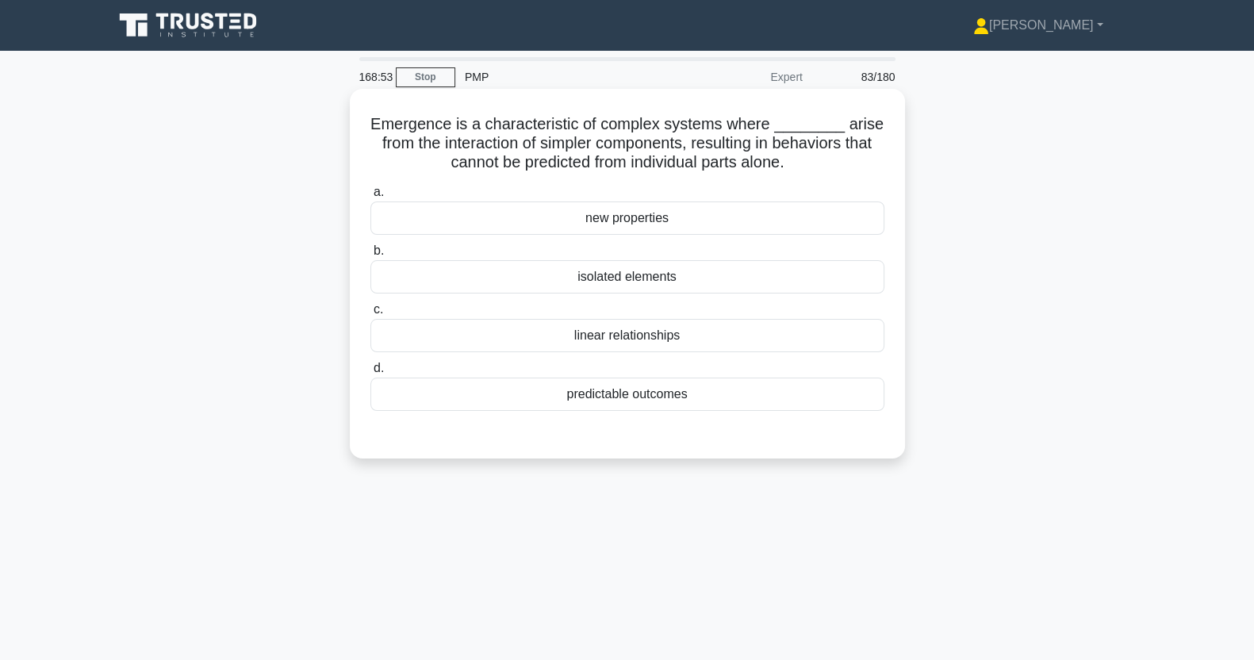
click at [621, 224] on div "new properties" at bounding box center [628, 218] width 514 height 33
click at [371, 198] on input "a. new properties" at bounding box center [371, 192] width 0 height 10
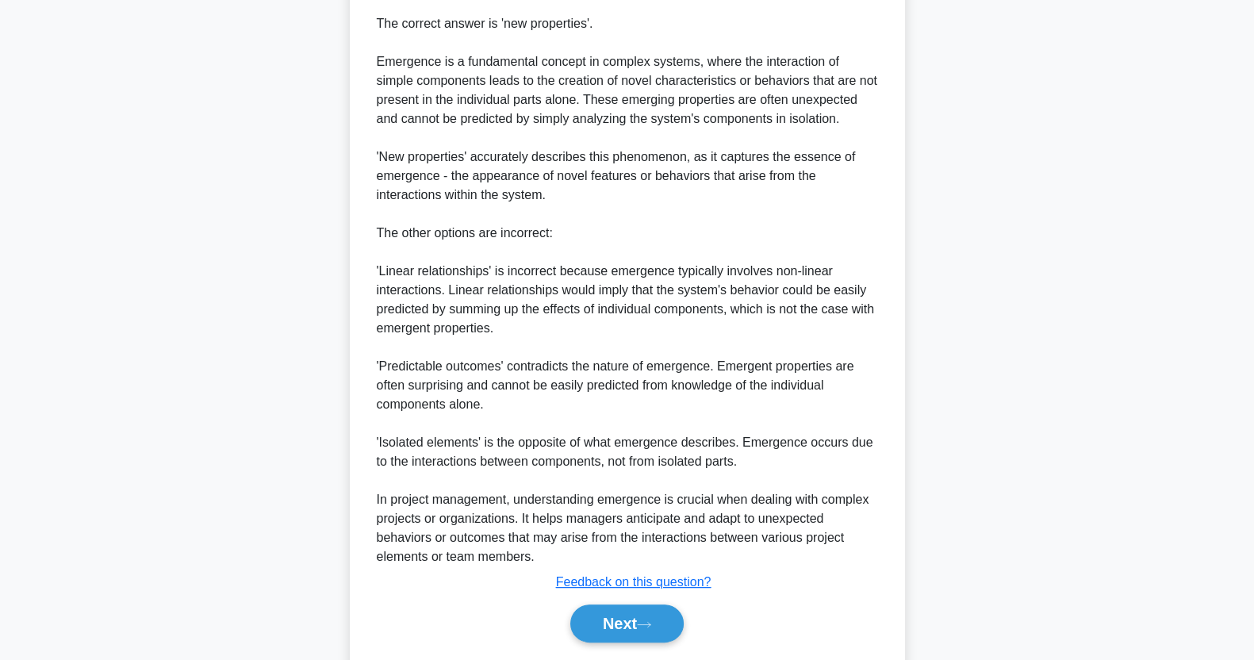
scroll to position [508, 0]
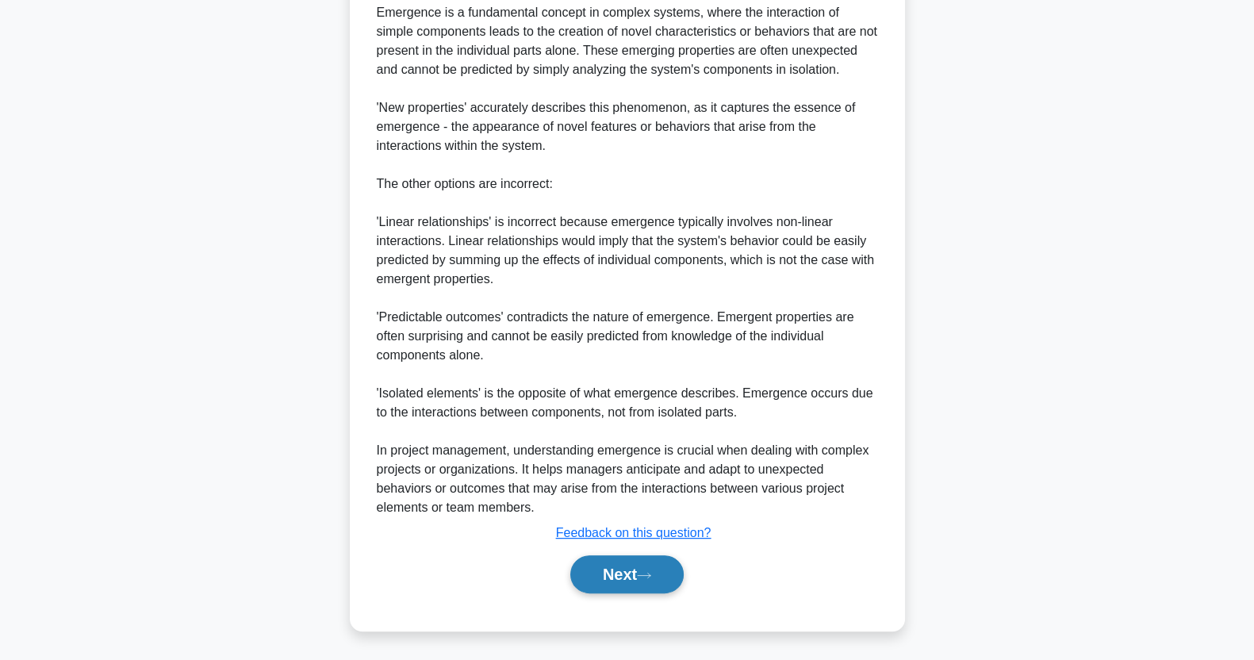
click at [615, 567] on button "Next" at bounding box center [626, 574] width 113 height 38
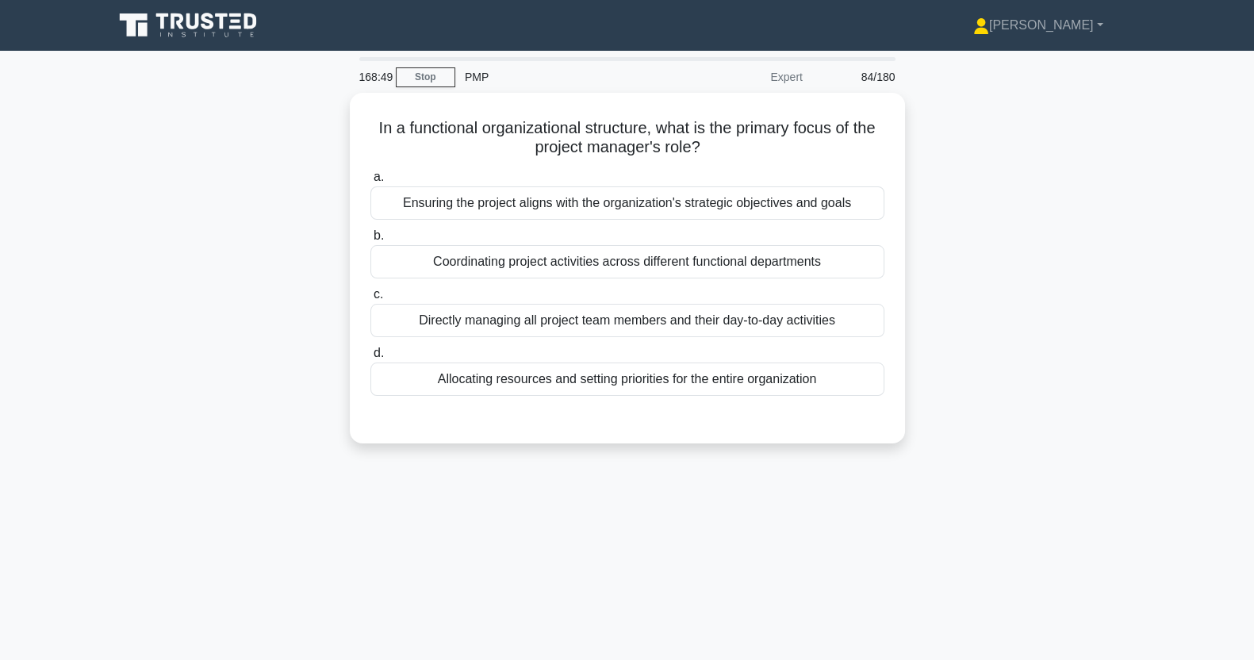
scroll to position [0, 0]
click at [506, 207] on div "Ensuring the project aligns with the organization's strategic objectives and go…" at bounding box center [628, 202] width 514 height 33
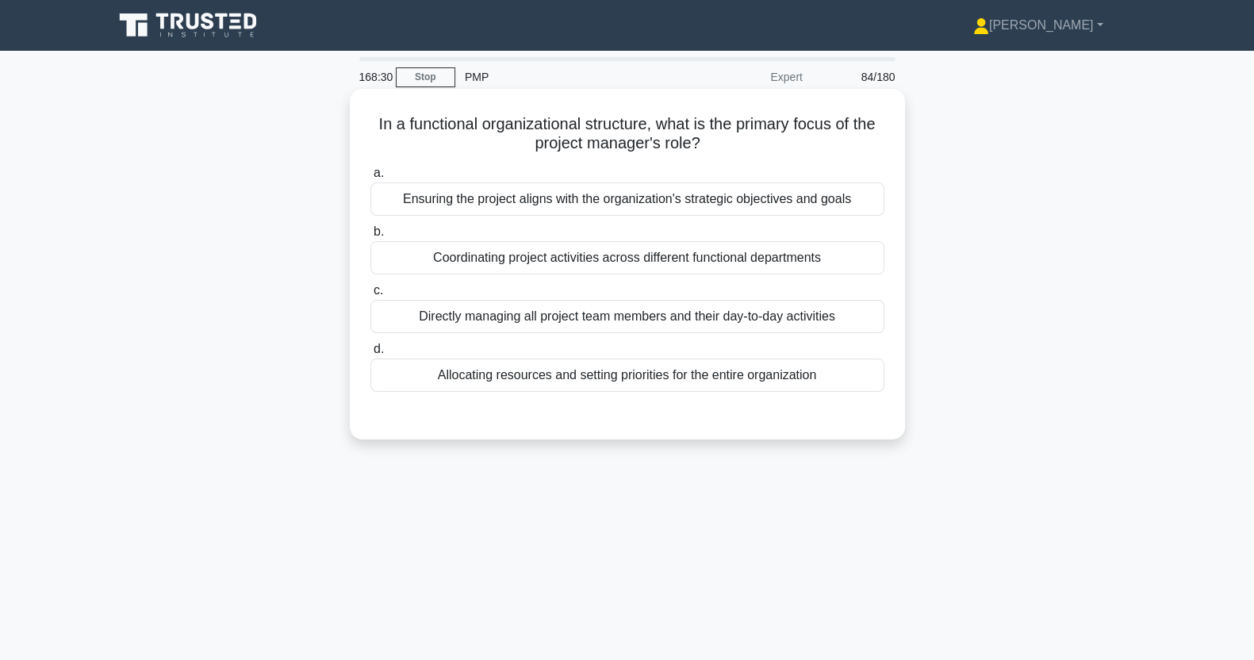
click at [371, 179] on input "a. Ensuring the project aligns with the organization's strategic objectives and…" at bounding box center [371, 173] width 0 height 10
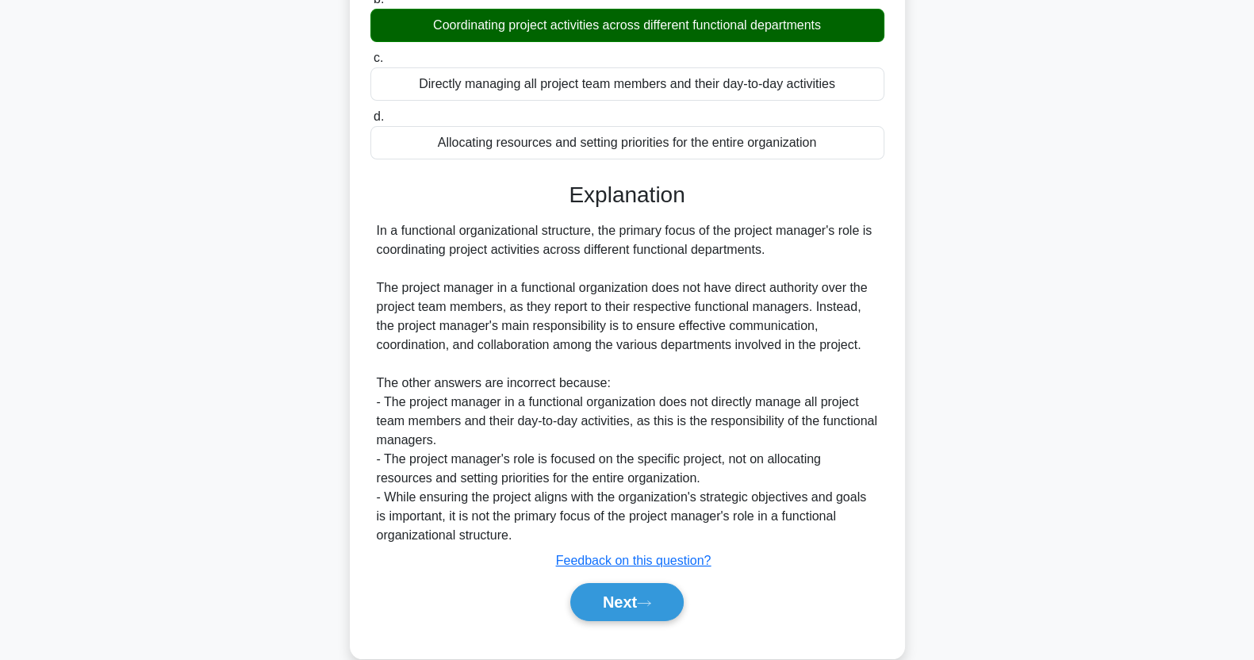
scroll to position [262, 0]
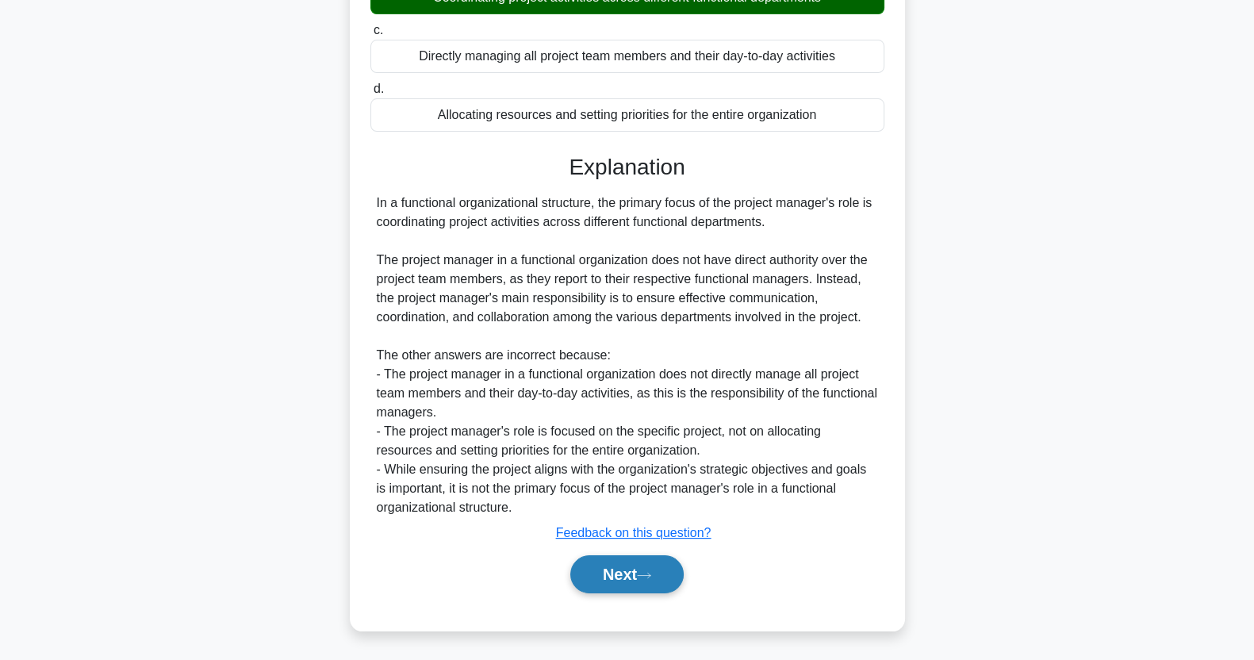
click at [621, 569] on button "Next" at bounding box center [626, 574] width 113 height 38
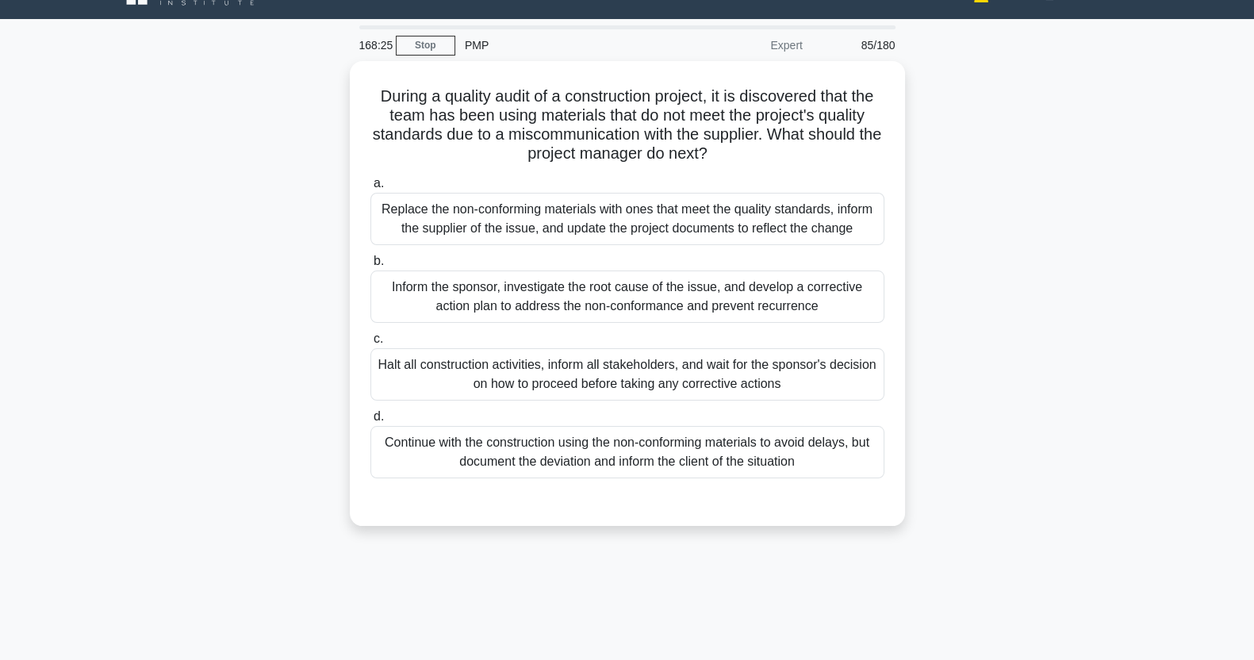
scroll to position [0, 0]
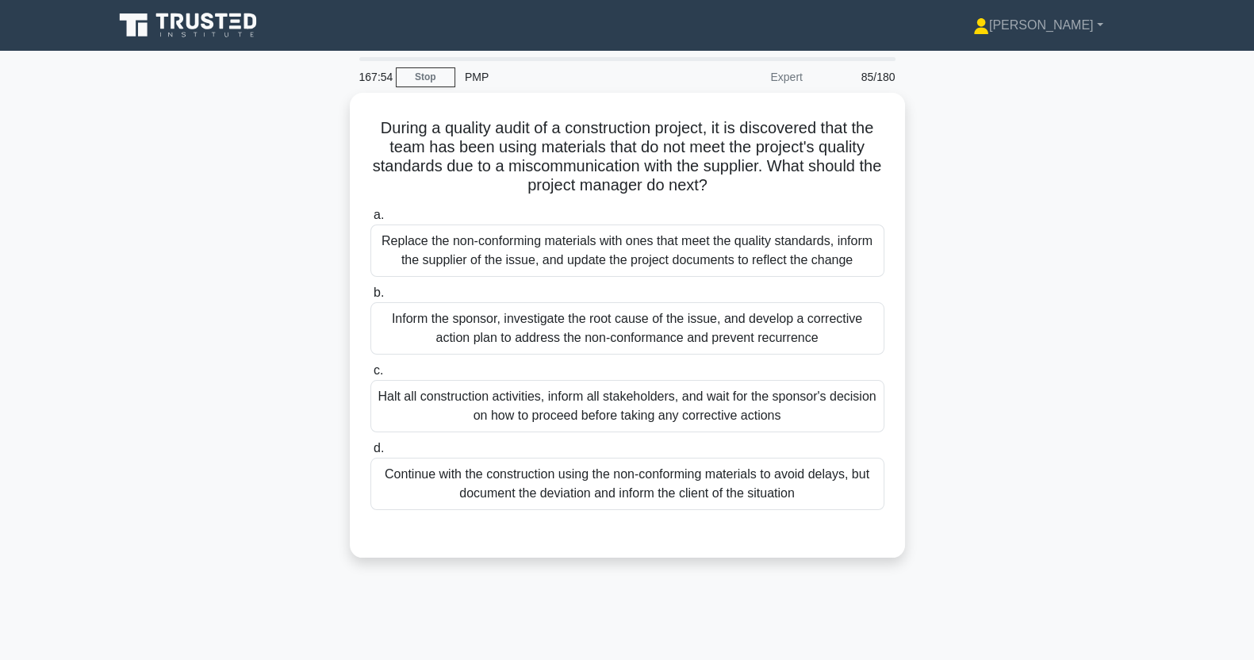
click at [440, 328] on div "Inform the sponsor, investigate the root cause of the issue, and develop a corr…" at bounding box center [628, 328] width 514 height 52
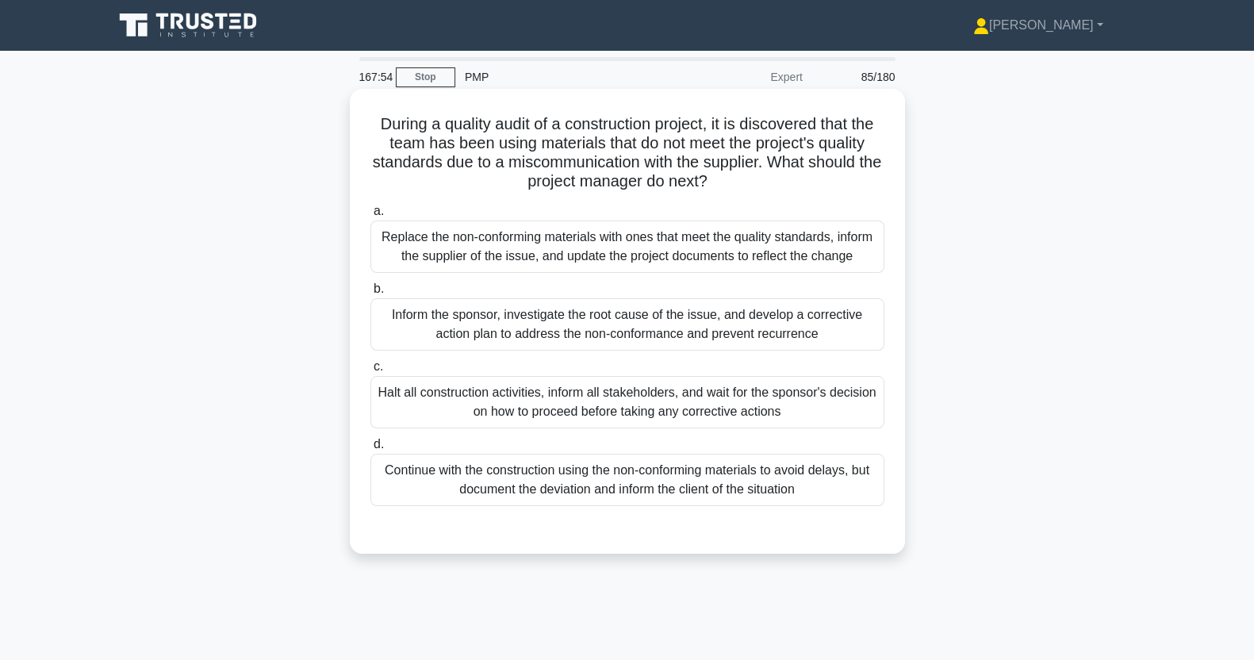
click at [371, 294] on input "b. Inform the sponsor, investigate the root cause of the issue, and develop a c…" at bounding box center [371, 289] width 0 height 10
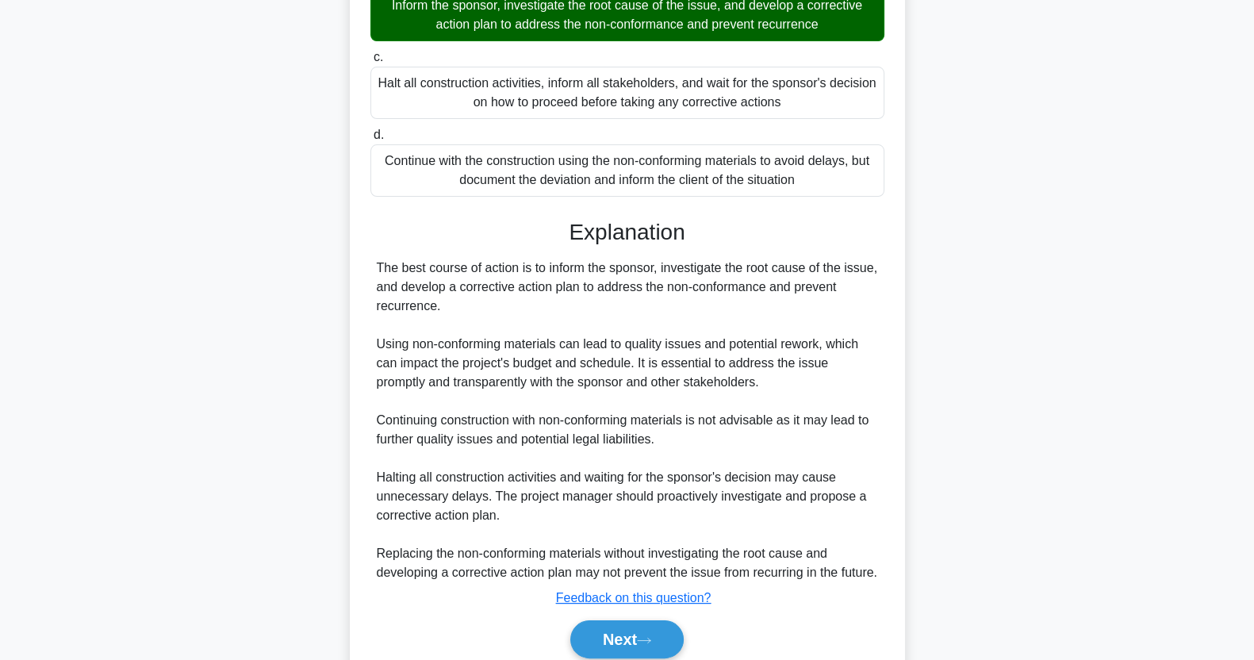
scroll to position [394, 0]
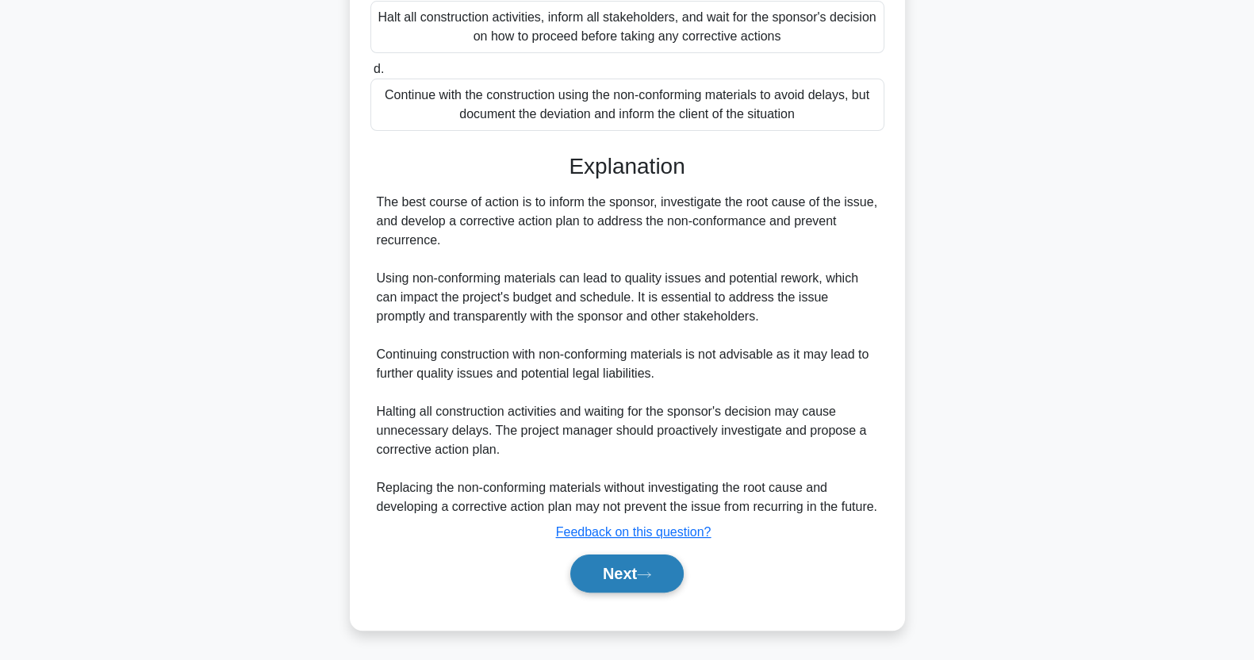
click at [620, 570] on button "Next" at bounding box center [626, 574] width 113 height 38
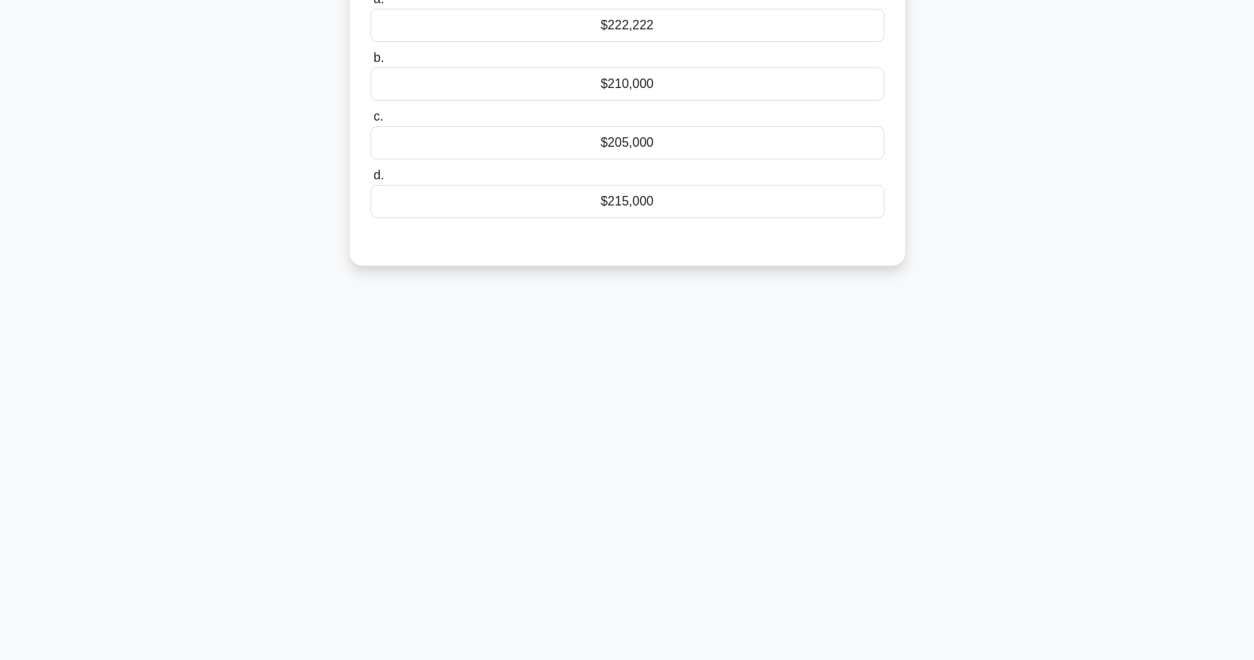
scroll to position [0, 0]
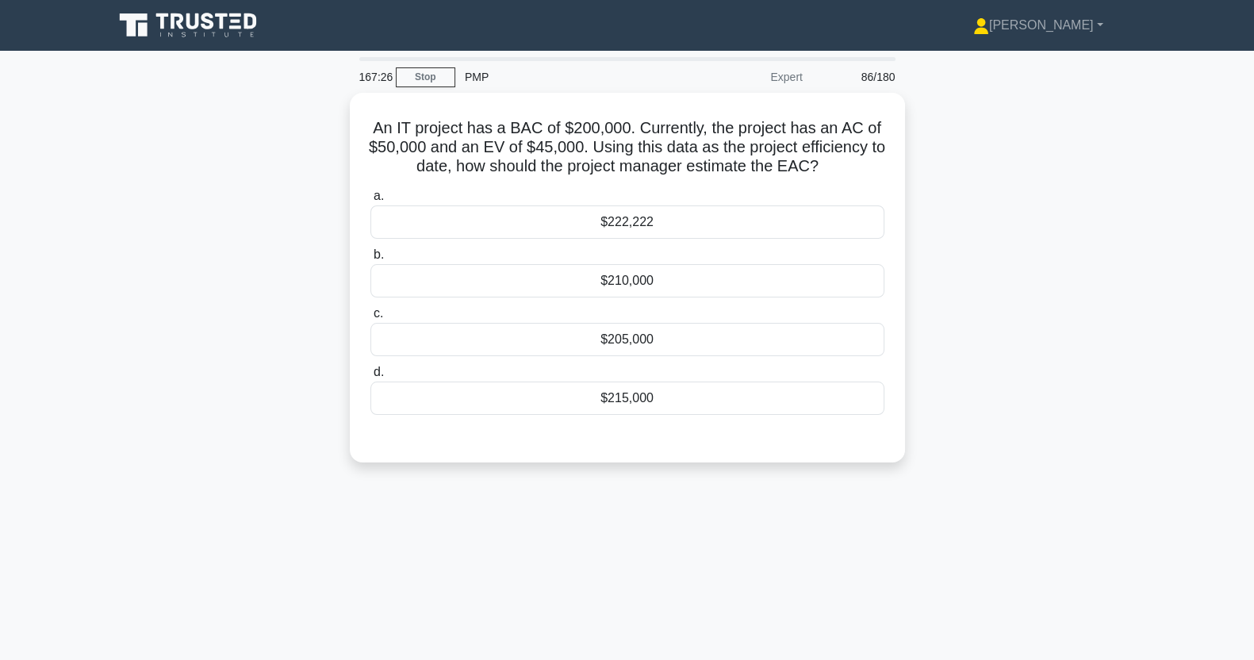
click at [1113, 509] on div "167:26 Stop PMP Expert 86/180 An IT project has a BAC of $200,000. Currently, t…" at bounding box center [627, 453] width 1047 height 793
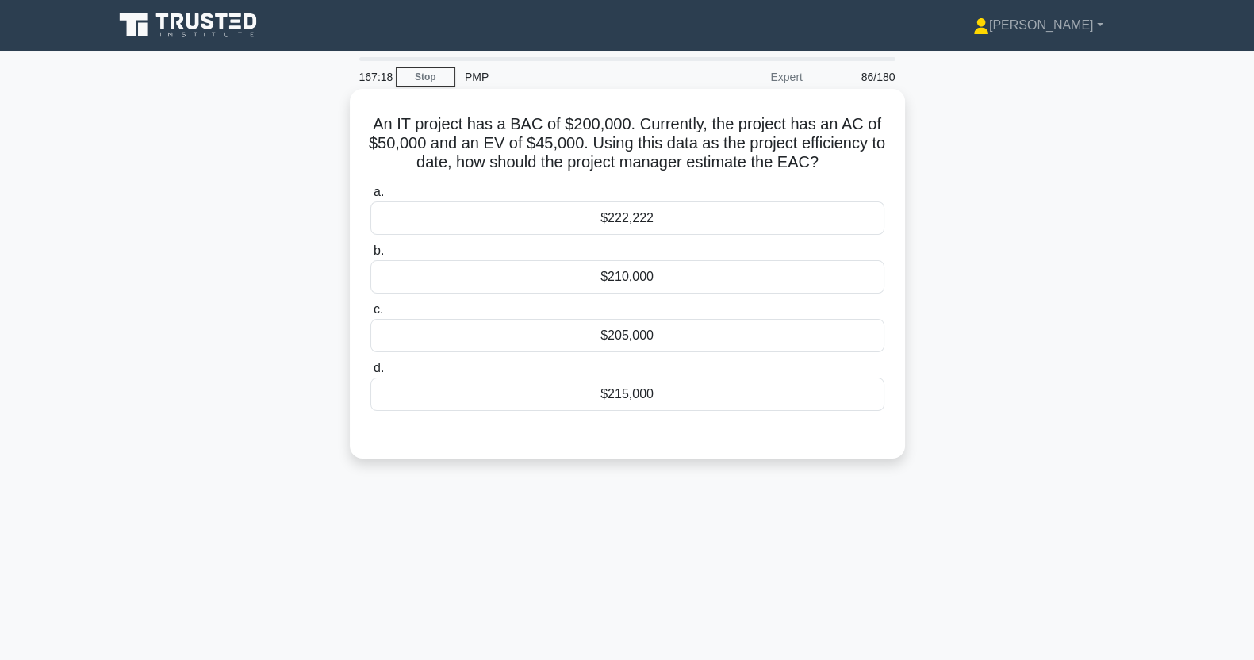
click at [607, 205] on label "a. $222,222" at bounding box center [628, 208] width 514 height 52
click at [371, 198] on input "a. $222,222" at bounding box center [371, 192] width 0 height 10
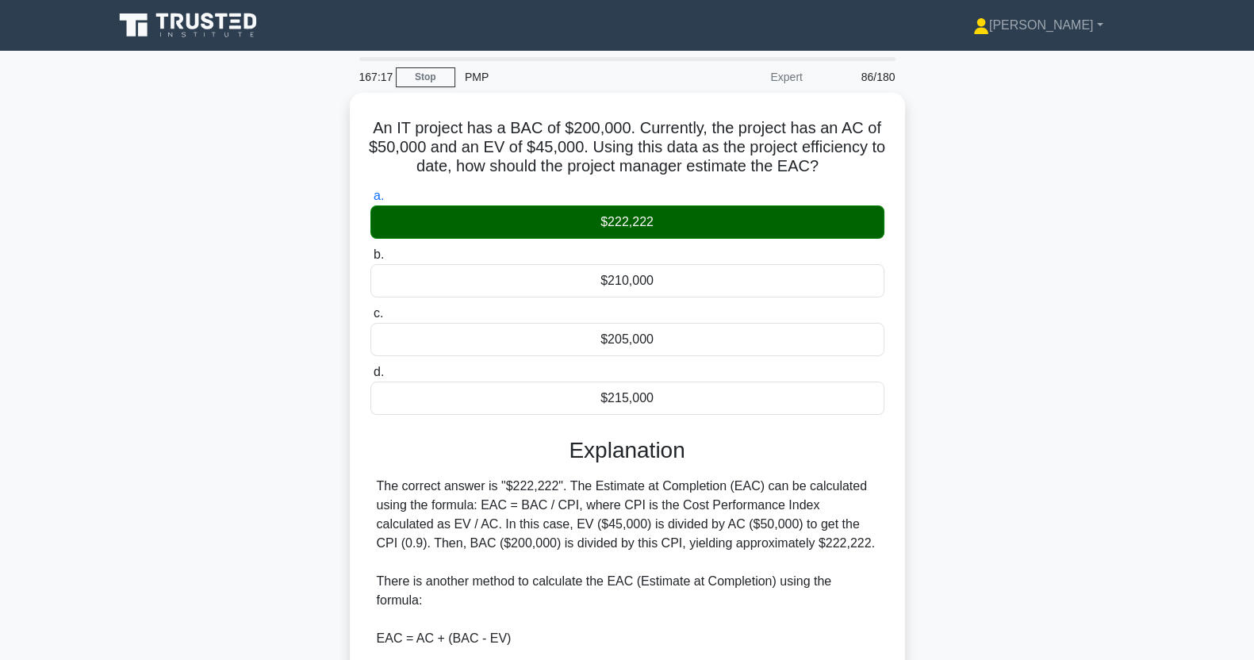
click at [1125, 570] on div "An IT project has a BAC of $200,000. Currently, the project has an AC of $50,00…" at bounding box center [627, 589] width 1047 height 993
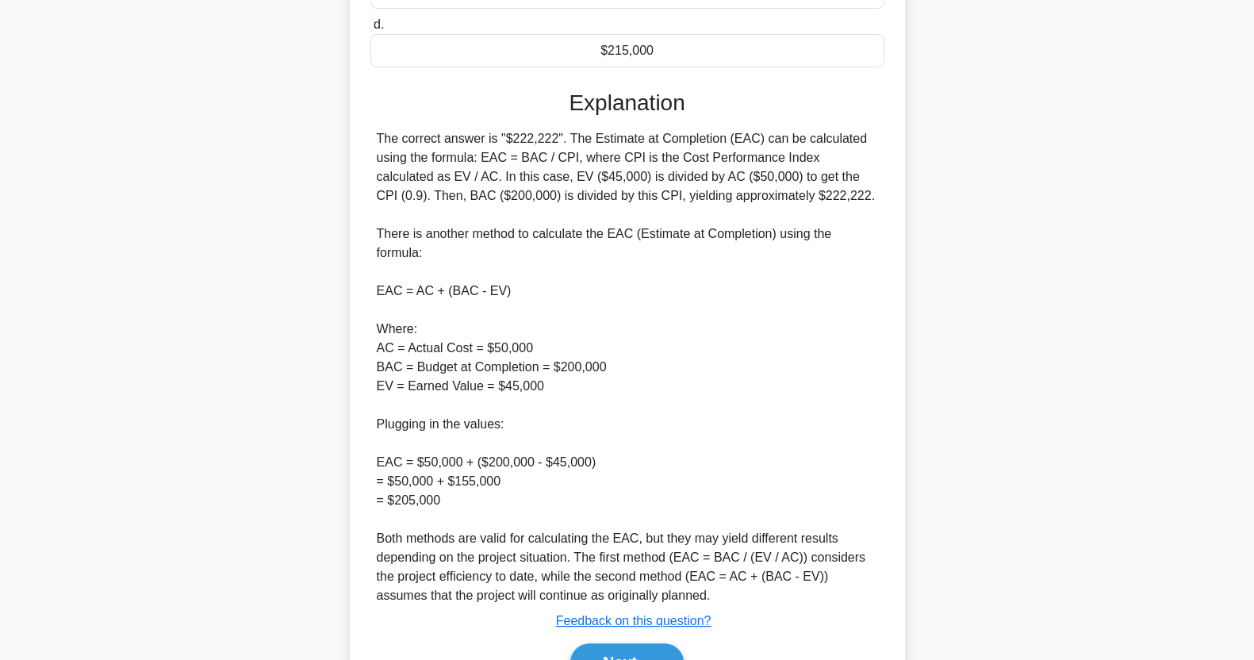
scroll to position [413, 0]
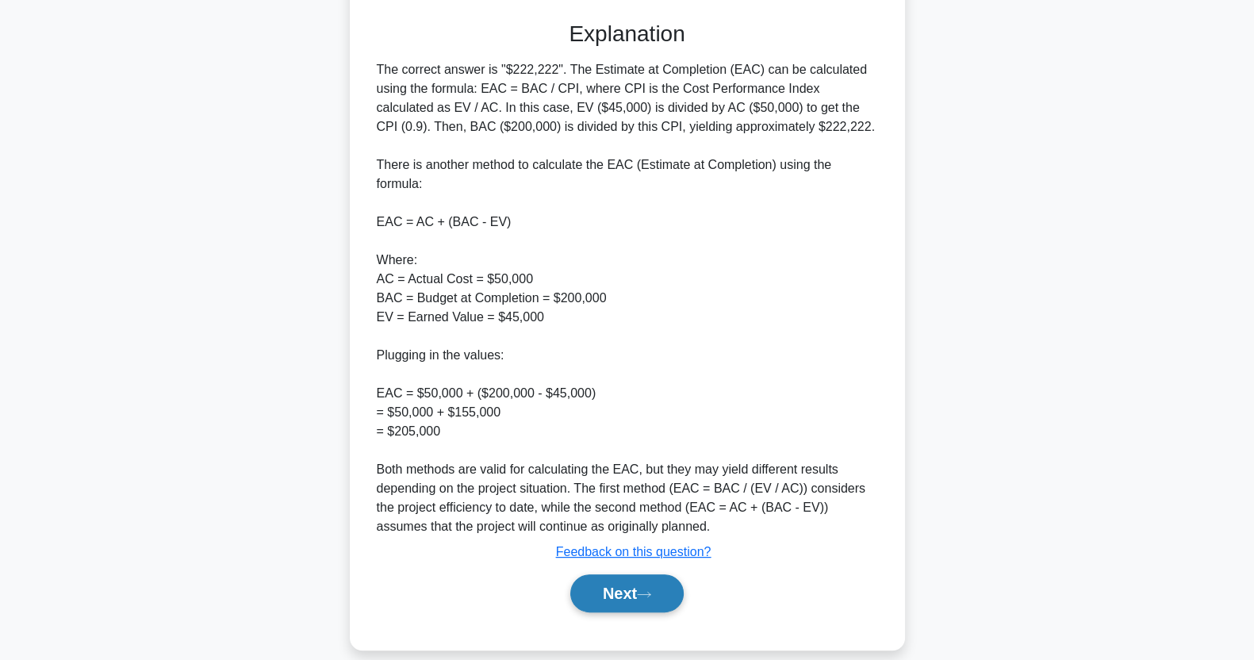
click at [629, 574] on button "Next" at bounding box center [626, 593] width 113 height 38
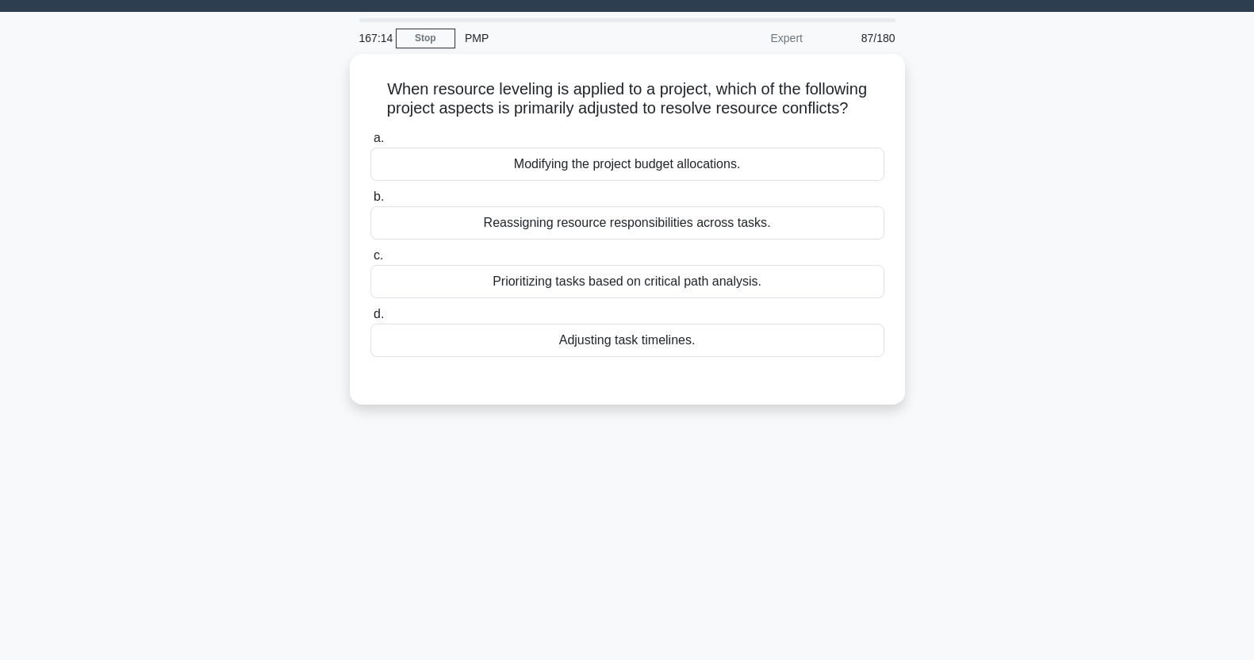
scroll to position [0, 0]
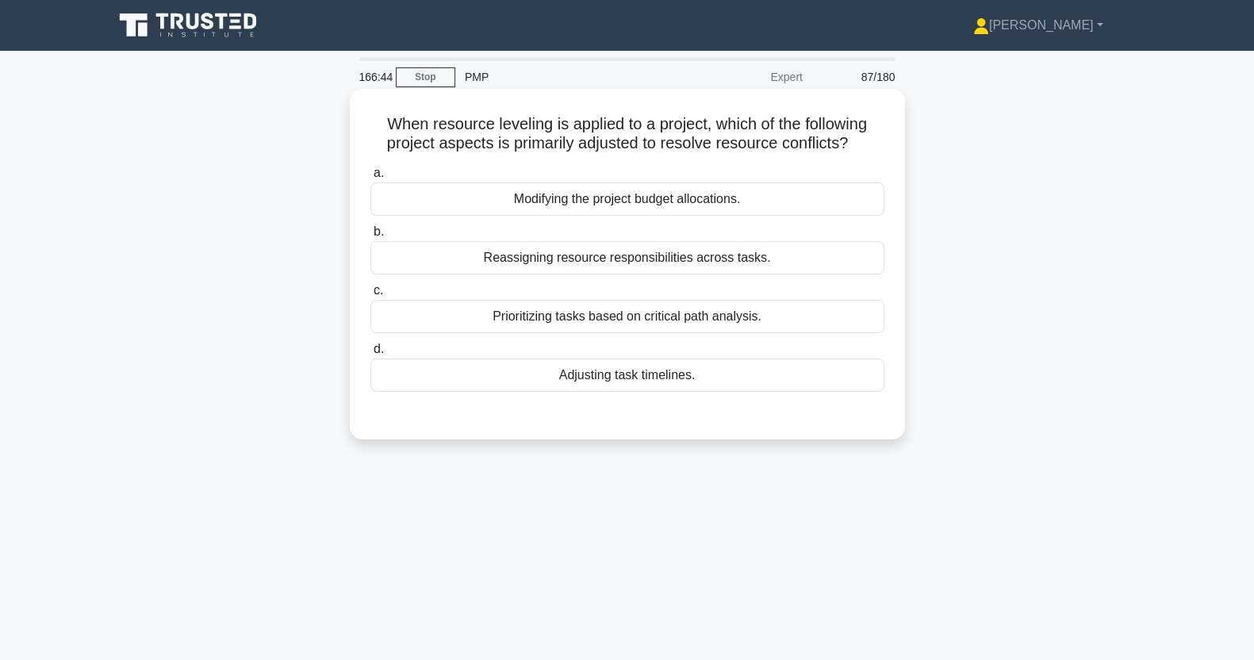
click at [512, 274] on div "Reassigning resource responsibilities across tasks." at bounding box center [628, 257] width 514 height 33
click at [371, 237] on input "b. Reassigning resource responsibilities across tasks." at bounding box center [371, 232] width 0 height 10
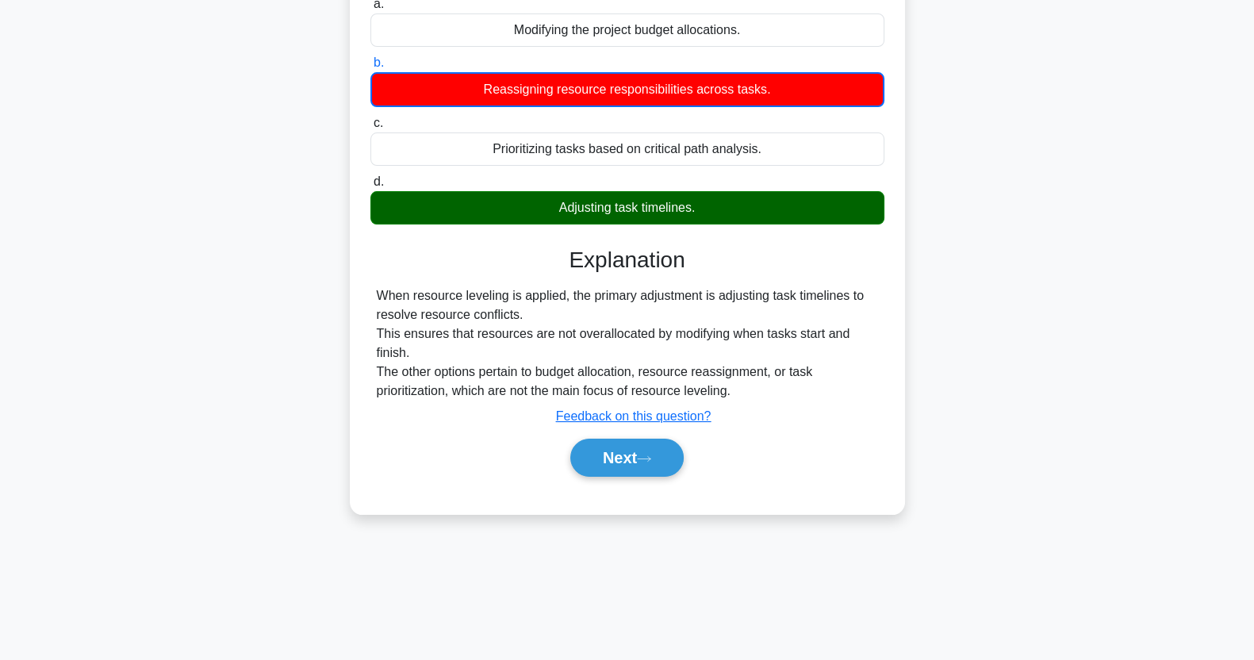
scroll to position [198, 0]
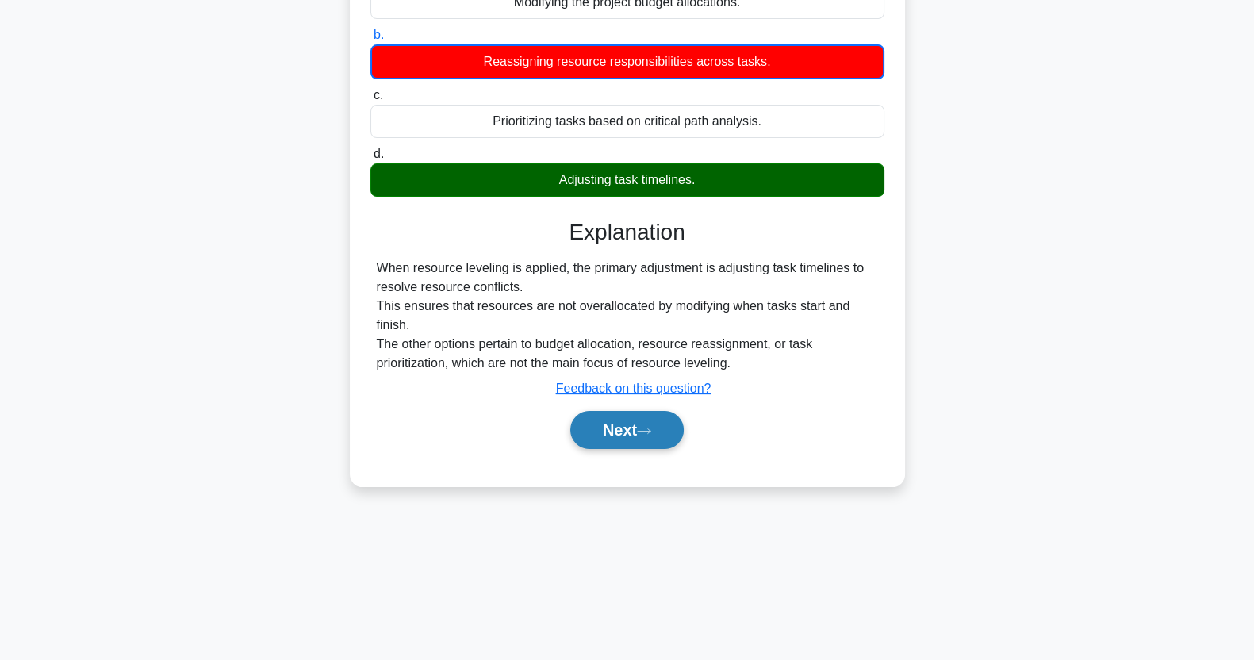
click at [615, 425] on button "Next" at bounding box center [626, 430] width 113 height 38
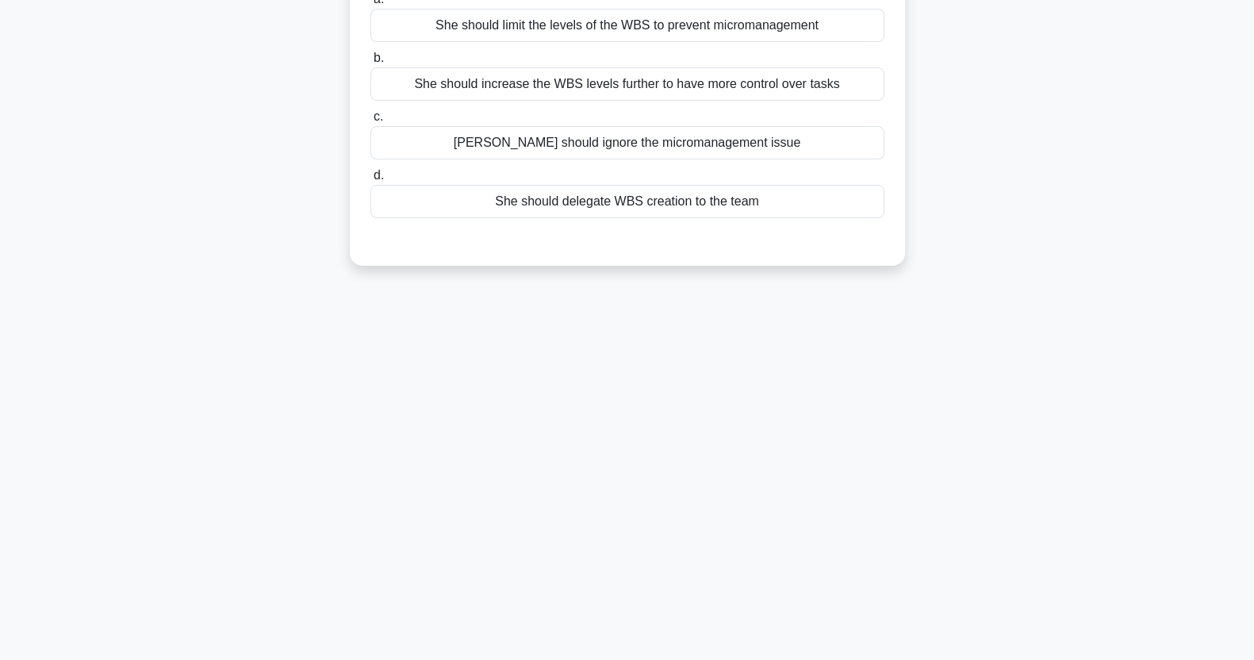
scroll to position [0, 0]
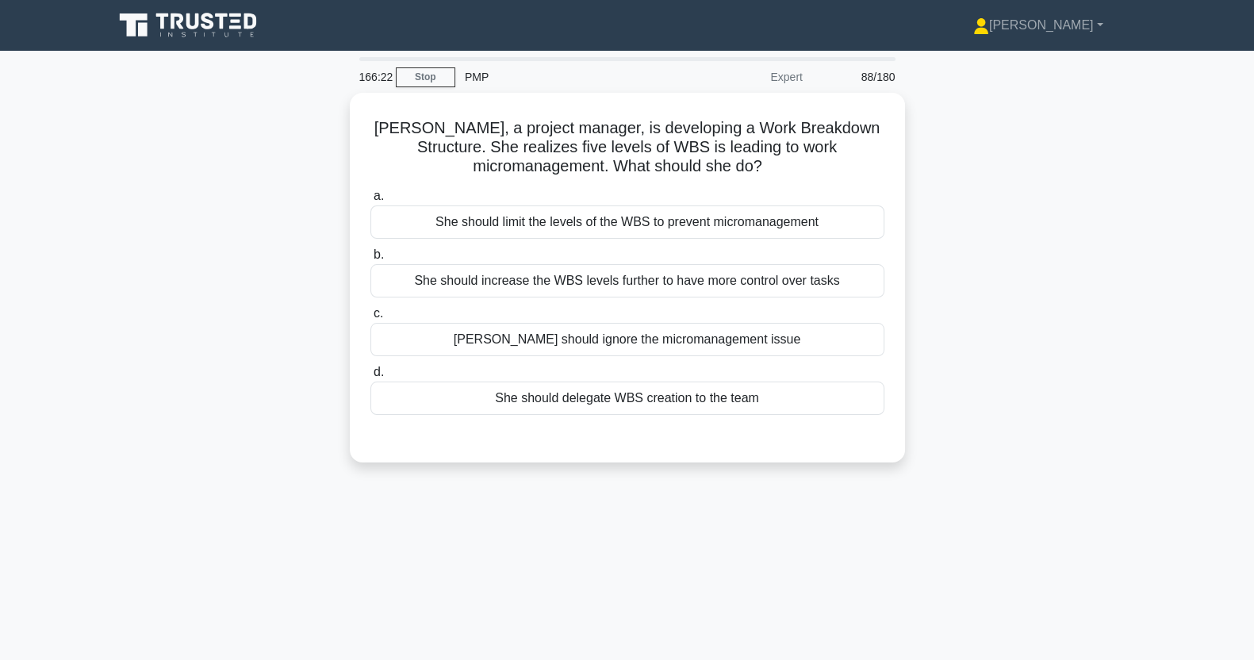
click at [486, 227] on div "She should limit the levels of the WBS to prevent micromanagement" at bounding box center [628, 221] width 514 height 33
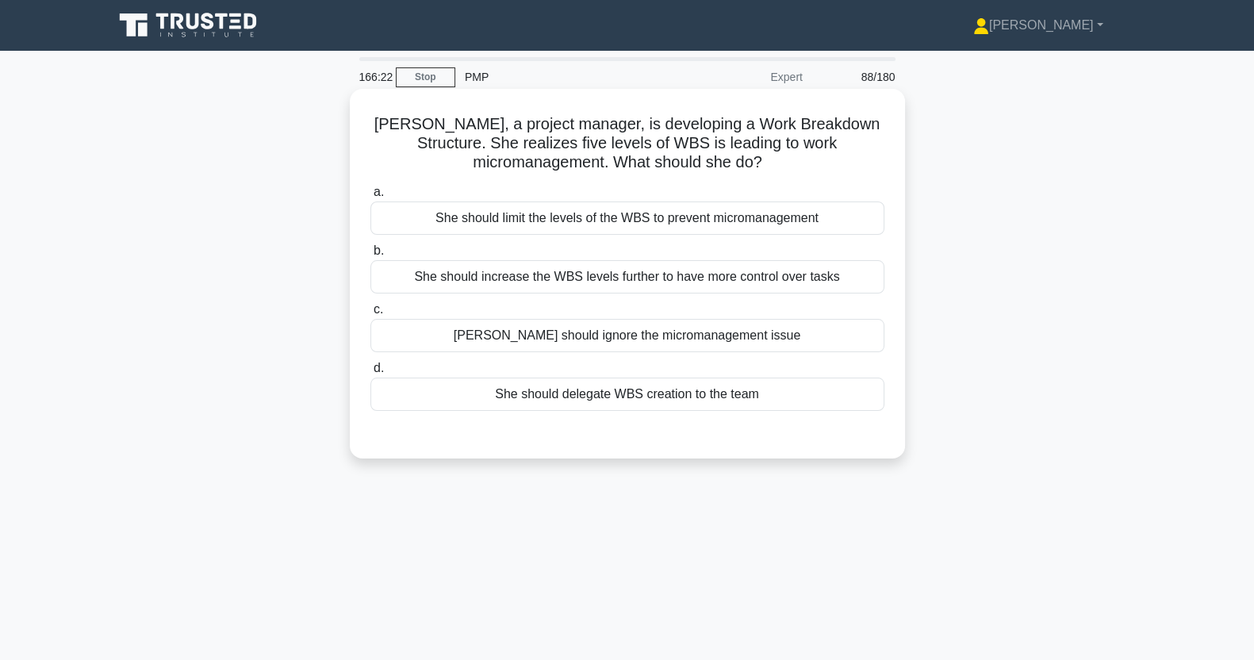
click at [371, 198] on input "a. She should limit the levels of the WBS to prevent micromanagement" at bounding box center [371, 192] width 0 height 10
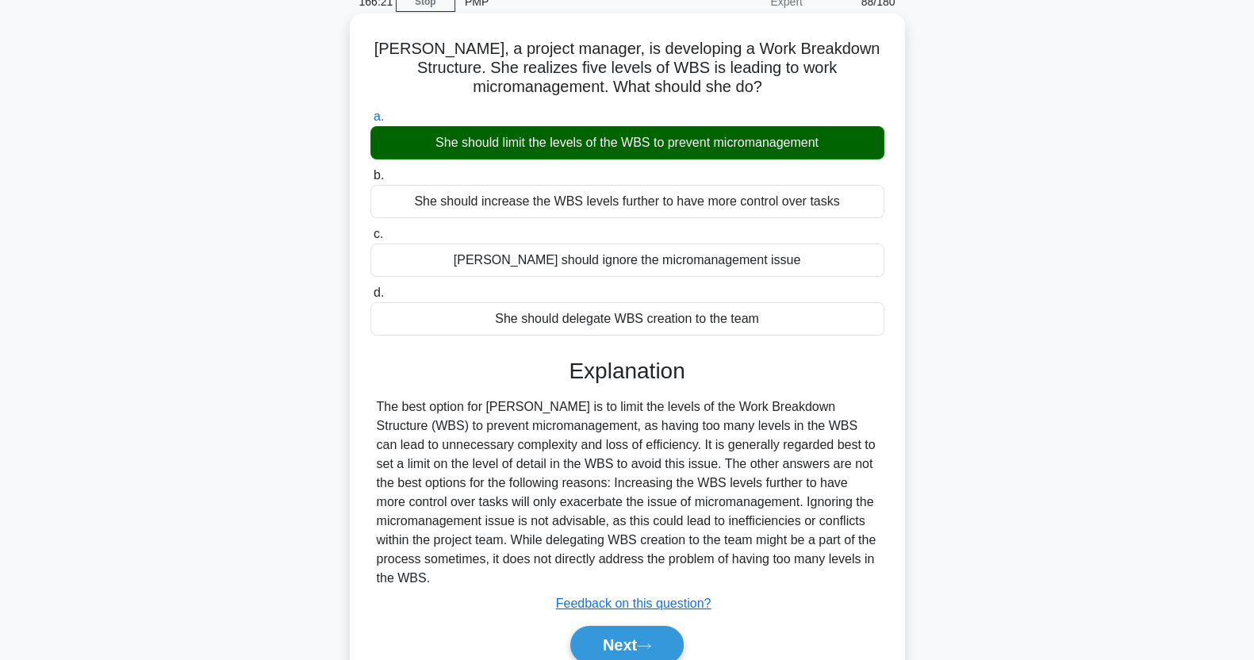
scroll to position [198, 0]
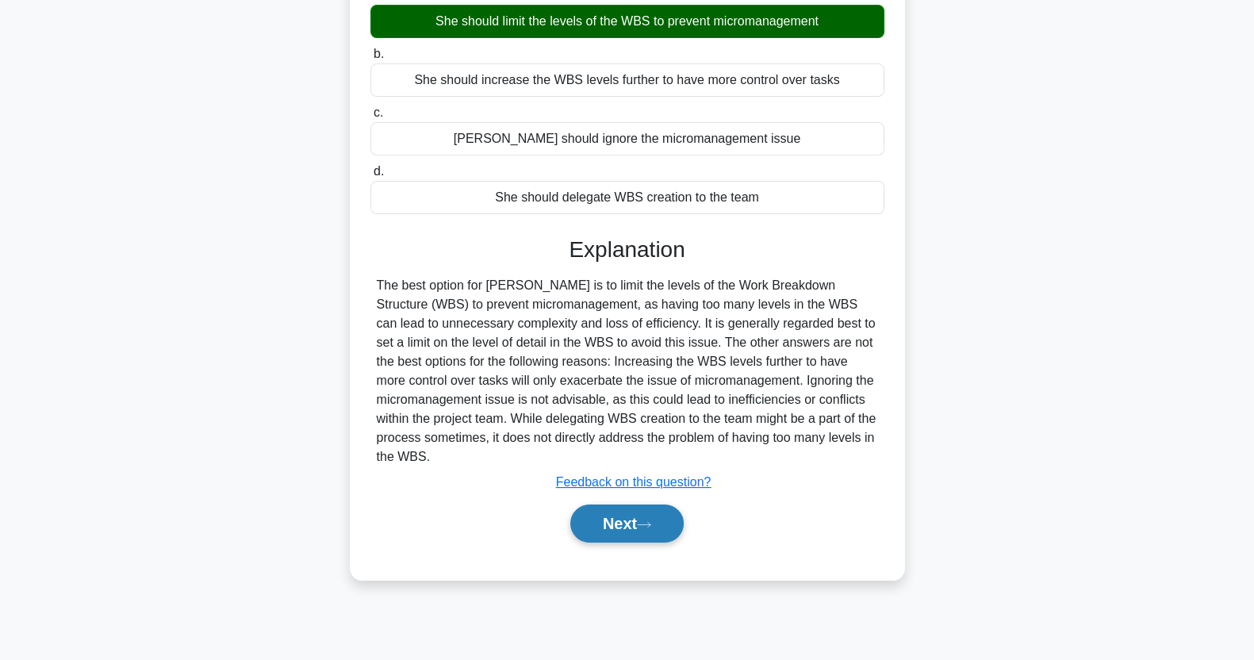
click at [623, 528] on button "Next" at bounding box center [626, 524] width 113 height 38
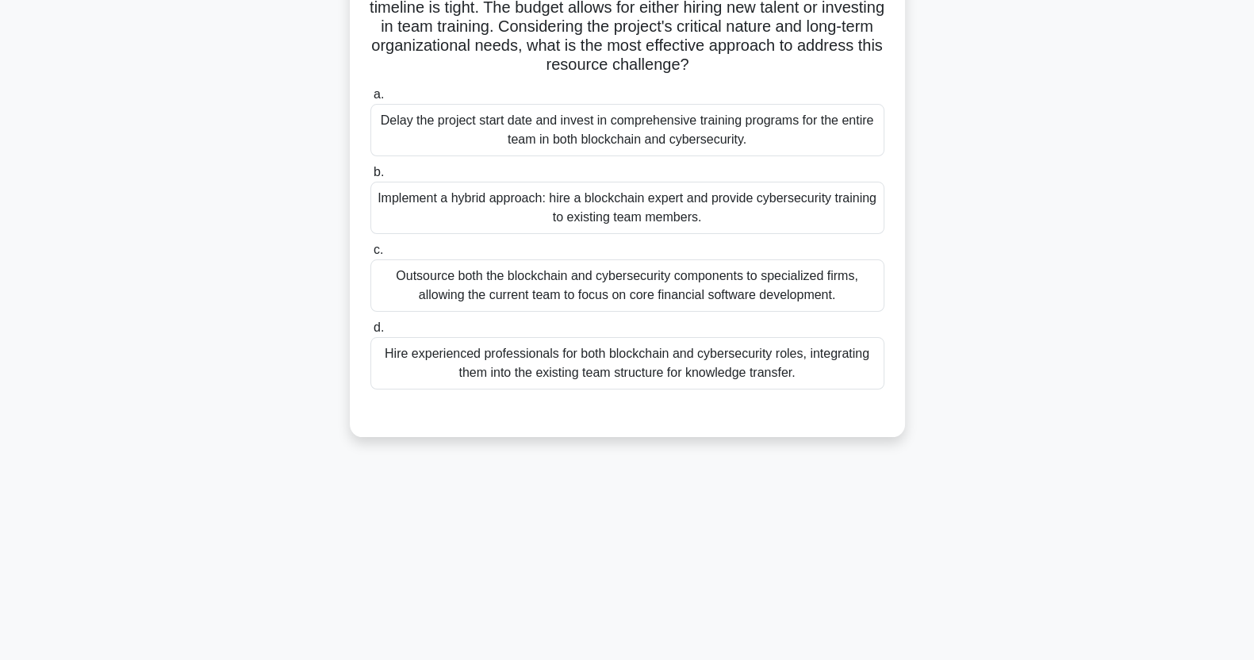
scroll to position [0, 0]
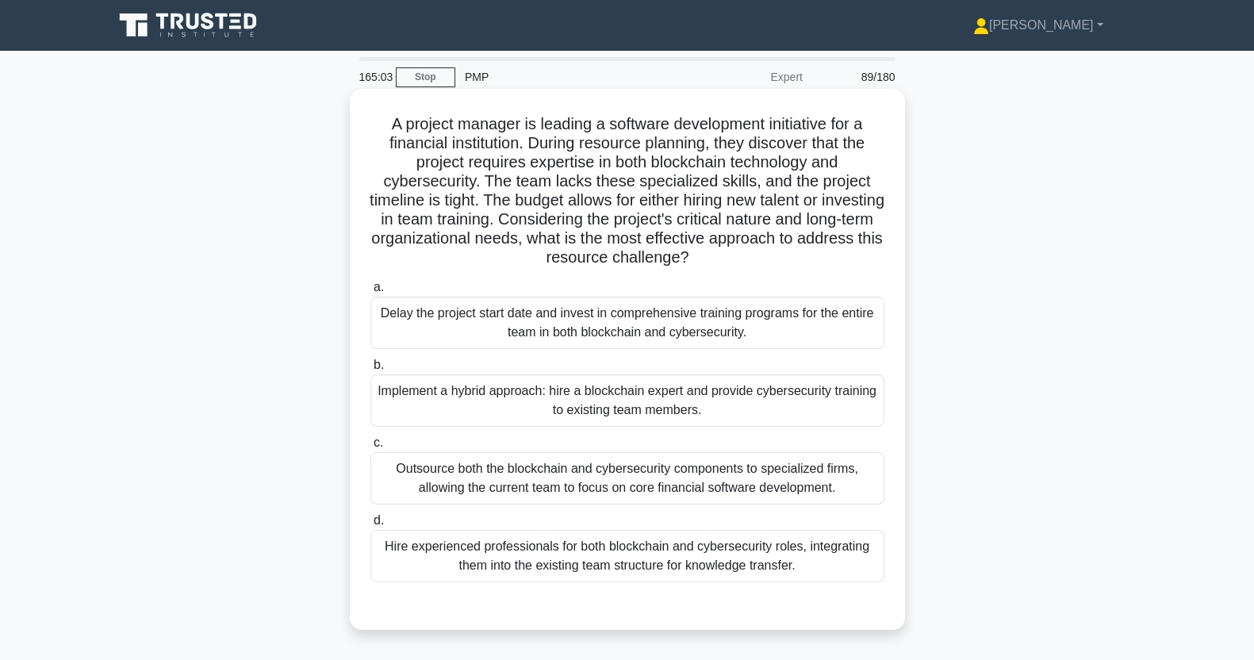
click at [520, 324] on div "Delay the project start date and invest in comprehensive training programs for …" at bounding box center [628, 323] width 514 height 52
click at [371, 293] on input "a. Delay the project start date and invest in comprehensive training programs f…" at bounding box center [371, 287] width 0 height 10
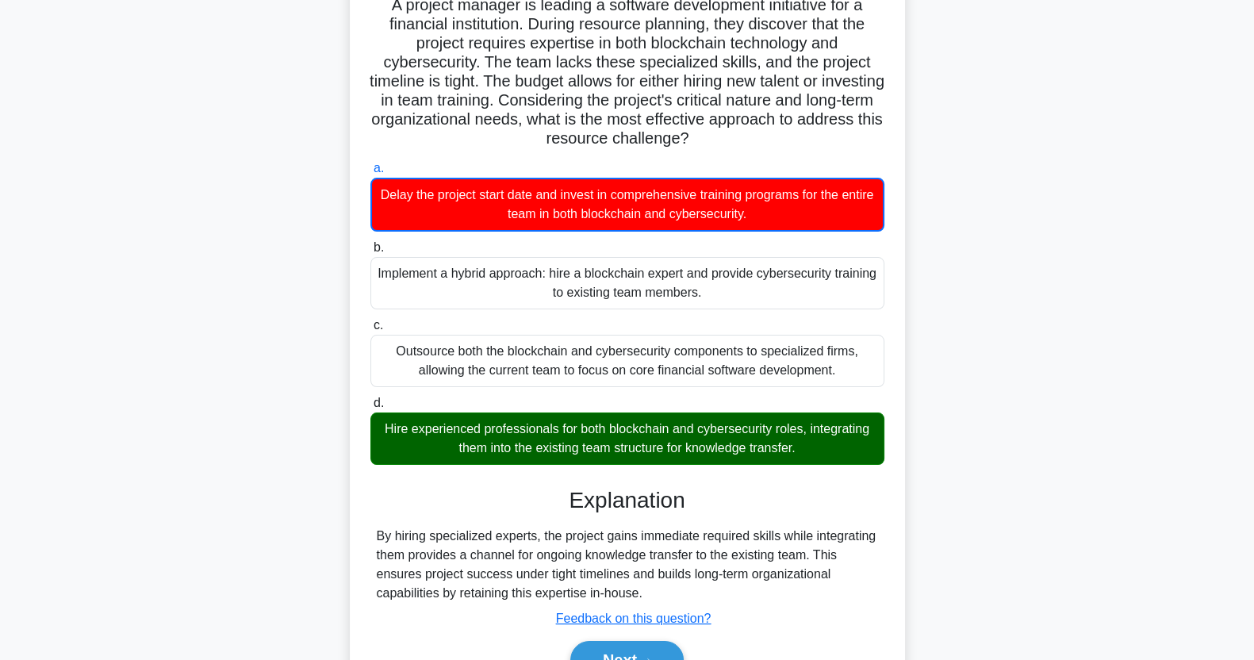
scroll to position [205, 0]
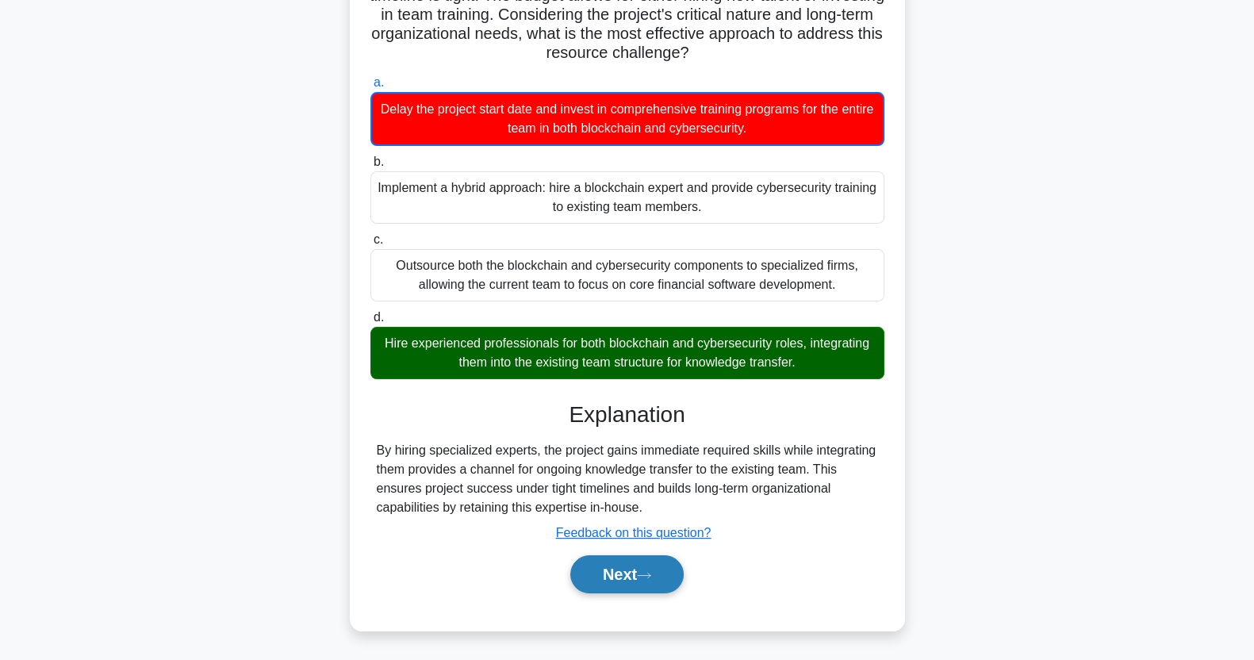
click at [620, 576] on button "Next" at bounding box center [626, 574] width 113 height 38
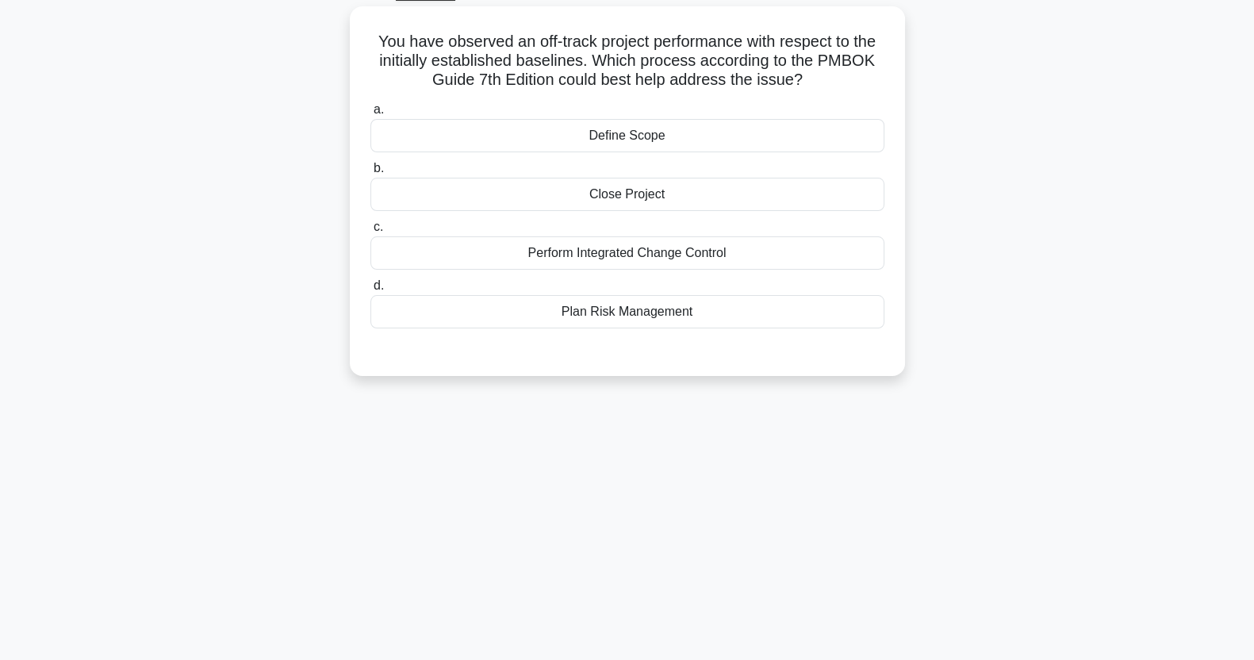
scroll to position [0, 0]
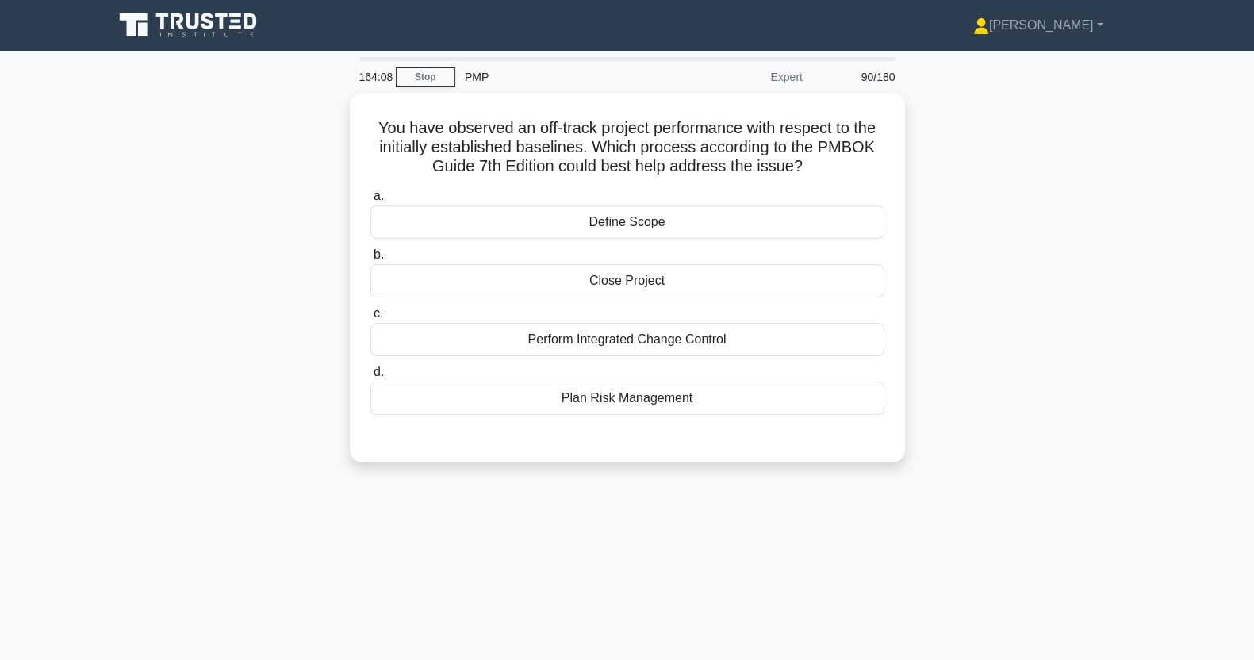
click at [437, 232] on div "Define Scope" at bounding box center [628, 221] width 514 height 33
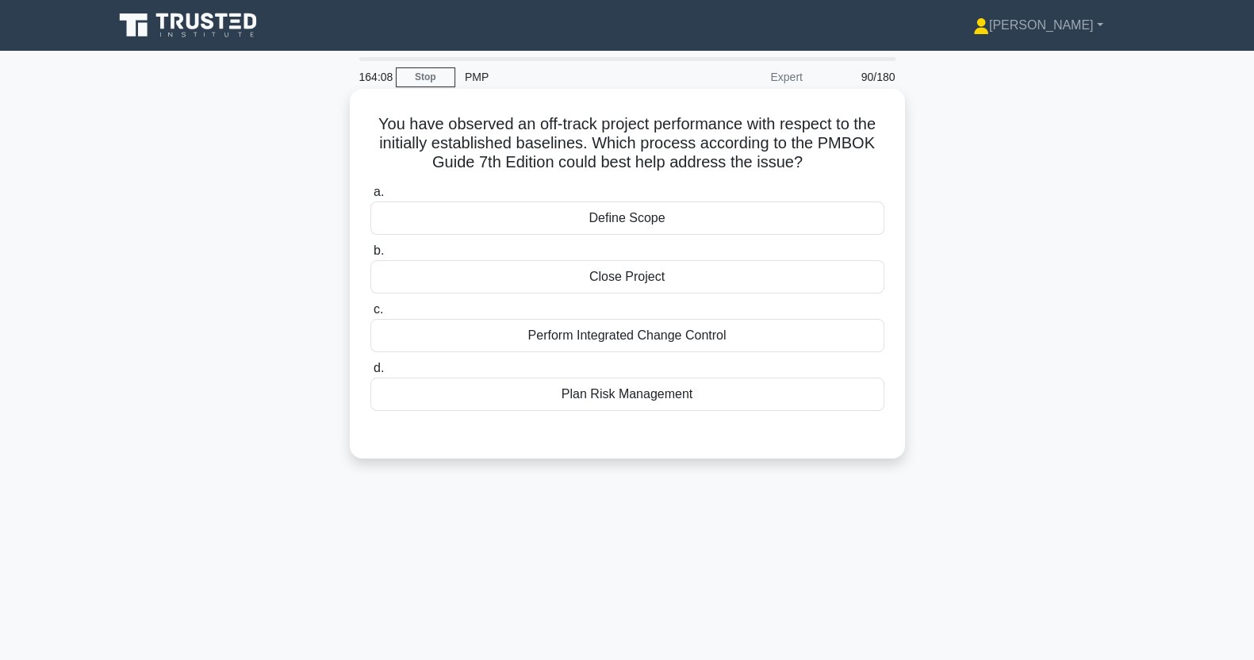
click at [371, 198] on input "a. Define Scope" at bounding box center [371, 192] width 0 height 10
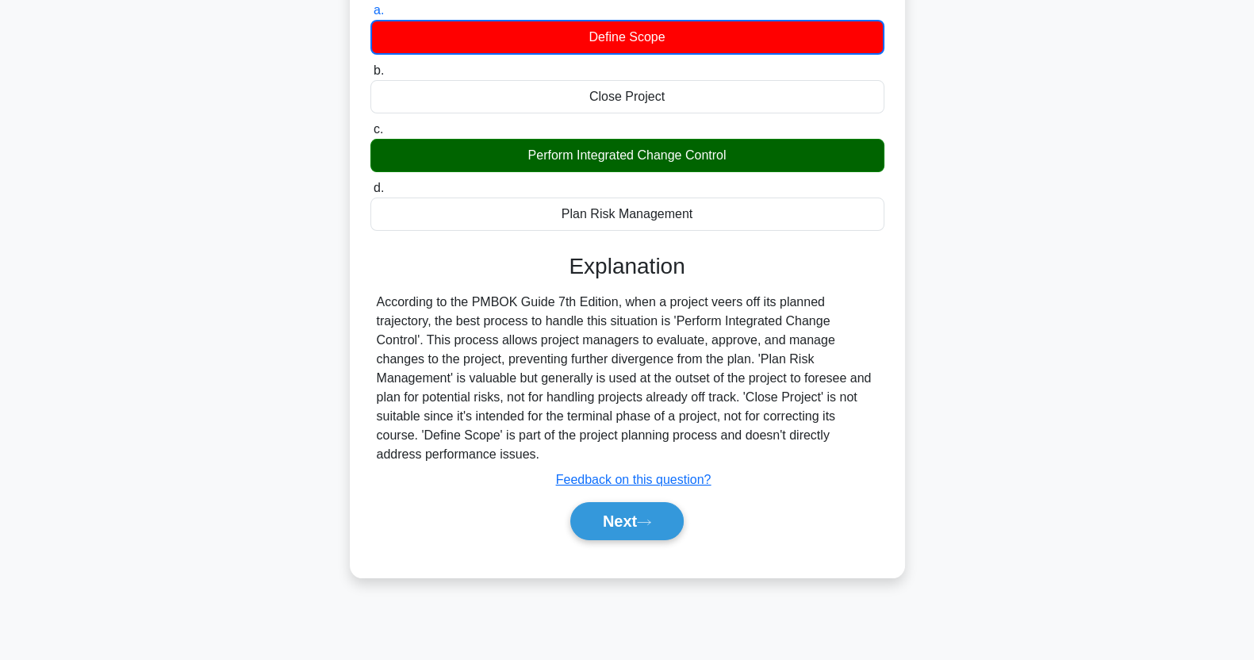
scroll to position [198, 0]
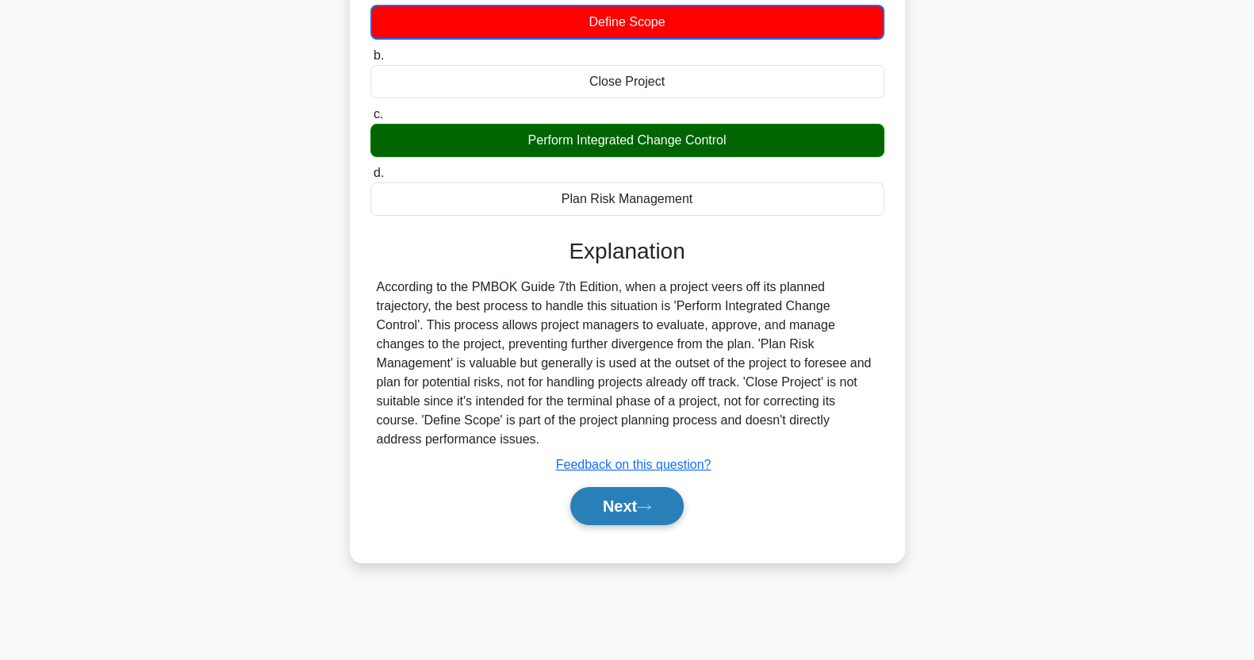
click at [604, 516] on button "Next" at bounding box center [626, 506] width 113 height 38
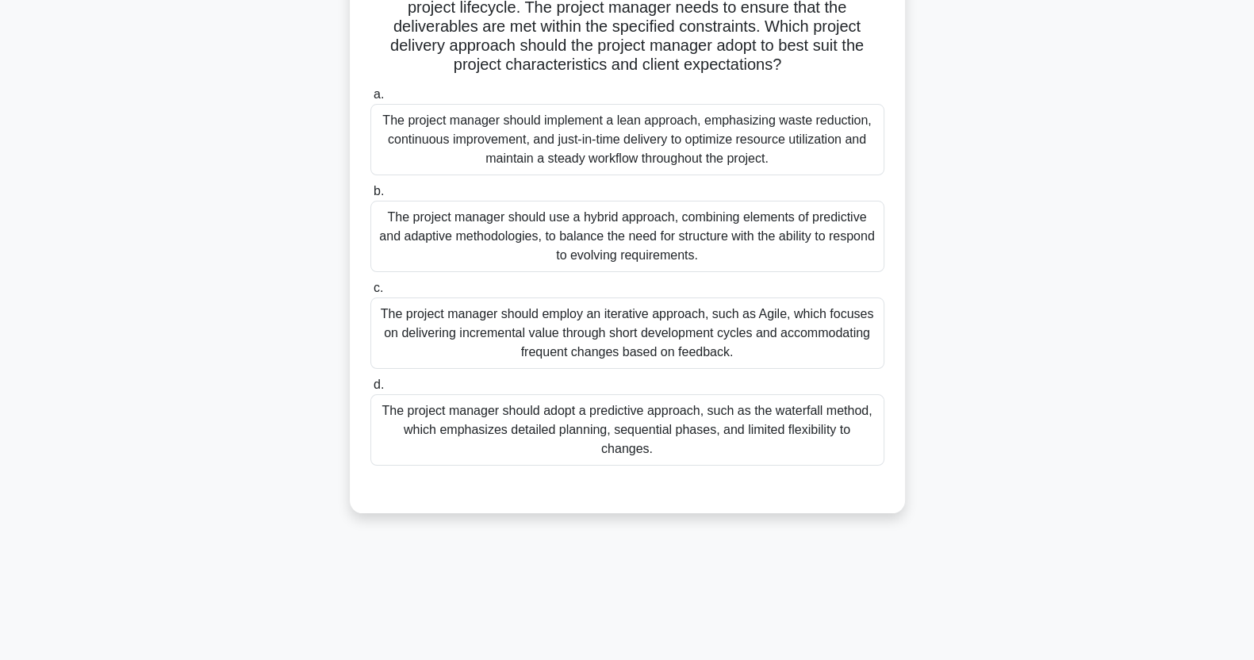
click at [422, 420] on div "The project manager should adopt a predictive approach, such as the waterfall m…" at bounding box center [628, 429] width 514 height 71
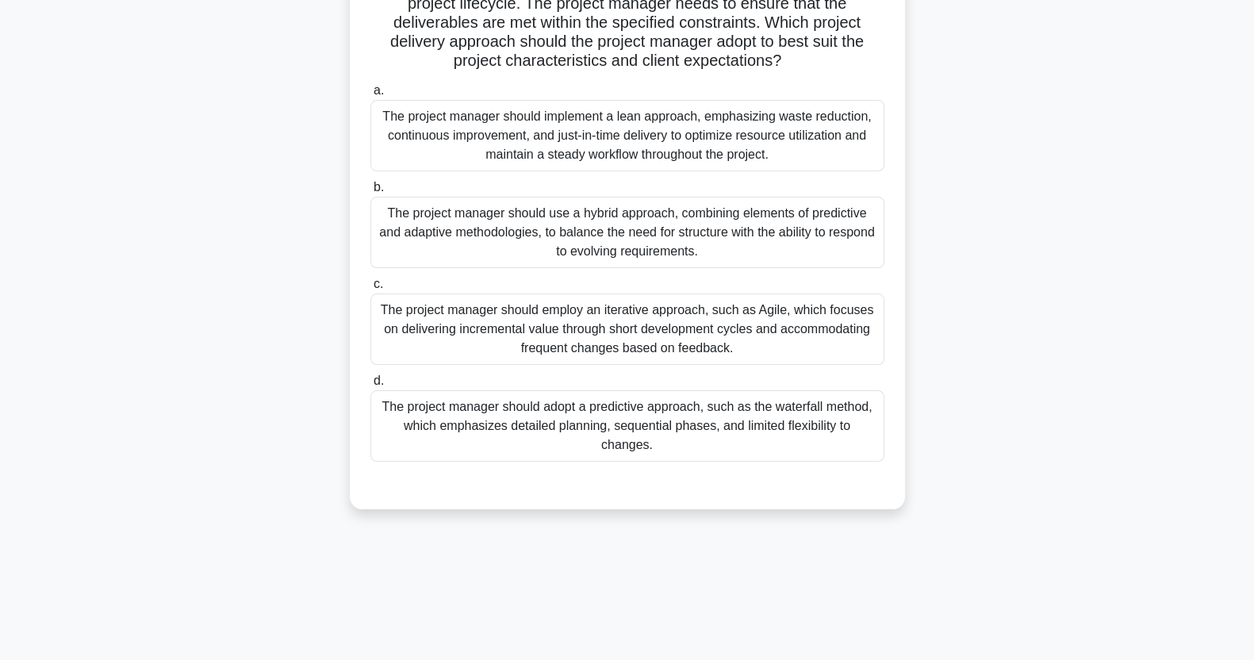
click at [371, 386] on input "d. The project manager should adopt a predictive approach, such as the waterfal…" at bounding box center [371, 381] width 0 height 10
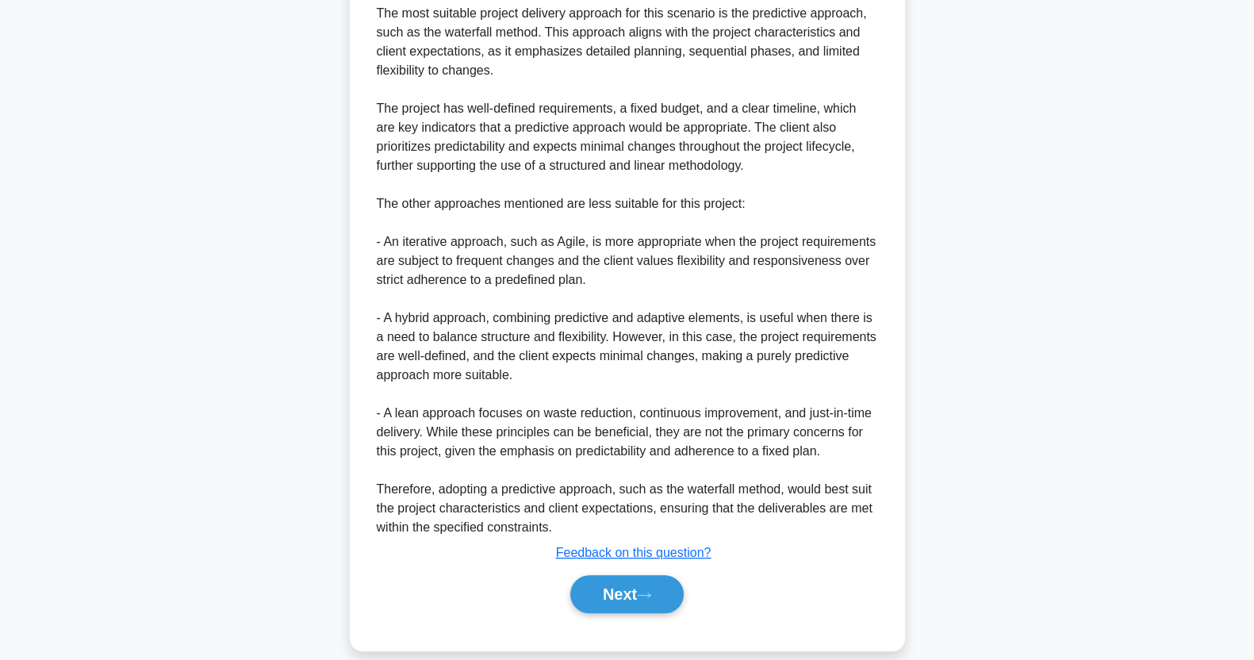
scroll to position [736, 0]
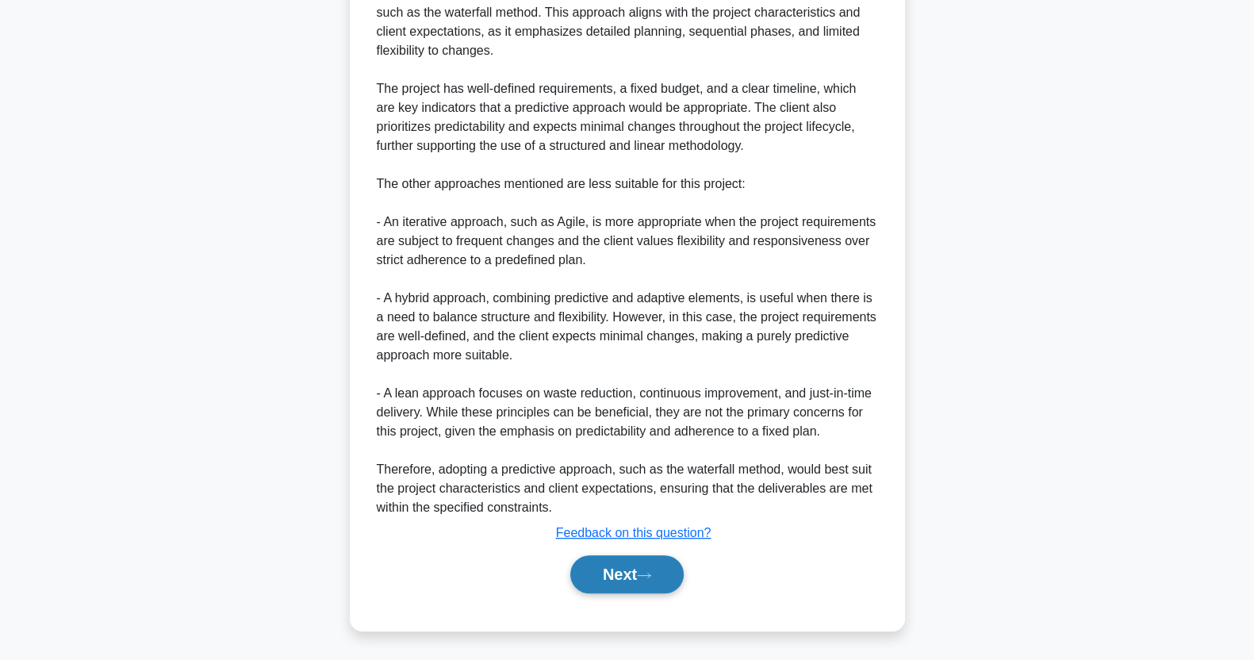
click at [597, 561] on button "Next" at bounding box center [626, 574] width 113 height 38
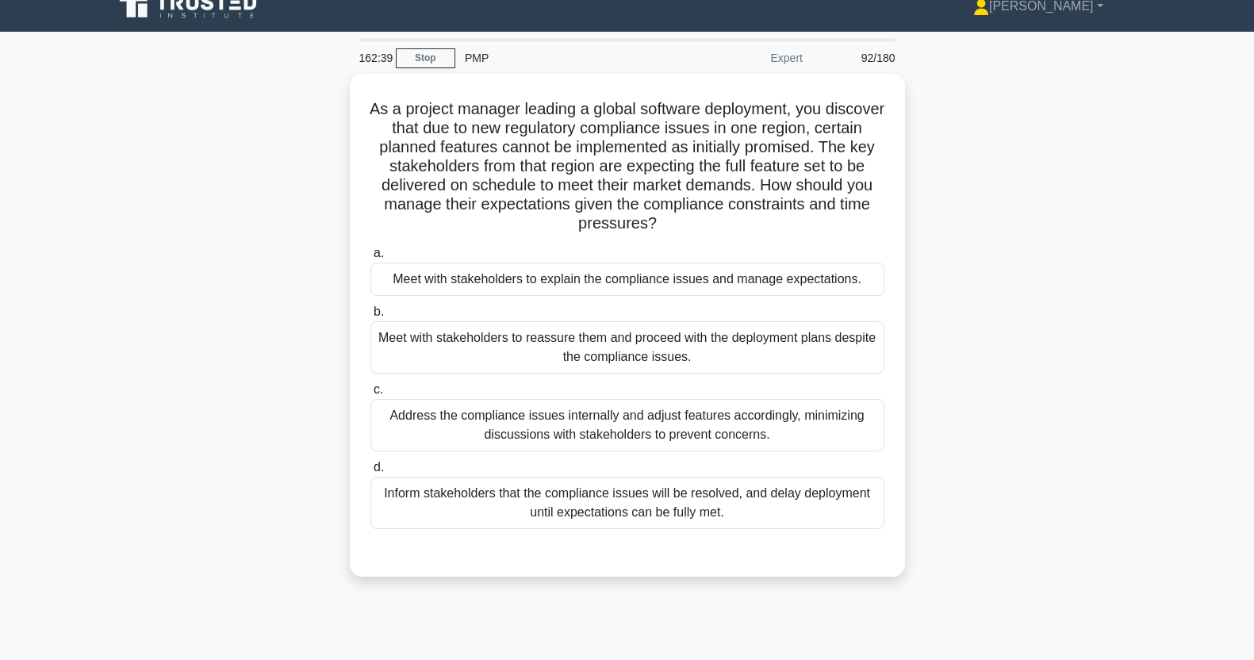
scroll to position [0, 0]
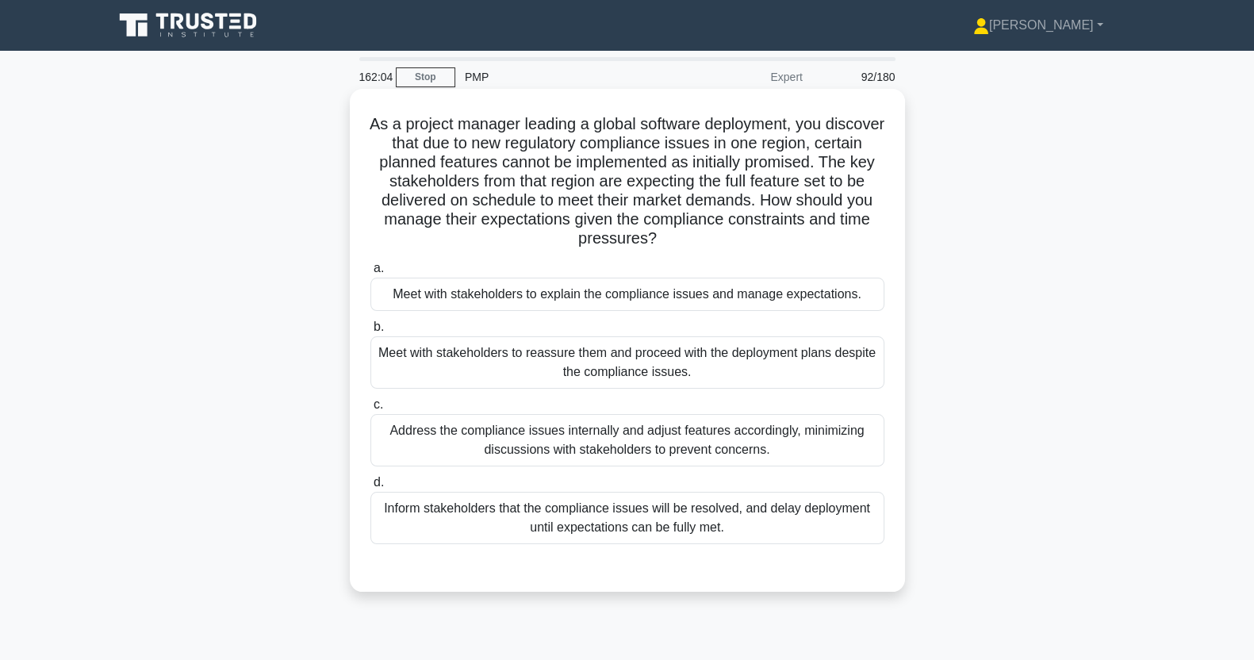
click at [446, 309] on div "Meet with stakeholders to explain the compliance issues and manage expectations." at bounding box center [628, 294] width 514 height 33
click at [371, 274] on input "a. Meet with stakeholders to explain the compliance issues and manage expectati…" at bounding box center [371, 268] width 0 height 10
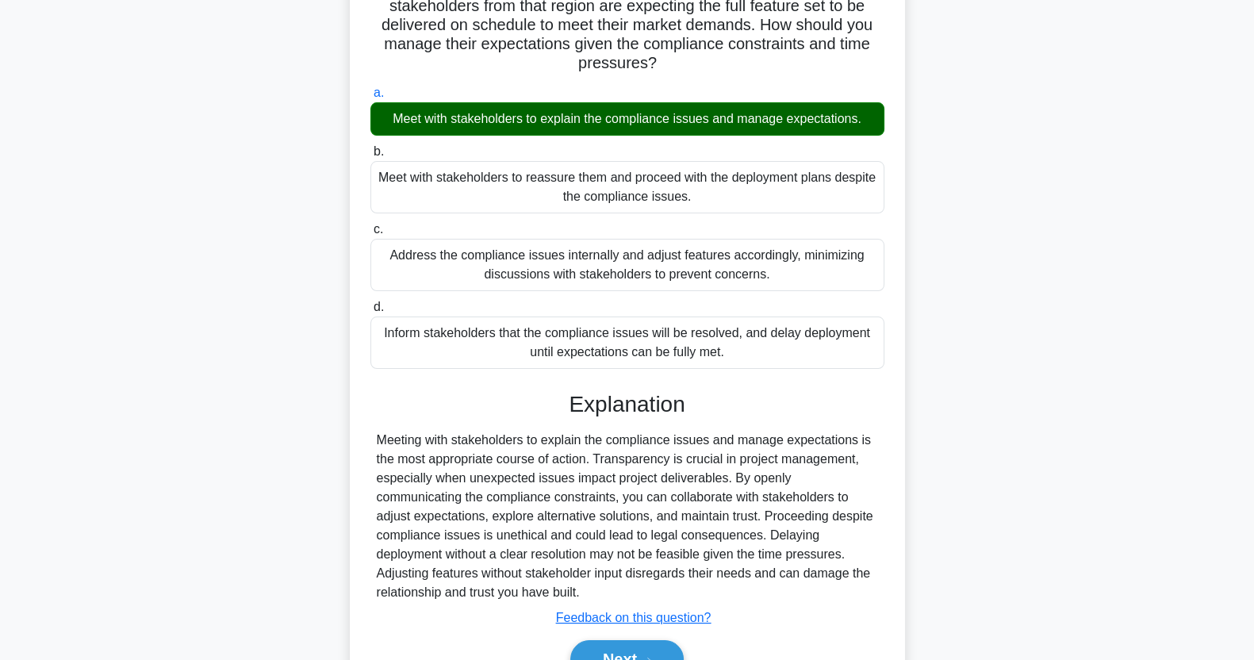
scroll to position [260, 0]
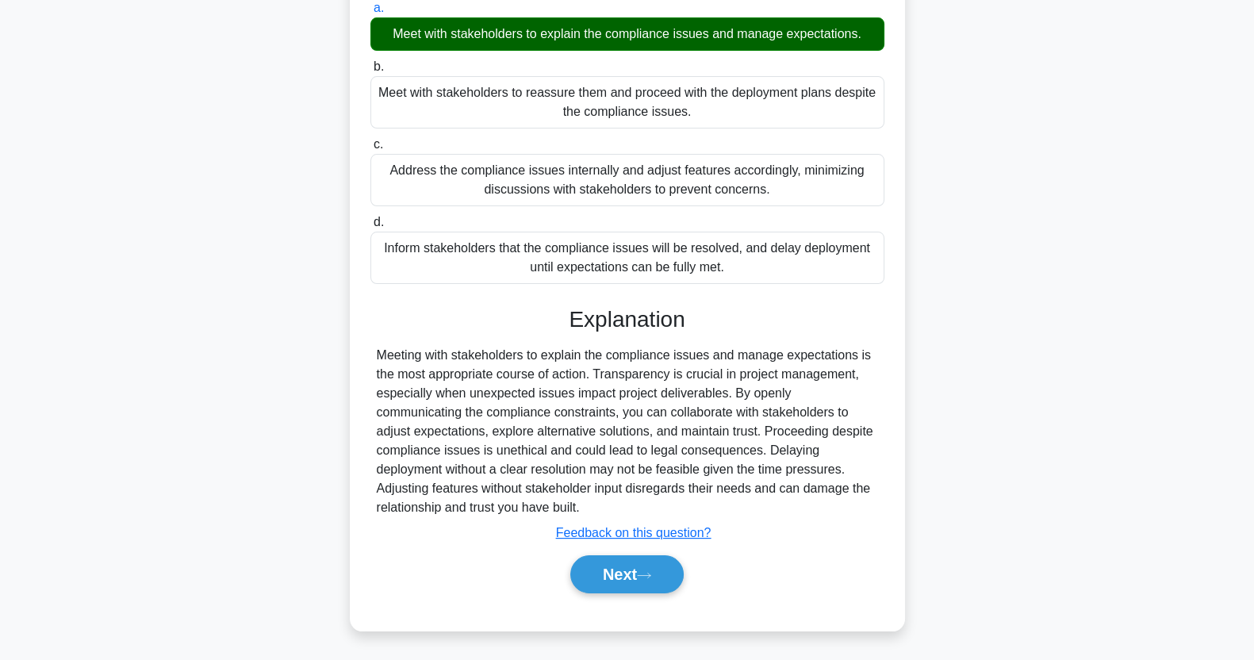
click at [612, 580] on button "Next" at bounding box center [626, 574] width 113 height 38
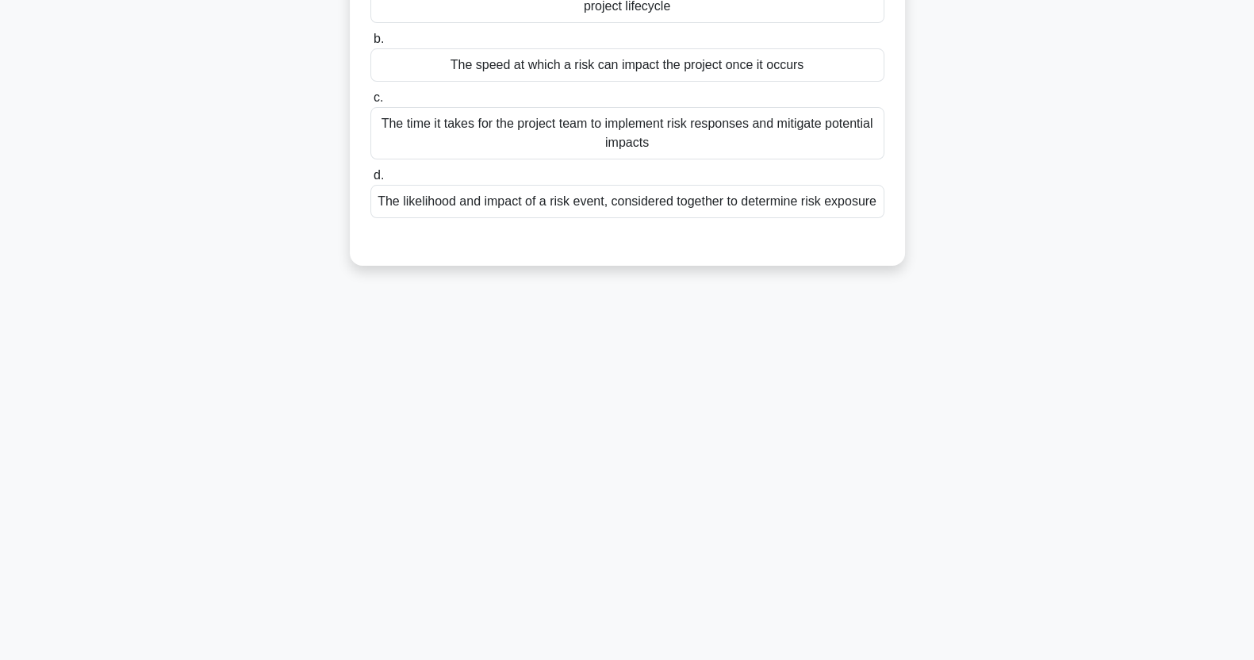
scroll to position [0, 0]
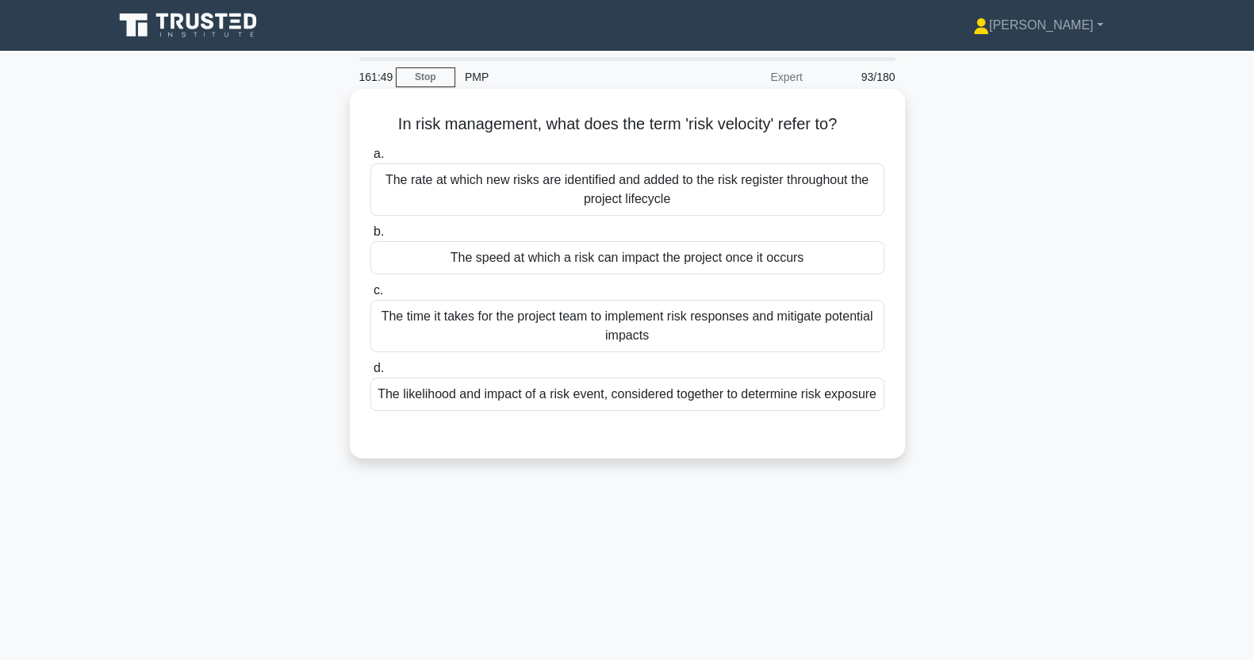
click at [447, 263] on div "The speed at which a risk can impact the project once it occurs" at bounding box center [628, 257] width 514 height 33
click at [371, 237] on input "b. The speed at which a risk can impact the project once it occurs" at bounding box center [371, 232] width 0 height 10
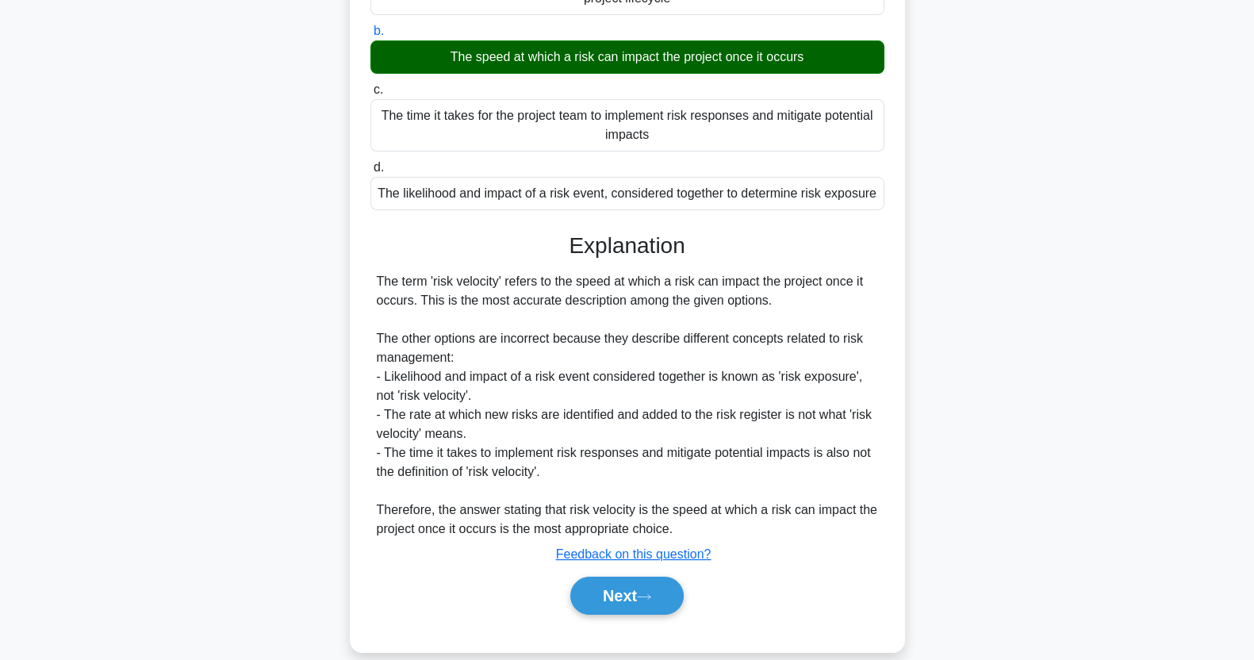
scroll to position [222, 0]
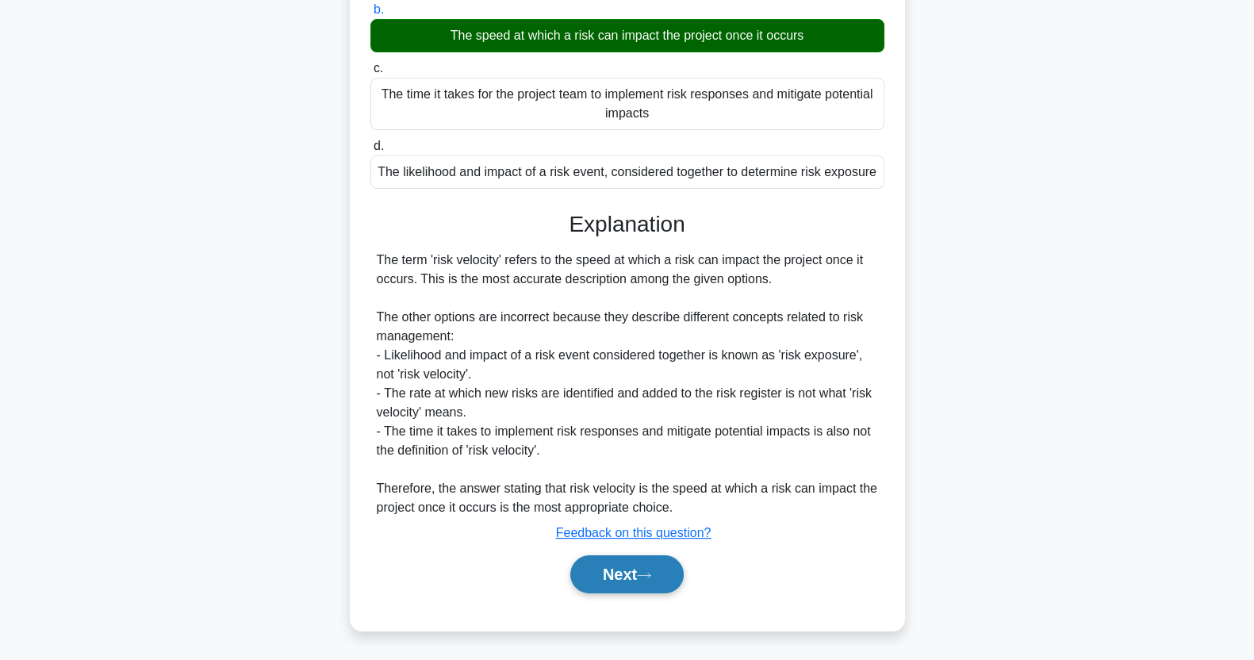
click at [610, 582] on button "Next" at bounding box center [626, 574] width 113 height 38
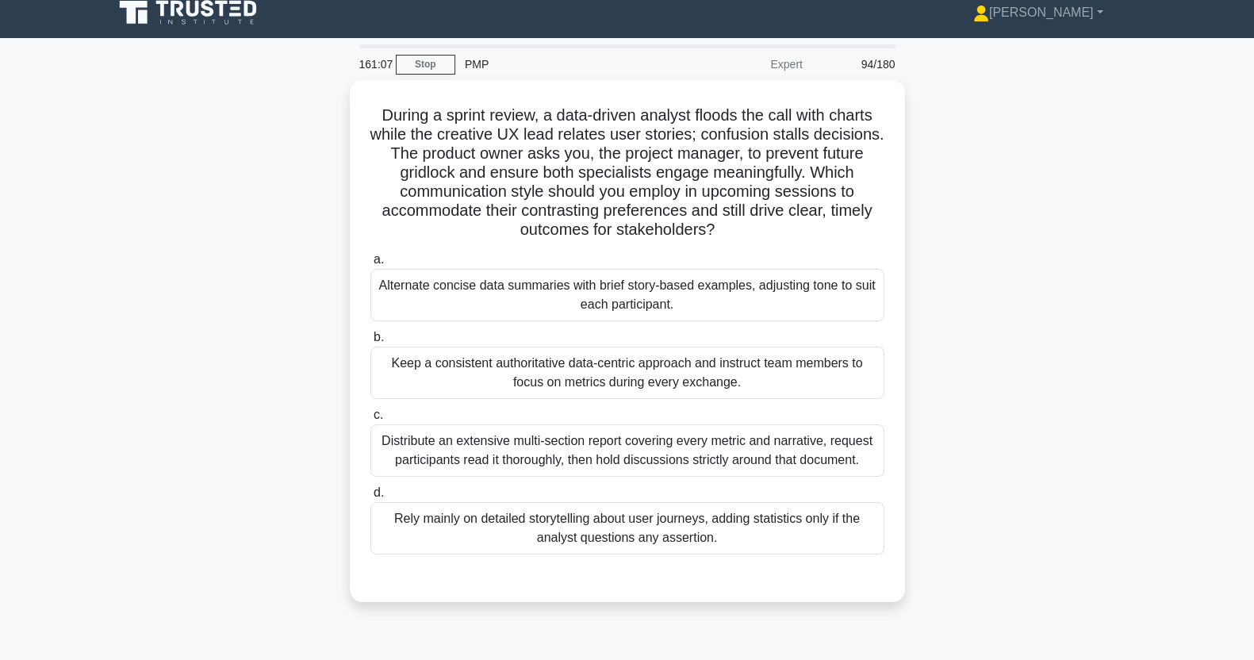
scroll to position [13, 0]
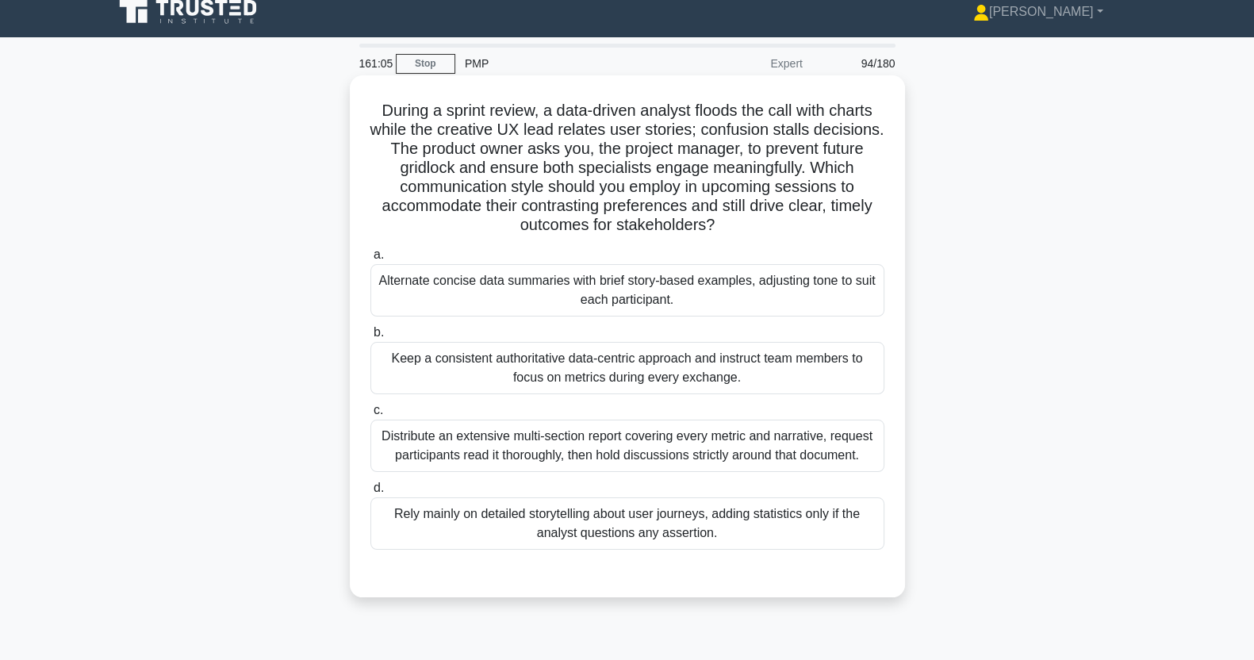
click at [472, 303] on div "Alternate concise data summaries with brief story-based examples, adjusting ton…" at bounding box center [628, 290] width 514 height 52
click at [371, 260] on input "a. Alternate concise data summaries with brief story-based examples, adjusting …" at bounding box center [371, 255] width 0 height 10
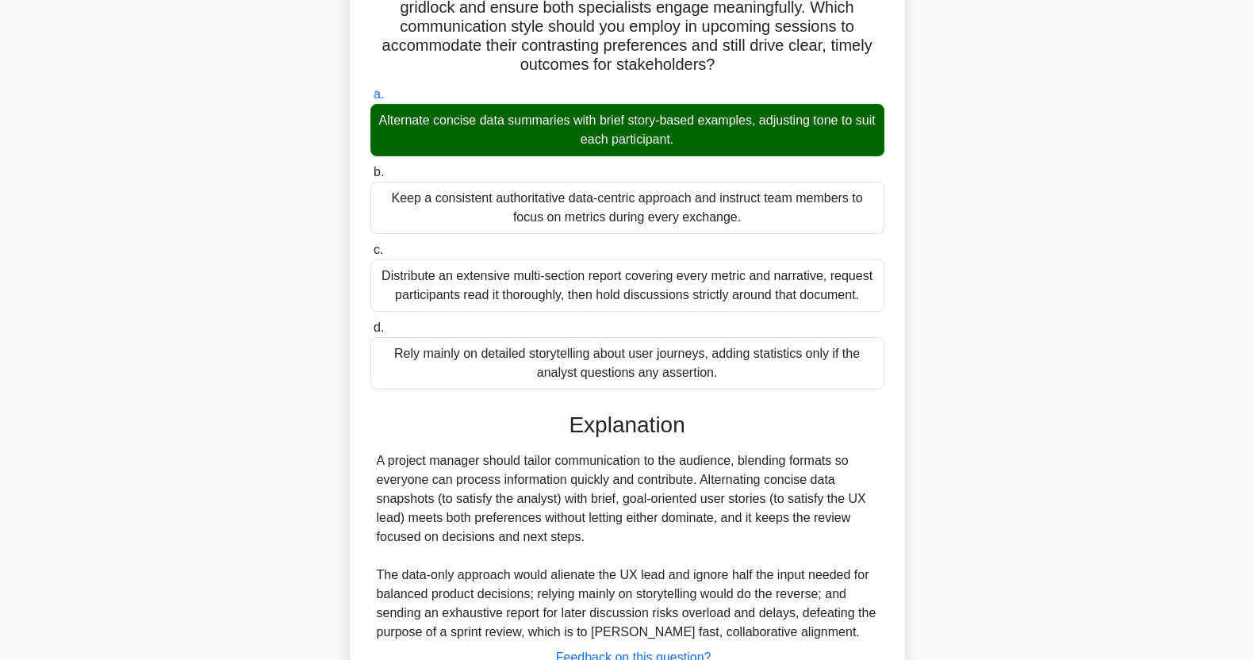
scroll to position [298, 0]
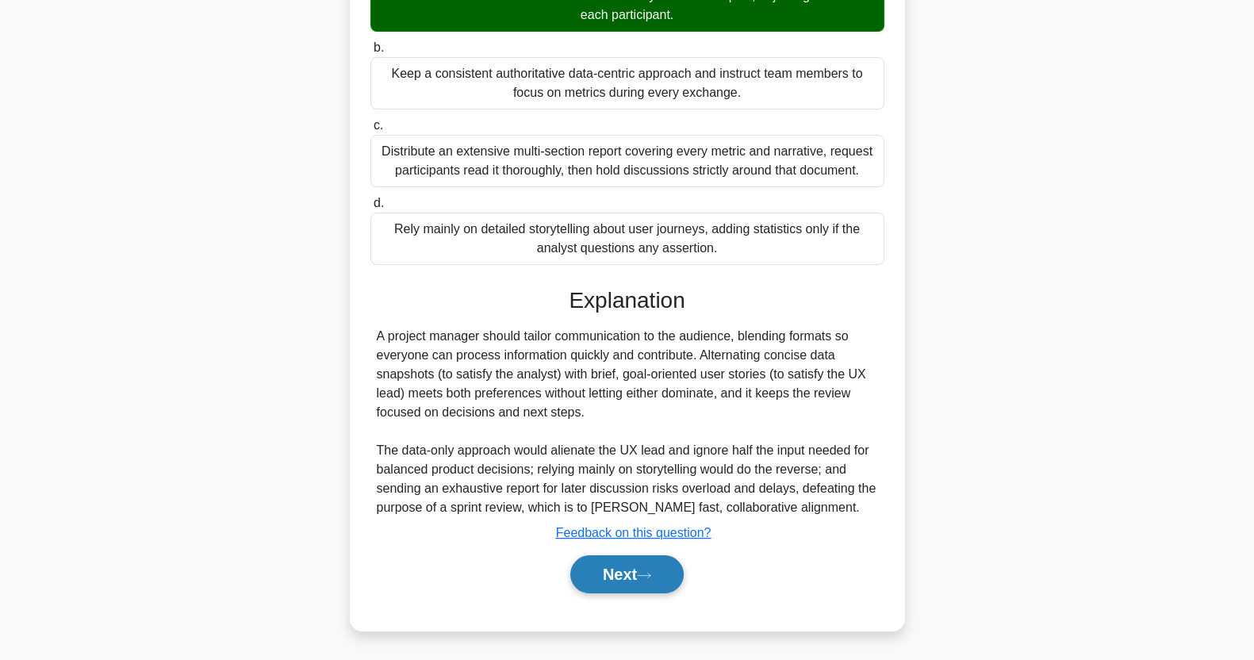
click at [609, 579] on button "Next" at bounding box center [626, 574] width 113 height 38
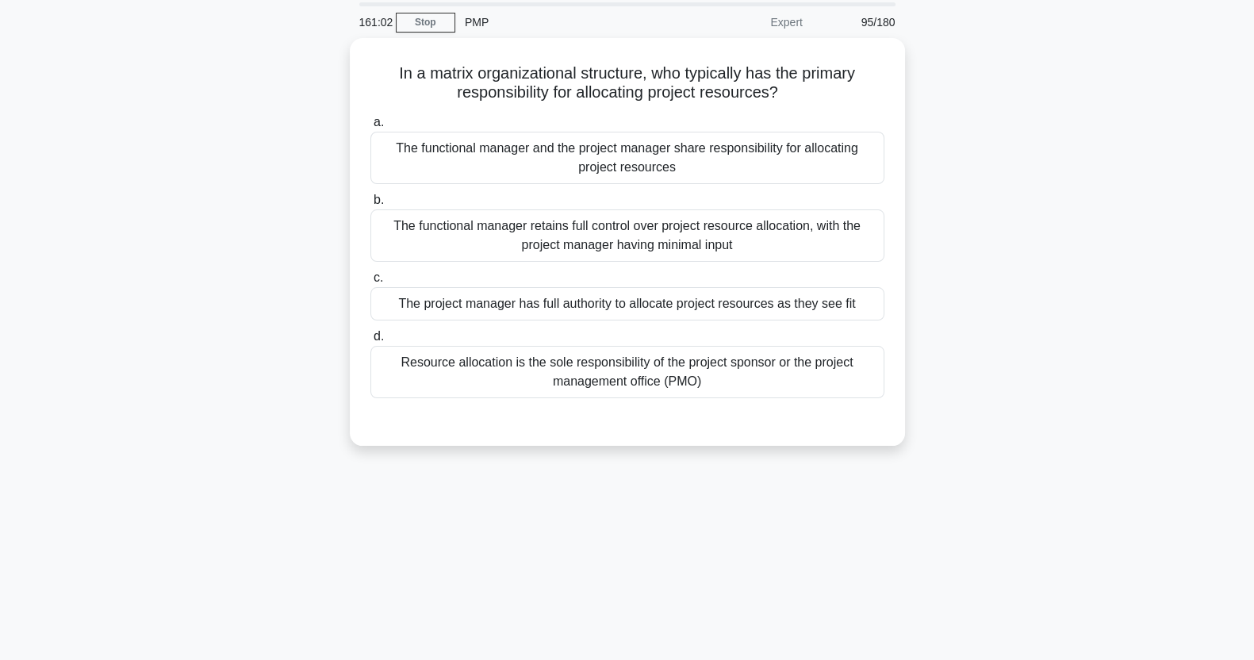
scroll to position [0, 0]
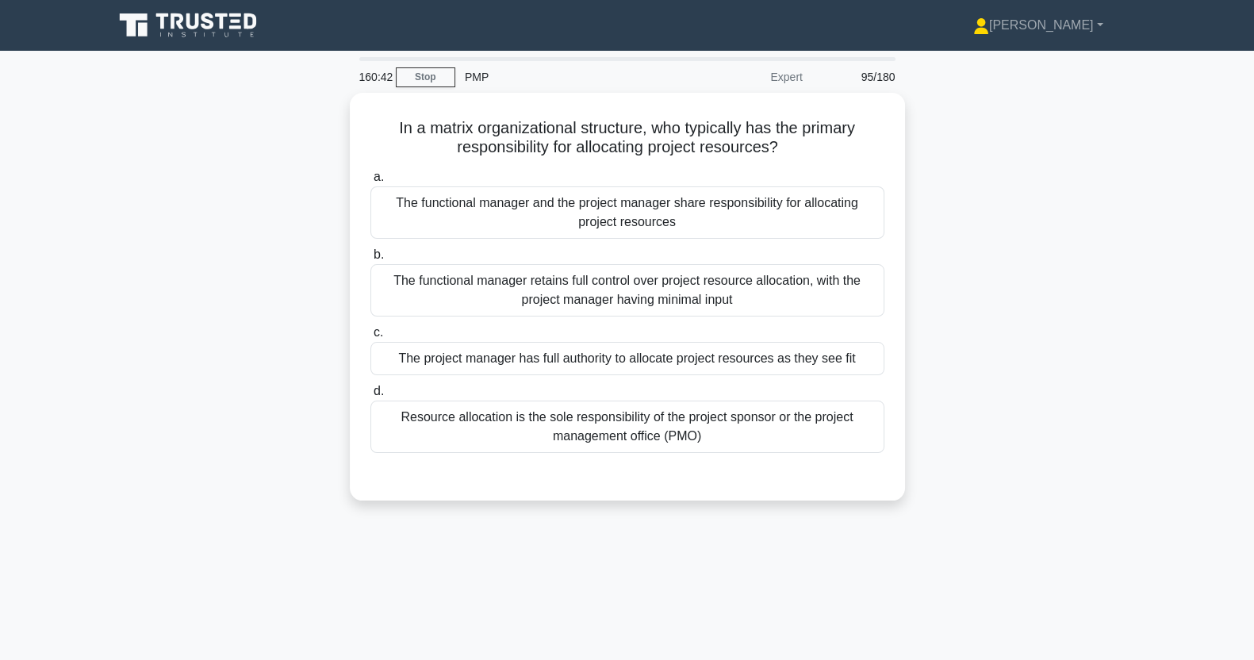
click at [464, 440] on div "Resource allocation is the sole responsibility of the project sponsor or the pr…" at bounding box center [628, 427] width 514 height 52
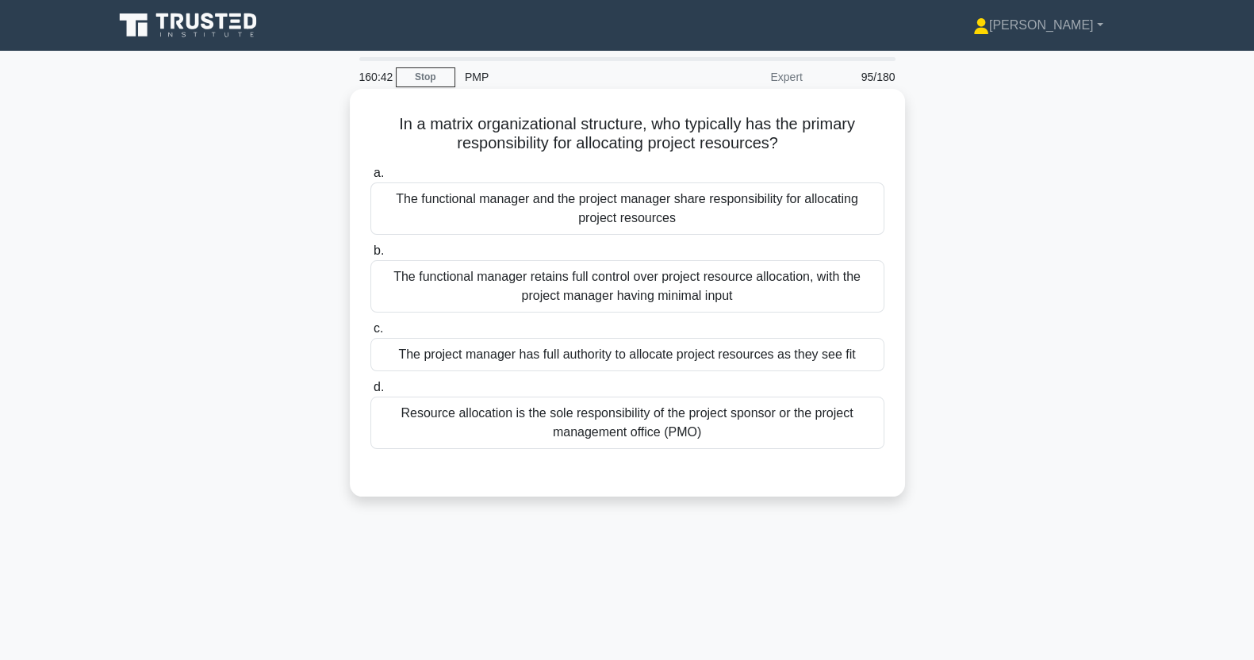
click at [371, 393] on input "d. Resource allocation is the sole responsibility of the project sponsor or the…" at bounding box center [371, 387] width 0 height 10
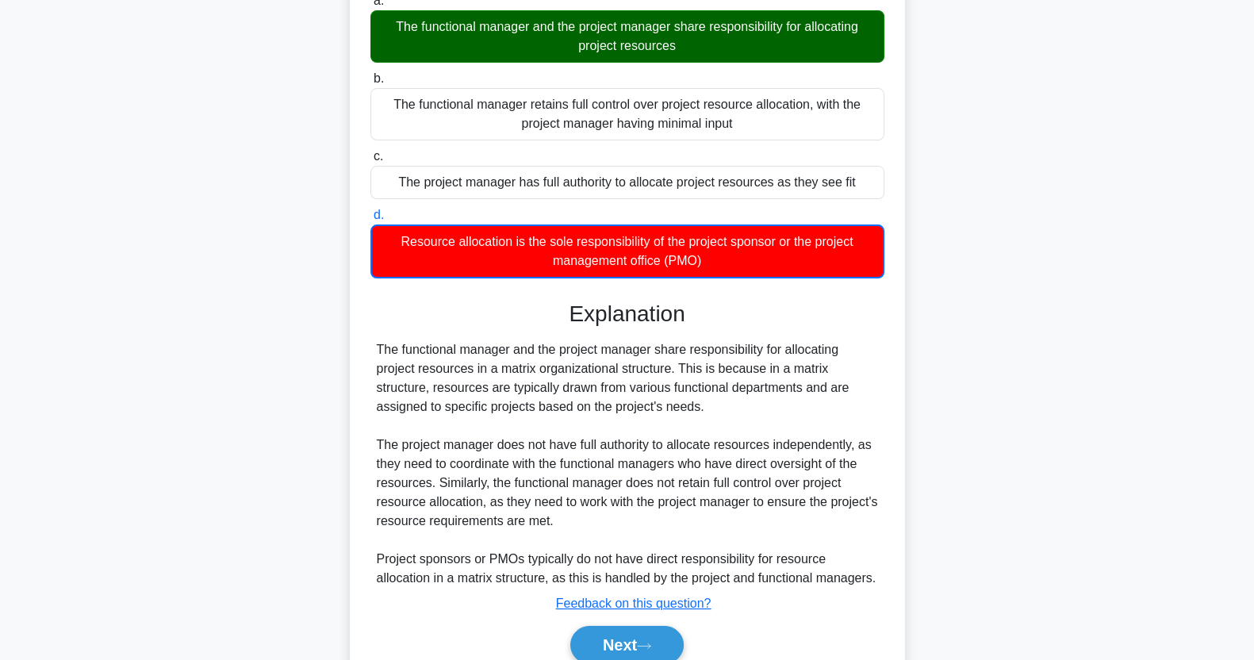
scroll to position [242, 0]
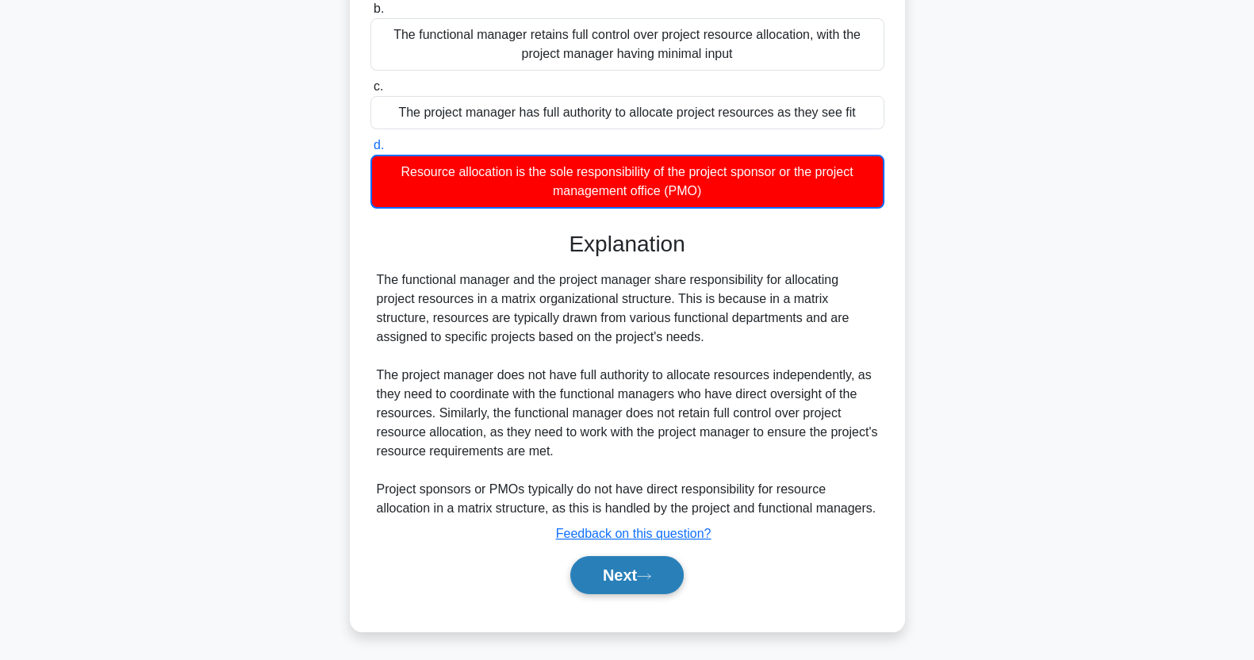
click at [603, 579] on button "Next" at bounding box center [626, 575] width 113 height 38
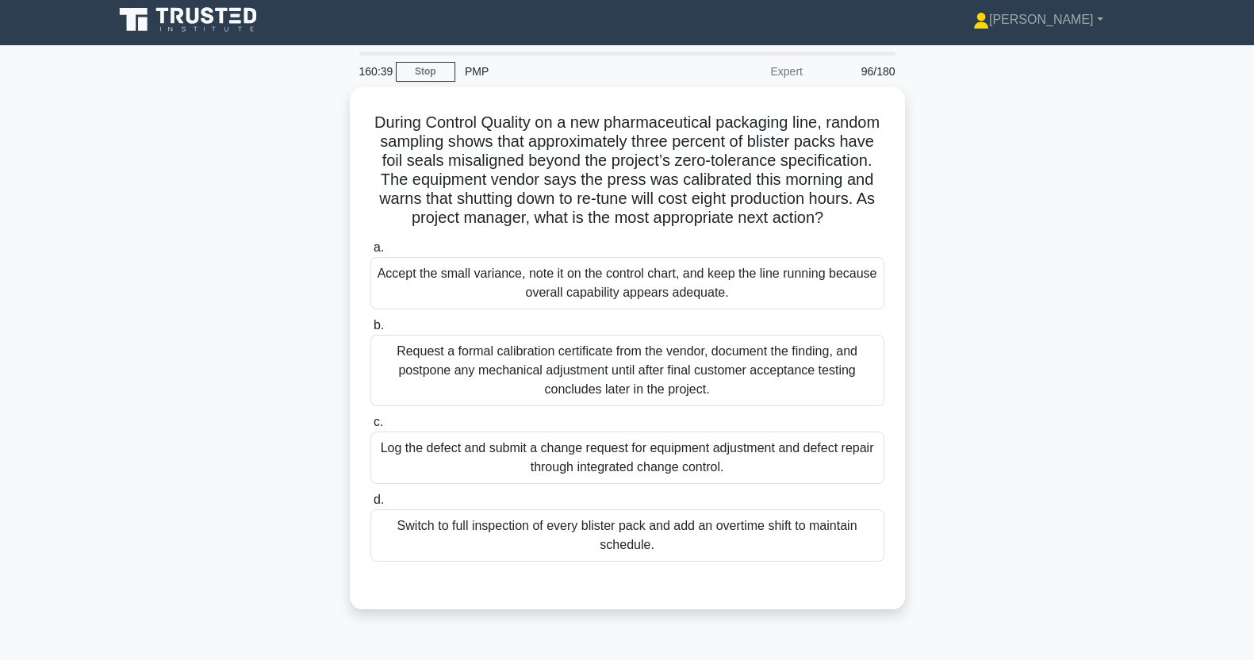
scroll to position [0, 0]
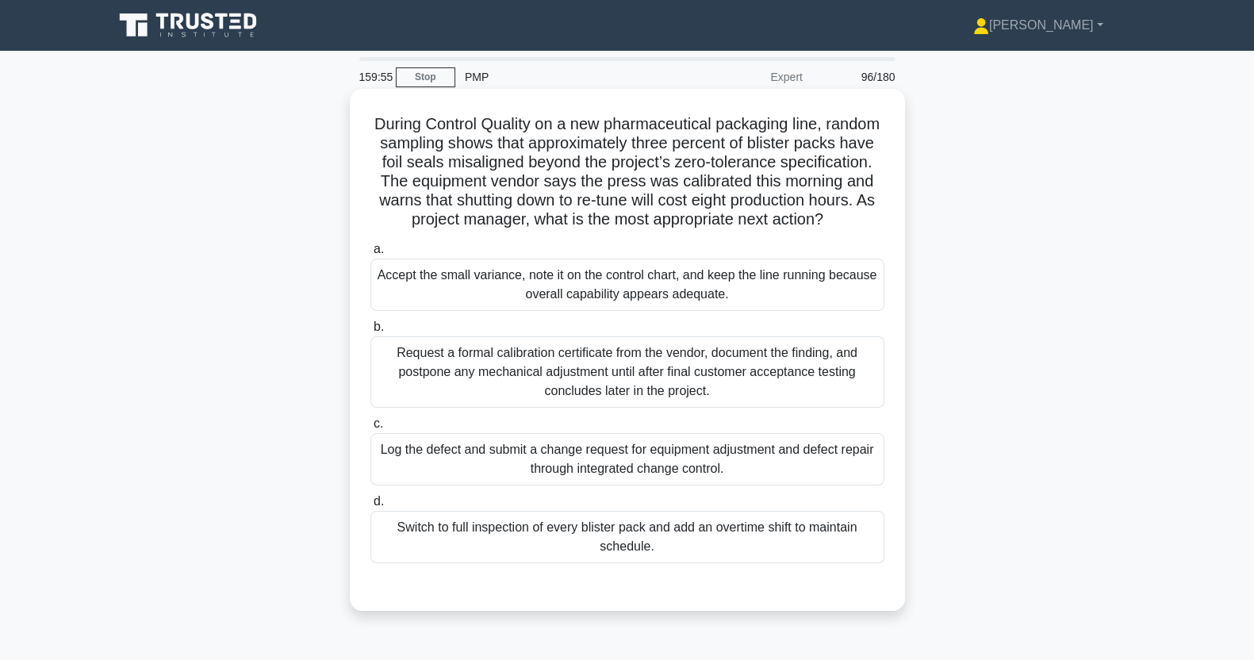
click at [502, 482] on div "Log the defect and submit a change request for equipment adjustment and defect …" at bounding box center [628, 459] width 514 height 52
click at [371, 429] on input "c. Log the defect and submit a change request for equipment adjustment and defe…" at bounding box center [371, 424] width 0 height 10
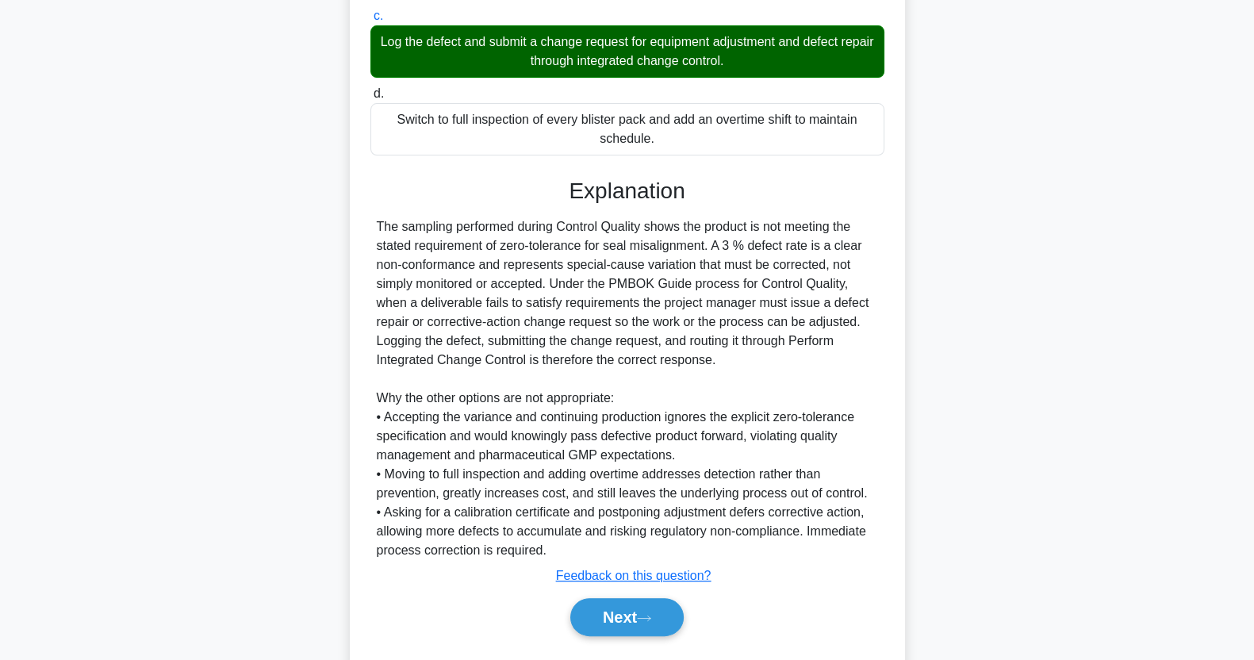
scroll to position [470, 0]
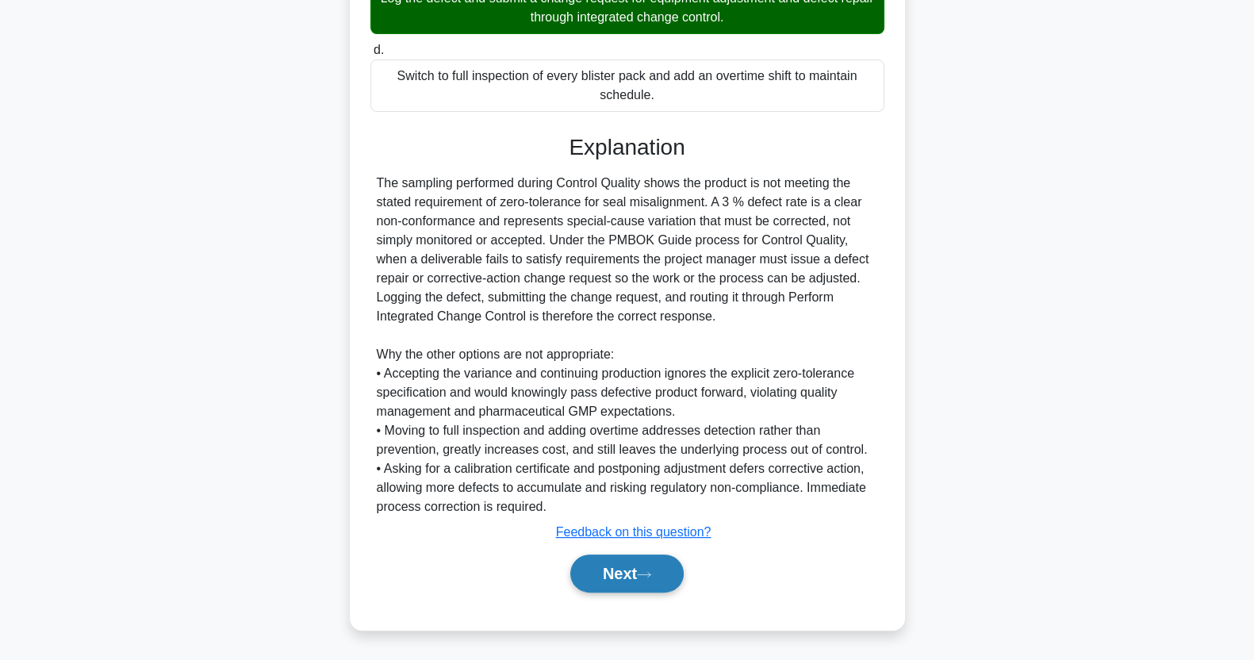
click at [599, 560] on button "Next" at bounding box center [626, 574] width 113 height 38
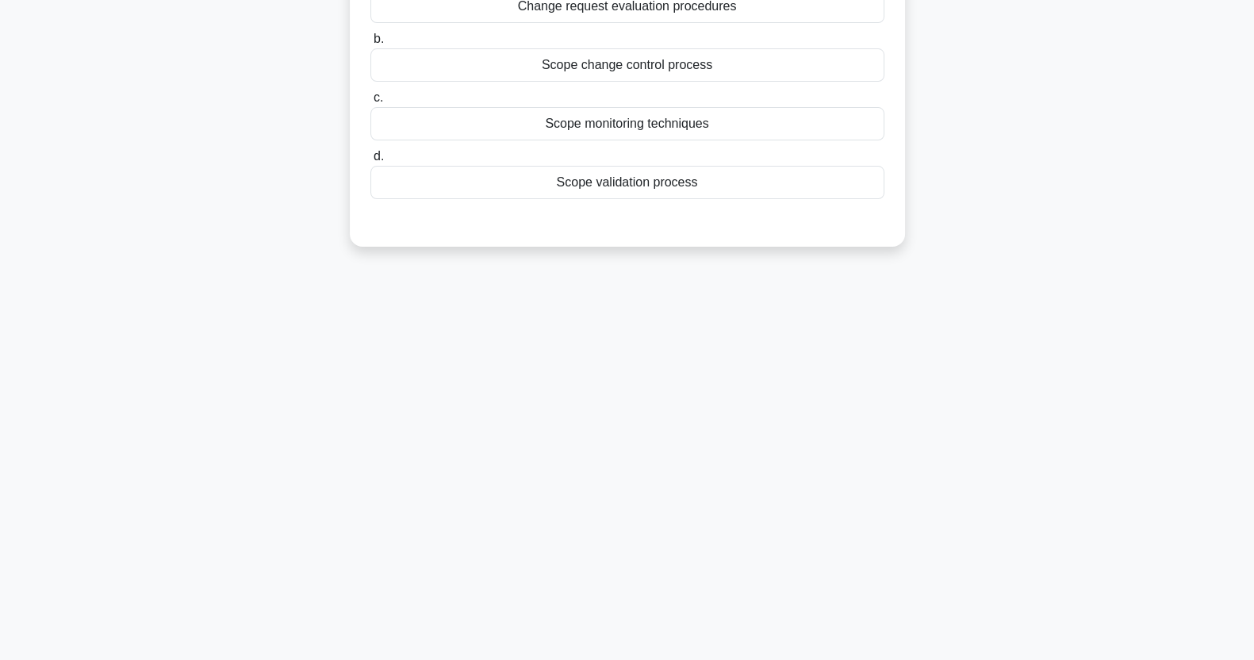
scroll to position [0, 0]
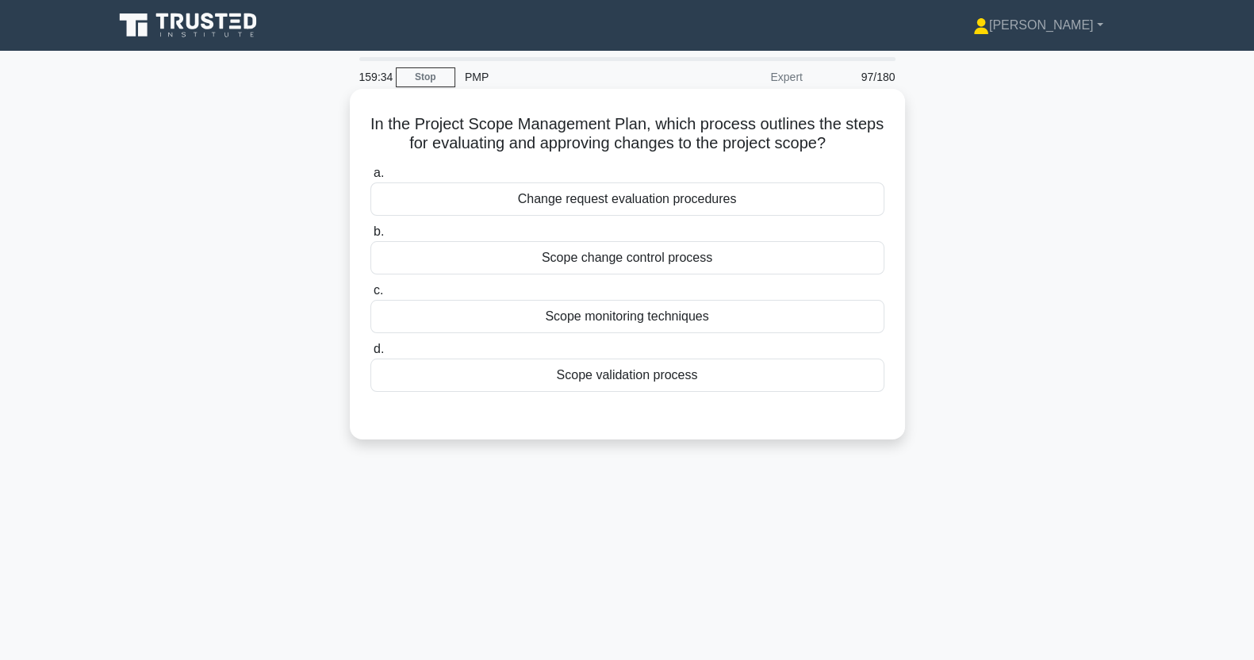
click at [566, 275] on label "b. Scope change control process" at bounding box center [628, 248] width 514 height 52
click at [371, 237] on input "b. Scope change control process" at bounding box center [371, 232] width 0 height 10
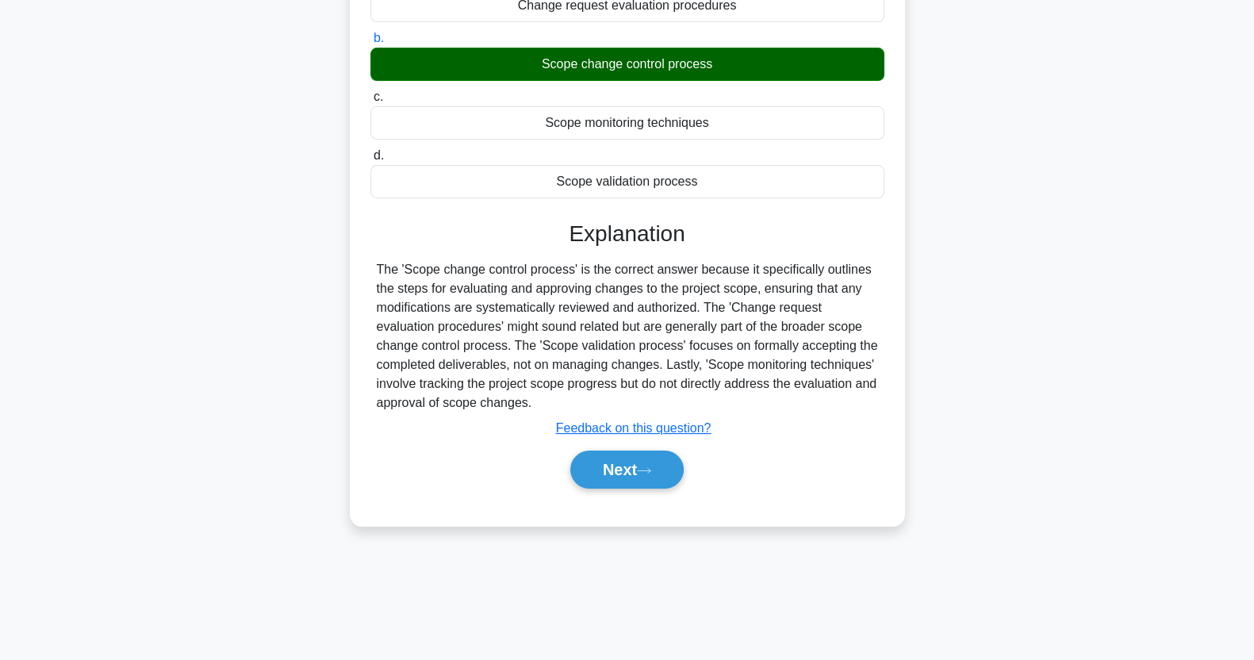
scroll to position [198, 0]
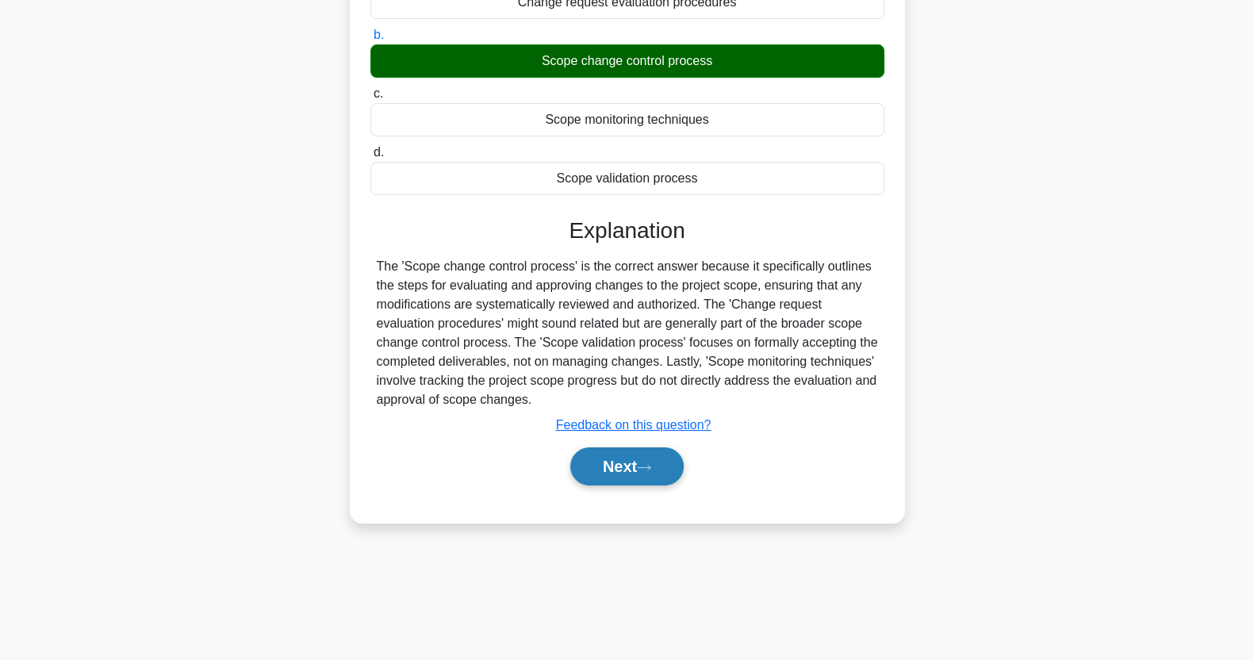
click at [617, 476] on button "Next" at bounding box center [626, 466] width 113 height 38
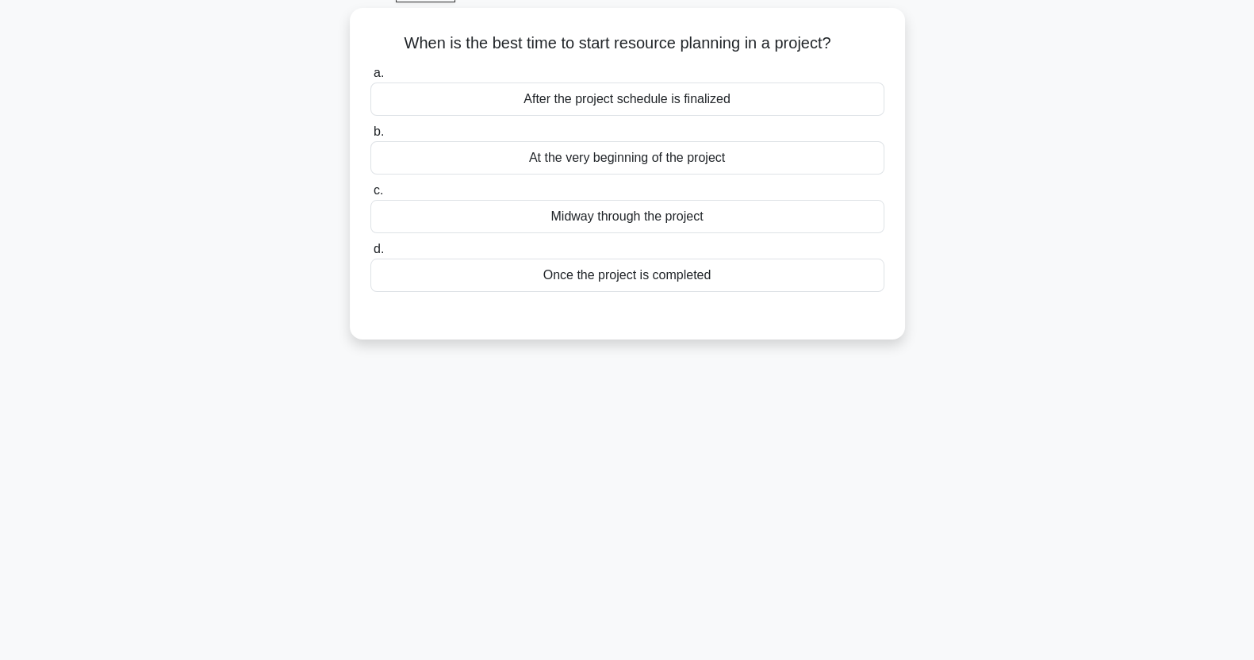
scroll to position [0, 0]
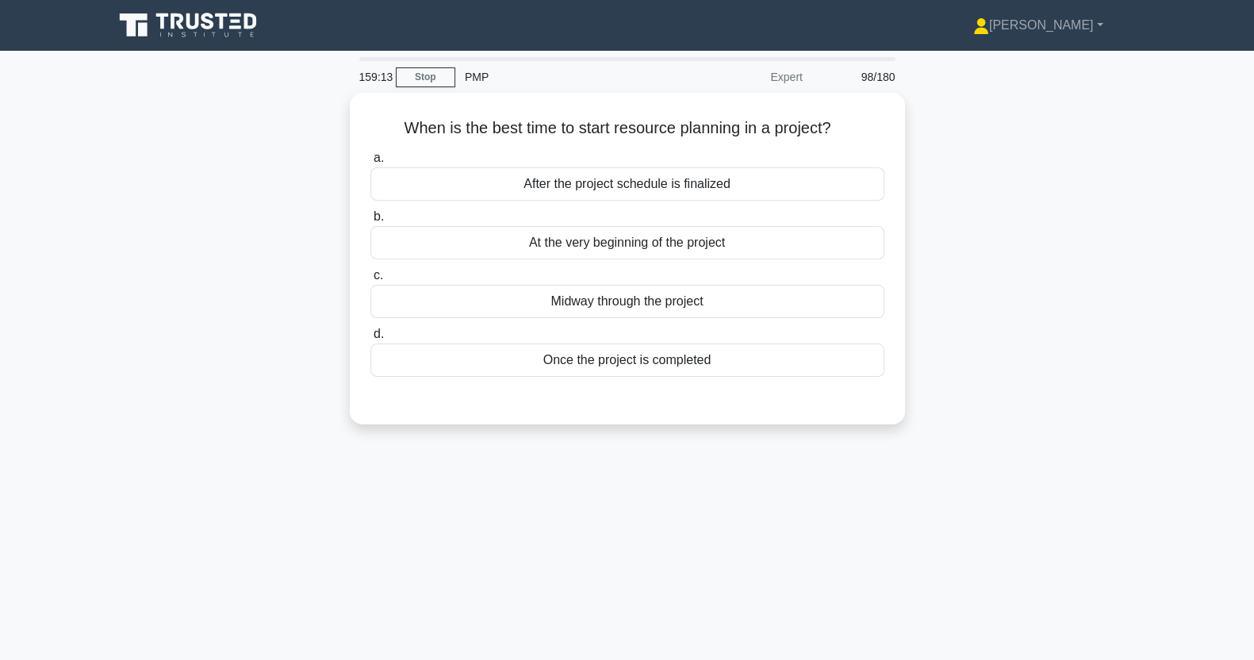
click at [1127, 512] on div "159:13 Stop PMP Expert 98/180 When is the best time to start resource planning …" at bounding box center [627, 453] width 1047 height 793
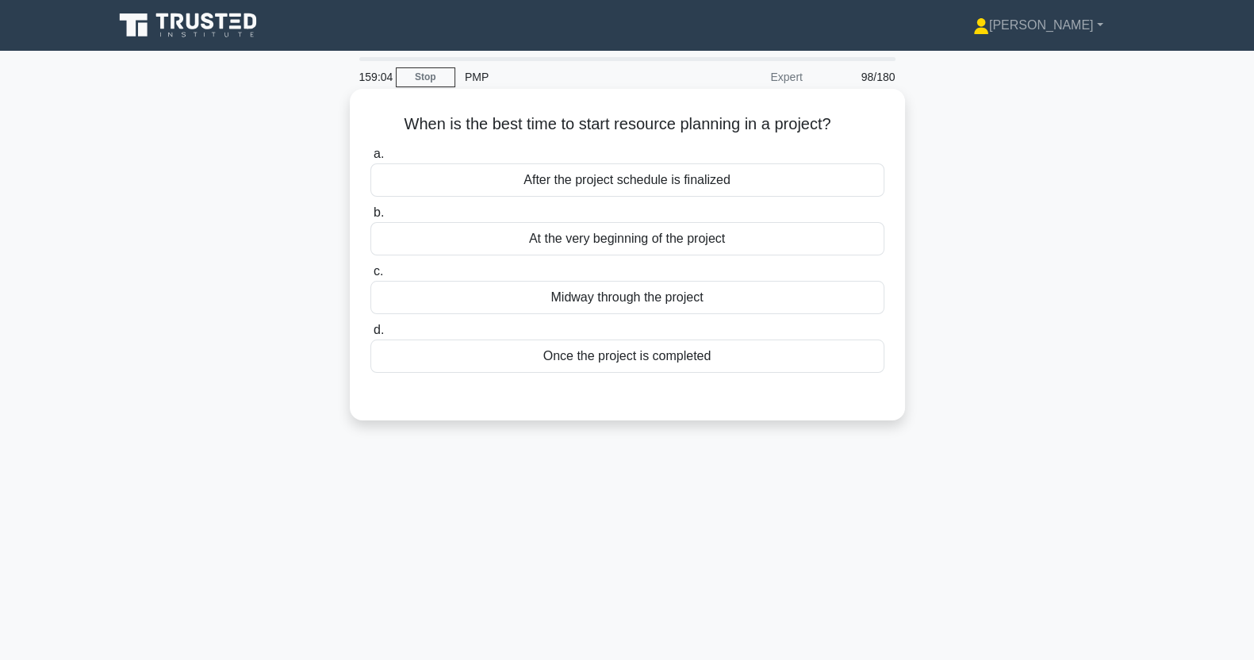
click at [502, 248] on div "At the very beginning of the project" at bounding box center [628, 238] width 514 height 33
click at [371, 218] on input "b. At the very beginning of the project" at bounding box center [371, 213] width 0 height 10
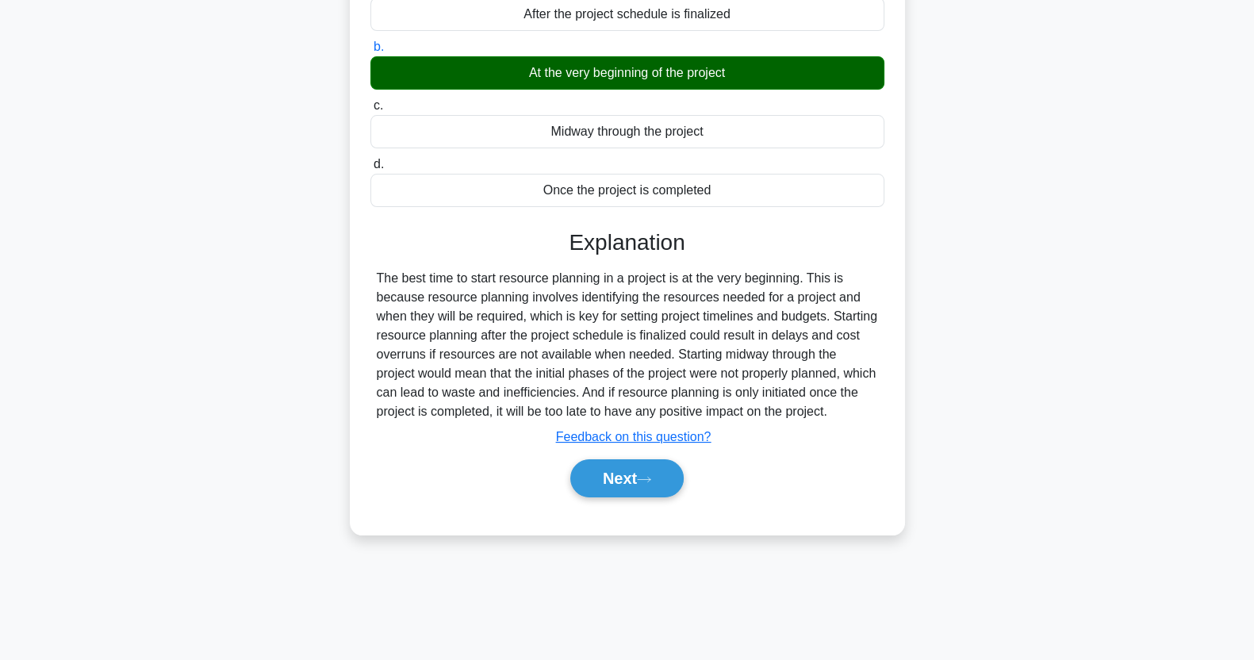
scroll to position [198, 0]
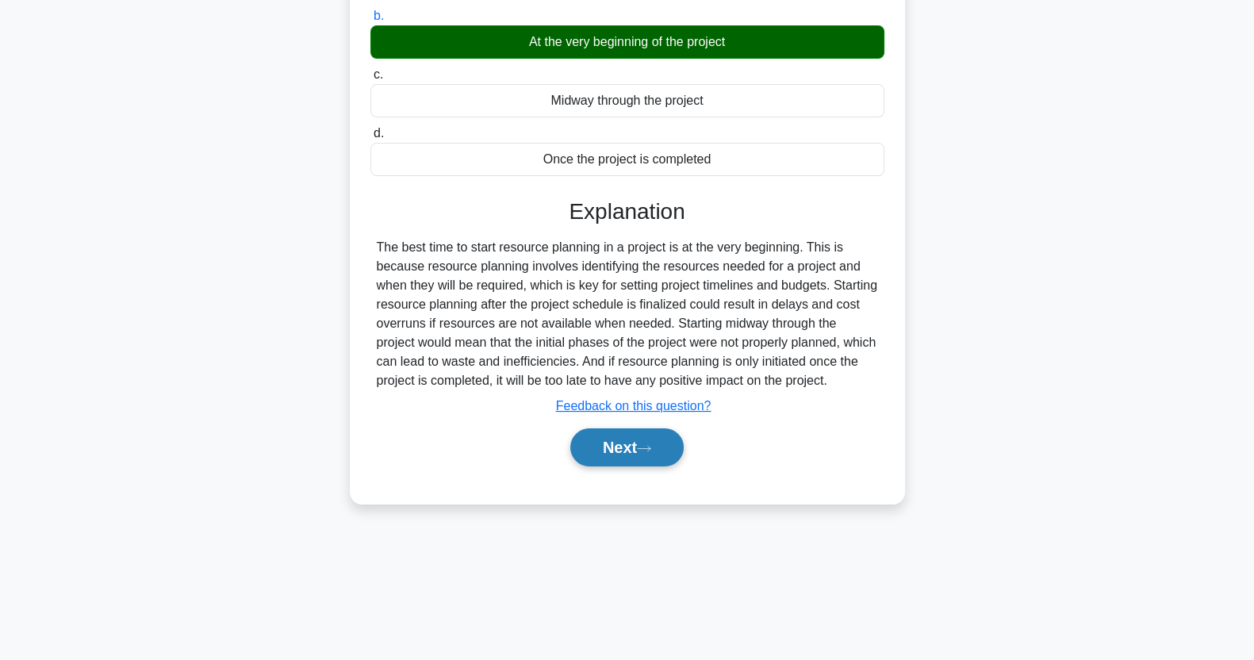
click at [619, 445] on button "Next" at bounding box center [626, 447] width 113 height 38
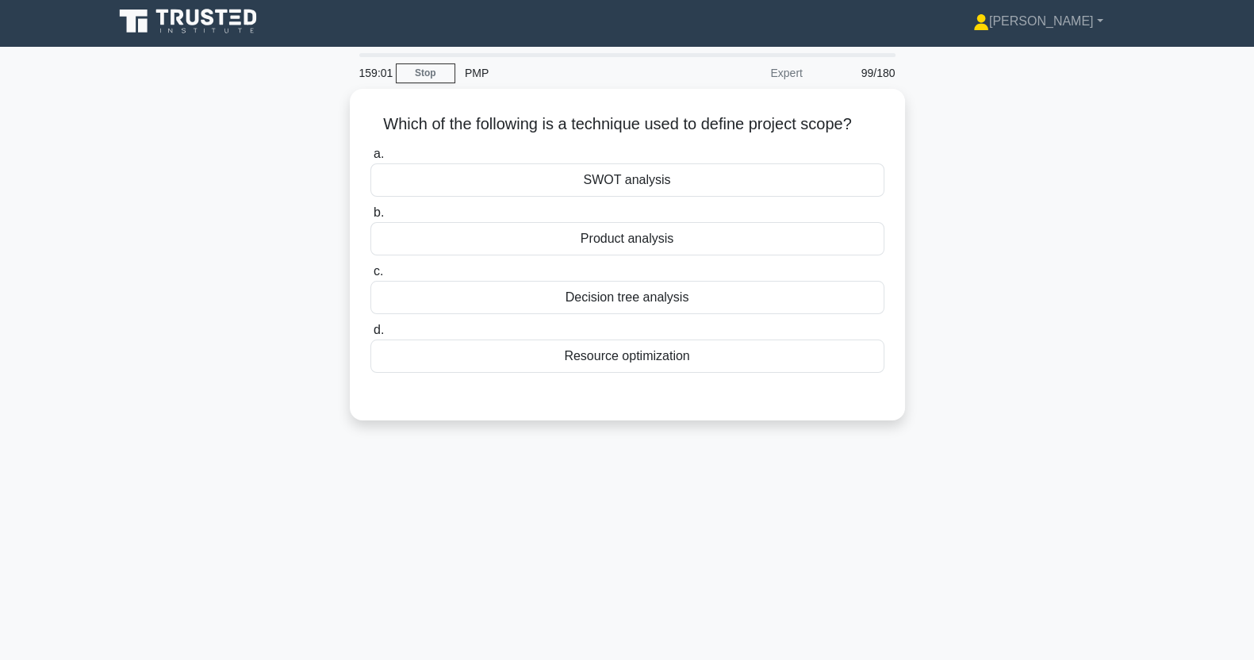
scroll to position [0, 0]
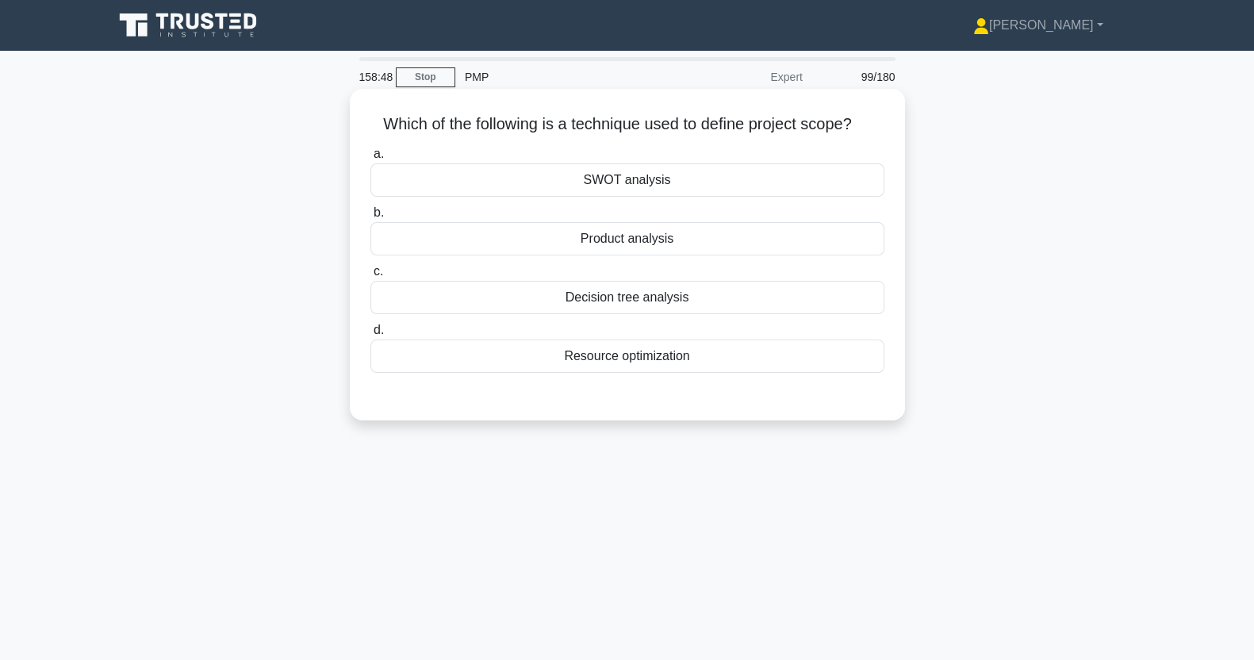
click at [849, 247] on div "Product analysis" at bounding box center [628, 238] width 514 height 33
click at [371, 218] on input "b. Product analysis" at bounding box center [371, 213] width 0 height 10
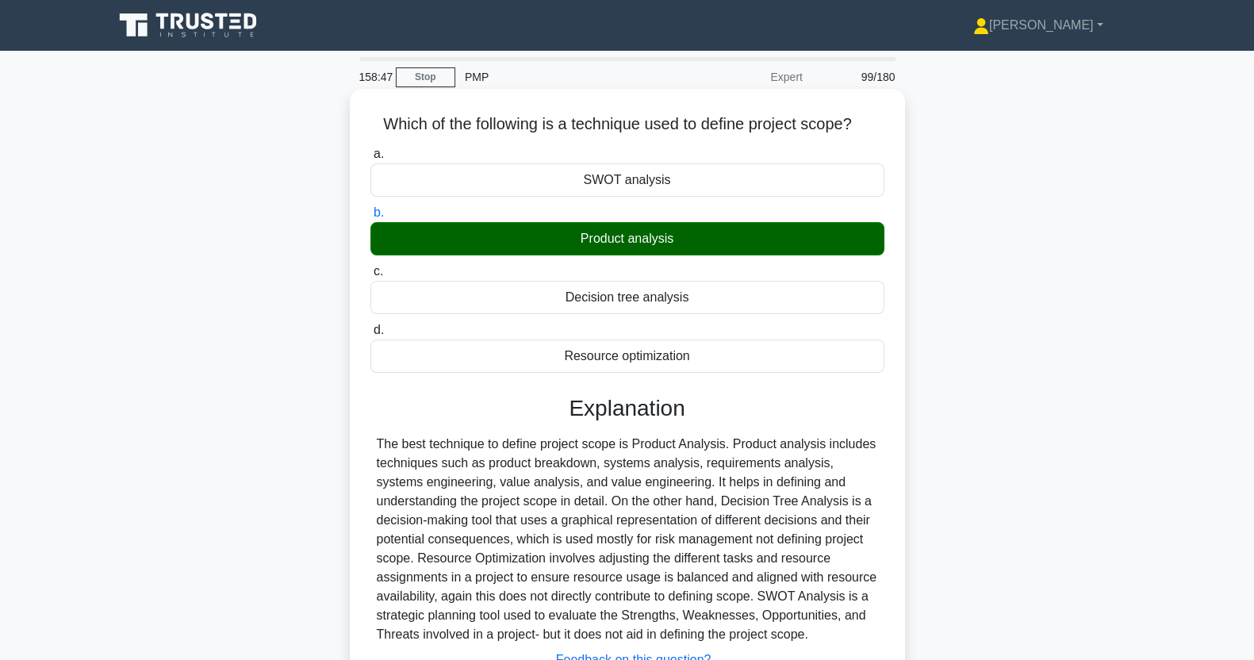
scroll to position [198, 0]
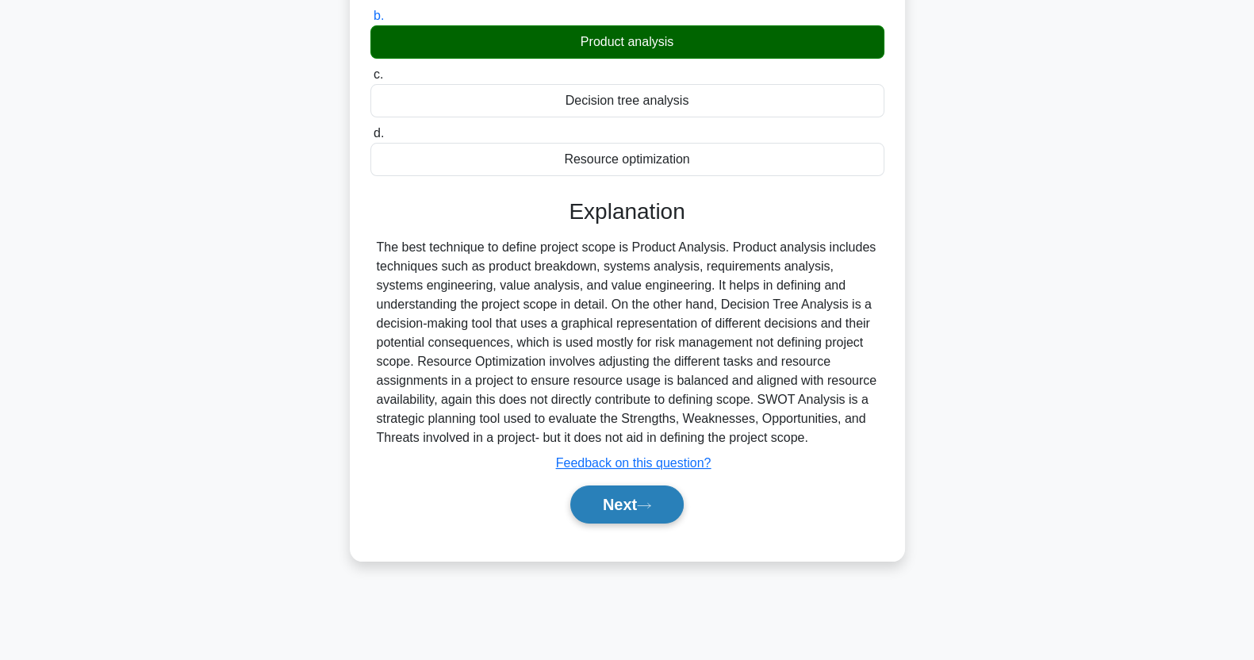
click at [613, 511] on button "Next" at bounding box center [626, 505] width 113 height 38
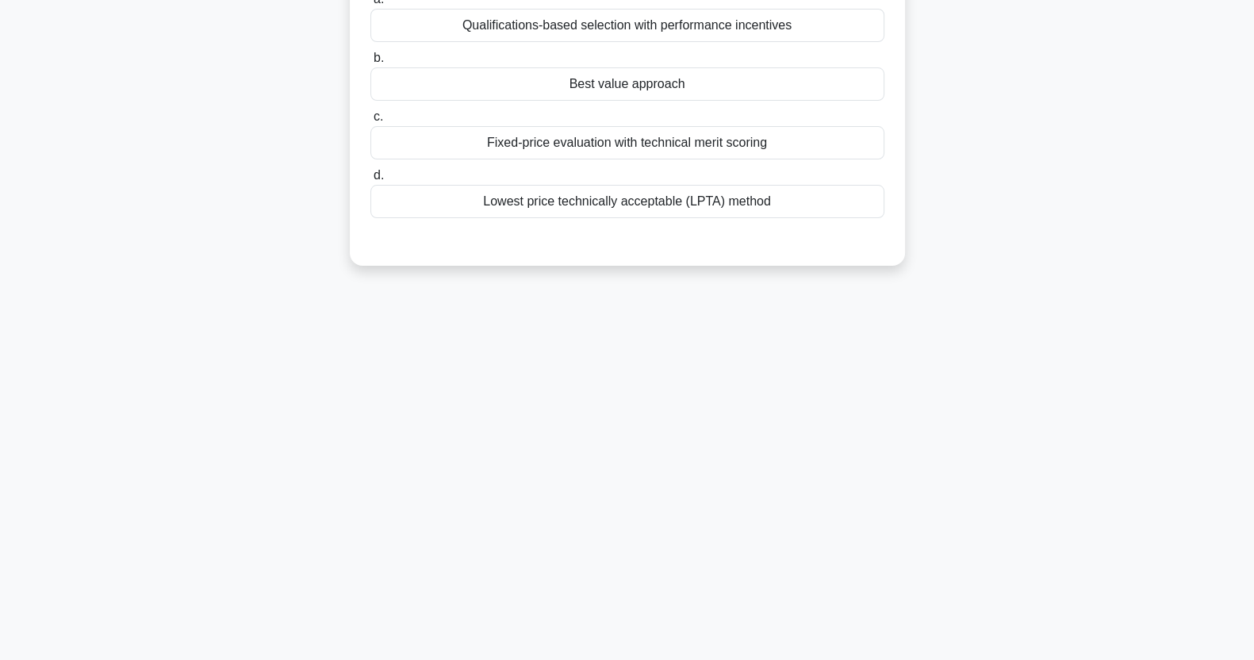
scroll to position [0, 0]
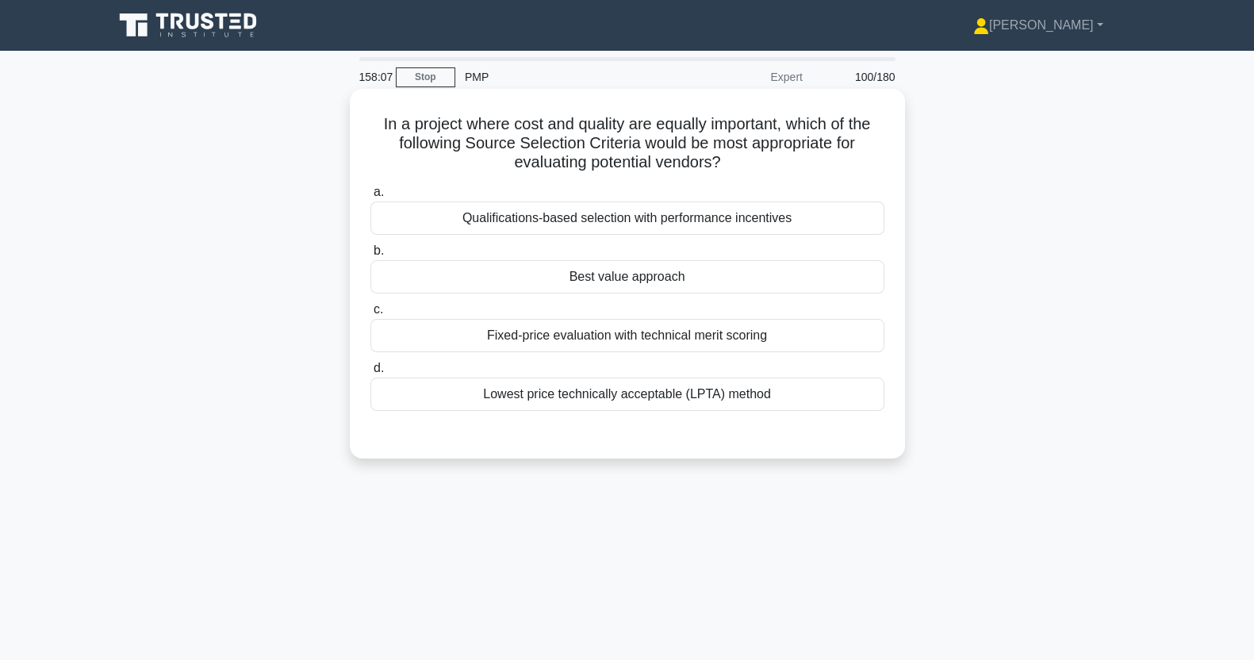
click at [714, 220] on div "Qualifications-based selection with performance incentives" at bounding box center [628, 218] width 514 height 33
click at [371, 198] on input "a. Qualifications-based selection with performance incentives" at bounding box center [371, 192] width 0 height 10
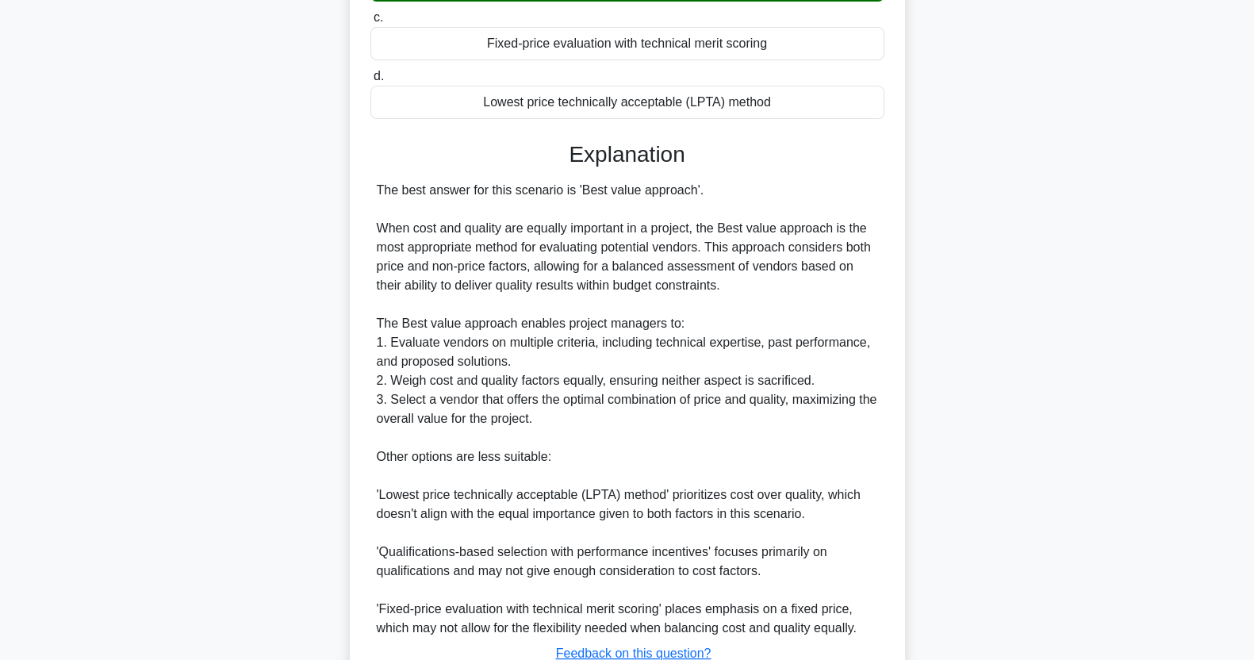
scroll to position [414, 0]
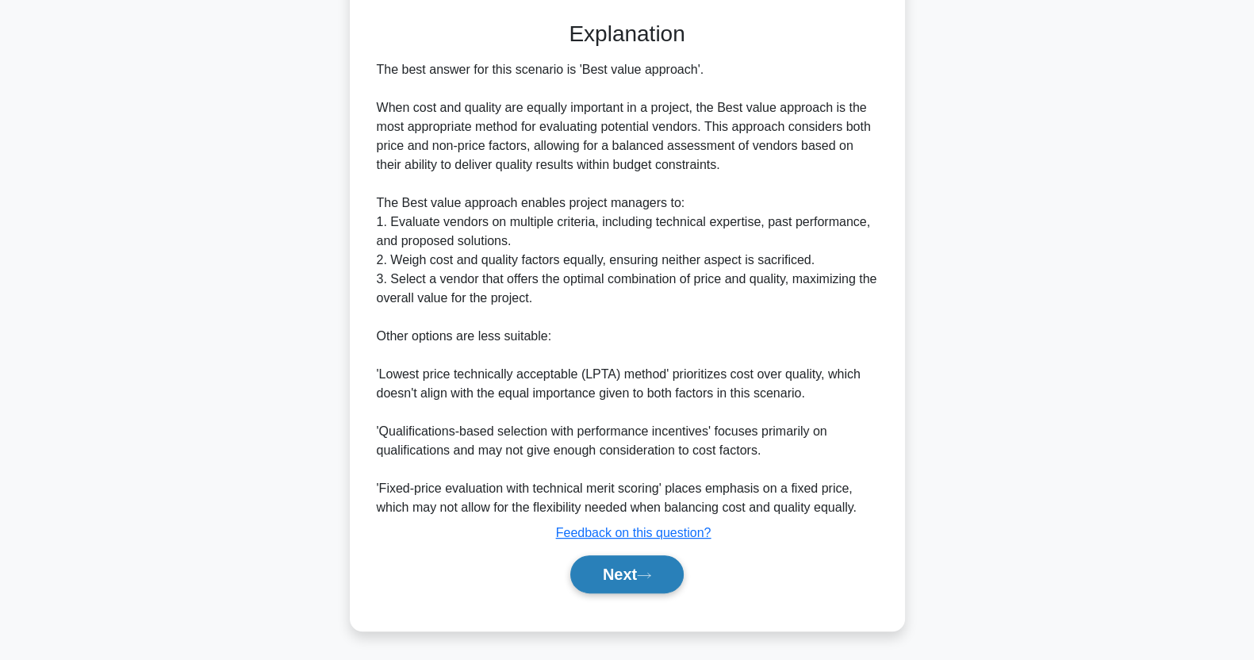
click at [637, 578] on button "Next" at bounding box center [626, 574] width 113 height 38
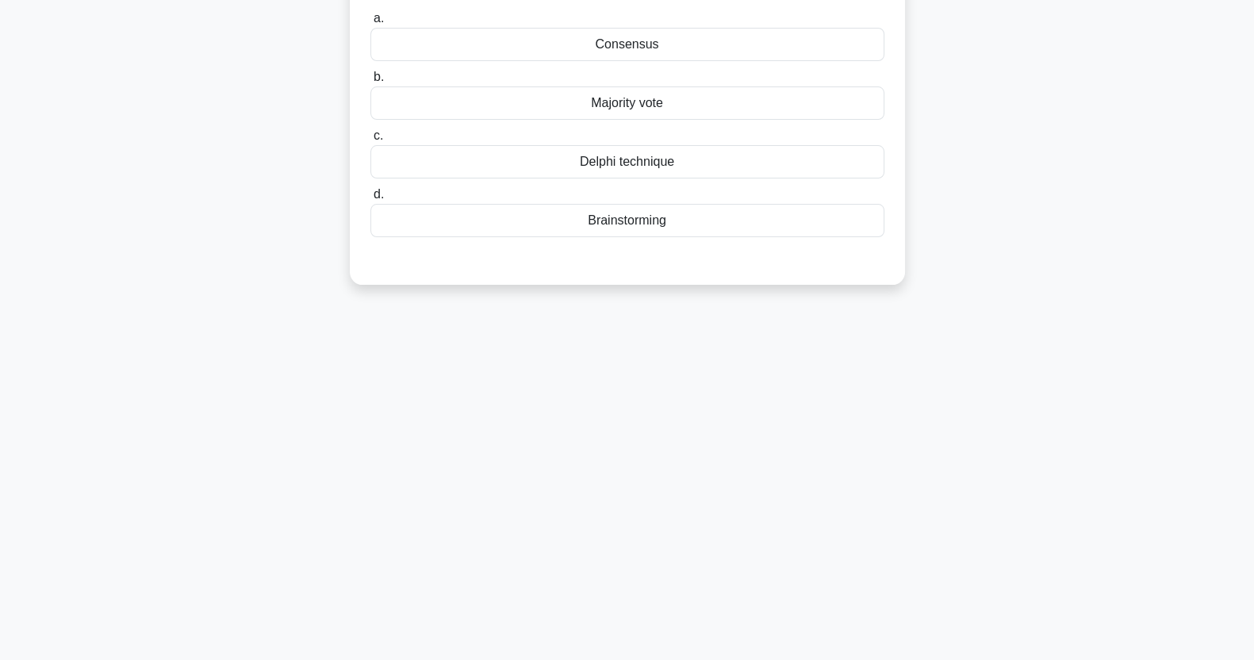
scroll to position [0, 0]
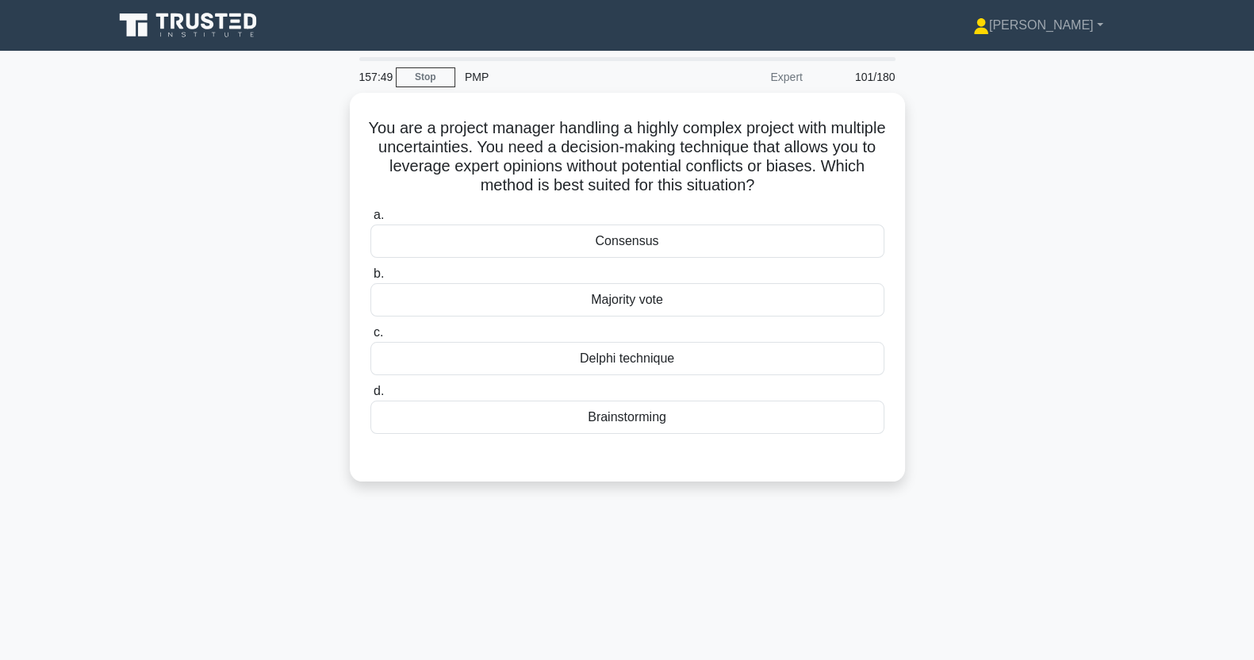
click at [784, 360] on div "Delphi technique" at bounding box center [628, 358] width 514 height 33
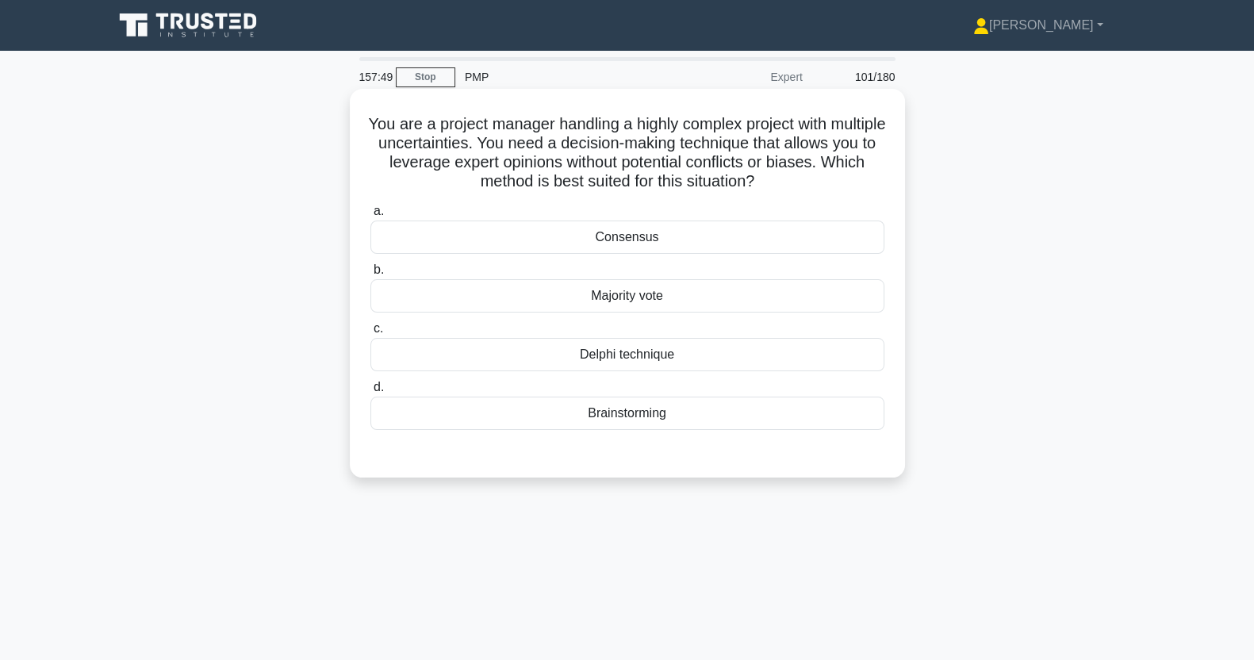
click at [371, 334] on input "c. Delphi technique" at bounding box center [371, 329] width 0 height 10
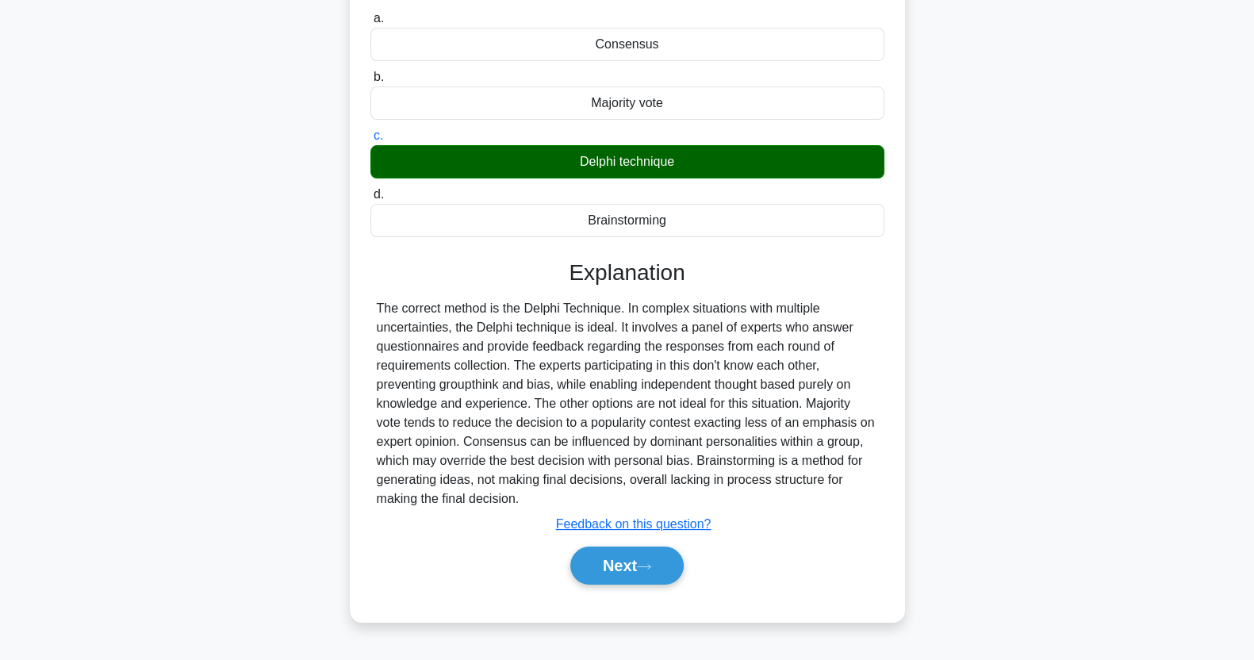
scroll to position [198, 0]
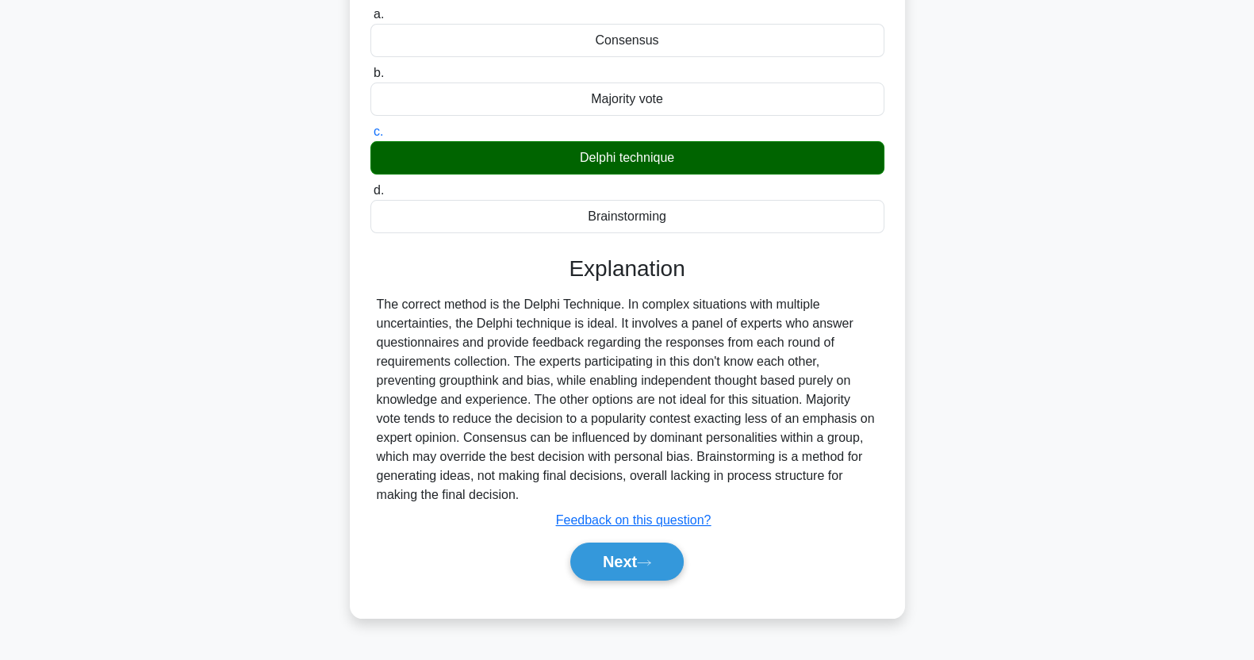
click at [643, 567] on button "Next" at bounding box center [626, 562] width 113 height 38
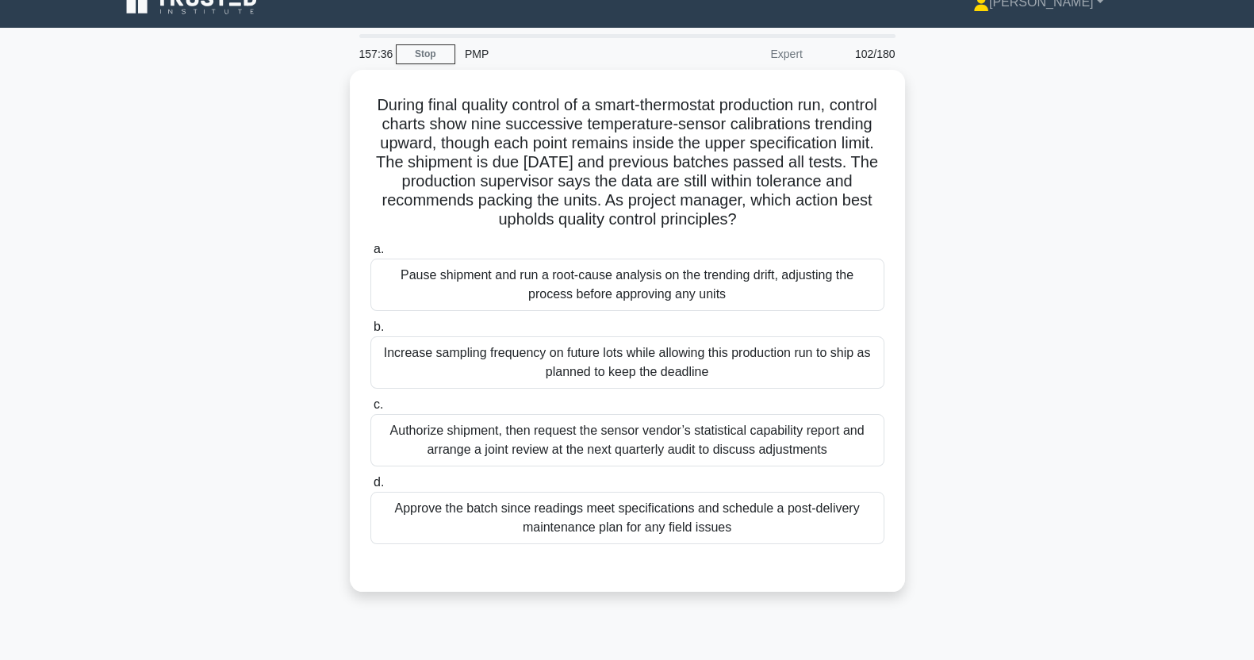
scroll to position [0, 0]
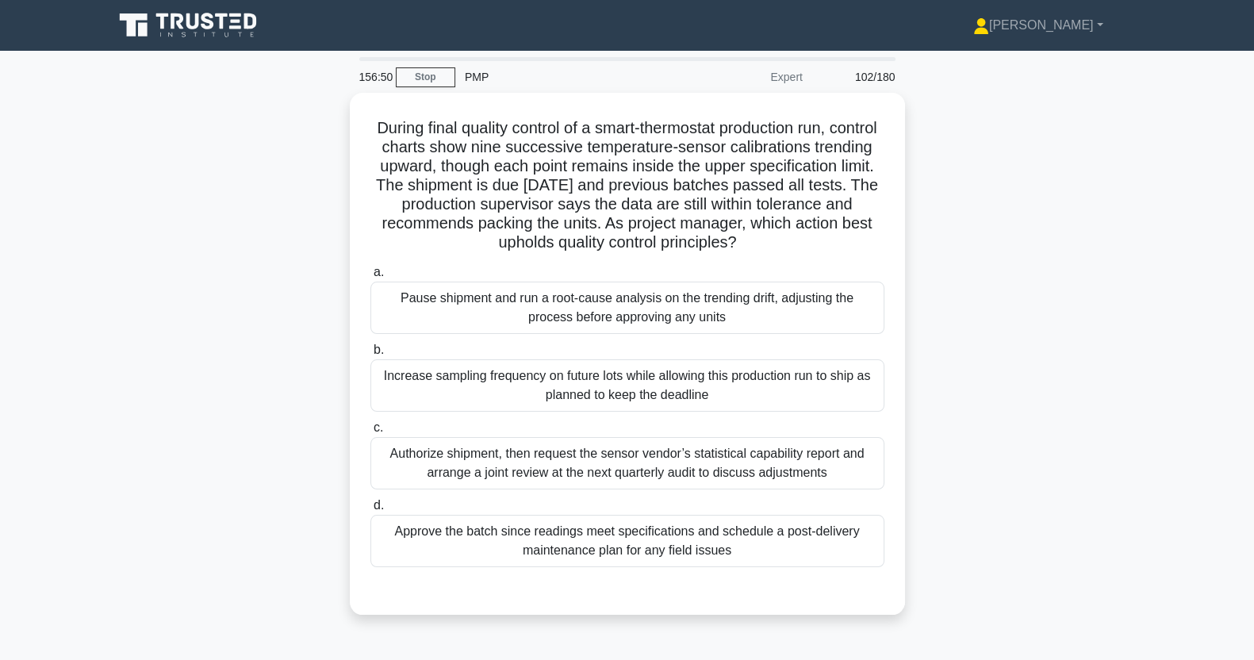
click at [797, 464] on div "Authorize shipment, then request the sensor vendor’s statistical capability rep…" at bounding box center [628, 463] width 514 height 52
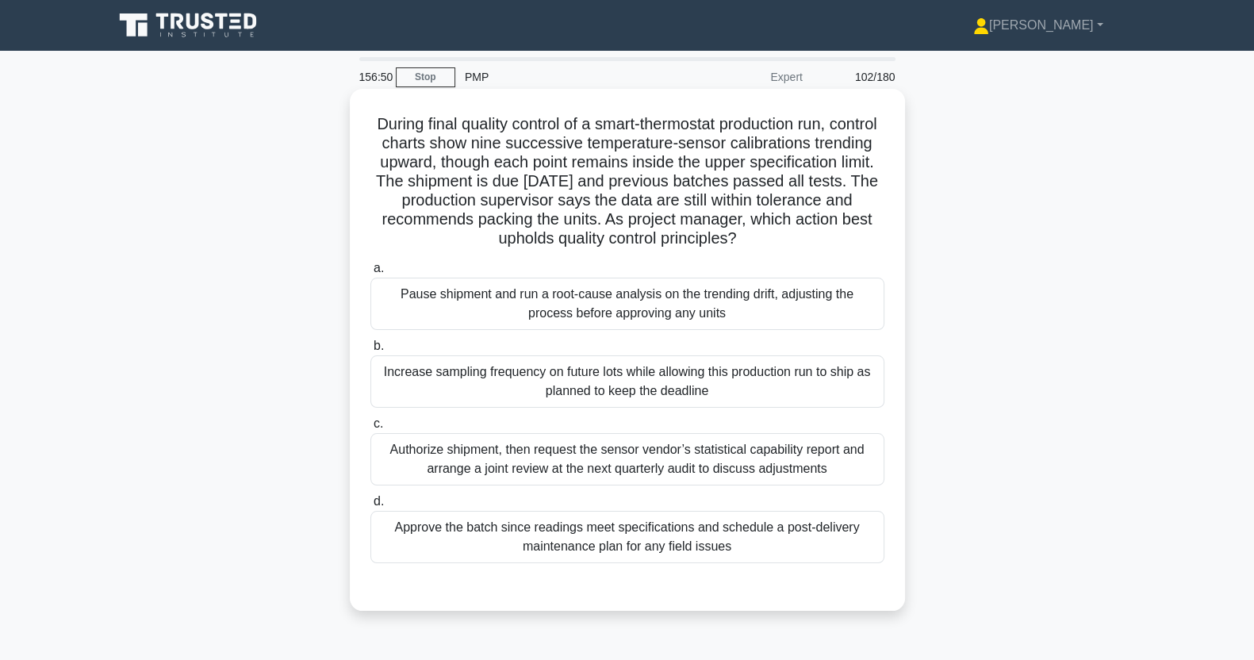
click at [371, 429] on input "c. Authorize shipment, then request the sensor vendor’s statistical capability …" at bounding box center [371, 424] width 0 height 10
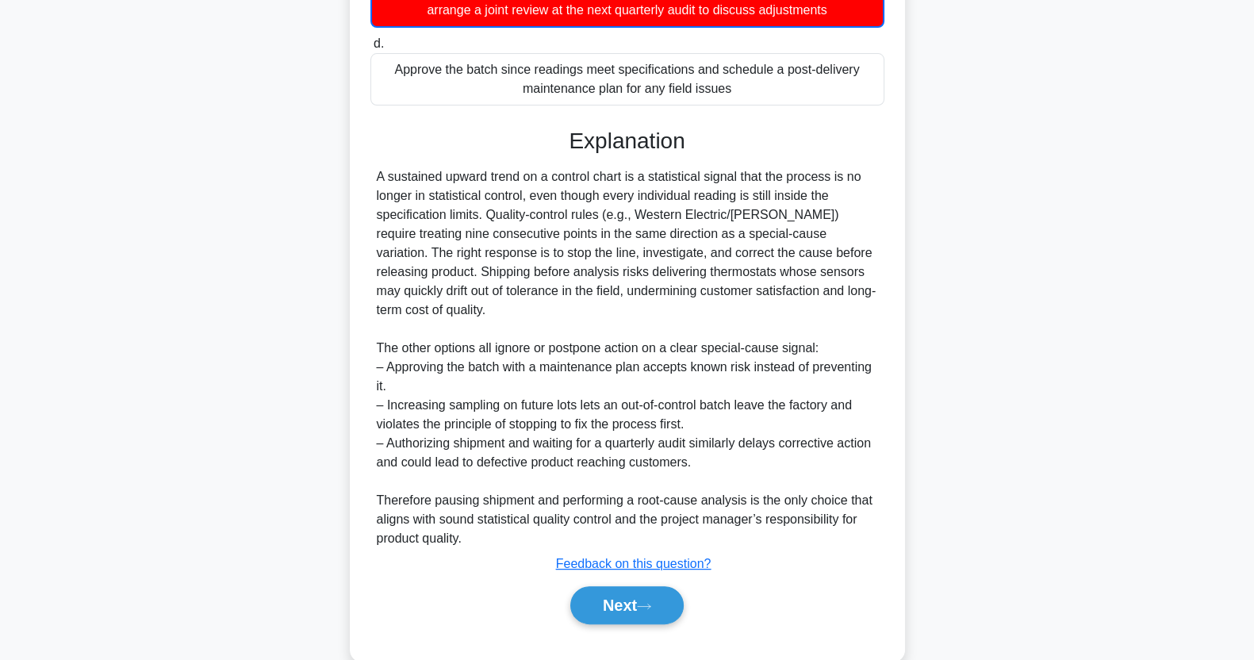
scroll to position [471, 0]
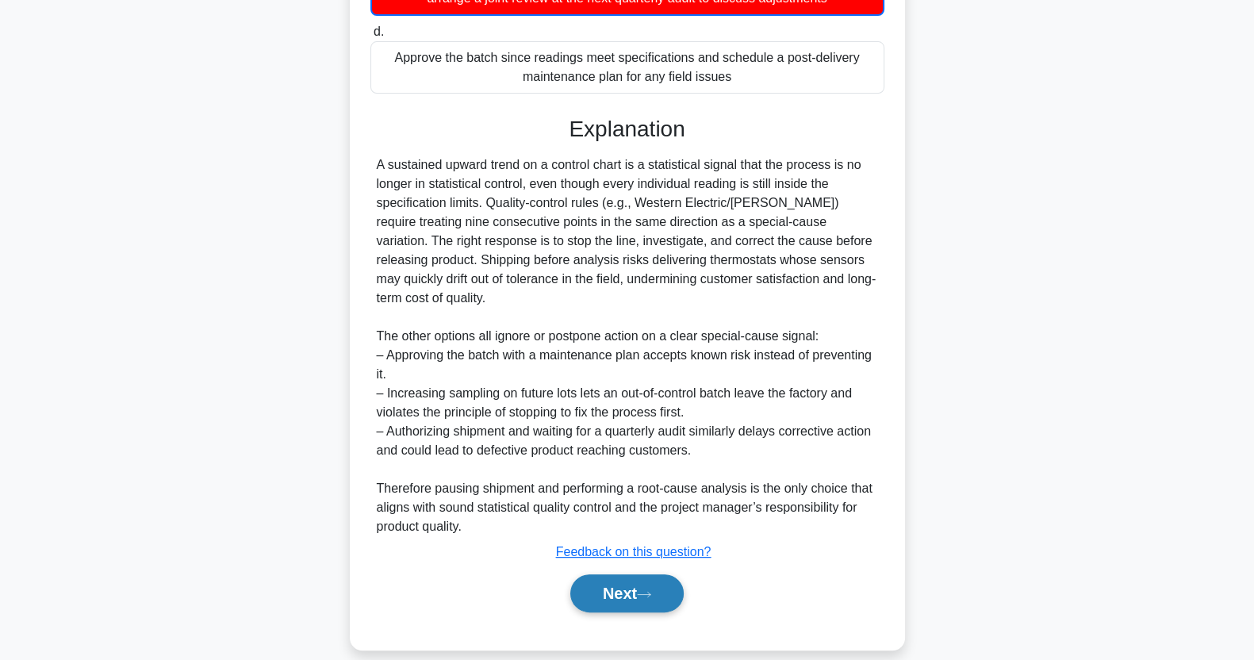
click at [645, 584] on button "Next" at bounding box center [626, 593] width 113 height 38
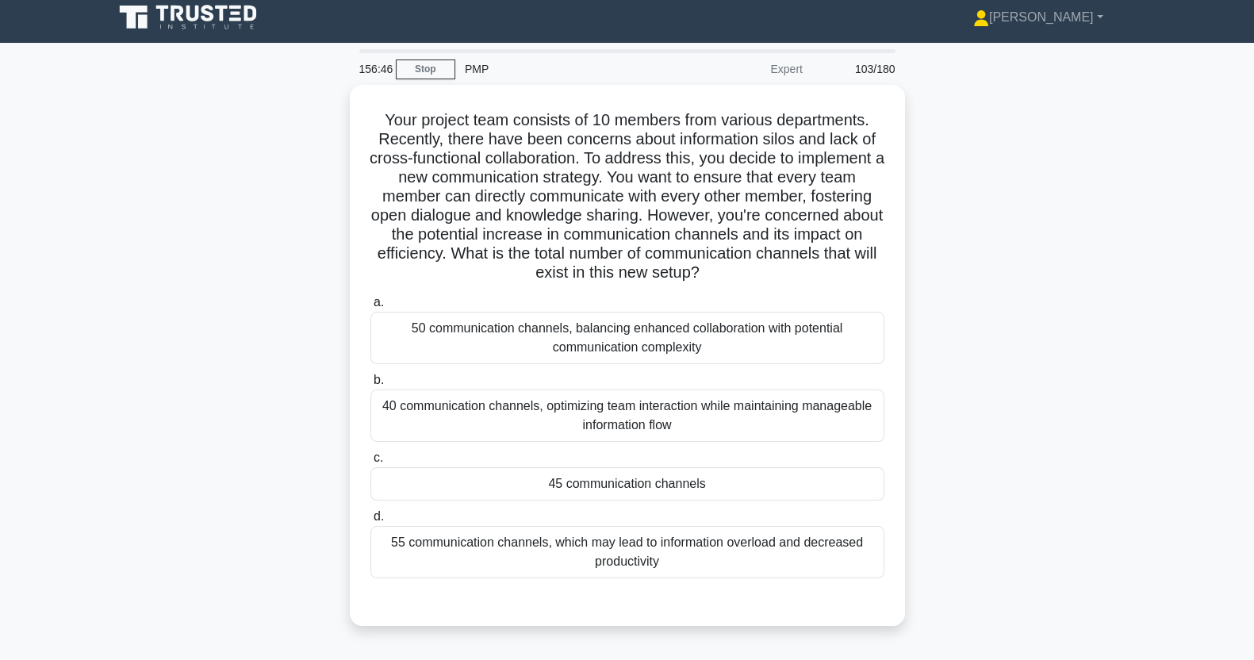
scroll to position [0, 0]
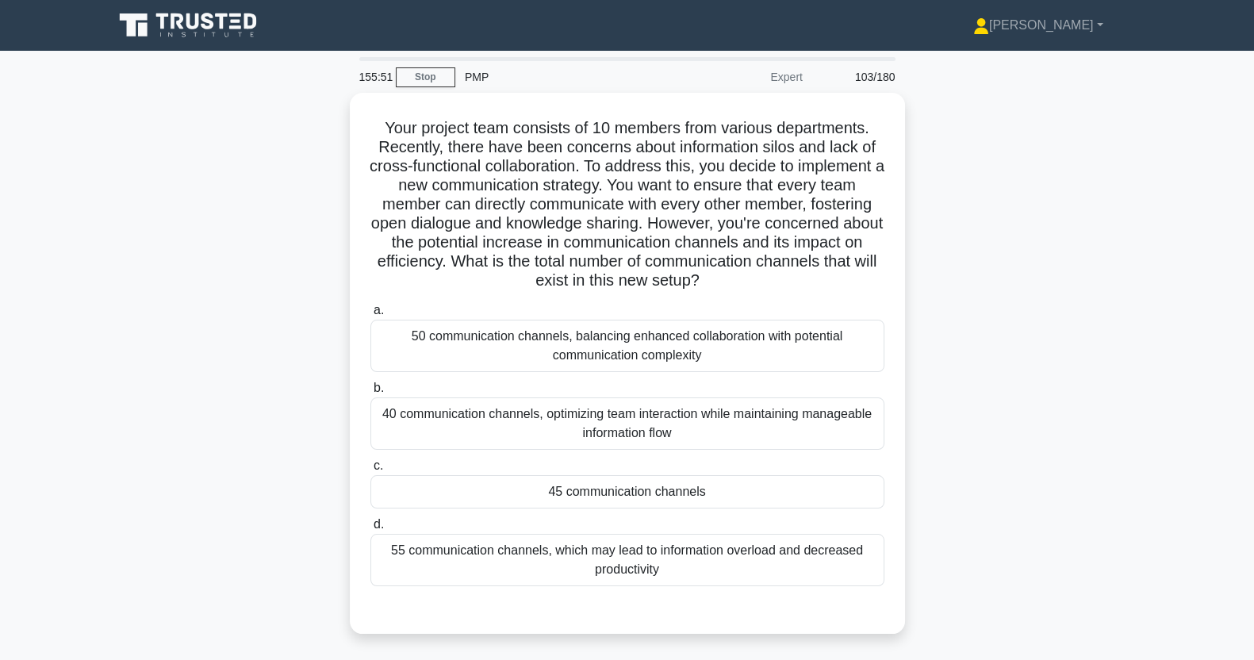
click at [774, 497] on div "45 communication channels" at bounding box center [628, 491] width 514 height 33
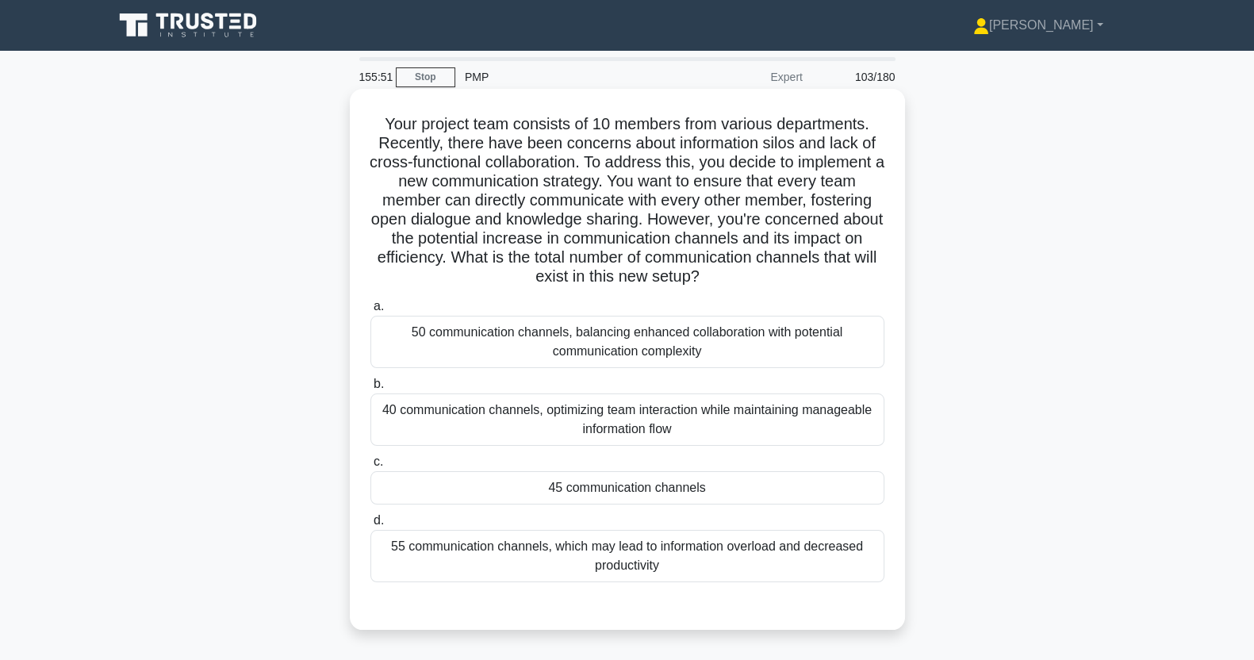
click at [371, 467] on input "c. 45 communication channels" at bounding box center [371, 462] width 0 height 10
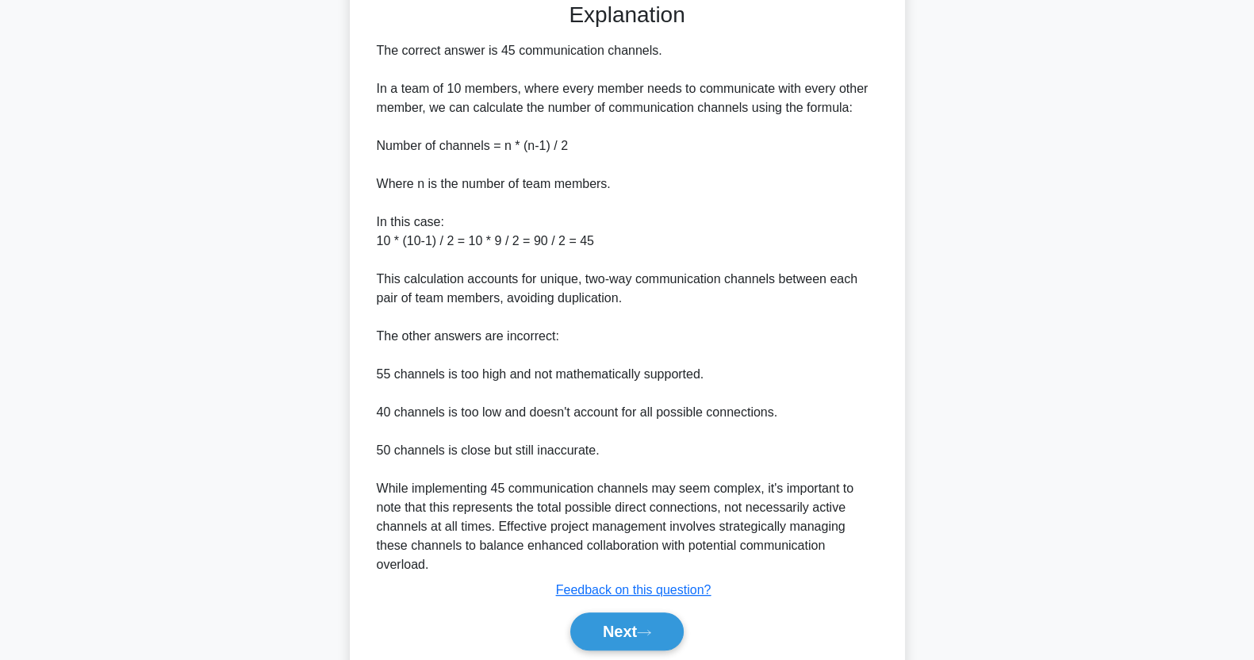
scroll to position [641, 0]
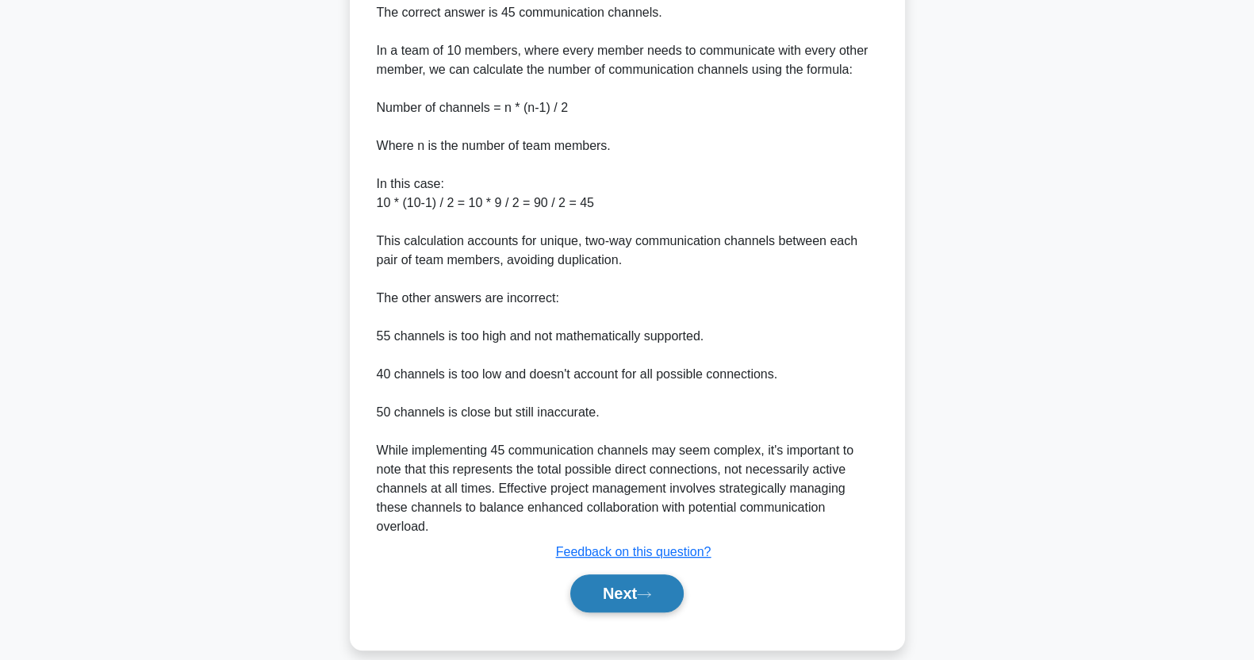
click at [625, 575] on button "Next" at bounding box center [626, 593] width 113 height 38
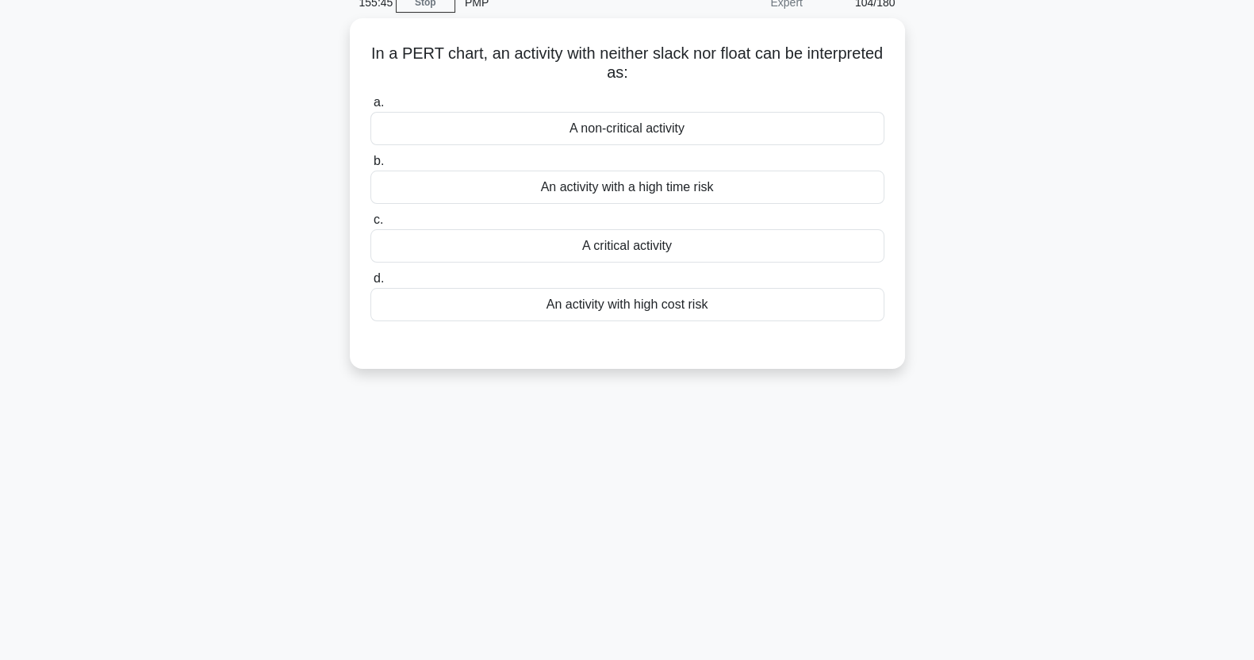
scroll to position [0, 0]
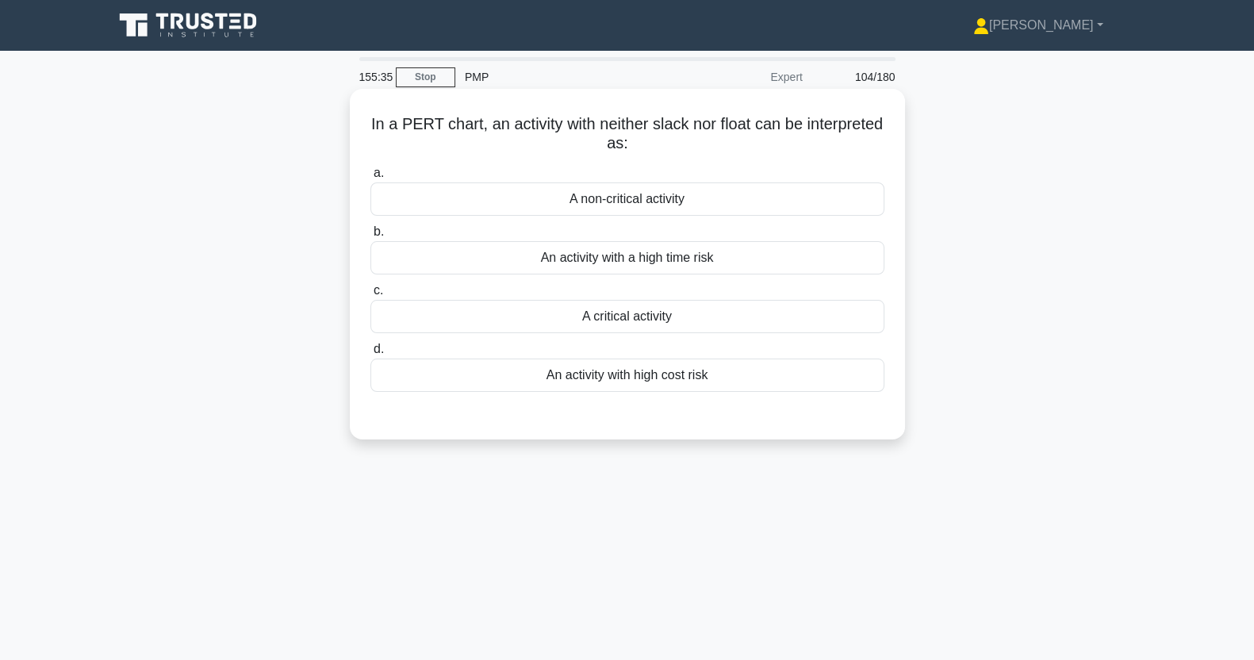
click at [744, 309] on div "A critical activity" at bounding box center [628, 316] width 514 height 33
click at [371, 296] on input "c. A critical activity" at bounding box center [371, 291] width 0 height 10
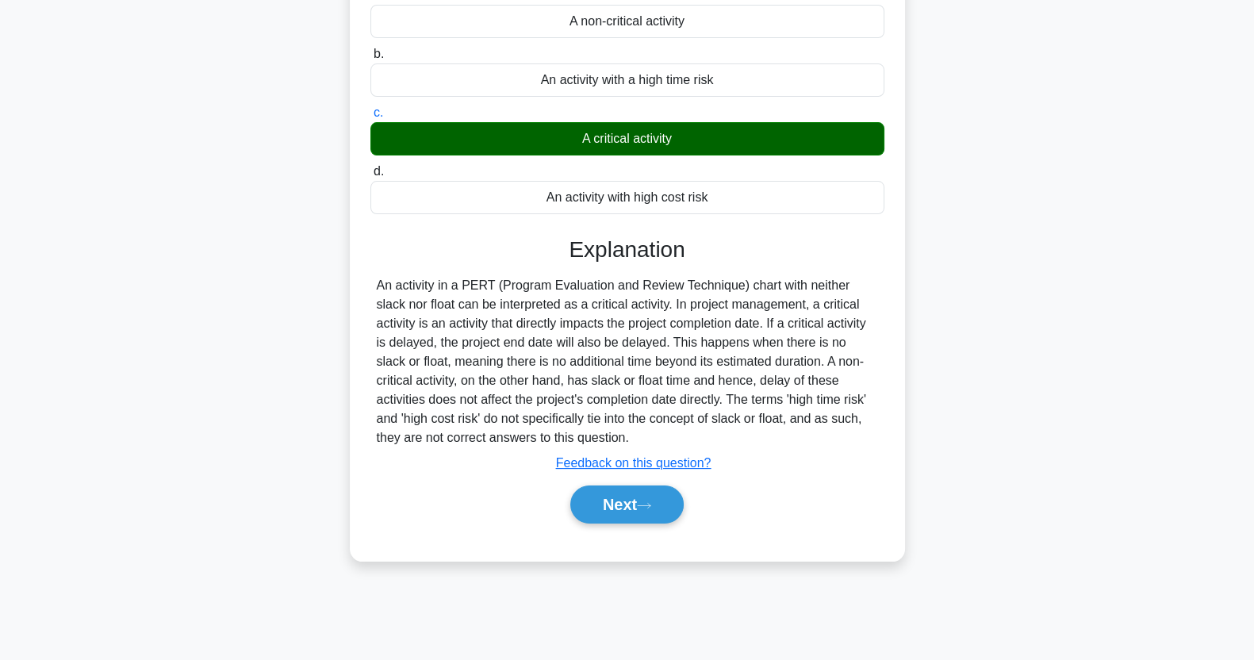
scroll to position [198, 0]
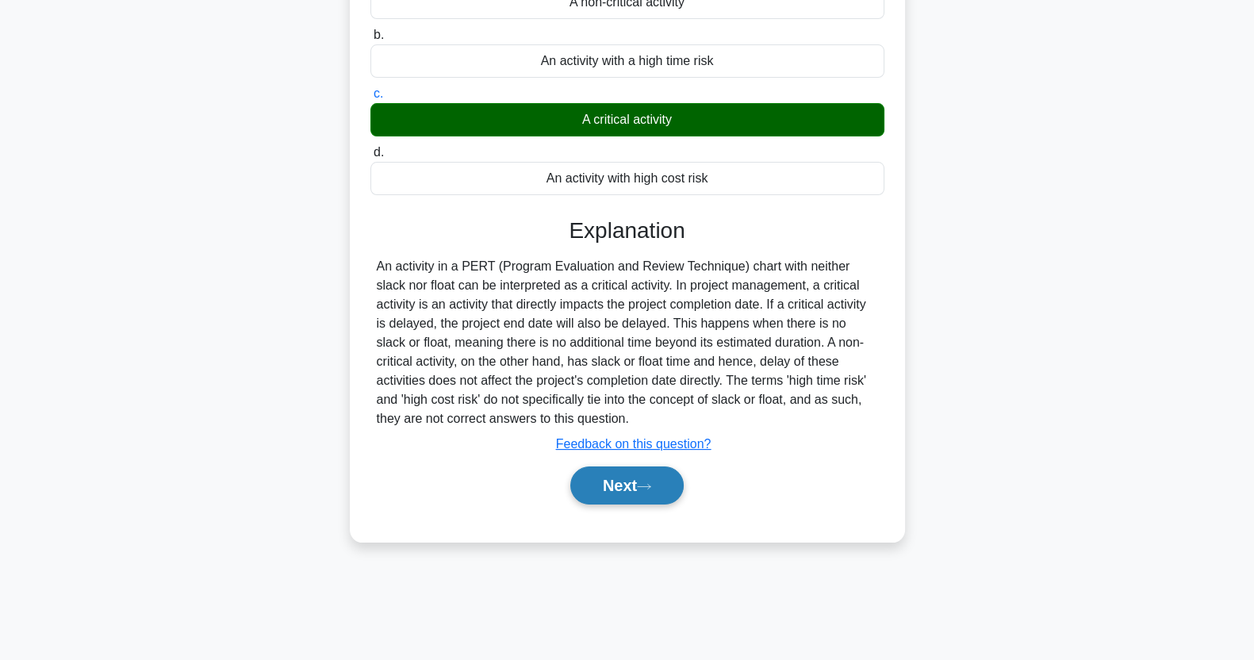
click at [631, 470] on button "Next" at bounding box center [626, 486] width 113 height 38
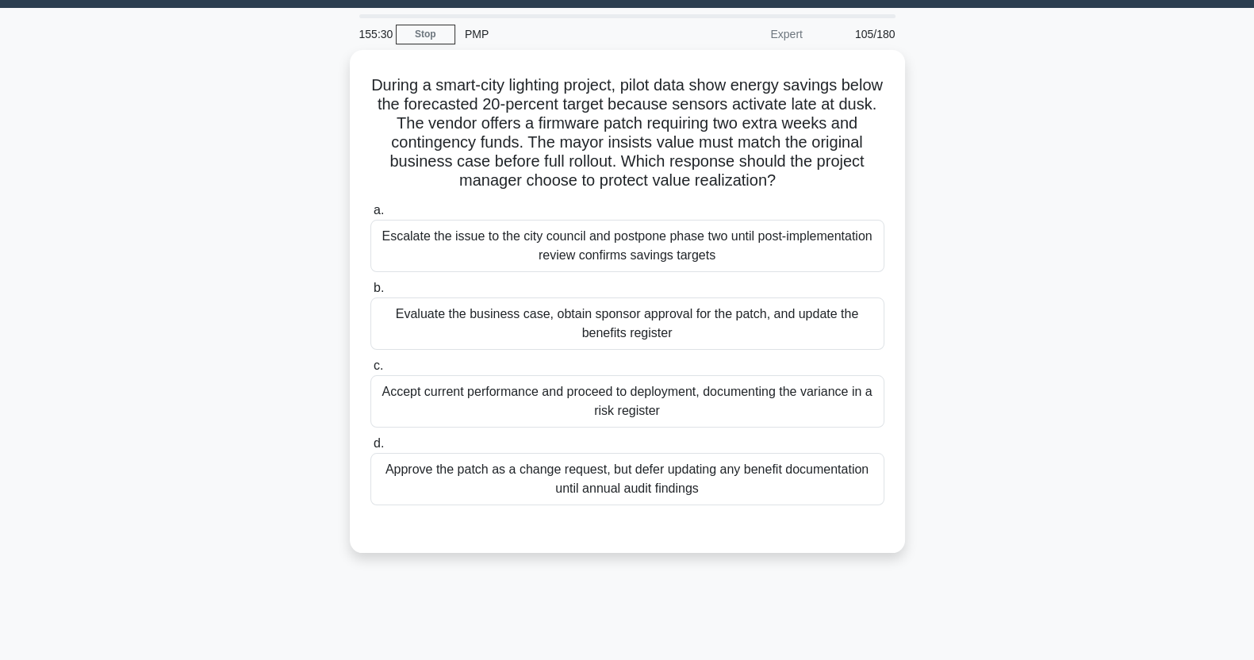
scroll to position [0, 0]
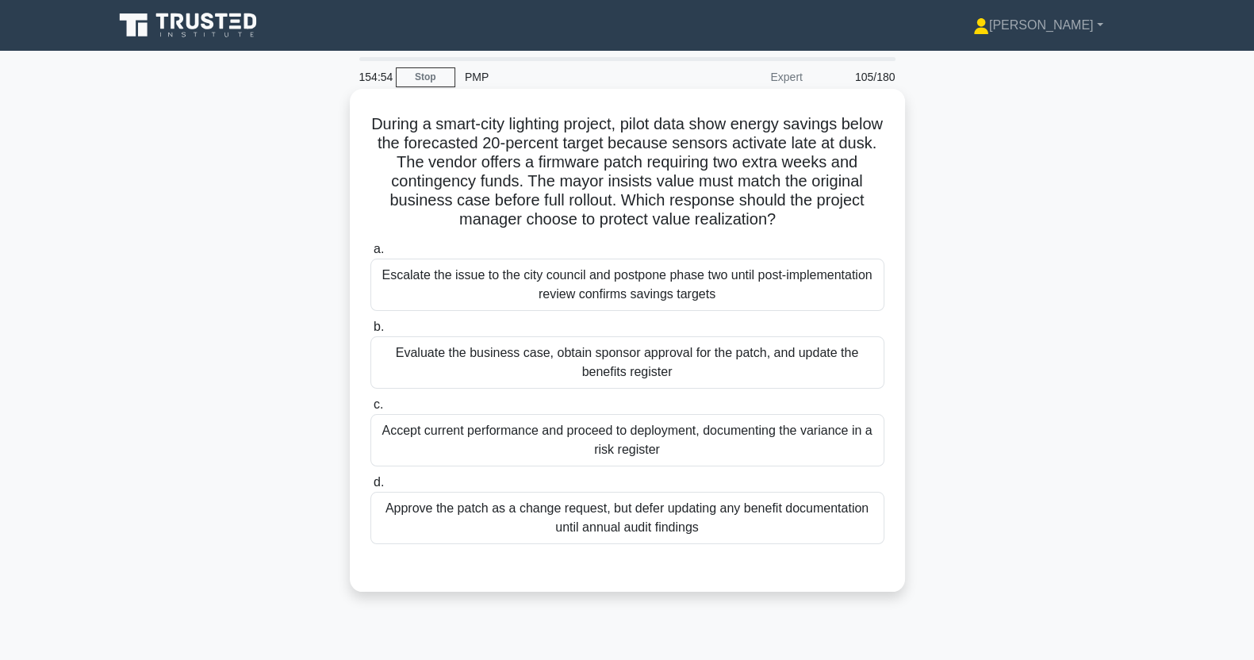
click at [824, 357] on div "Evaluate the business case, obtain sponsor approval for the patch, and update t…" at bounding box center [628, 362] width 514 height 52
click at [371, 332] on input "b. Evaluate the business case, obtain sponsor approval for the patch, and updat…" at bounding box center [371, 327] width 0 height 10
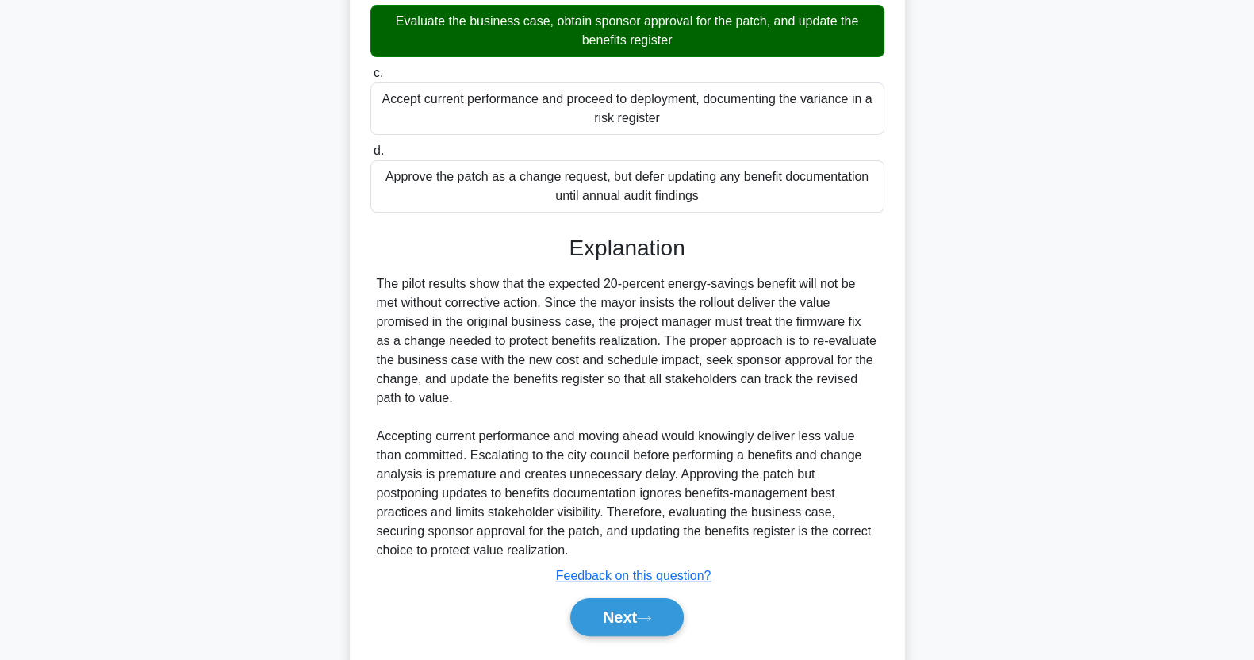
scroll to position [374, 0]
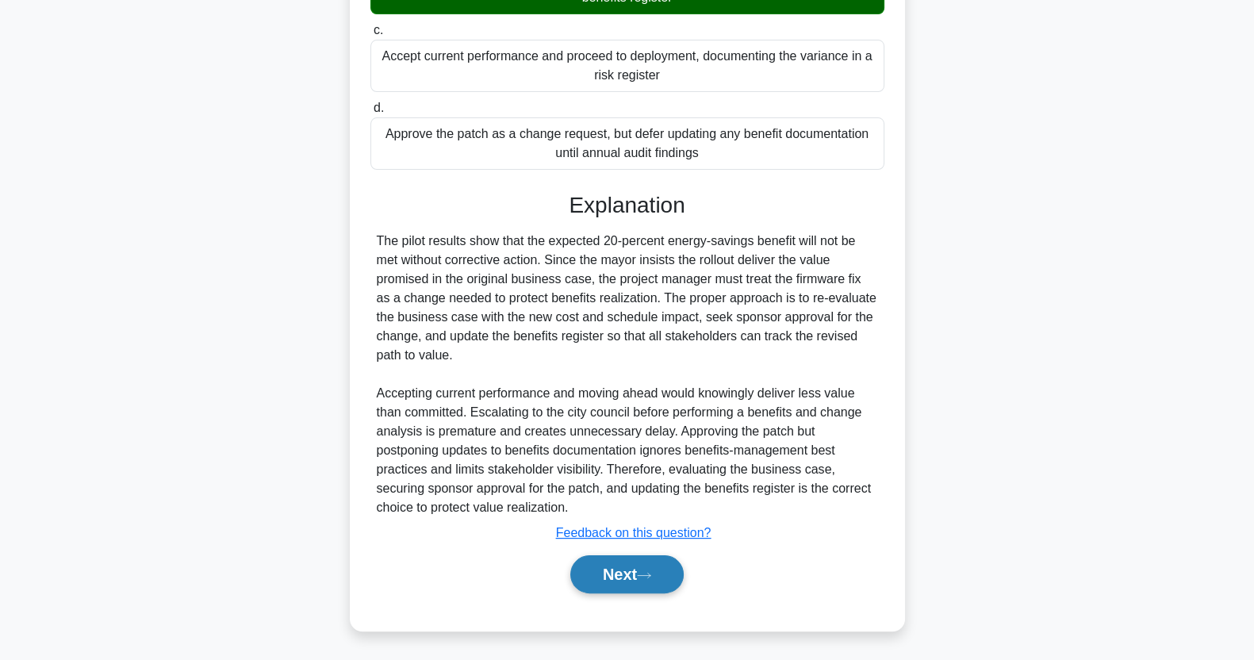
click at [639, 574] on button "Next" at bounding box center [626, 574] width 113 height 38
click at [651, 574] on icon at bounding box center [644, 575] width 13 height 5
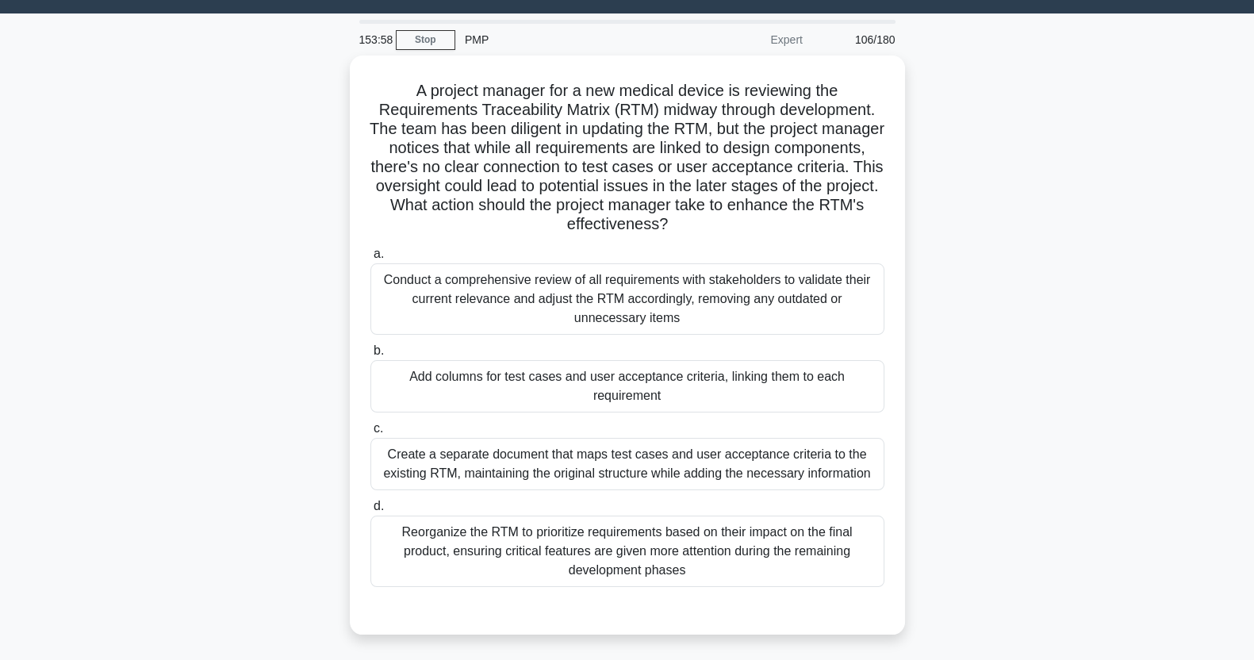
scroll to position [36, 0]
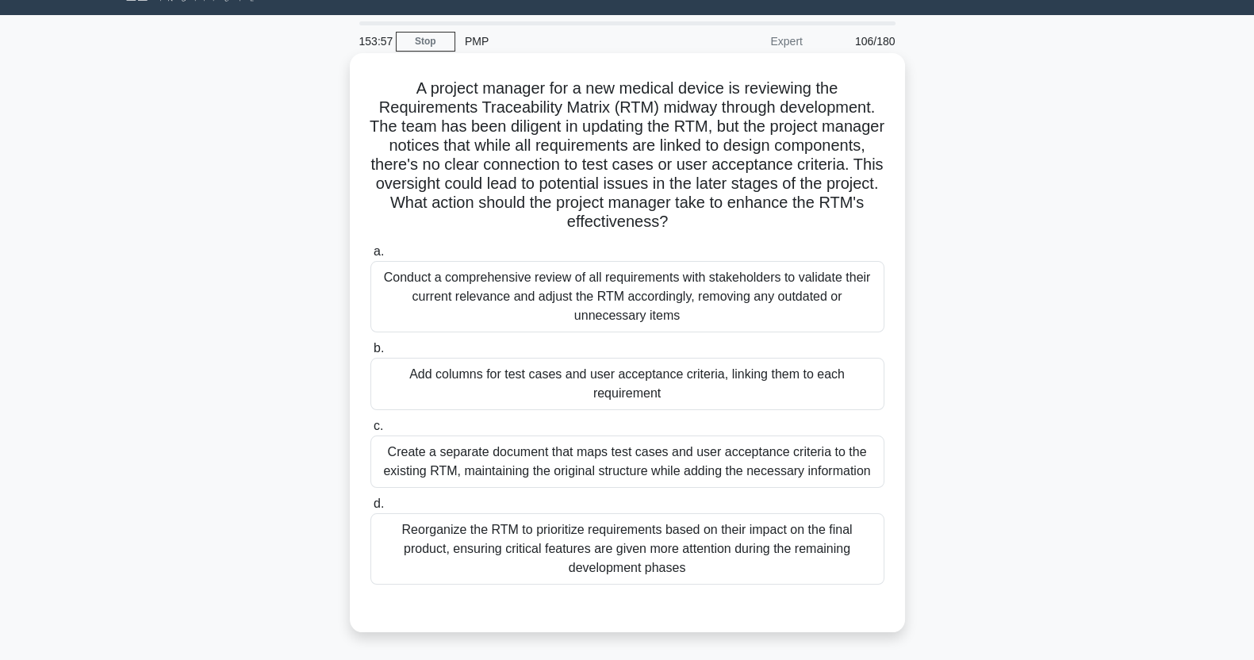
click at [799, 372] on div "Add columns for test cases and user acceptance criteria, linking them to each r…" at bounding box center [628, 384] width 514 height 52
click at [371, 354] on input "b. Add columns for test cases and user acceptance criteria, linking them to eac…" at bounding box center [371, 349] width 0 height 10
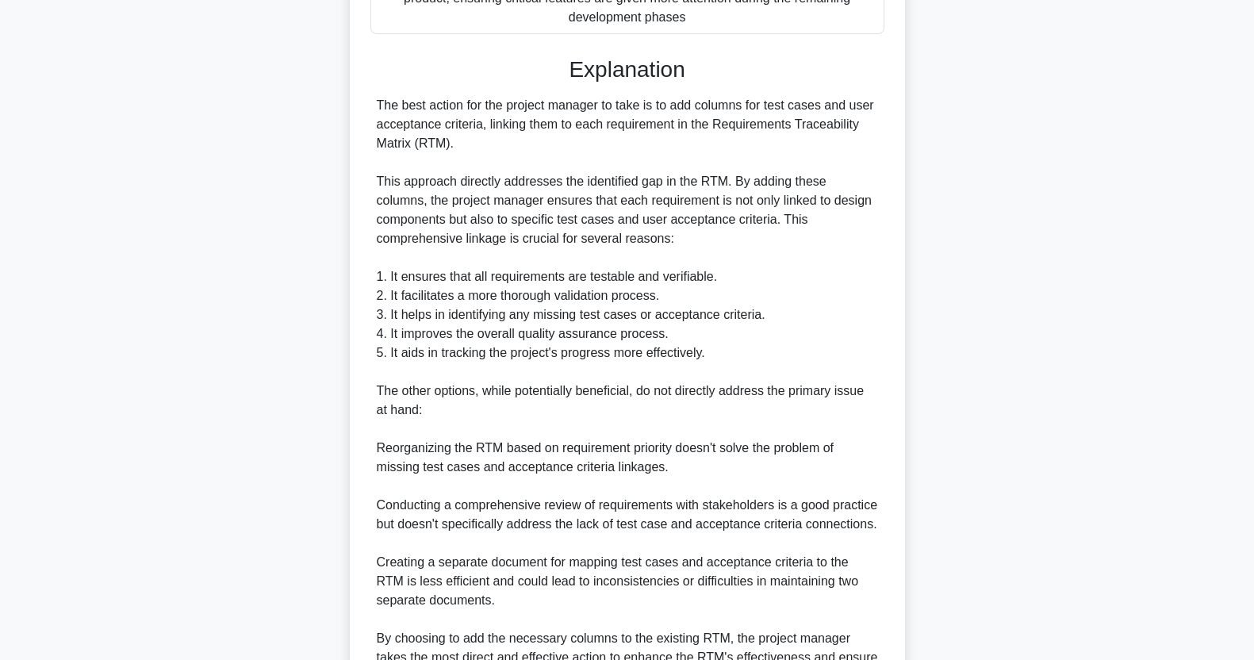
scroll to position [755, 0]
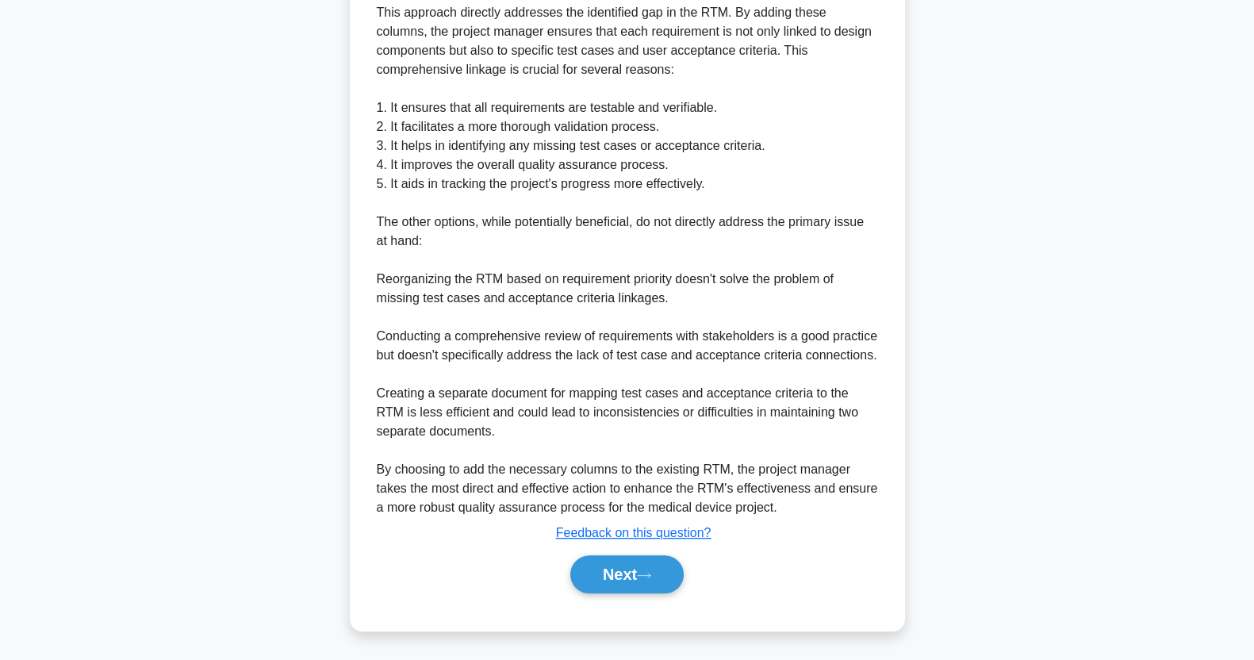
click at [645, 574] on icon at bounding box center [644, 575] width 14 height 9
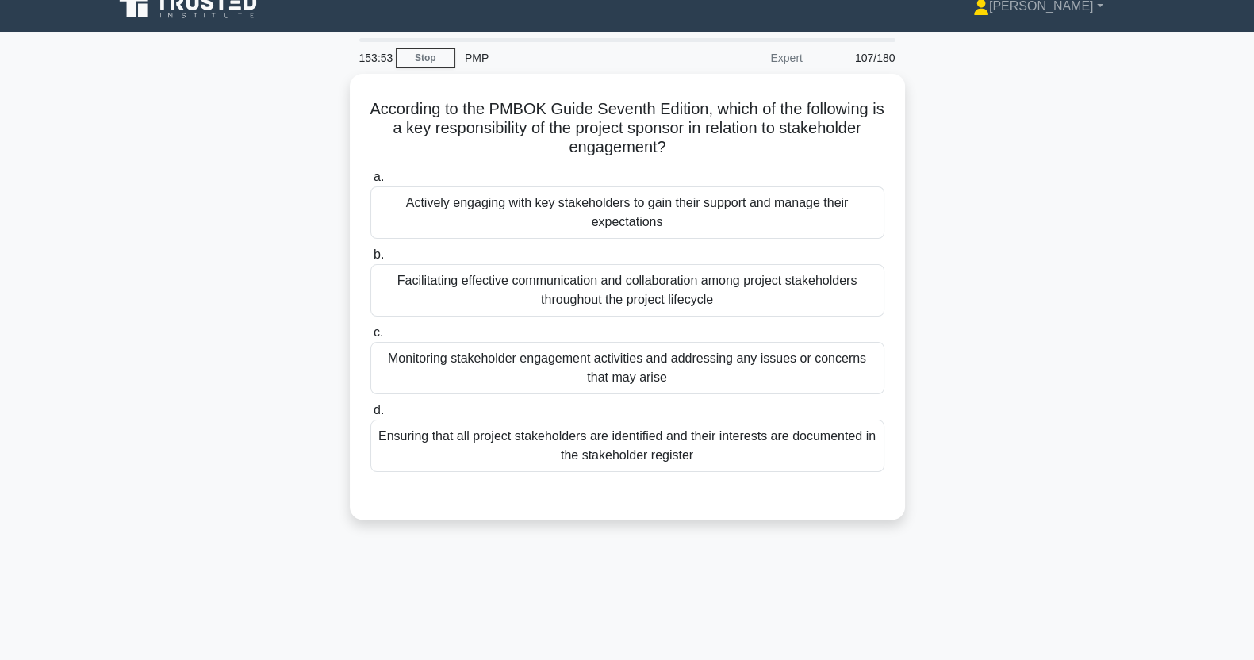
scroll to position [0, 0]
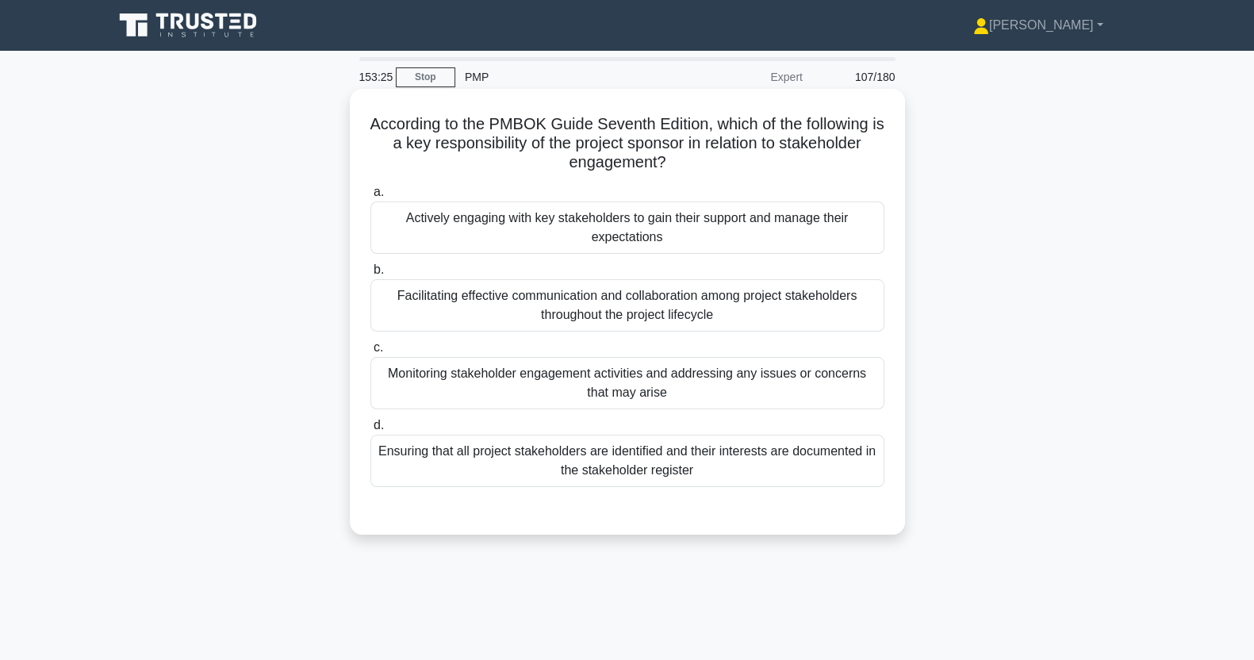
click at [709, 391] on div "Monitoring stakeholder engagement activities and addressing any issues or conce…" at bounding box center [628, 383] width 514 height 52
click at [371, 353] on input "c. Monitoring stakeholder engagement activities and addressing any issues or co…" at bounding box center [371, 348] width 0 height 10
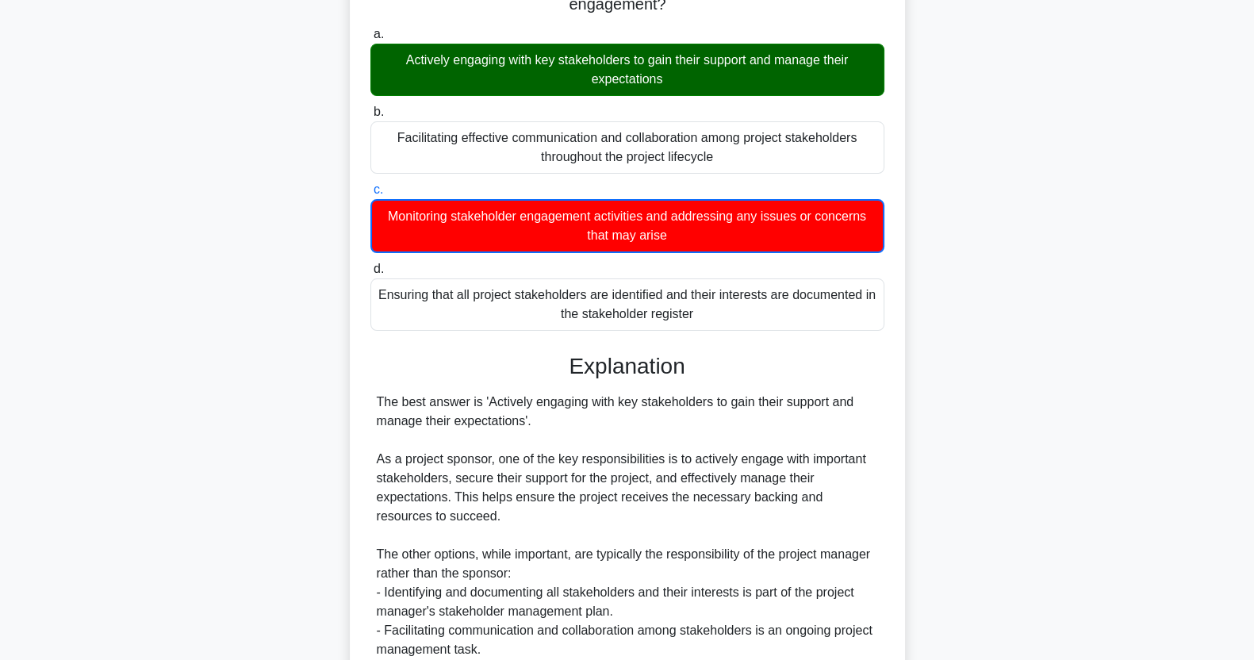
scroll to position [337, 0]
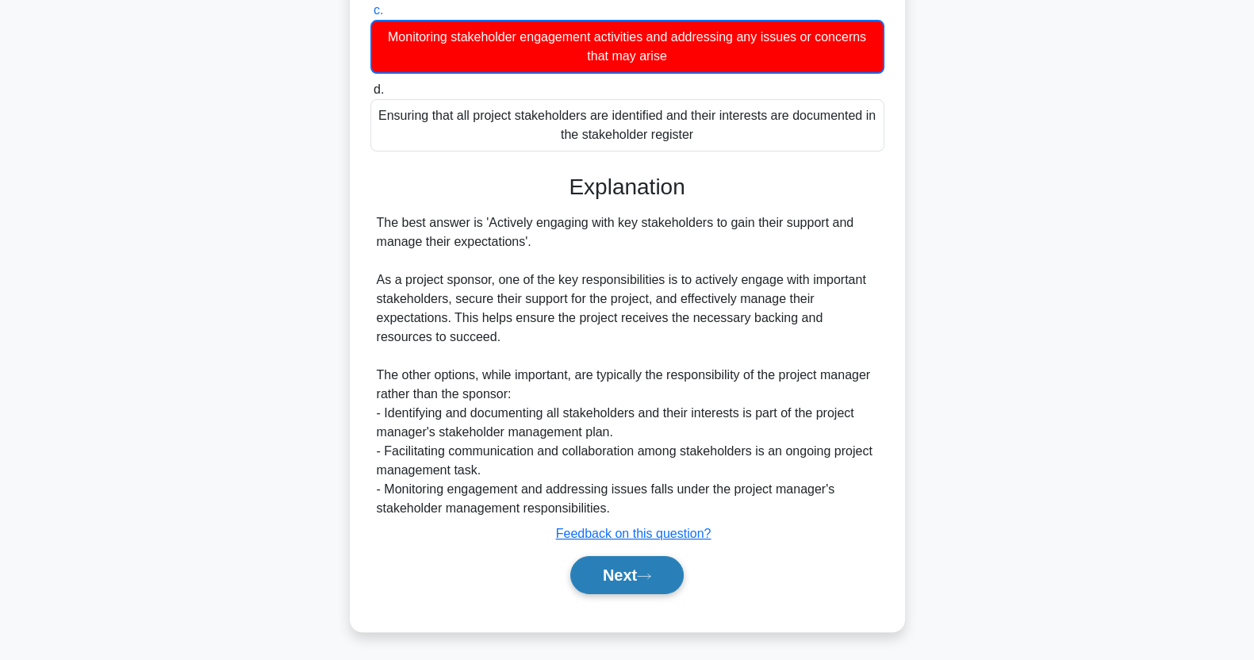
click at [623, 589] on button "Next" at bounding box center [626, 575] width 113 height 38
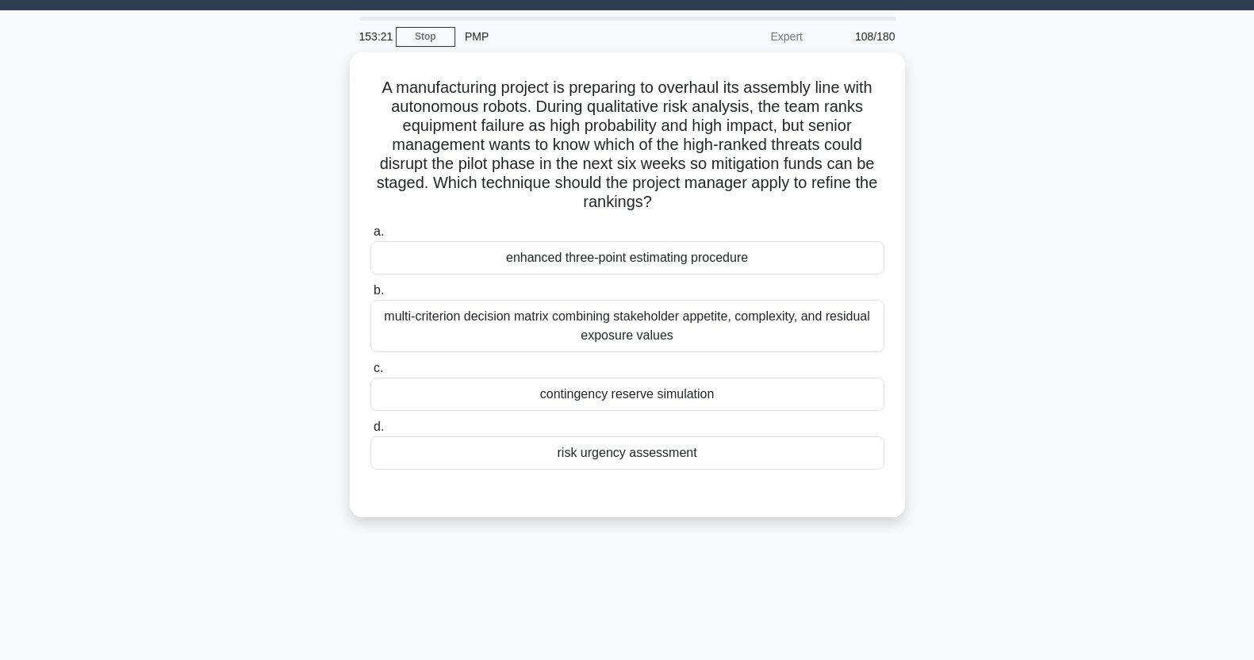
scroll to position [0, 0]
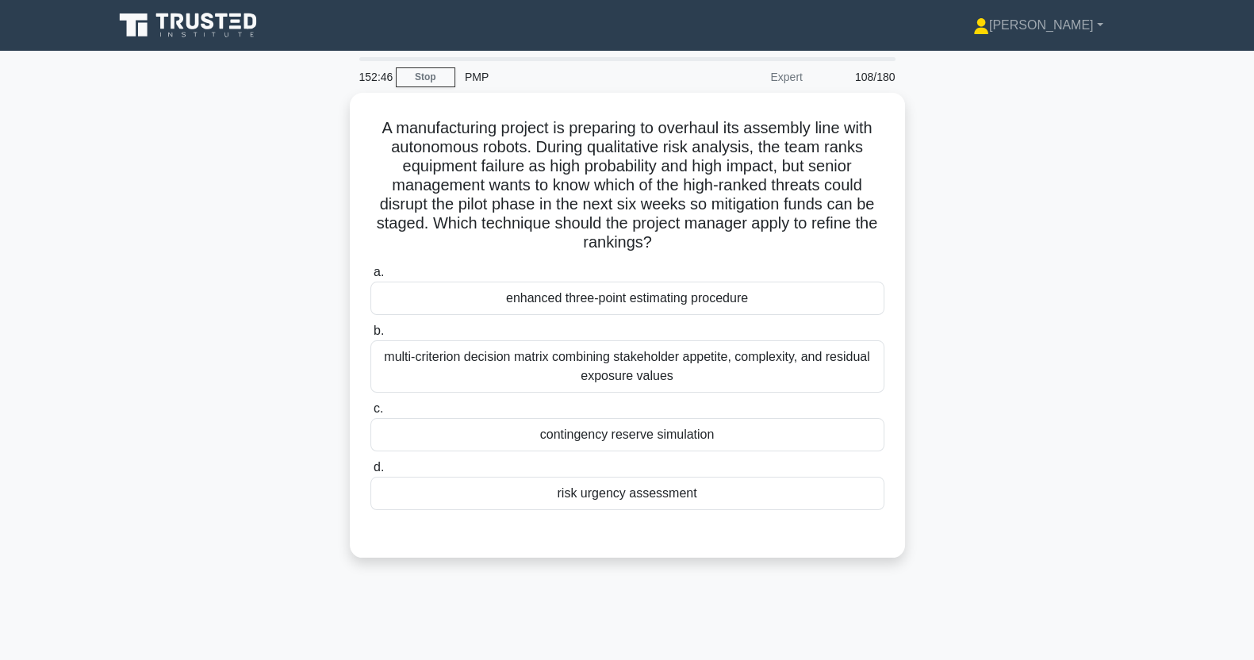
click at [1170, 347] on main "152:46 Stop PMP Expert 108/180 .spinner_0XTQ{transform-origin:center;animation:…" at bounding box center [627, 454] width 1254 height 806
click at [785, 300] on div "enhanced three-point estimating procedure" at bounding box center [628, 298] width 514 height 33
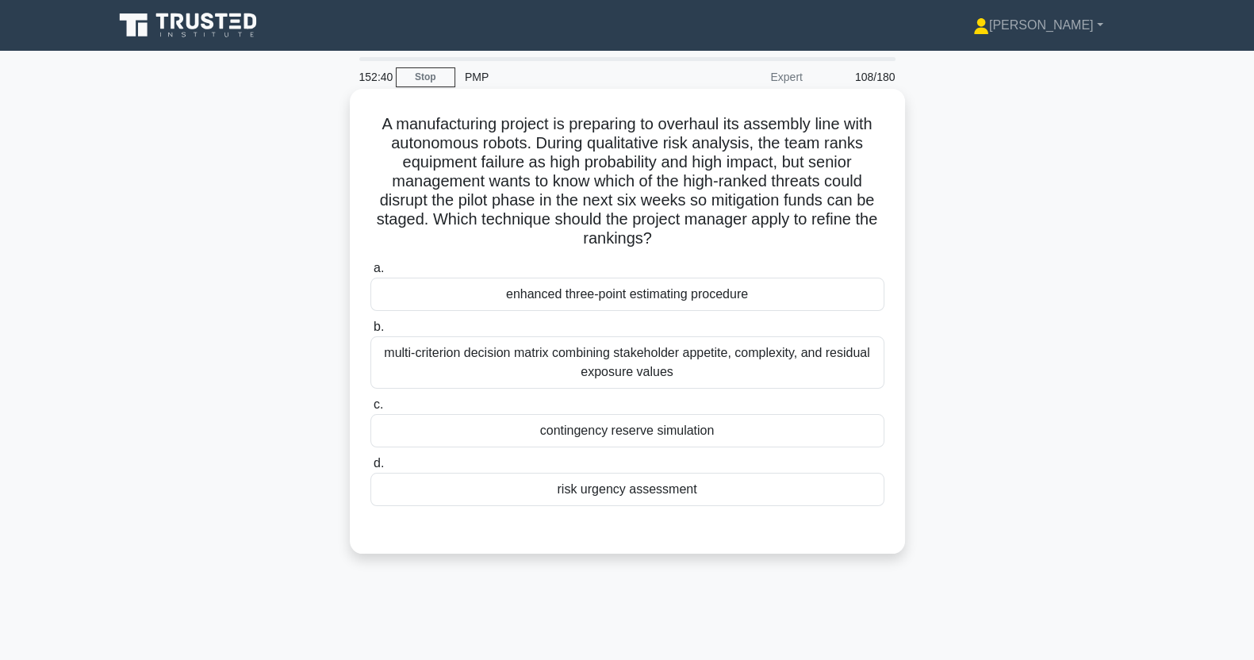
click at [371, 274] on input "a. enhanced three-point estimating procedure" at bounding box center [371, 268] width 0 height 10
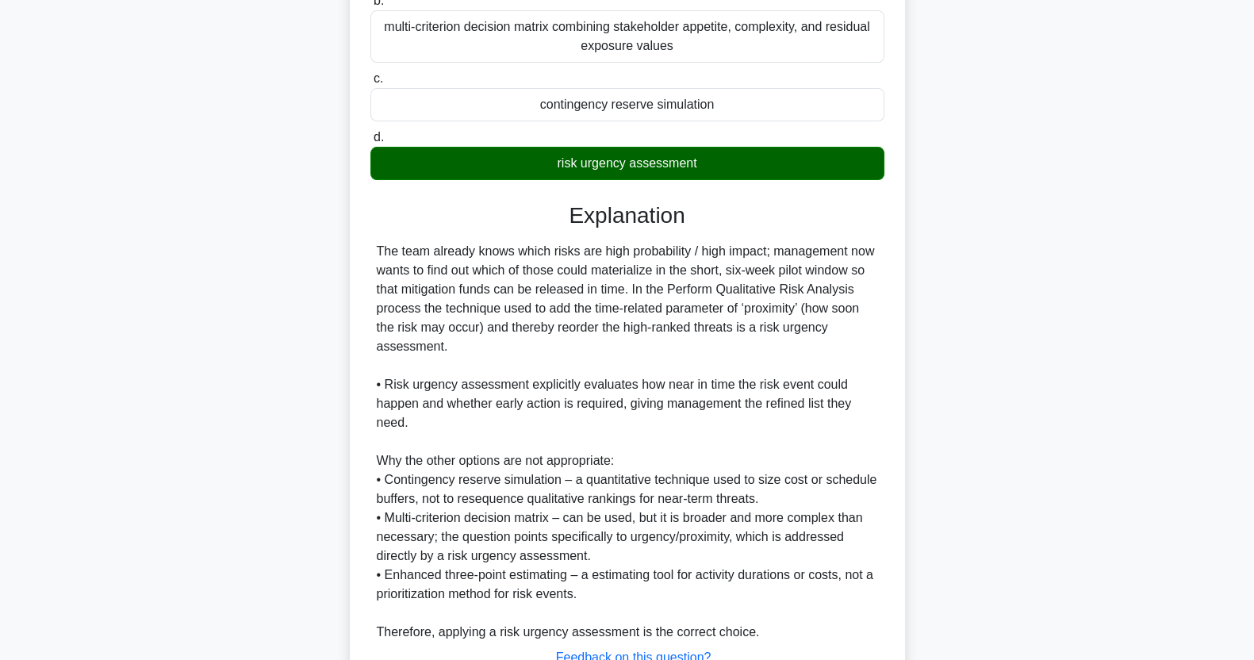
scroll to position [452, 0]
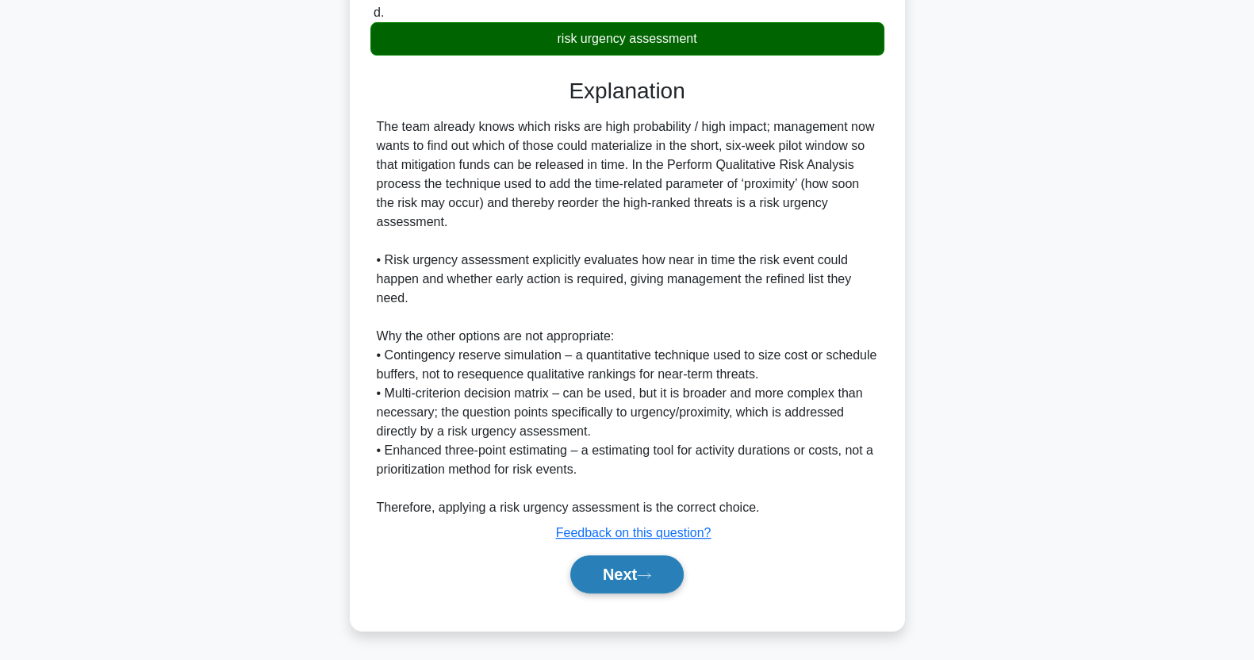
click at [637, 570] on button "Next" at bounding box center [626, 574] width 113 height 38
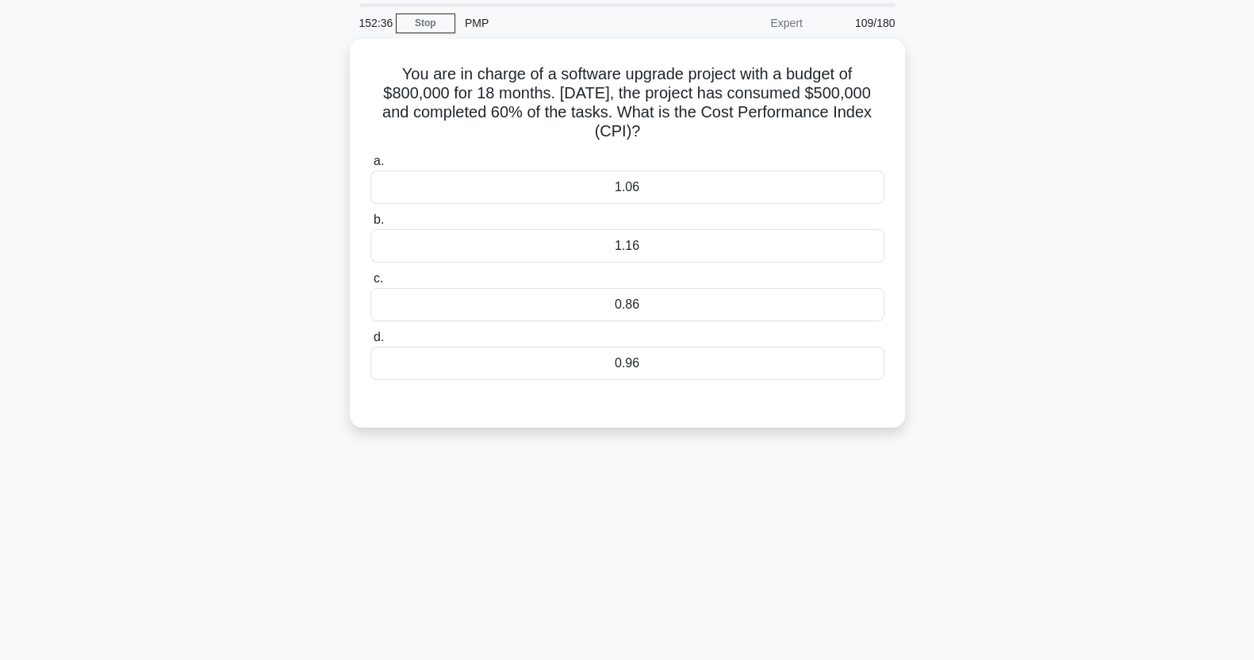
scroll to position [0, 0]
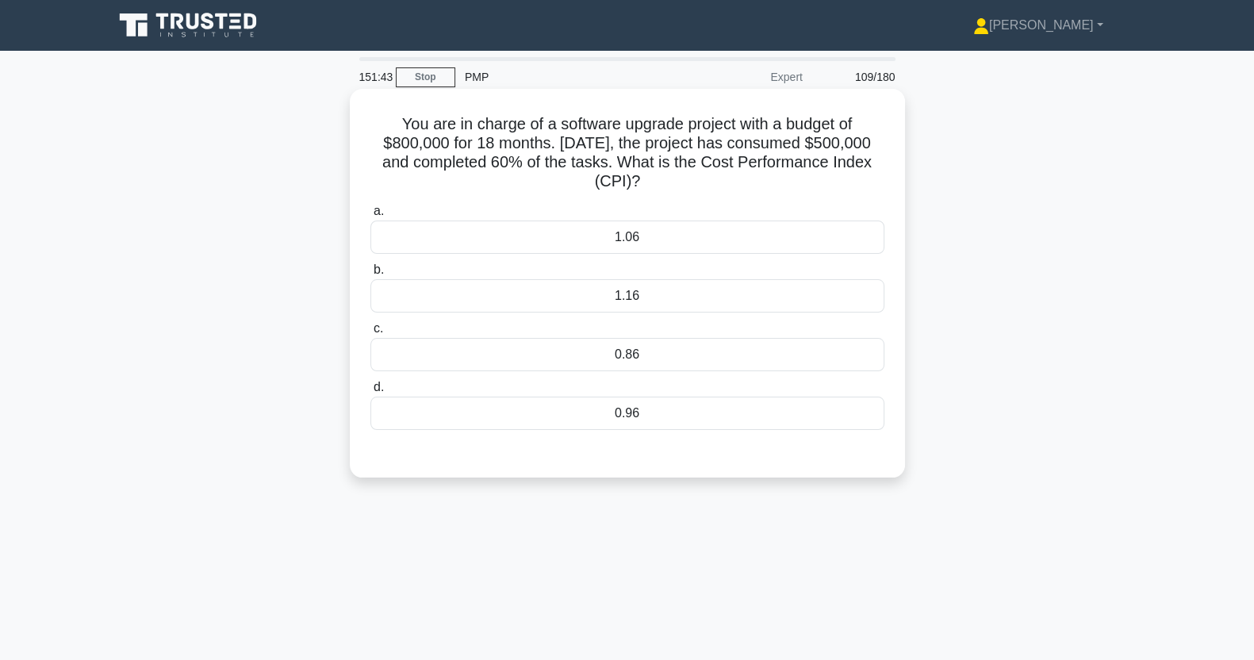
click at [718, 242] on div "1.06" at bounding box center [628, 237] width 514 height 33
click at [371, 217] on input "a. 1.06" at bounding box center [371, 211] width 0 height 10
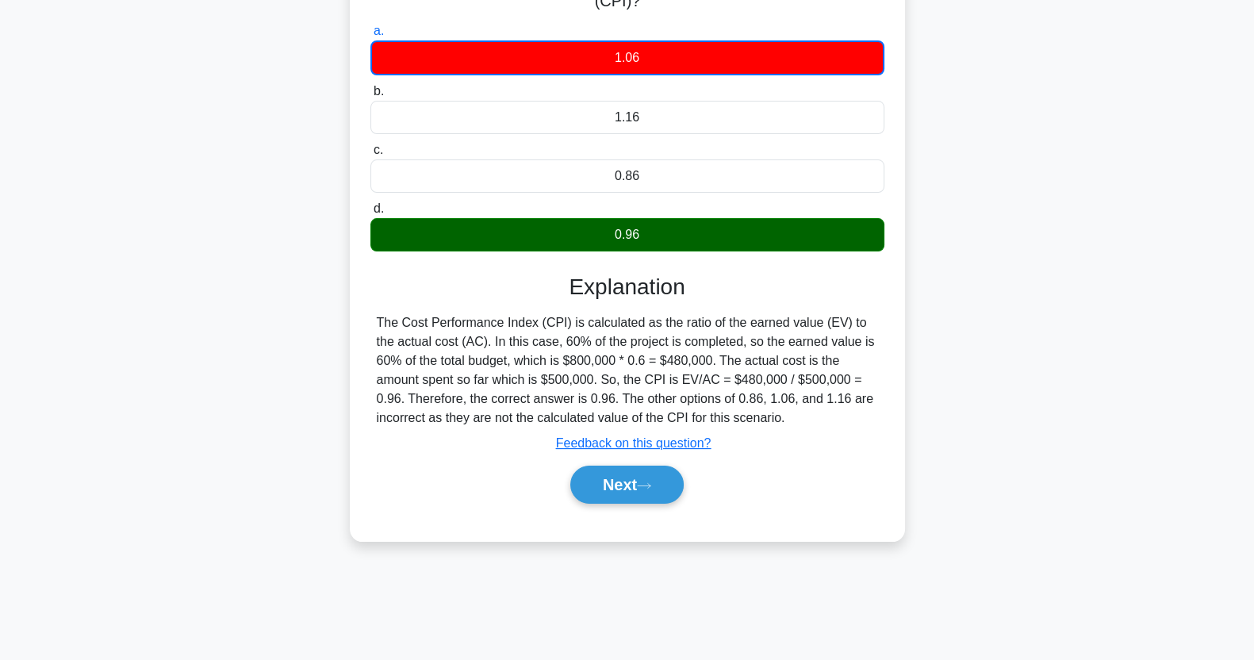
scroll to position [198, 0]
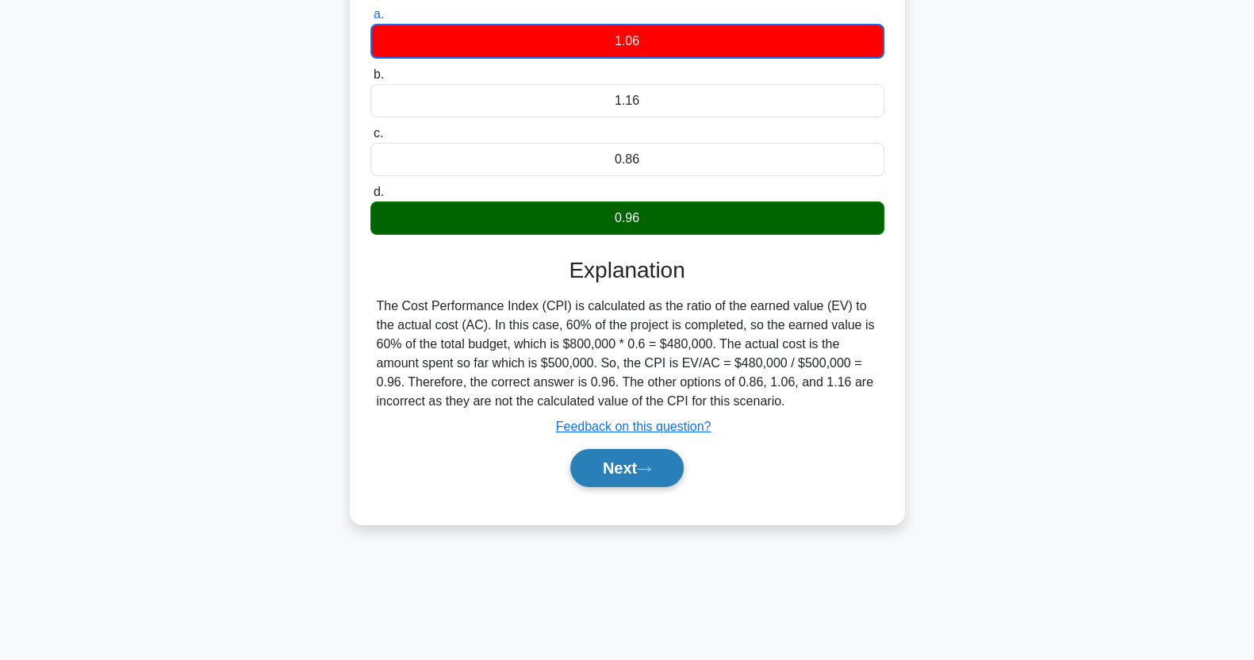
click at [624, 451] on button "Next" at bounding box center [626, 468] width 113 height 38
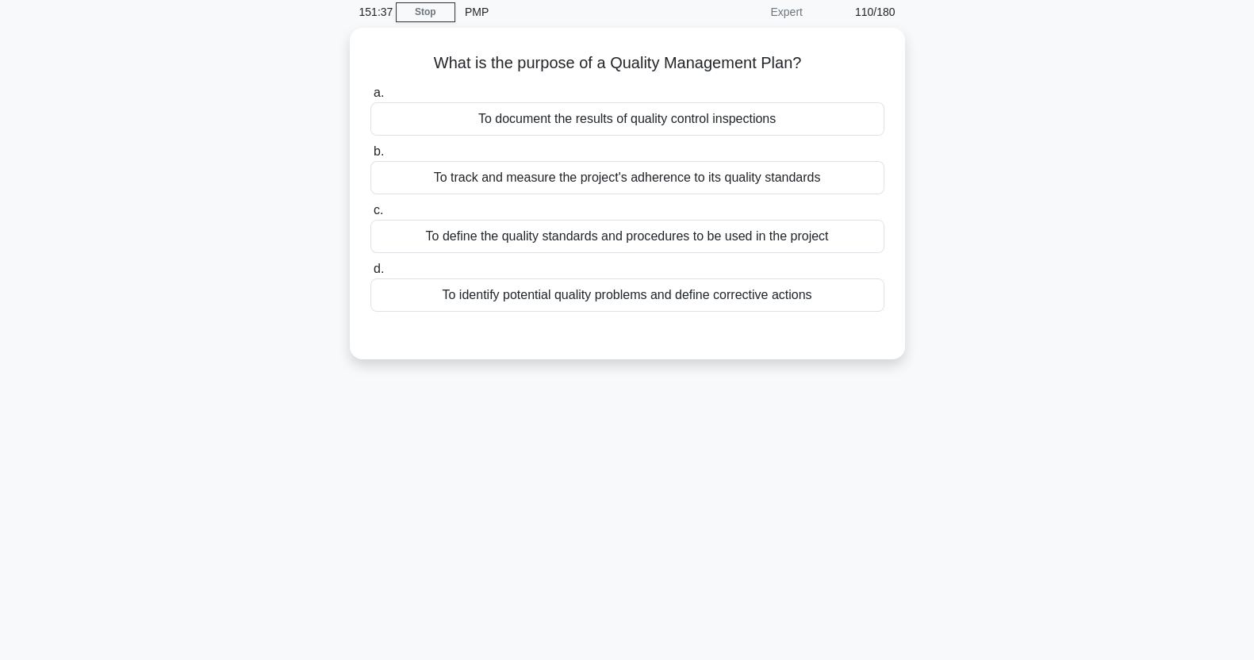
scroll to position [0, 0]
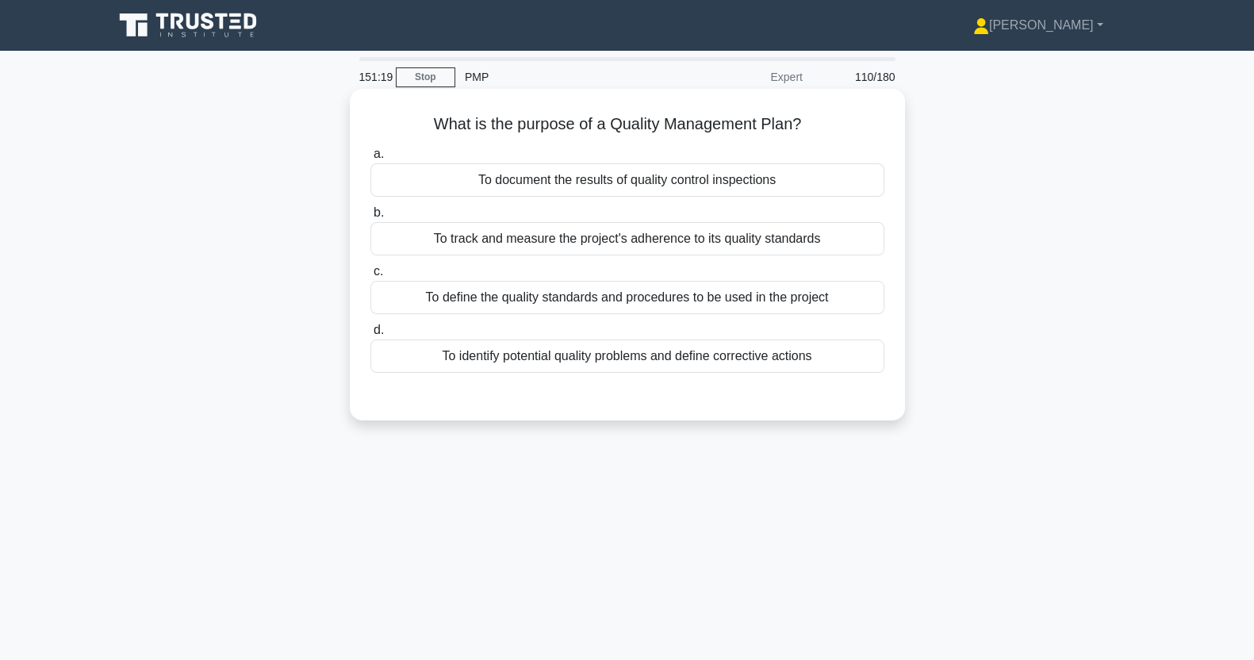
click at [841, 238] on div "To track and measure the project's adherence to its quality standards" at bounding box center [628, 238] width 514 height 33
click at [371, 218] on input "b. To track and measure the project's adherence to its quality standards" at bounding box center [371, 213] width 0 height 10
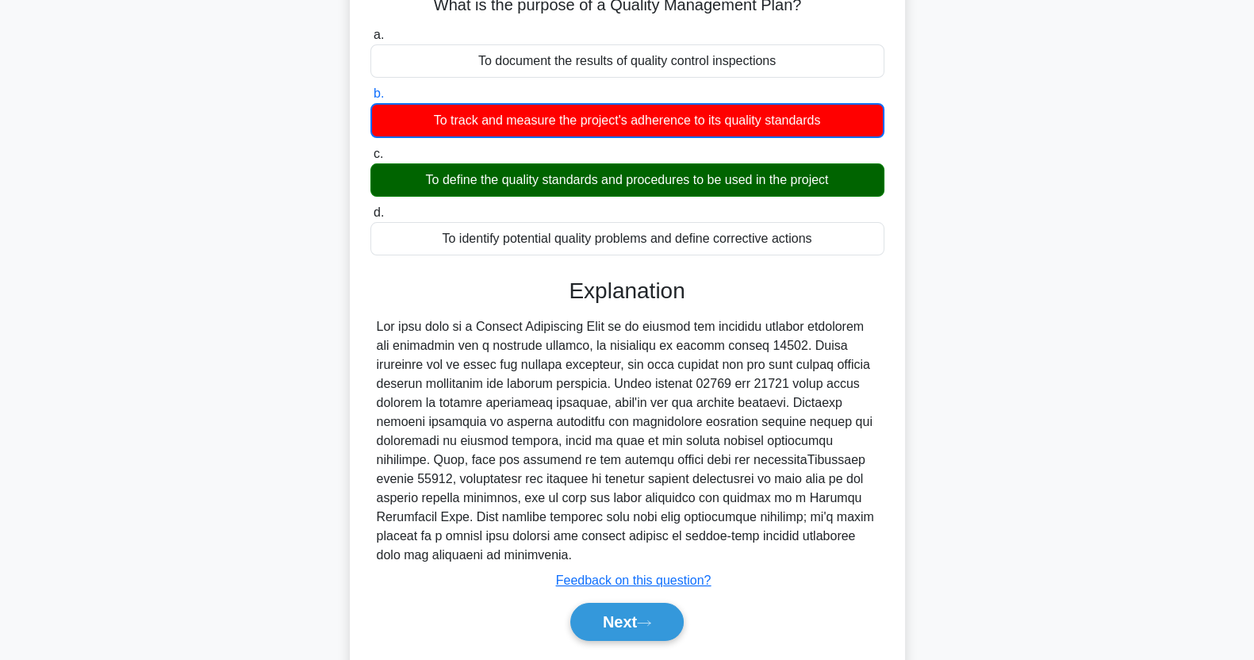
scroll to position [198, 0]
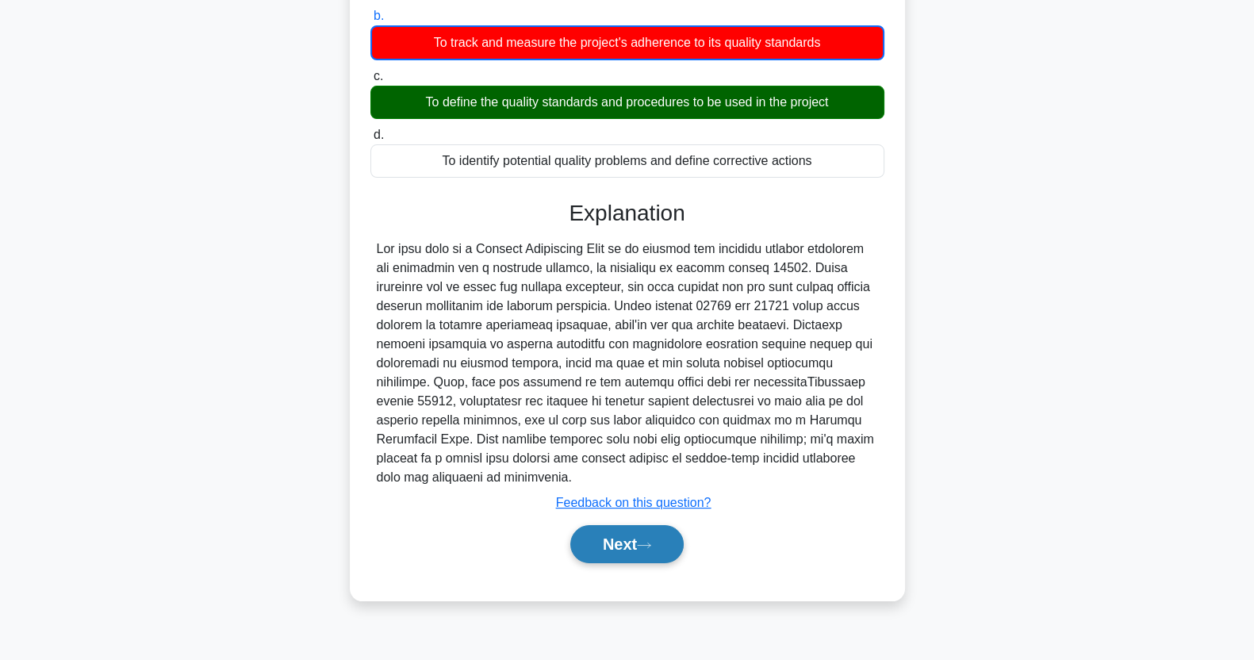
click at [632, 547] on button "Next" at bounding box center [626, 544] width 113 height 38
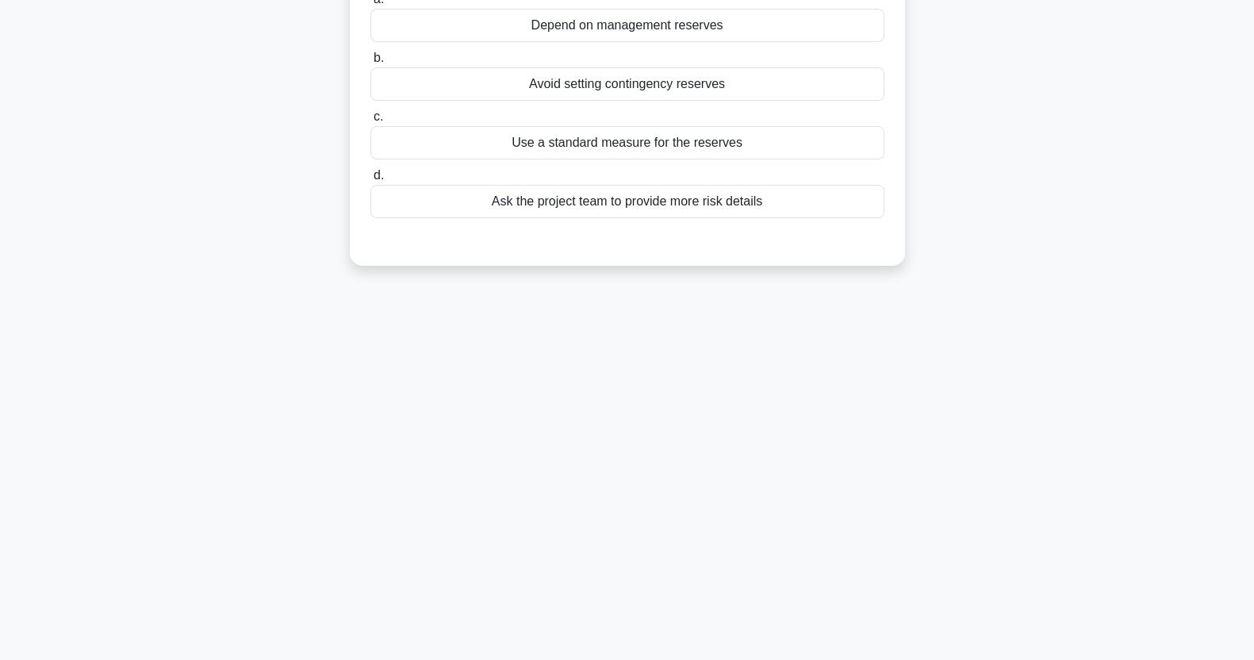
scroll to position [0, 0]
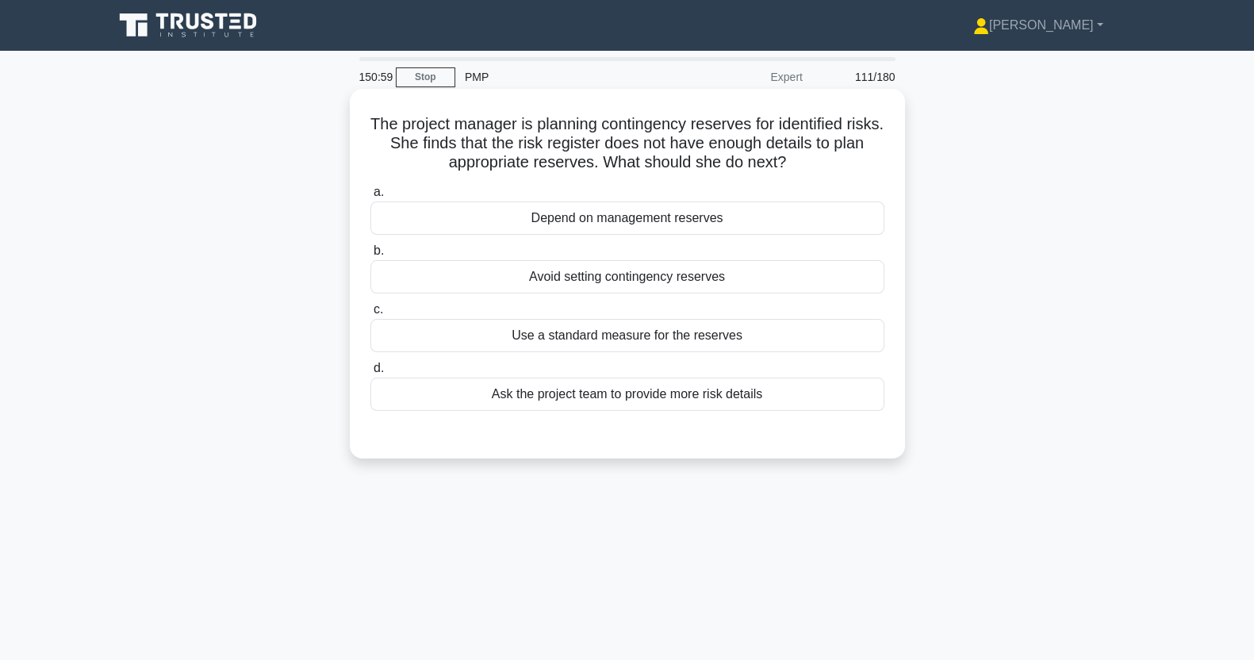
click at [787, 390] on div "Ask the project team to provide more risk details" at bounding box center [628, 394] width 514 height 33
click at [371, 374] on input "d. Ask the project team to provide more risk details" at bounding box center [371, 368] width 0 height 10
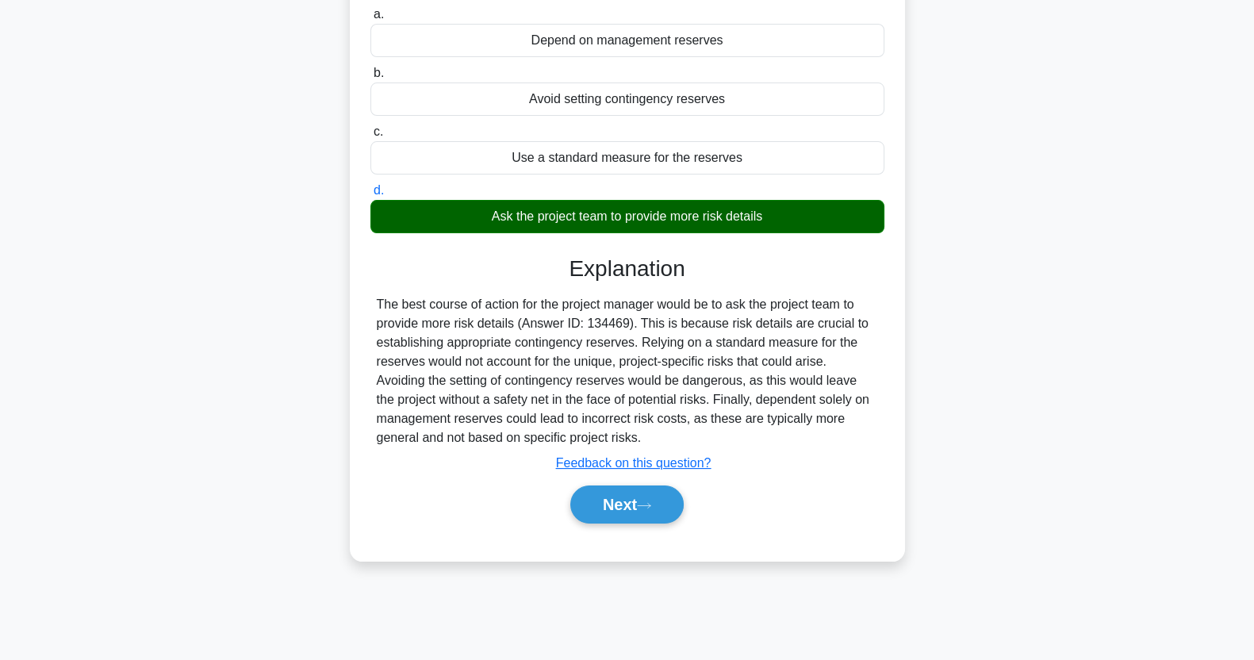
scroll to position [198, 0]
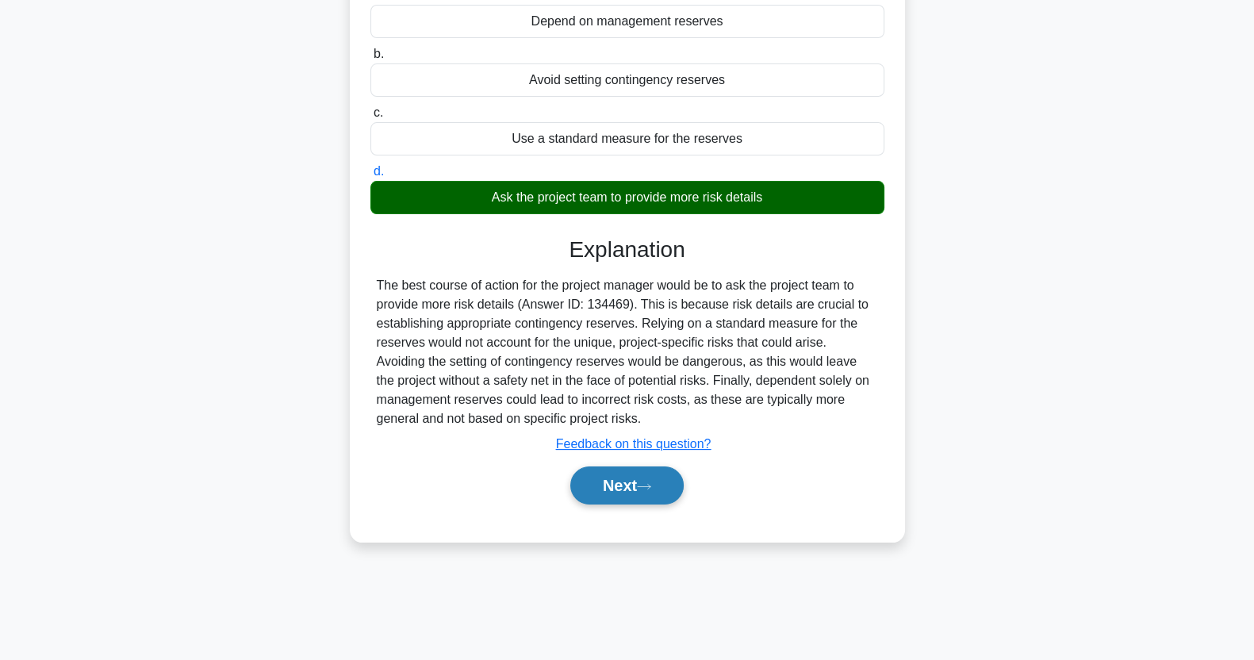
click at [651, 486] on icon at bounding box center [644, 486] width 14 height 9
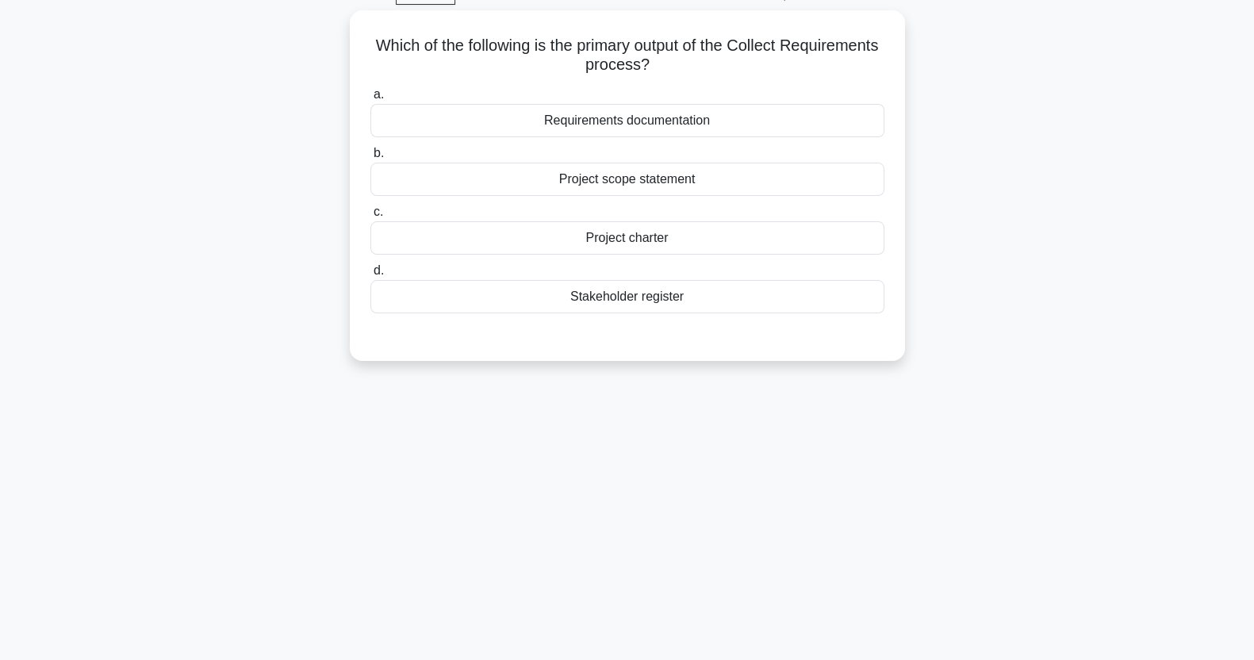
scroll to position [0, 0]
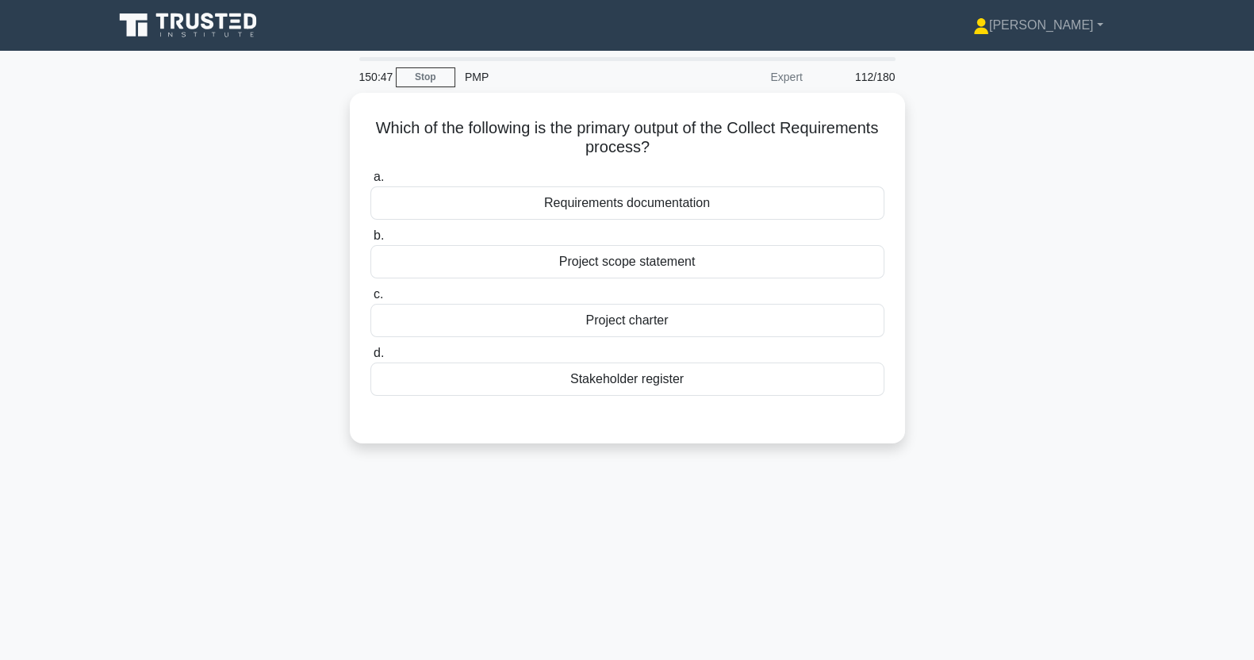
click at [809, 194] on div "Requirements documentation" at bounding box center [628, 202] width 514 height 33
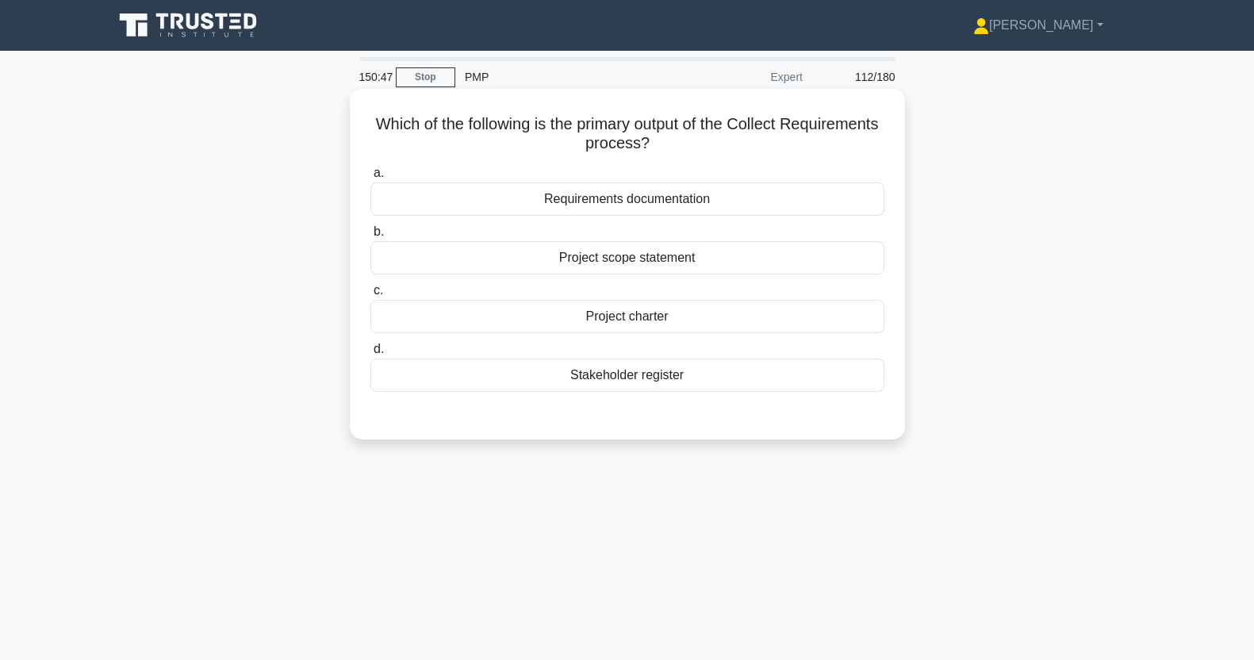
click at [371, 179] on input "a. Requirements documentation" at bounding box center [371, 173] width 0 height 10
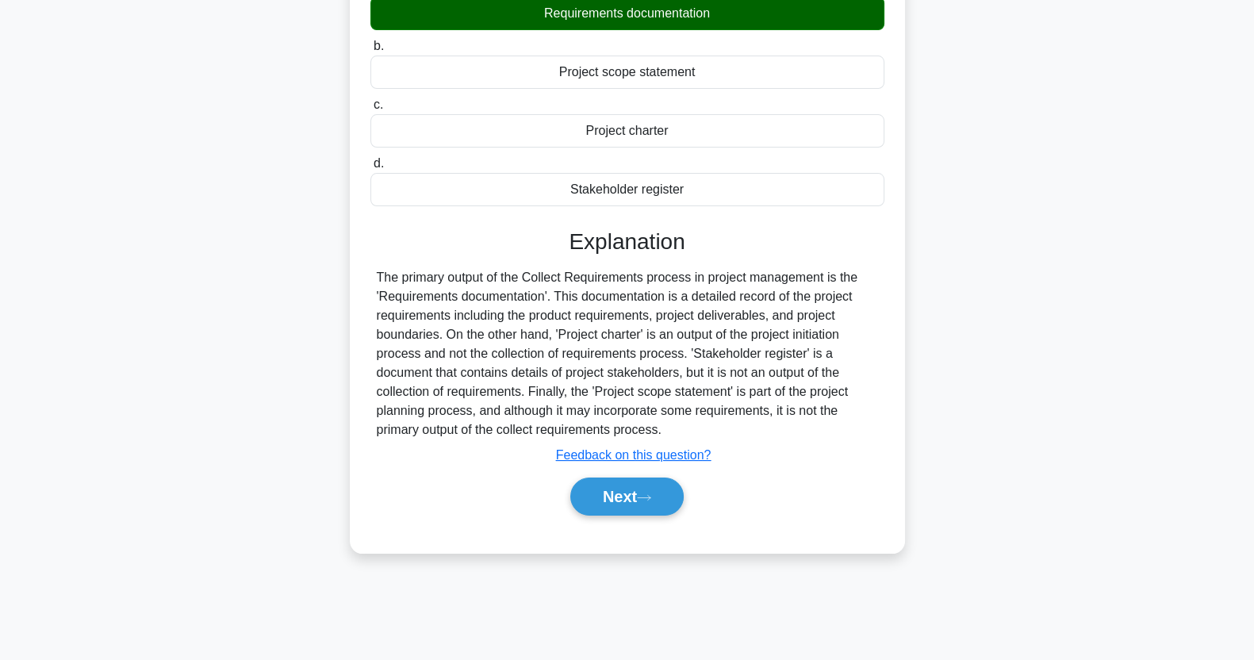
scroll to position [198, 0]
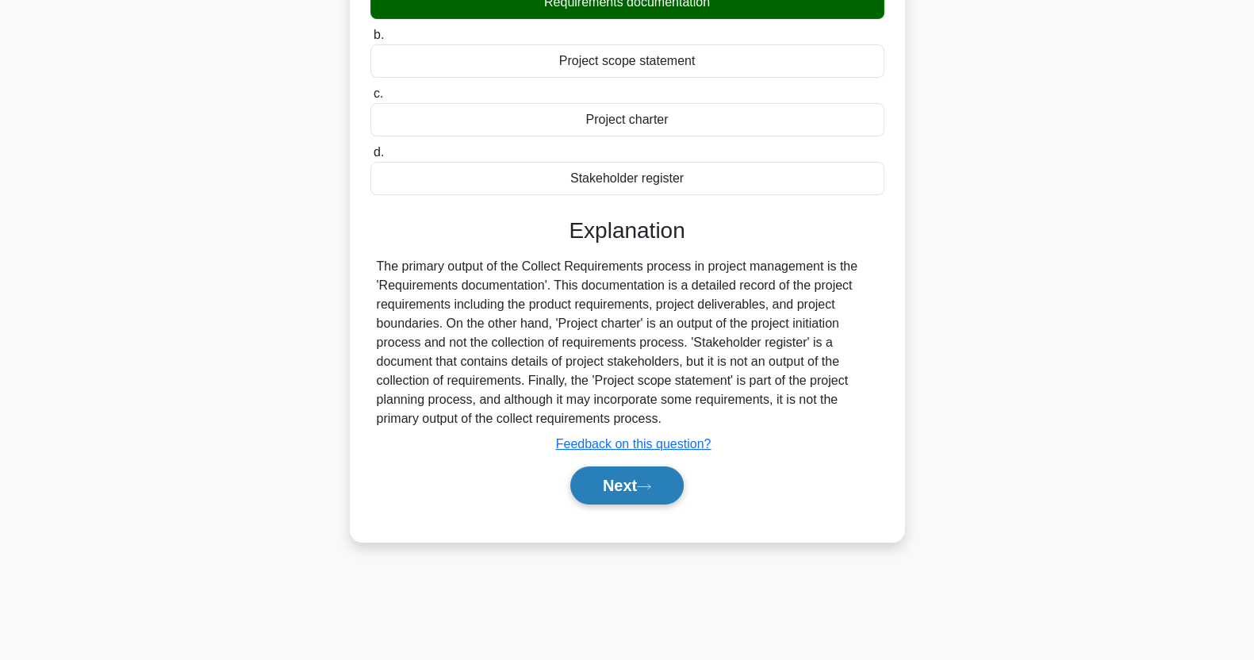
click at [659, 483] on button "Next" at bounding box center [626, 486] width 113 height 38
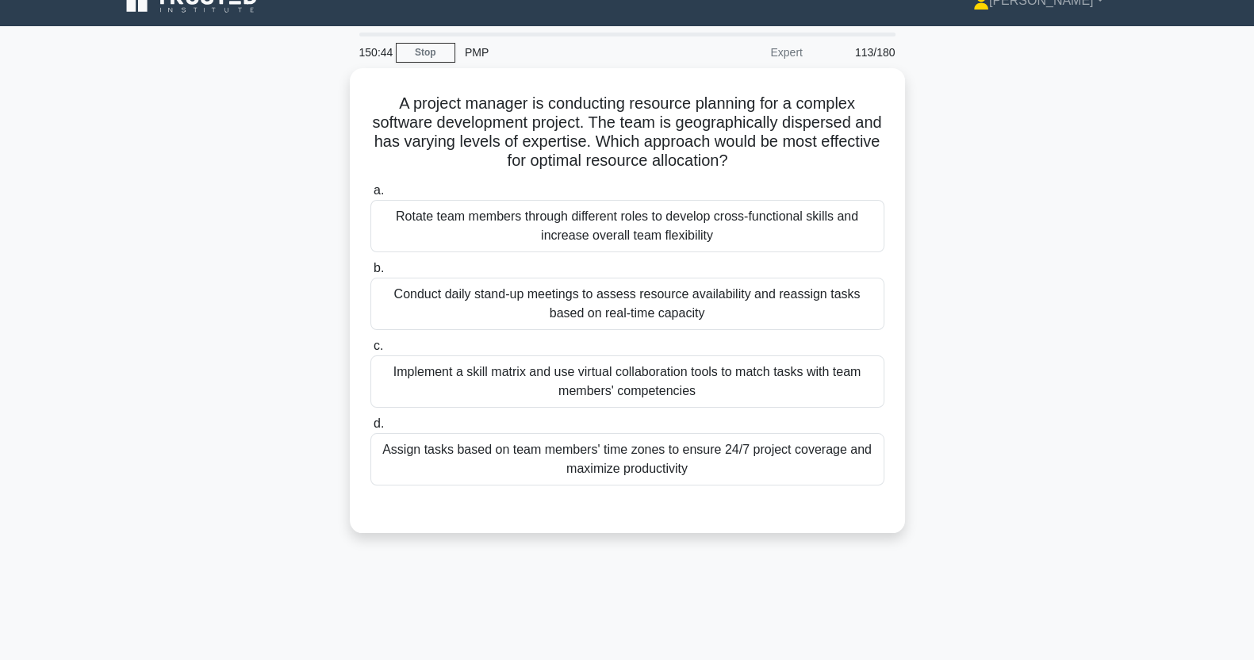
scroll to position [0, 0]
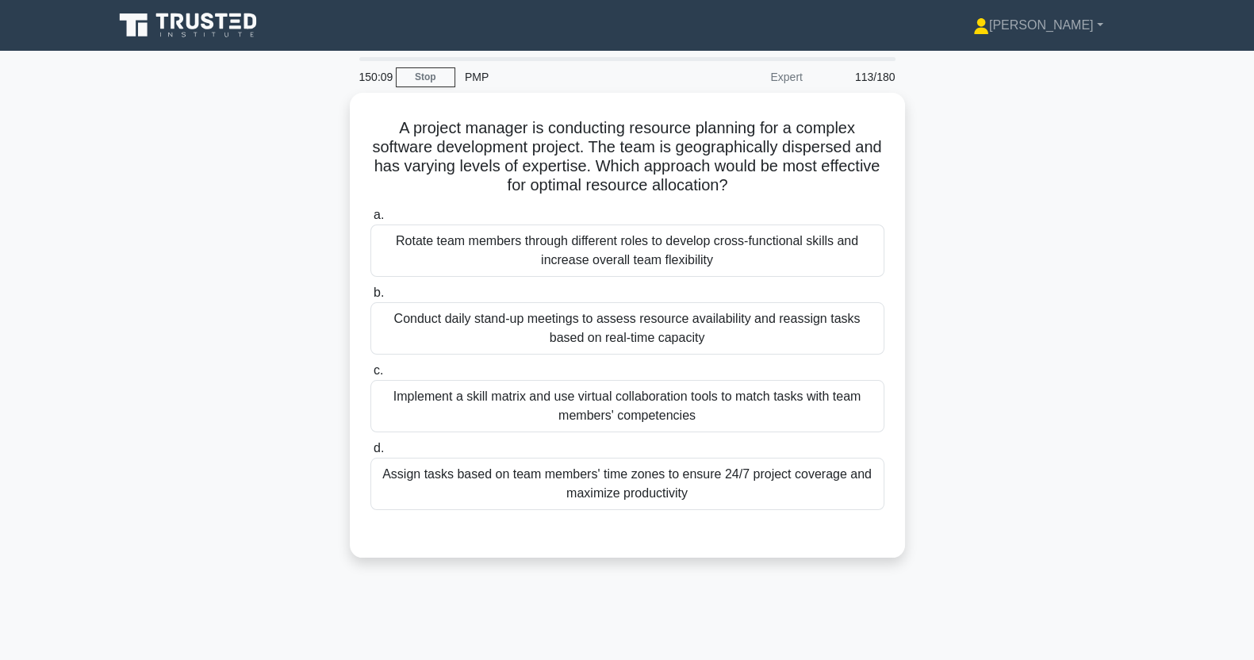
click at [774, 408] on div "Implement a skill matrix and use virtual collaboration tools to match tasks wit…" at bounding box center [628, 406] width 514 height 52
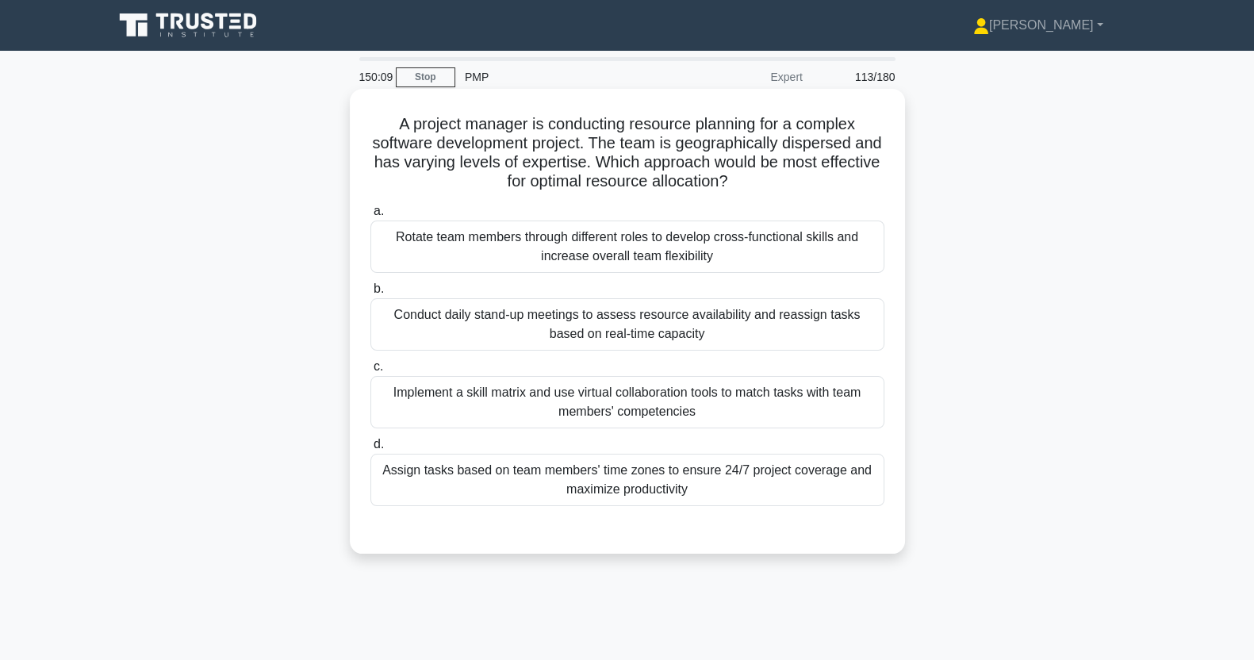
click at [371, 372] on input "c. Implement a skill matrix and use virtual collaboration tools to match tasks …" at bounding box center [371, 367] width 0 height 10
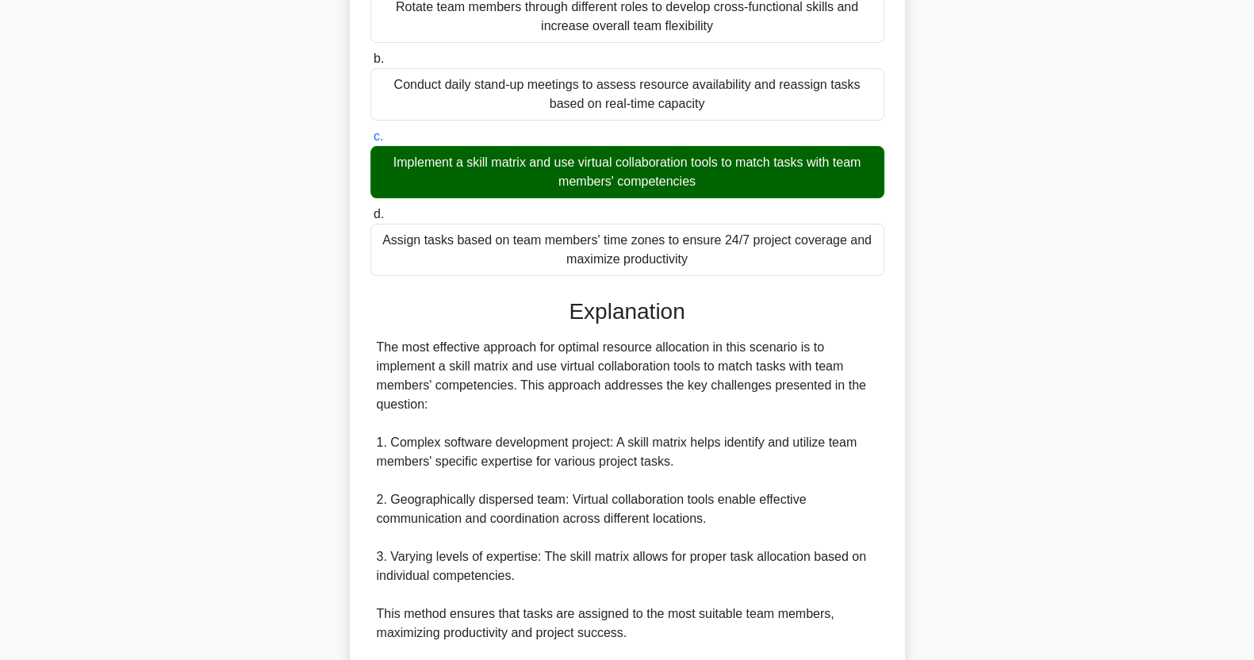
scroll to position [603, 0]
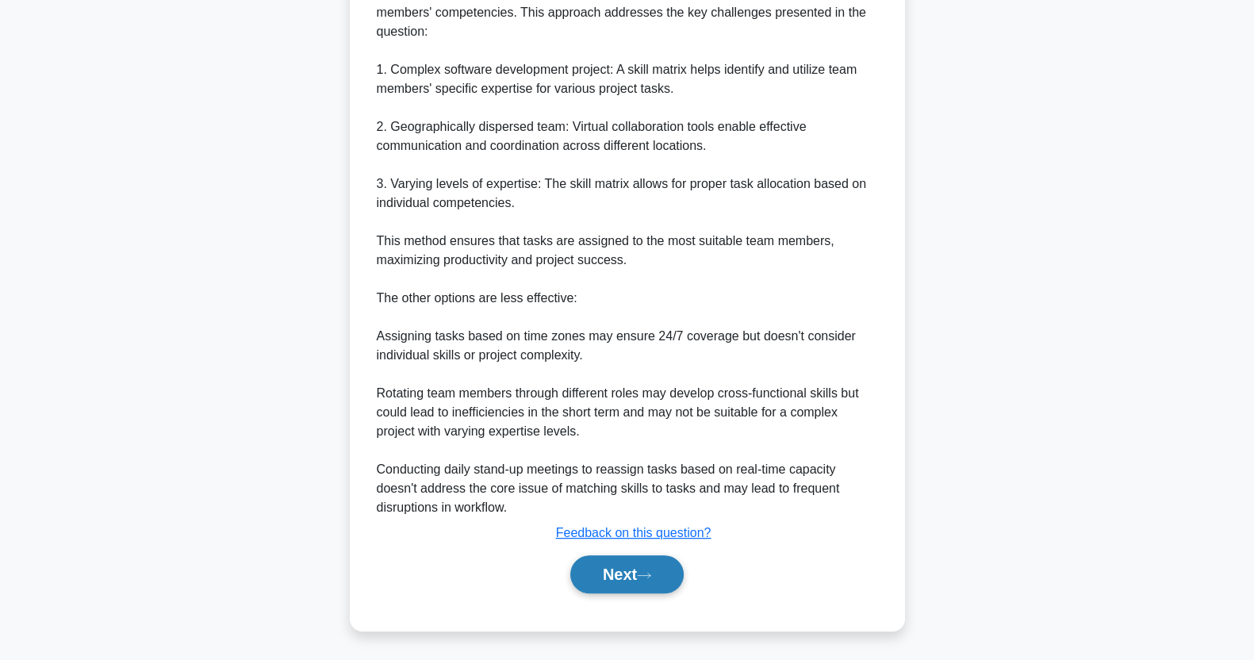
click at [639, 570] on button "Next" at bounding box center [626, 574] width 113 height 38
click at [623, 578] on button "Next" at bounding box center [626, 574] width 113 height 38
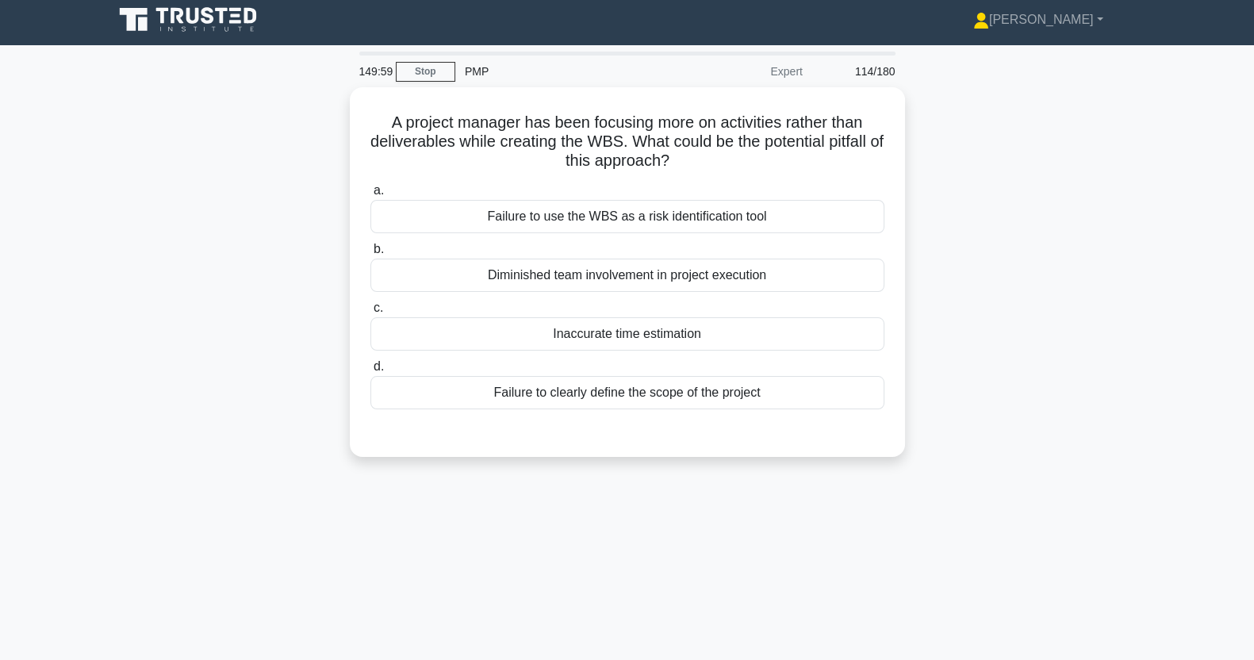
scroll to position [0, 0]
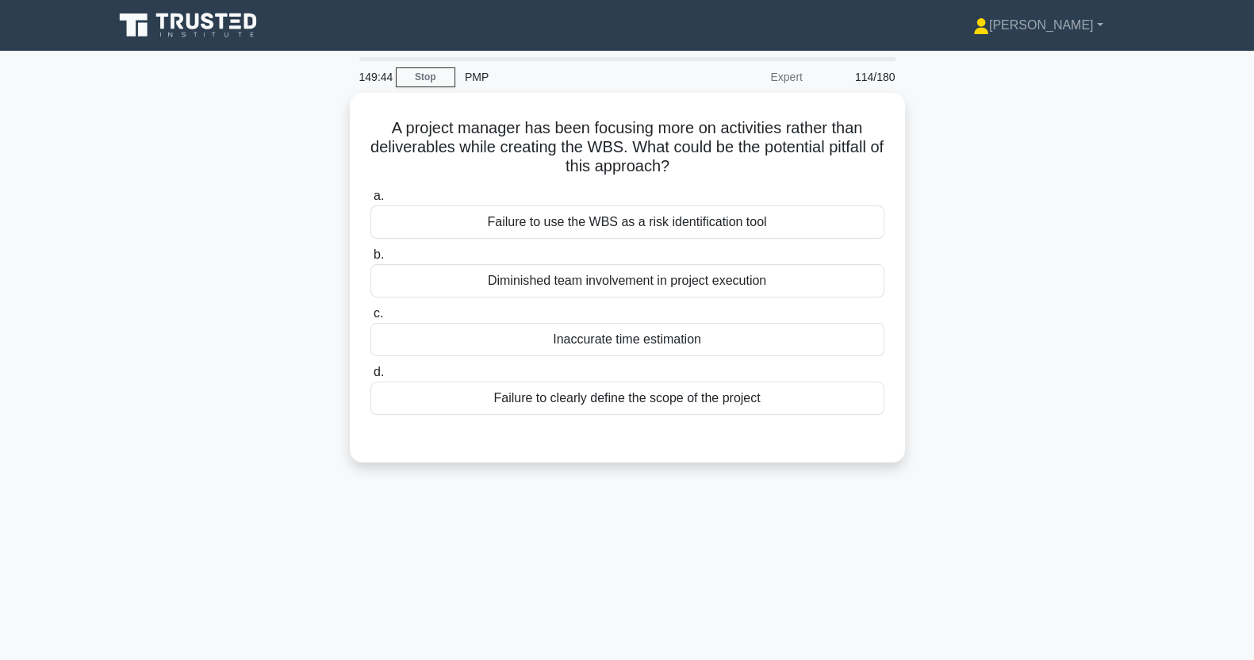
click at [471, 341] on div "Inaccurate time estimation" at bounding box center [628, 339] width 514 height 33
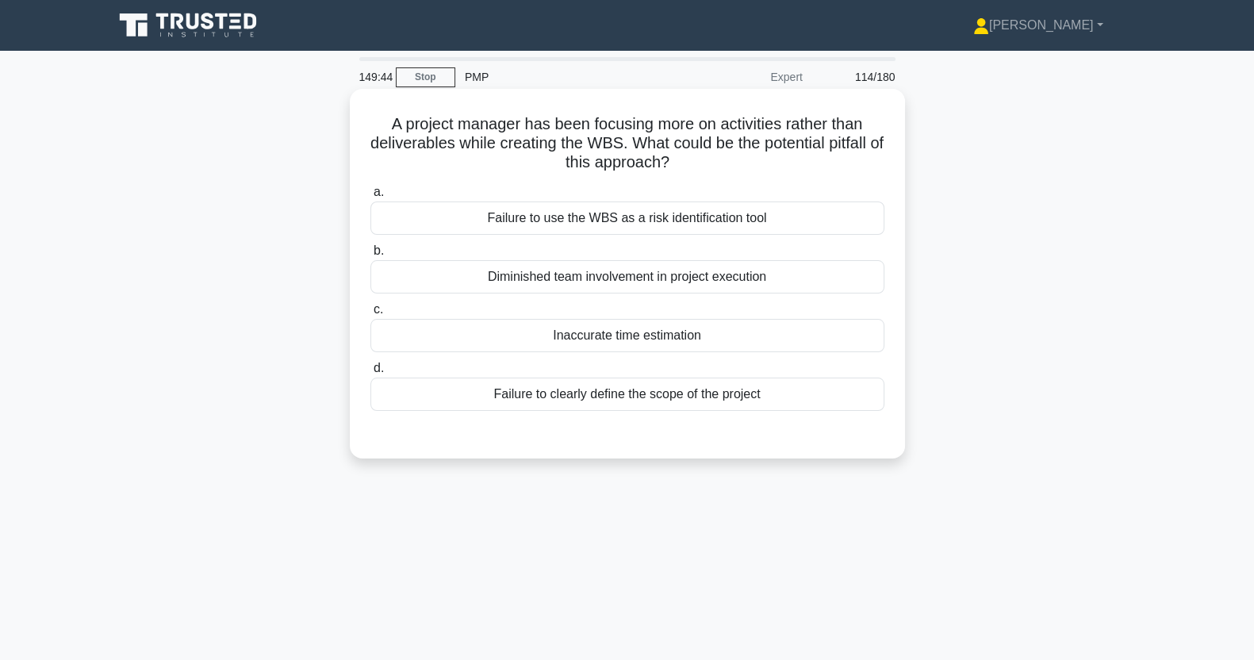
click at [371, 315] on input "c. Inaccurate time estimation" at bounding box center [371, 310] width 0 height 10
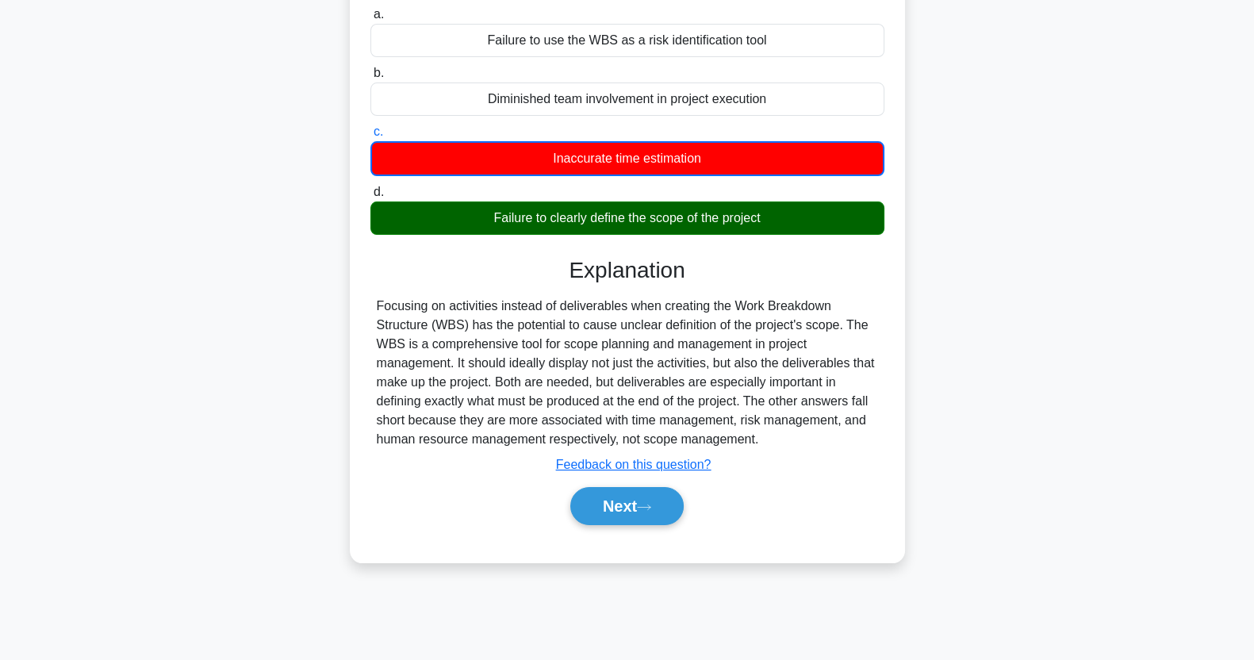
scroll to position [198, 0]
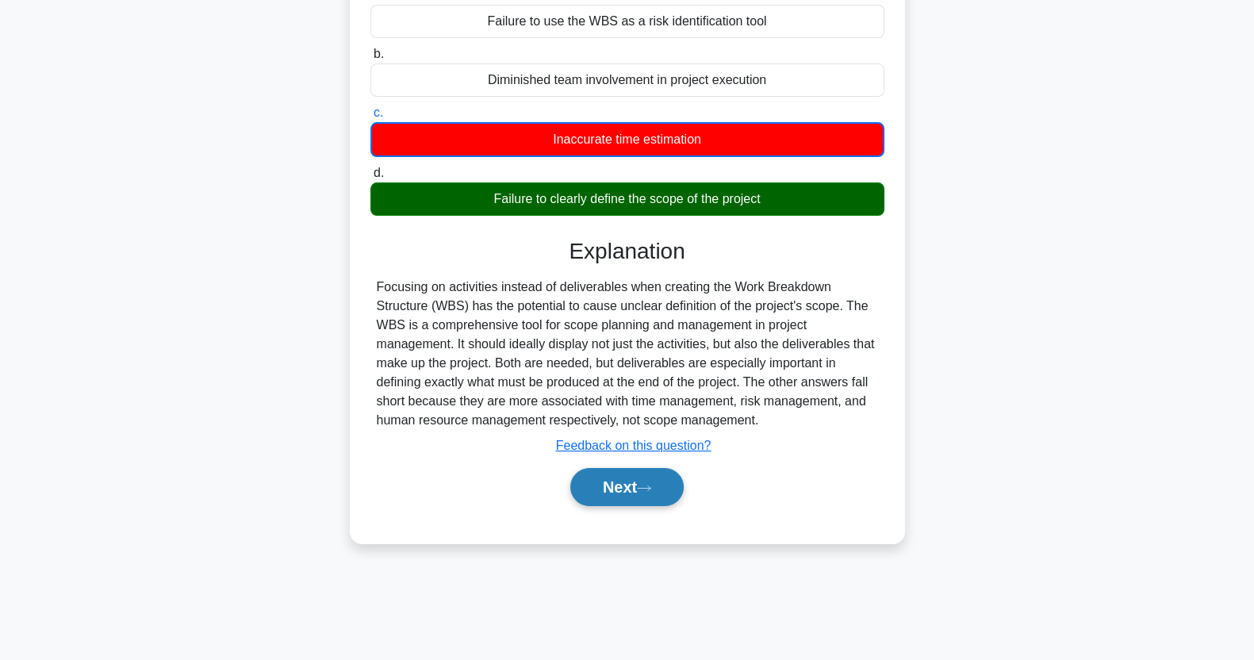
click at [616, 484] on button "Next" at bounding box center [626, 487] width 113 height 38
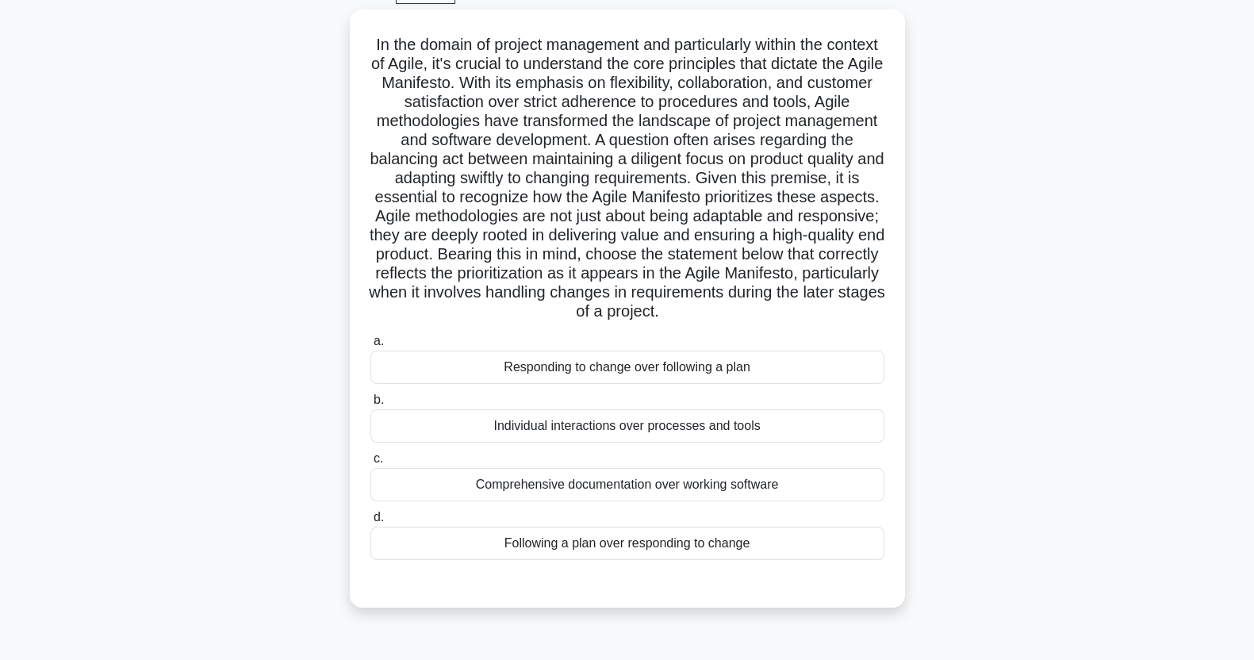
scroll to position [90, 0]
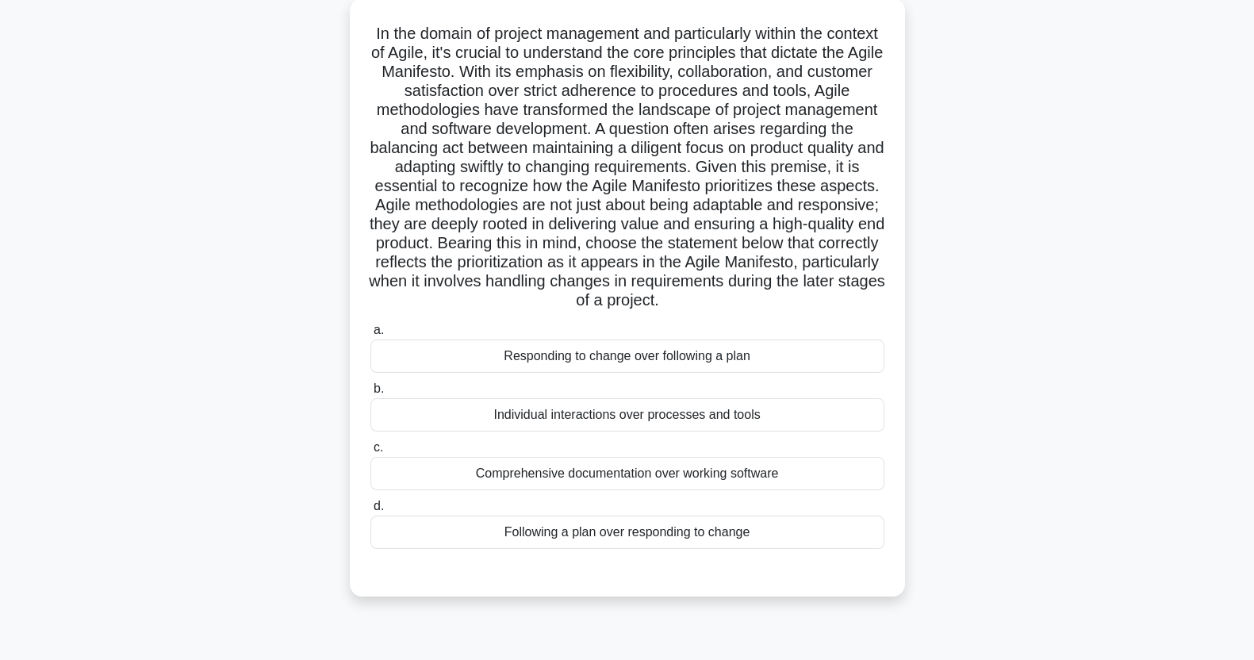
click at [813, 549] on div "Following a plan over responding to change" at bounding box center [628, 532] width 514 height 33
click at [371, 512] on input "d. Following a plan over responding to change" at bounding box center [371, 506] width 0 height 10
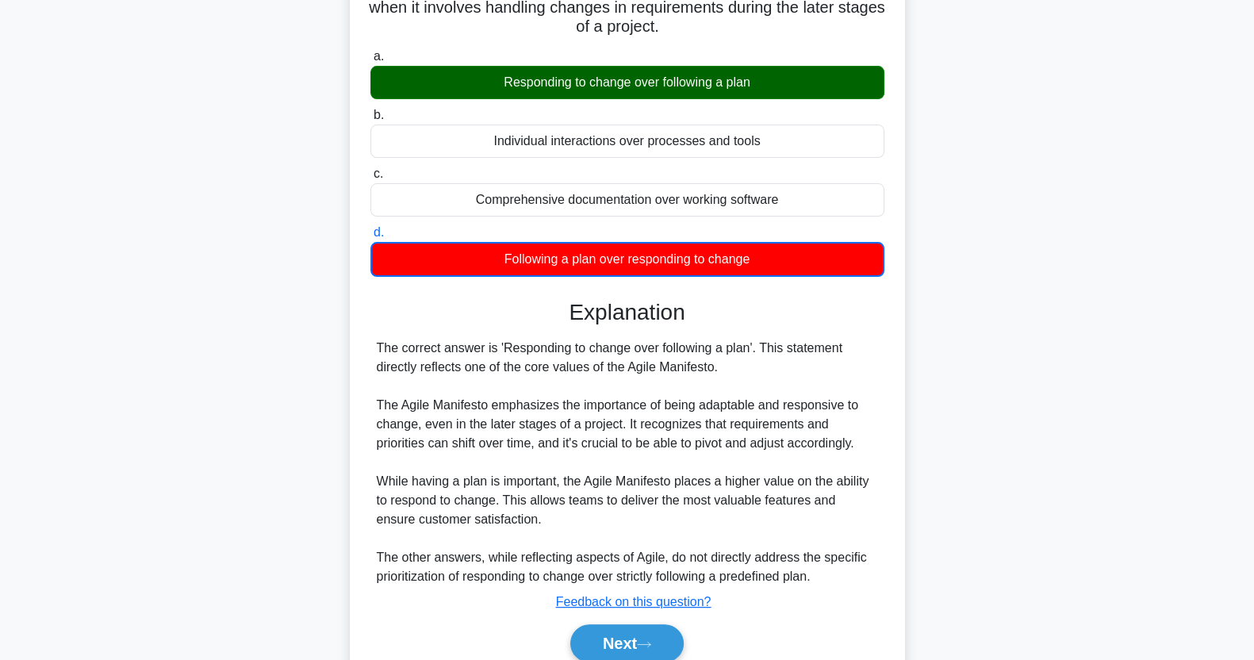
scroll to position [452, 0]
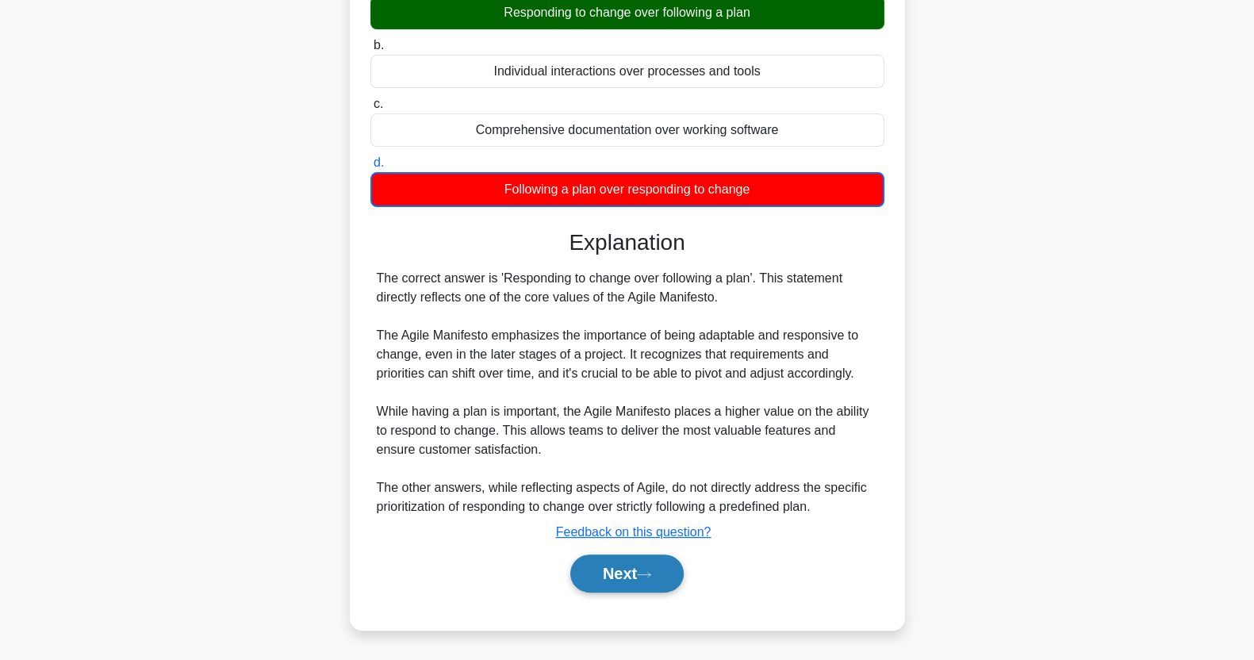
click at [600, 577] on button "Next" at bounding box center [626, 574] width 113 height 38
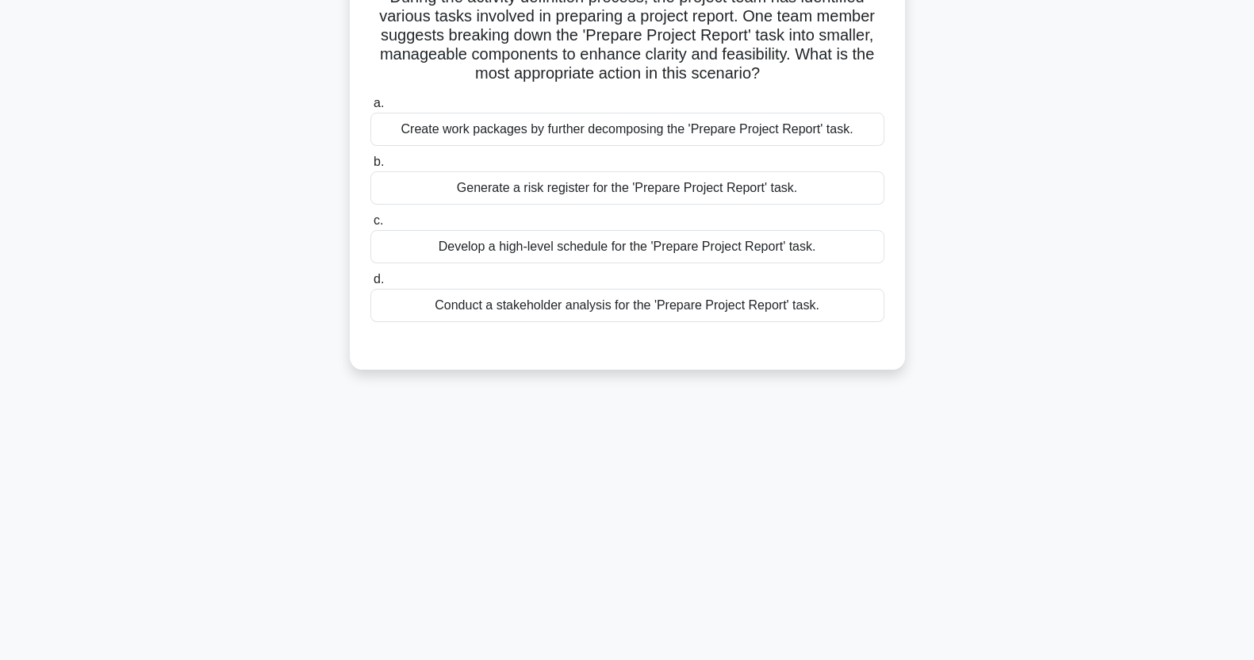
scroll to position [0, 0]
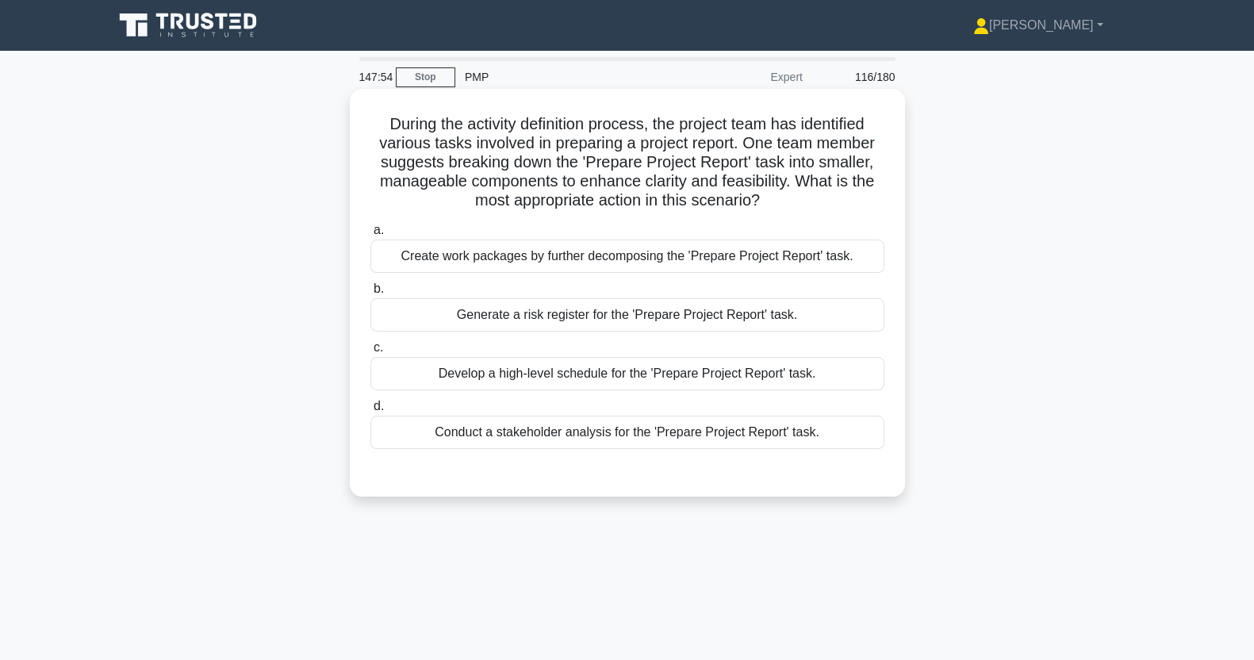
click at [845, 258] on div "Create work packages by further decomposing the 'Prepare Project Report' task." at bounding box center [628, 256] width 514 height 33
click at [371, 236] on input "a. Create work packages by further decomposing the 'Prepare Project Report' tas…" at bounding box center [371, 230] width 0 height 10
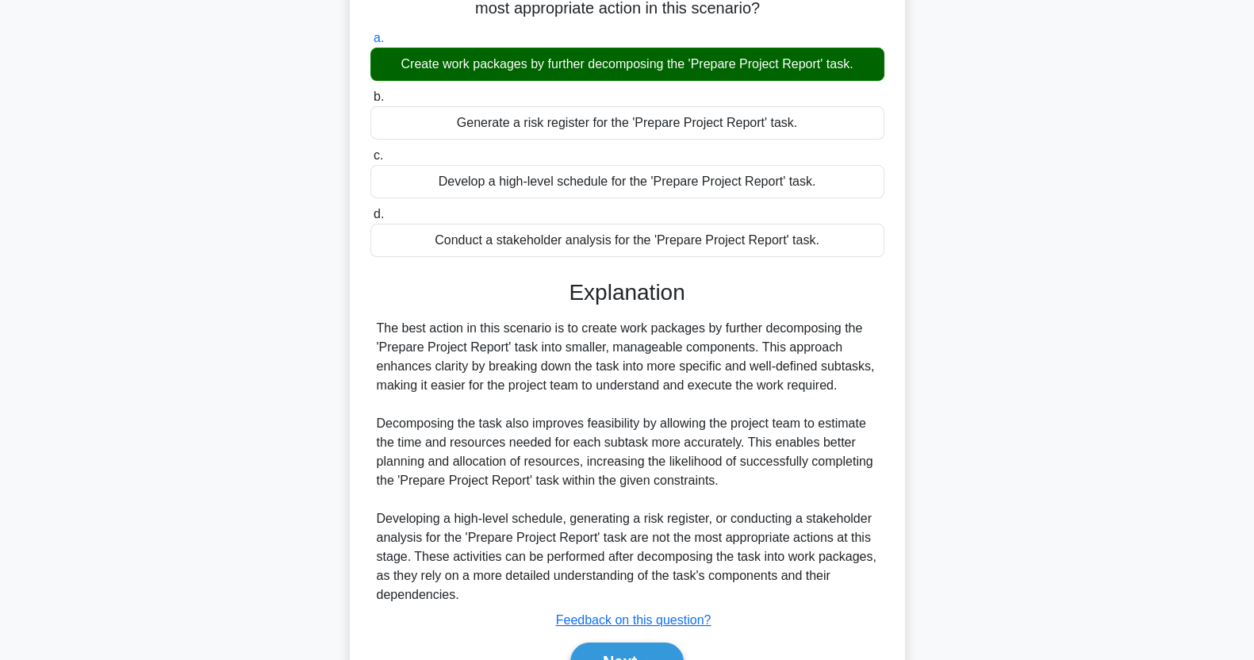
scroll to position [279, 0]
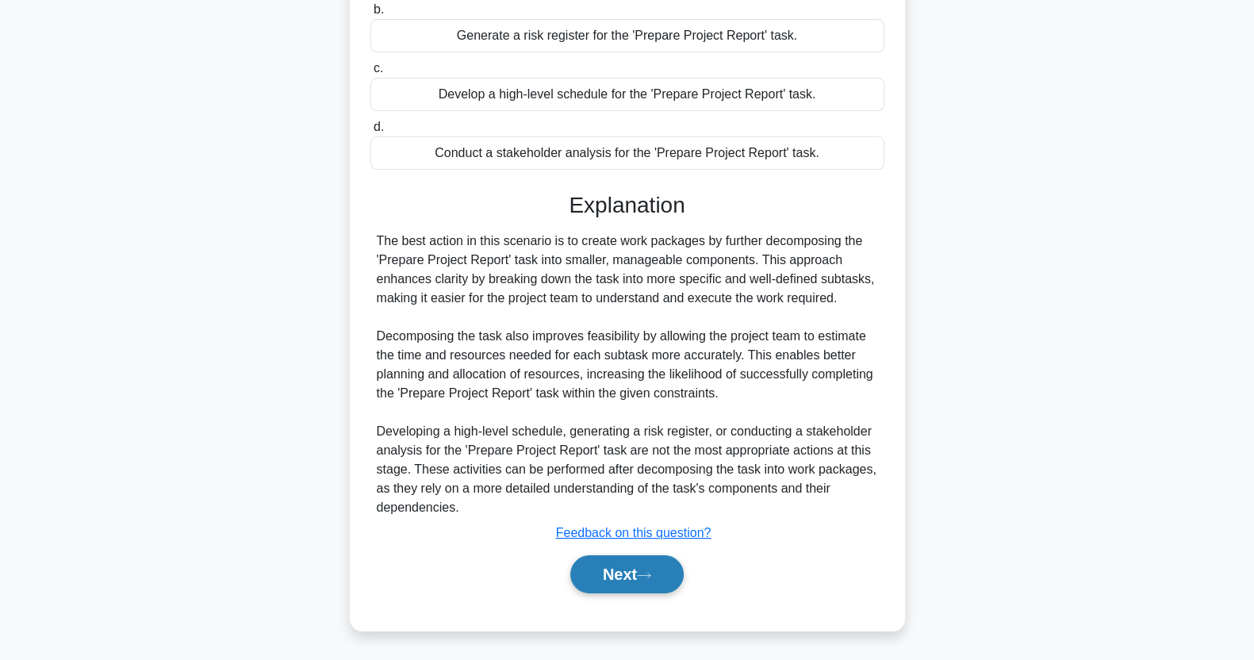
click at [644, 579] on button "Next" at bounding box center [626, 574] width 113 height 38
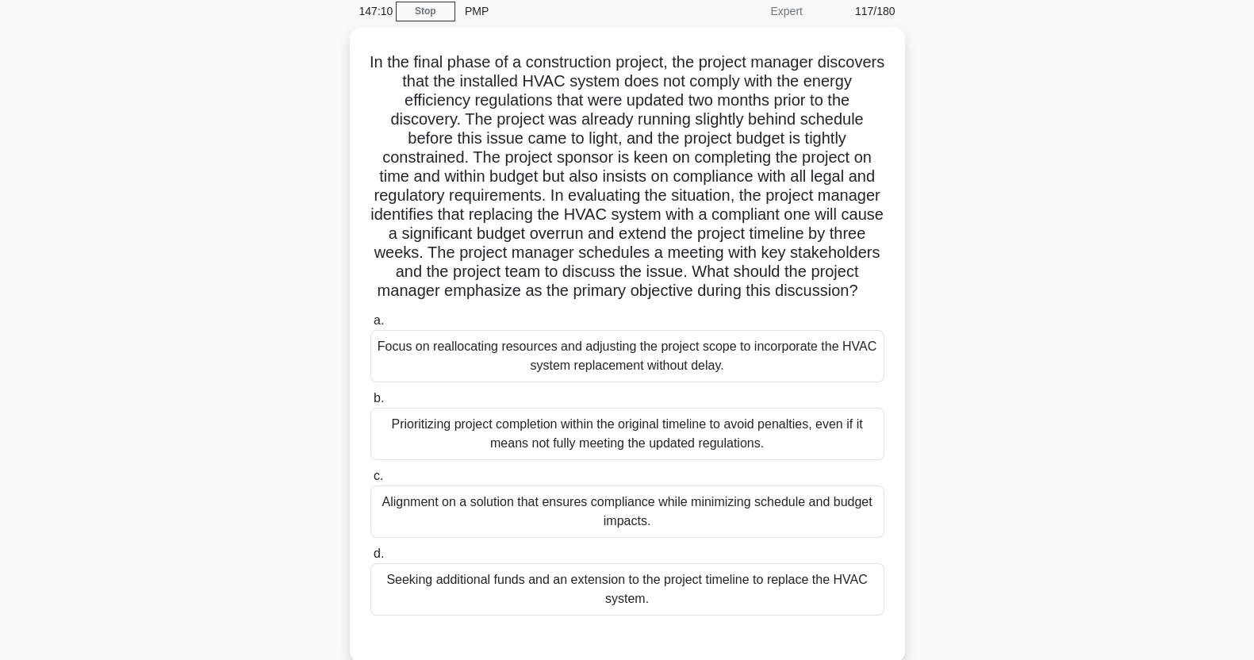
scroll to position [67, 0]
click at [803, 375] on div "Focus on reallocating resources and adjusting the project scope to incorporate …" at bounding box center [628, 355] width 514 height 52
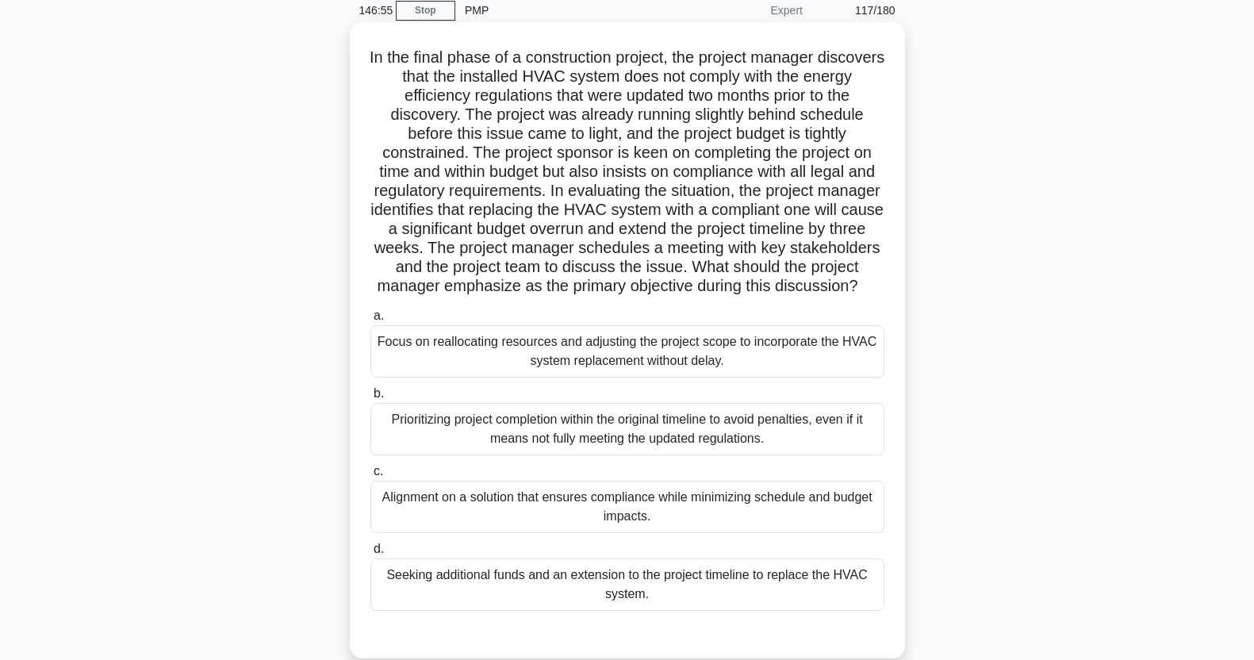
click at [371, 321] on input "a. Focus on reallocating resources and adjusting the project scope to incorpora…" at bounding box center [371, 316] width 0 height 10
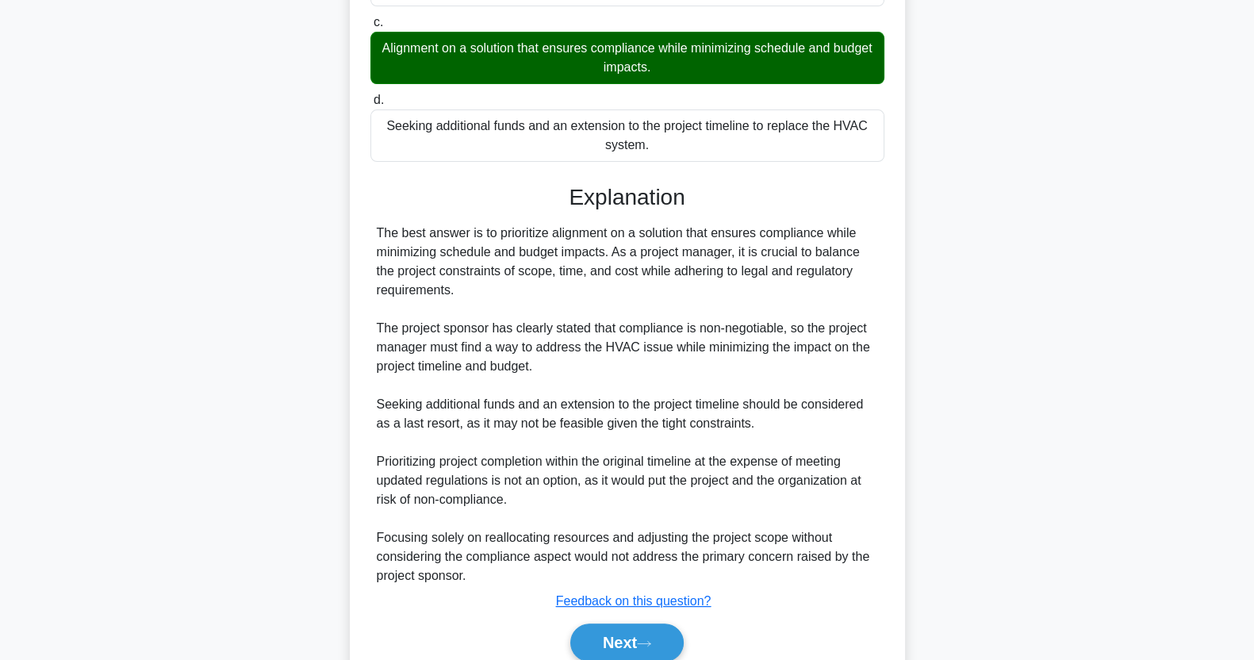
scroll to position [604, 0]
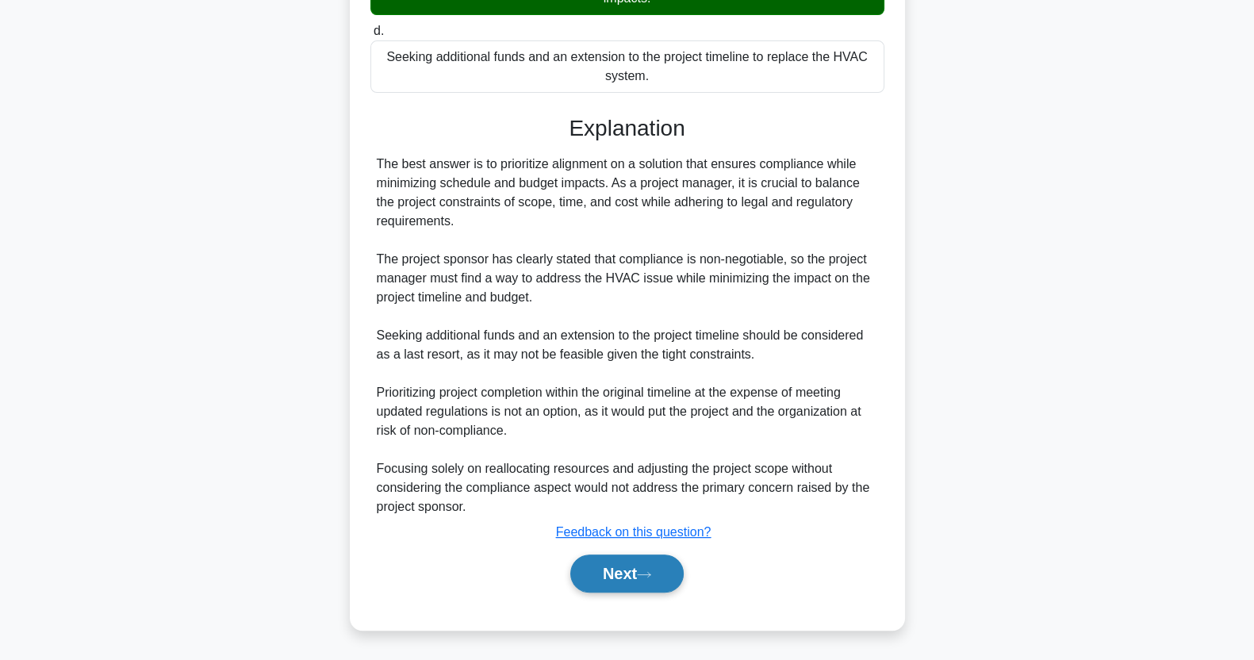
click at [643, 568] on button "Next" at bounding box center [626, 574] width 113 height 38
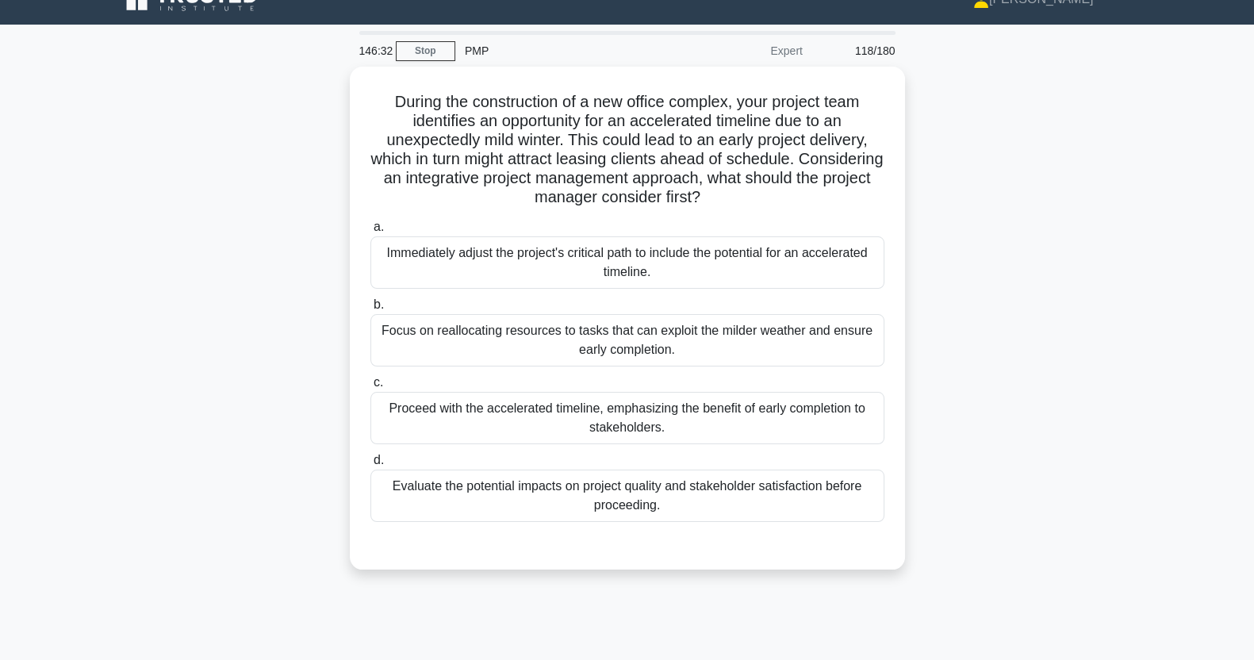
scroll to position [32, 0]
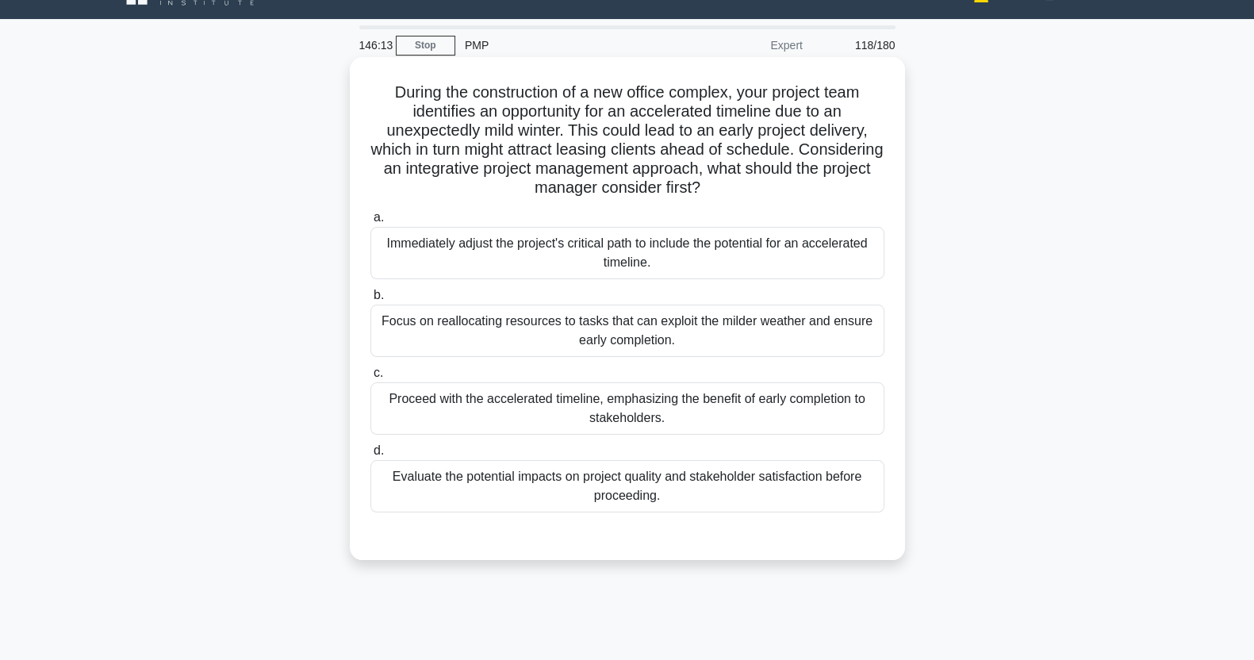
click at [805, 502] on div "Evaluate the potential impacts on project quality and stakeholder satisfaction …" at bounding box center [628, 486] width 514 height 52
click at [371, 456] on input "d. Evaluate the potential impacts on project quality and stakeholder satisfacti…" at bounding box center [371, 451] width 0 height 10
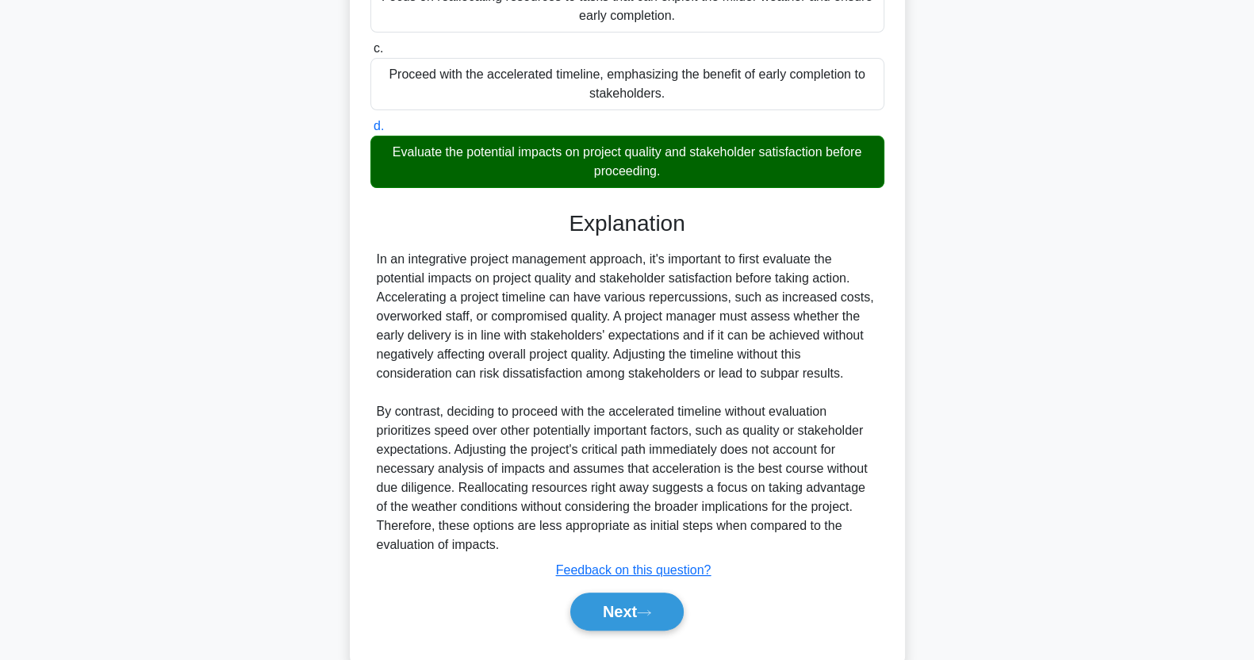
scroll to position [394, 0]
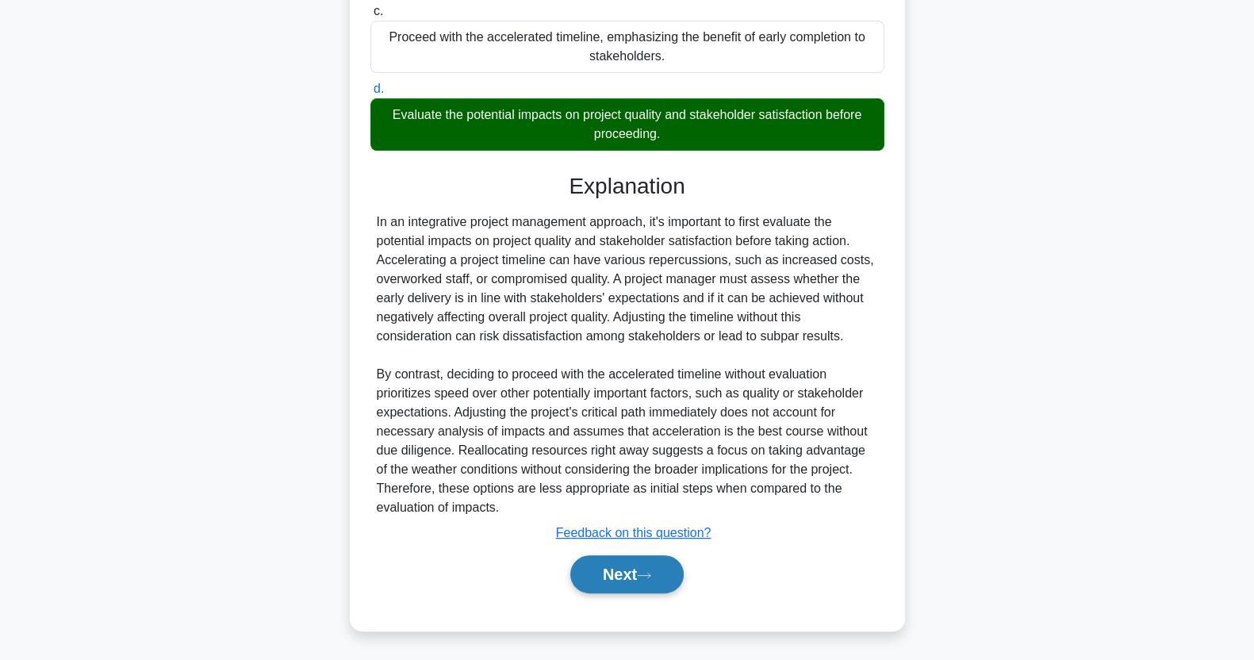
click at [628, 569] on button "Next" at bounding box center [626, 574] width 113 height 38
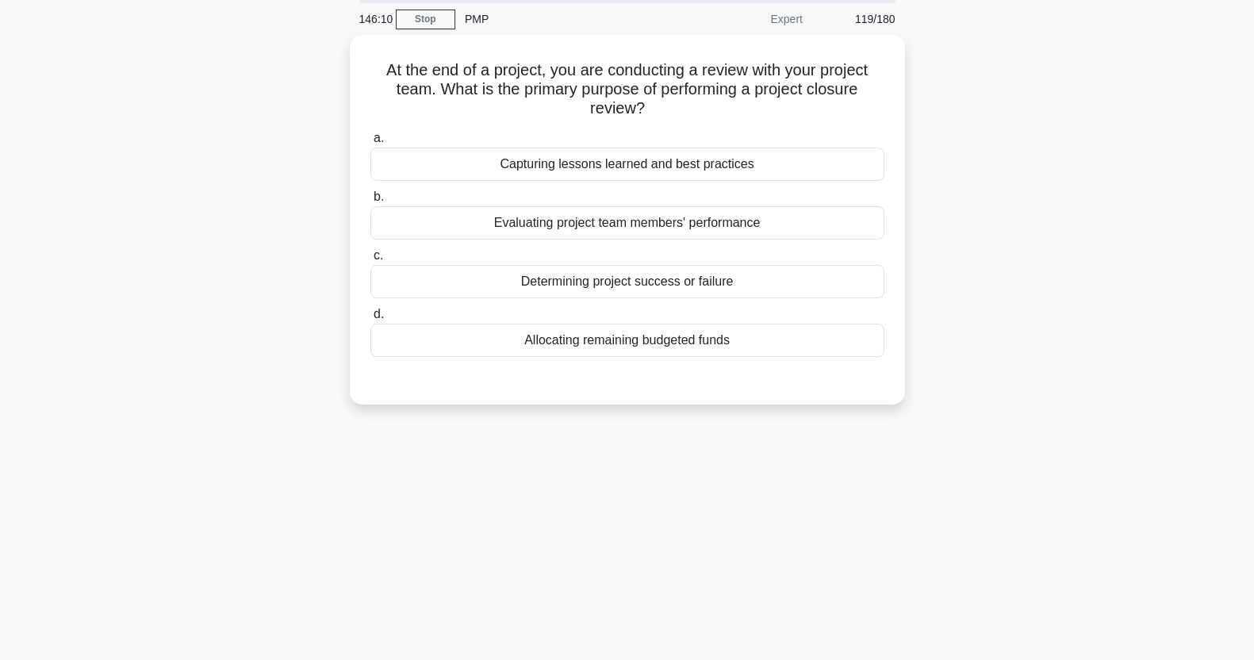
scroll to position [0, 0]
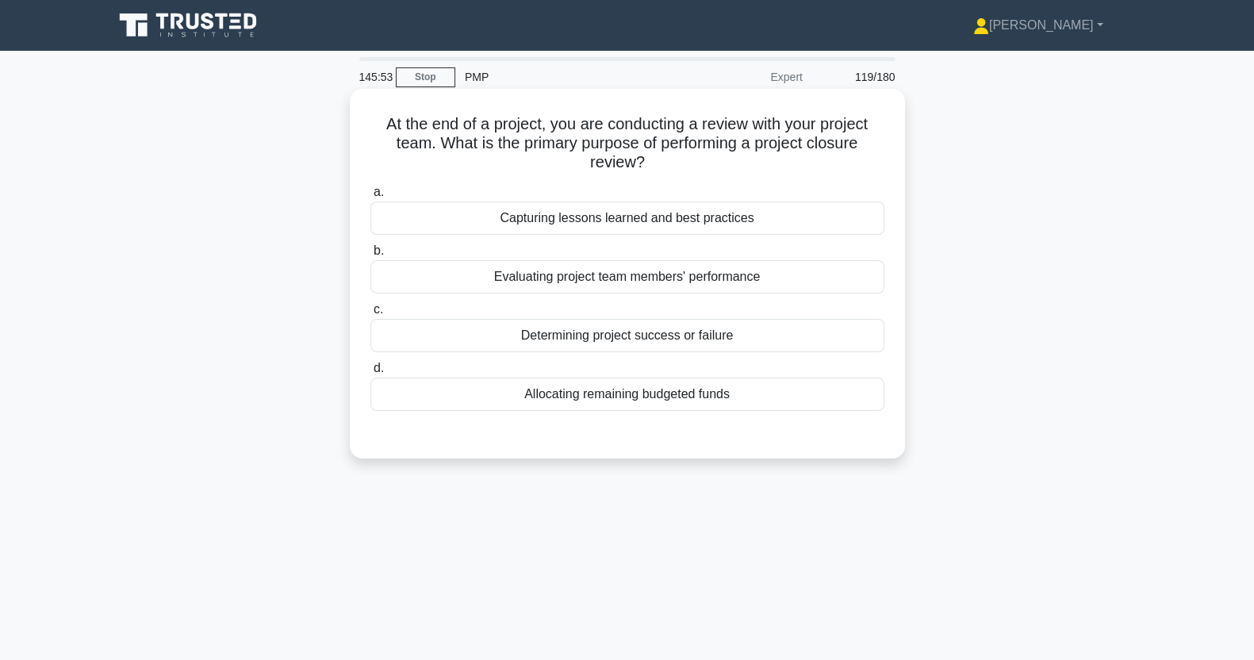
click at [851, 334] on div "Determining project success or failure" at bounding box center [628, 335] width 514 height 33
click at [371, 315] on input "c. Determining project success or failure" at bounding box center [371, 310] width 0 height 10
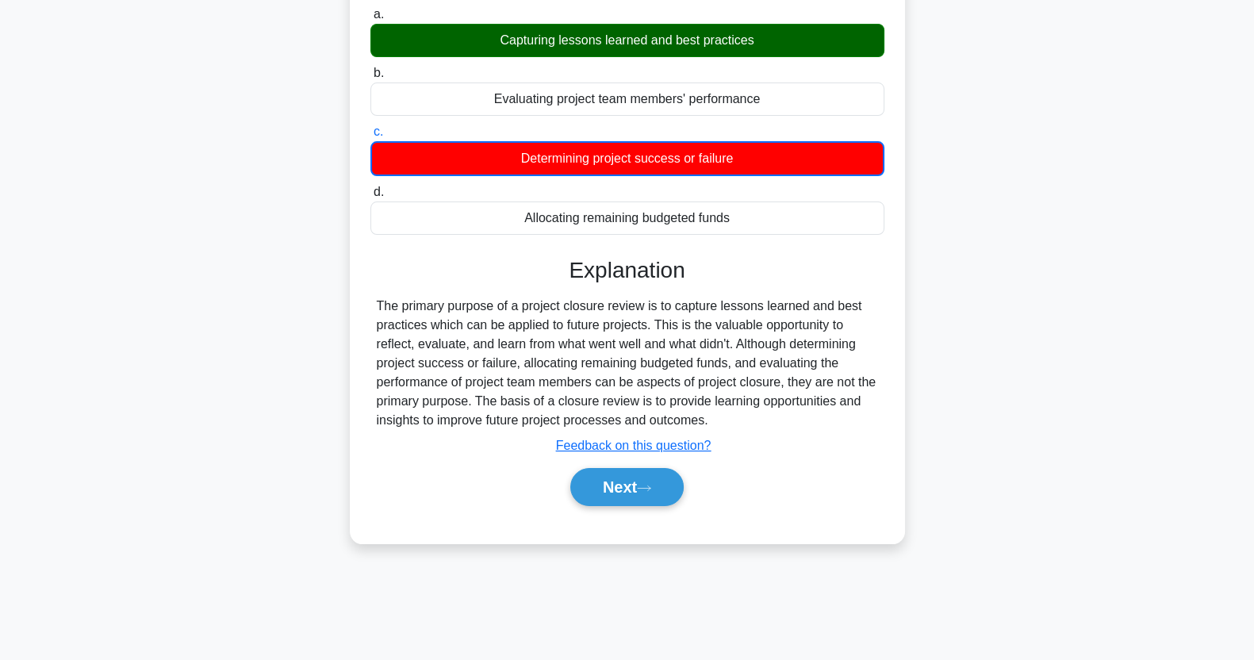
scroll to position [198, 0]
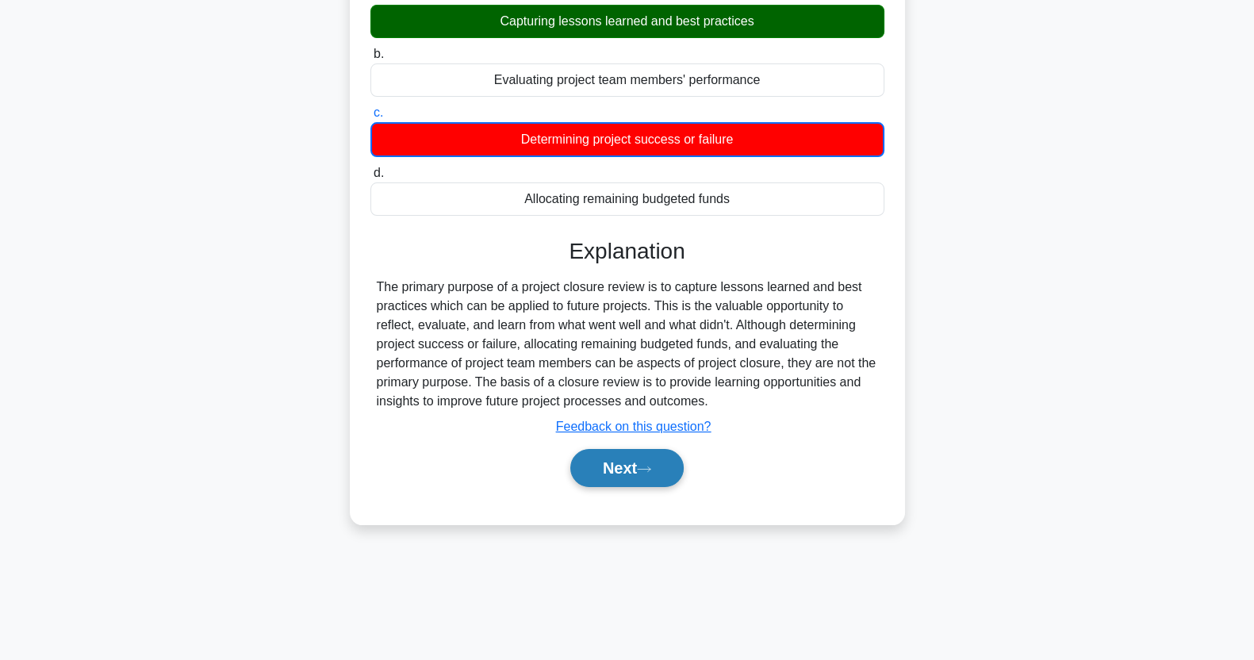
click at [662, 470] on button "Next" at bounding box center [626, 468] width 113 height 38
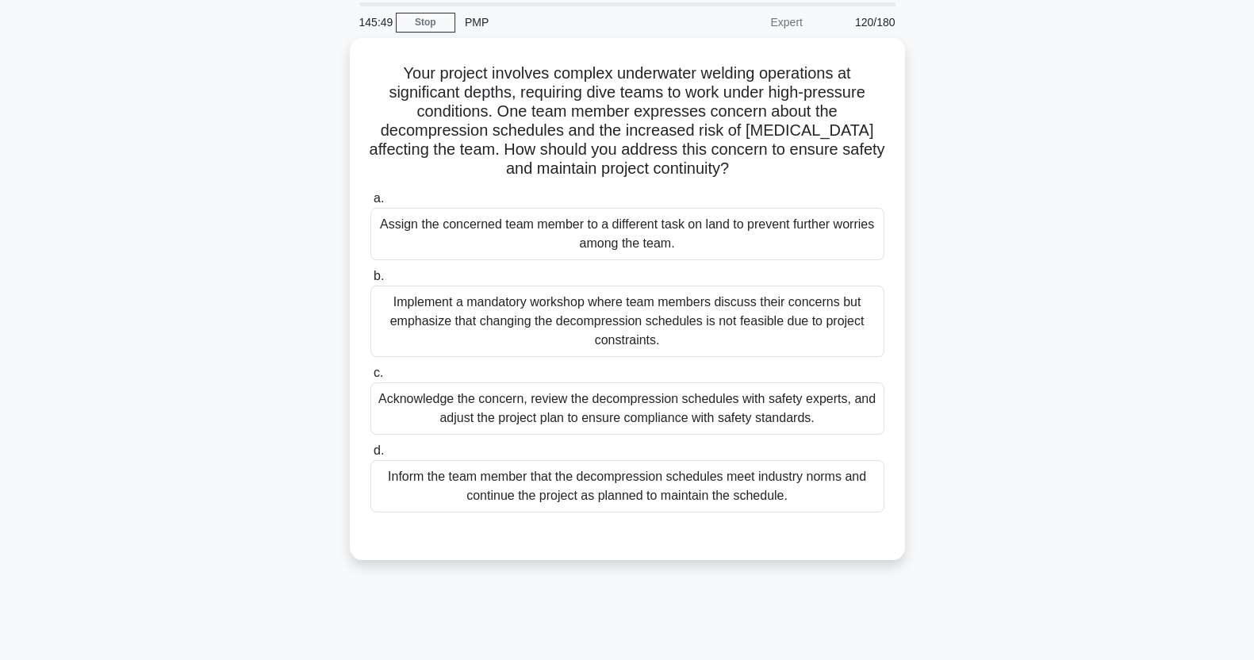
scroll to position [0, 0]
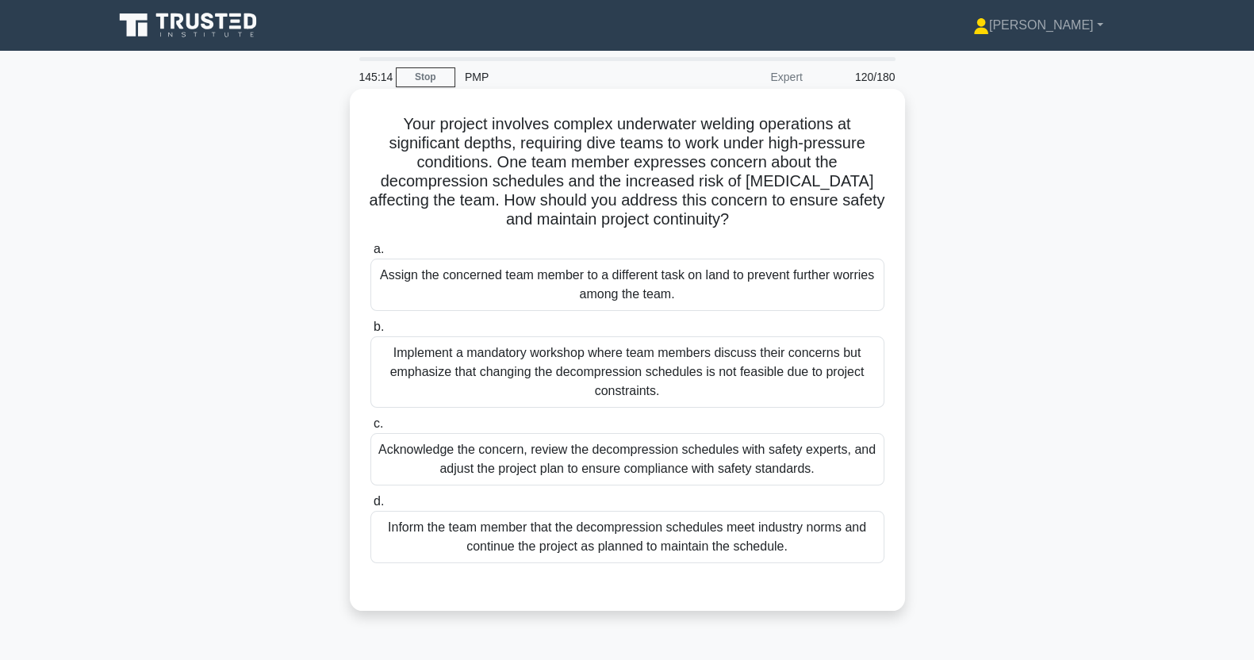
click at [804, 461] on div "Acknowledge the concern, review the decompression schedules with safety experts…" at bounding box center [628, 459] width 514 height 52
click at [371, 429] on input "c. Acknowledge the concern, review the decompression schedules with safety expe…" at bounding box center [371, 424] width 0 height 10
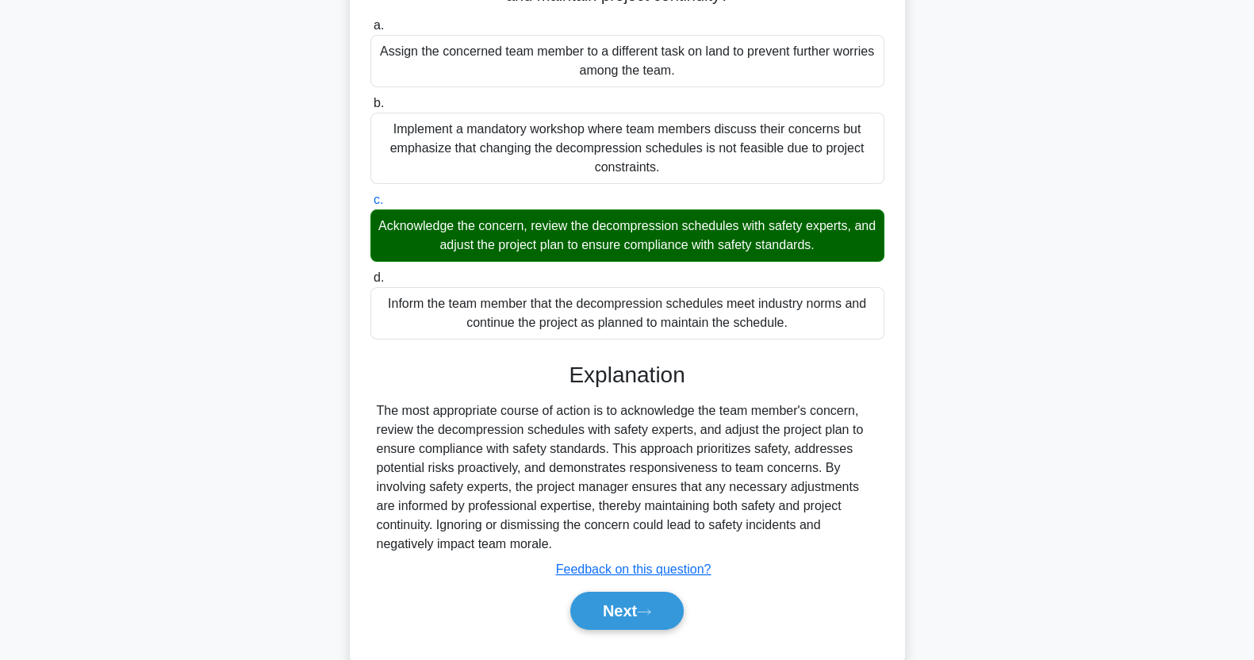
scroll to position [260, 0]
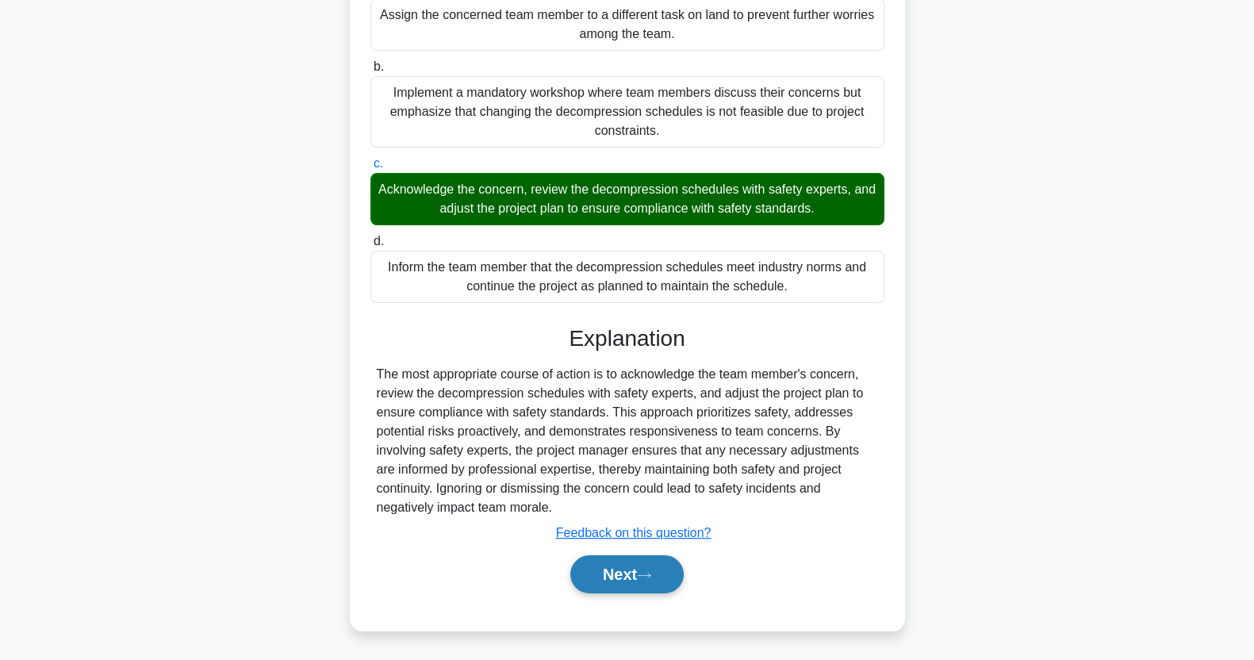
click at [659, 575] on button "Next" at bounding box center [626, 574] width 113 height 38
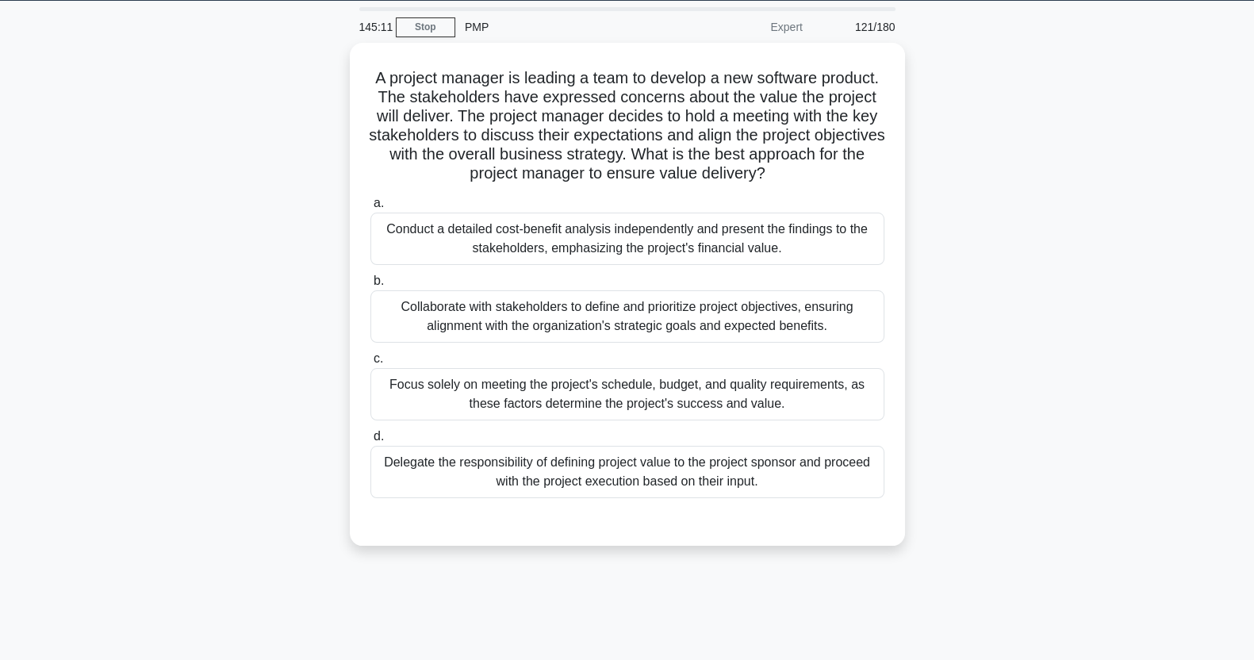
scroll to position [0, 0]
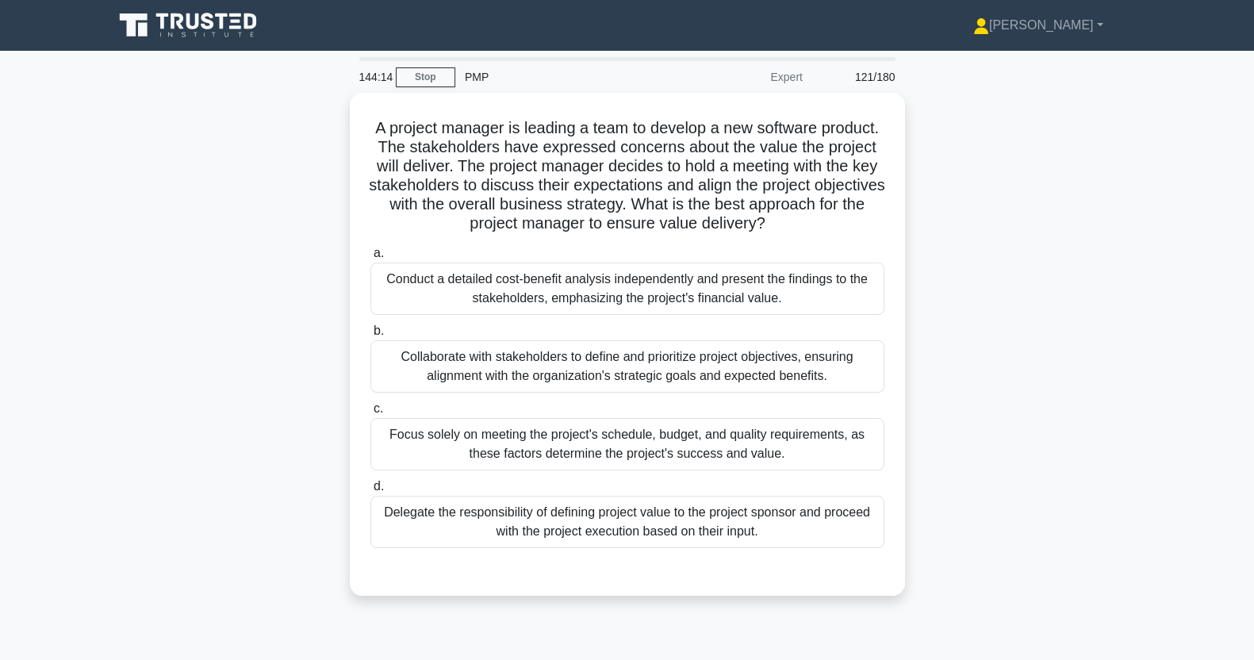
click at [662, 276] on div "Conduct a detailed cost-benefit analysis independently and present the findings…" at bounding box center [628, 289] width 514 height 52
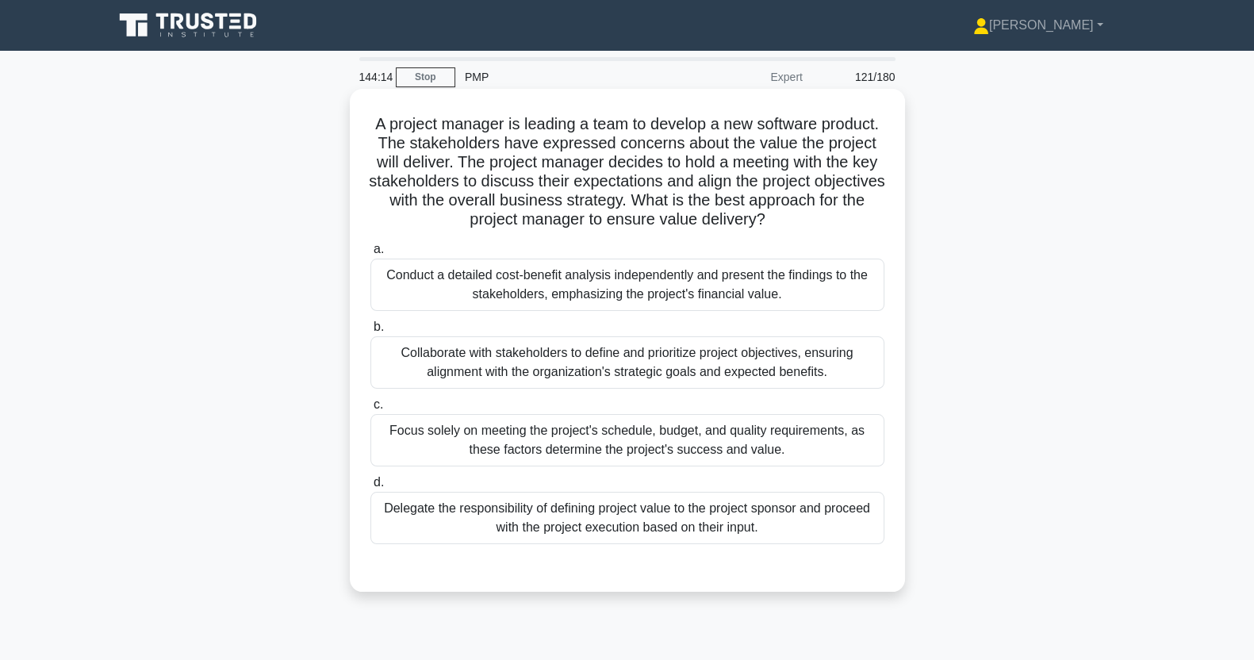
click at [371, 255] on input "a. Conduct a detailed cost-benefit analysis independently and present the findi…" at bounding box center [371, 249] width 0 height 10
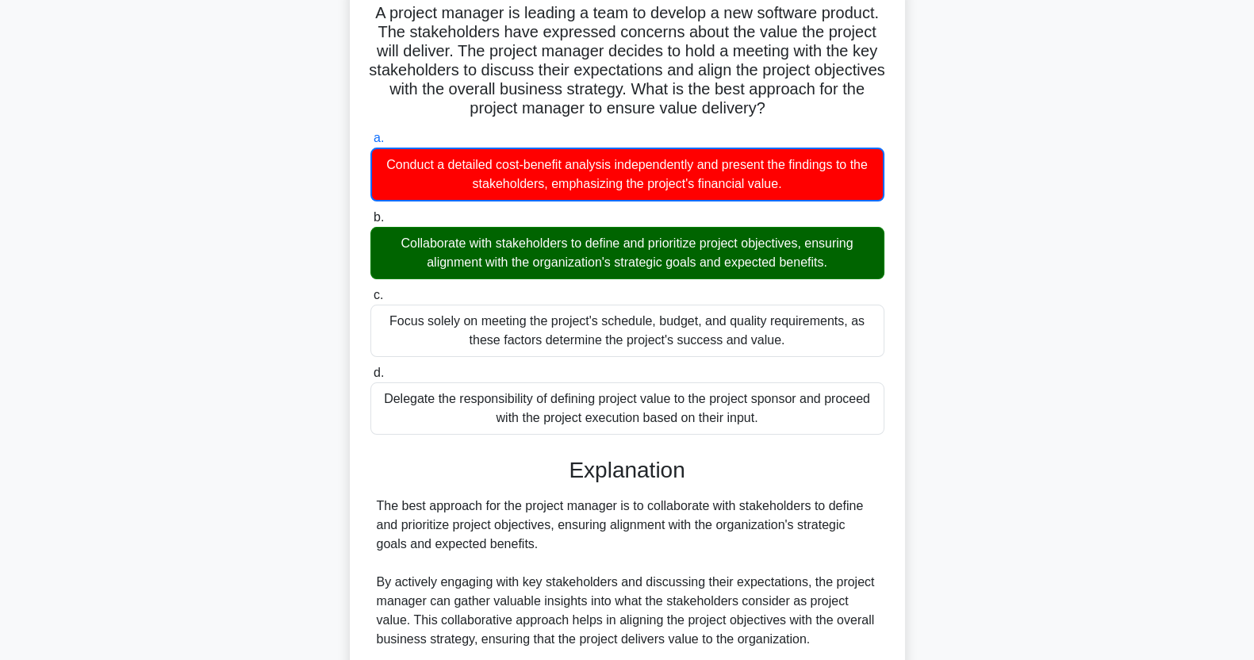
scroll to position [471, 0]
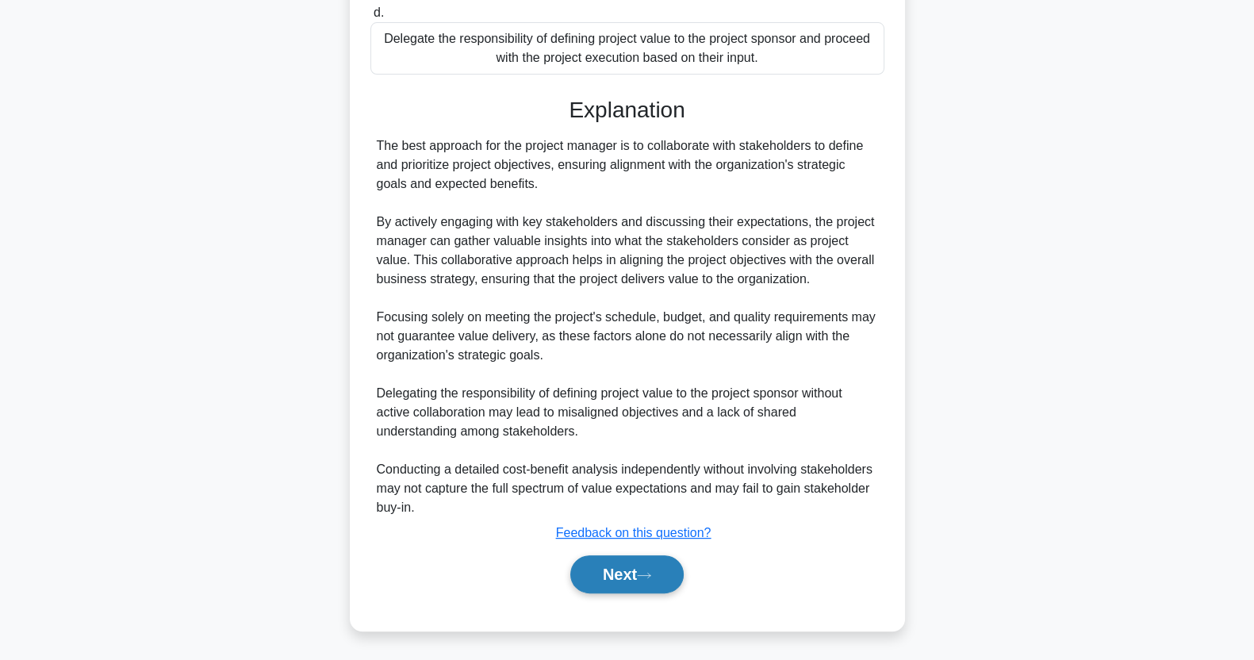
click at [659, 582] on button "Next" at bounding box center [626, 574] width 113 height 38
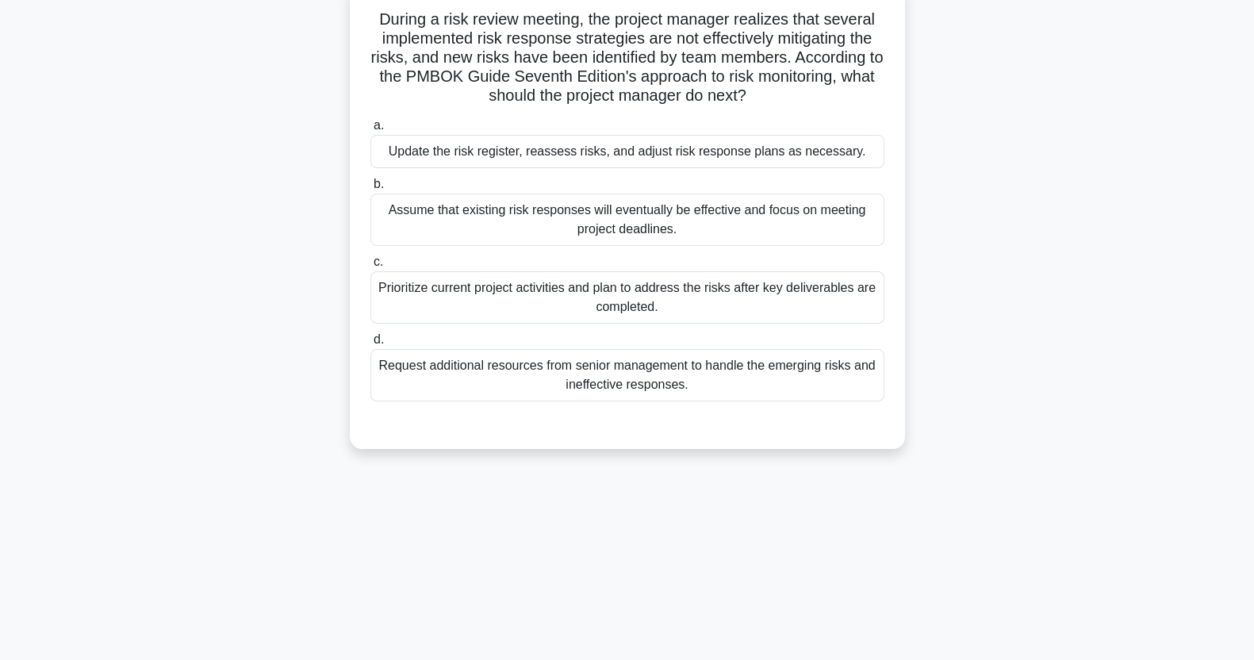
scroll to position [0, 0]
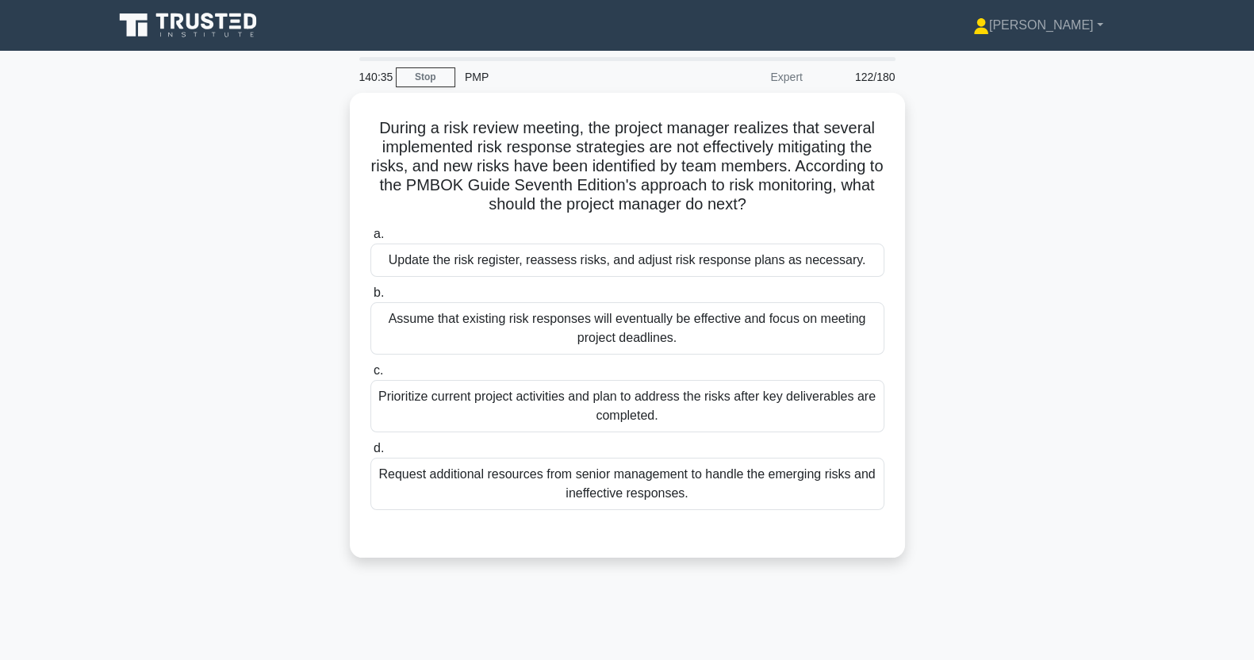
click at [744, 256] on div "Update the risk register, reassess risks, and adjust risk response plans as nec…" at bounding box center [628, 260] width 514 height 33
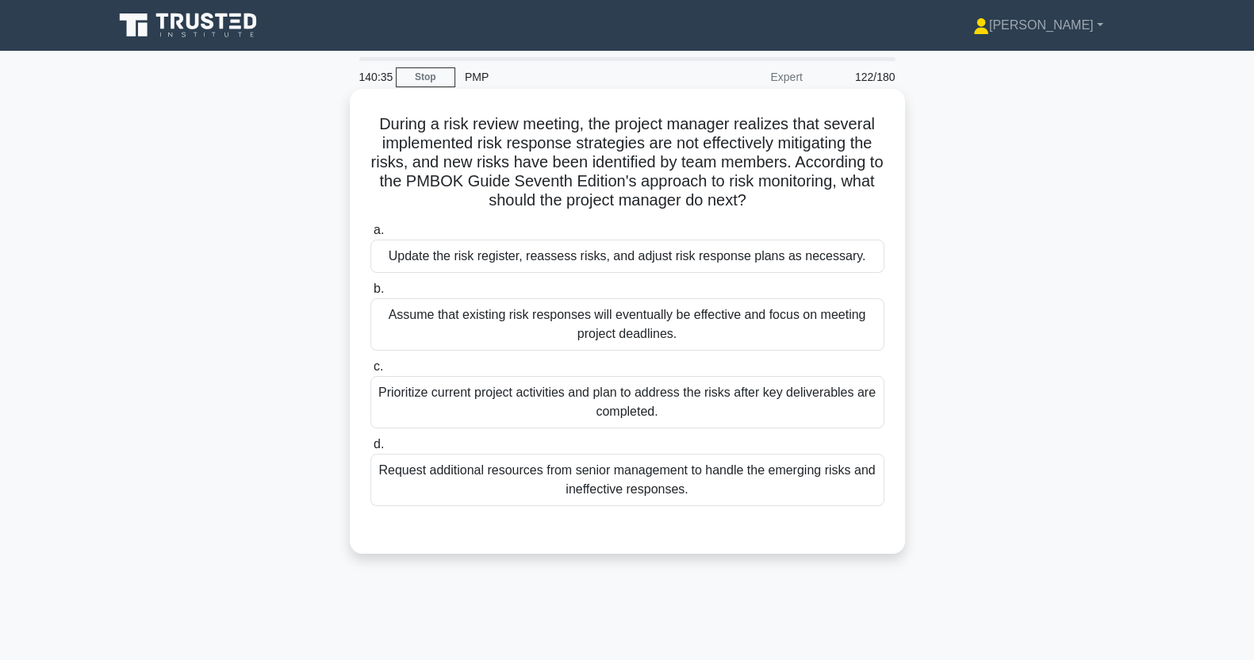
click at [371, 236] on input "a. Update the risk register, reassess risks, and adjust risk response plans as …" at bounding box center [371, 230] width 0 height 10
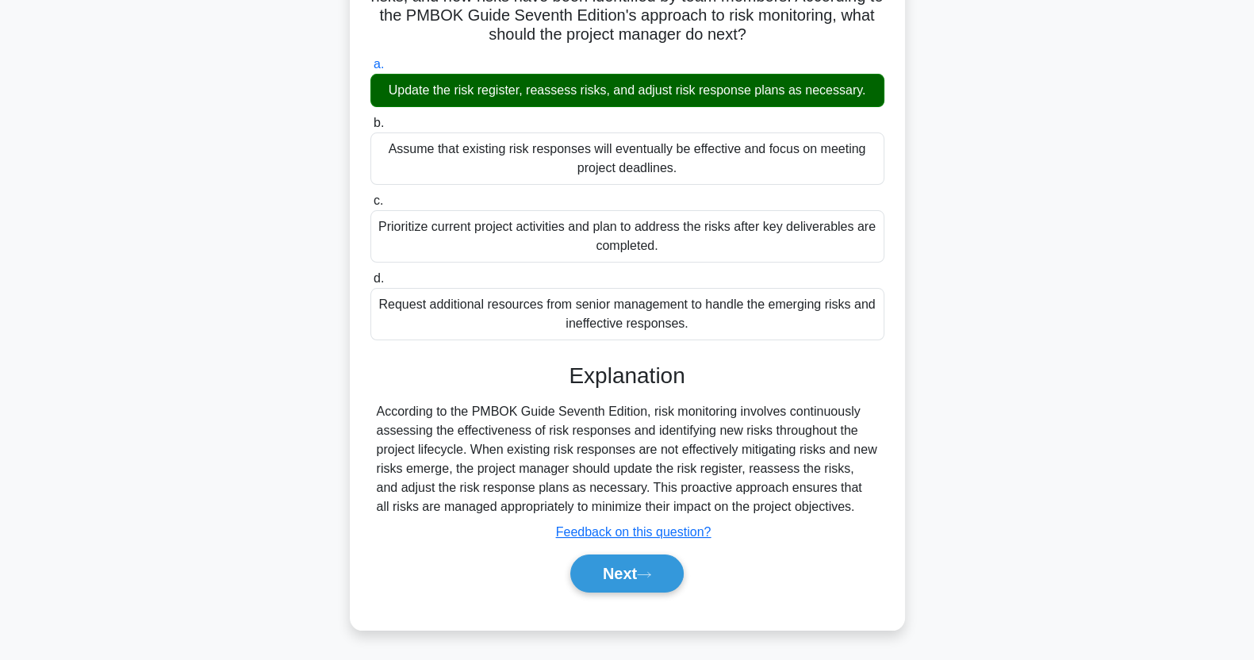
scroll to position [198, 0]
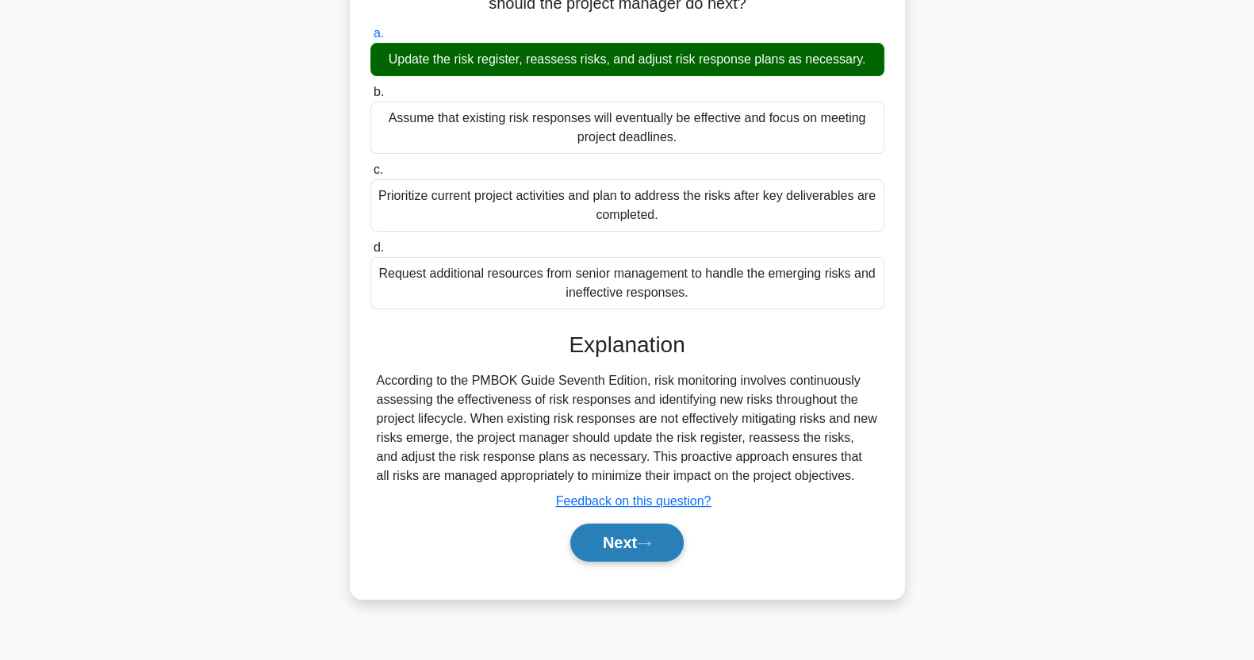
click at [640, 539] on button "Next" at bounding box center [626, 543] width 113 height 38
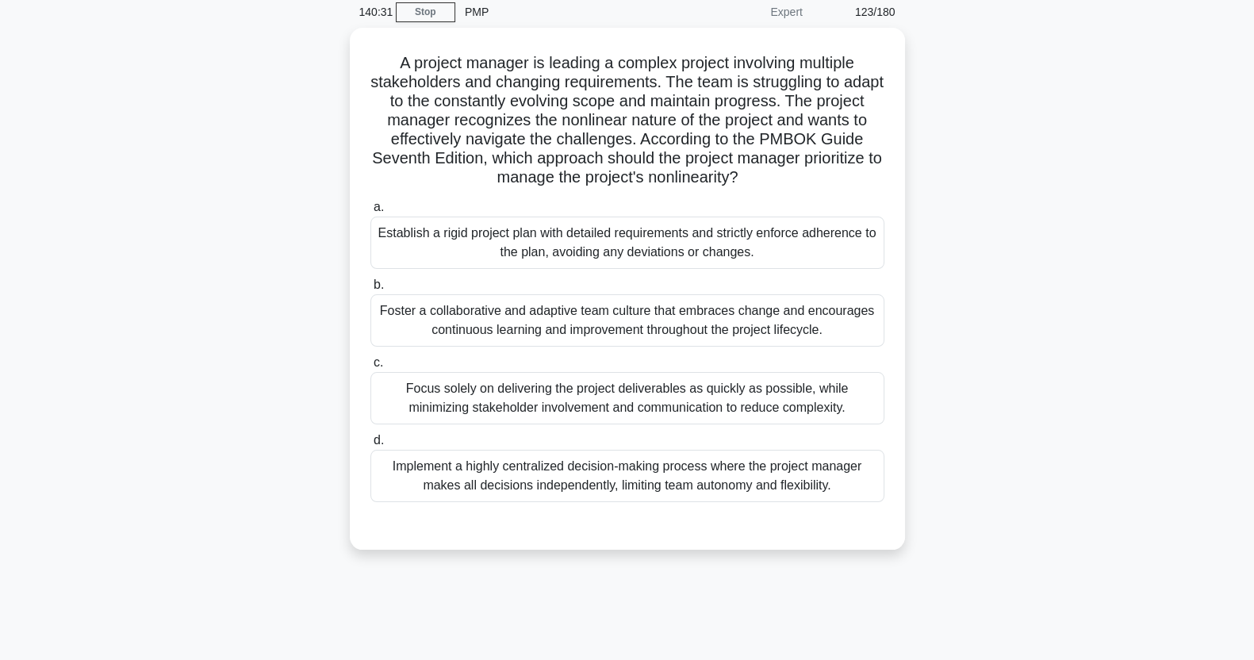
scroll to position [0, 0]
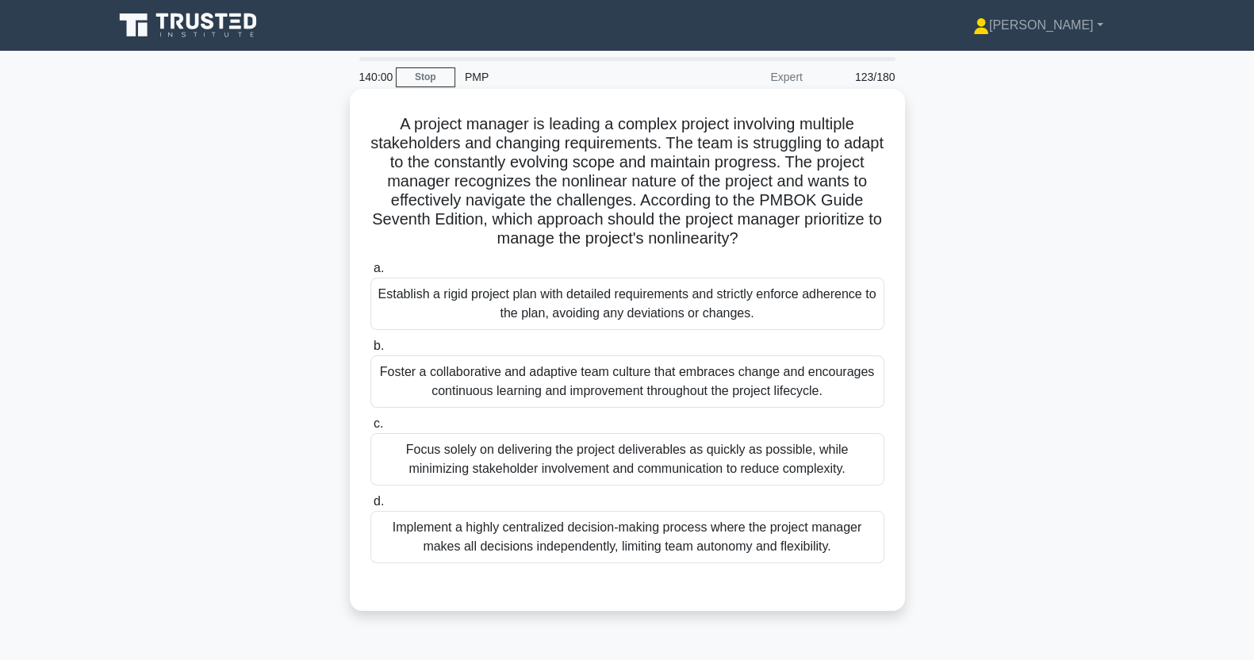
click at [799, 389] on div "Foster a collaborative and adaptive team culture that embraces change and encou…" at bounding box center [628, 381] width 514 height 52
click at [371, 351] on input "b. Foster a collaborative and adaptive team culture that embraces change and en…" at bounding box center [371, 346] width 0 height 10
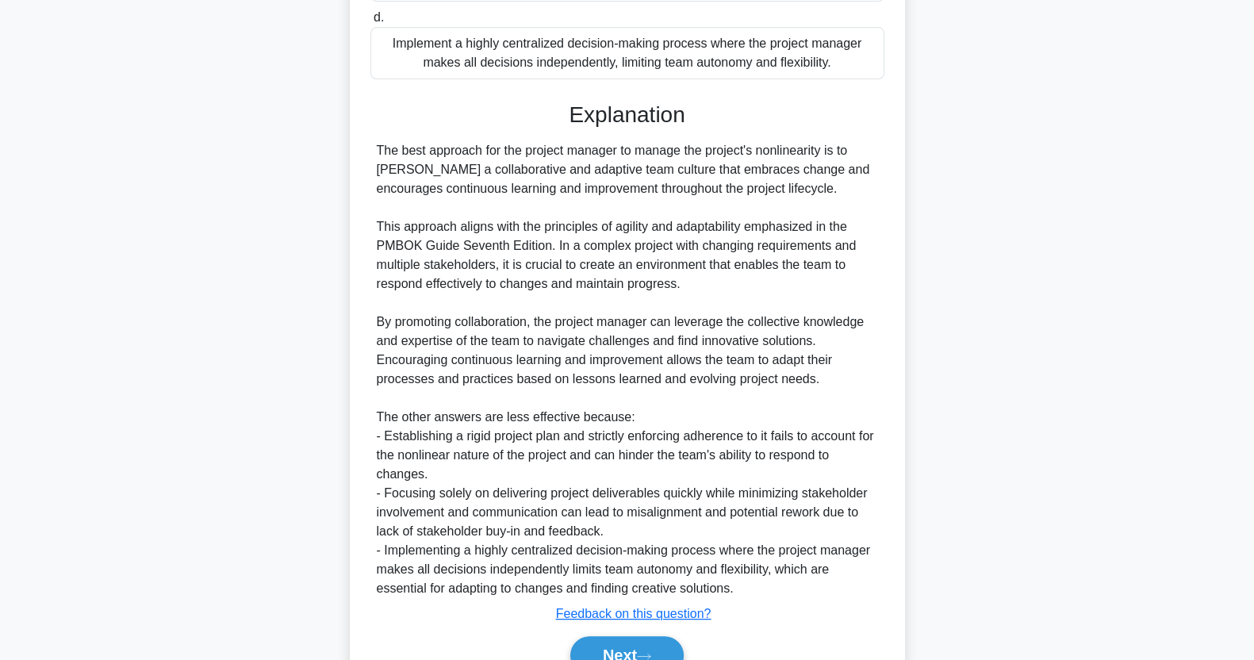
scroll to position [565, 0]
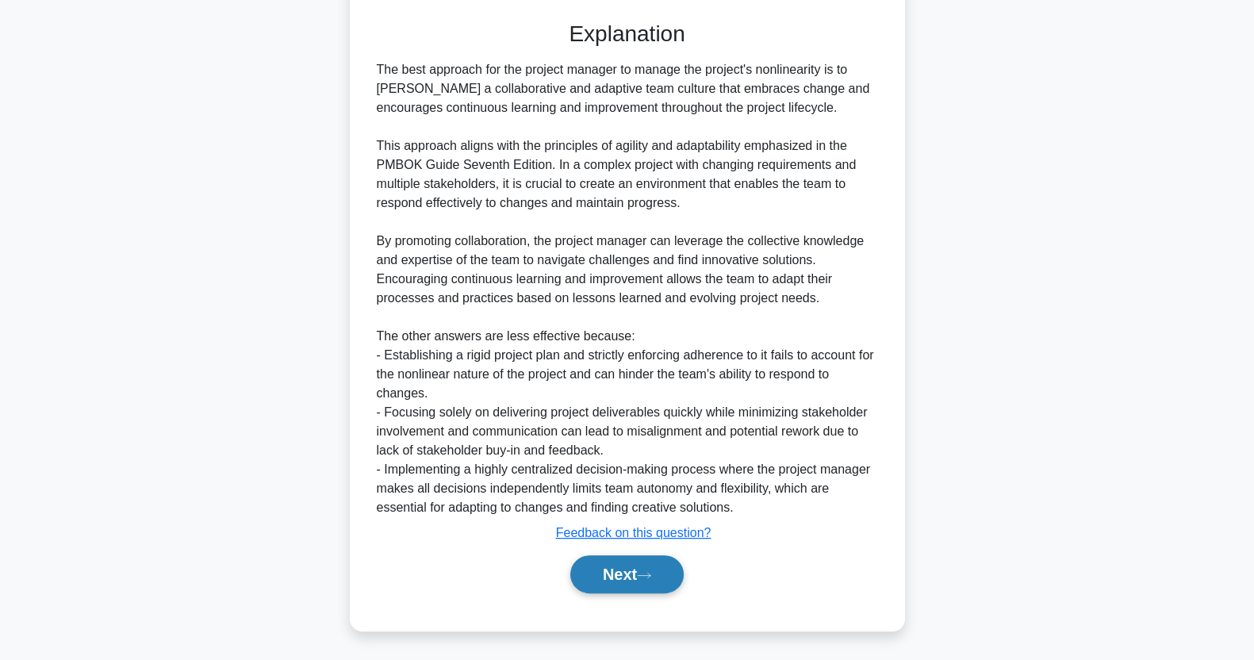
click at [651, 573] on icon at bounding box center [644, 575] width 14 height 9
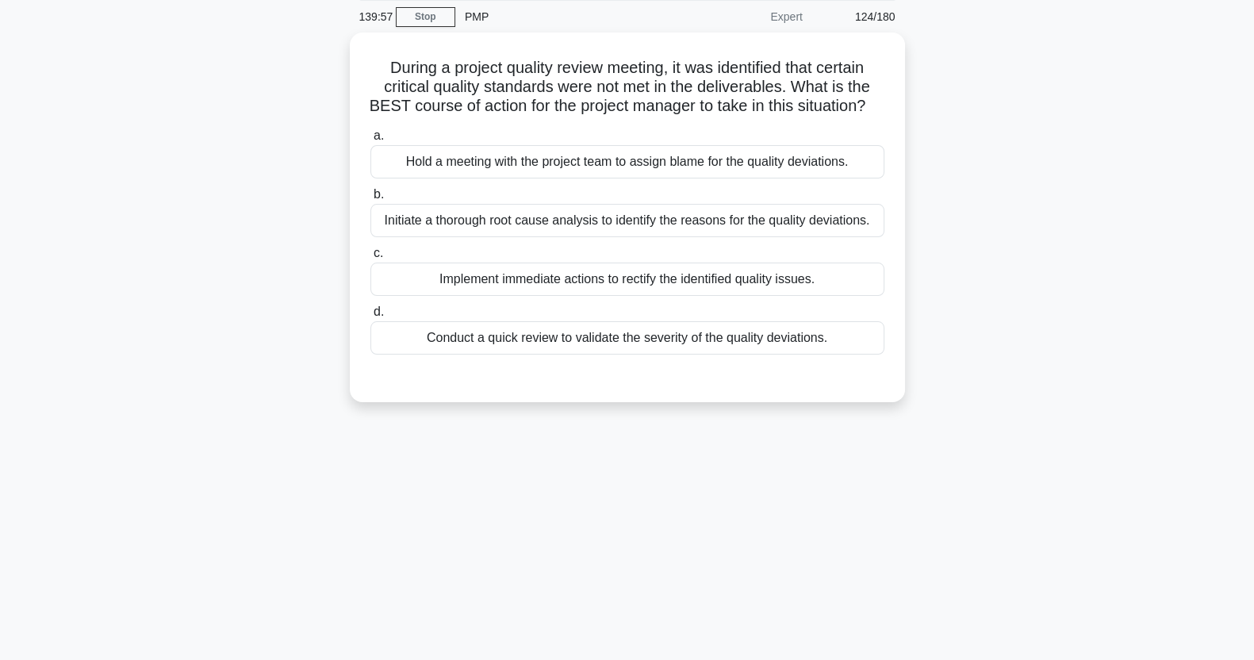
scroll to position [0, 0]
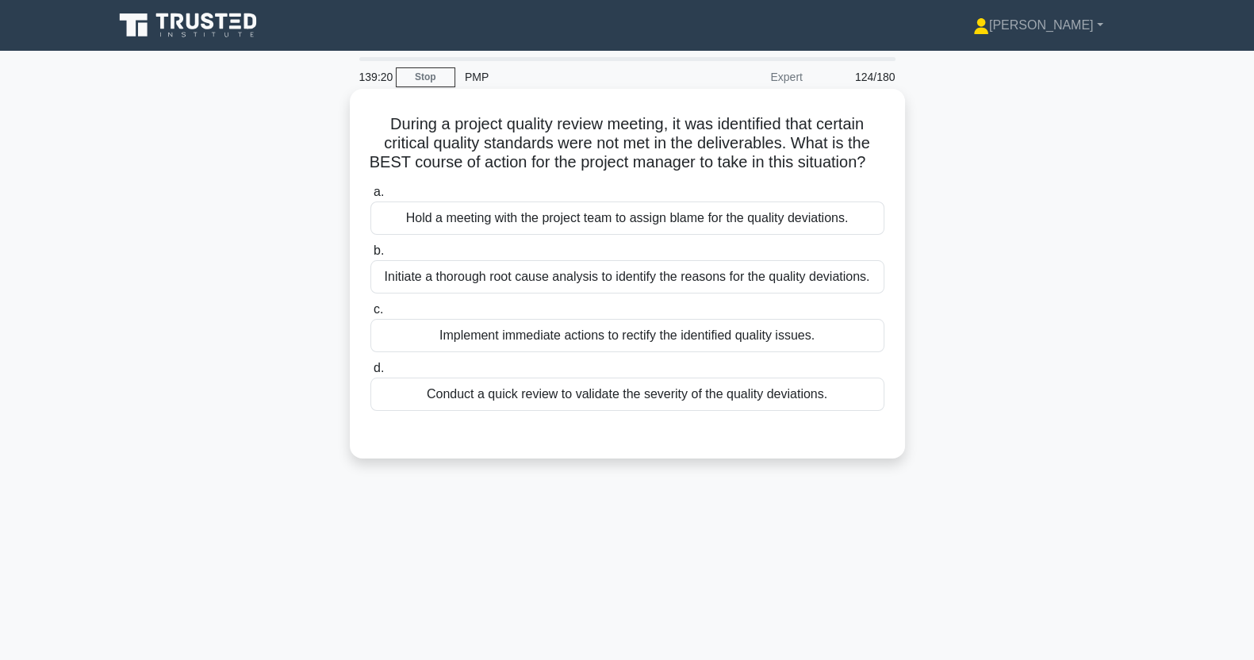
click at [714, 294] on div "Initiate a thorough root cause analysis to identify the reasons for the quality…" at bounding box center [628, 276] width 514 height 33
click at [371, 256] on input "b. Initiate a thorough root cause analysis to identify the reasons for the qual…" at bounding box center [371, 251] width 0 height 10
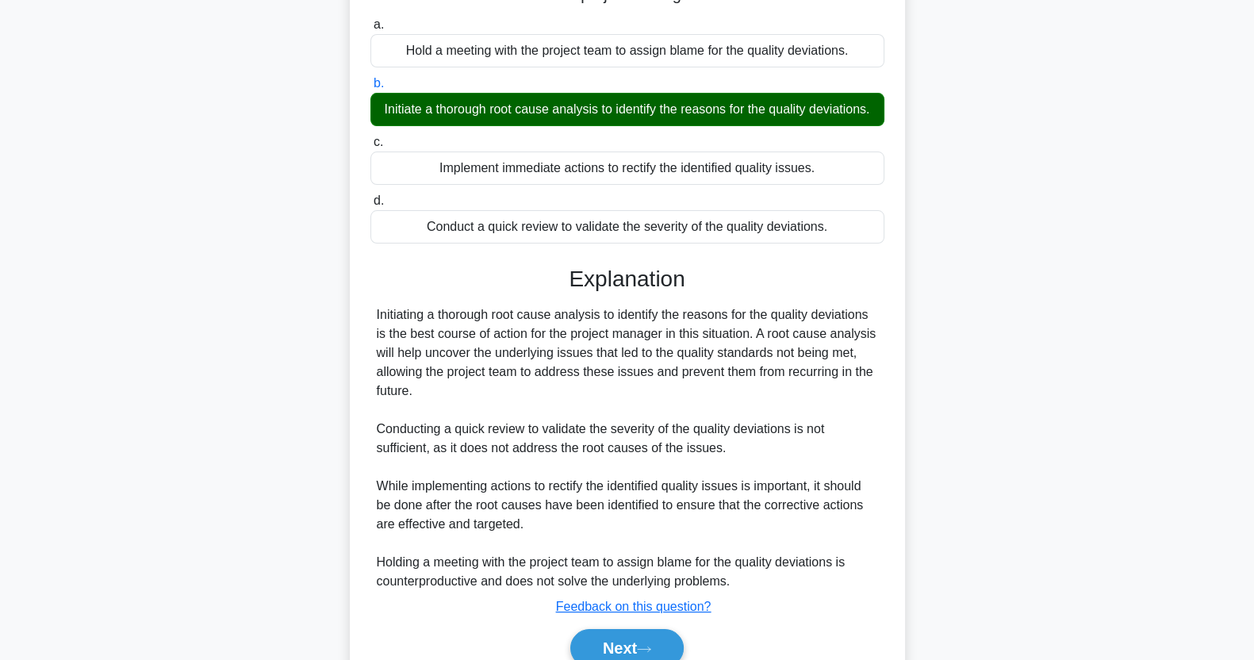
scroll to position [279, 0]
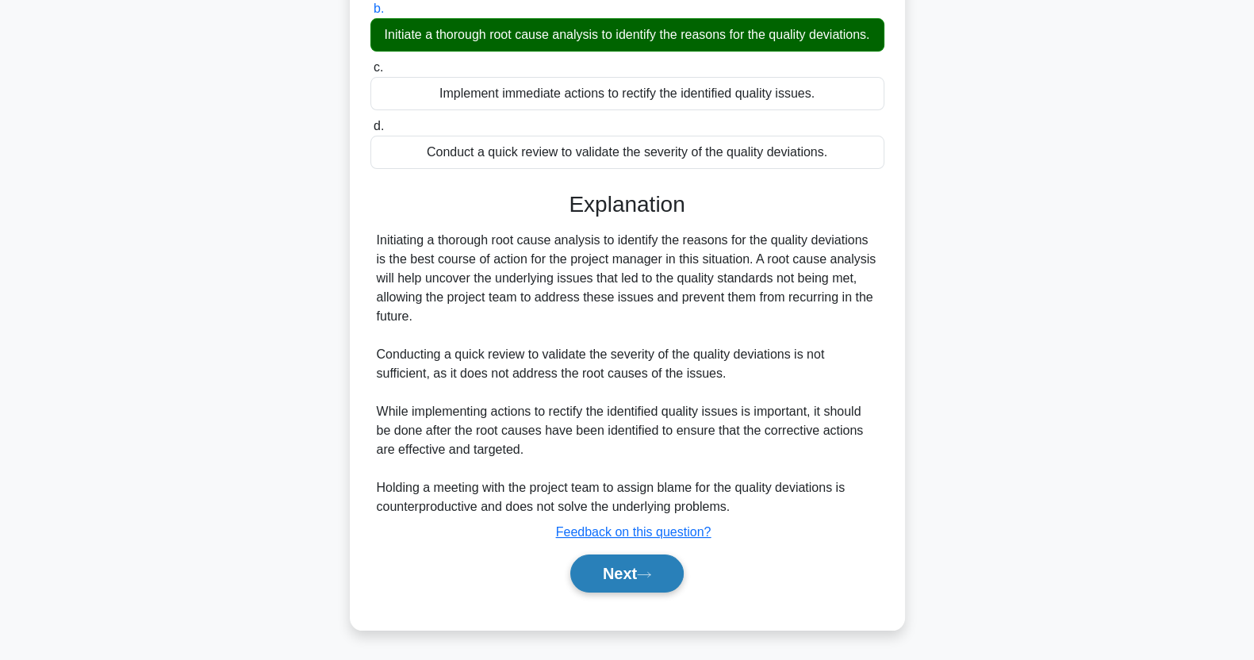
click at [624, 572] on button "Next" at bounding box center [626, 574] width 113 height 38
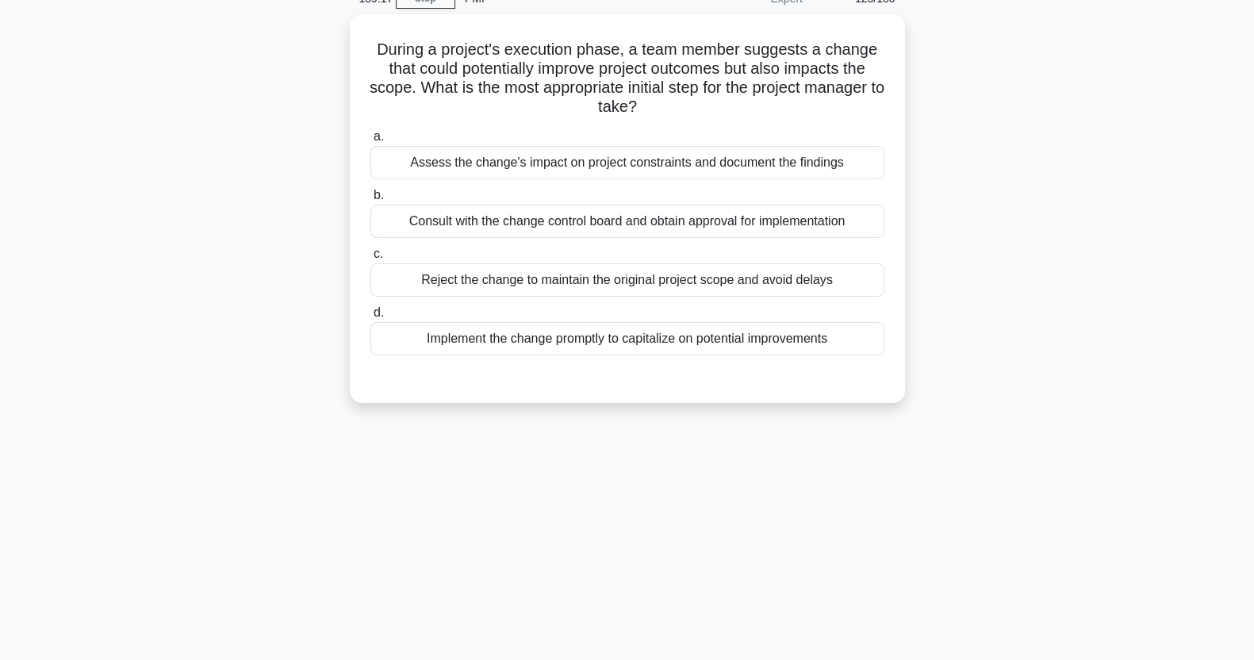
scroll to position [0, 0]
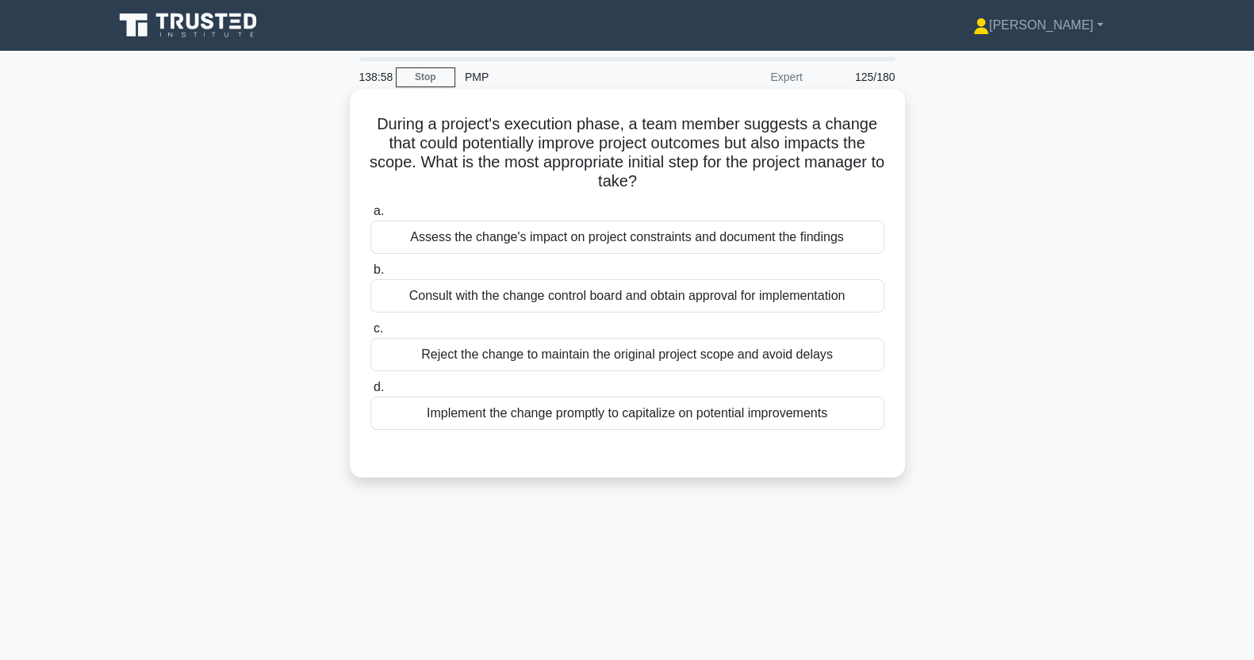
click at [809, 248] on div "Assess the change's impact on project constraints and document the findings" at bounding box center [628, 237] width 514 height 33
click at [371, 217] on input "a. Assess the change's impact on project constraints and document the findings" at bounding box center [371, 211] width 0 height 10
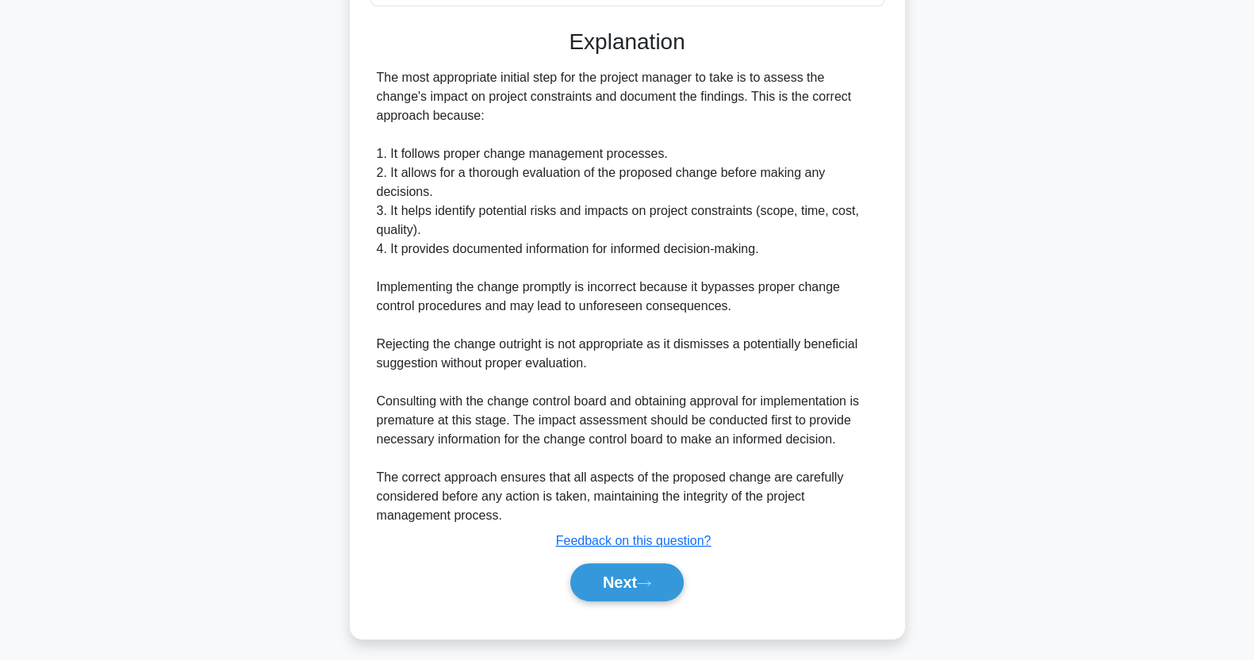
scroll to position [432, 0]
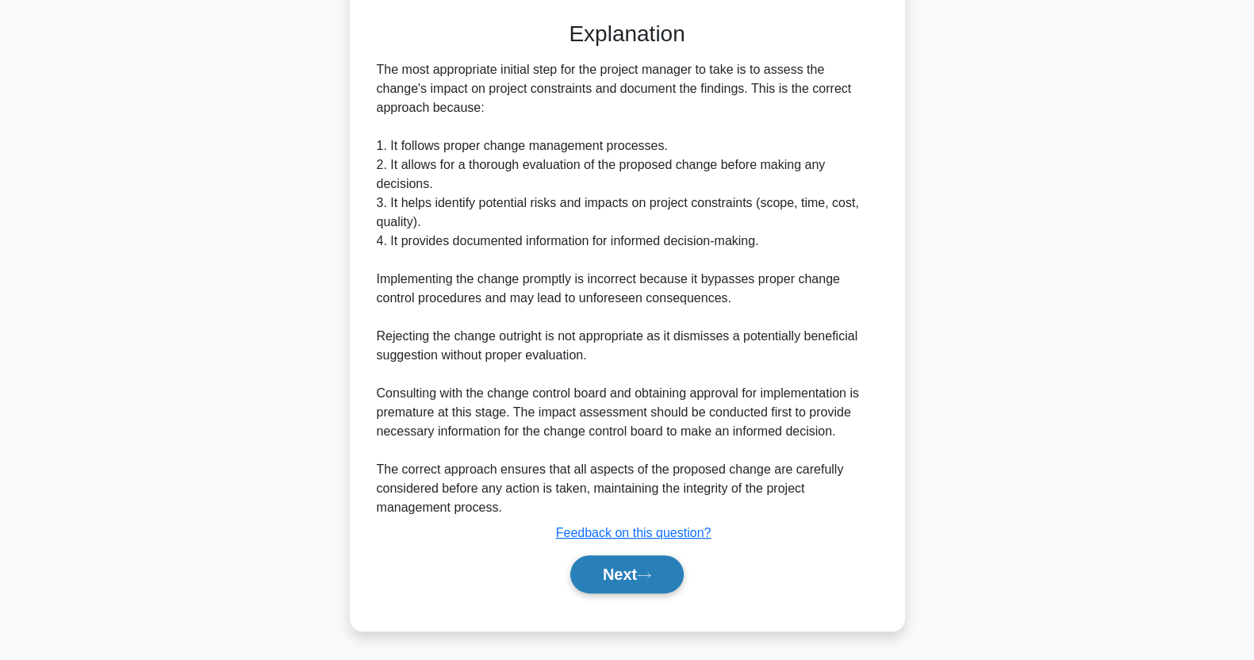
click at [634, 557] on button "Next" at bounding box center [626, 574] width 113 height 38
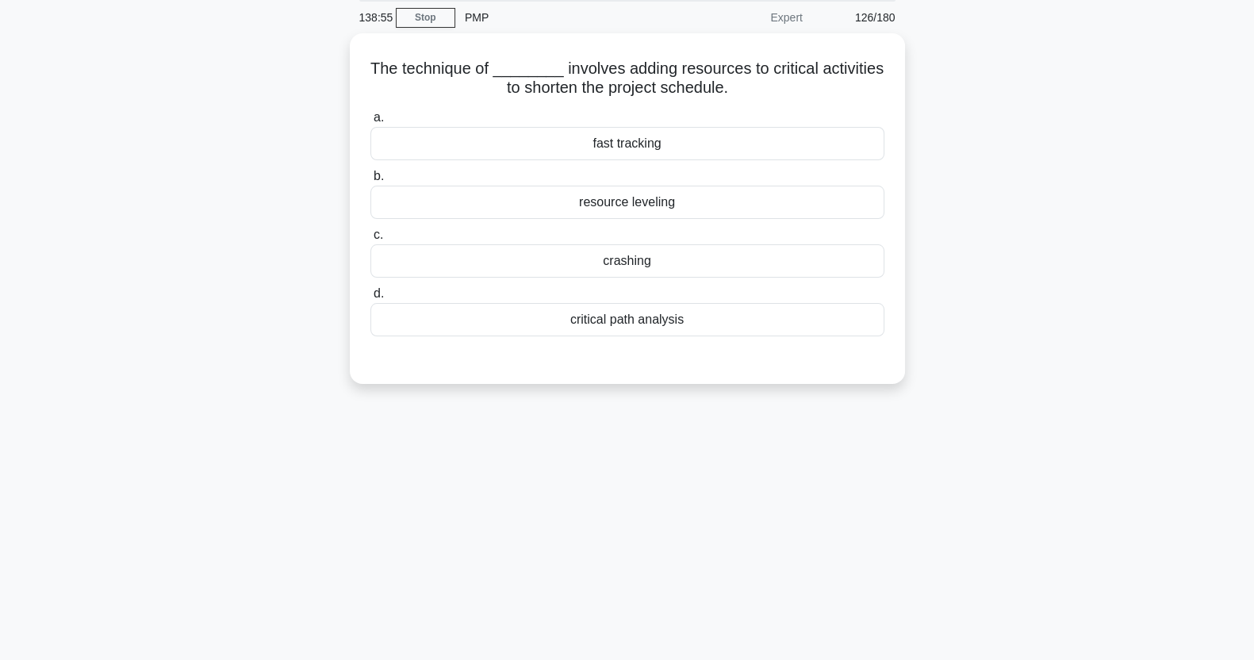
scroll to position [0, 0]
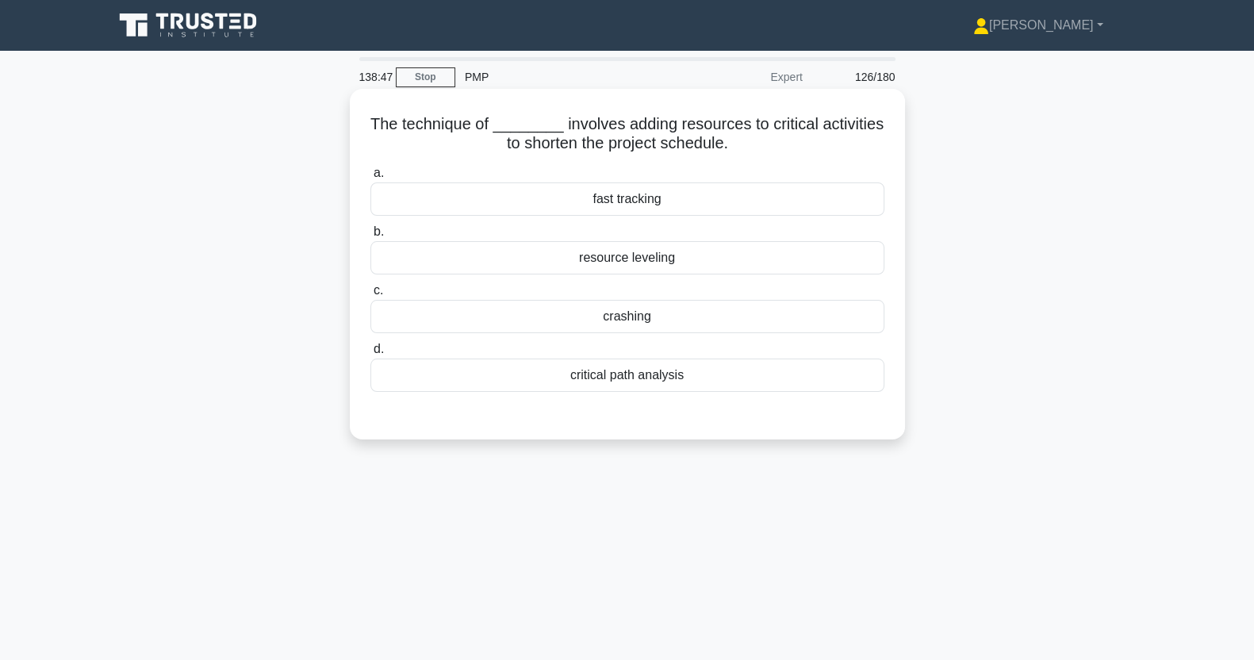
click at [716, 317] on div "crashing" at bounding box center [628, 316] width 514 height 33
click at [371, 296] on input "c. crashing" at bounding box center [371, 291] width 0 height 10
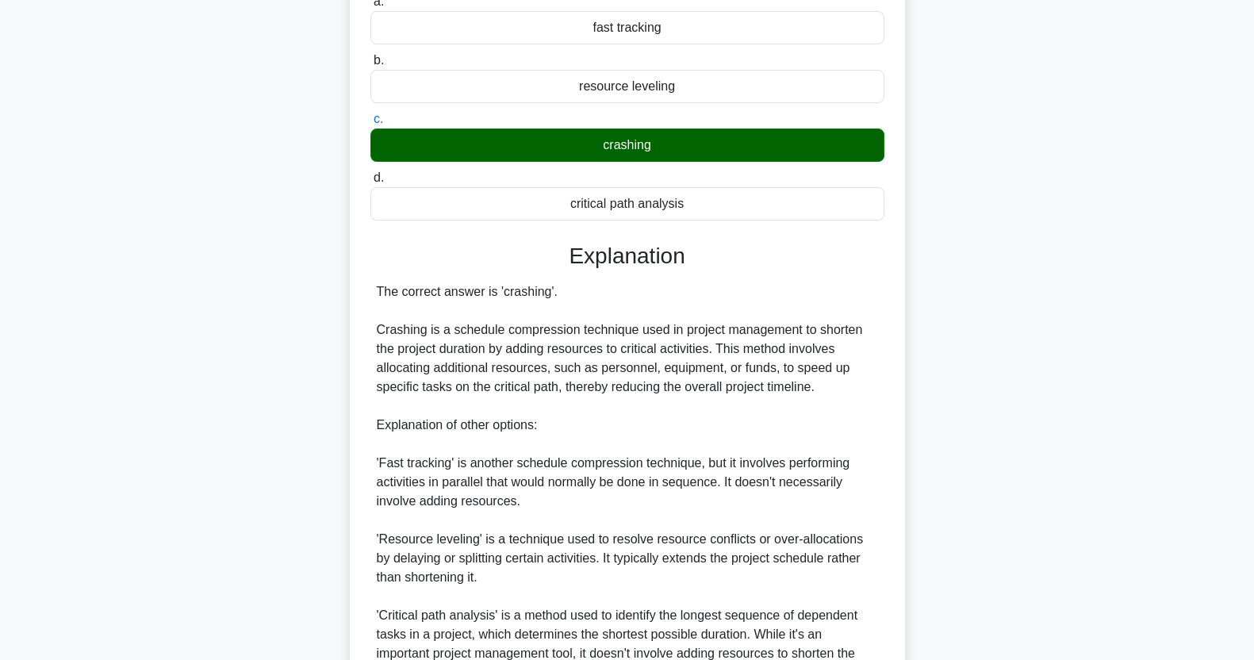
scroll to position [336, 0]
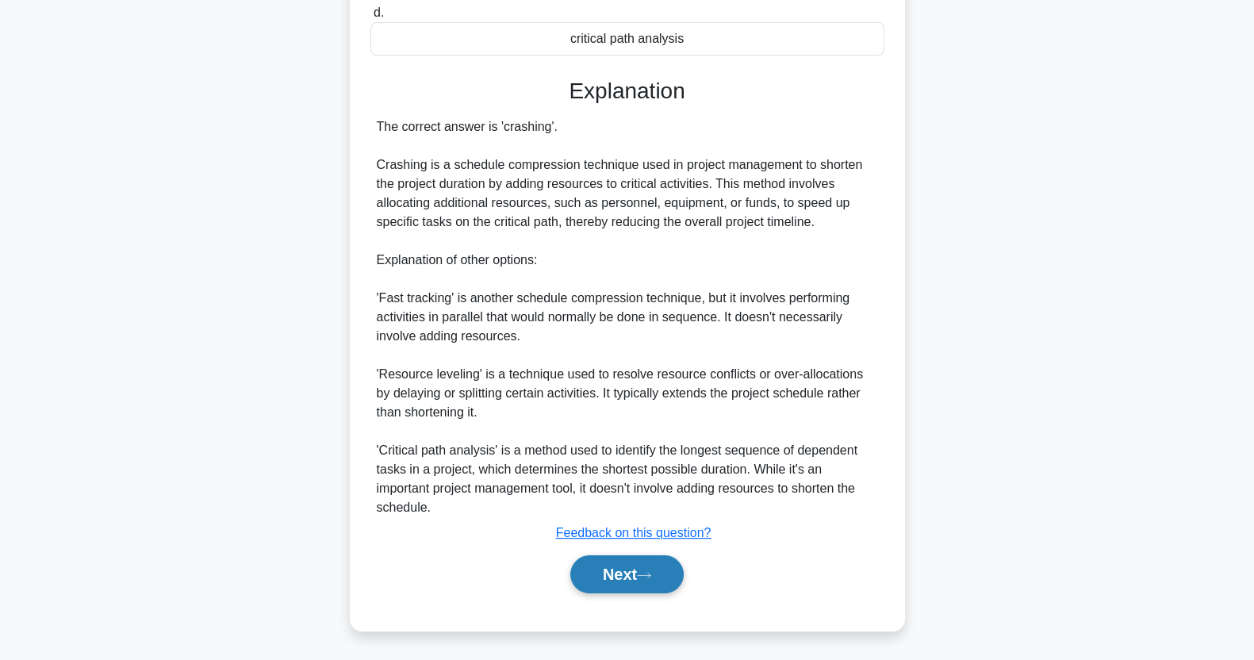
click at [631, 571] on button "Next" at bounding box center [626, 574] width 113 height 38
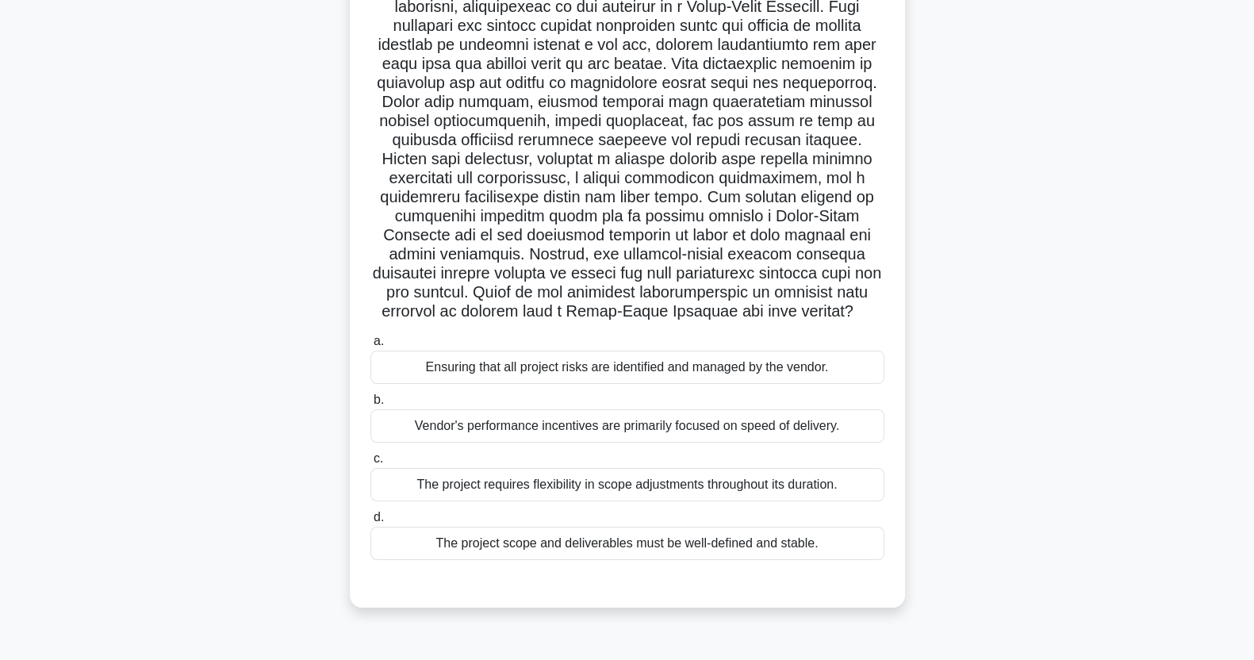
scroll to position [198, 0]
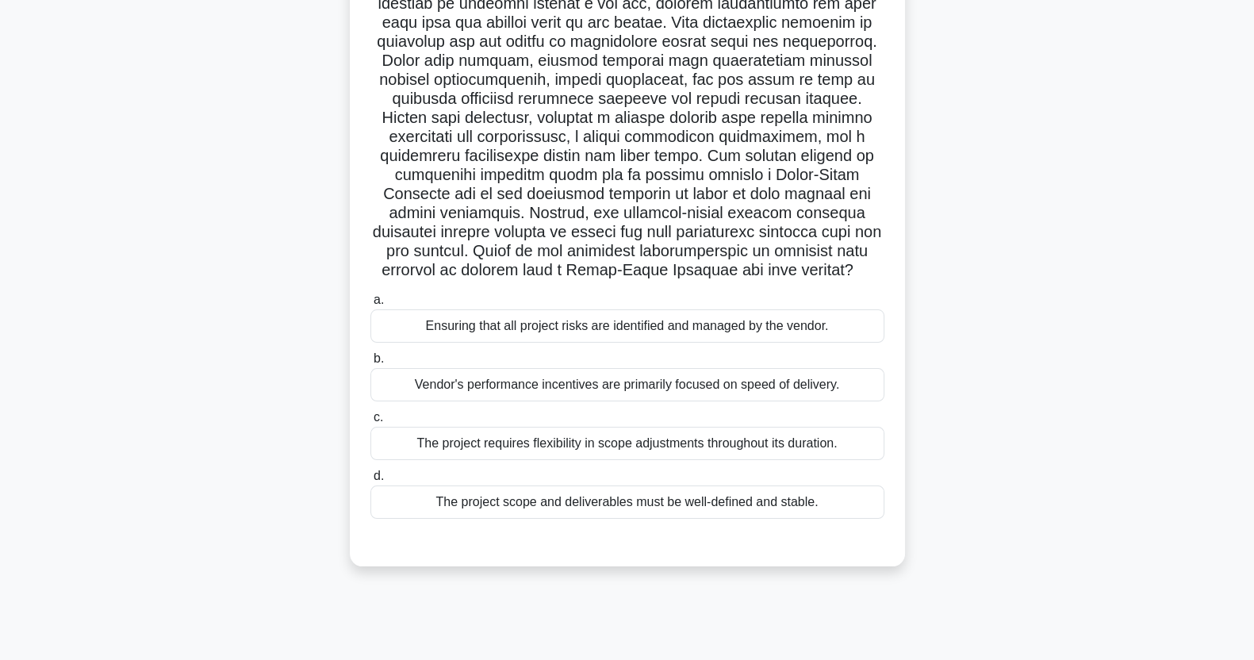
click at [795, 333] on div "Ensuring that all project risks are identified and managed by the vendor." at bounding box center [628, 325] width 514 height 33
click at [371, 305] on input "a. Ensuring that all project risks are identified and managed by the vendor." at bounding box center [371, 300] width 0 height 10
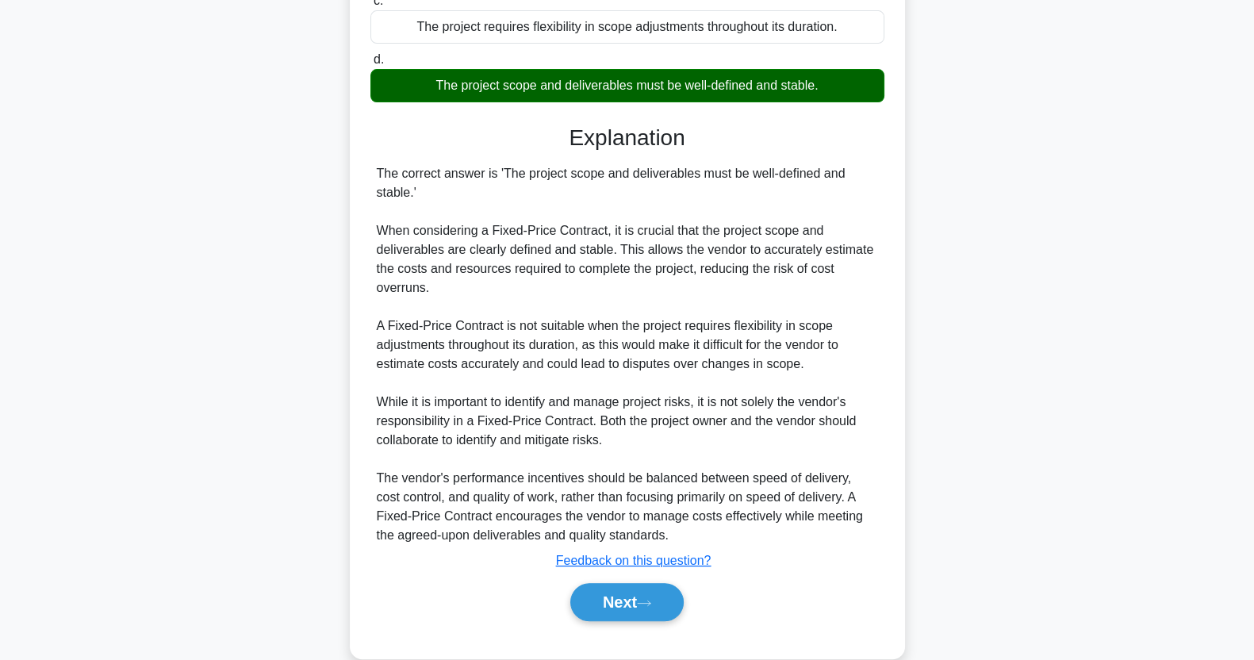
scroll to position [642, 0]
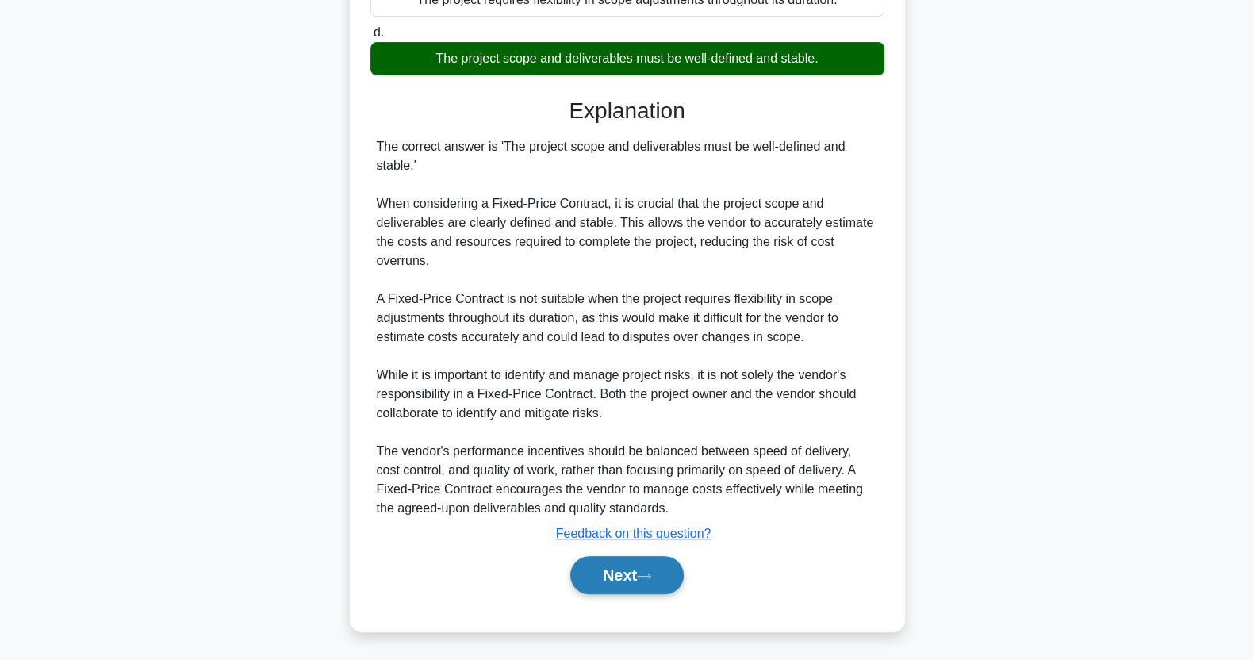
click at [641, 585] on button "Next" at bounding box center [626, 575] width 113 height 38
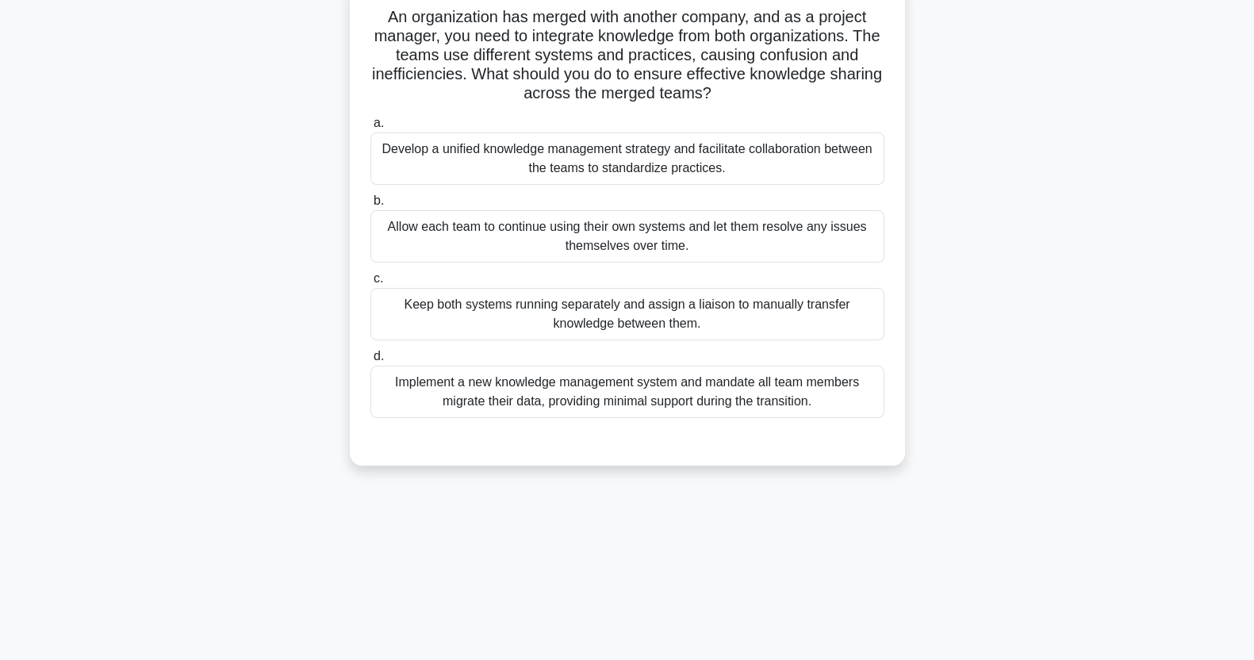
scroll to position [0, 0]
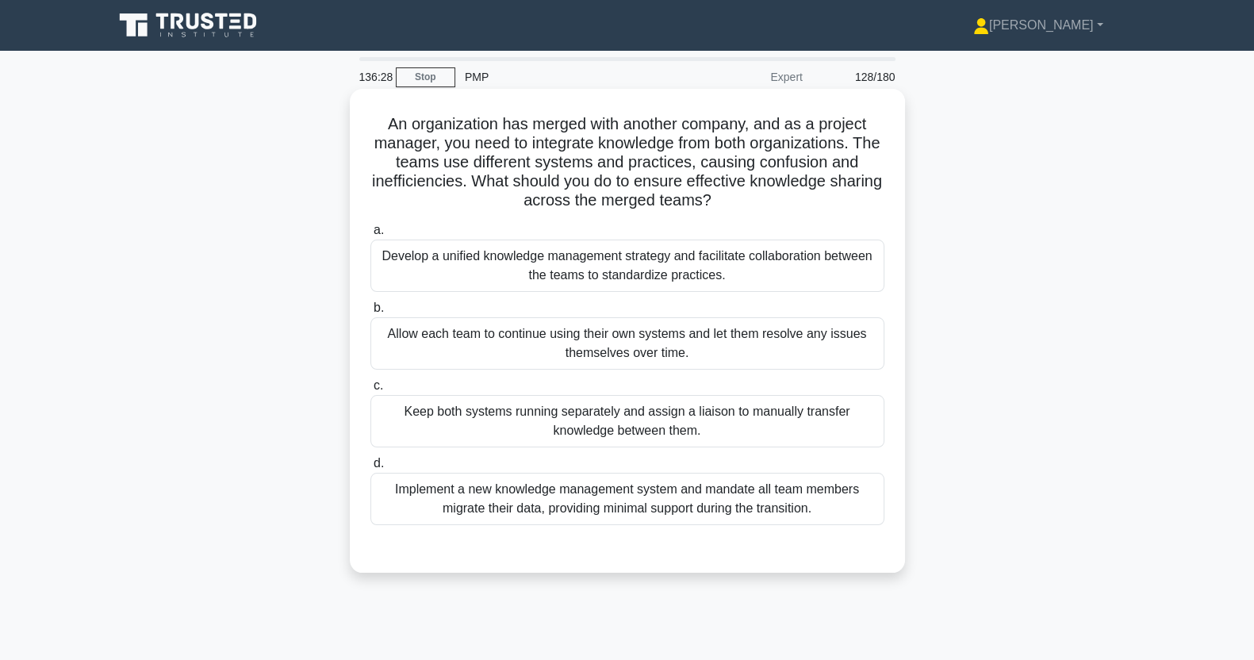
click at [733, 285] on div "Develop a unified knowledge management strategy and facilitate collaboration be…" at bounding box center [628, 266] width 514 height 52
click at [371, 236] on input "a. Develop a unified knowledge management strategy and facilitate collaboration…" at bounding box center [371, 230] width 0 height 10
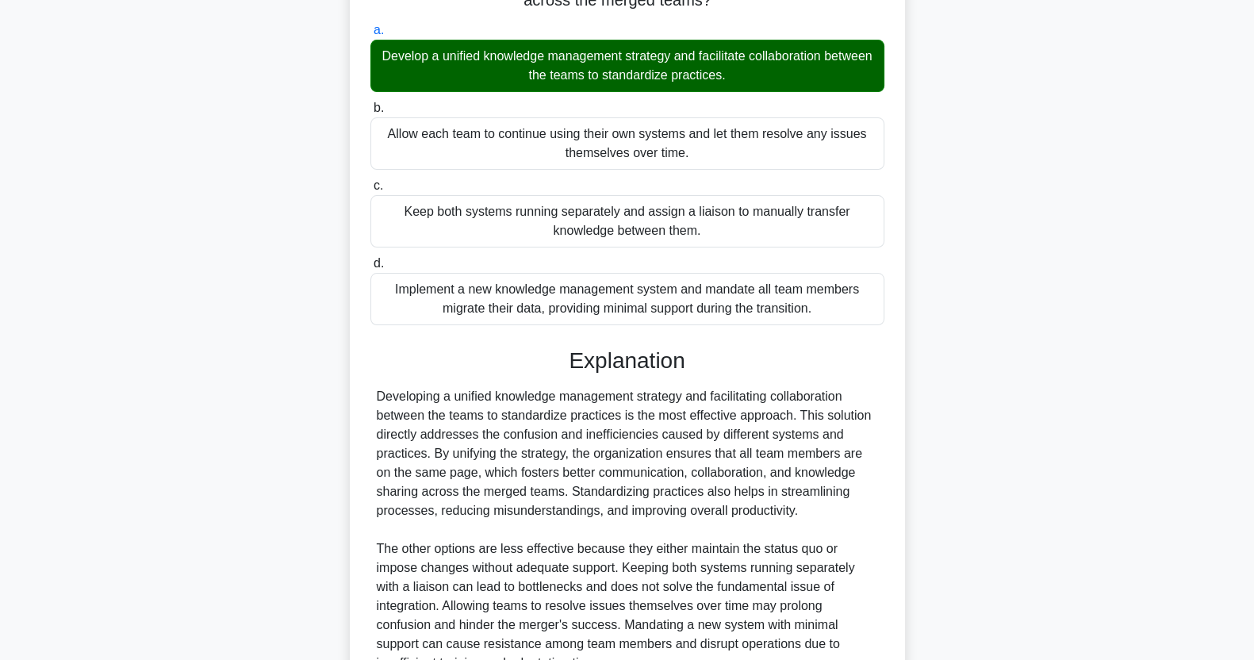
scroll to position [355, 0]
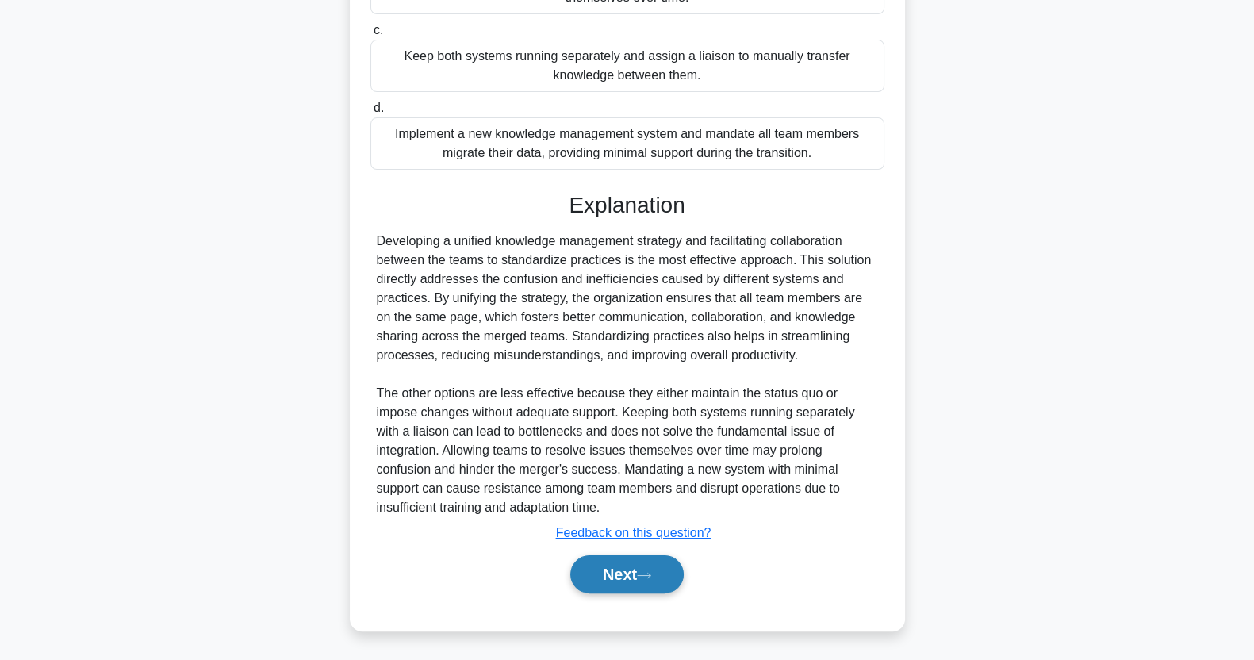
click at [651, 574] on icon at bounding box center [644, 575] width 13 height 5
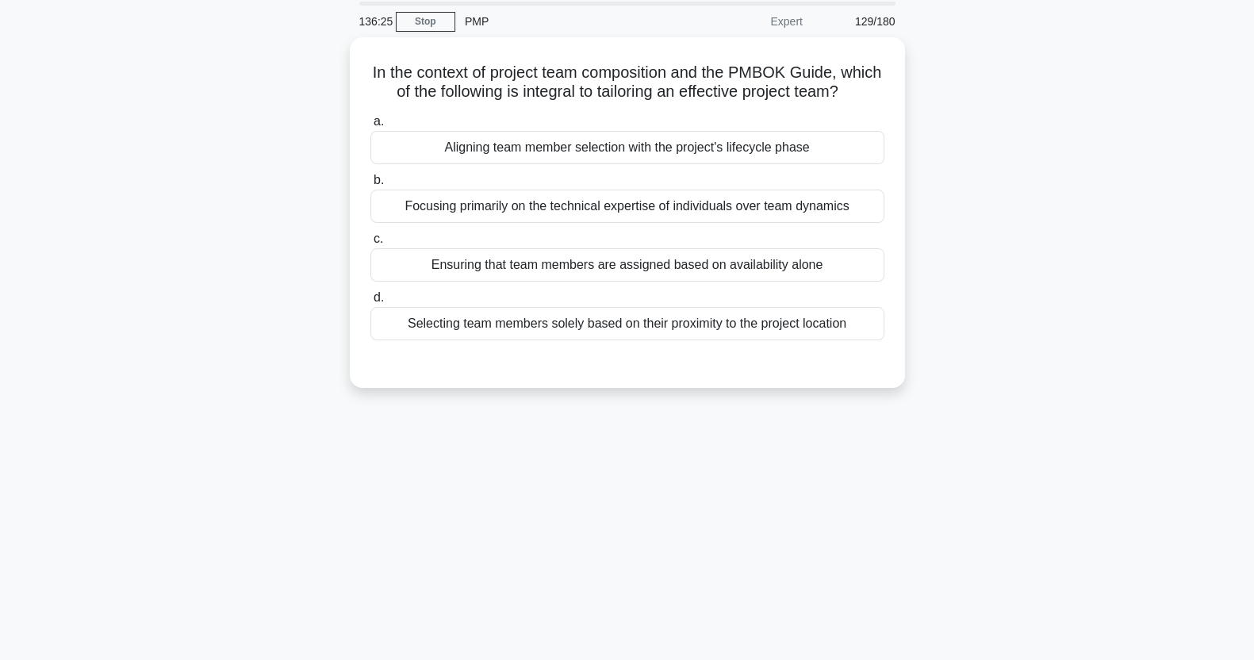
scroll to position [0, 0]
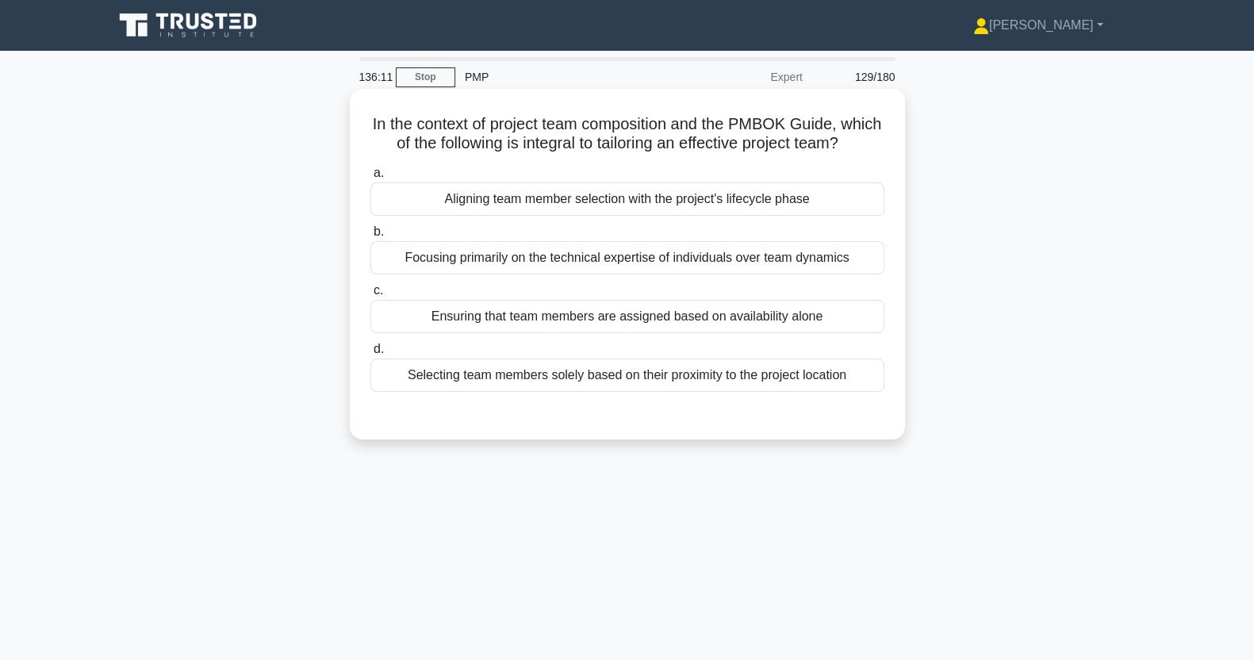
click at [799, 216] on div "Aligning team member selection with the project's lifecycle phase" at bounding box center [628, 198] width 514 height 33
click at [371, 179] on input "a. Aligning team member selection with the project's lifecycle phase" at bounding box center [371, 173] width 0 height 10
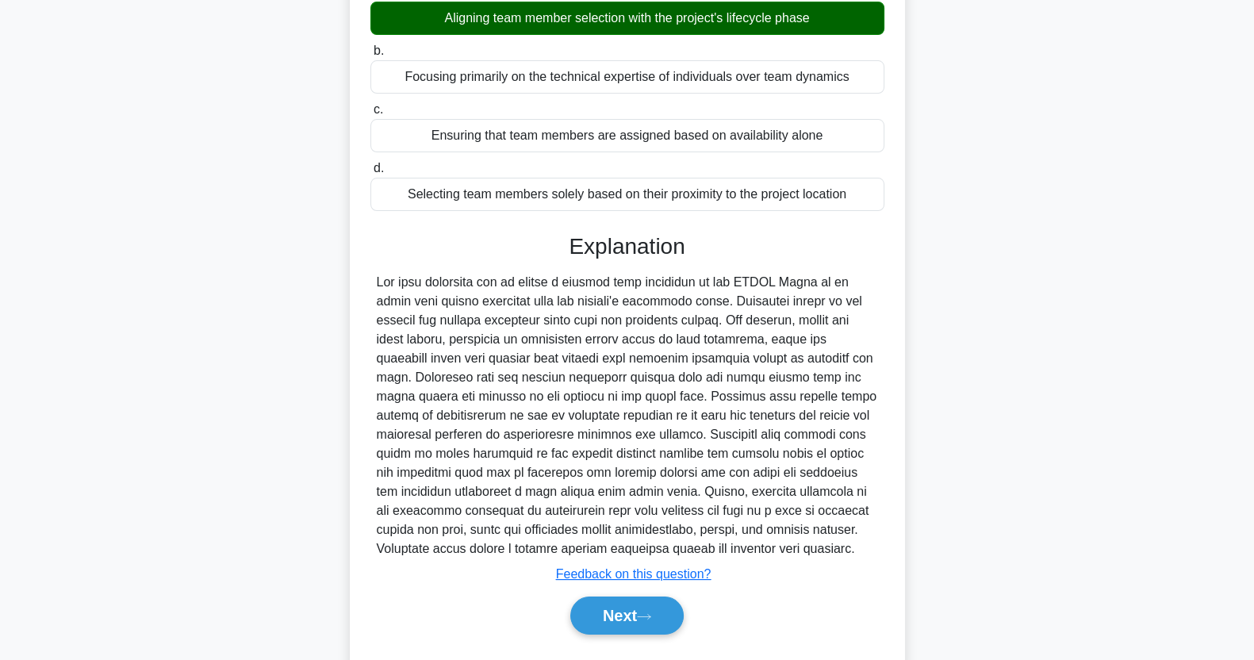
scroll to position [241, 0]
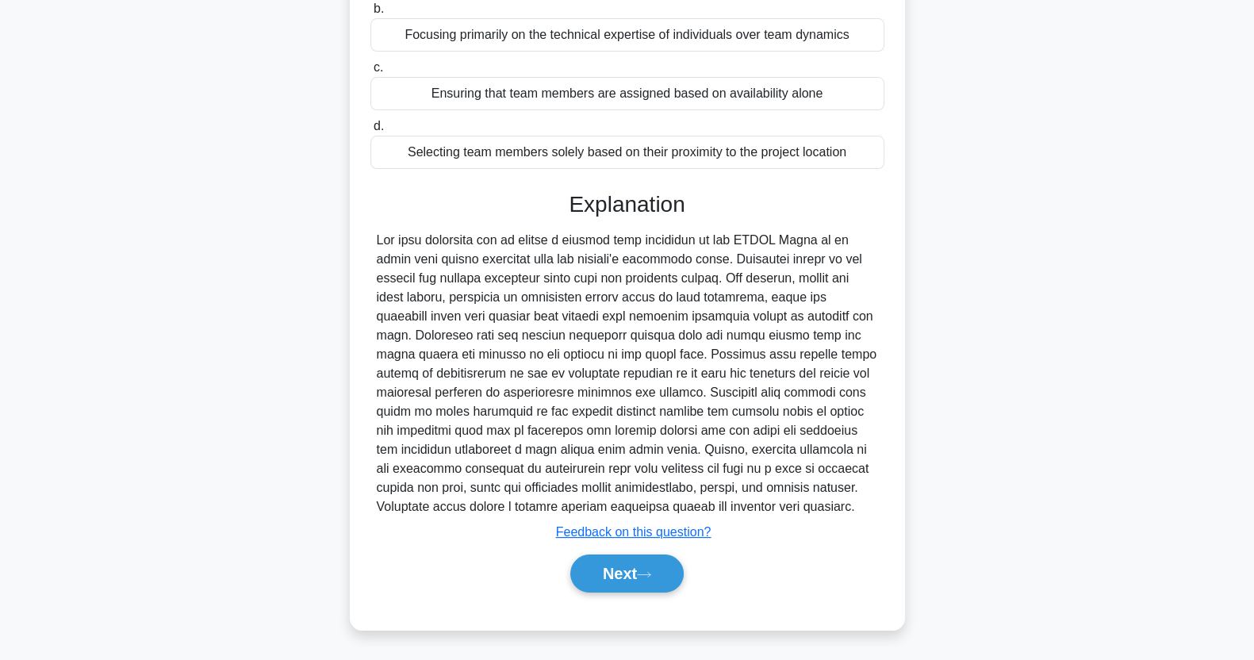
click at [632, 577] on button "Next" at bounding box center [626, 574] width 113 height 38
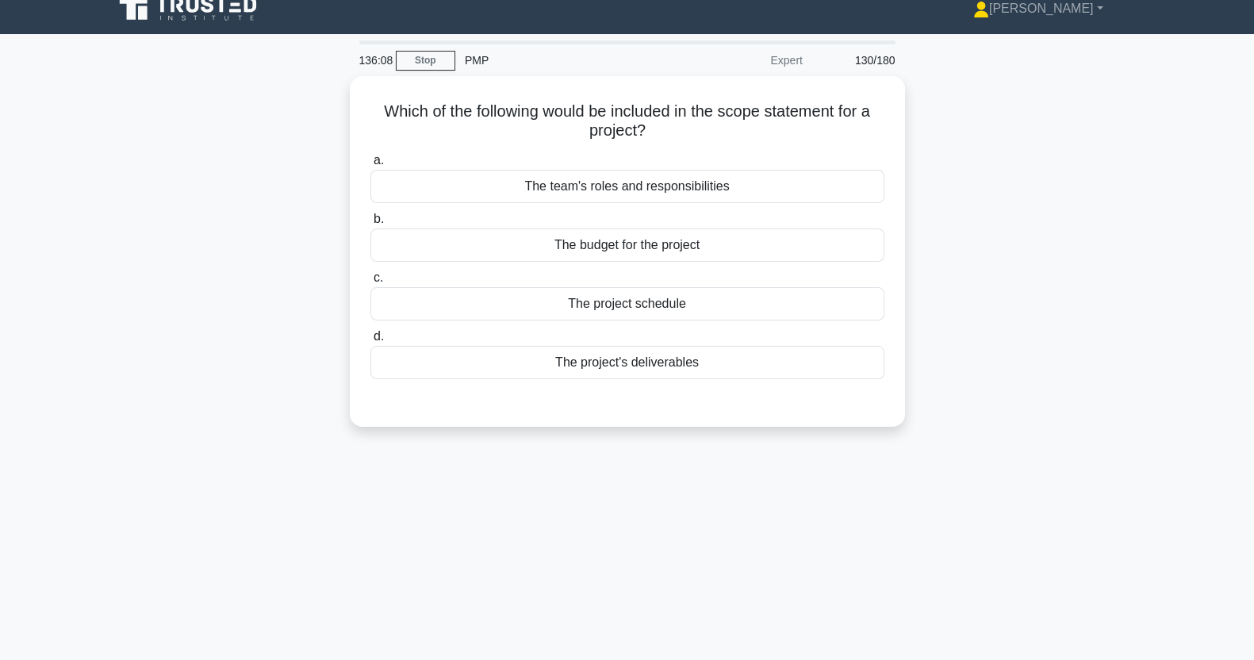
scroll to position [16, 0]
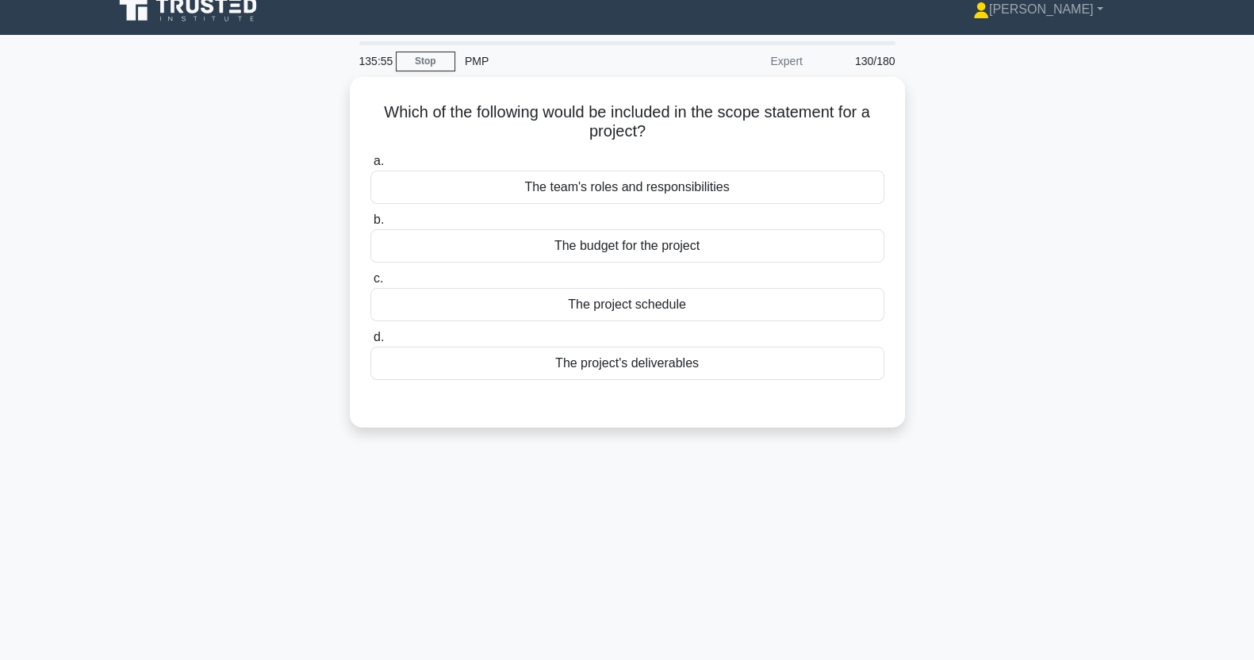
click at [755, 378] on div "The project's deliverables" at bounding box center [628, 363] width 514 height 33
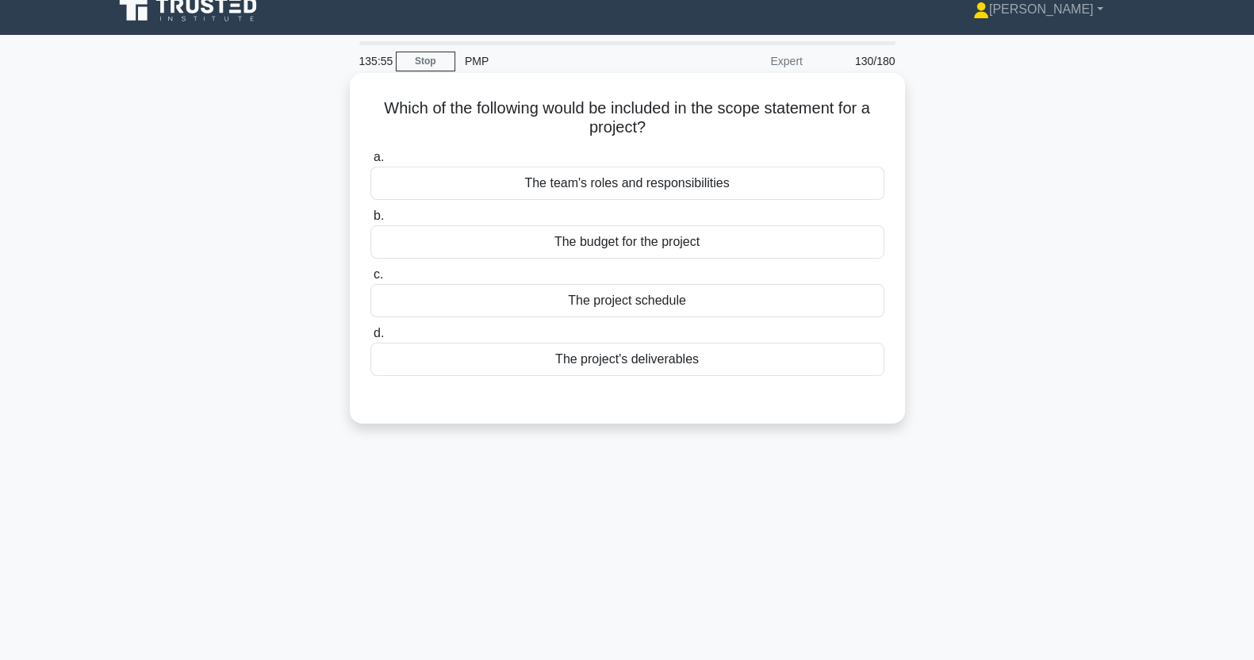
click at [371, 339] on input "d. The project's deliverables" at bounding box center [371, 333] width 0 height 10
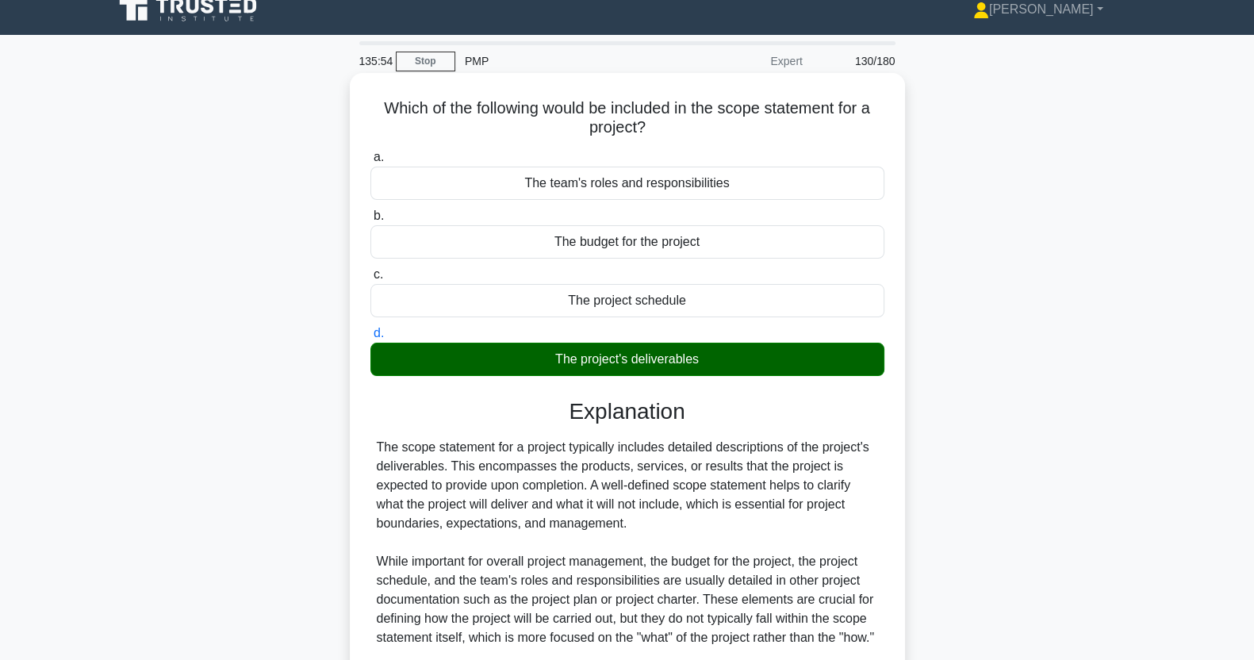
scroll to position [203, 0]
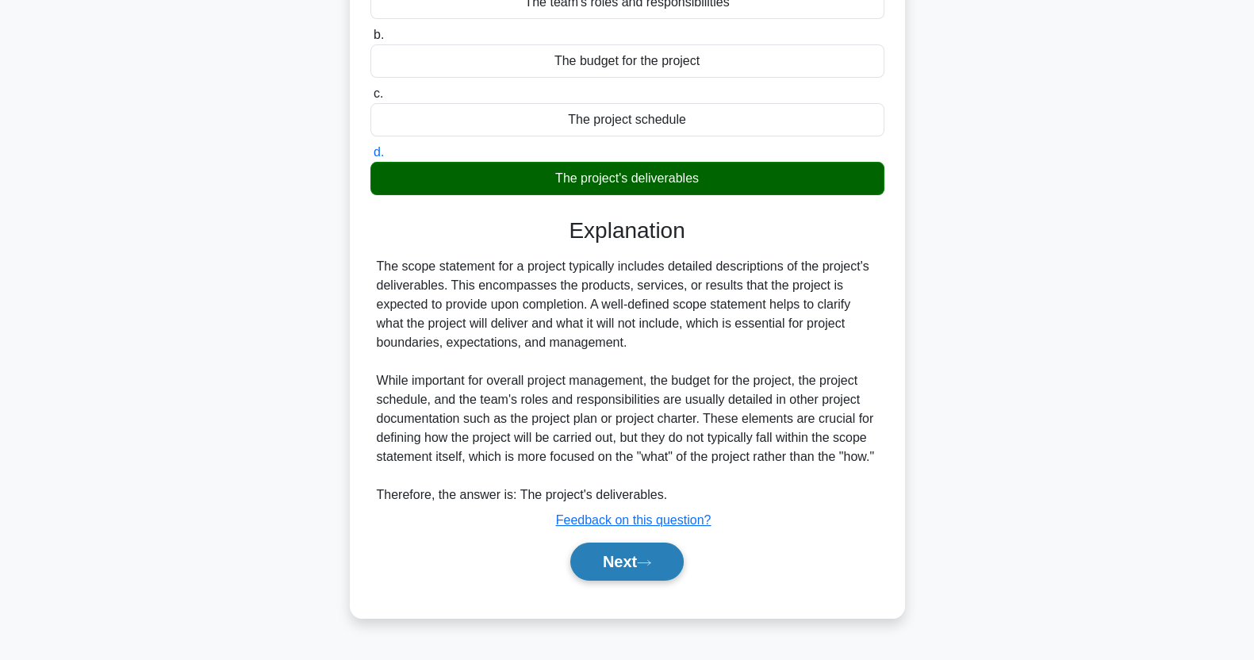
click at [623, 581] on button "Next" at bounding box center [626, 562] width 113 height 38
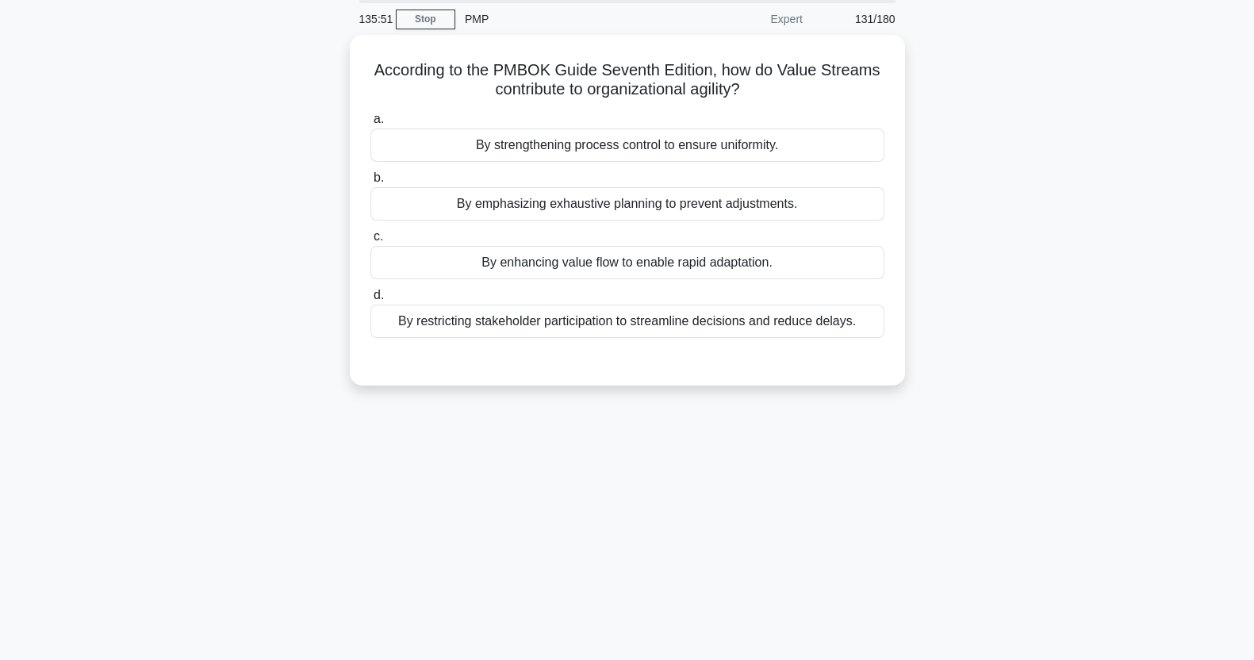
scroll to position [0, 0]
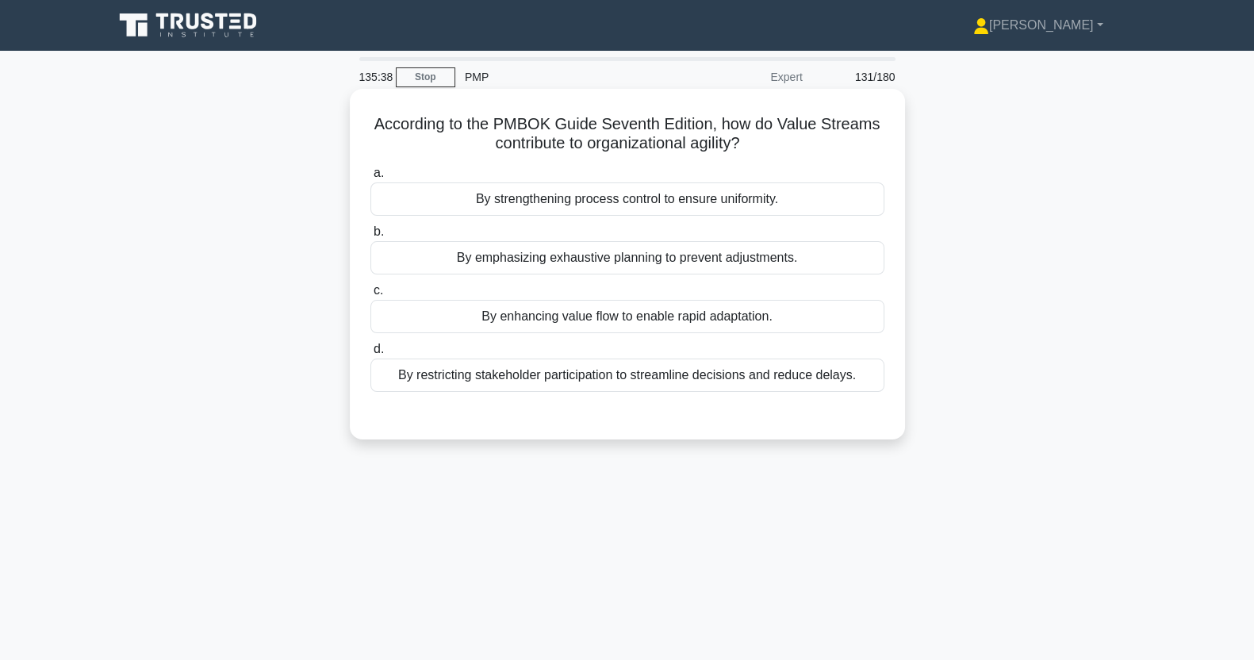
click at [750, 326] on div "By enhancing value flow to enable rapid adaptation." at bounding box center [628, 316] width 514 height 33
click at [371, 296] on input "c. By enhancing value flow to enable rapid adaptation." at bounding box center [371, 291] width 0 height 10
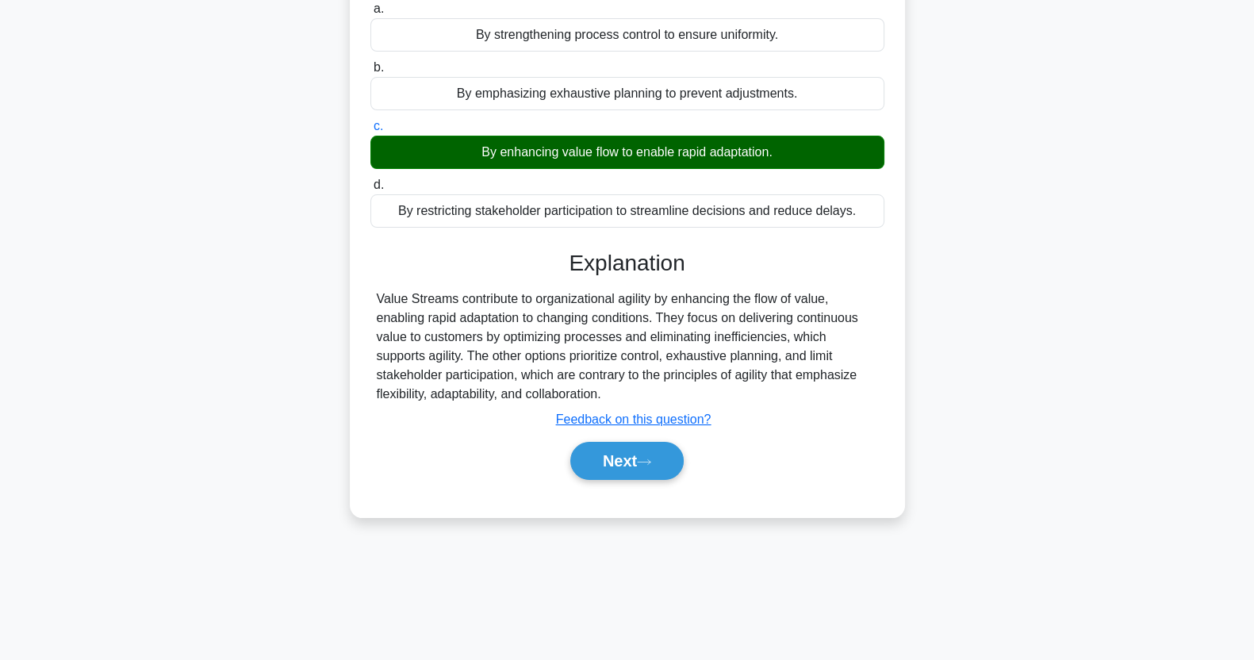
scroll to position [198, 0]
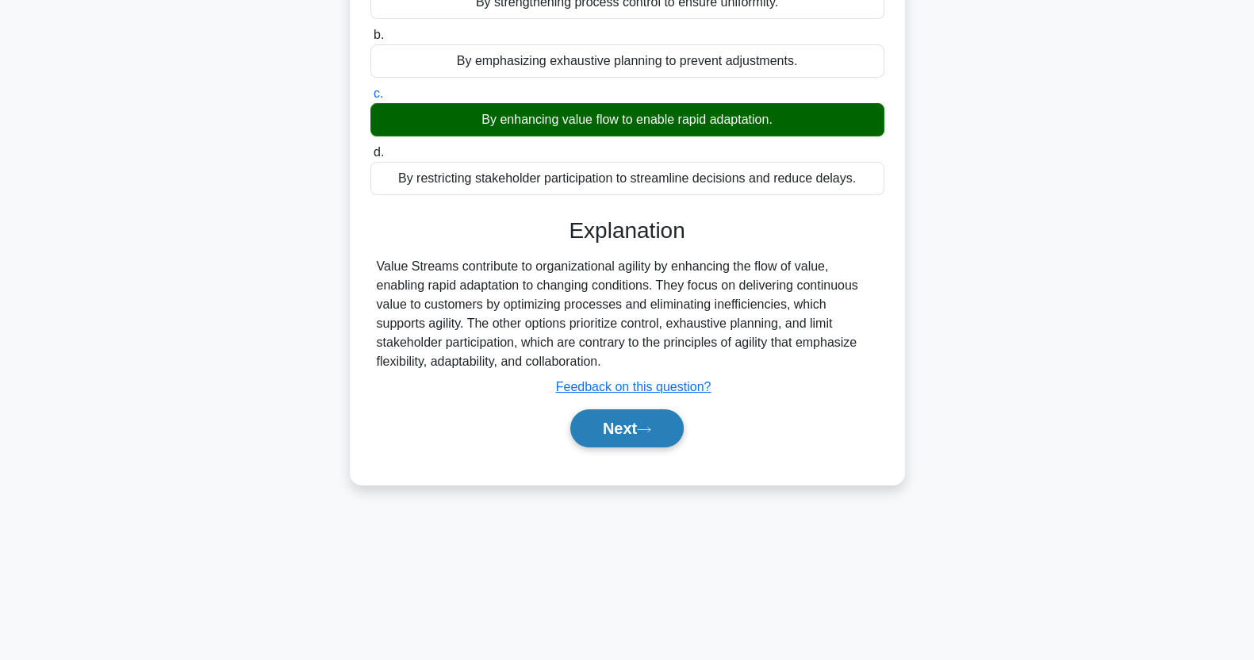
click at [647, 433] on button "Next" at bounding box center [626, 428] width 113 height 38
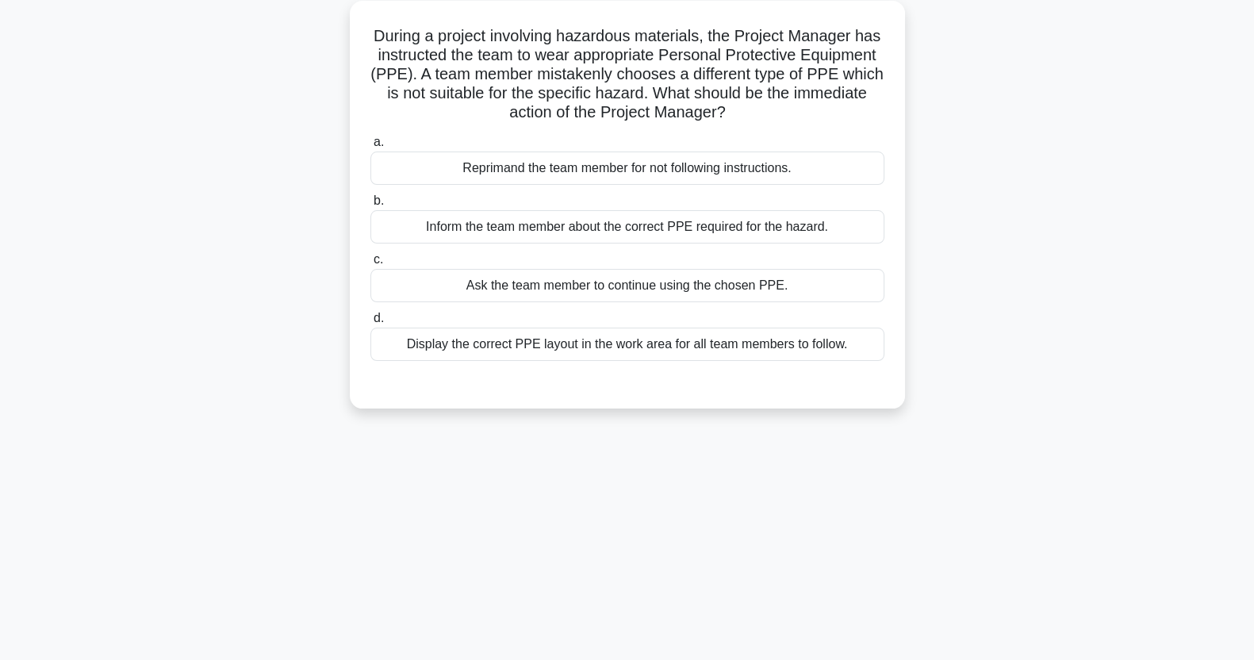
scroll to position [0, 0]
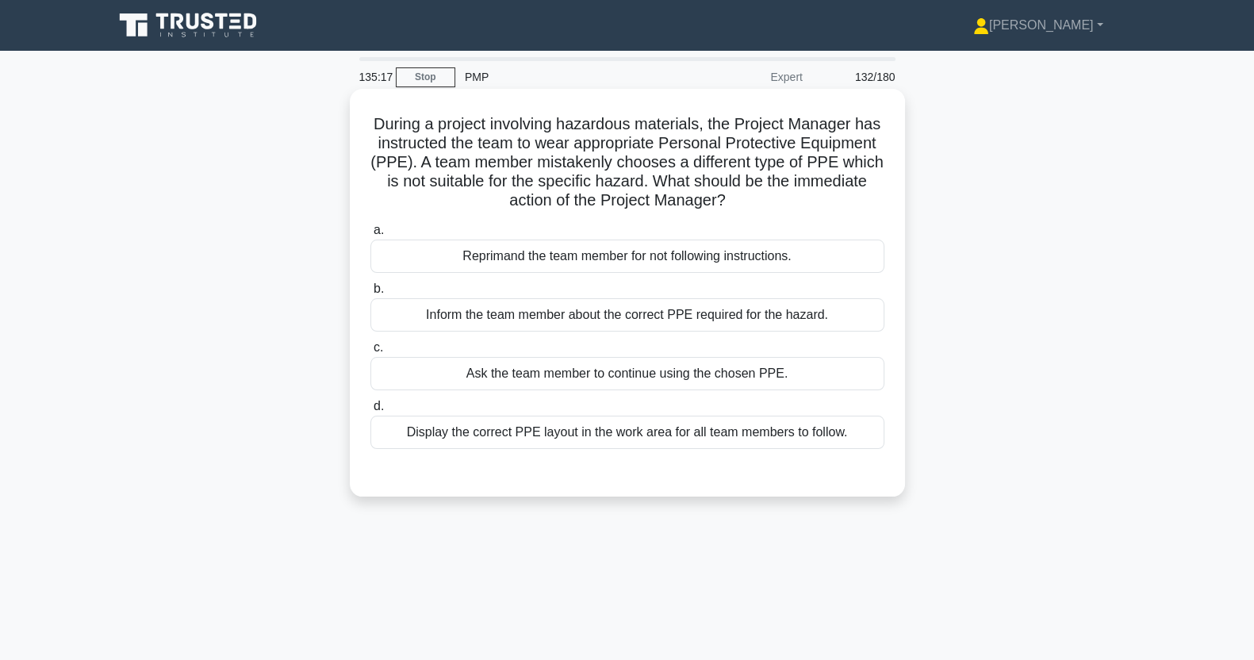
click at [730, 254] on div "Reprimand the team member for not following instructions." at bounding box center [628, 256] width 514 height 33
click at [371, 236] on input "a. Reprimand the team member for not following instructions." at bounding box center [371, 230] width 0 height 10
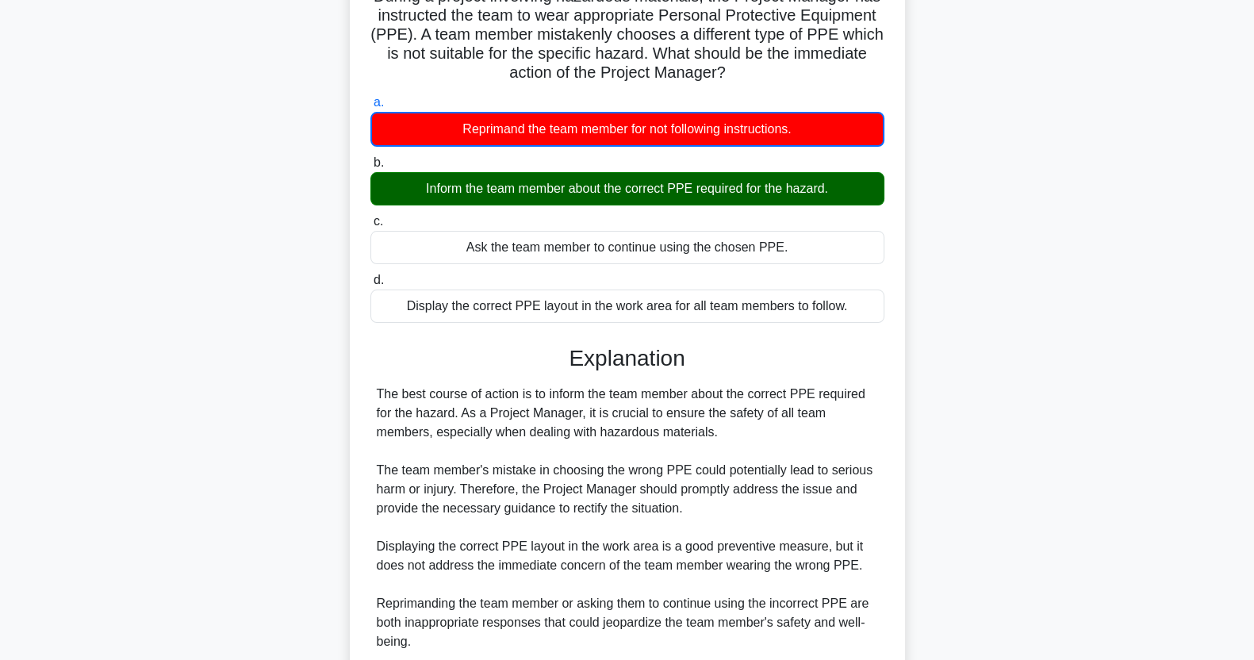
scroll to position [337, 0]
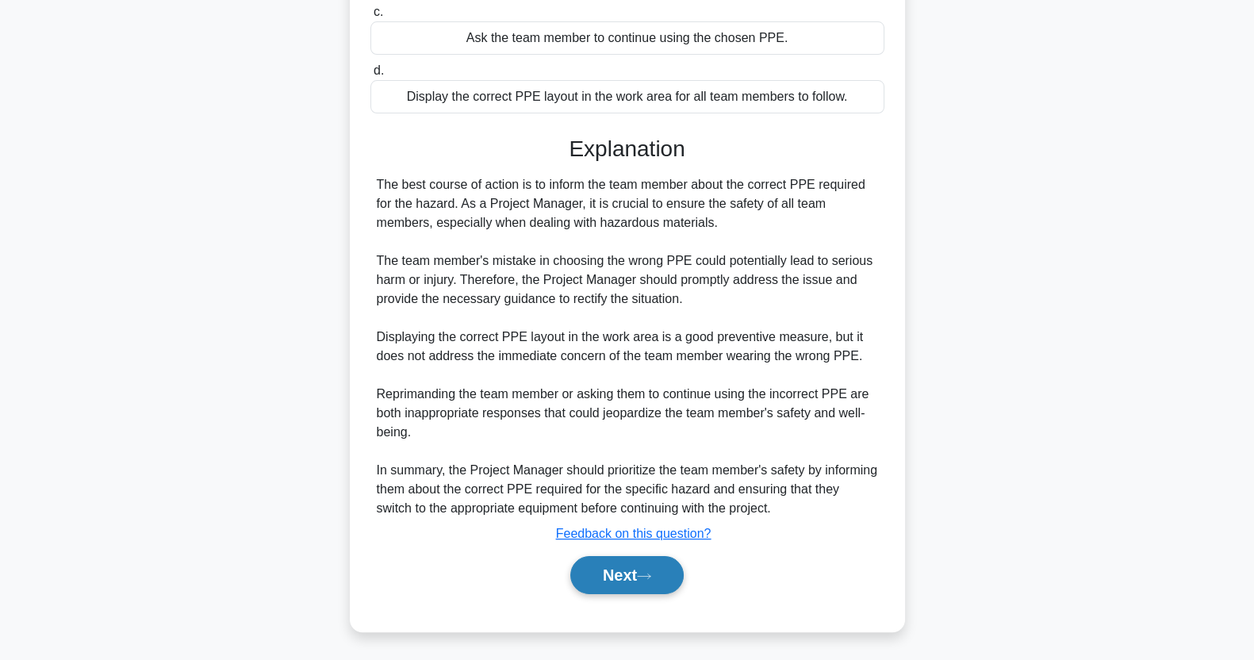
click at [639, 579] on button "Next" at bounding box center [626, 575] width 113 height 38
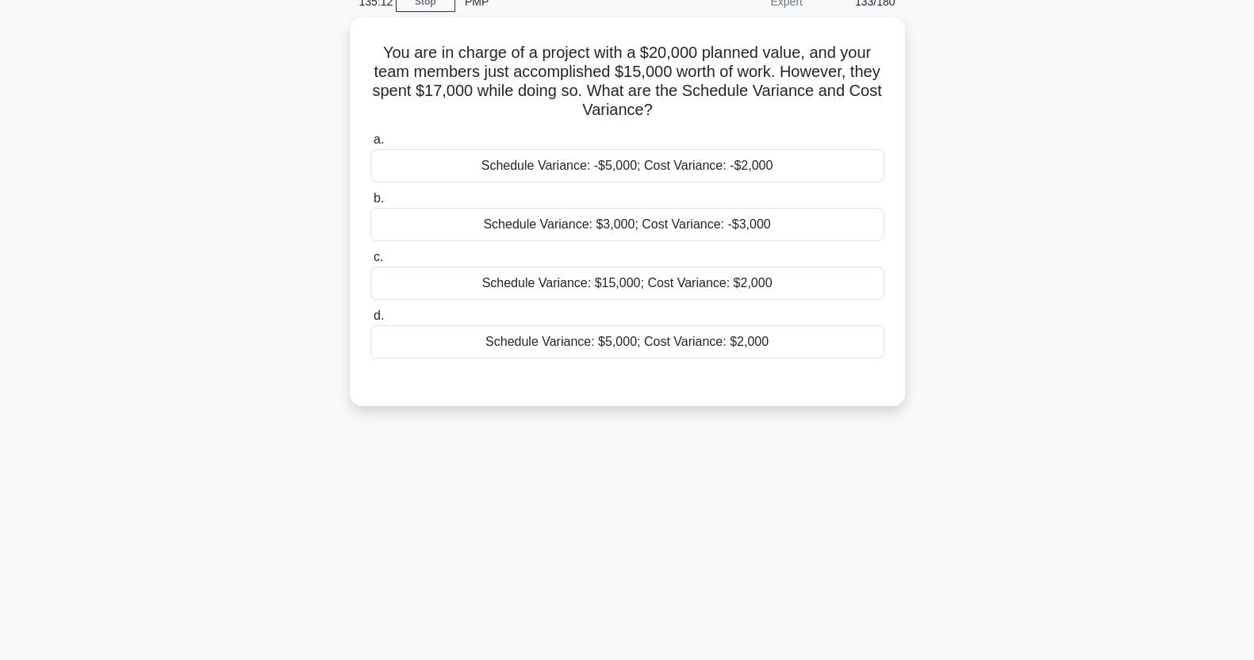
scroll to position [0, 0]
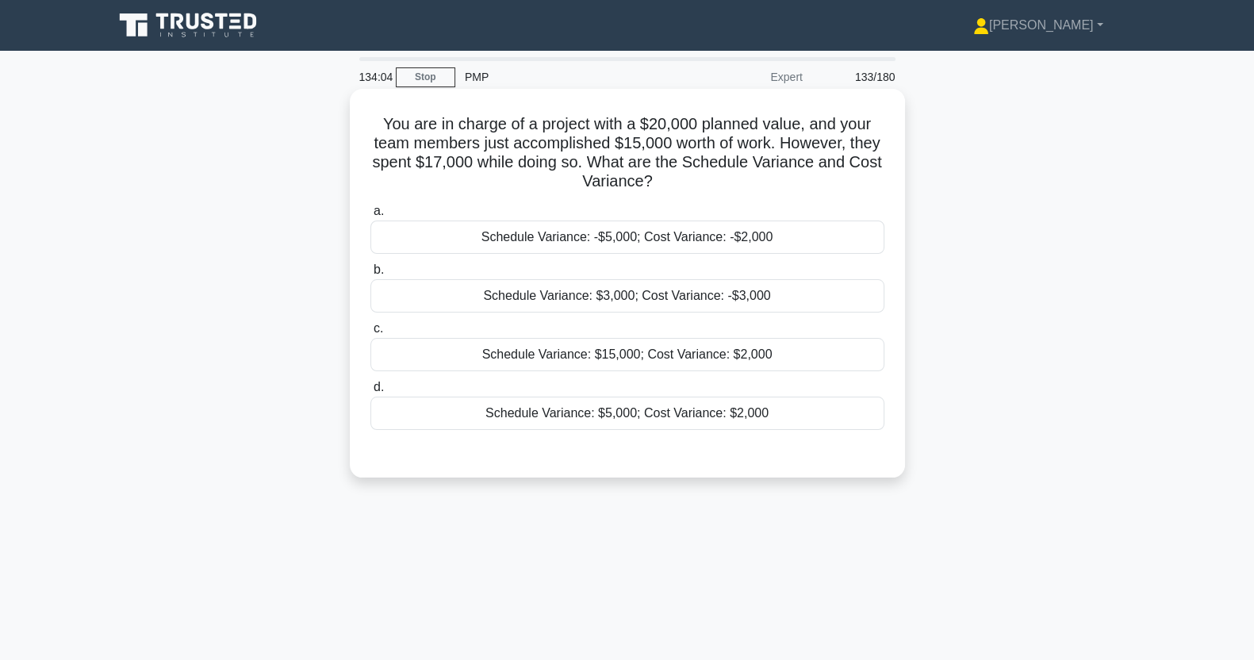
click at [437, 428] on div "Schedule Variance: $5,000; Cost Variance: $2,000" at bounding box center [628, 413] width 514 height 33
click at [371, 393] on input "d. Schedule Variance: $5,000; Cost Variance: $2,000" at bounding box center [371, 387] width 0 height 10
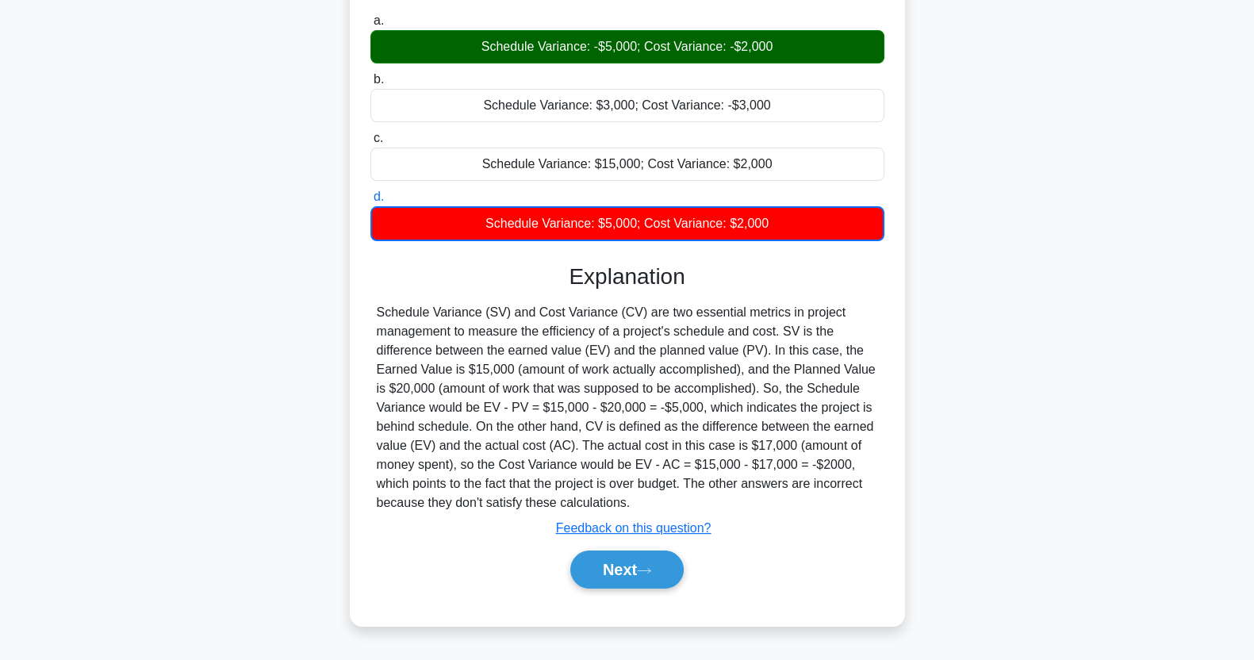
scroll to position [198, 0]
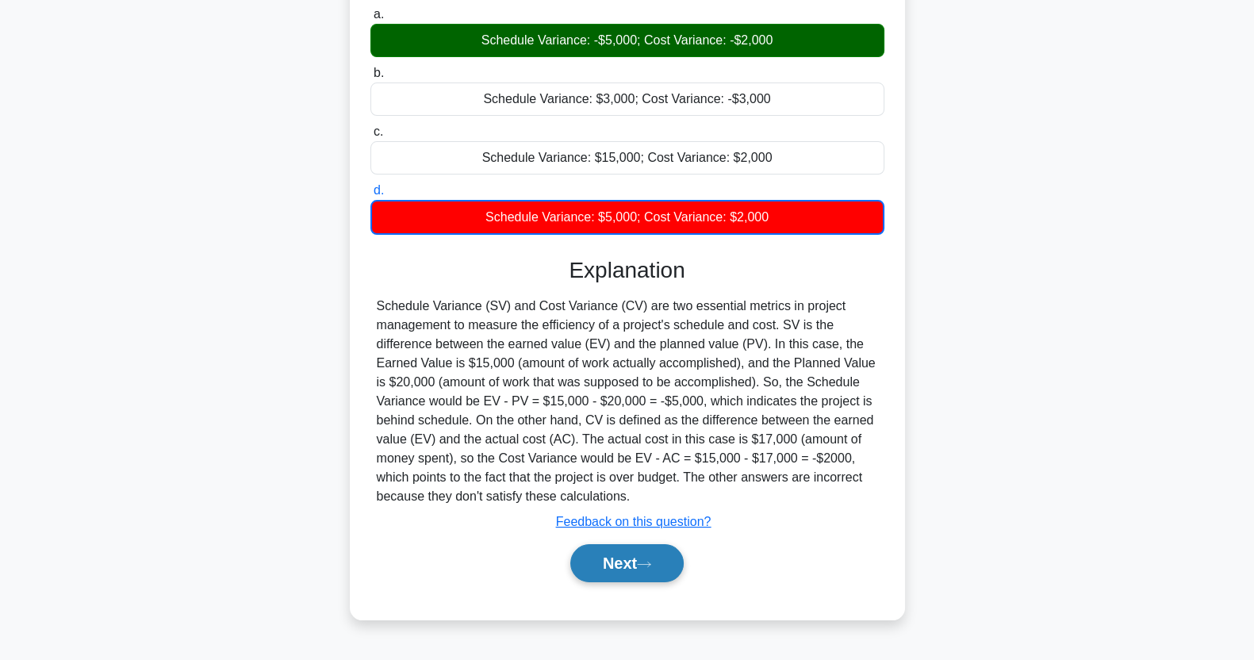
click at [651, 563] on icon at bounding box center [644, 564] width 13 height 5
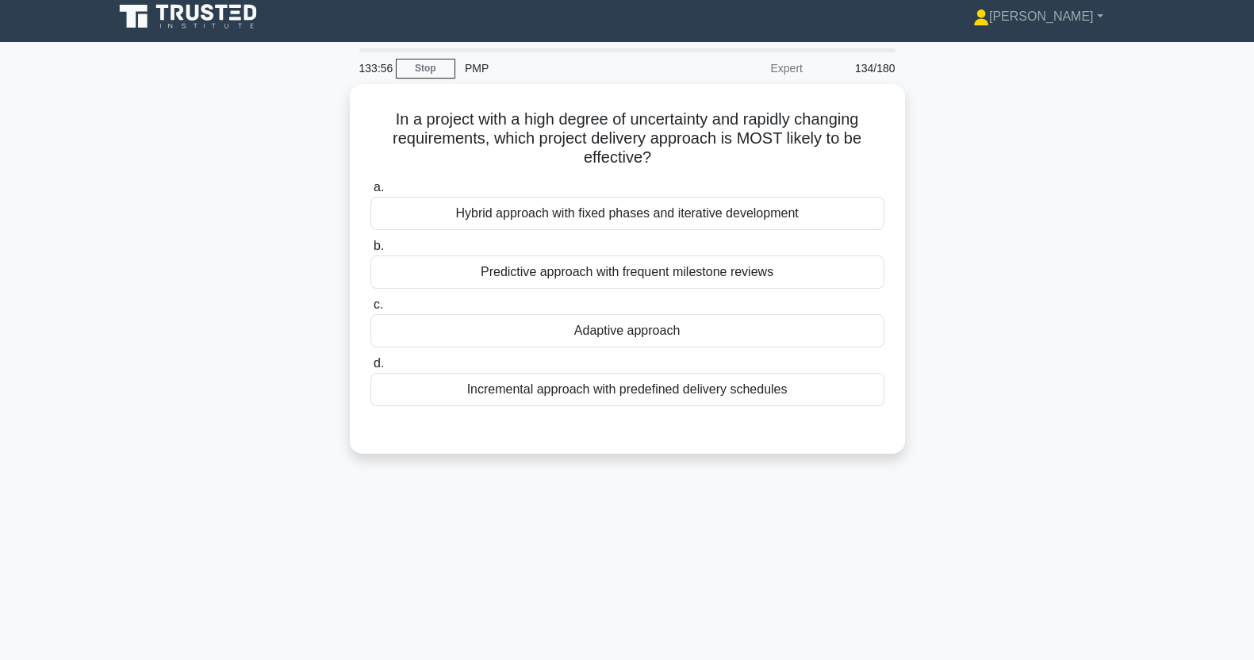
scroll to position [0, 0]
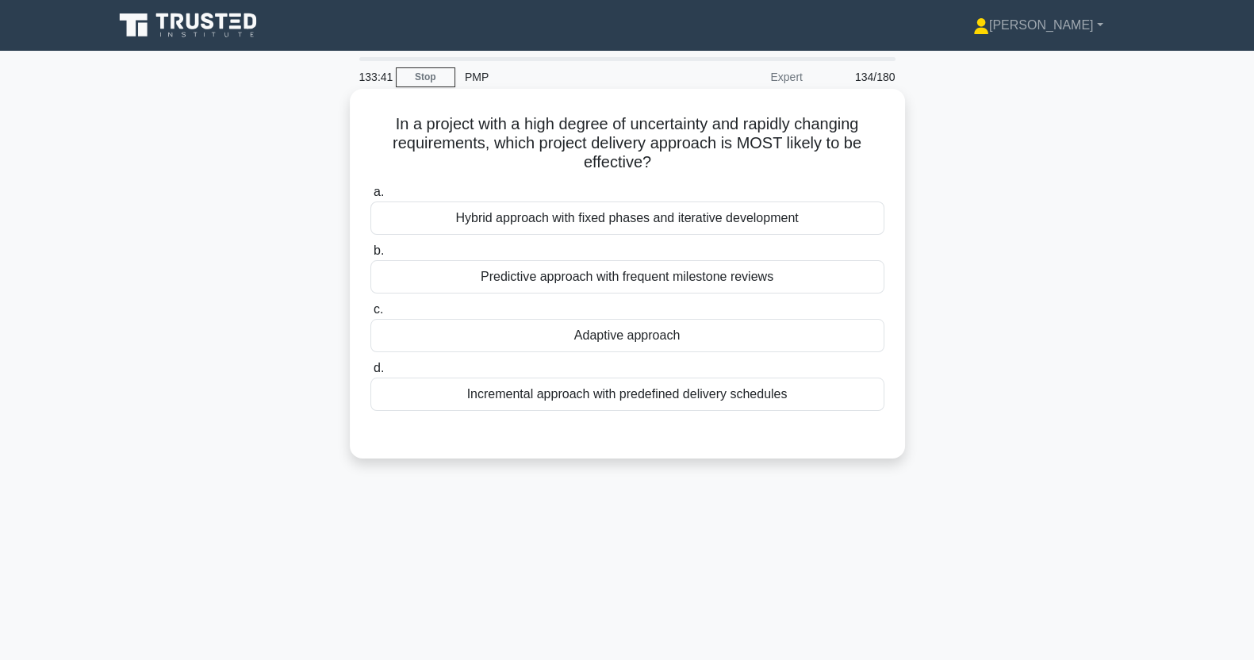
click at [686, 347] on div "Adaptive approach" at bounding box center [628, 335] width 514 height 33
click at [371, 315] on input "c. Adaptive approach" at bounding box center [371, 310] width 0 height 10
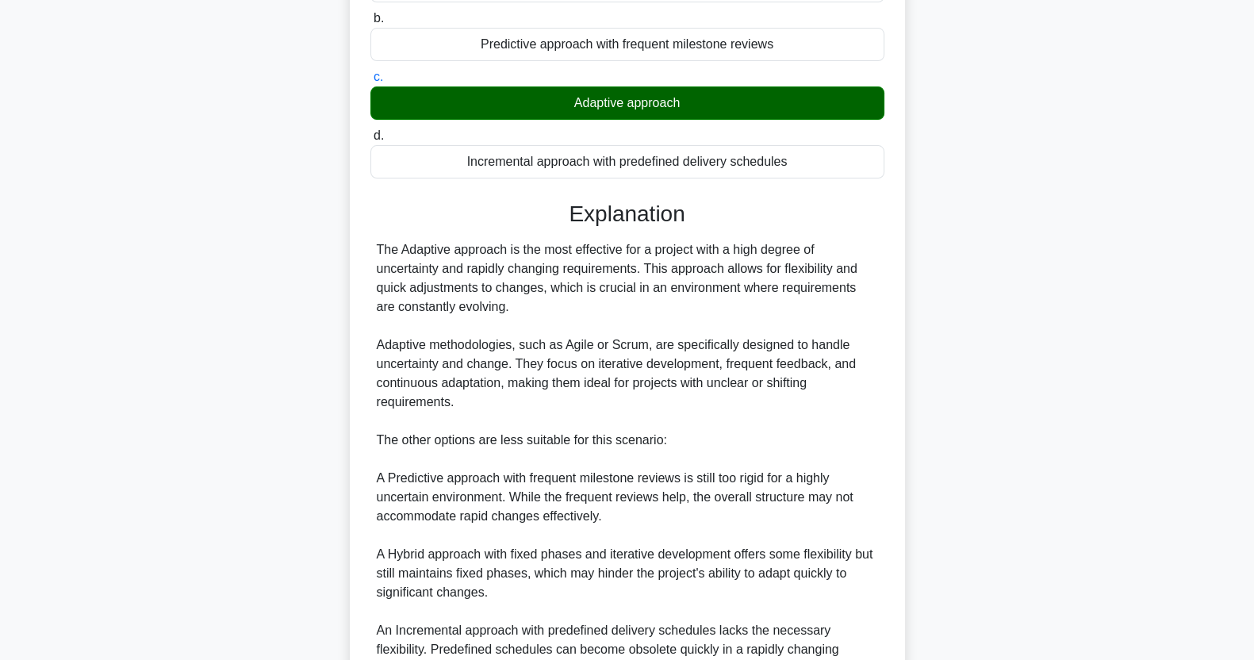
scroll to position [470, 0]
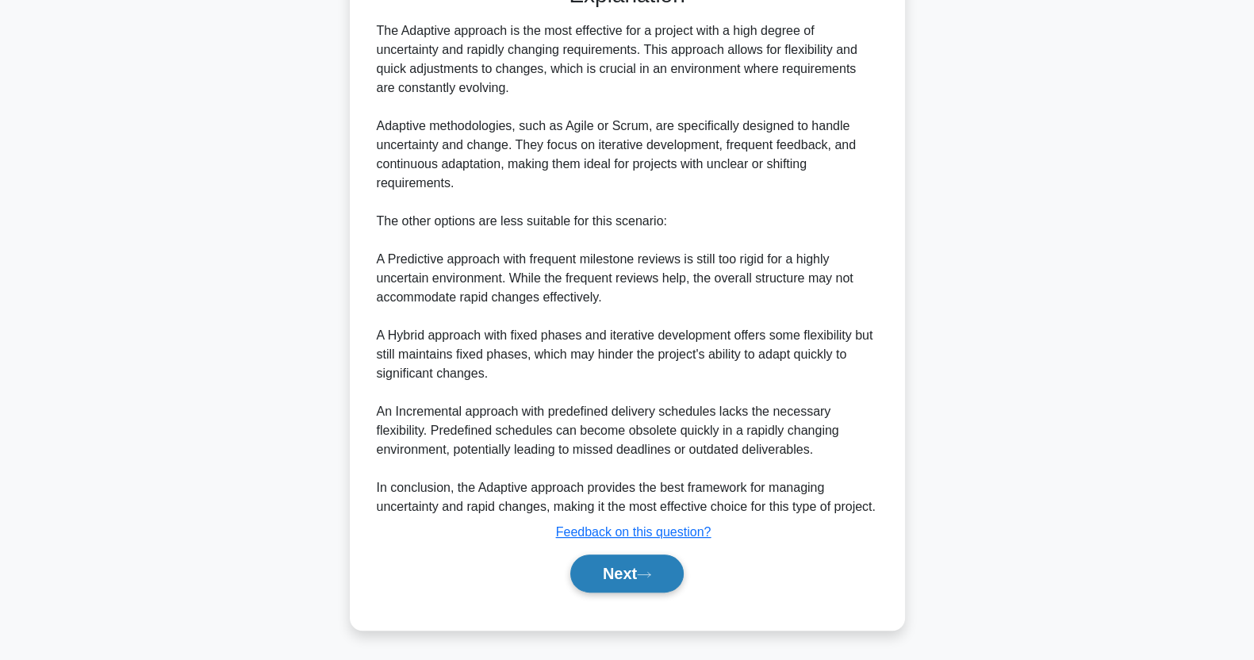
click at [625, 578] on button "Next" at bounding box center [626, 574] width 113 height 38
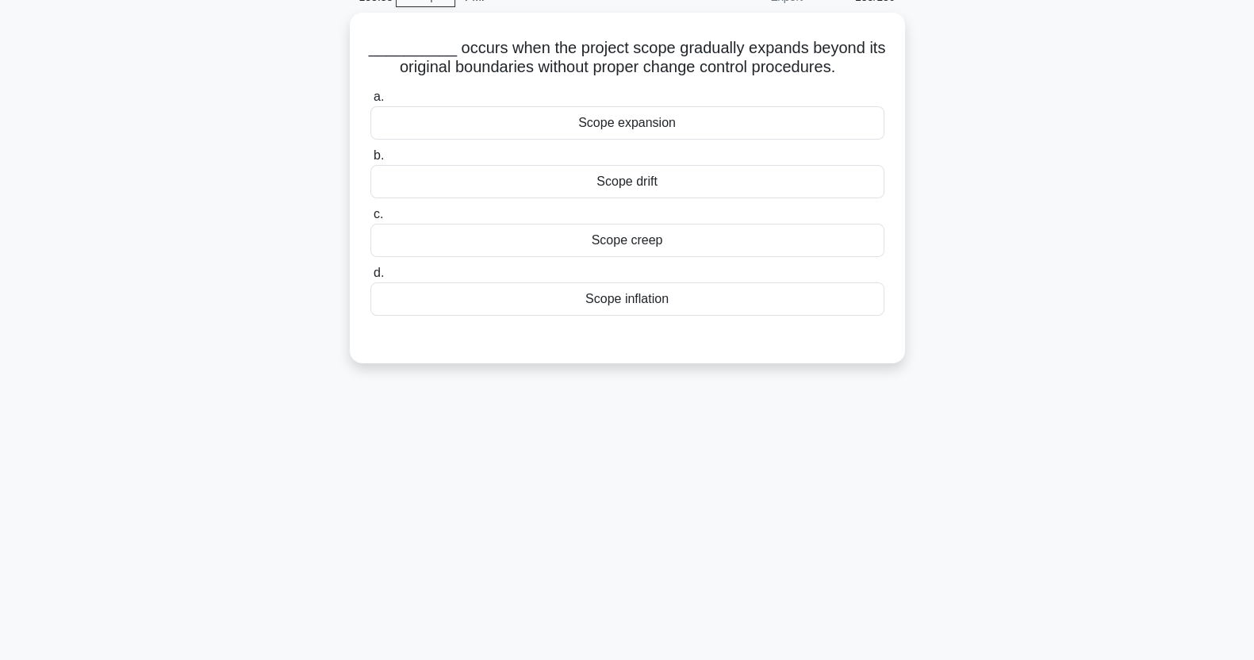
scroll to position [0, 0]
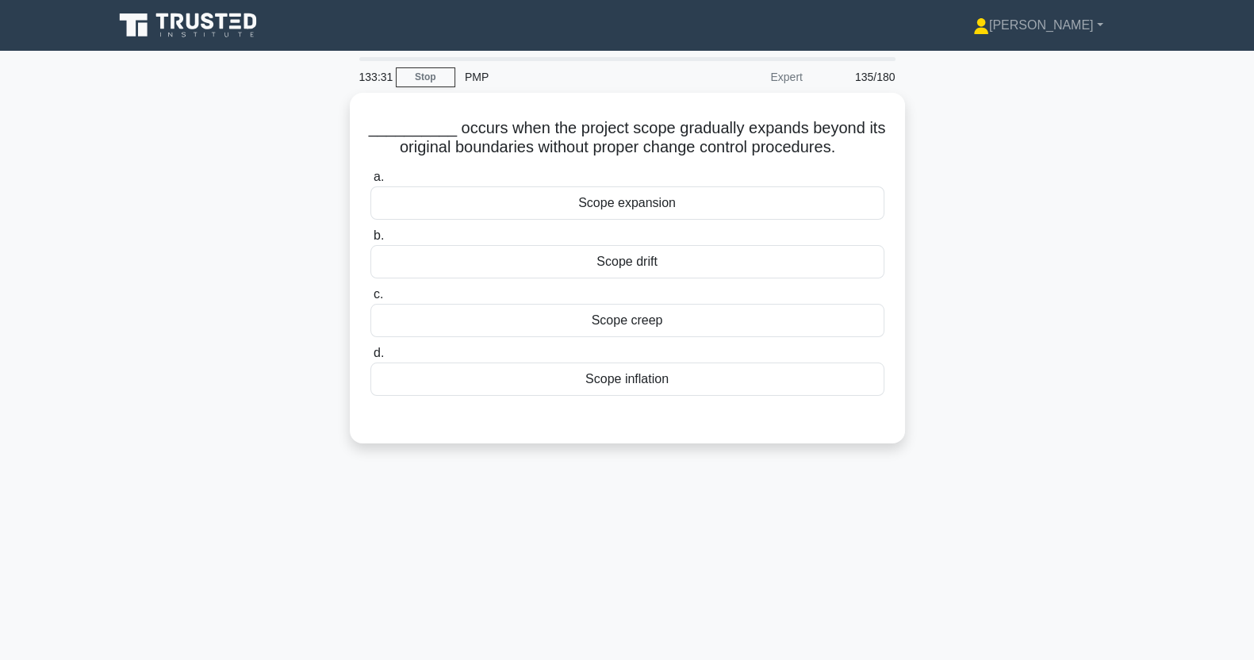
click at [708, 317] on div "Scope creep" at bounding box center [628, 320] width 514 height 33
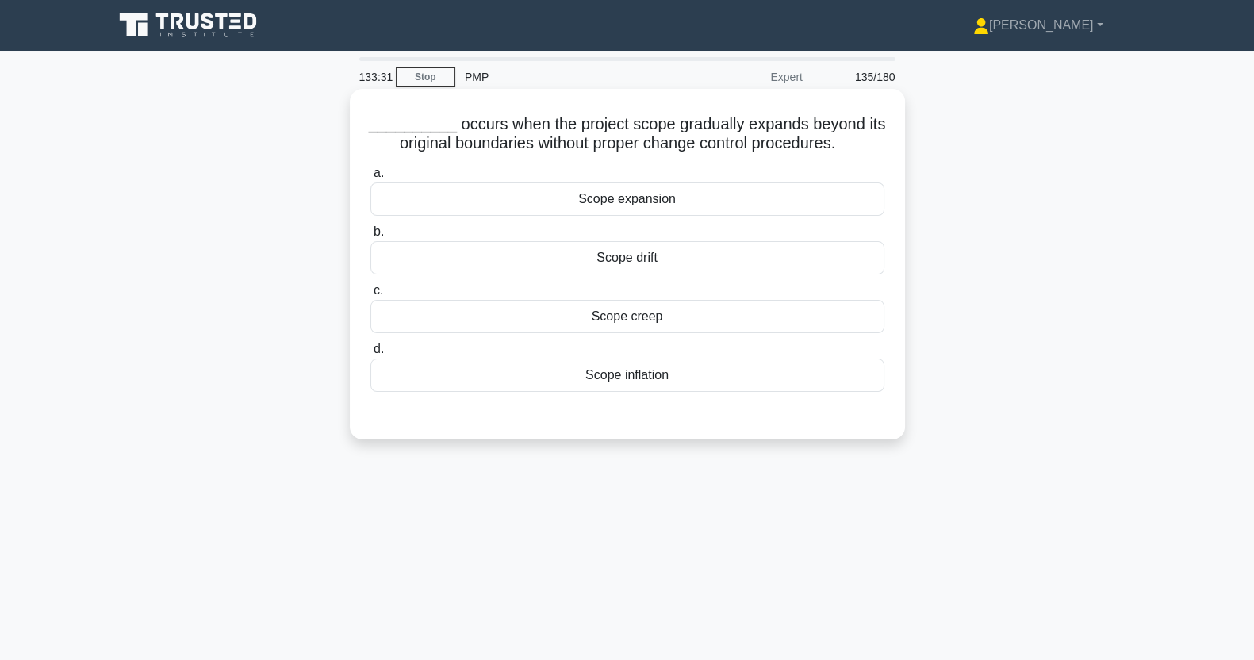
click at [371, 296] on input "c. Scope creep" at bounding box center [371, 291] width 0 height 10
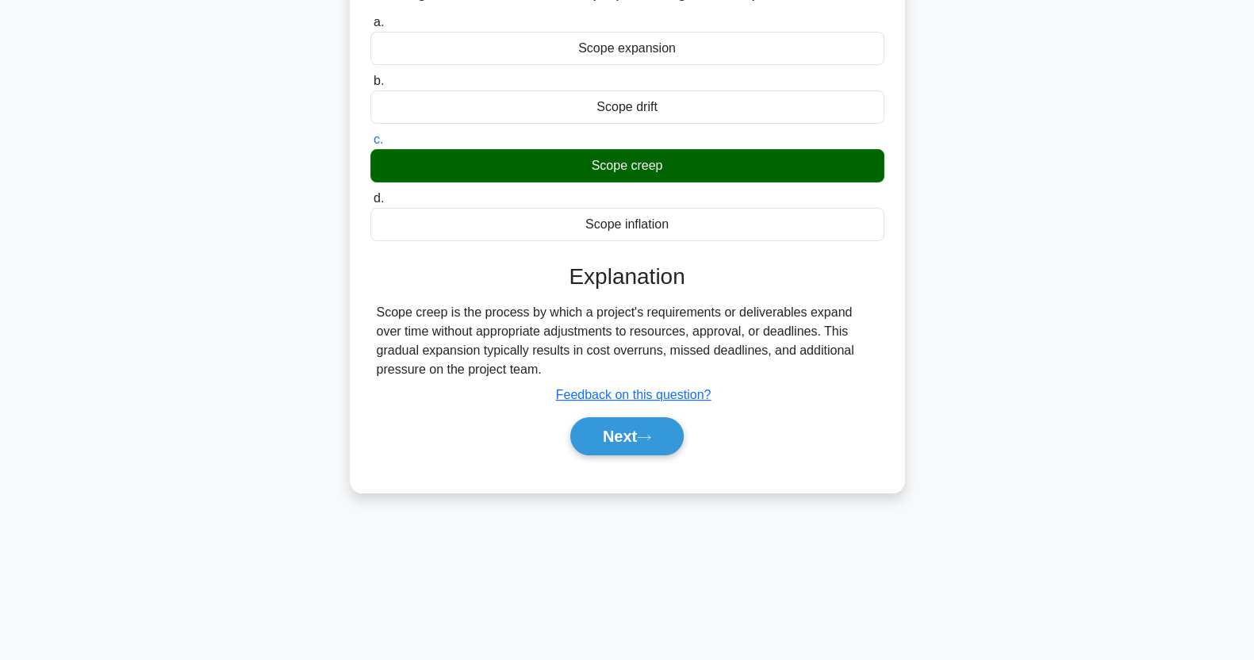
scroll to position [198, 0]
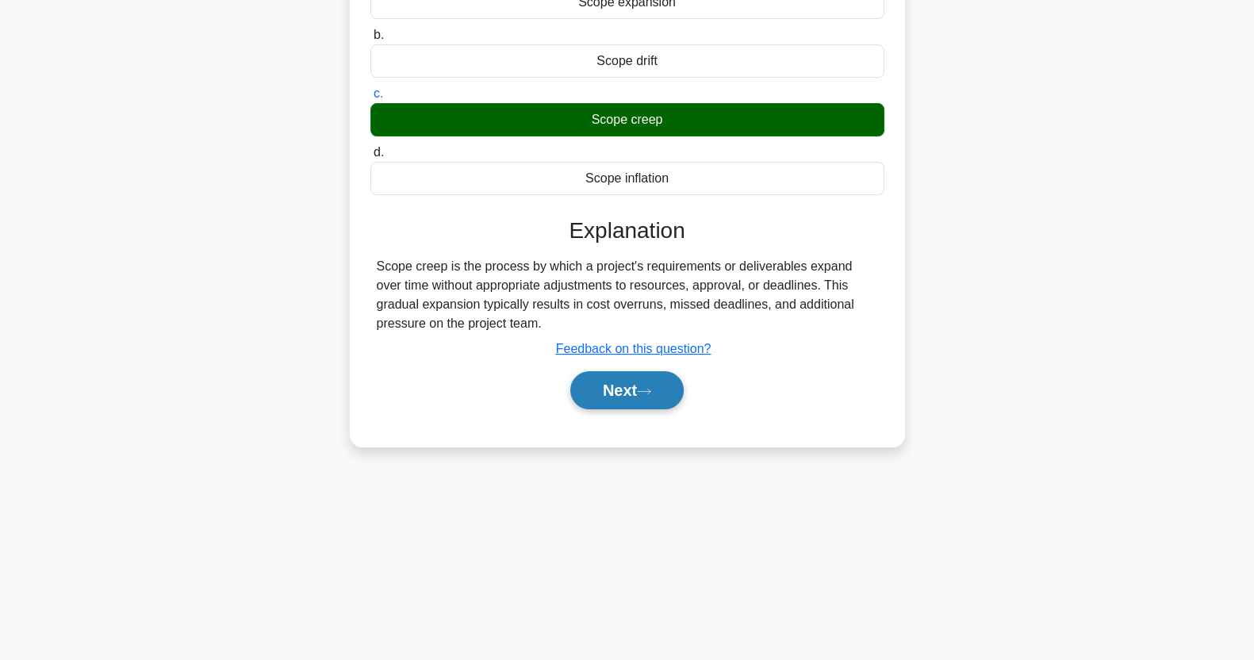
click at [639, 397] on button "Next" at bounding box center [626, 390] width 113 height 38
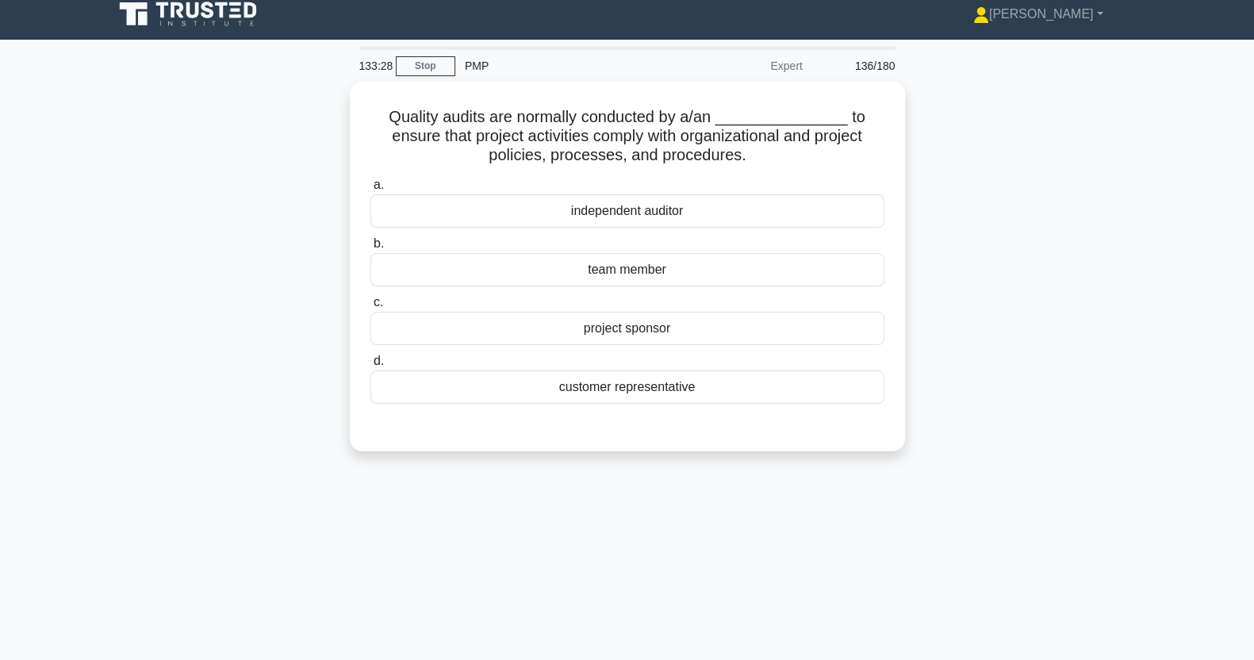
scroll to position [0, 0]
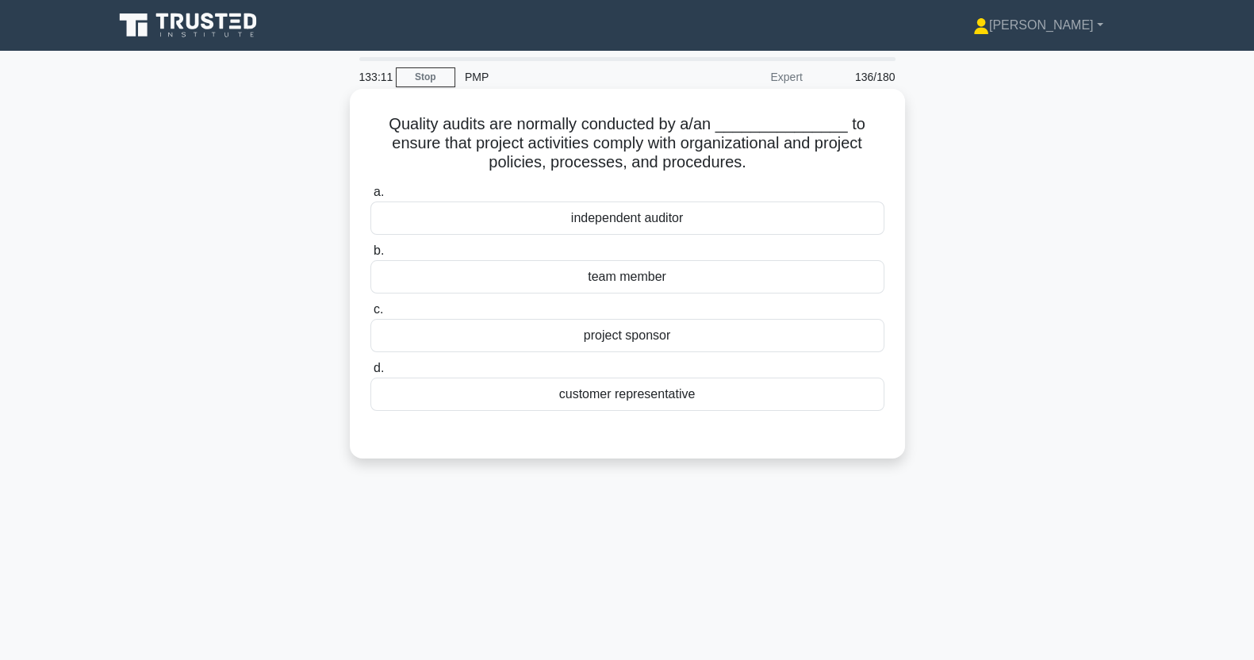
click at [697, 228] on div "independent auditor" at bounding box center [628, 218] width 514 height 33
click at [371, 198] on input "a. independent auditor" at bounding box center [371, 192] width 0 height 10
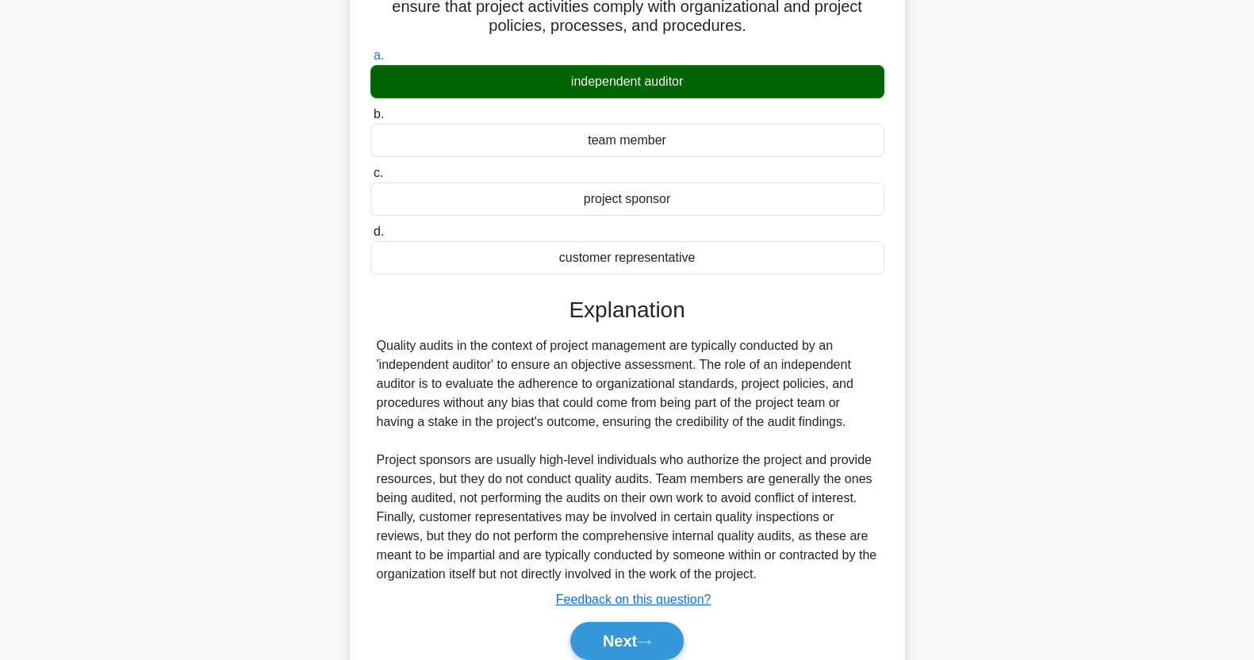
scroll to position [203, 0]
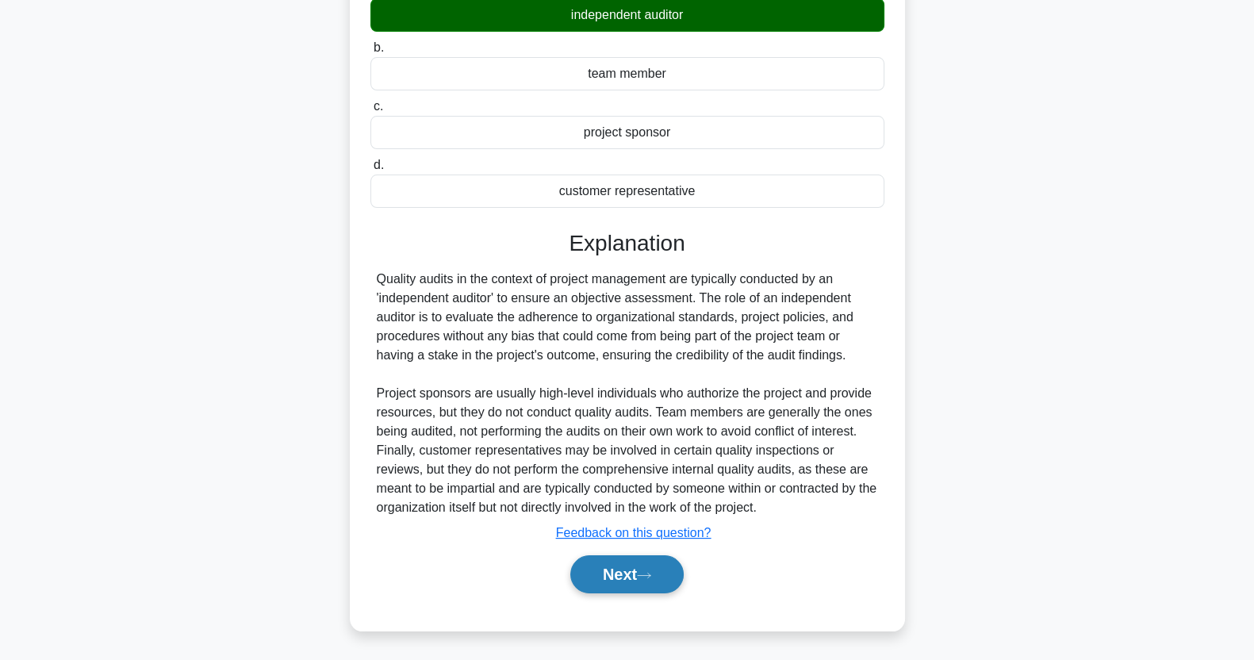
click at [638, 579] on button "Next" at bounding box center [626, 574] width 113 height 38
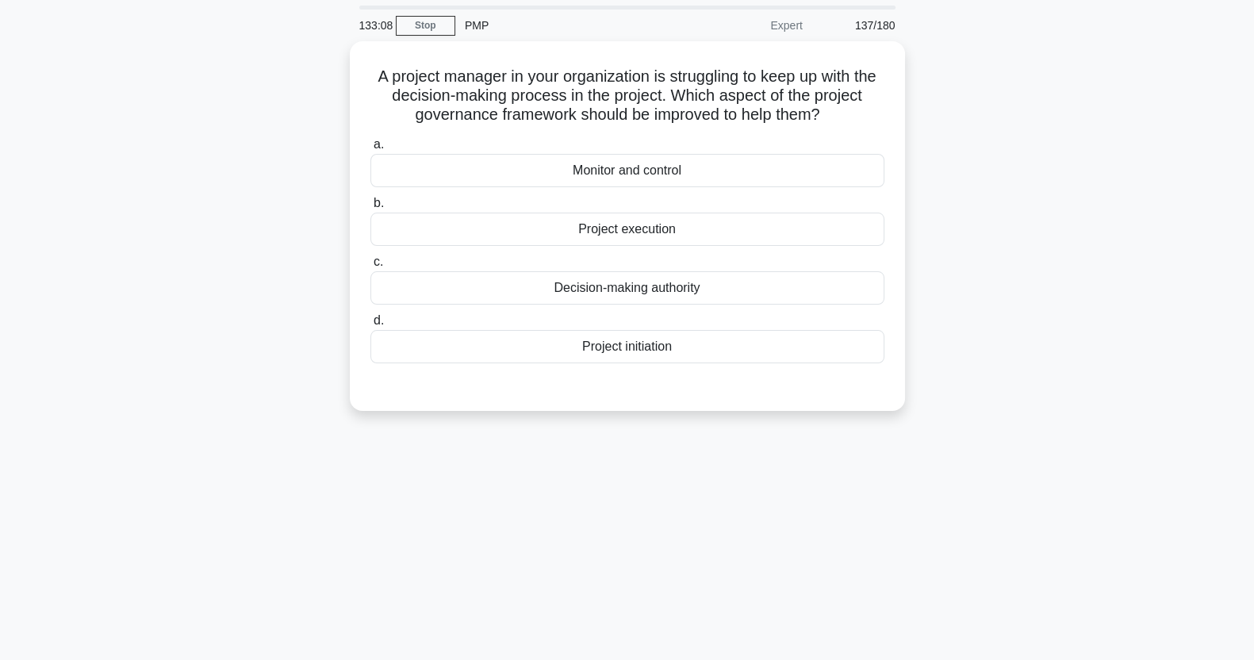
scroll to position [0, 0]
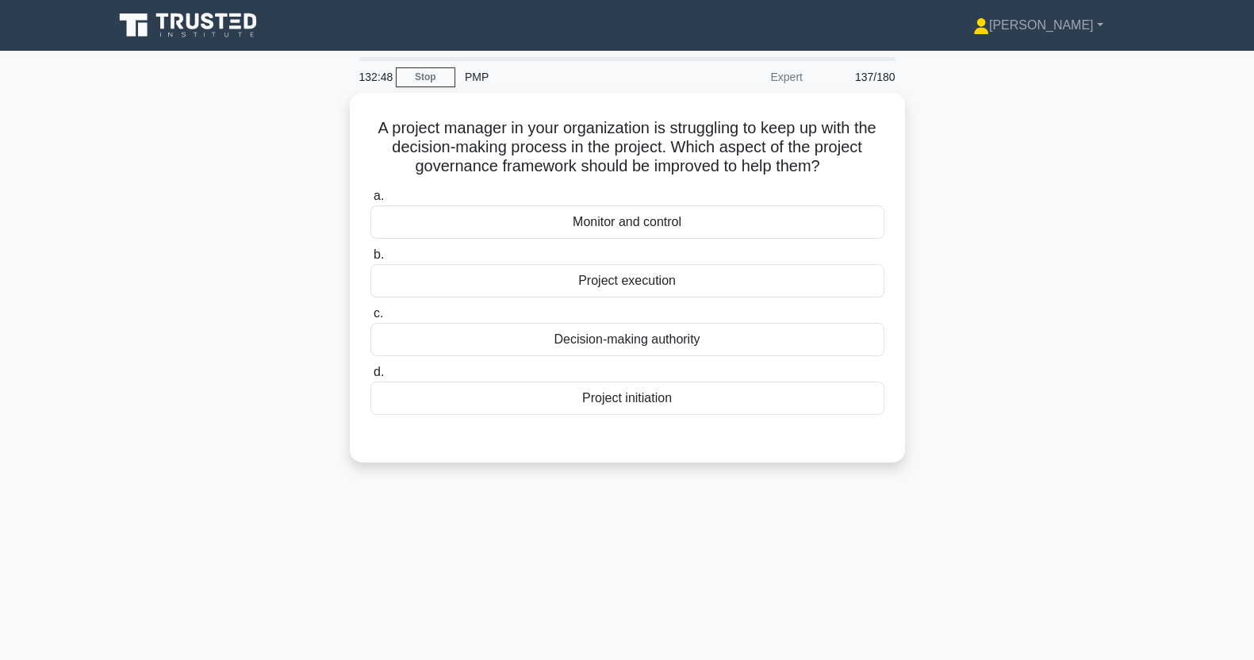
click at [488, 340] on div "Decision-making authority" at bounding box center [628, 339] width 514 height 33
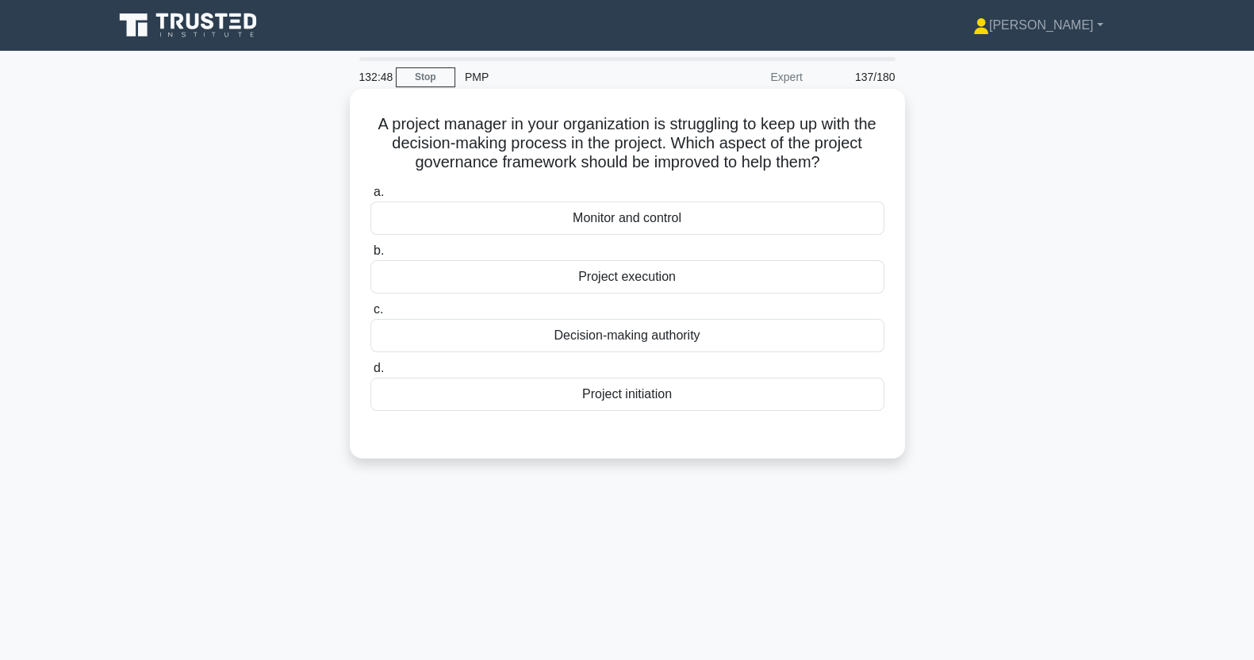
click at [371, 315] on input "c. Decision-making authority" at bounding box center [371, 310] width 0 height 10
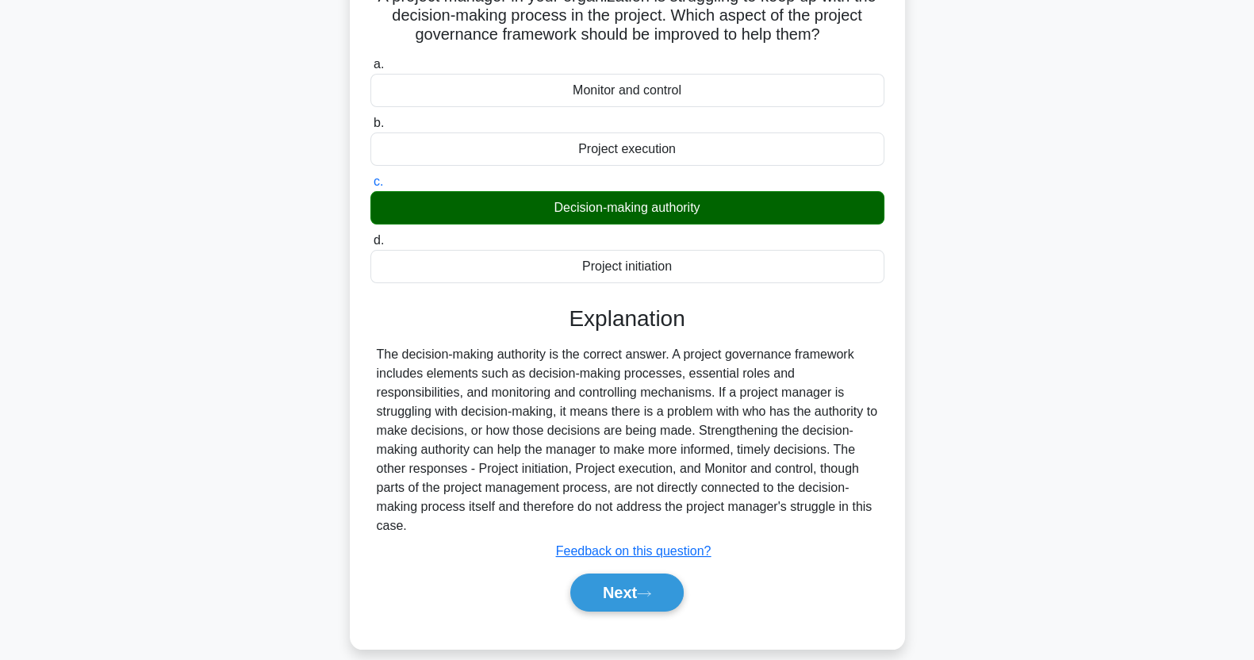
scroll to position [198, 0]
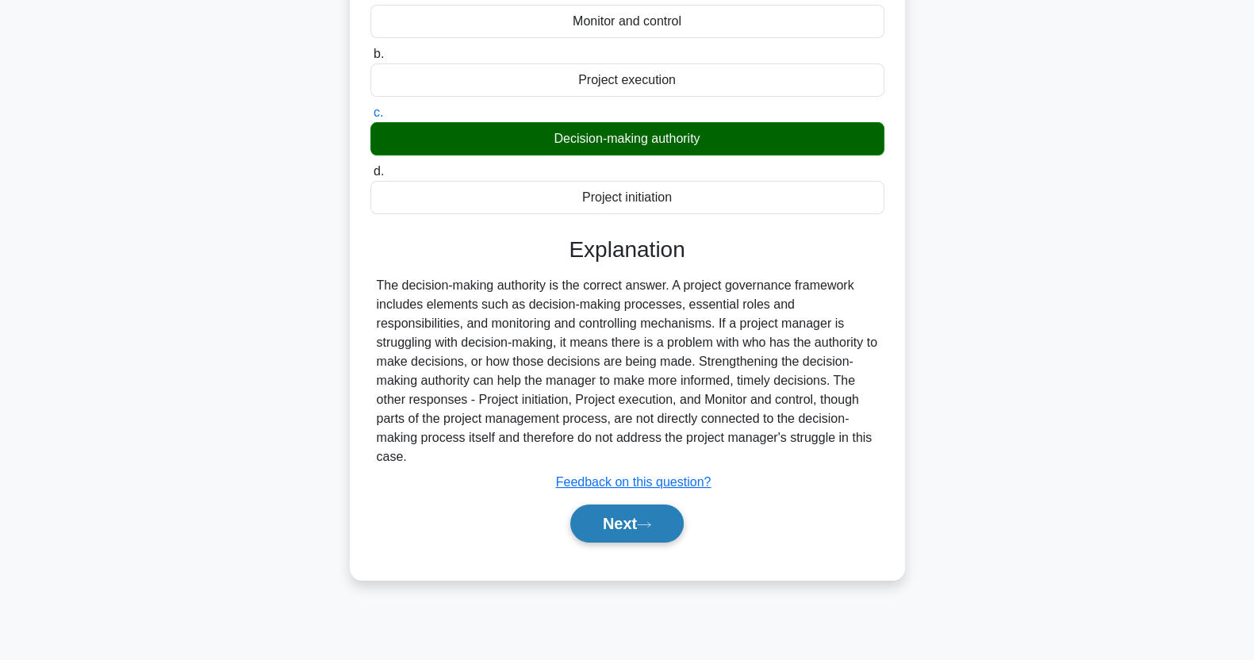
click at [651, 520] on icon at bounding box center [644, 524] width 14 height 9
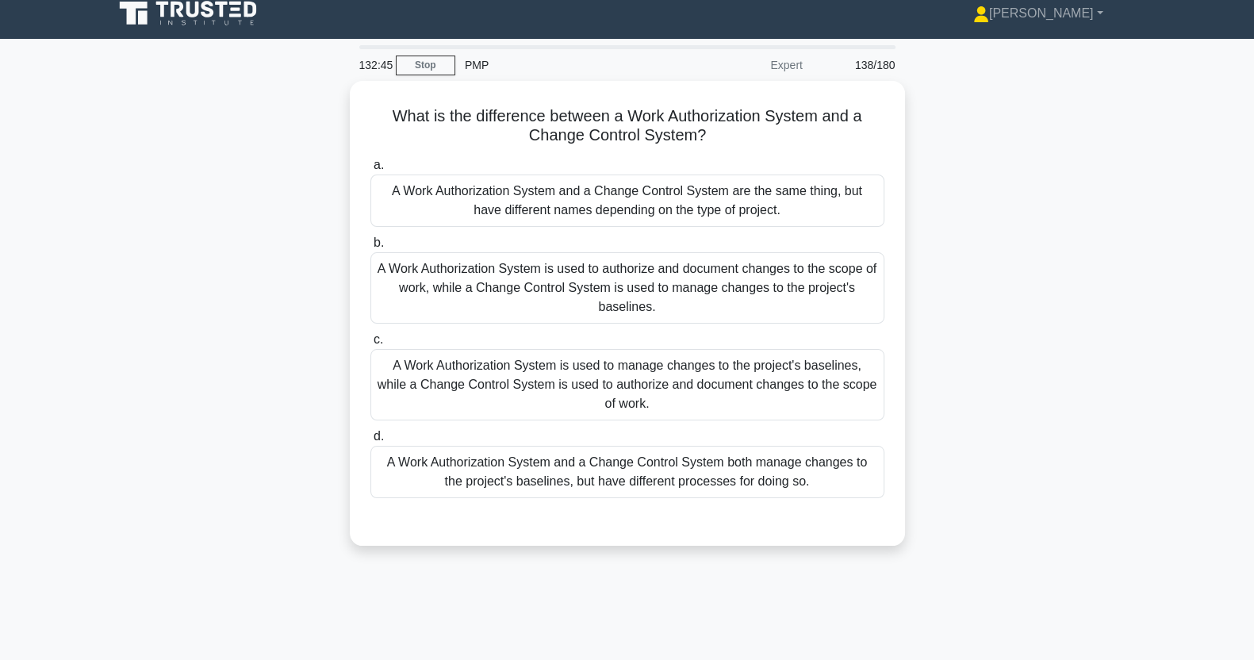
scroll to position [0, 0]
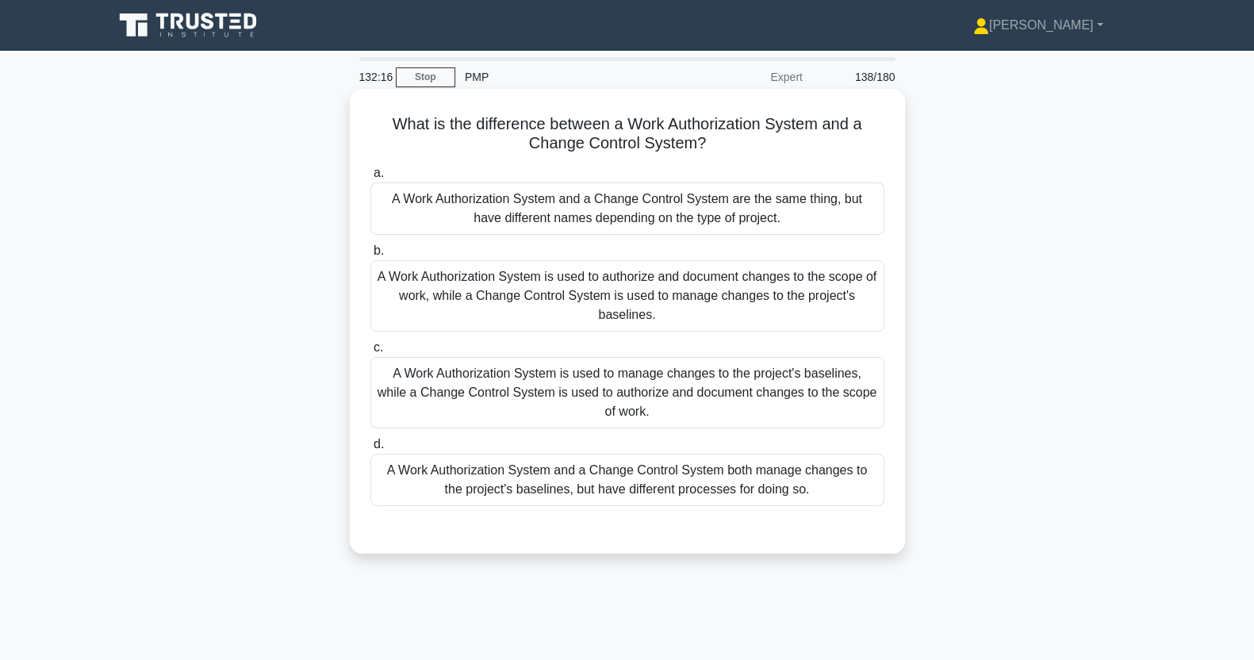
click at [734, 398] on div "A Work Authorization System is used to manage changes to the project's baseline…" at bounding box center [628, 392] width 514 height 71
click at [371, 353] on input "c. A Work Authorization System is used to manage changes to the project's basel…" at bounding box center [371, 348] width 0 height 10
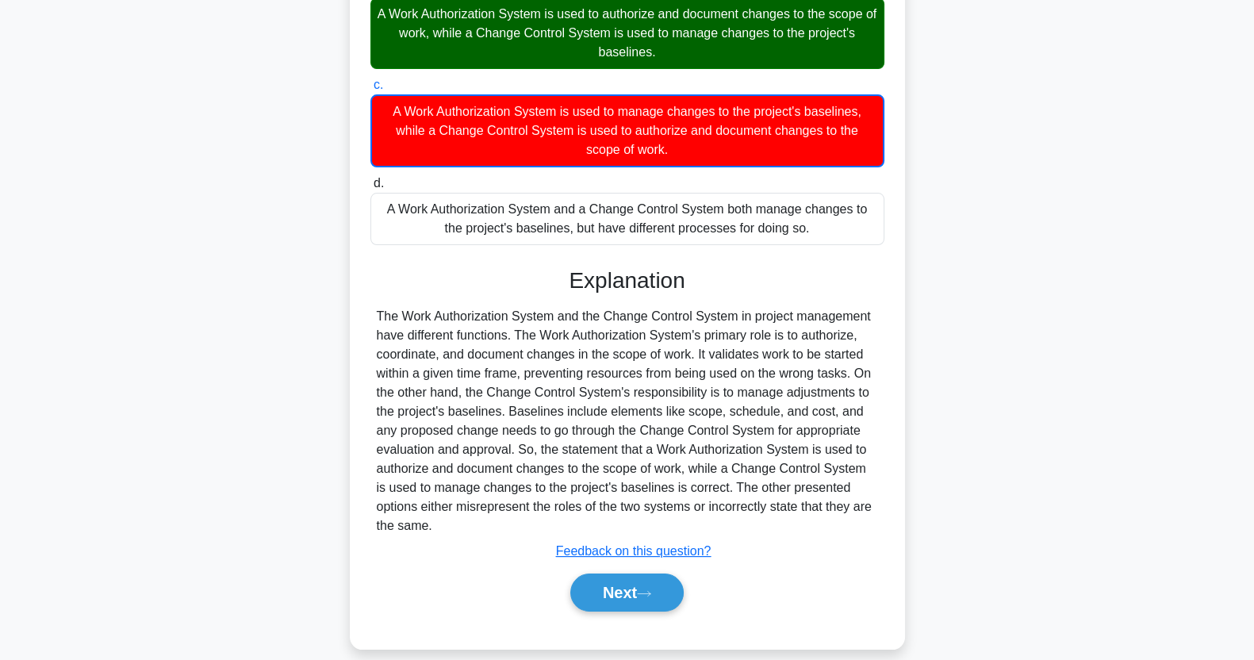
scroll to position [281, 0]
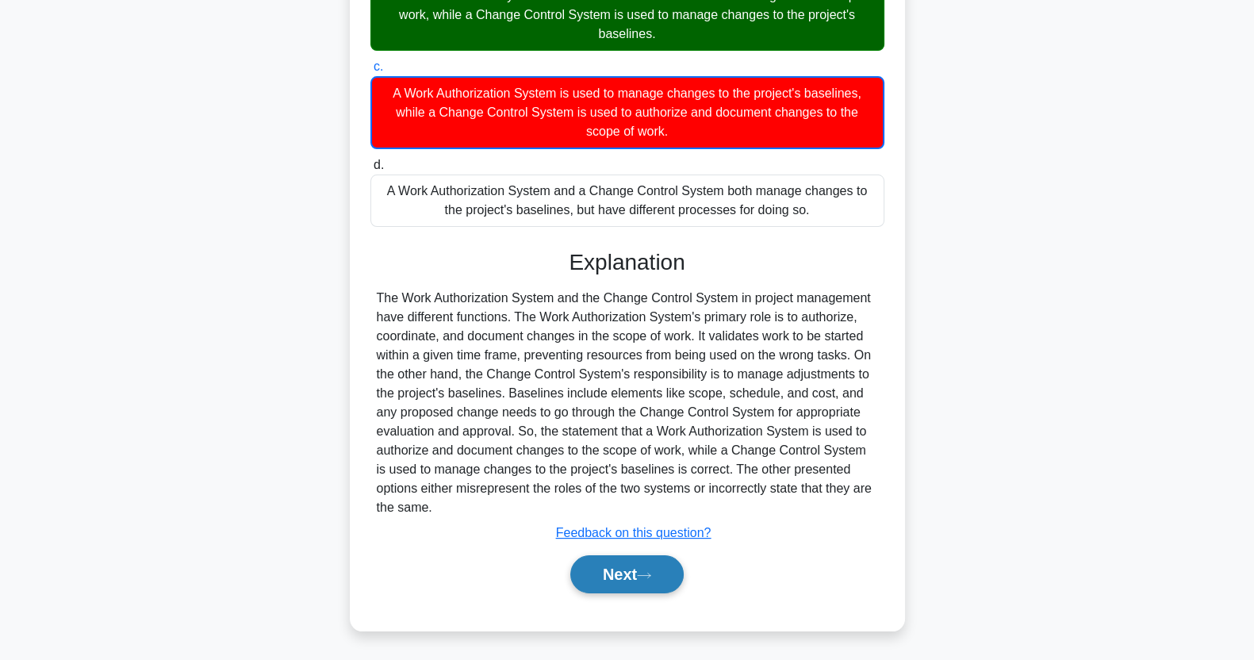
click at [651, 574] on icon at bounding box center [644, 575] width 14 height 9
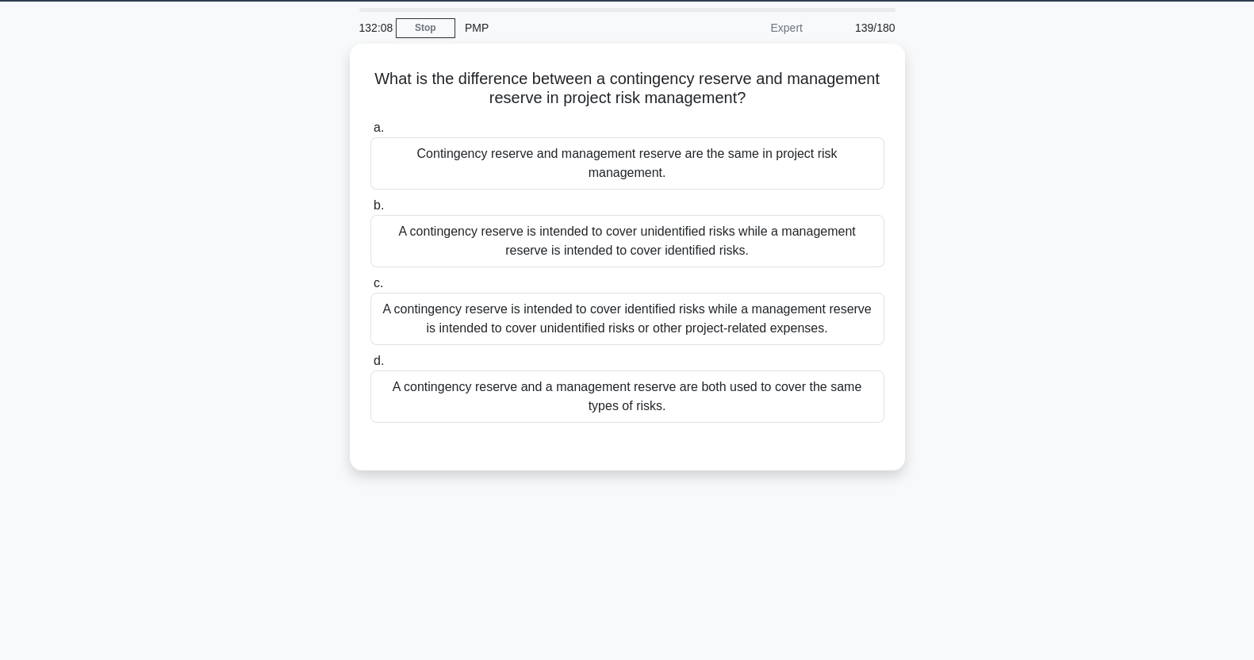
scroll to position [0, 0]
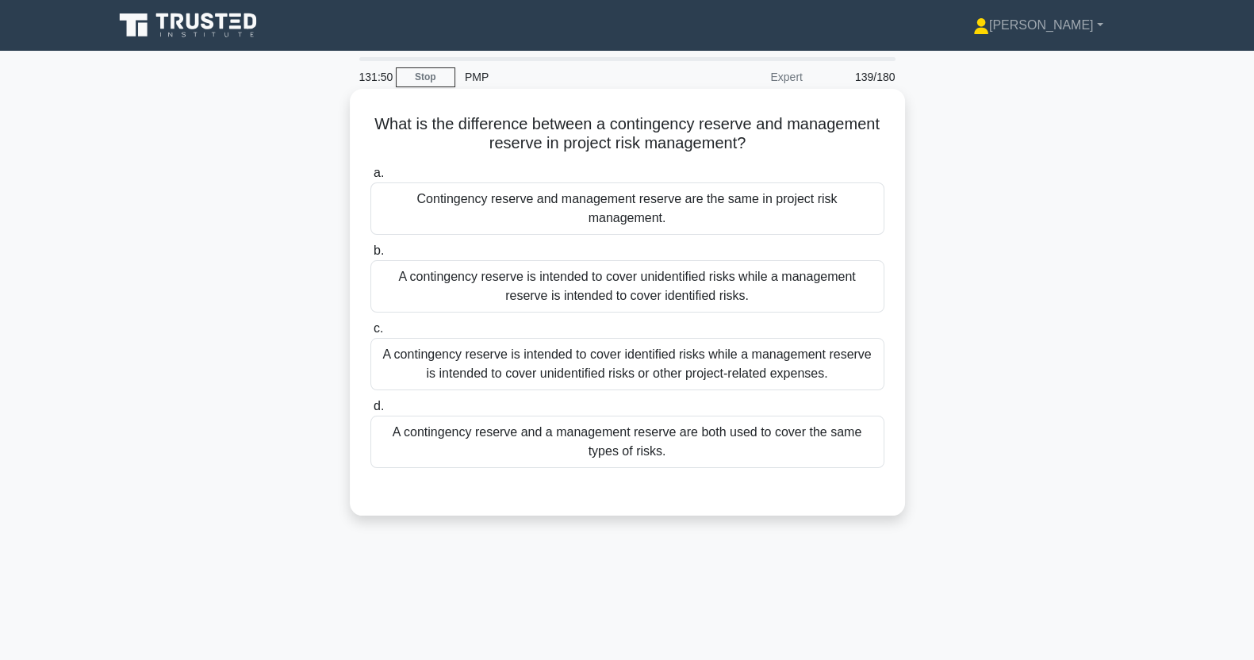
click at [774, 352] on div "A contingency reserve is intended to cover identified risks while a management …" at bounding box center [628, 364] width 514 height 52
click at [371, 334] on input "c. A contingency reserve is intended to cover identified risks while a manageme…" at bounding box center [371, 329] width 0 height 10
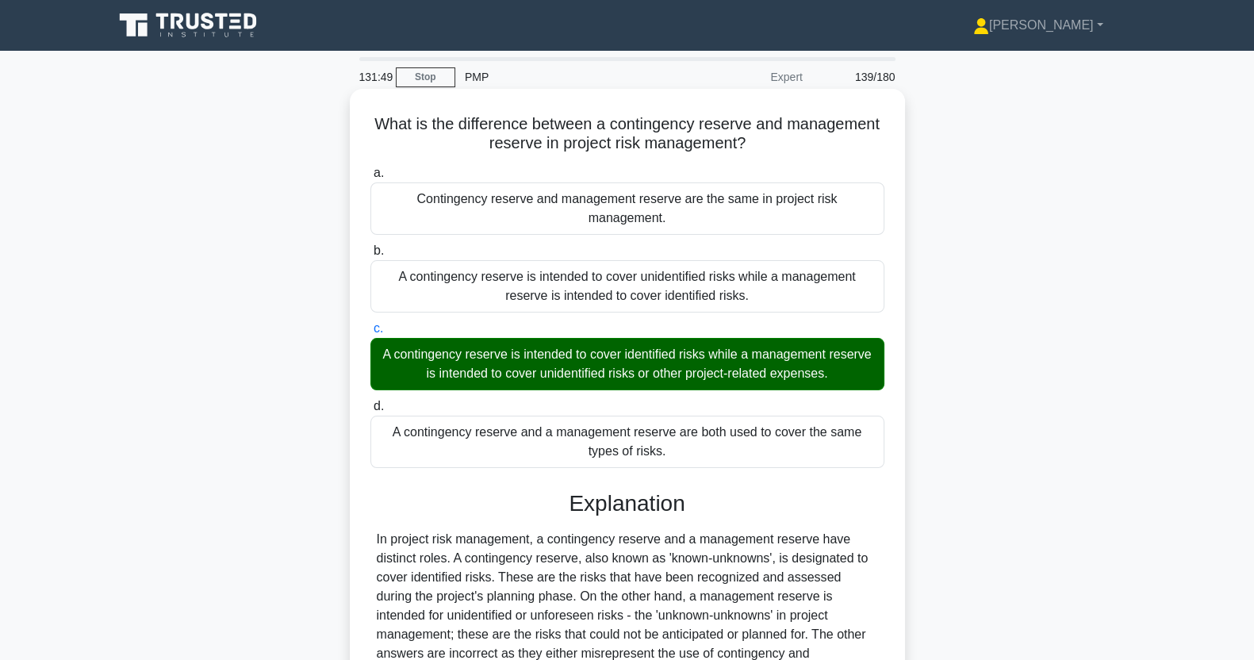
scroll to position [198, 0]
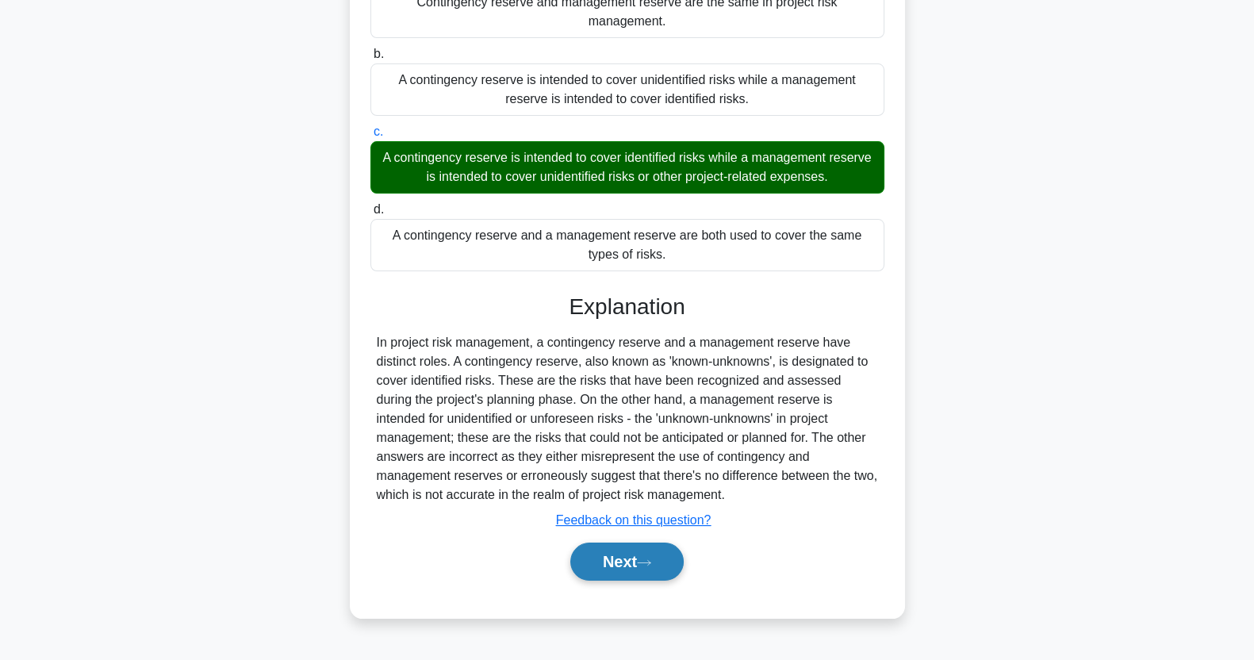
click at [629, 543] on button "Next" at bounding box center [626, 562] width 113 height 38
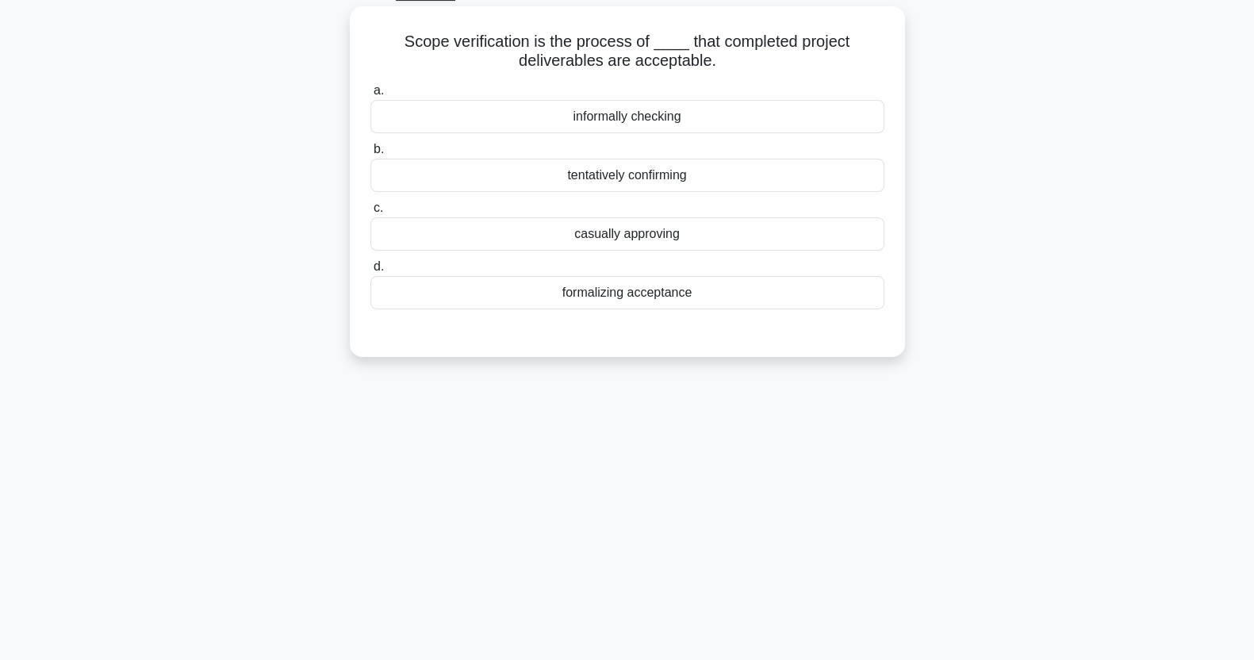
scroll to position [0, 0]
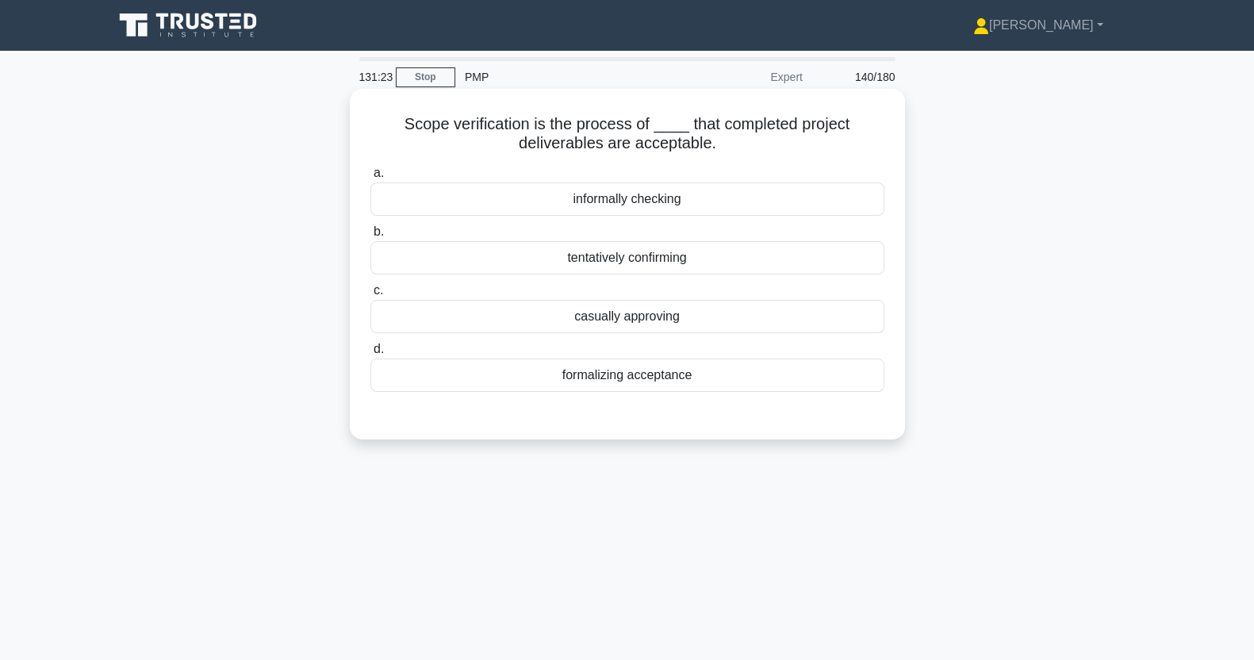
click at [483, 262] on div "tentatively confirming" at bounding box center [628, 257] width 514 height 33
click at [371, 237] on input "b. tentatively confirming" at bounding box center [371, 232] width 0 height 10
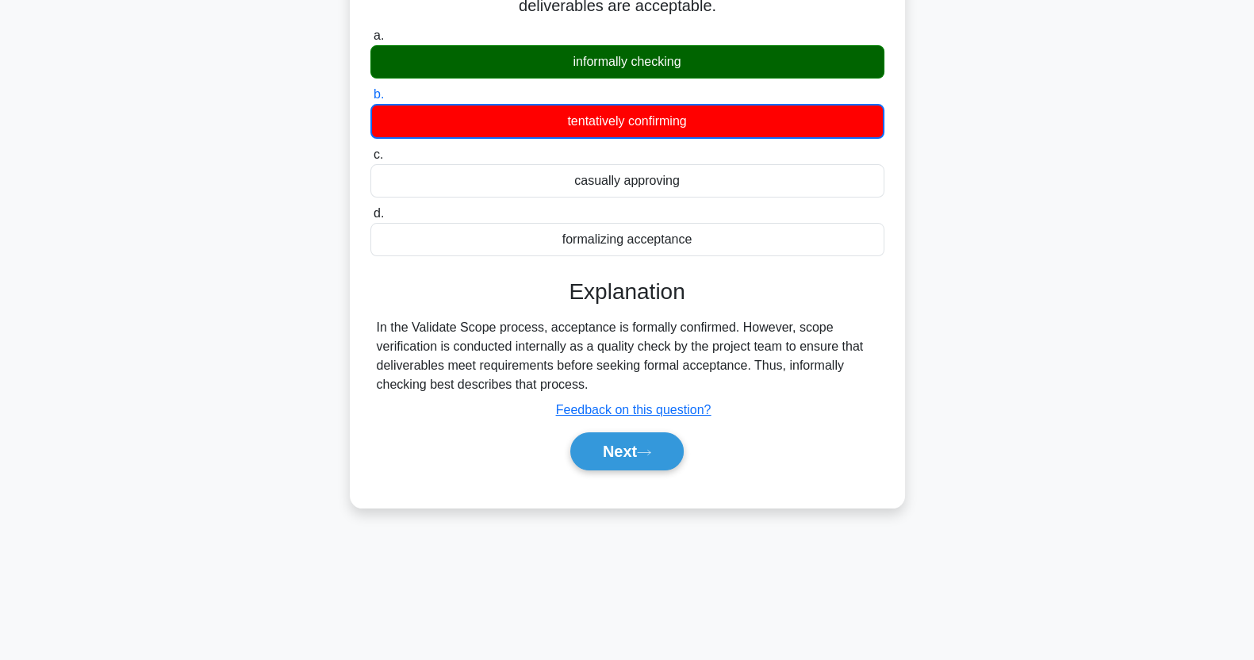
scroll to position [198, 0]
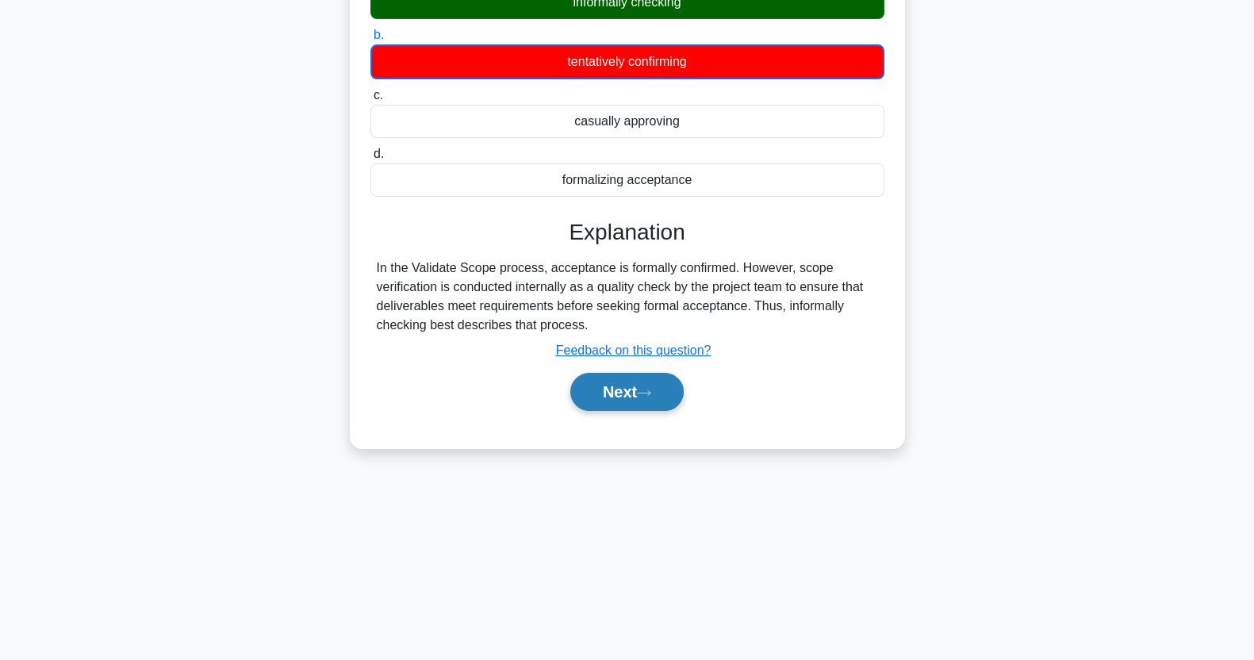
click at [632, 397] on button "Next" at bounding box center [626, 392] width 113 height 38
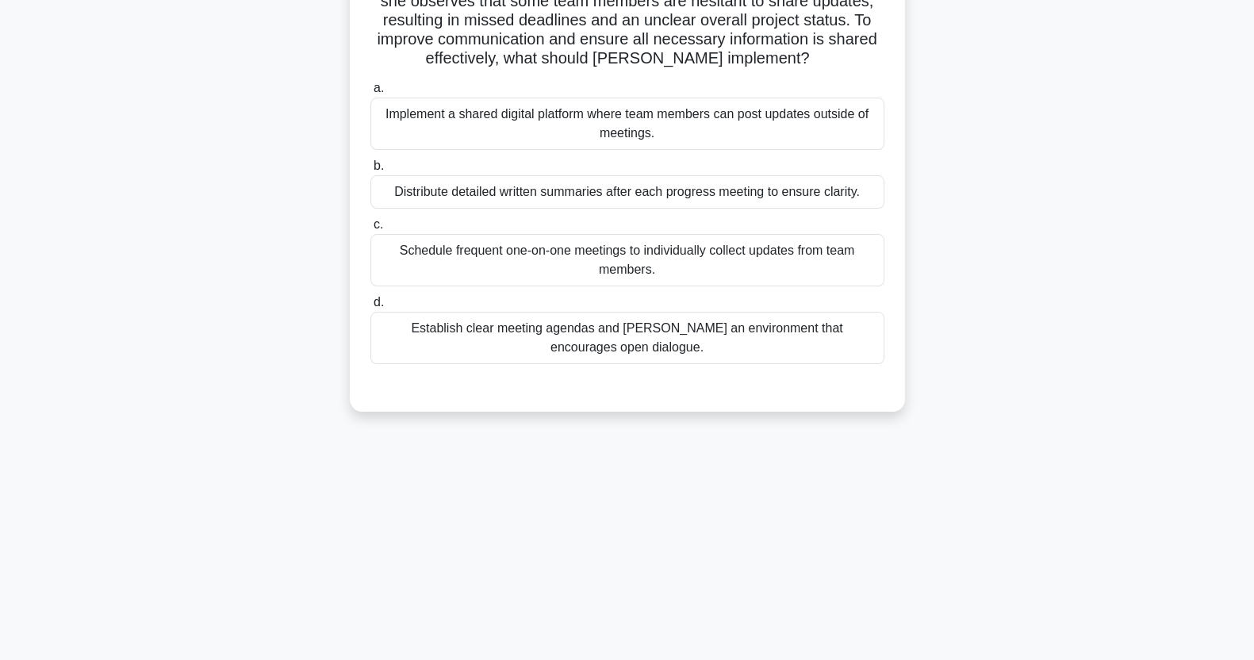
scroll to position [0, 0]
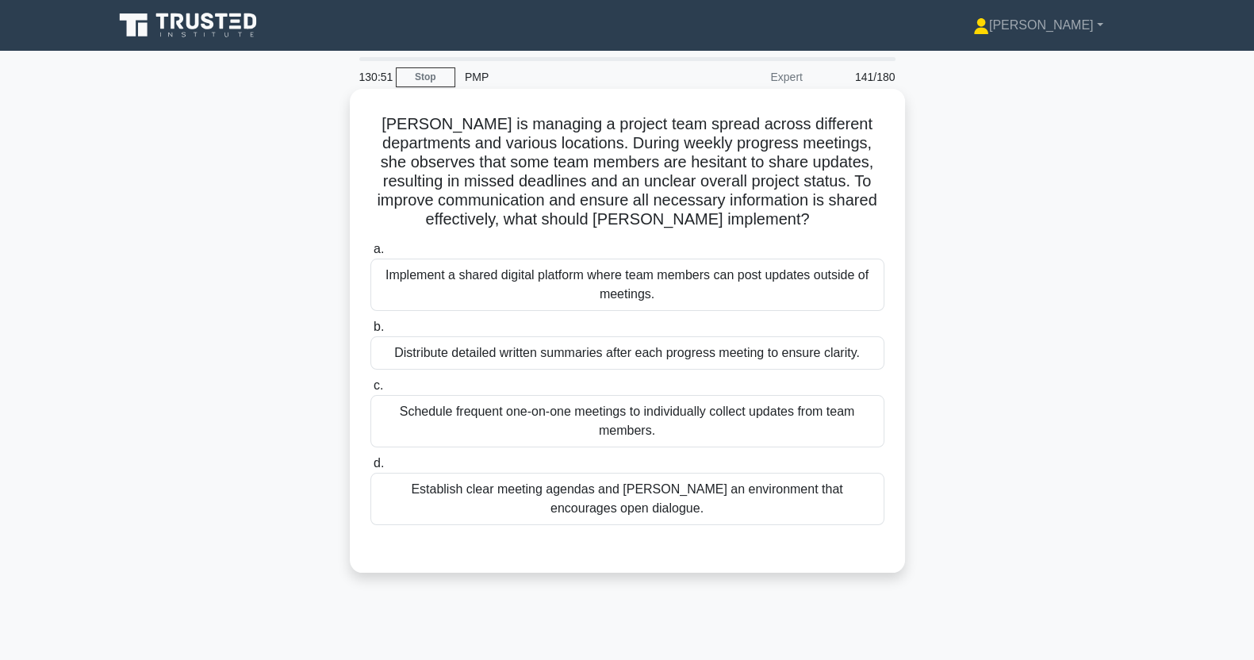
click at [738, 290] on div "Implement a shared digital platform where team members can post updates outside…" at bounding box center [628, 285] width 514 height 52
click at [371, 255] on input "a. Implement a shared digital platform where team members can post updates outs…" at bounding box center [371, 249] width 0 height 10
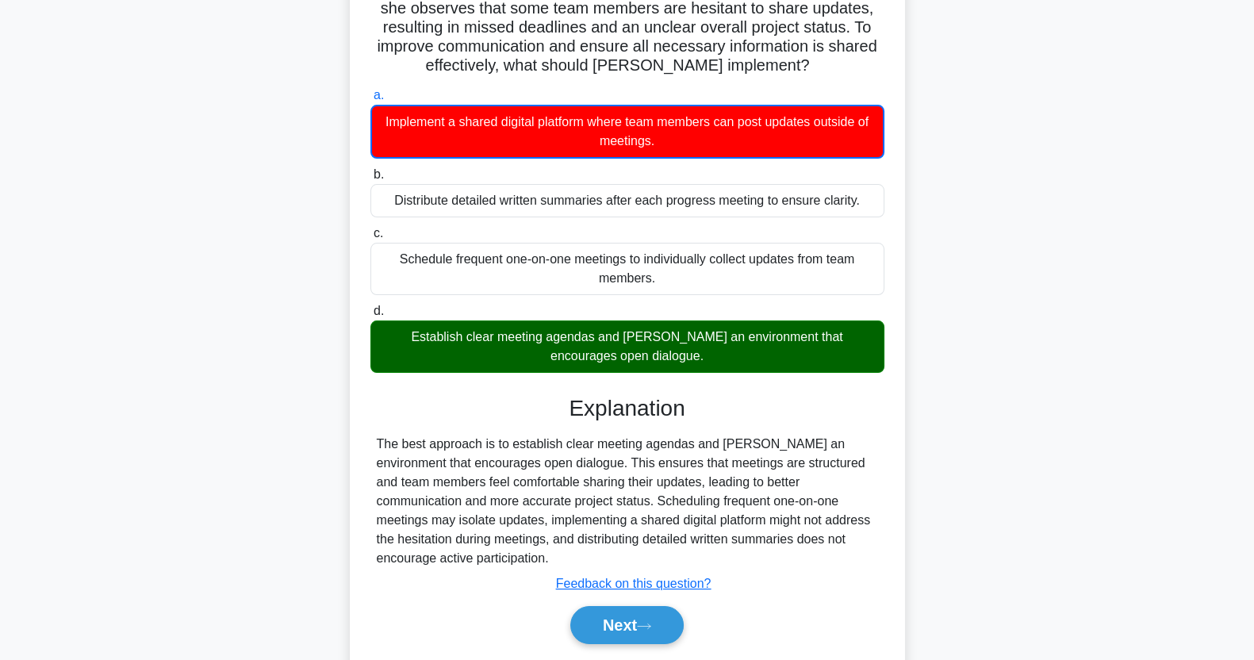
scroll to position [205, 0]
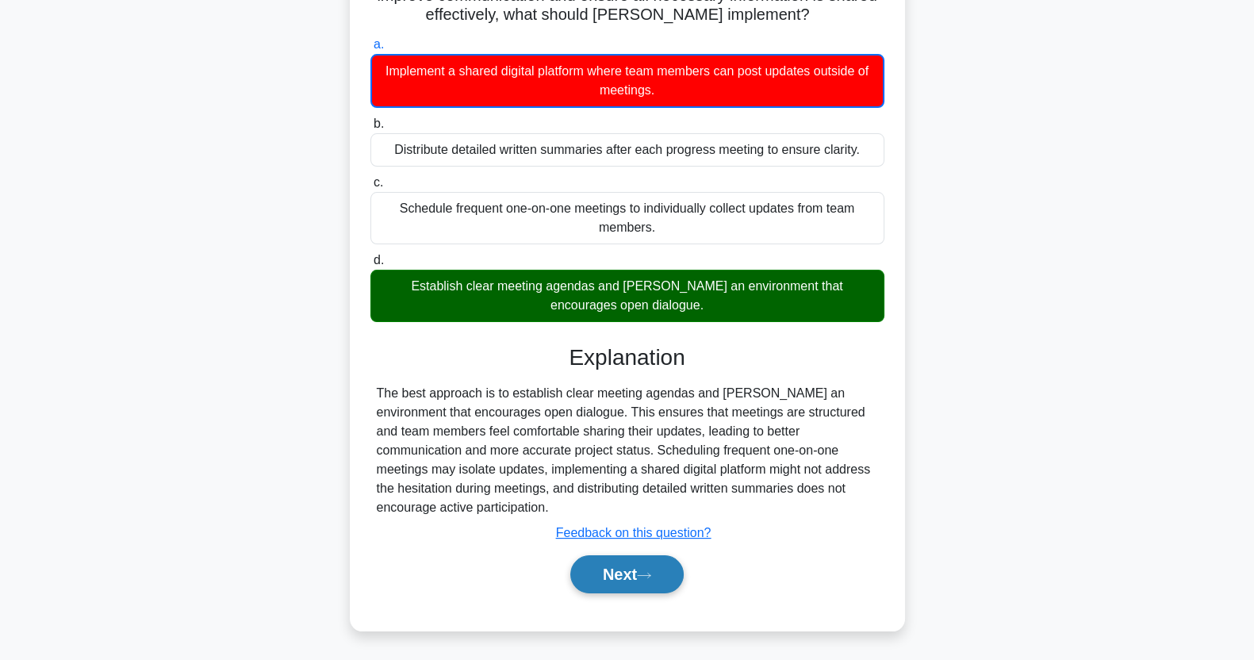
click at [622, 582] on button "Next" at bounding box center [626, 574] width 113 height 38
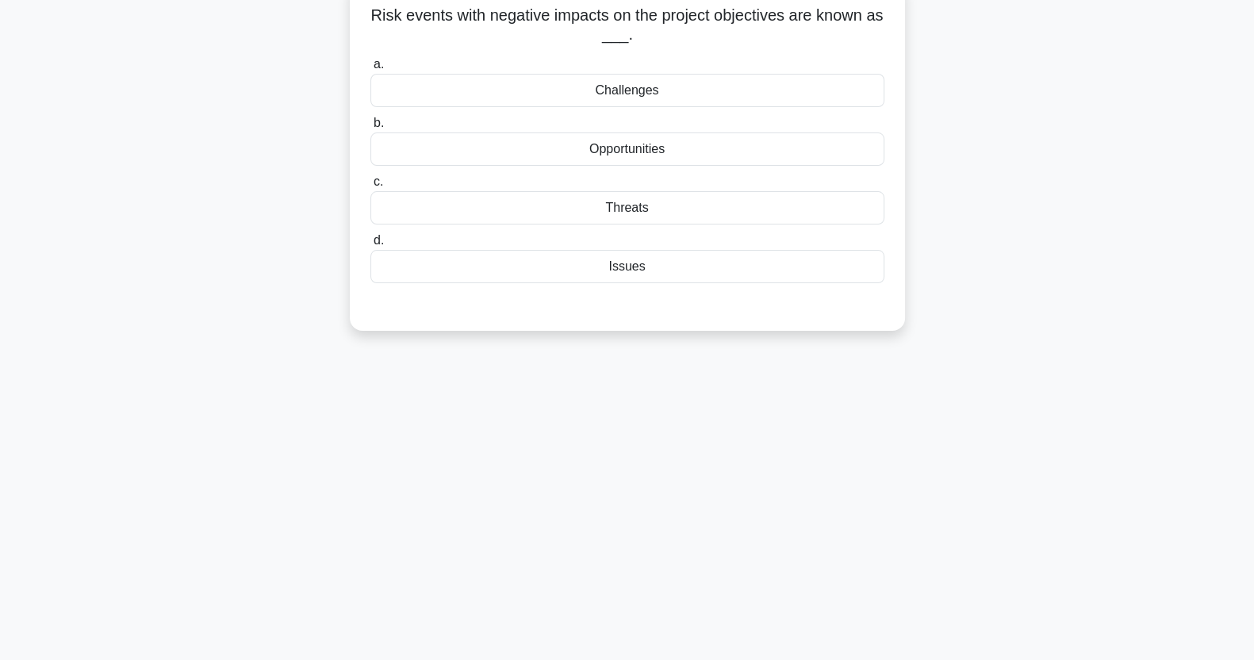
scroll to position [0, 0]
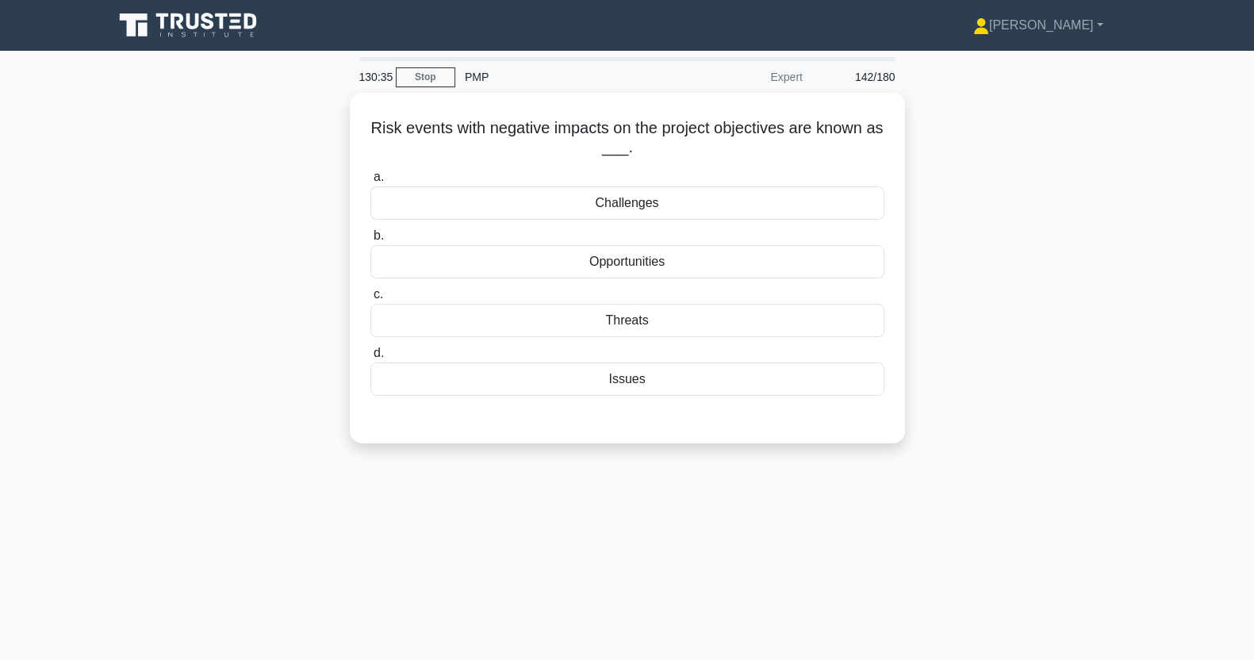
click at [505, 324] on div "Threats" at bounding box center [628, 320] width 514 height 33
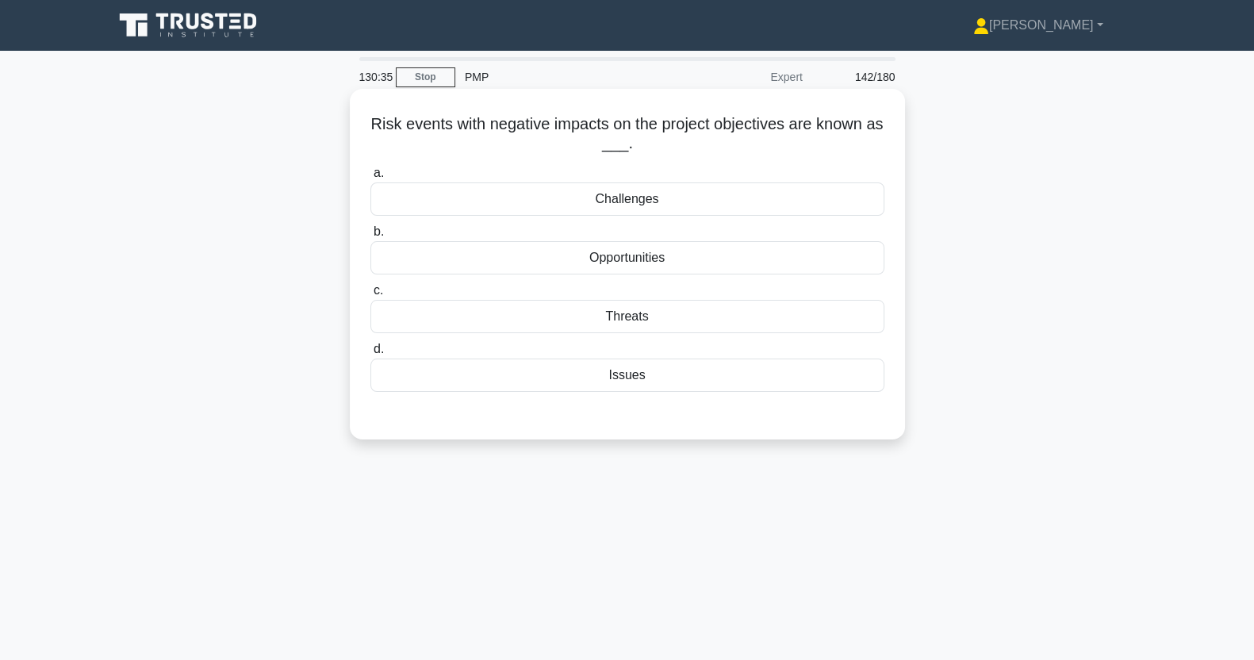
click at [371, 296] on input "c. Threats" at bounding box center [371, 291] width 0 height 10
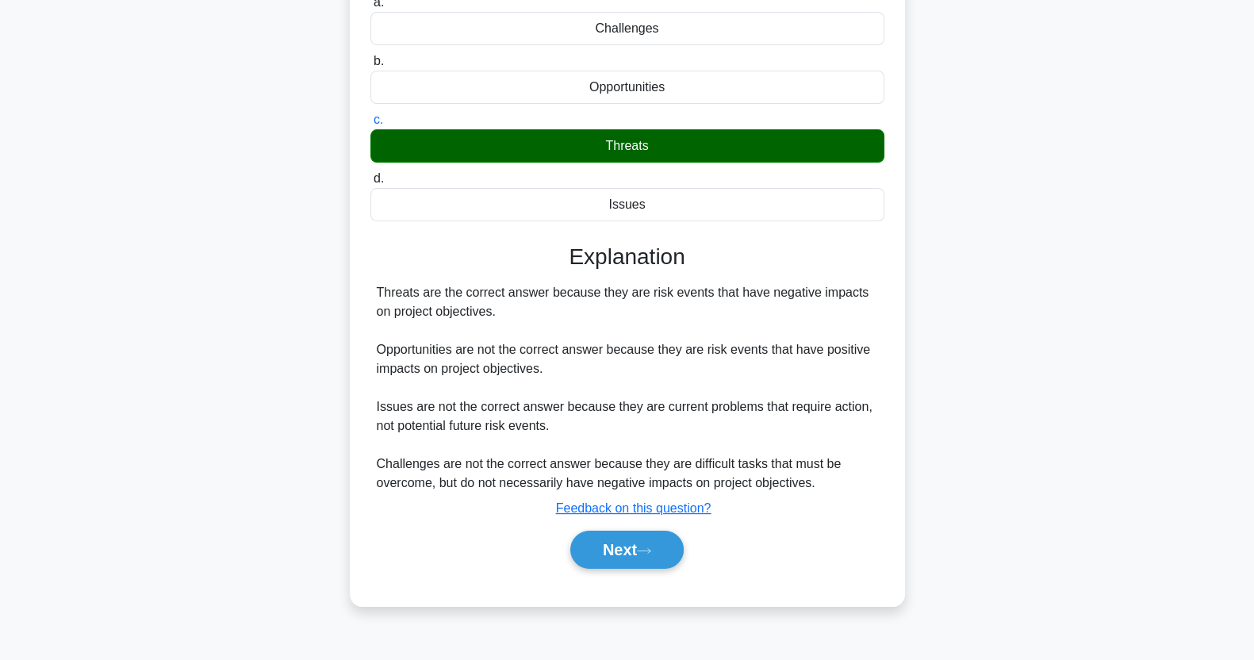
scroll to position [198, 0]
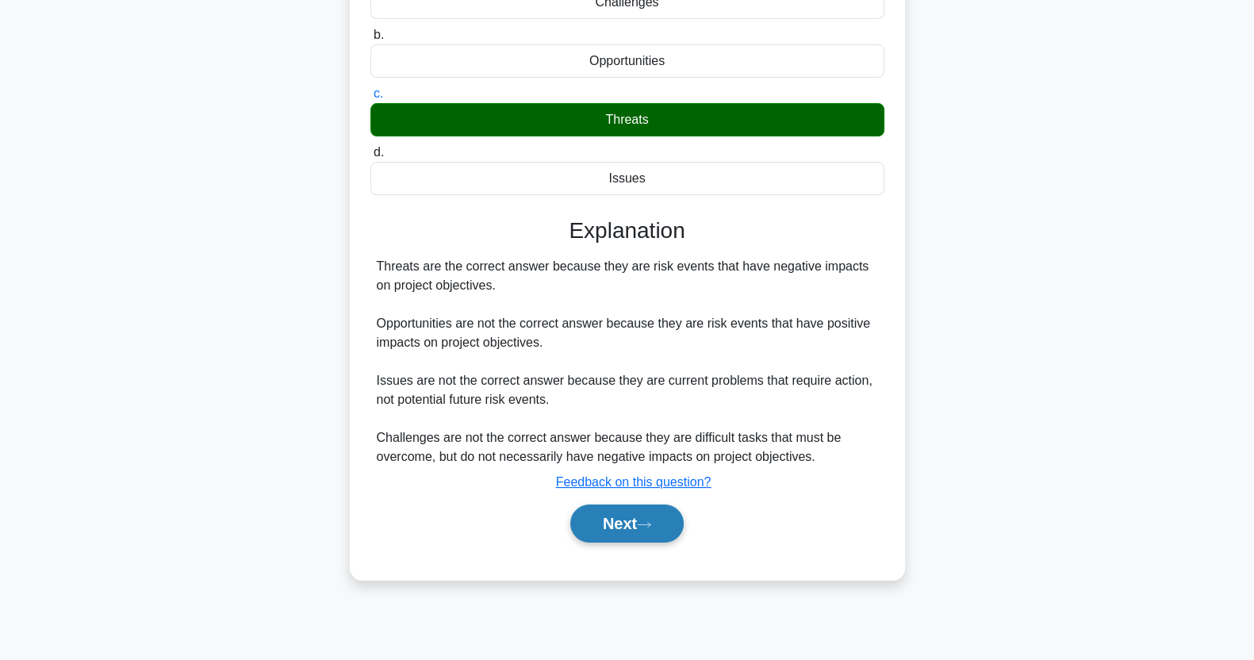
click at [644, 526] on icon at bounding box center [644, 524] width 14 height 9
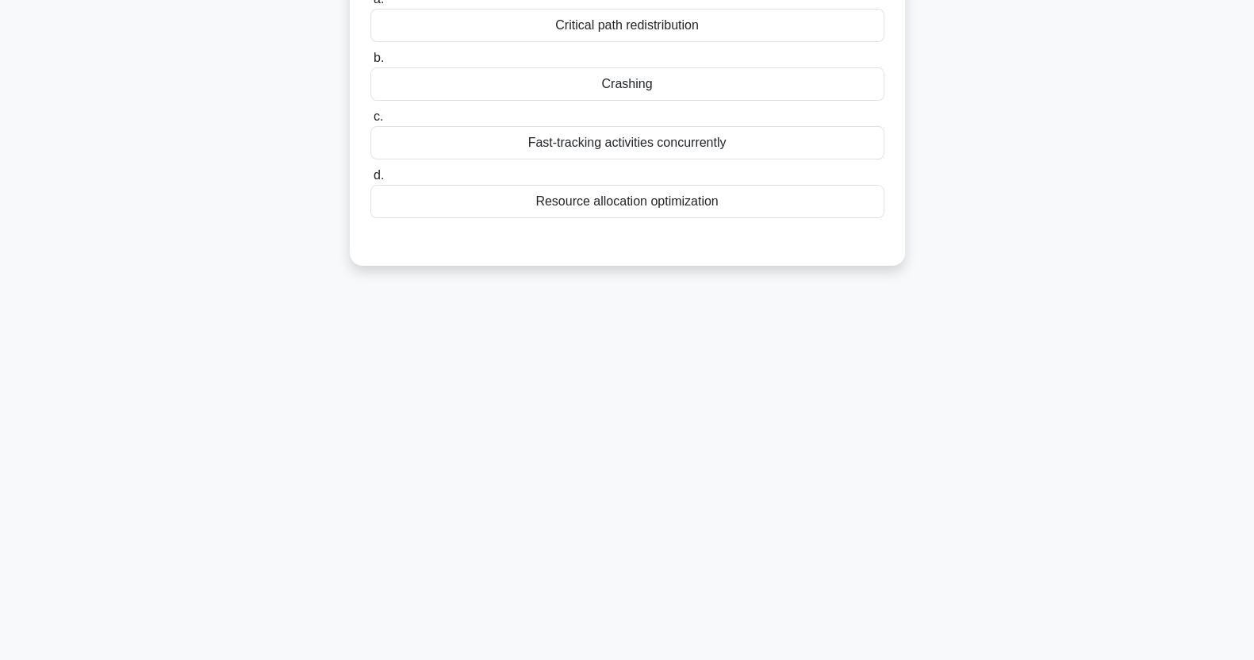
scroll to position [0, 0]
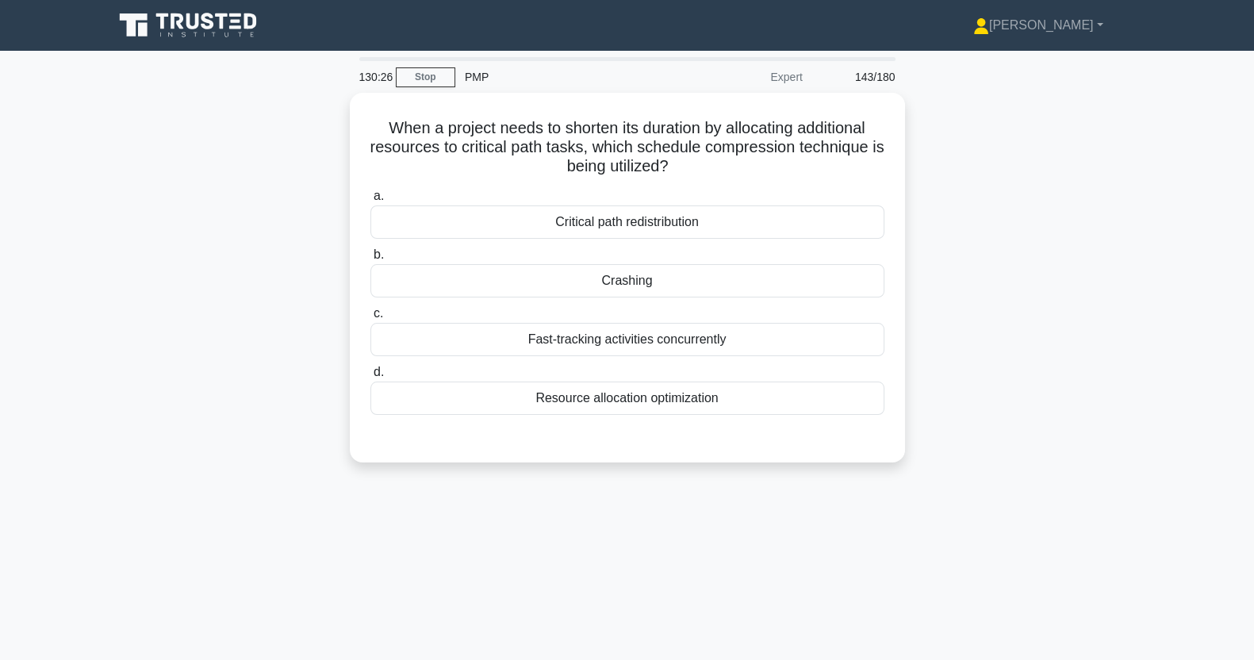
click at [480, 281] on div "Crashing" at bounding box center [628, 280] width 514 height 33
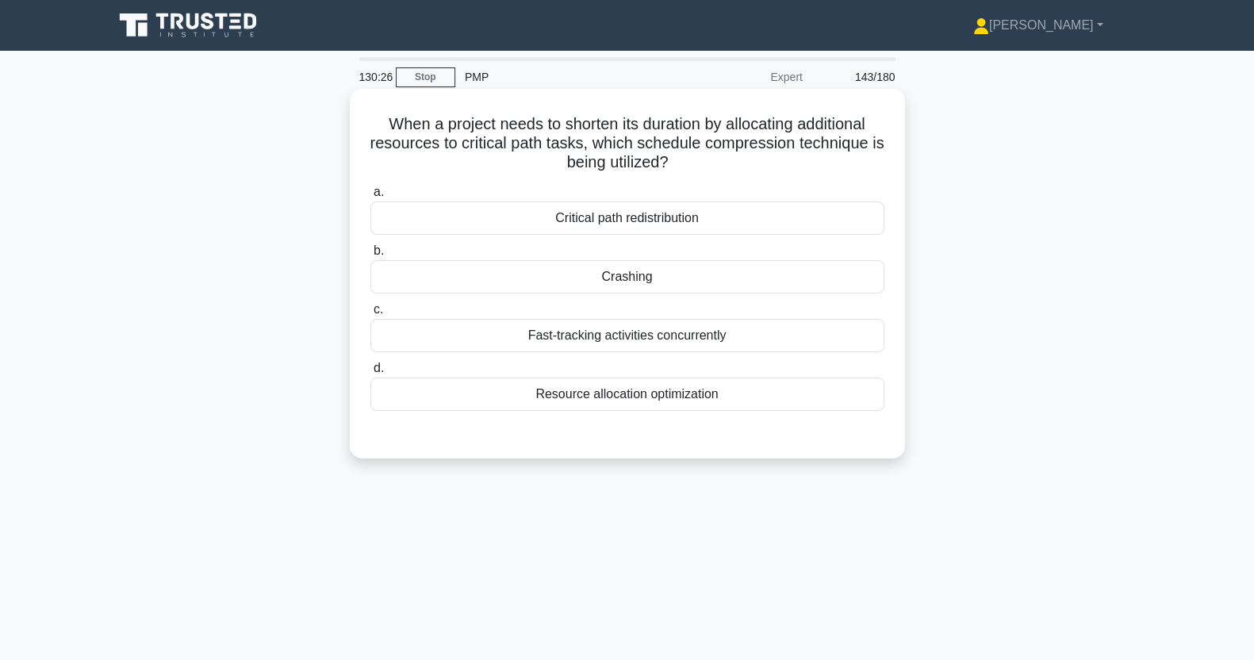
click at [371, 256] on input "b. Crashing" at bounding box center [371, 251] width 0 height 10
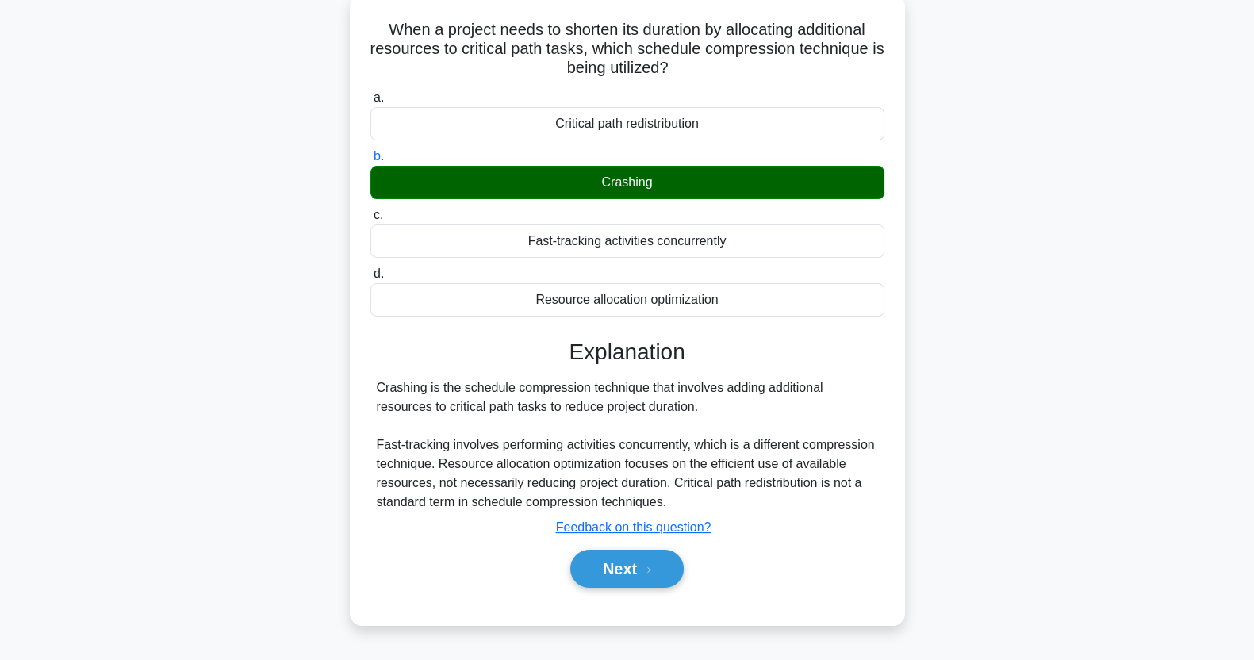
scroll to position [198, 0]
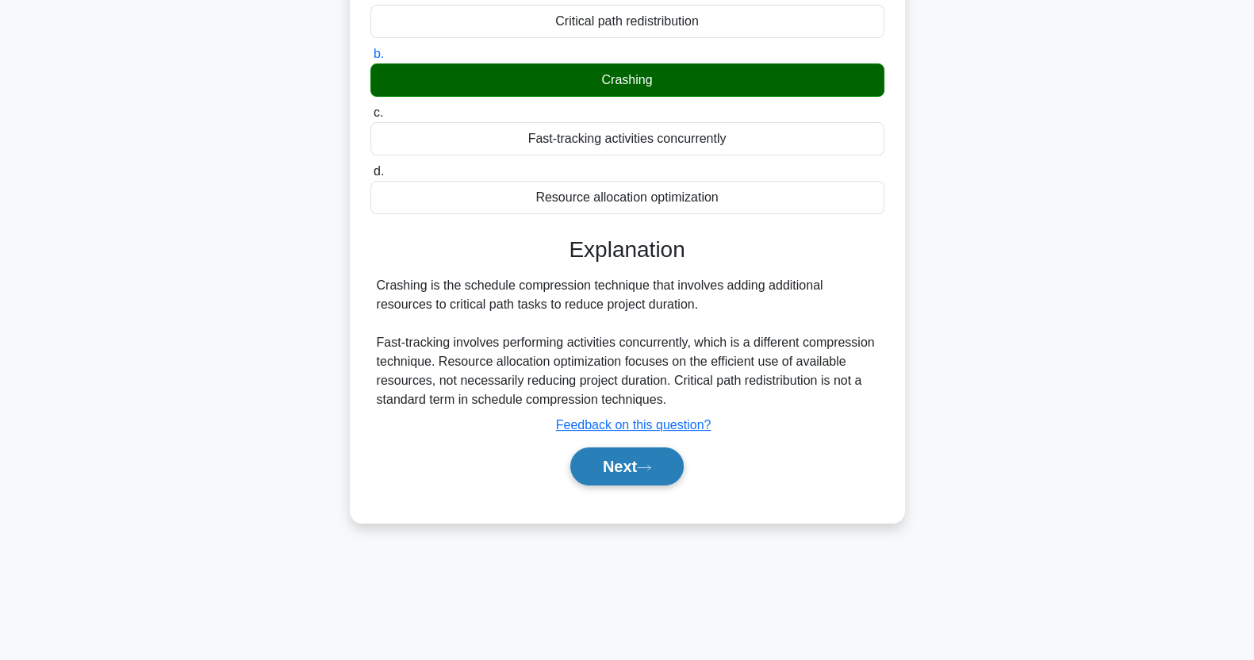
click at [627, 458] on button "Next" at bounding box center [626, 466] width 113 height 38
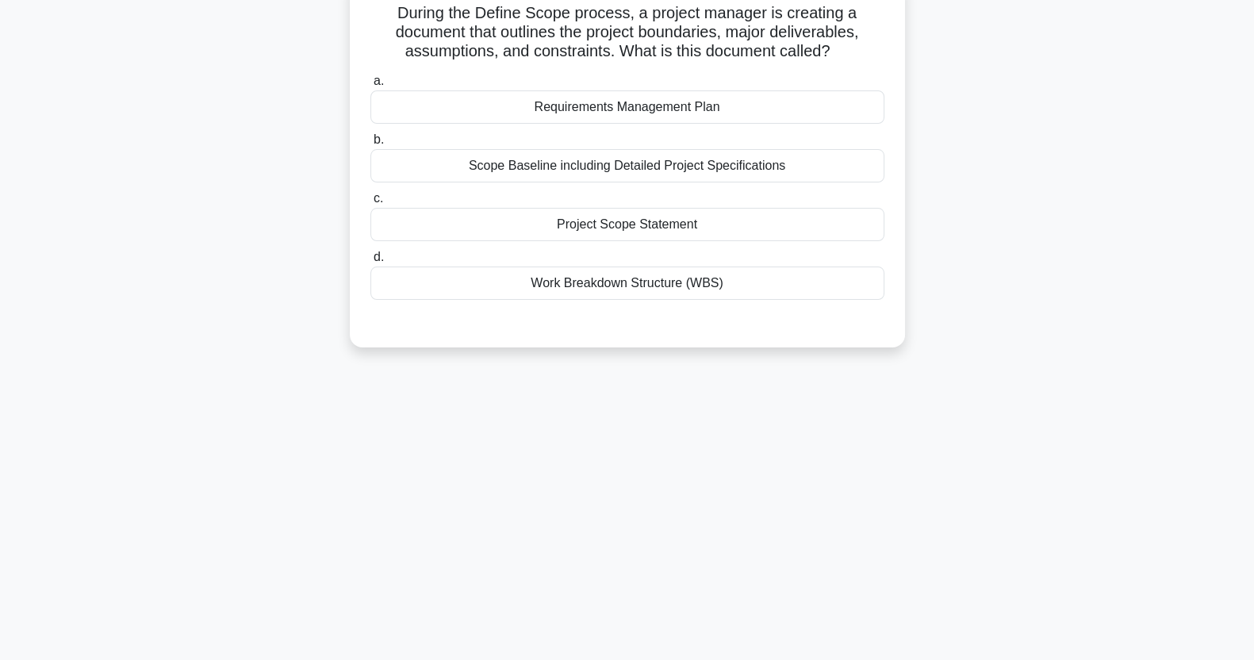
scroll to position [0, 0]
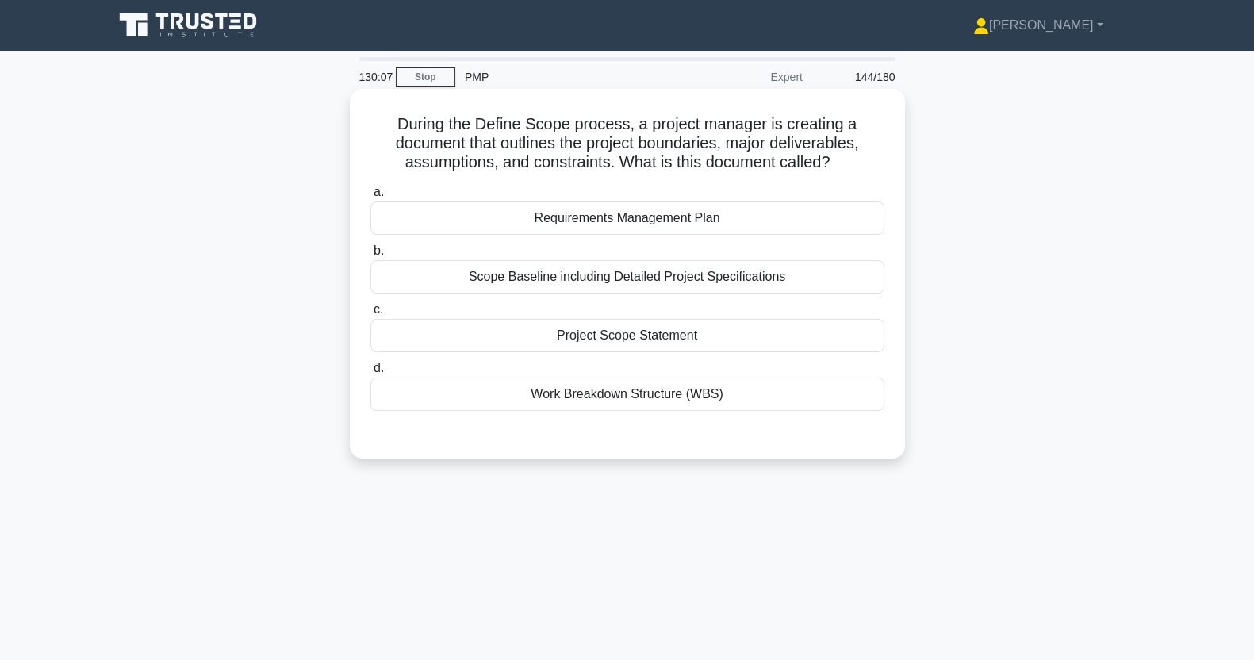
click at [730, 340] on div "Project Scope Statement" at bounding box center [628, 335] width 514 height 33
click at [371, 315] on input "c. Project Scope Statement" at bounding box center [371, 310] width 0 height 10
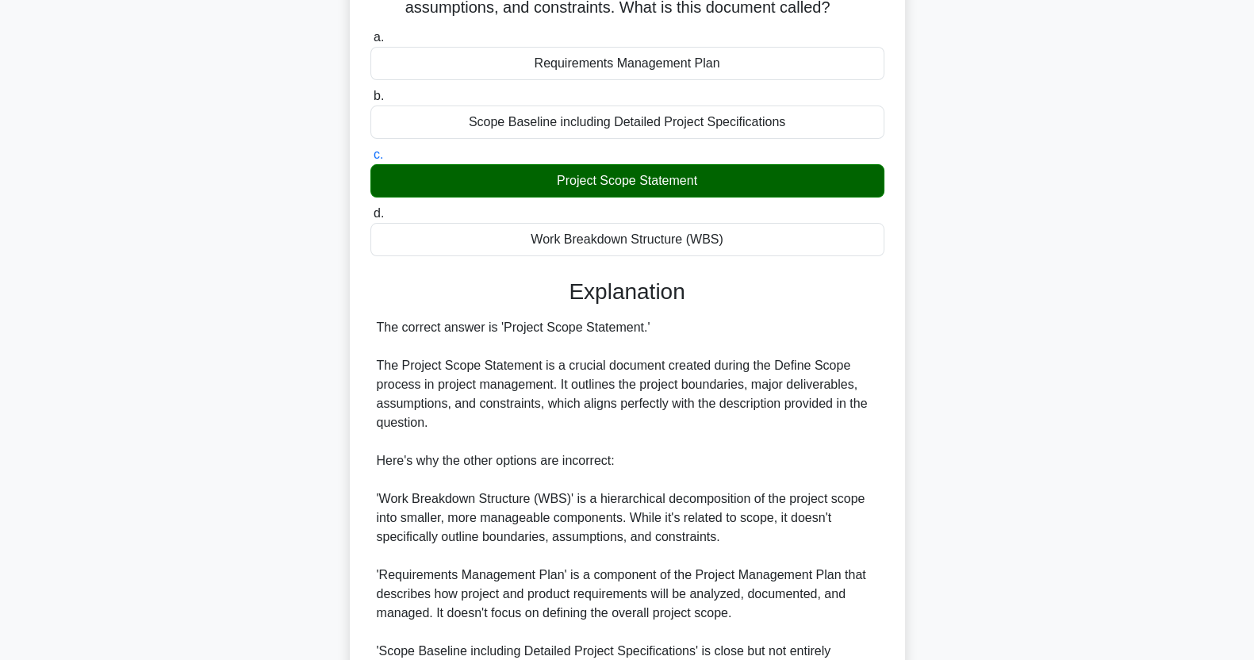
scroll to position [355, 0]
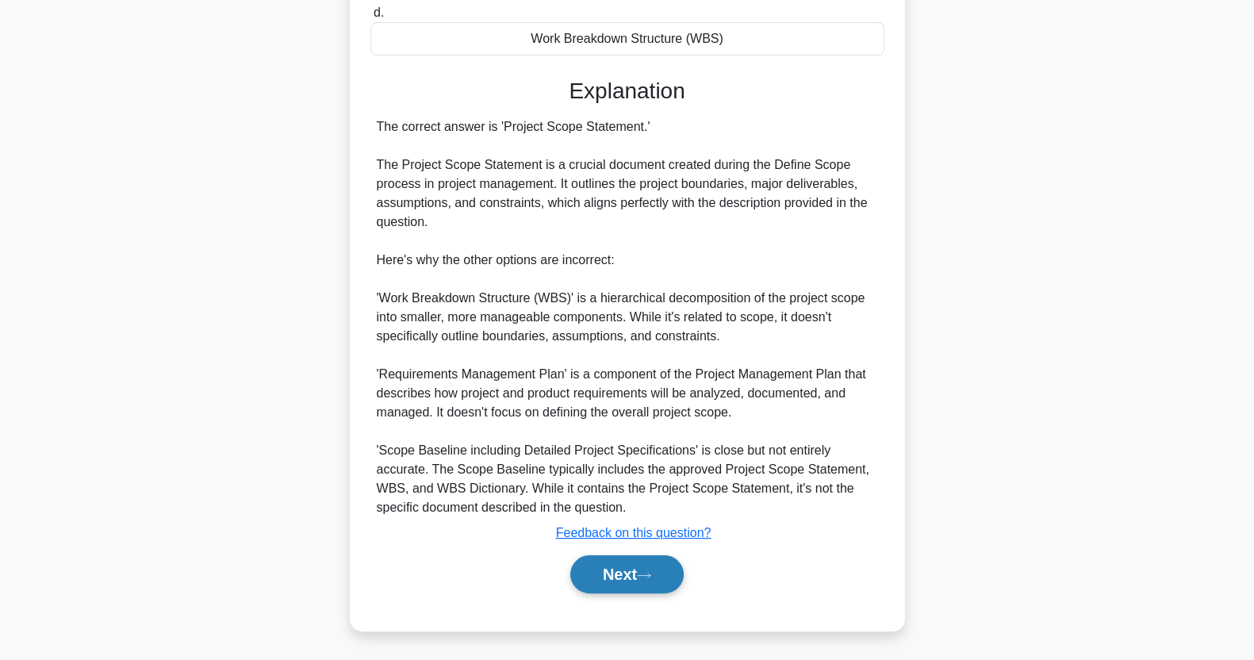
click at [623, 588] on button "Next" at bounding box center [626, 574] width 113 height 38
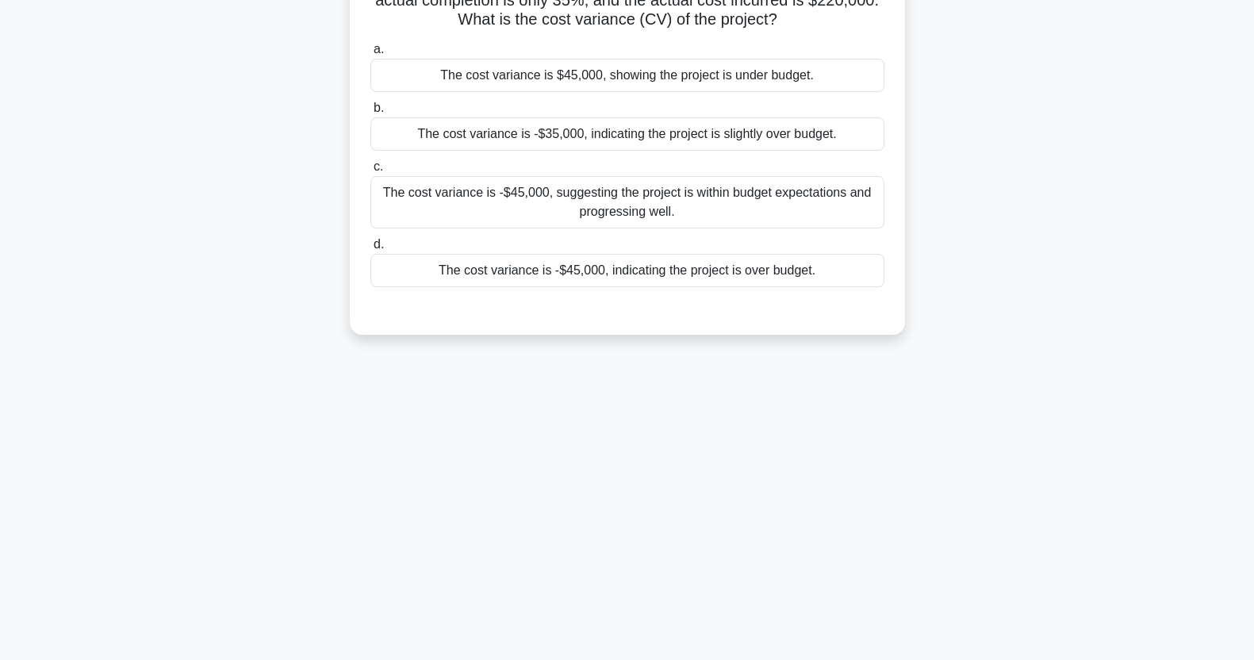
scroll to position [0, 0]
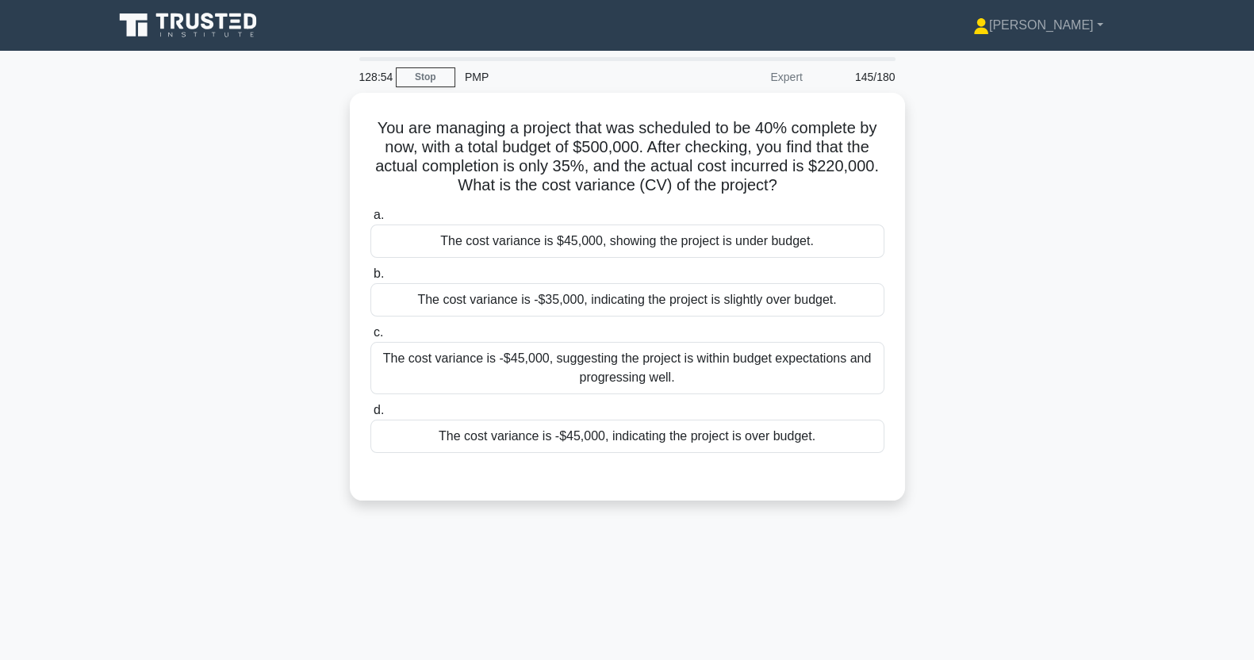
click at [761, 447] on div "The cost variance is -$45,000, indicating the project is over budget." at bounding box center [628, 436] width 514 height 33
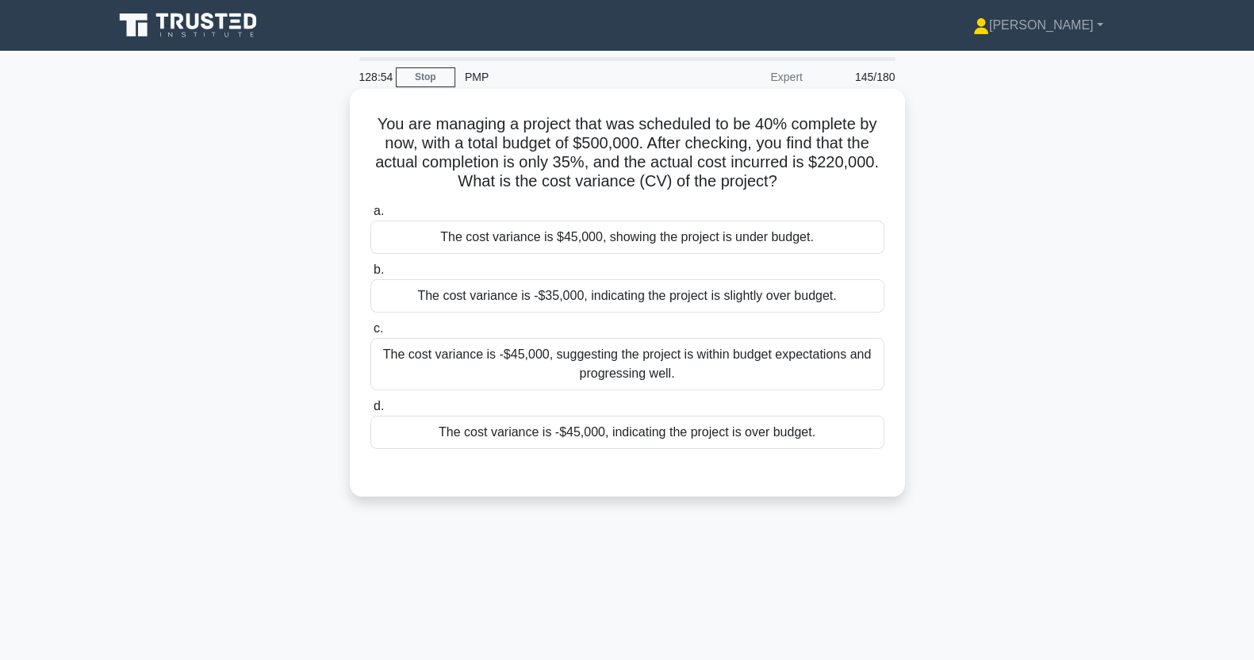
click at [371, 412] on input "d. The cost variance is -$45,000, indicating the project is over budget." at bounding box center [371, 406] width 0 height 10
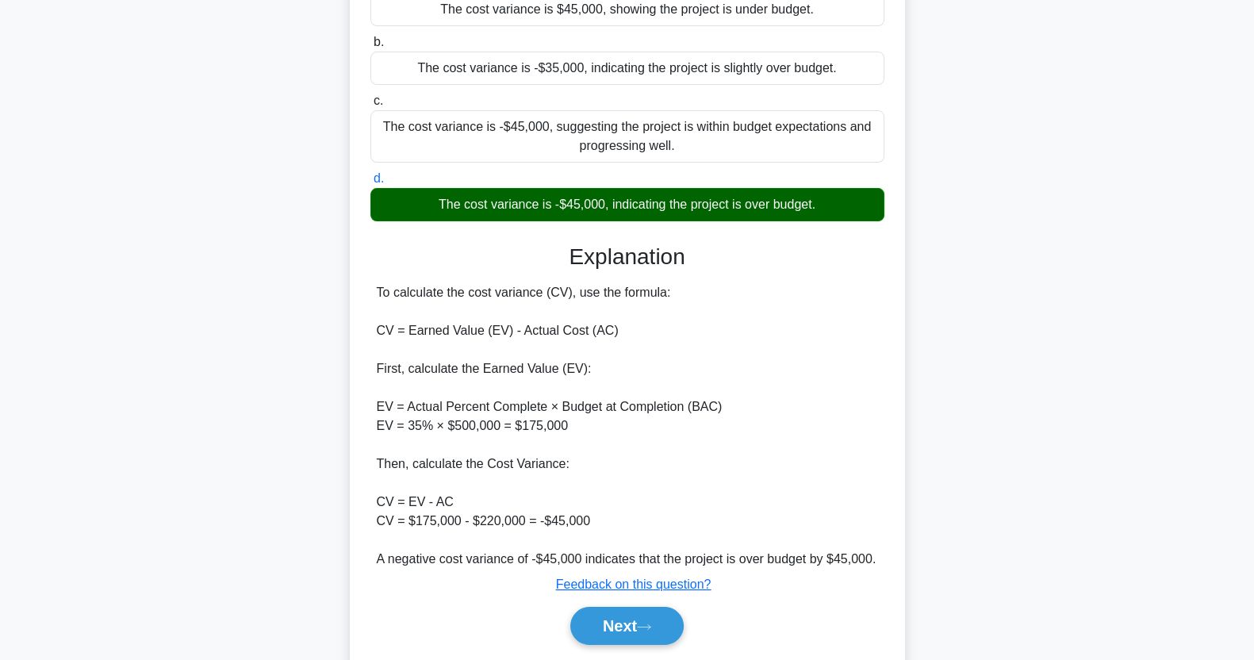
scroll to position [279, 0]
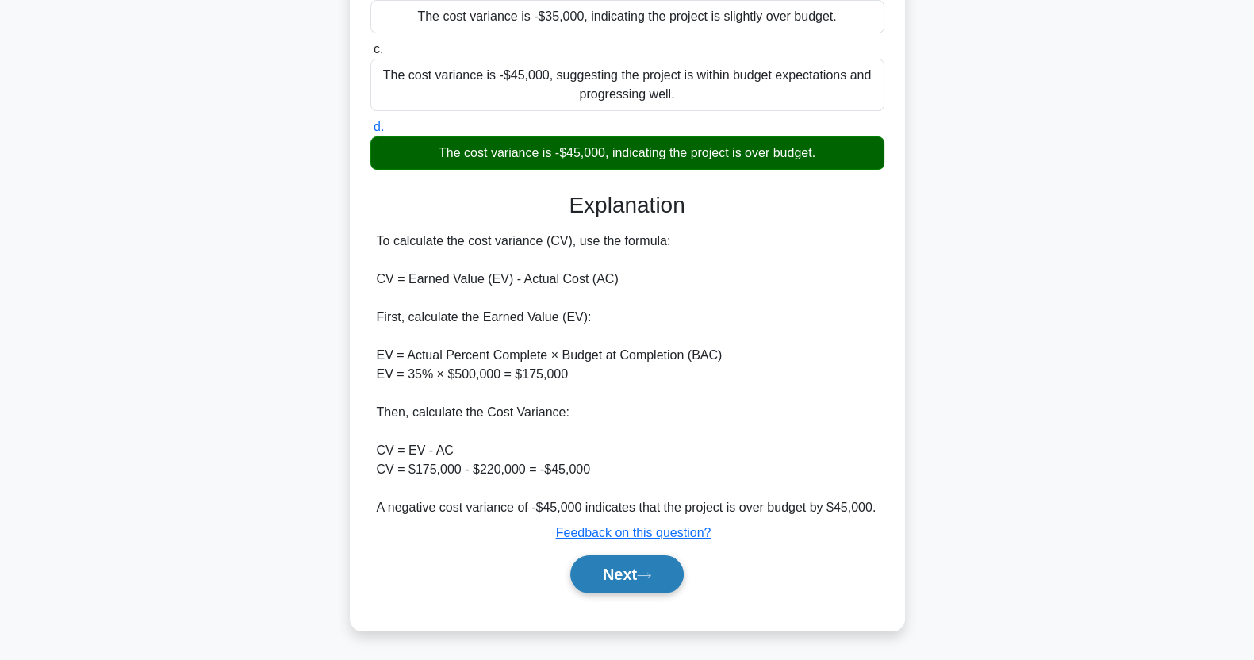
click at [651, 577] on icon at bounding box center [644, 575] width 14 height 9
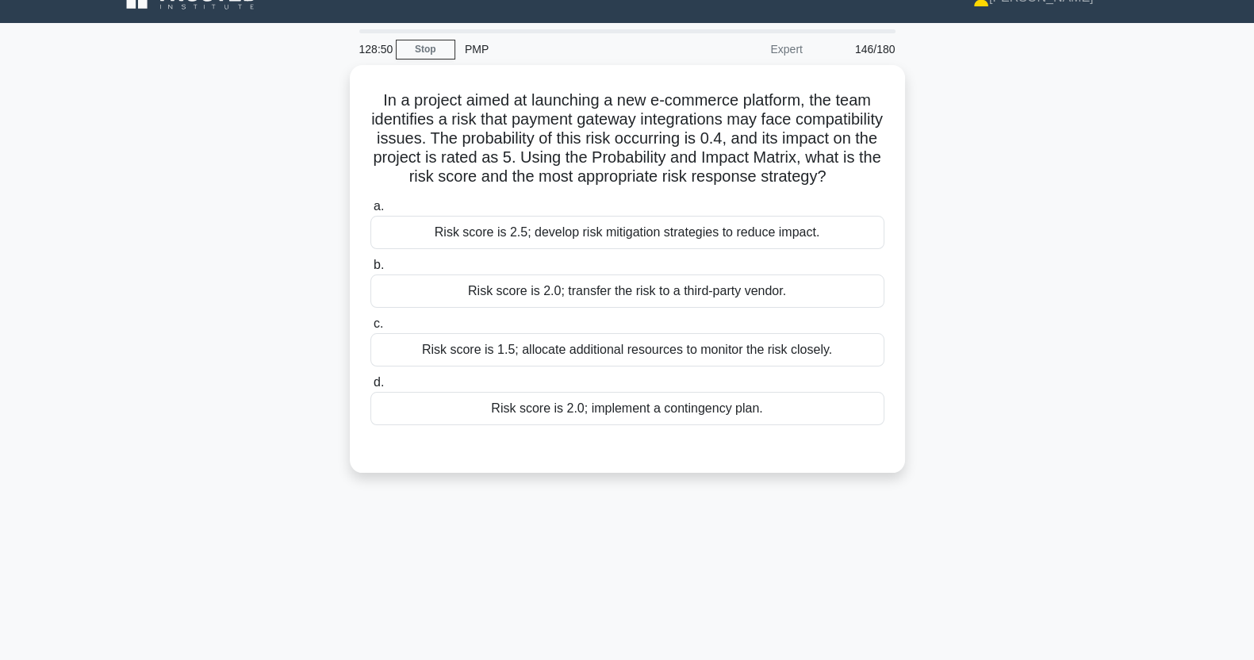
scroll to position [0, 0]
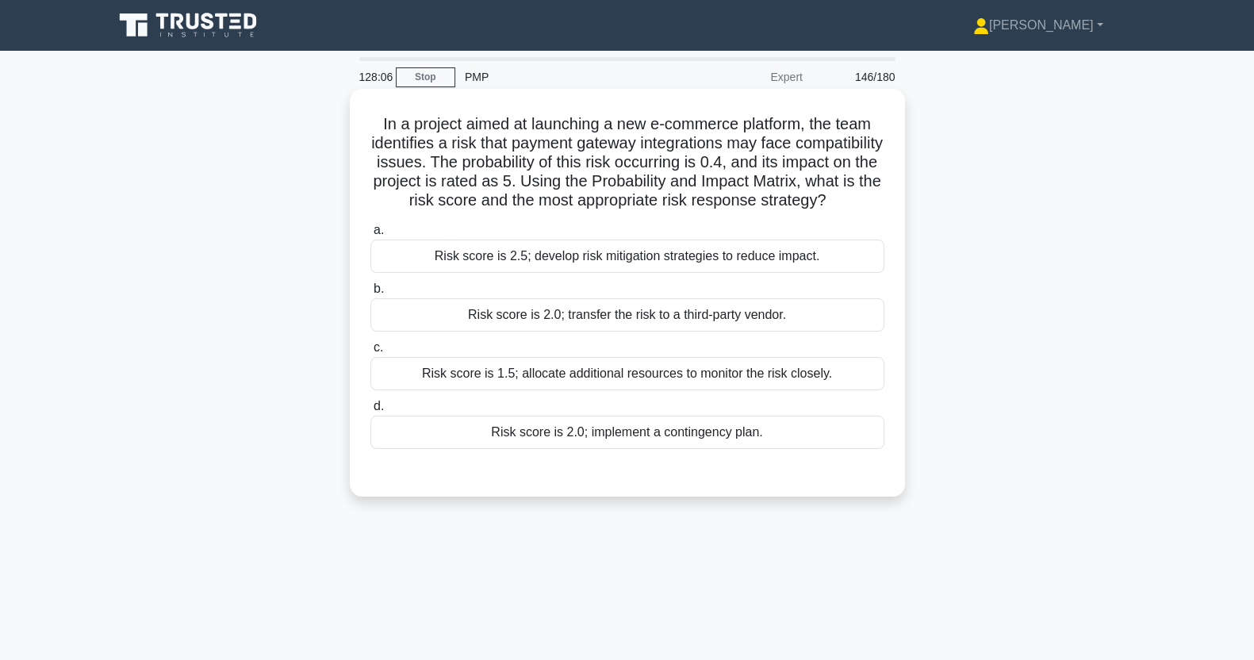
click at [782, 448] on div "Risk score is 2.0; implement a contingency plan." at bounding box center [628, 432] width 514 height 33
click at [371, 412] on input "d. Risk score is 2.0; implement a contingency plan." at bounding box center [371, 406] width 0 height 10
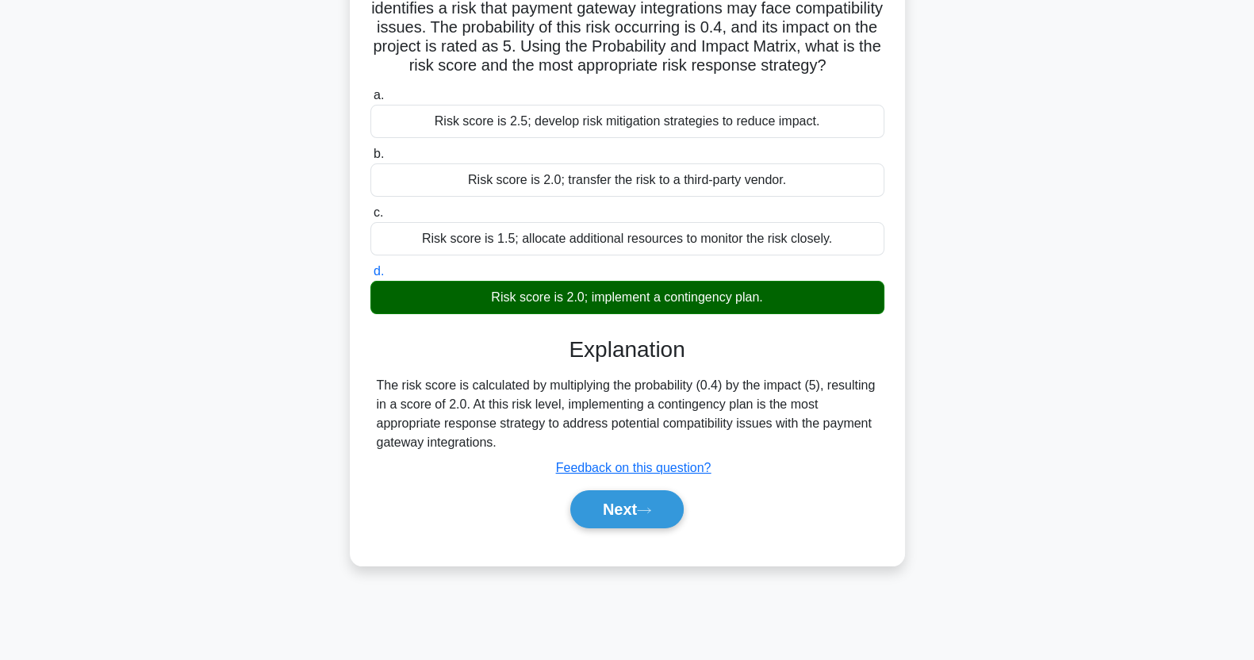
scroll to position [198, 0]
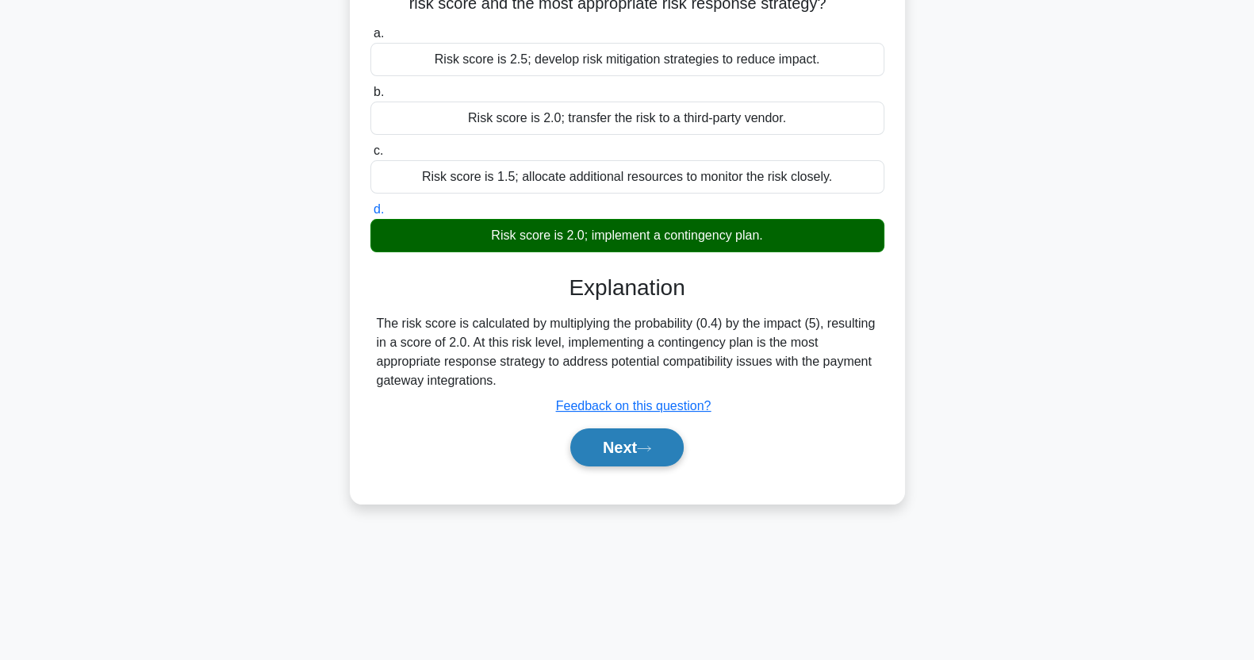
click at [651, 453] on icon at bounding box center [644, 448] width 14 height 9
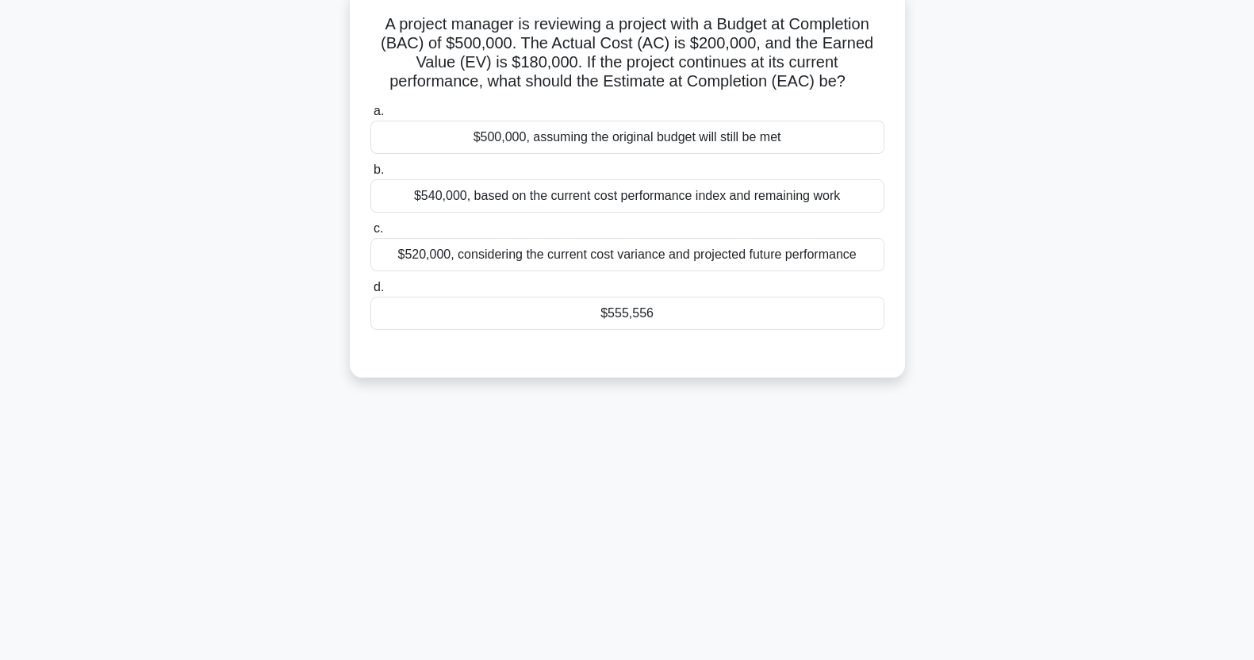
scroll to position [0, 0]
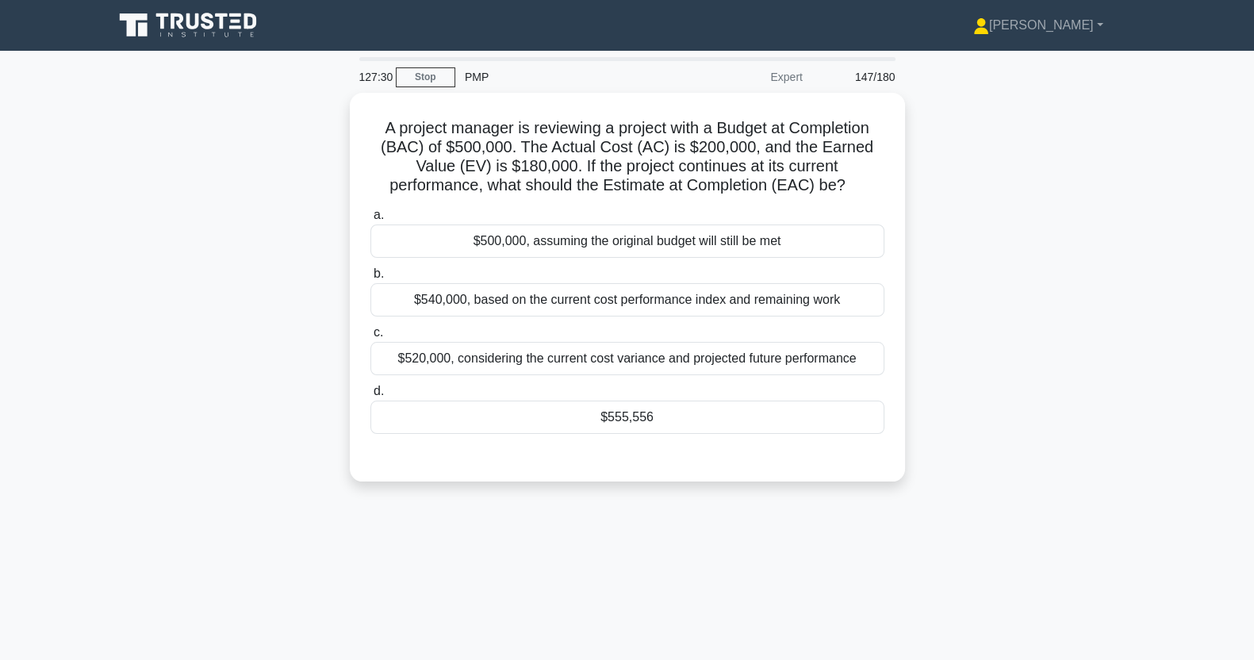
click at [803, 418] on div "$555,556" at bounding box center [628, 417] width 514 height 33
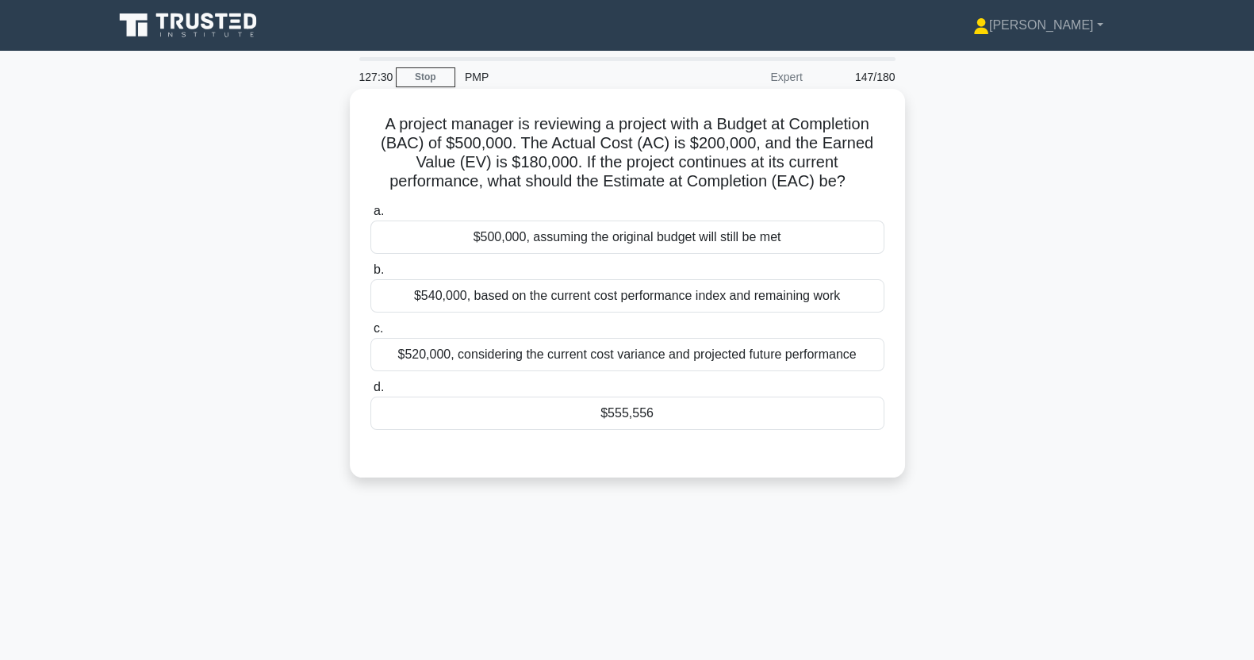
click at [371, 393] on input "d. $555,556" at bounding box center [371, 387] width 0 height 10
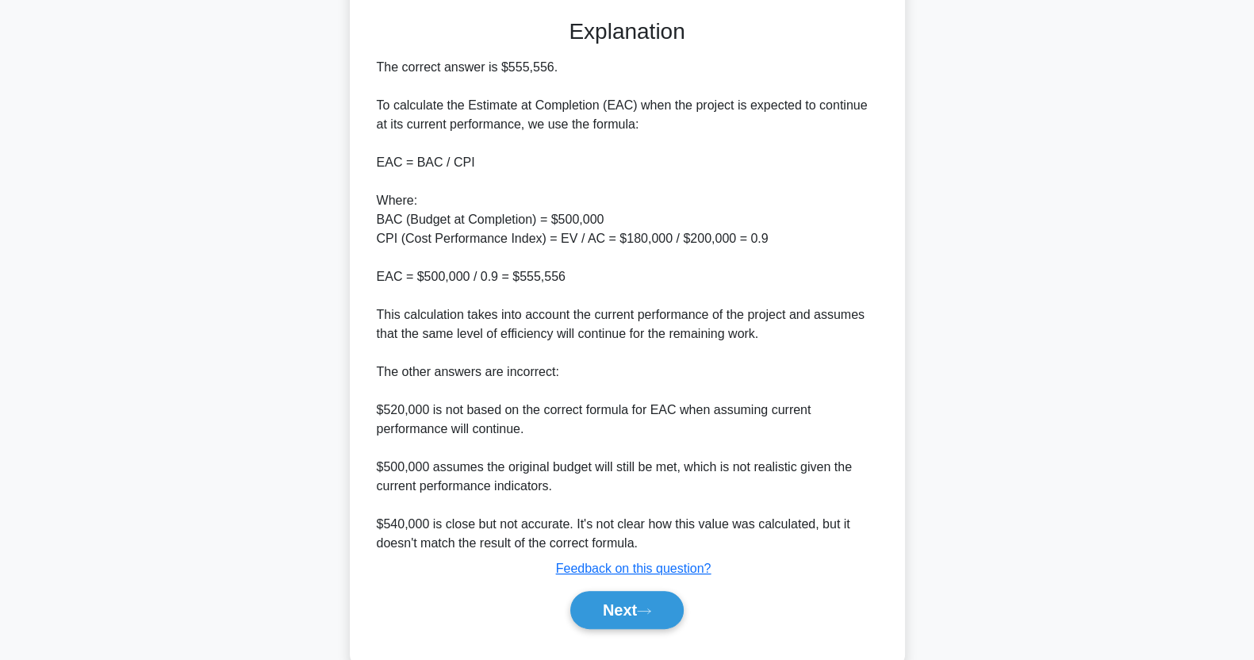
scroll to position [470, 0]
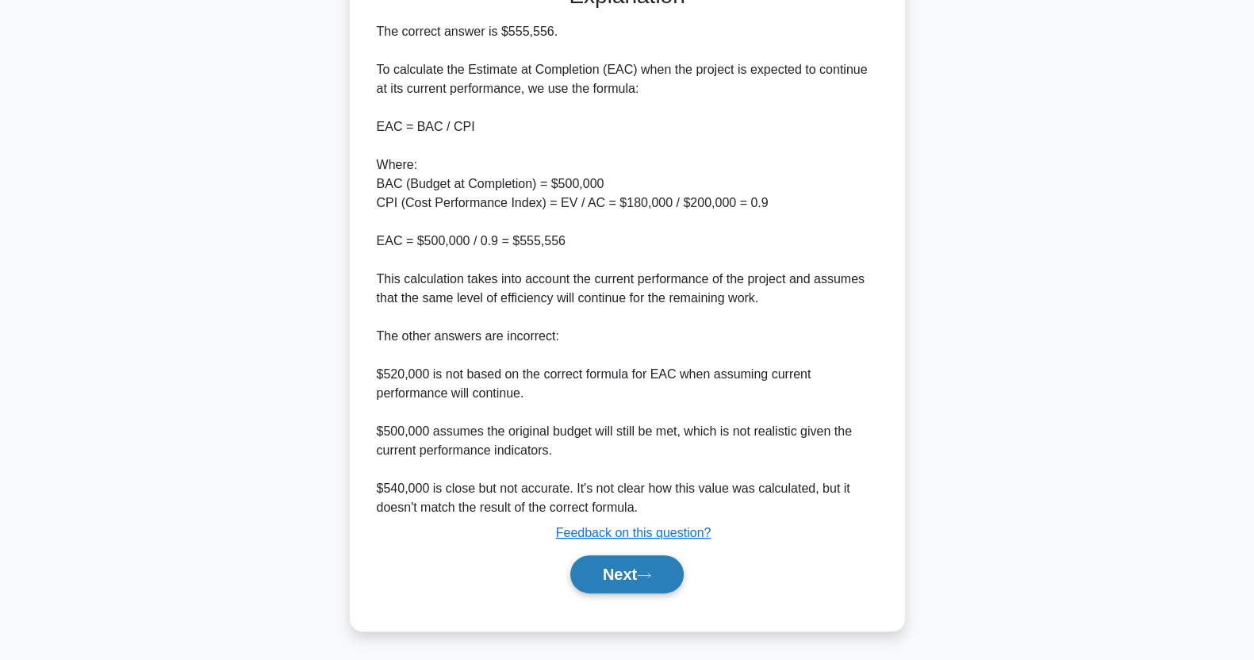
click at [612, 578] on button "Next" at bounding box center [626, 574] width 113 height 38
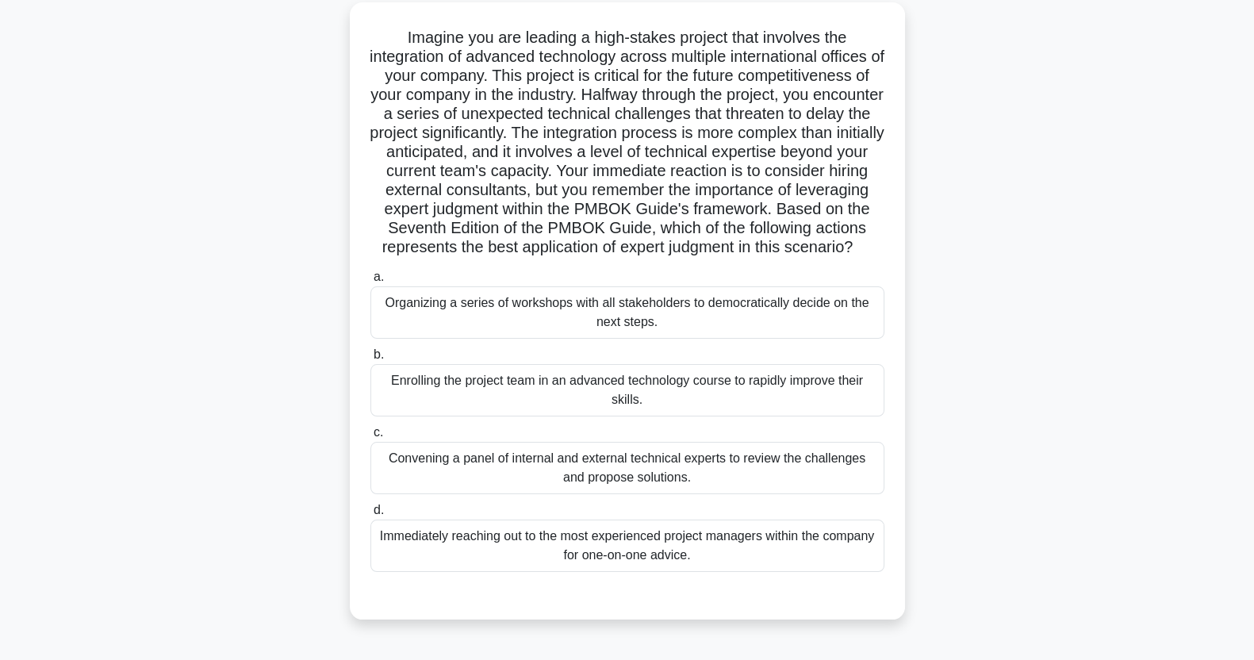
scroll to position [93, 0]
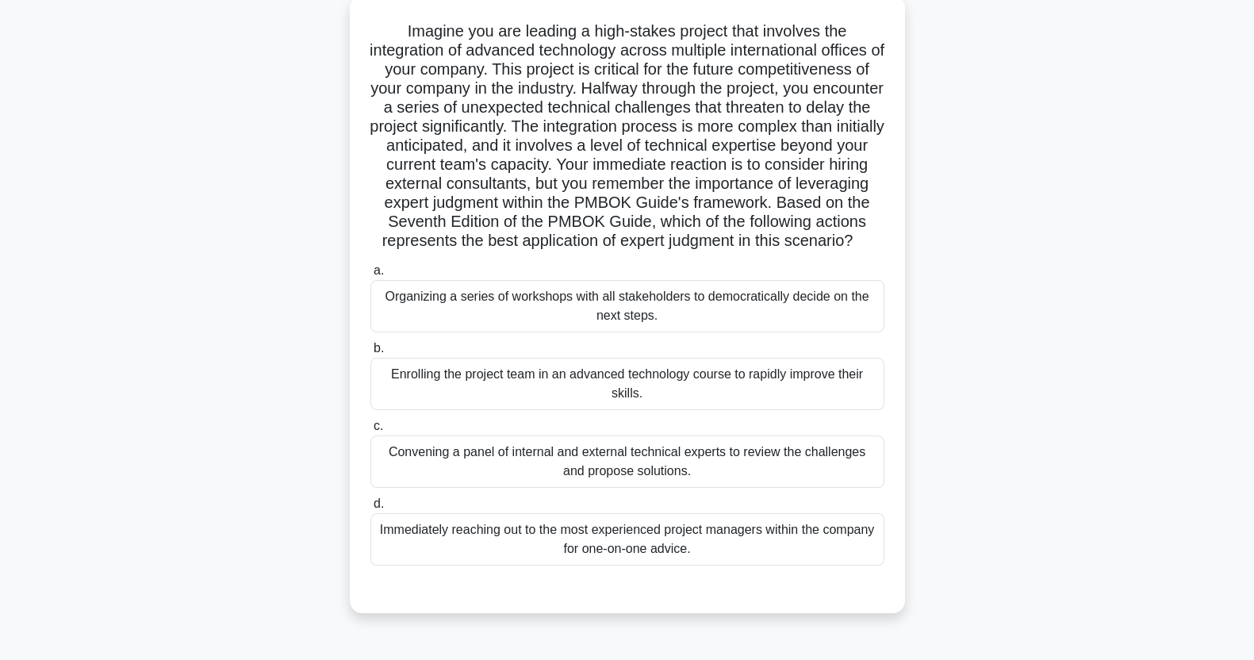
click at [799, 479] on div "Convening a panel of internal and external technical experts to review the chal…" at bounding box center [628, 462] width 514 height 52
click at [371, 432] on input "c. Convening a panel of internal and external technical experts to review the c…" at bounding box center [371, 426] width 0 height 10
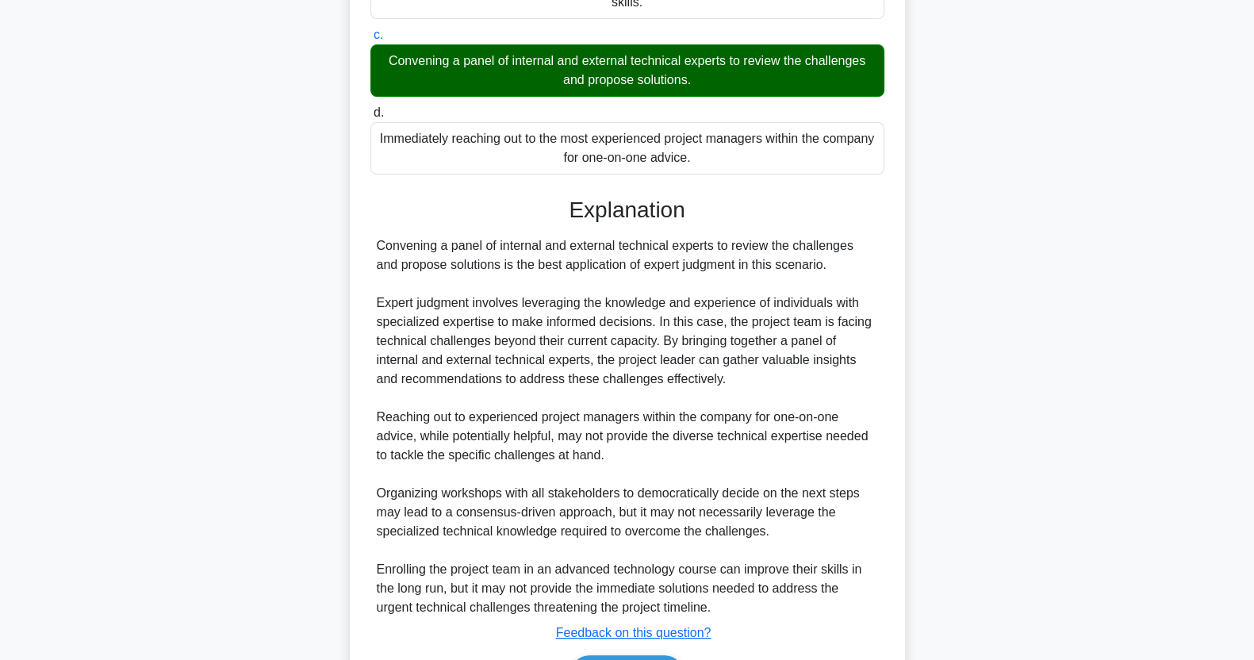
scroll to position [603, 0]
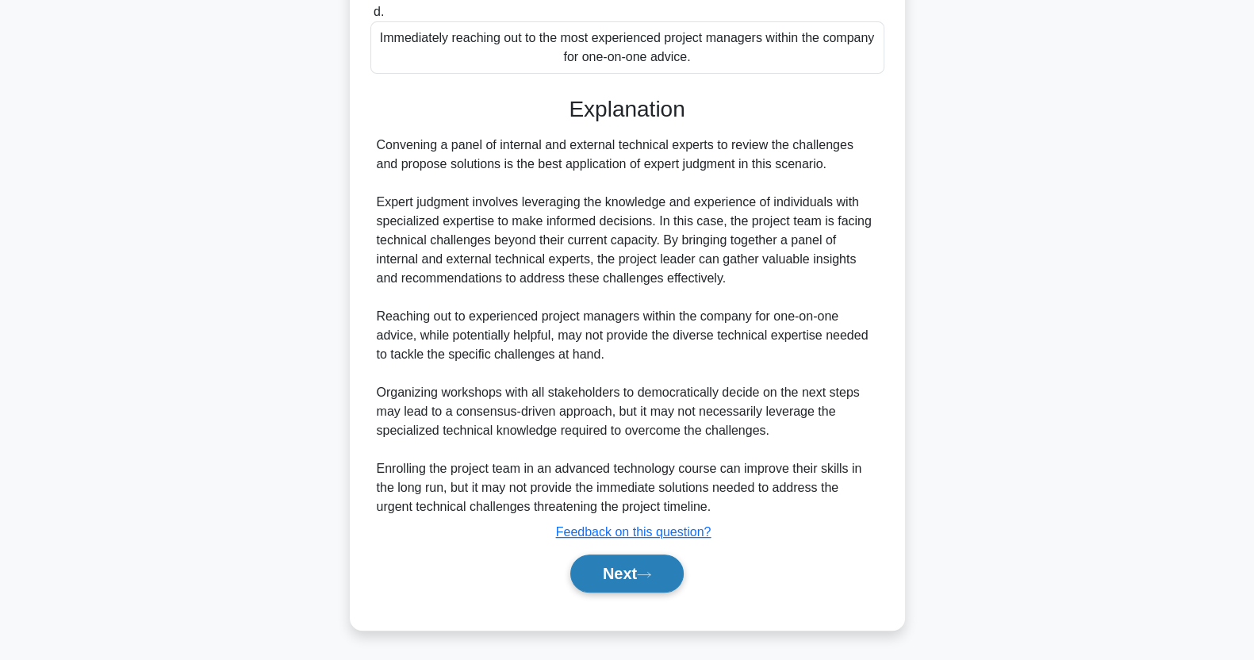
click at [631, 578] on button "Next" at bounding box center [626, 574] width 113 height 38
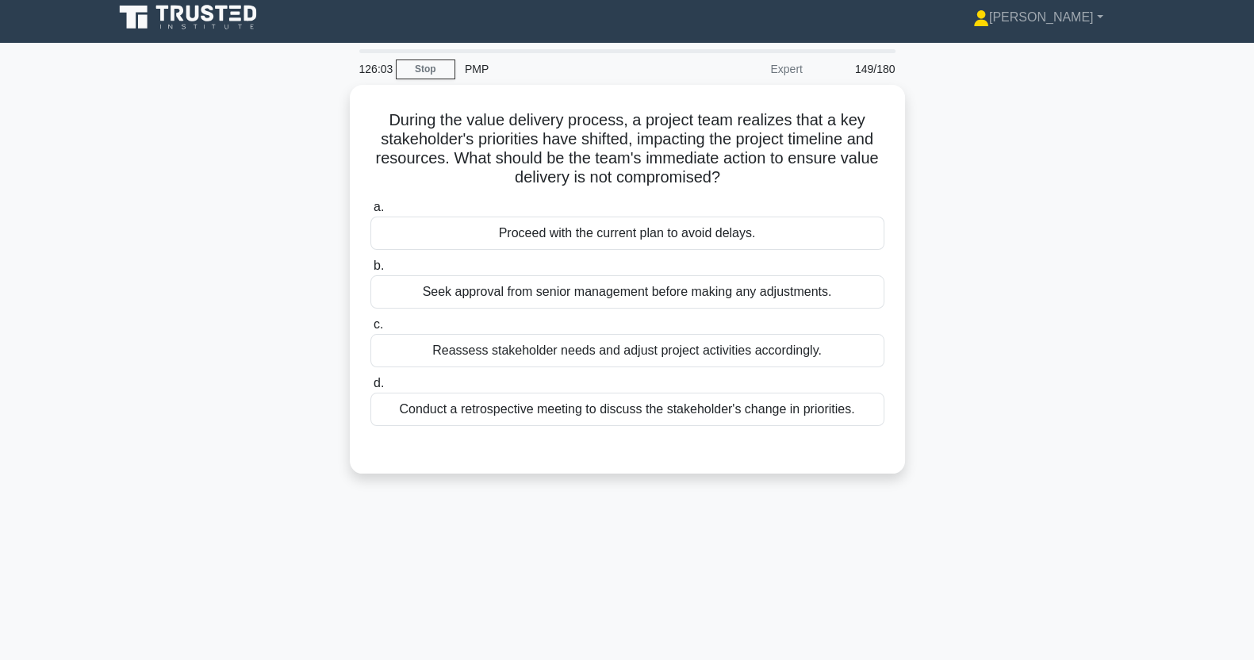
scroll to position [0, 0]
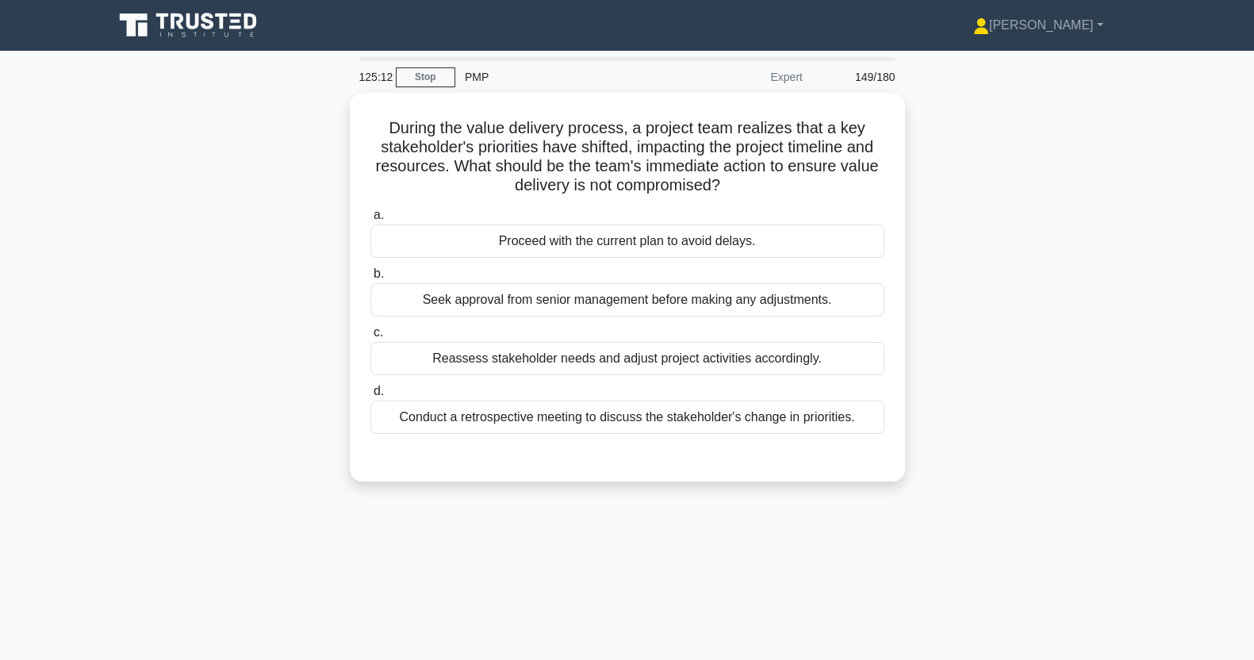
click at [706, 429] on div "Conduct a retrospective meeting to discuss the stakeholder's change in prioriti…" at bounding box center [628, 417] width 514 height 33
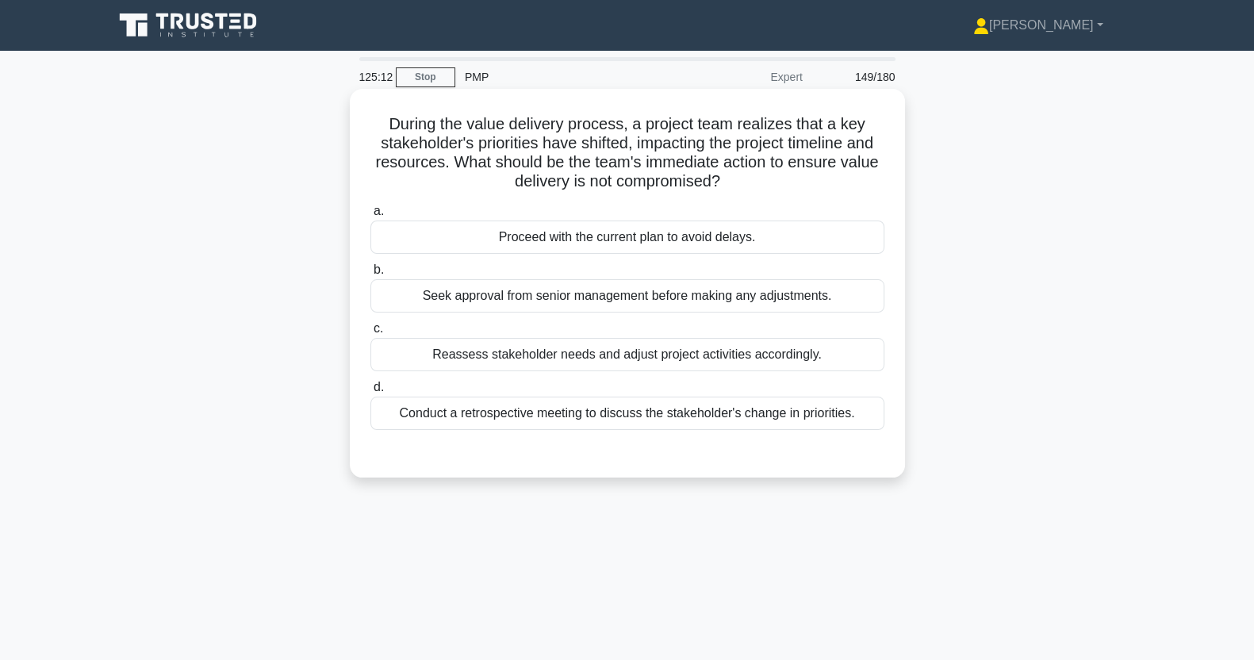
click at [371, 393] on input "d. Conduct a retrospective meeting to discuss the stakeholder's change in prior…" at bounding box center [371, 387] width 0 height 10
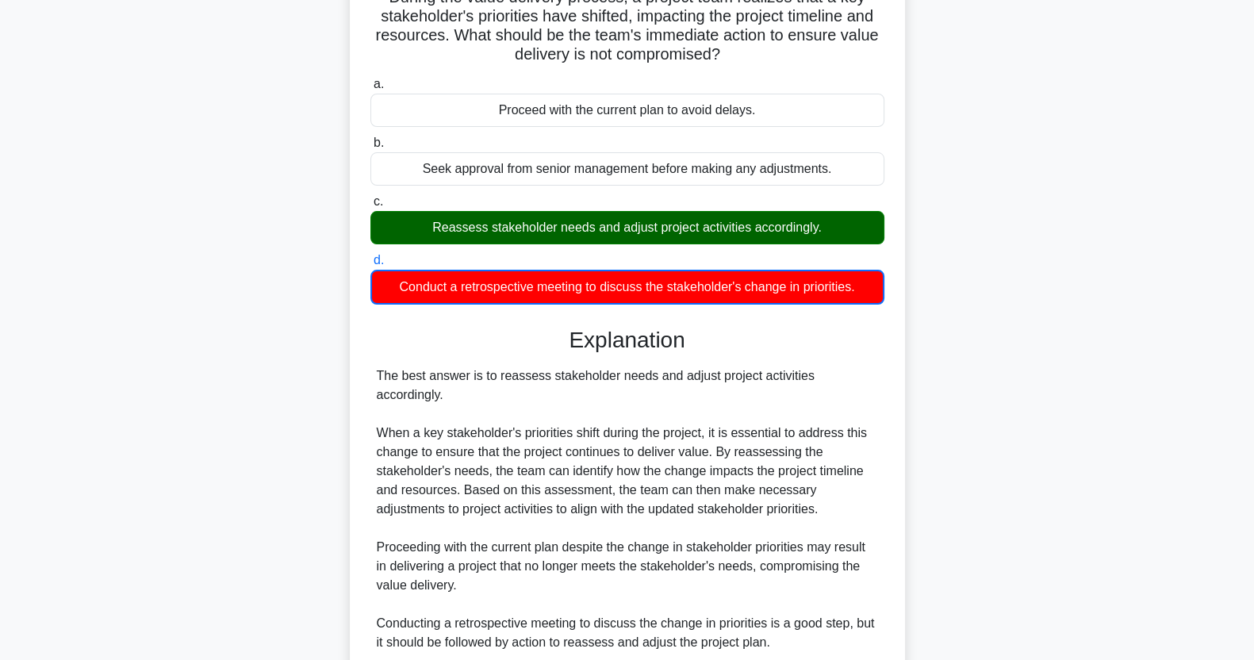
scroll to position [337, 0]
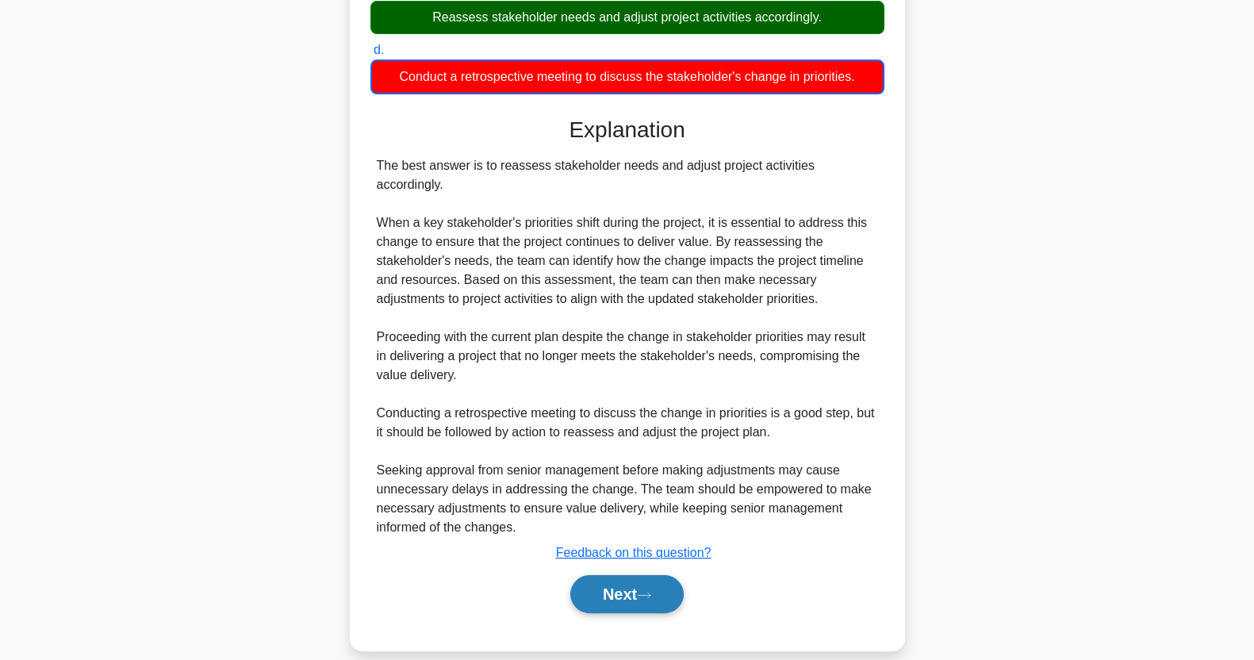
click at [642, 581] on button "Next" at bounding box center [626, 594] width 113 height 38
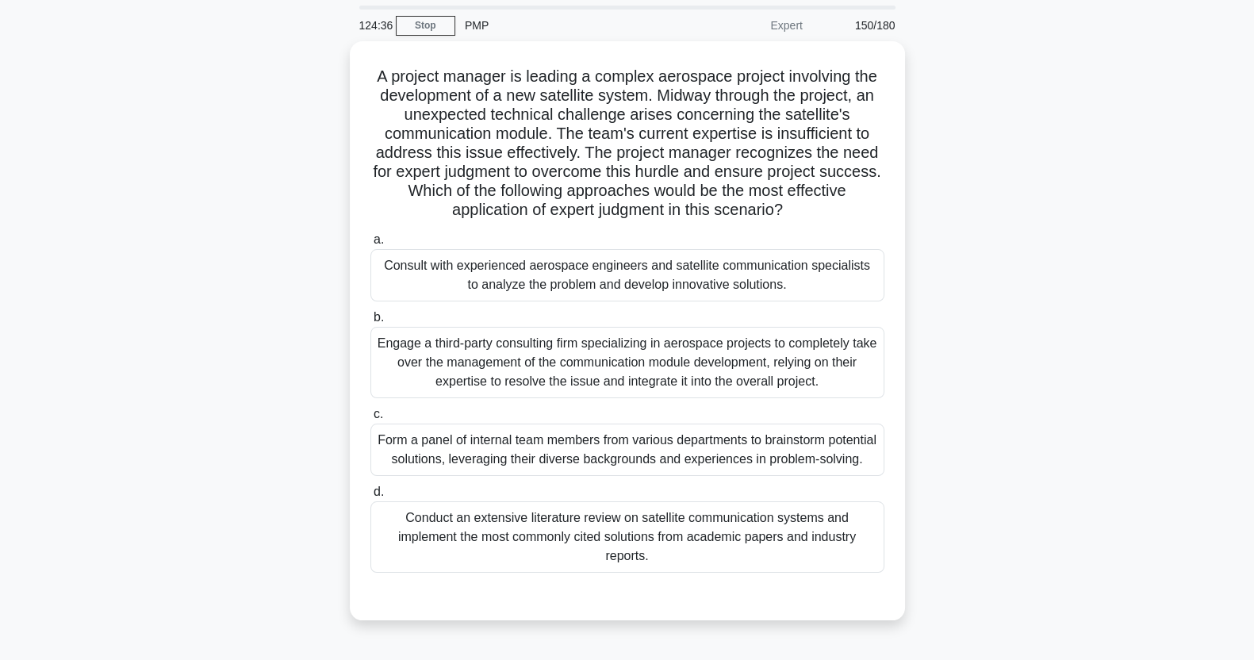
scroll to position [52, 0]
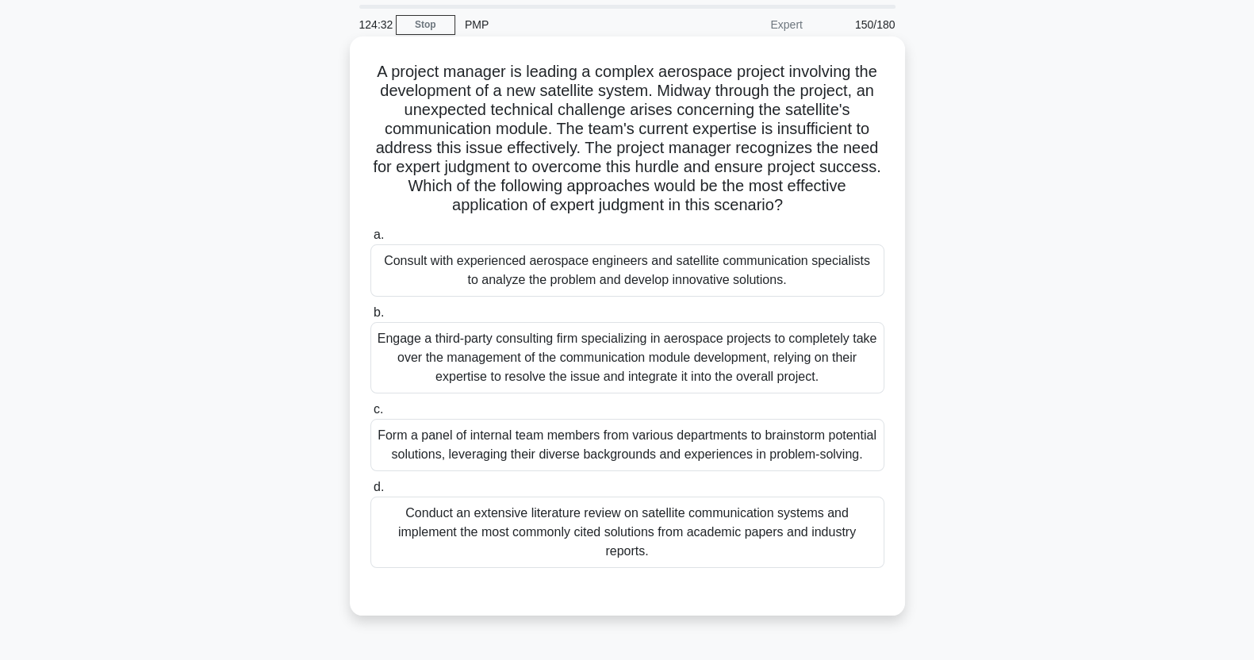
click at [728, 279] on div "Consult with experienced aerospace engineers and satellite communication specia…" at bounding box center [628, 270] width 514 height 52
click at [371, 240] on input "a. Consult with experienced aerospace engineers and satellite communication spe…" at bounding box center [371, 235] width 0 height 10
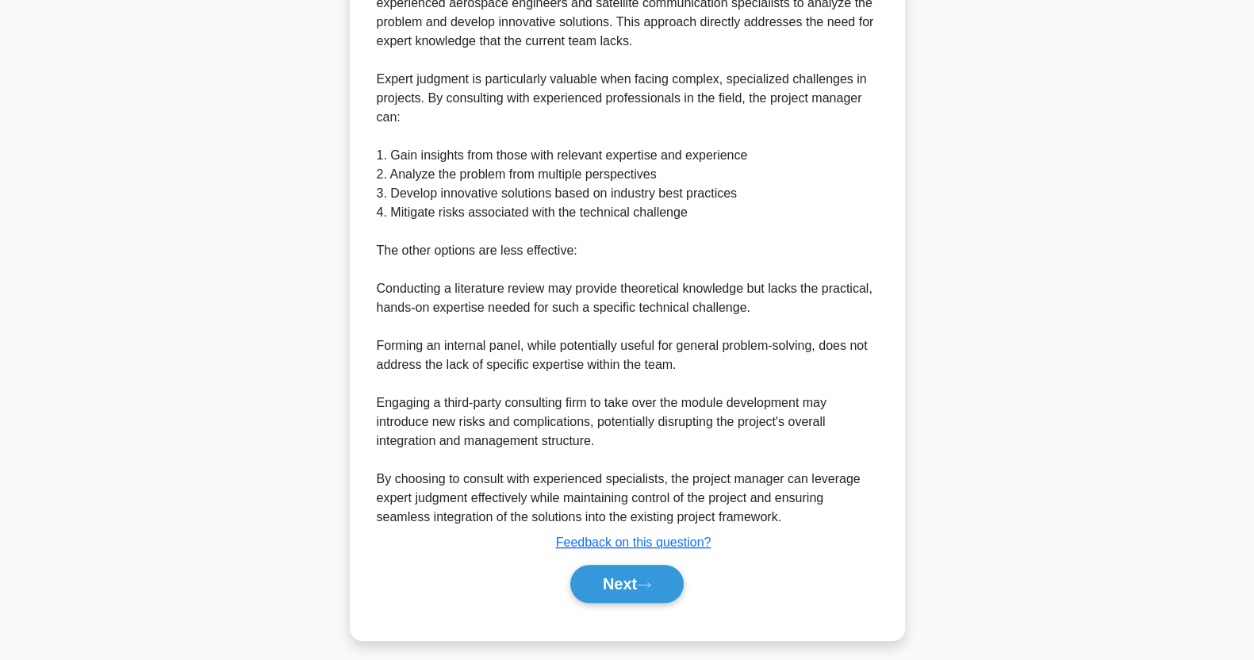
scroll to position [736, 0]
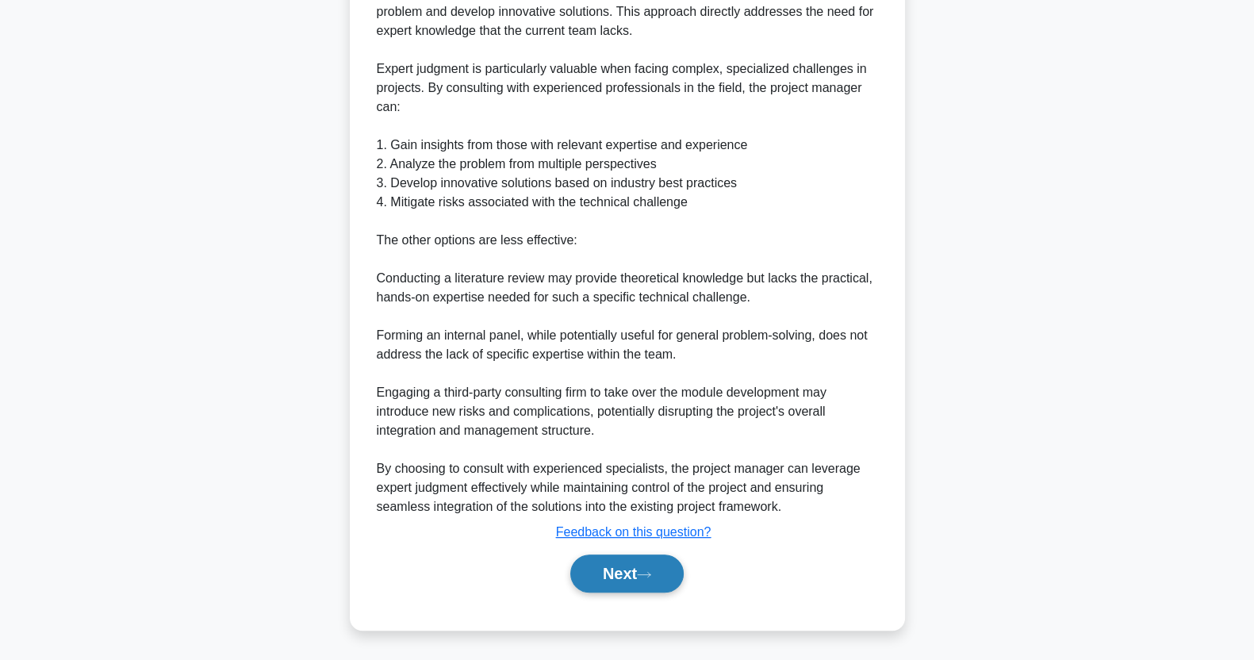
click at [647, 579] on button "Next" at bounding box center [626, 574] width 113 height 38
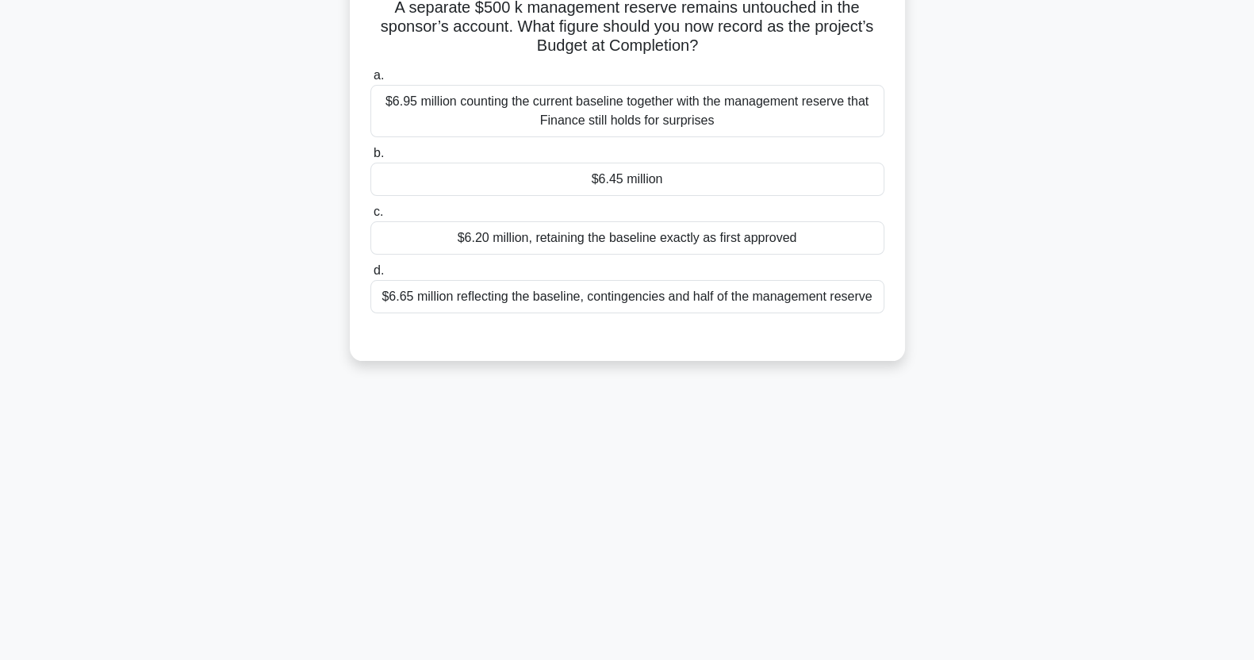
scroll to position [0, 0]
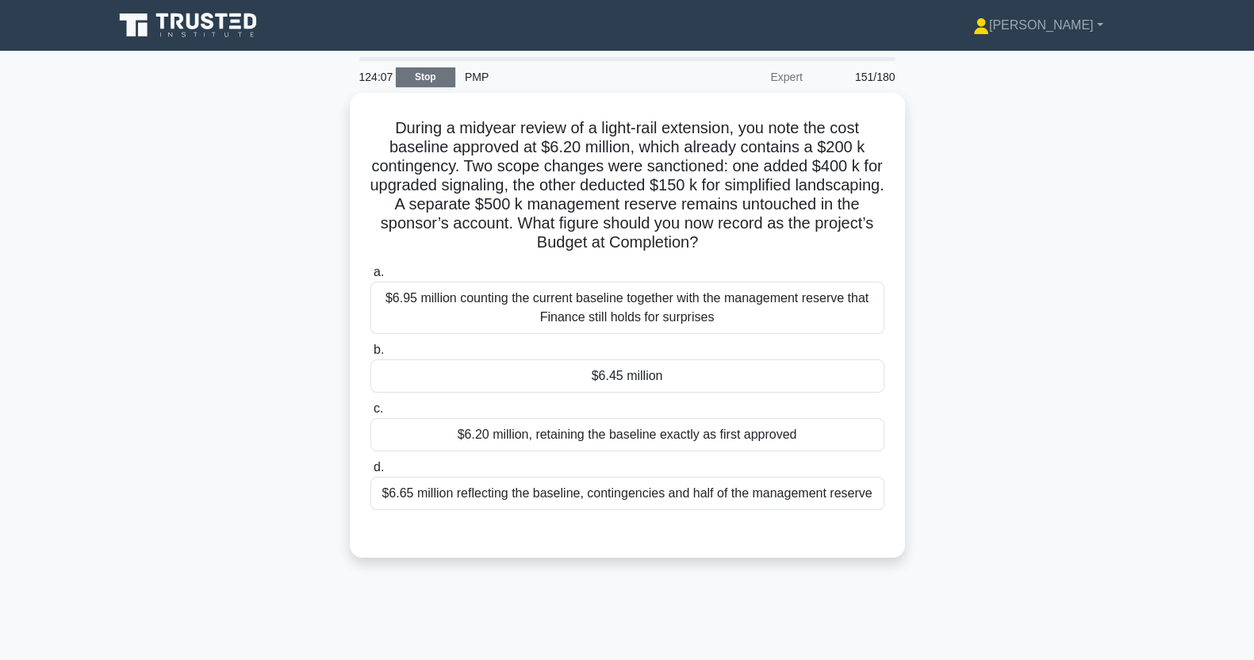
click at [427, 79] on link "Stop" at bounding box center [426, 77] width 60 height 20
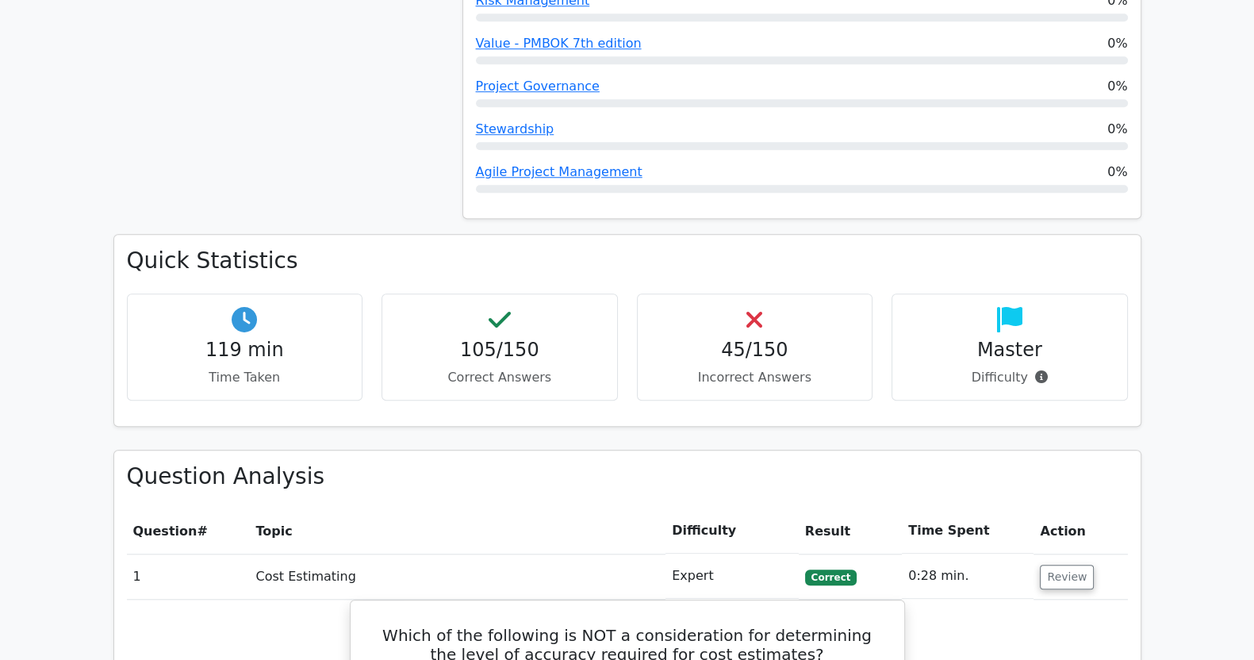
scroll to position [1803, 0]
